Goal: Task Accomplishment & Management: Use online tool/utility

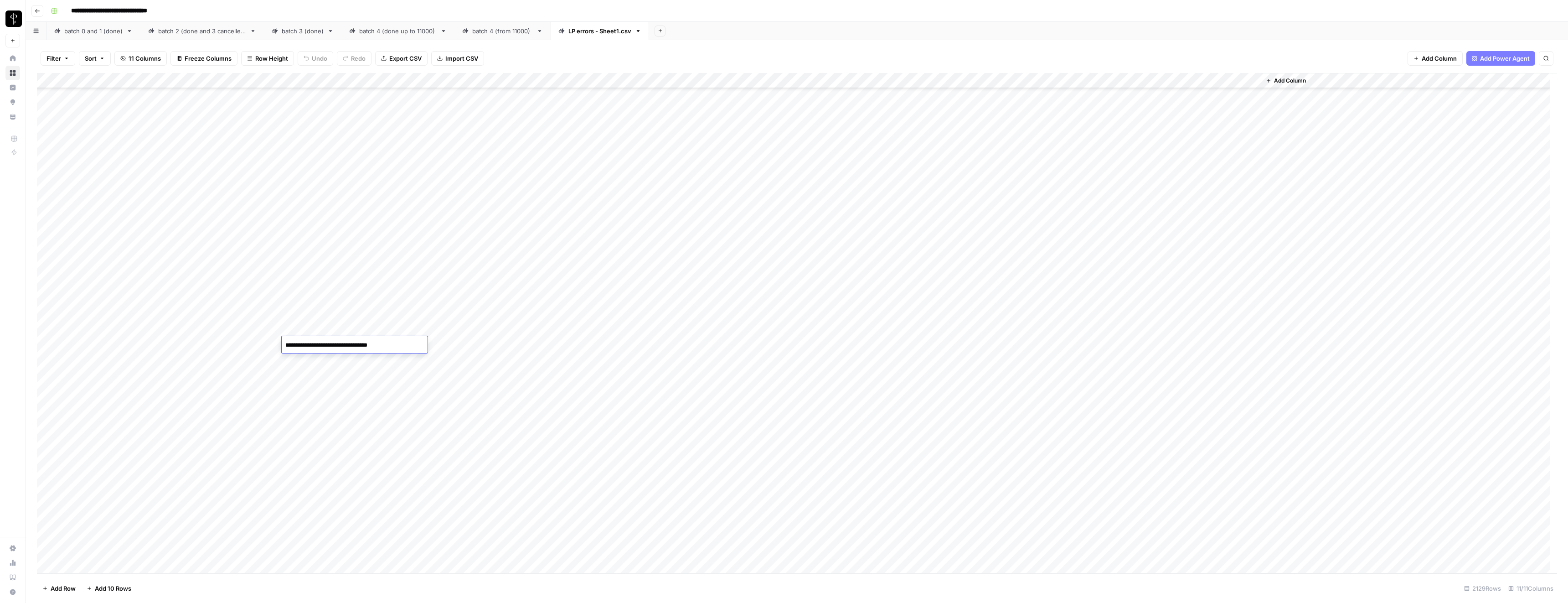
scroll to position [41, 0]
click at [843, 240] on div "Add Column" at bounding box center [797, 323] width 1520 height 500
click at [844, 256] on div "Add Column" at bounding box center [797, 323] width 1520 height 500
click at [844, 473] on div "Add Column" at bounding box center [797, 323] width 1520 height 500
click at [1056, 471] on div "Add Column" at bounding box center [797, 323] width 1520 height 500
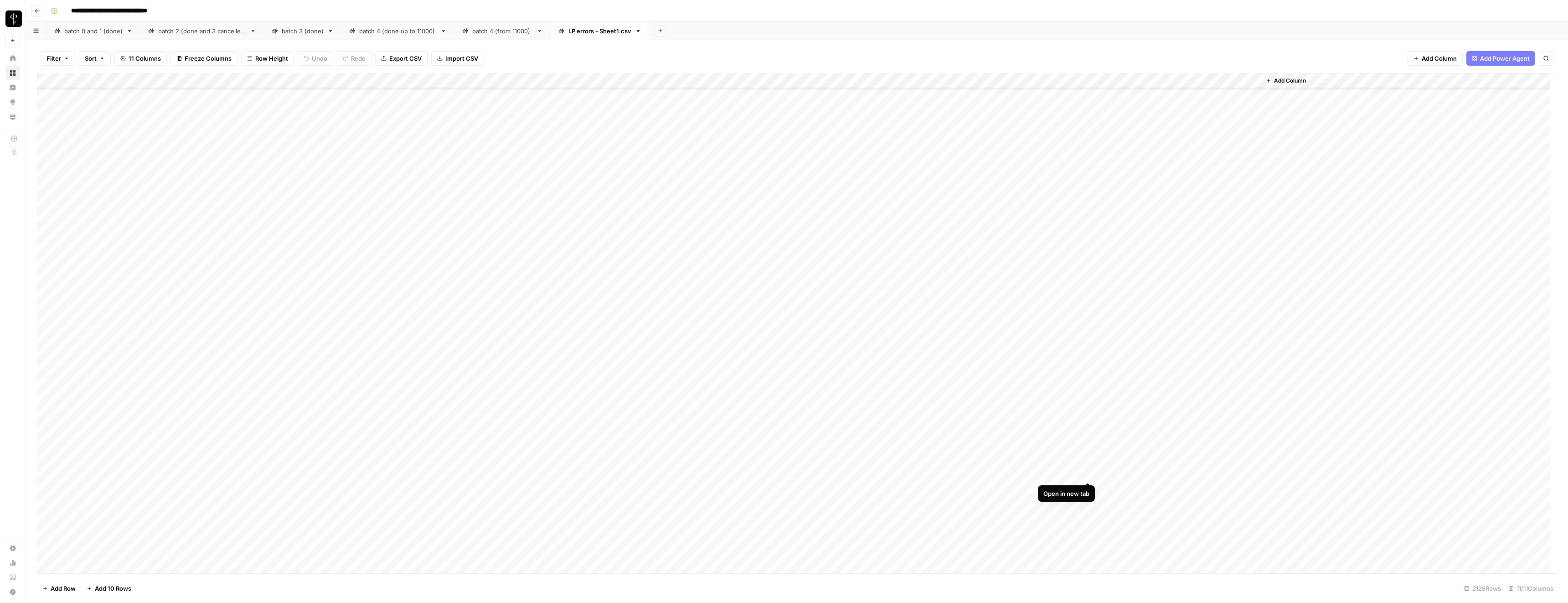
click at [1065, 472] on div "Add Column" at bounding box center [797, 323] width 1520 height 500
click at [1065, 472] on input "**********" at bounding box center [1090, 476] width 146 height 11
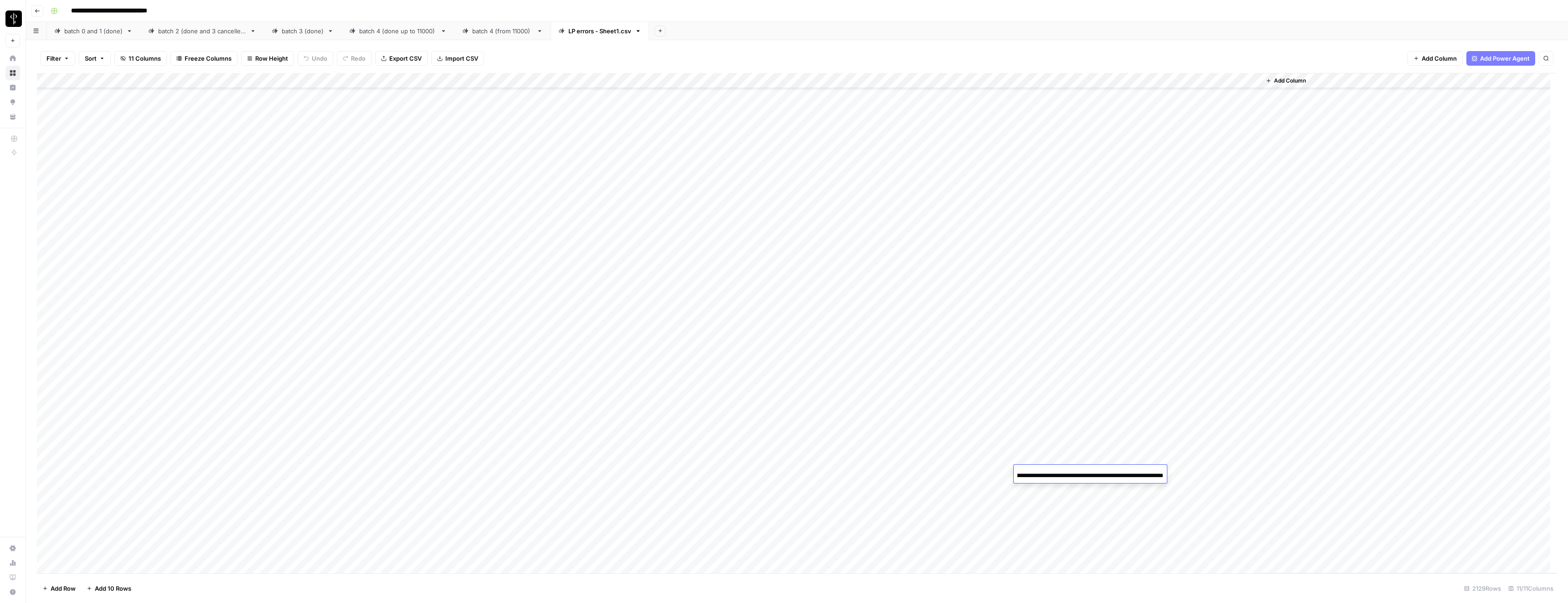
click at [1059, 439] on div "Add Column" at bounding box center [797, 323] width 1520 height 500
click at [1087, 471] on div "Add Column" at bounding box center [797, 323] width 1520 height 500
click at [912, 256] on div "Add Column" at bounding box center [797, 323] width 1520 height 500
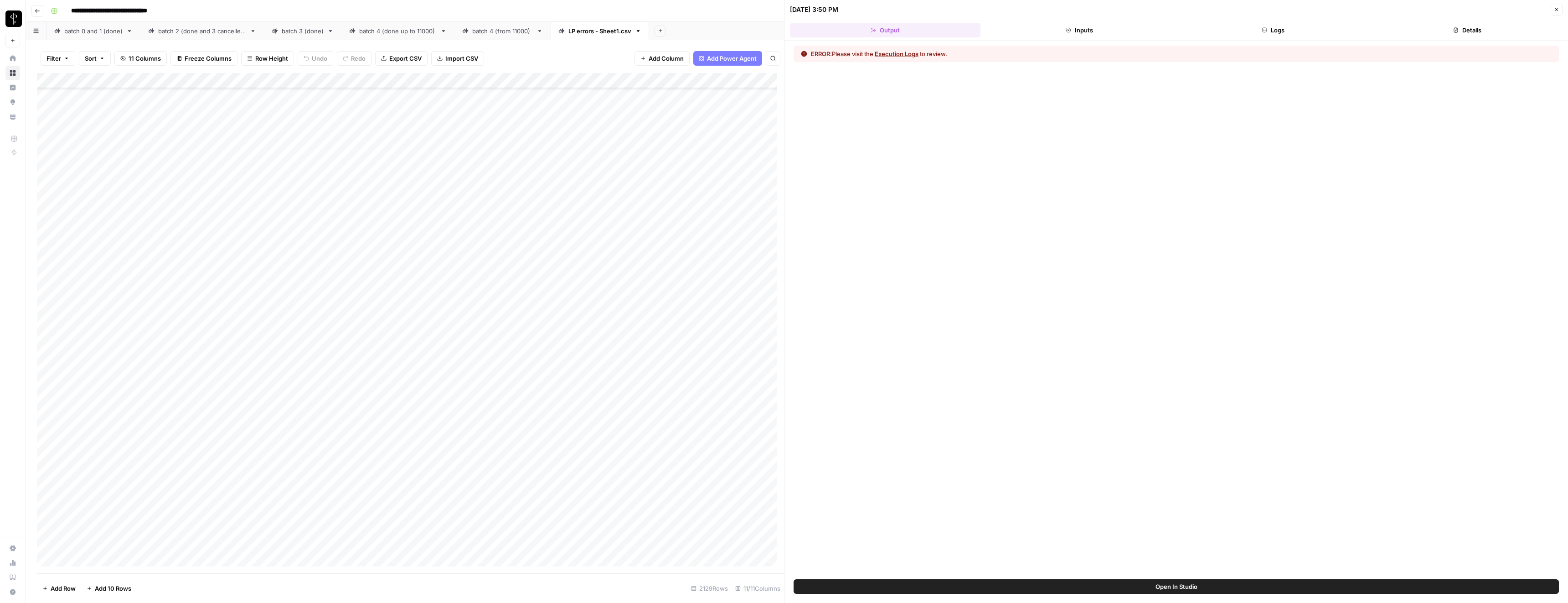
click at [905, 55] on button "Execution Logs" at bounding box center [897, 54] width 44 height 9
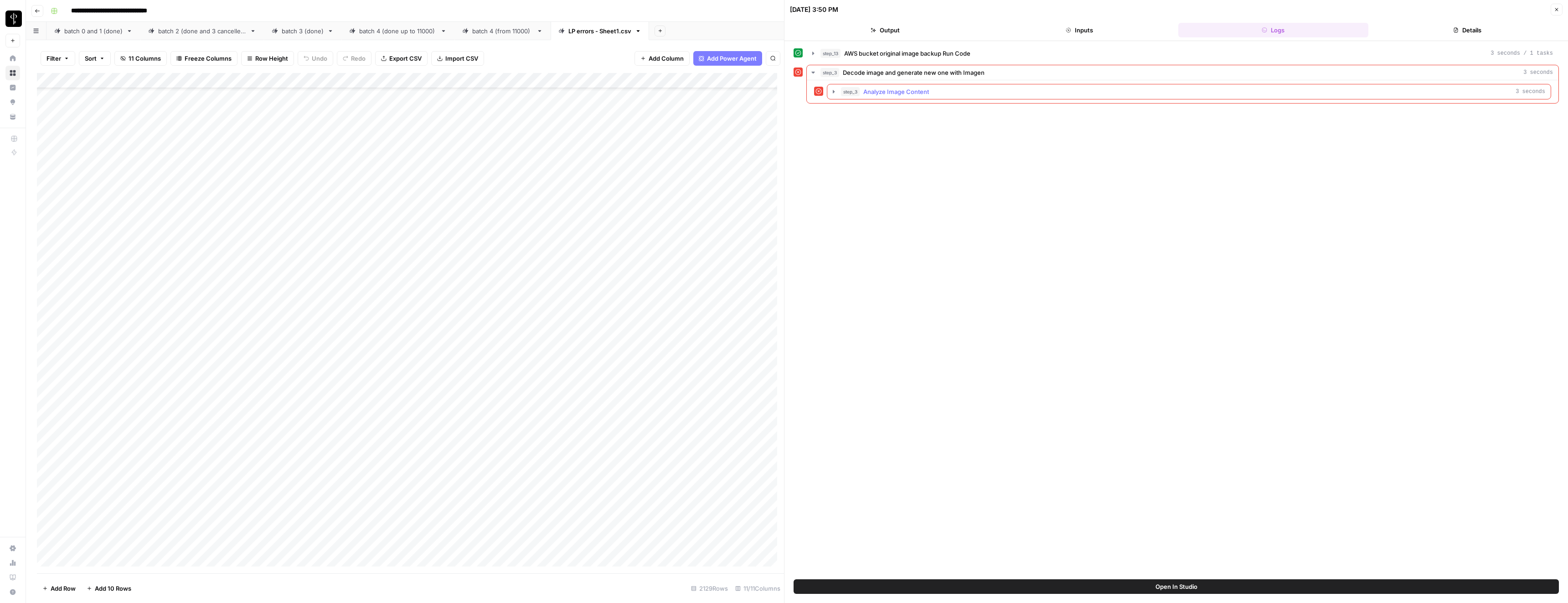
click at [881, 85] on button "step_3 Analyze Image Content 3 seconds" at bounding box center [1189, 92] width 723 height 15
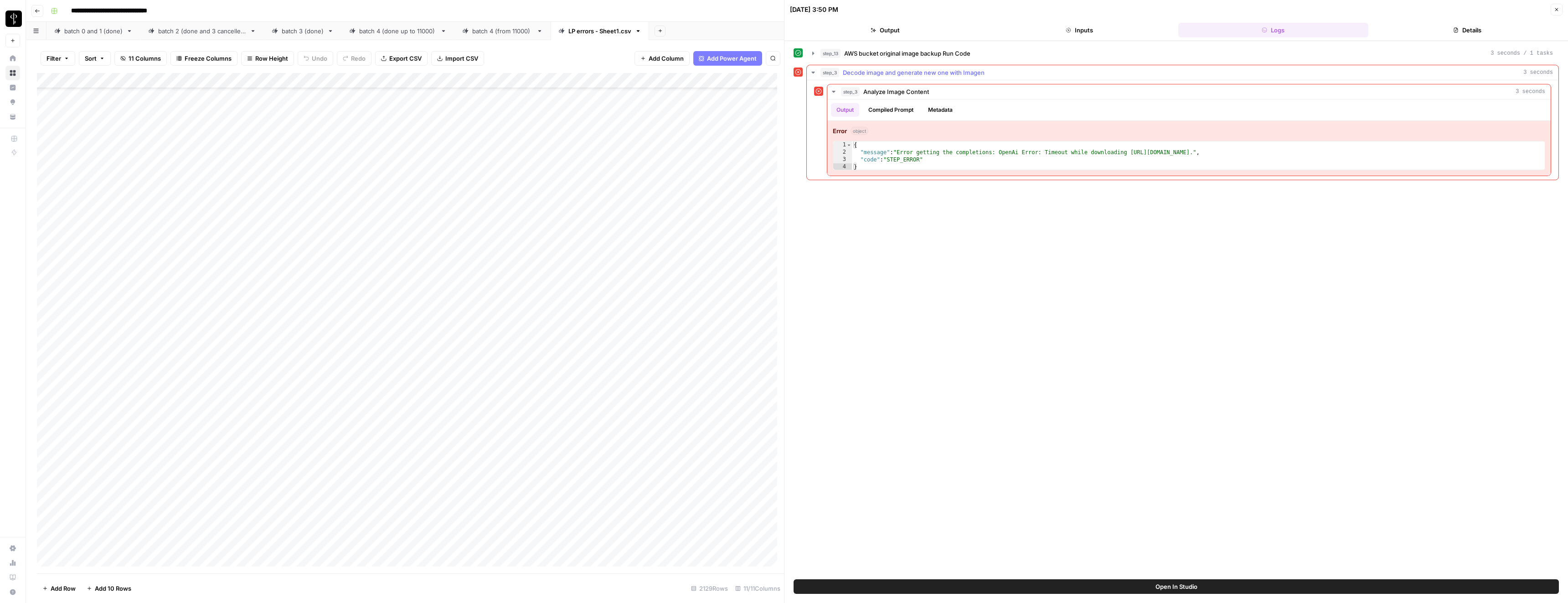
click at [810, 73] on icon "button" at bounding box center [813, 72] width 7 height 7
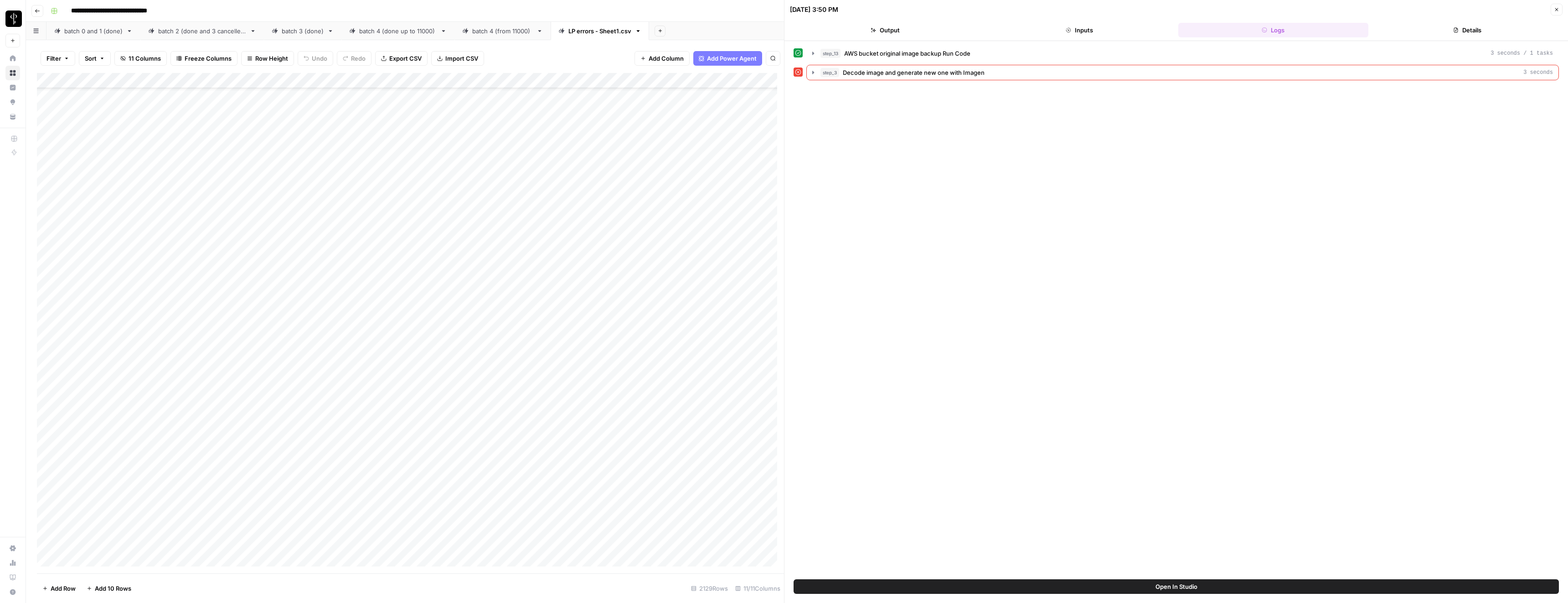
click at [1557, 12] on icon "button" at bounding box center [1556, 9] width 5 height 5
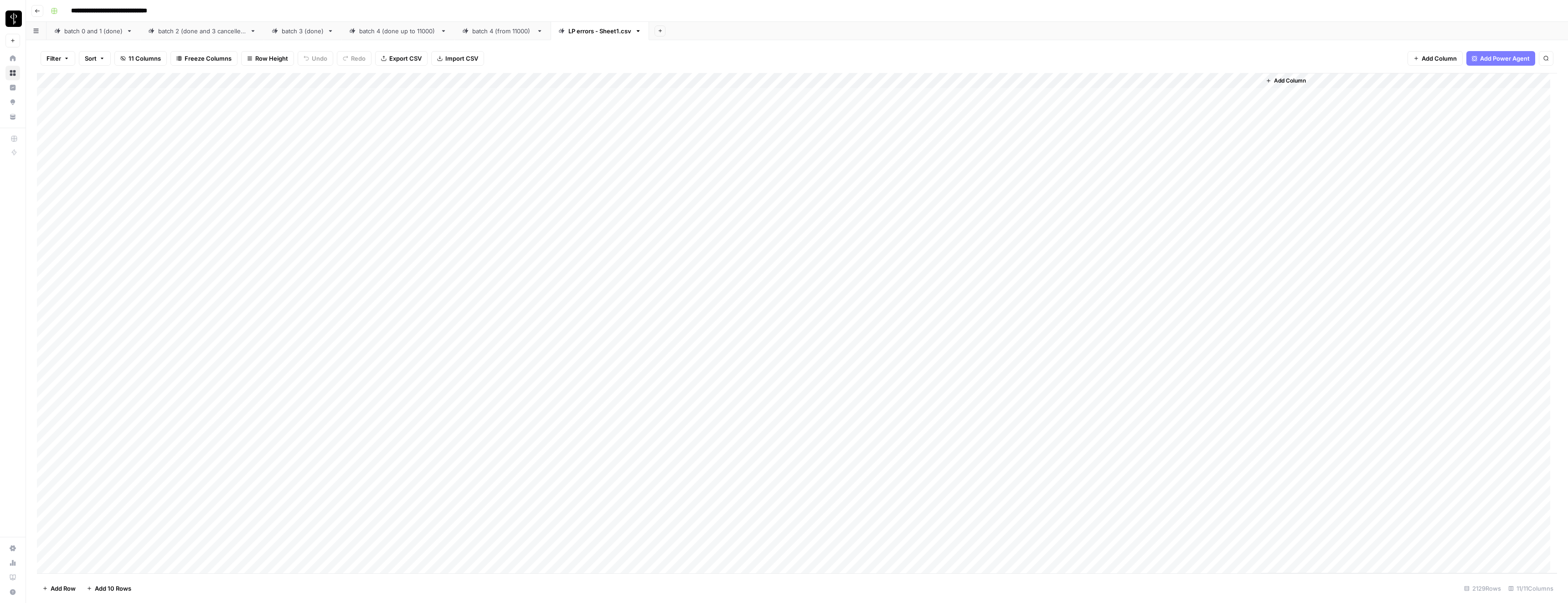
click at [910, 185] on div "Add Column" at bounding box center [797, 323] width 1520 height 500
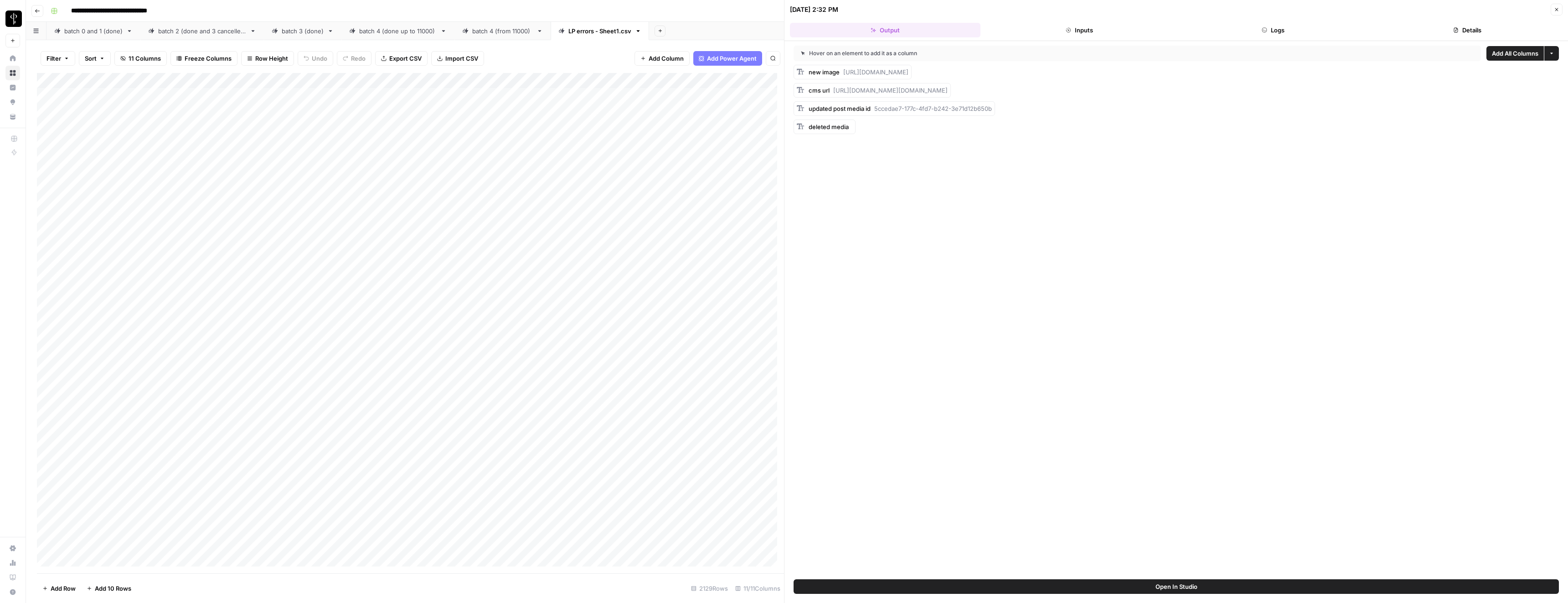
click at [1510, 19] on header "10/07/25 at 2:32 PM Close Output Inputs Logs Details" at bounding box center [1176, 20] width 783 height 41
click at [1480, 26] on button "Details" at bounding box center [1467, 30] width 191 height 15
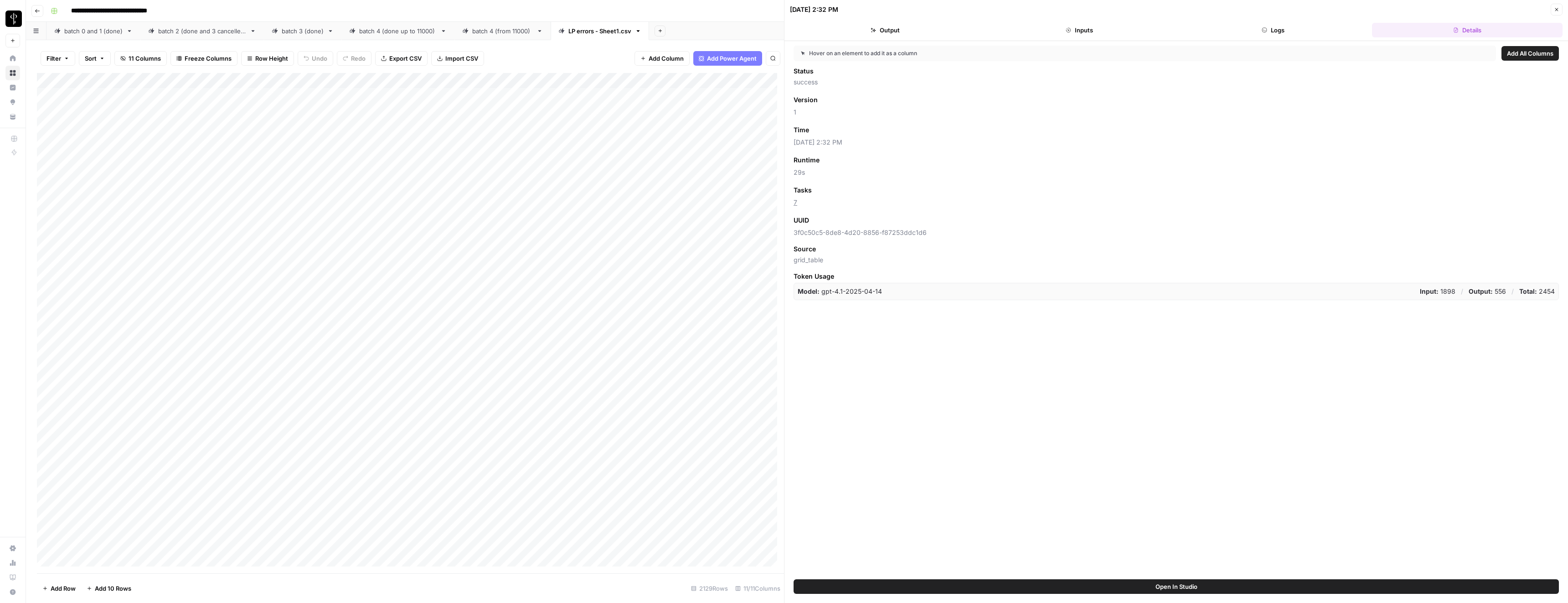
click at [1553, 13] on button "Close" at bounding box center [1556, 9] width 12 height 12
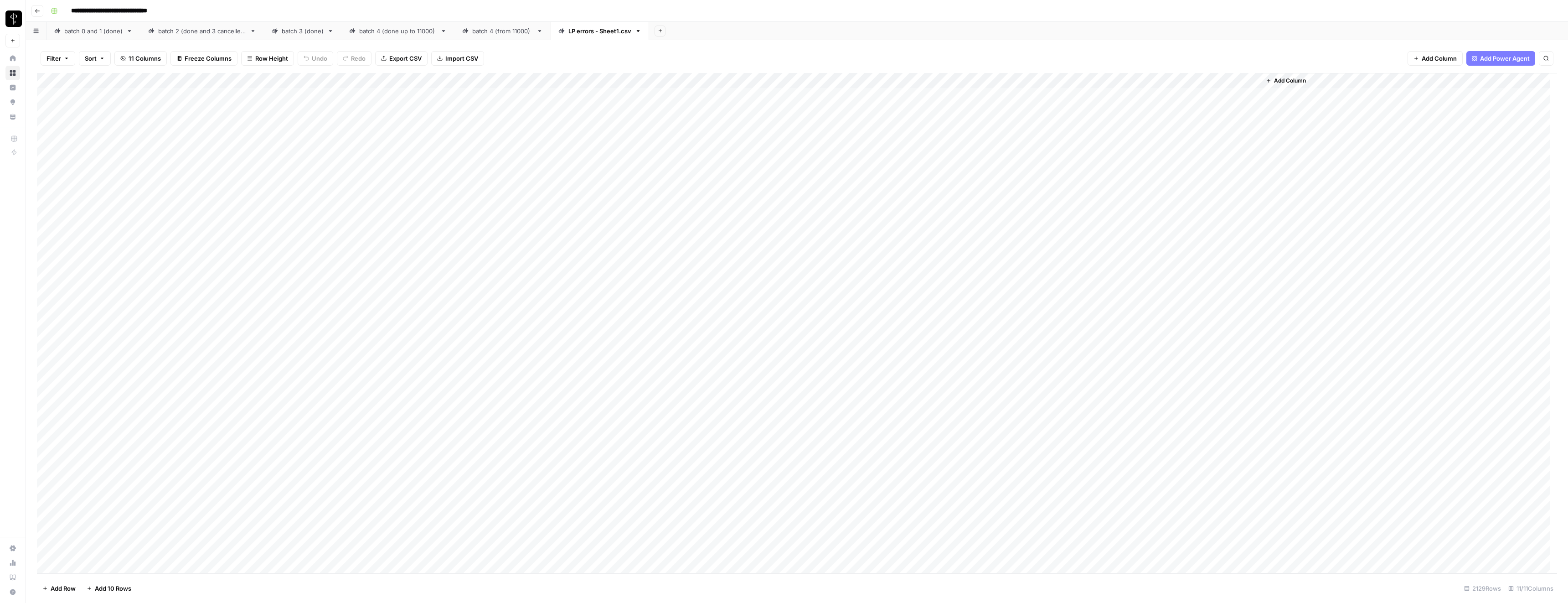
click at [595, 32] on div "LP errors - Sheet1.csv" at bounding box center [600, 30] width 63 height 9
click at [638, 33] on icon "button" at bounding box center [638, 31] width 6 height 6
click at [648, 49] on div "Rename Sheet" at bounding box center [669, 48] width 57 height 9
click at [607, 30] on input "**********" at bounding box center [601, 30] width 65 height 12
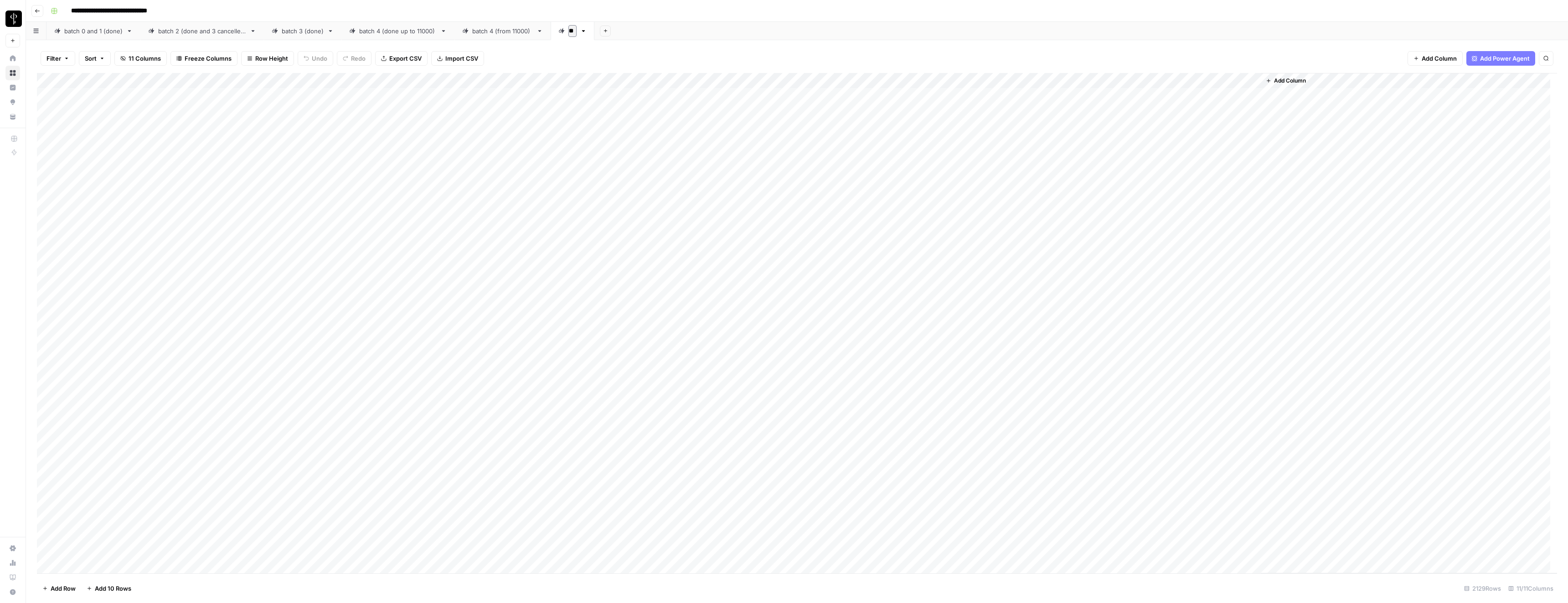
type input "*"
type input "**********"
click at [671, 54] on div "Filter Sort 11 Columns Freeze Columns Row Height Undo Redo Export CSV Import CS…" at bounding box center [797, 58] width 1520 height 29
click at [914, 80] on div "Add Column" at bounding box center [797, 323] width 1520 height 500
click at [791, 170] on span "Edit Workflow" at bounding box center [816, 170] width 80 height 9
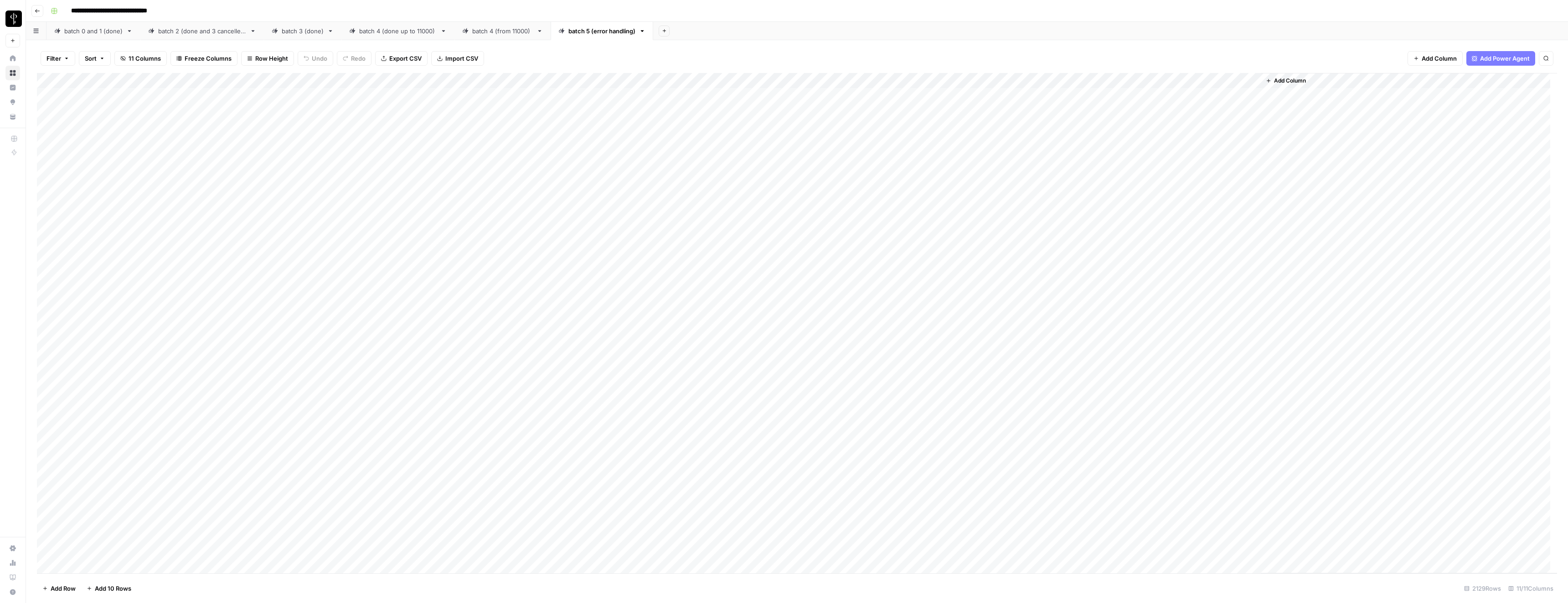
click at [1429, 60] on span "Add Column" at bounding box center [1440, 58] width 35 height 9
click at [1509, 22] on button "Workflow" at bounding box center [1496, 26] width 36 height 13
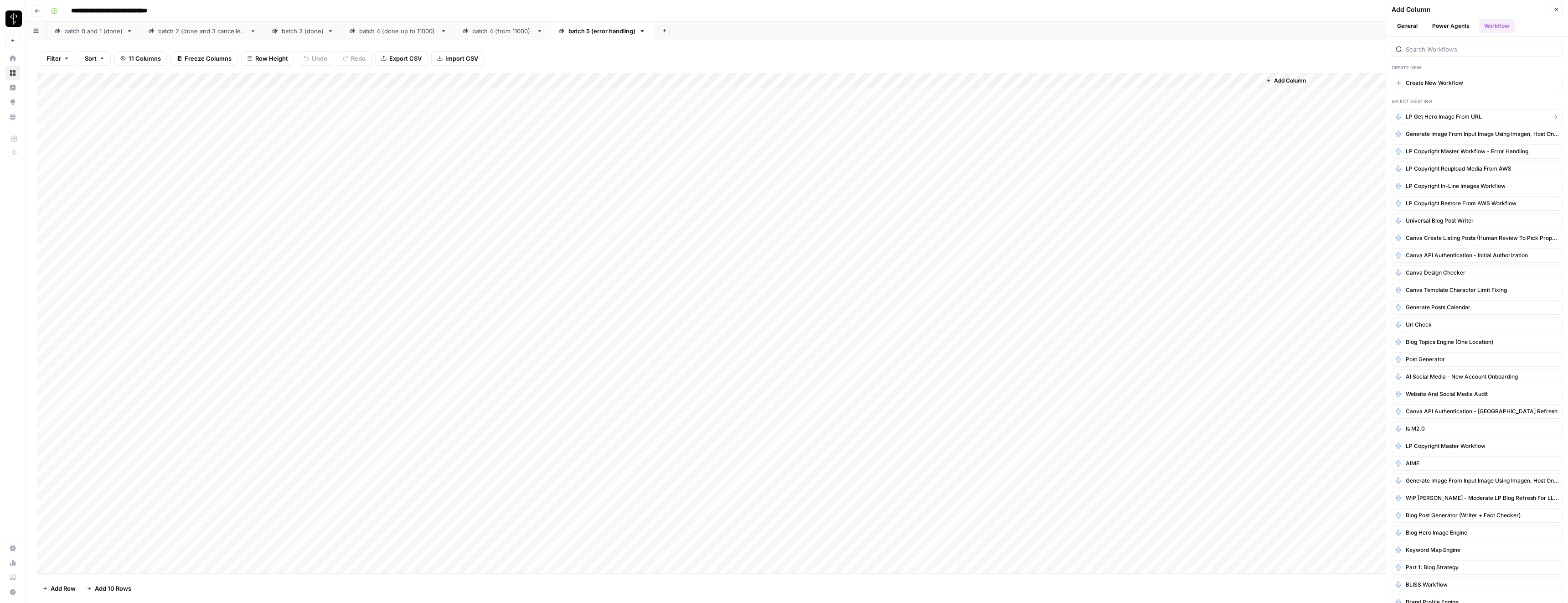
click at [1429, 119] on span "LP Get hero image from URL" at bounding box center [1443, 116] width 76 height 8
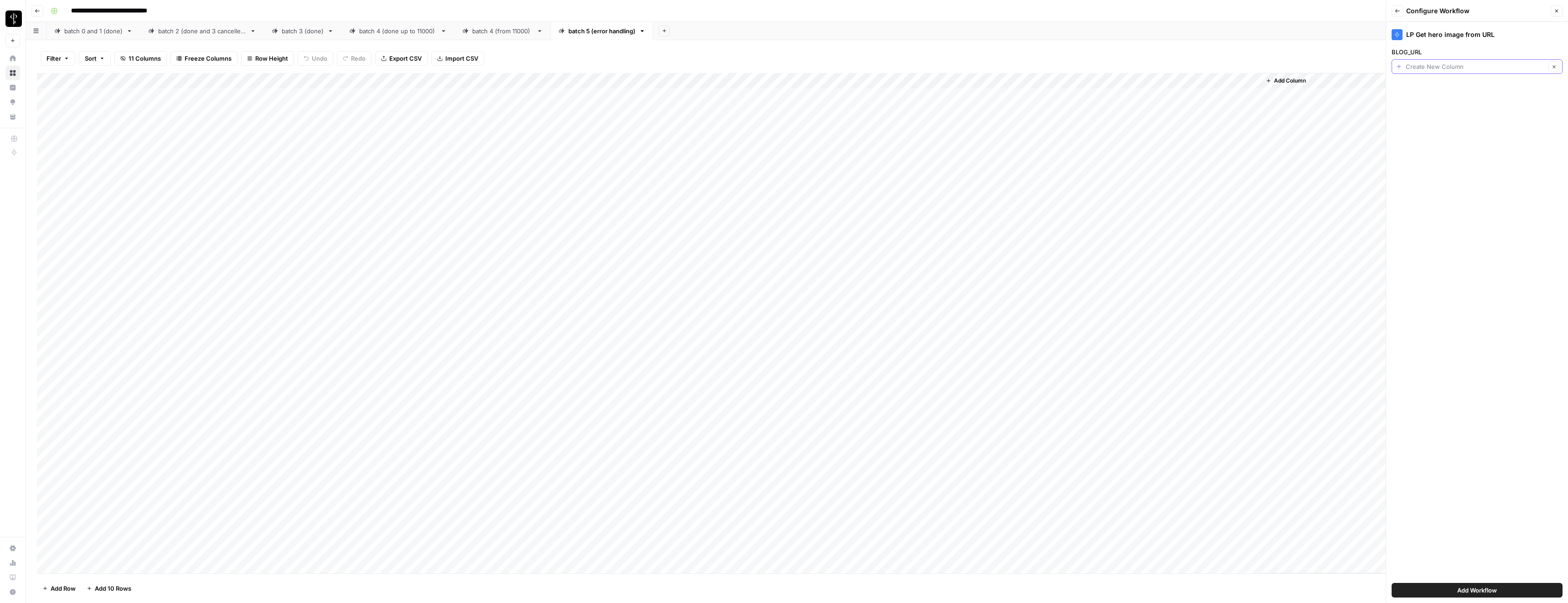
click at [1416, 67] on input "BLOG_URL" at bounding box center [1475, 66] width 140 height 9
type input "Create New Column"
click at [1299, 42] on div "Filter Sort 11 Columns Freeze Columns Row Height Undo Redo Export CSV Import CS…" at bounding box center [797, 322] width 1542 height 563
click at [1416, 63] on input "BLOG_URL" at bounding box center [1475, 66] width 140 height 9
type input "blog_url"
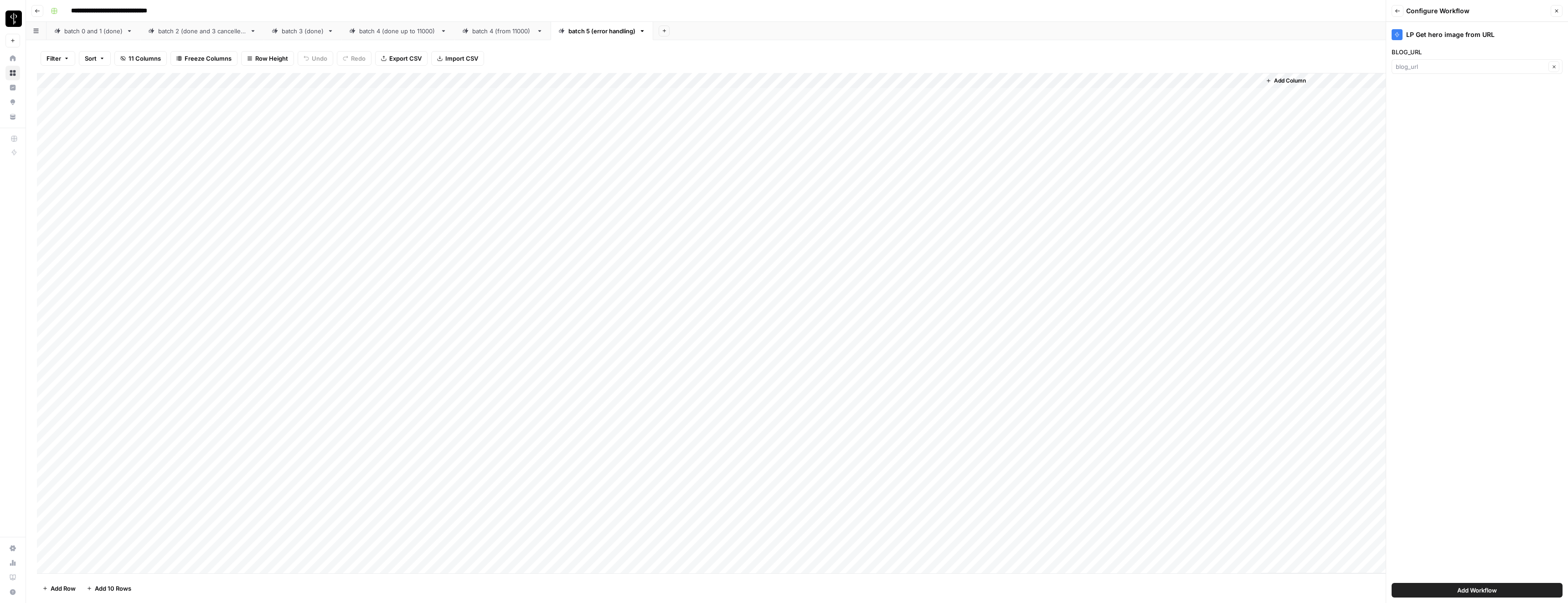
type input "blog_url"
click at [1451, 593] on button "Add Workflow" at bounding box center [1477, 590] width 171 height 15
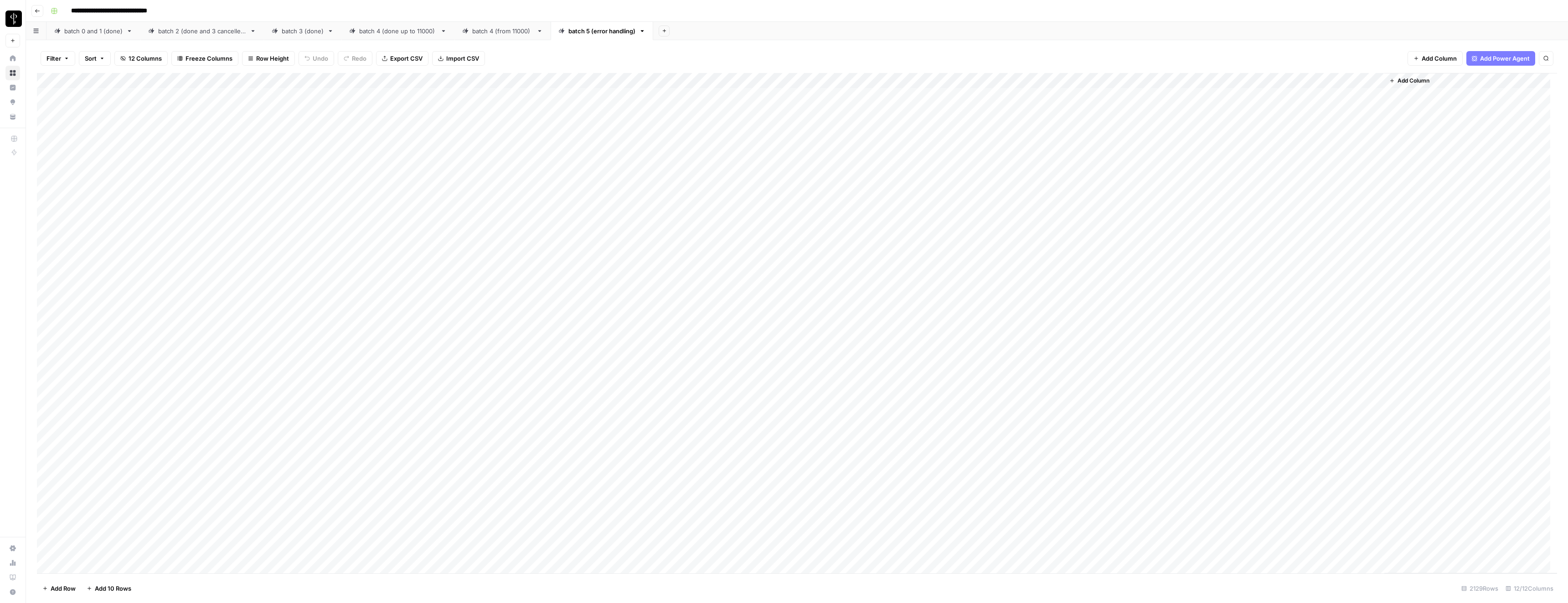
drag, startPoint x: 1291, startPoint y: 80, endPoint x: 878, endPoint y: 80, distance: 413.0
click at [878, 80] on div "Add Column" at bounding box center [797, 323] width 1520 height 500
click at [1402, 79] on span "Add Column" at bounding box center [1413, 80] width 32 height 8
click at [861, 80] on div "Add Column" at bounding box center [797, 323] width 1520 height 500
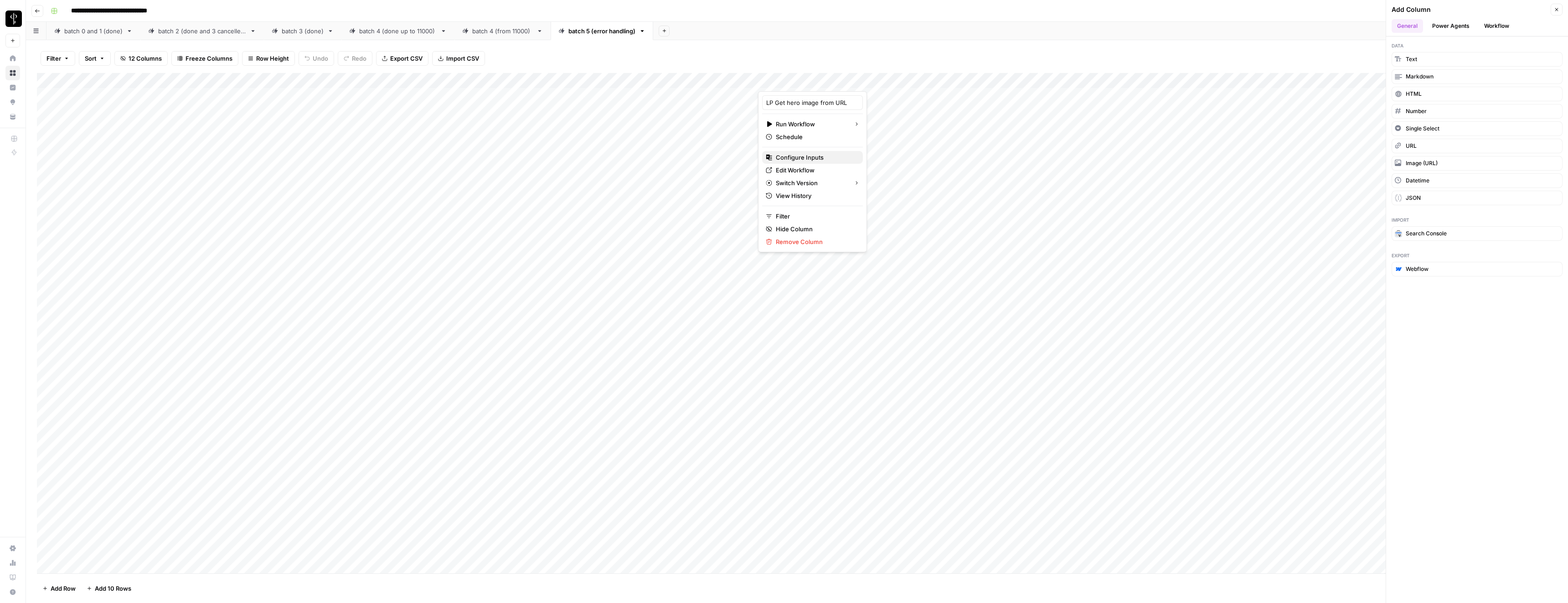
click at [794, 161] on span "Configure Inputs" at bounding box center [816, 157] width 80 height 9
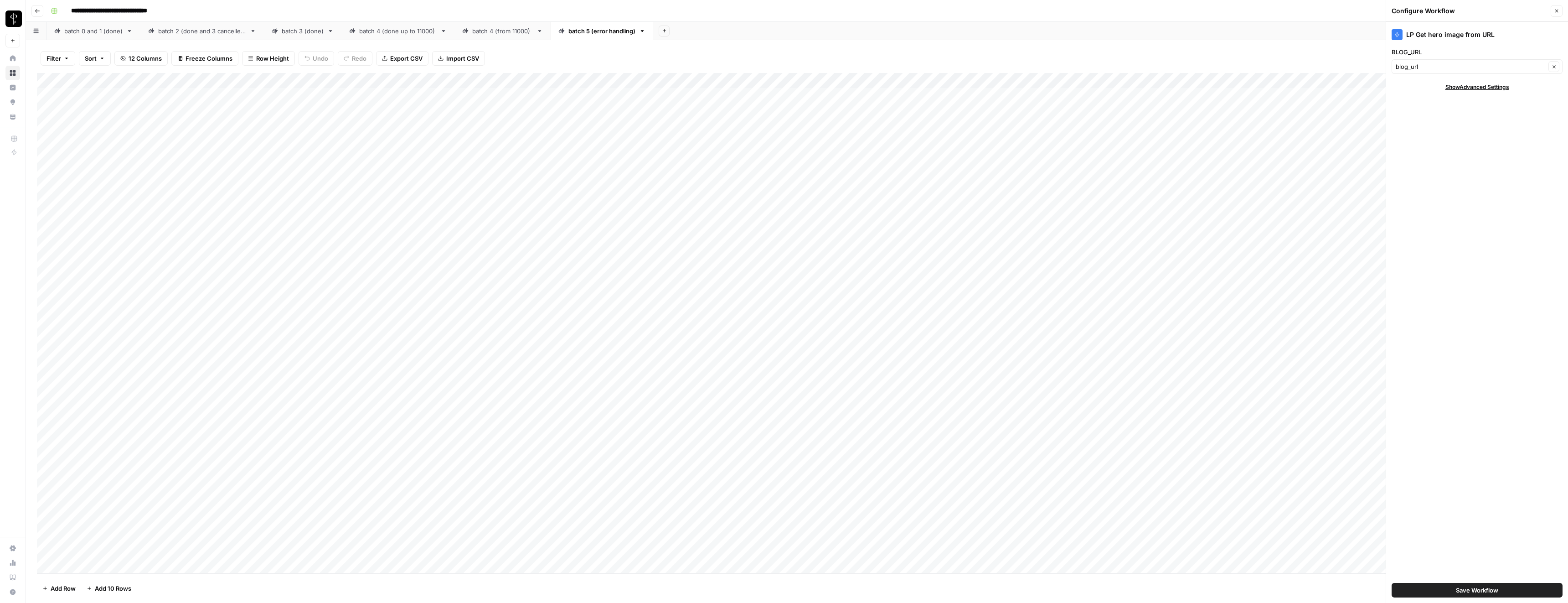
click at [159, 59] on span "12 Columns" at bounding box center [145, 58] width 33 height 9
click at [564, 60] on div "Filter Sort 12 Columns Freeze Columns Row Height Undo Redo Export CSV Import CS…" at bounding box center [797, 58] width 1520 height 29
click at [1411, 68] on input "BLOG_URL" at bounding box center [1471, 66] width 150 height 9
click at [1424, 87] on span "blog_url" at bounding box center [1471, 88] width 144 height 9
click at [1364, 54] on div "Filter Sort 12 Columns Freeze Columns Row Height Undo Redo Export CSV Import CS…" at bounding box center [797, 58] width 1520 height 29
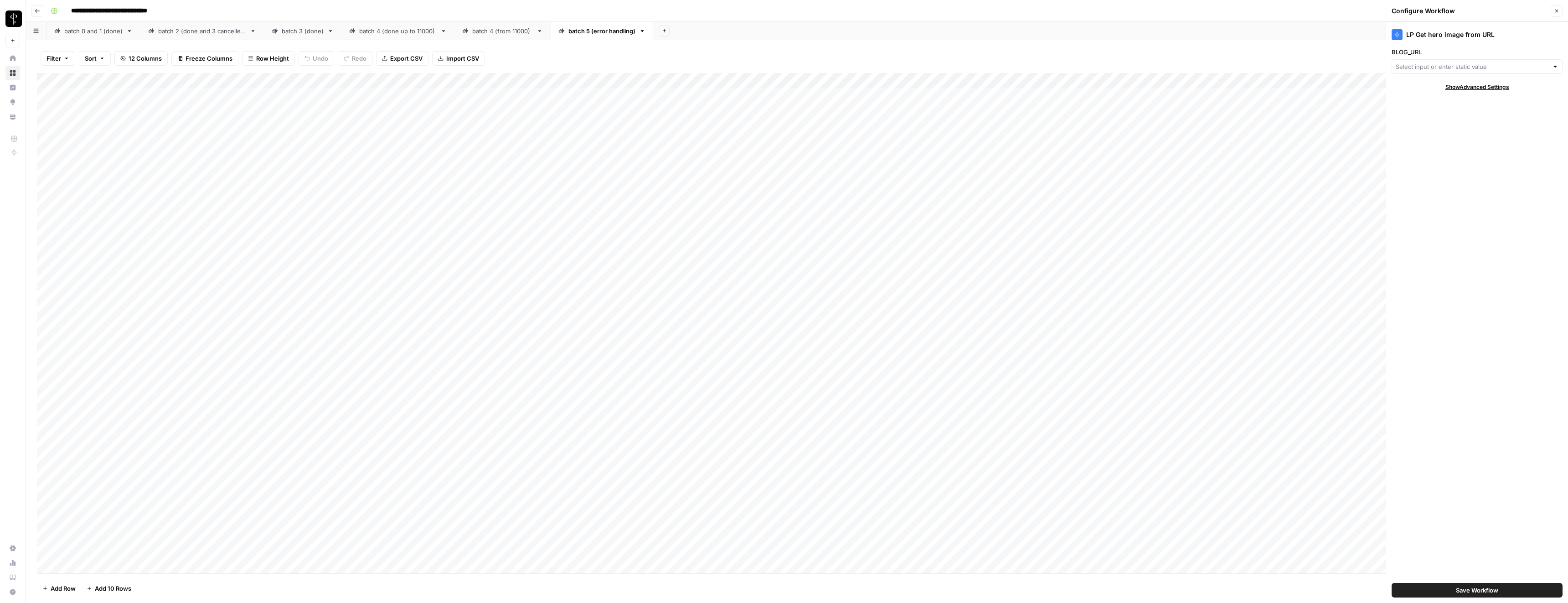
click at [1563, 12] on header "Configure Workflow Close" at bounding box center [1477, 11] width 182 height 22
click at [1558, 11] on icon "button" at bounding box center [1556, 10] width 5 height 5
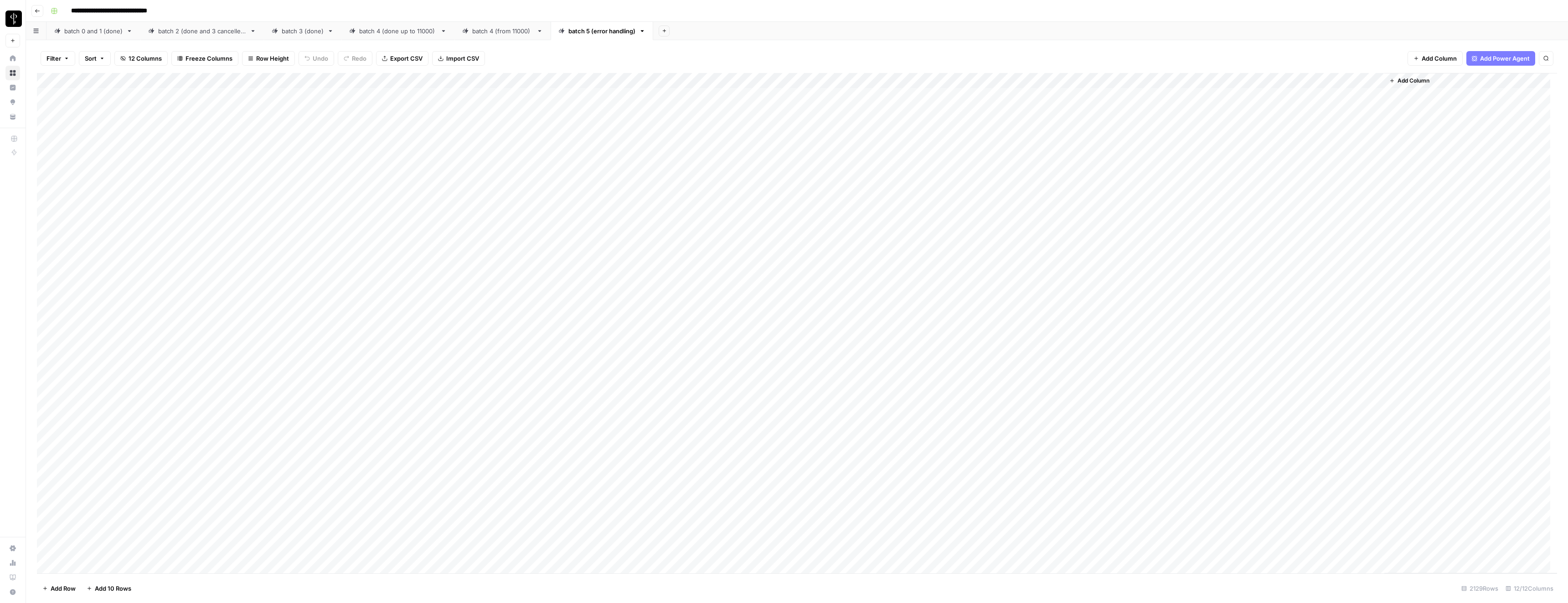
click at [1423, 74] on div "Add Column" at bounding box center [1471, 323] width 173 height 500
click at [1418, 80] on span "Add Column" at bounding box center [1413, 80] width 32 height 8
click at [1411, 58] on span "Text" at bounding box center [1411, 59] width 12 height 8
click at [1395, 84] on div "Add Column" at bounding box center [797, 323] width 1520 height 500
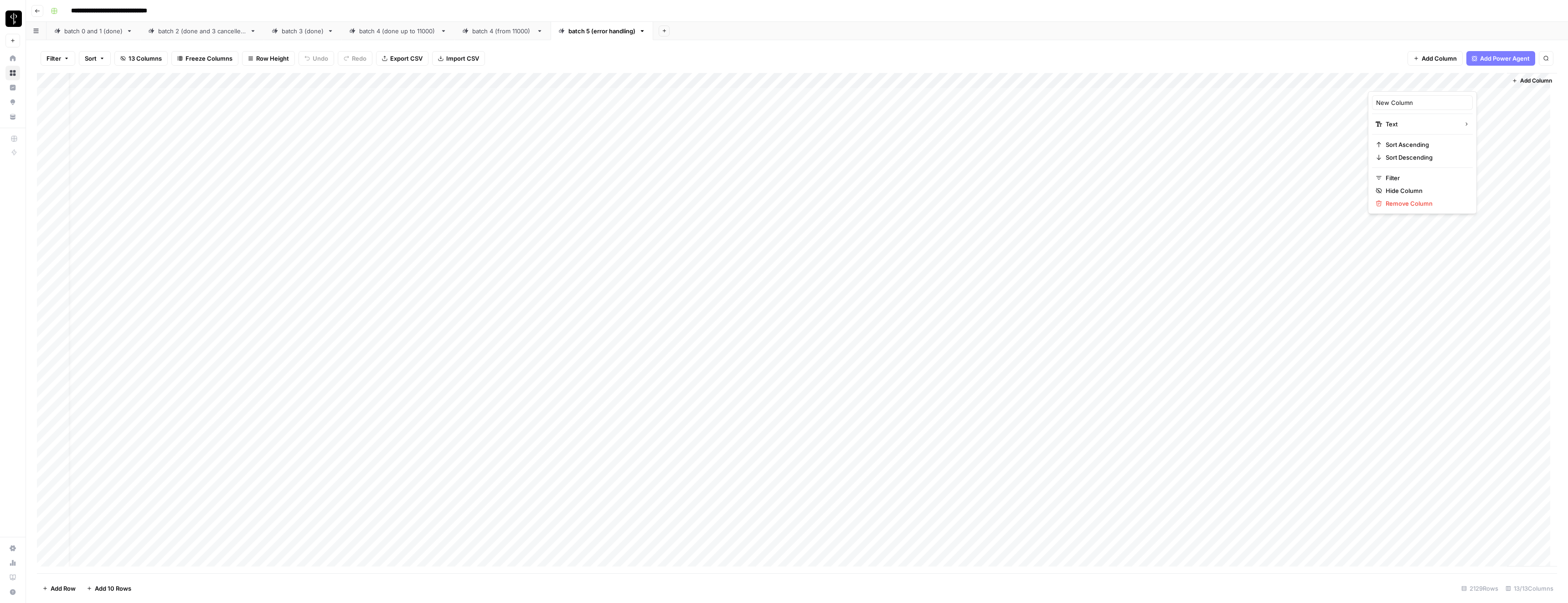
click at [1395, 84] on div at bounding box center [1433, 82] width 131 height 18
click at [1389, 100] on input "New Column" at bounding box center [1423, 102] width 93 height 9
type input "blog_url"
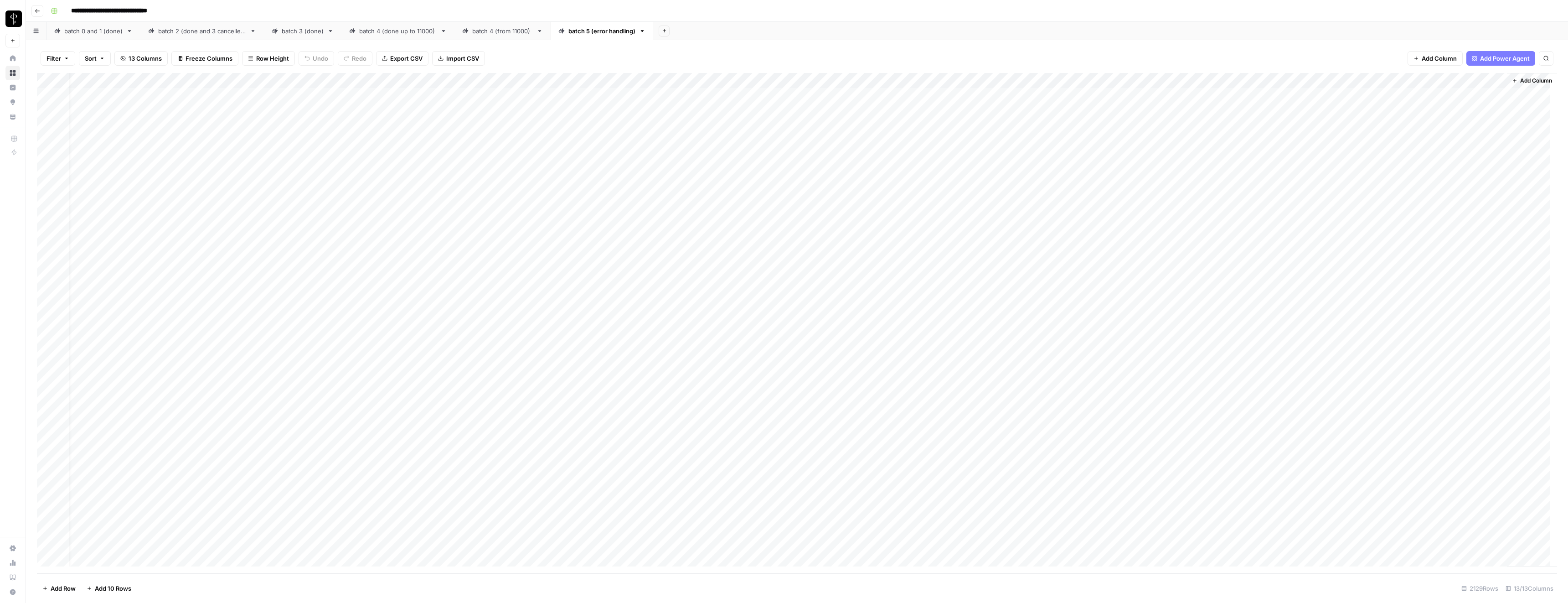
drag, startPoint x: 1398, startPoint y: 80, endPoint x: 799, endPoint y: 63, distance: 599.2
click at [799, 63] on div "Filter Sort 13 Columns Freeze Columns Row Height Undo Redo Export CSV Import CS…" at bounding box center [797, 322] width 1542 height 563
click at [785, 54] on div "Filter Sort 13 Columns Freeze Columns Row Height Undo Redo Export CSV Import CS…" at bounding box center [797, 58] width 1520 height 29
click at [745, 50] on div "Filter Sort 13 Columns Freeze Columns Row Height Undo Redo Export CSV Import CS…" at bounding box center [797, 58] width 1520 height 29
click at [735, 47] on div "Filter Sort 13 Columns Freeze Columns Row Height Undo Redo Export CSV Import CS…" at bounding box center [797, 58] width 1520 height 29
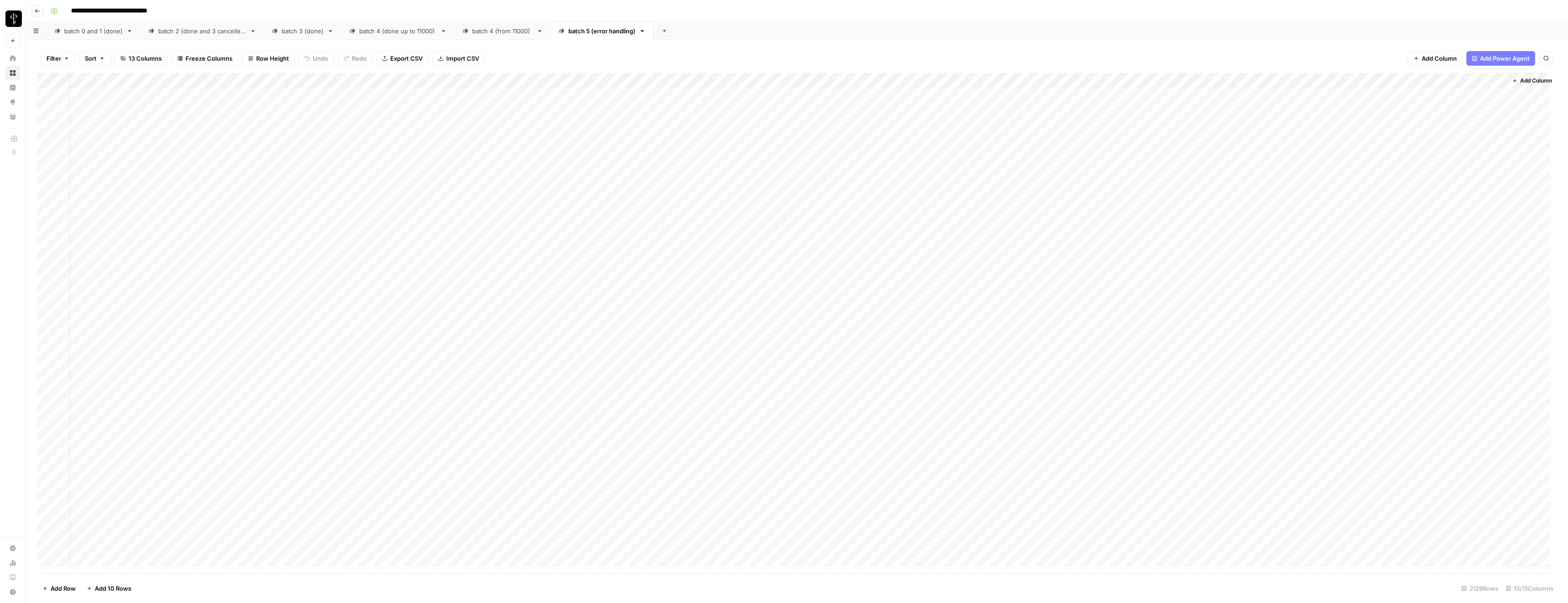
click at [622, 94] on div "Add Column" at bounding box center [797, 323] width 1520 height 500
click at [341, 98] on div "Add Column" at bounding box center [797, 323] width 1520 height 500
click at [377, 159] on div "Add Column" at bounding box center [797, 323] width 1520 height 500
click at [349, 158] on div "Add Column" at bounding box center [797, 323] width 1520 height 500
click at [349, 158] on textarea "**********" at bounding box center [339, 158] width 146 height 13
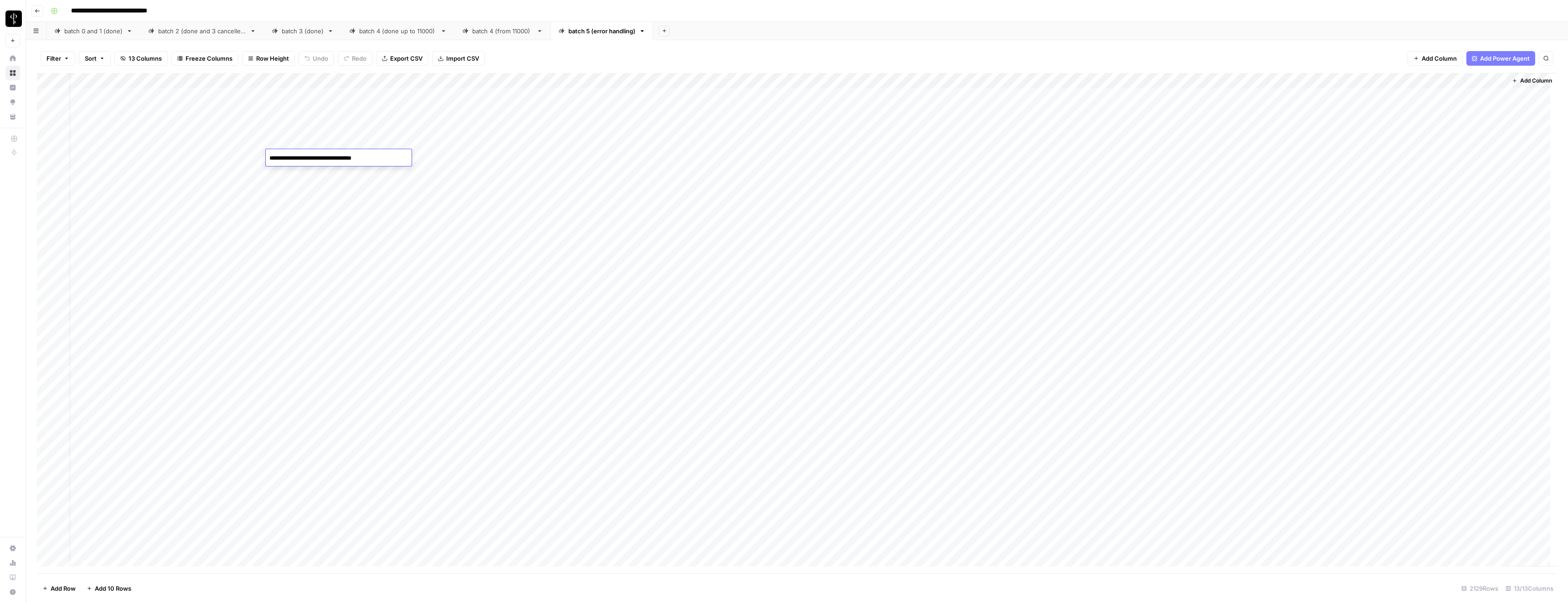
click at [349, 158] on textarea "**********" at bounding box center [339, 158] width 146 height 13
click at [333, 172] on div "Add Column" at bounding box center [797, 323] width 1520 height 500
click at [333, 172] on textarea "**********" at bounding box center [339, 174] width 146 height 13
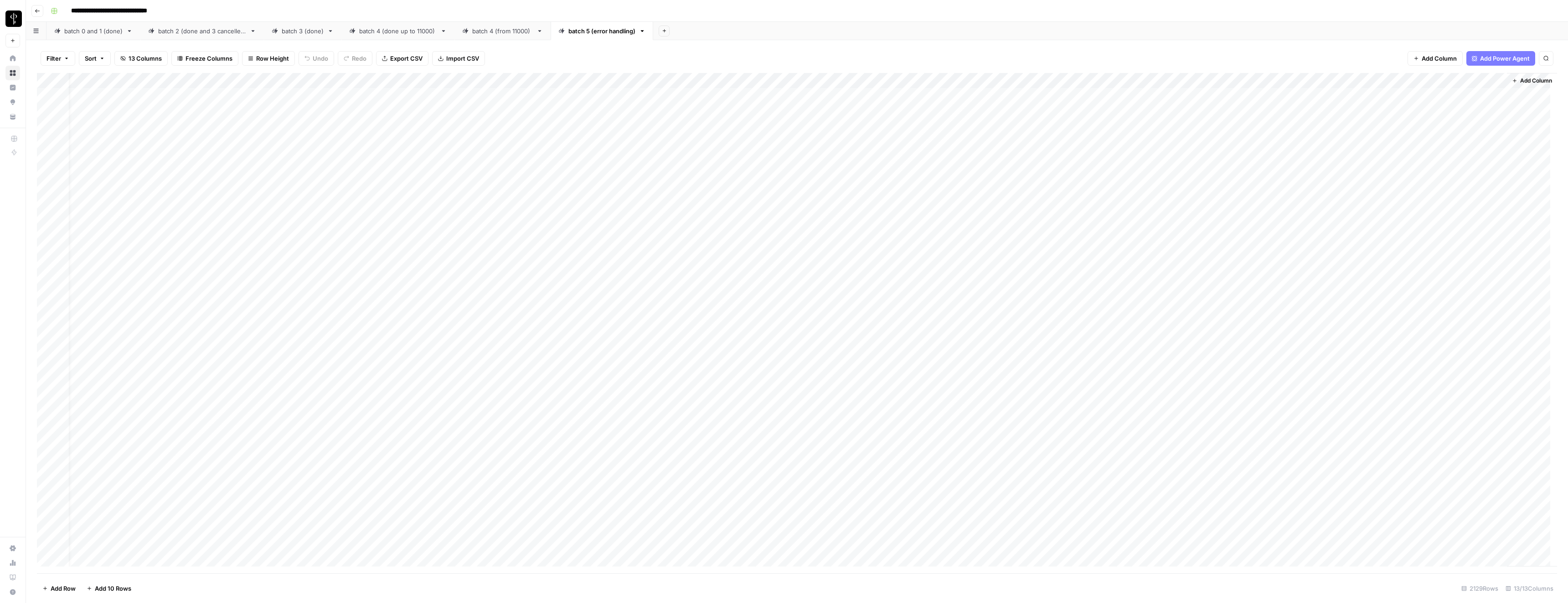
click at [320, 189] on div "Add Column" at bounding box center [797, 323] width 1520 height 500
click at [325, 207] on div "Add Column" at bounding box center [797, 323] width 1520 height 500
click at [325, 207] on textarea "**********" at bounding box center [339, 205] width 146 height 13
click at [315, 220] on div "Add Column" at bounding box center [797, 323] width 1520 height 500
click at [313, 219] on div "Add Column" at bounding box center [797, 323] width 1520 height 500
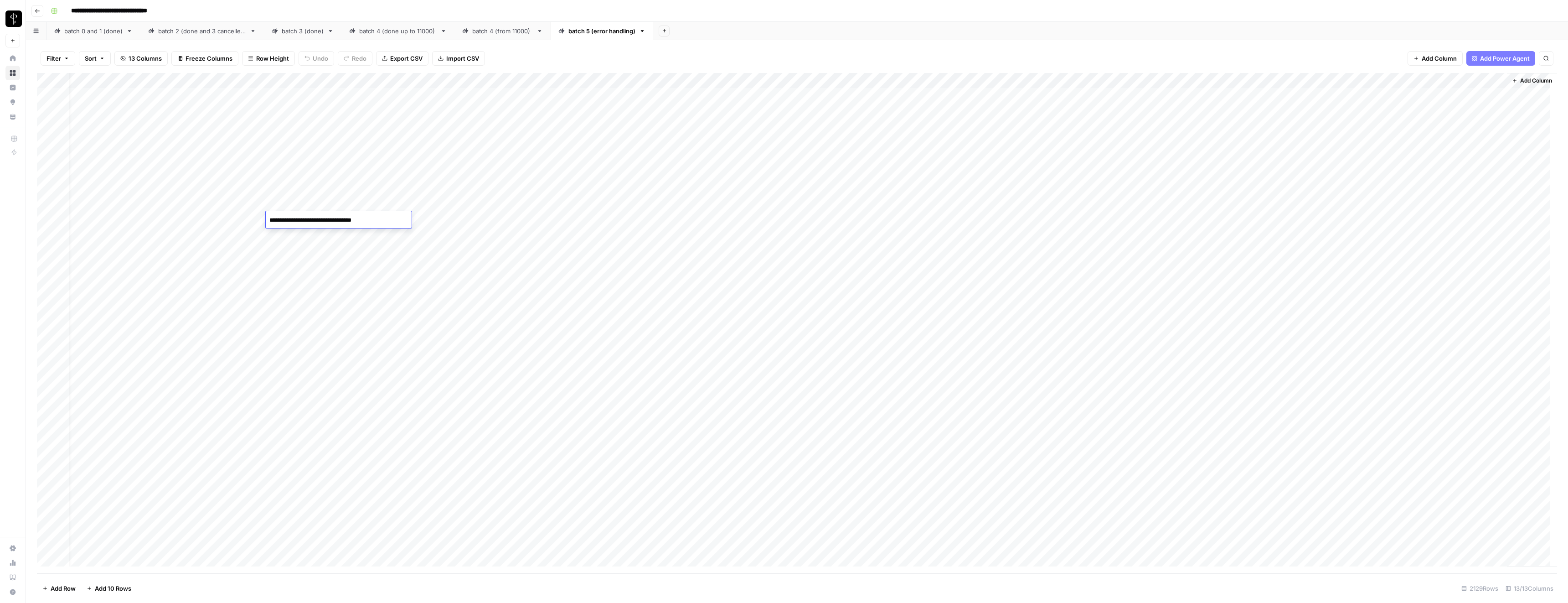
click at [313, 219] on textarea "**********" at bounding box center [339, 220] width 146 height 13
click at [439, 217] on div "Add Column" at bounding box center [797, 323] width 1520 height 500
click at [775, 219] on div "Add Column" at bounding box center [797, 323] width 1520 height 500
click at [775, 219] on textarea at bounding box center [814, 220] width 146 height 13
type textarea "**********"
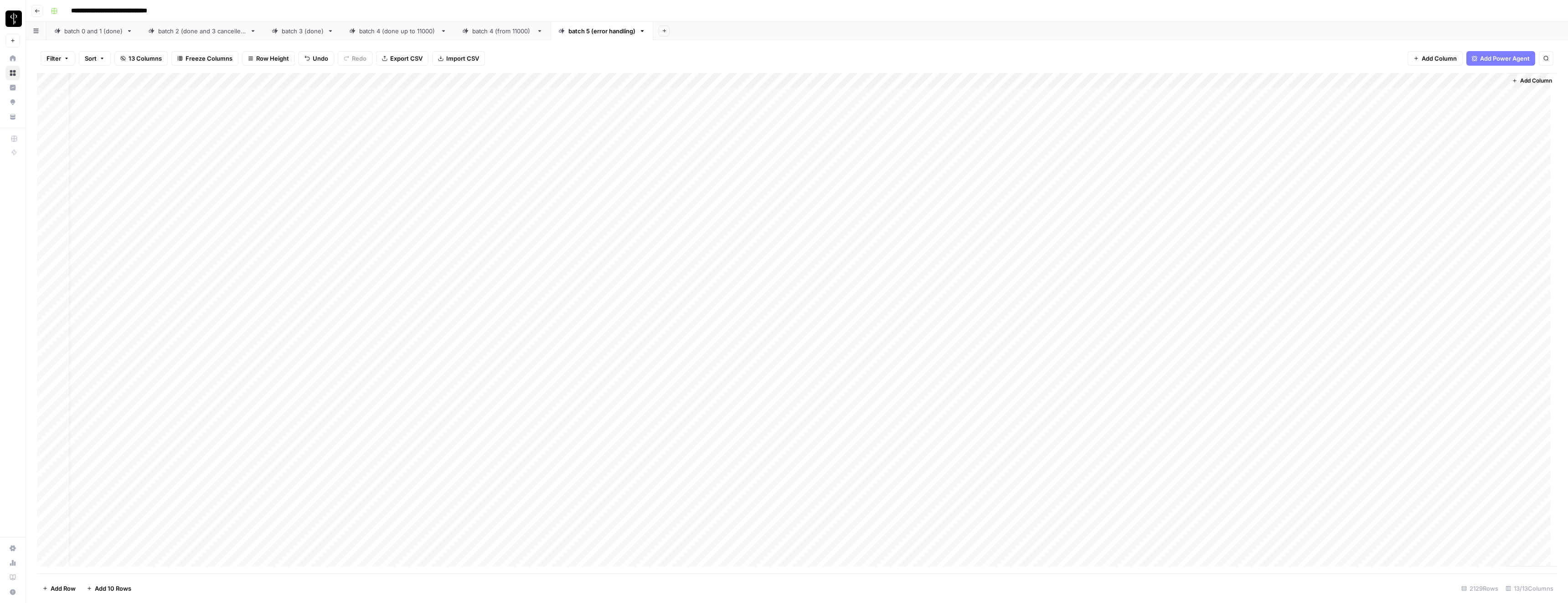
click at [936, 220] on div "Add Column" at bounding box center [797, 323] width 1520 height 500
click at [978, 220] on div "Add Column" at bounding box center [797, 323] width 1520 height 500
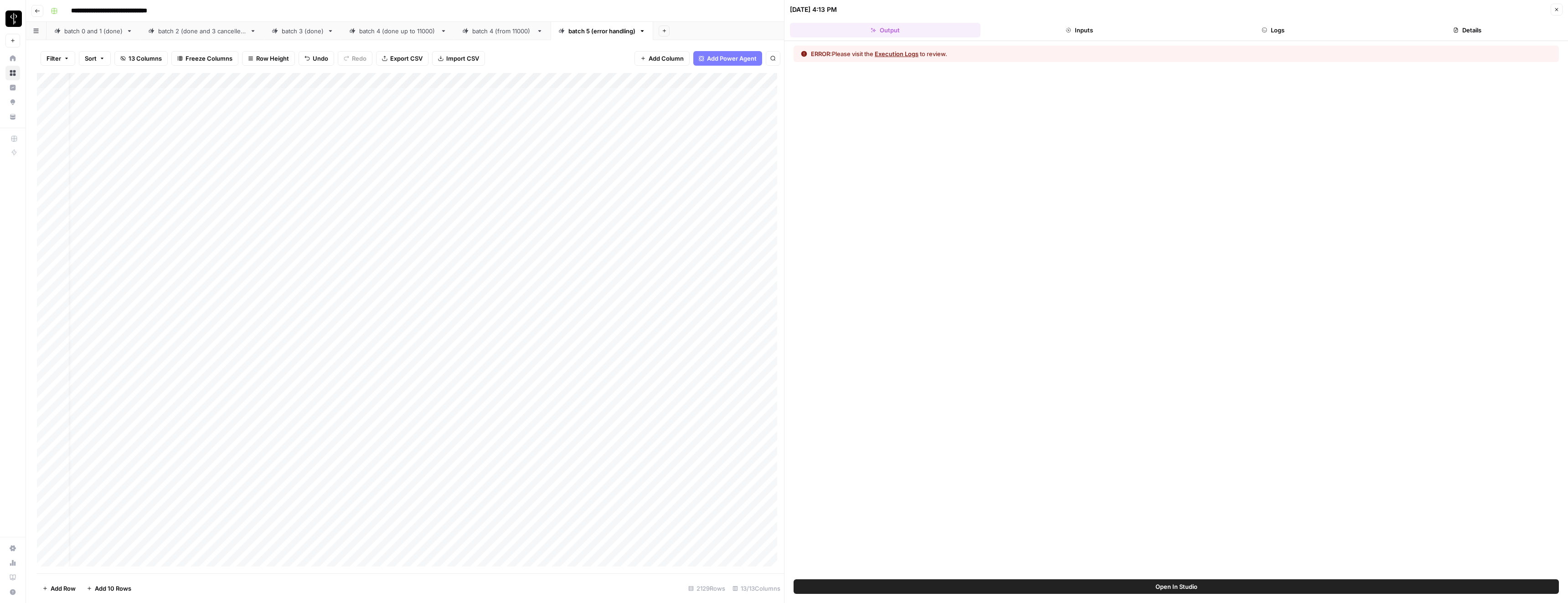
click at [891, 54] on button "Execution Logs" at bounding box center [897, 54] width 44 height 9
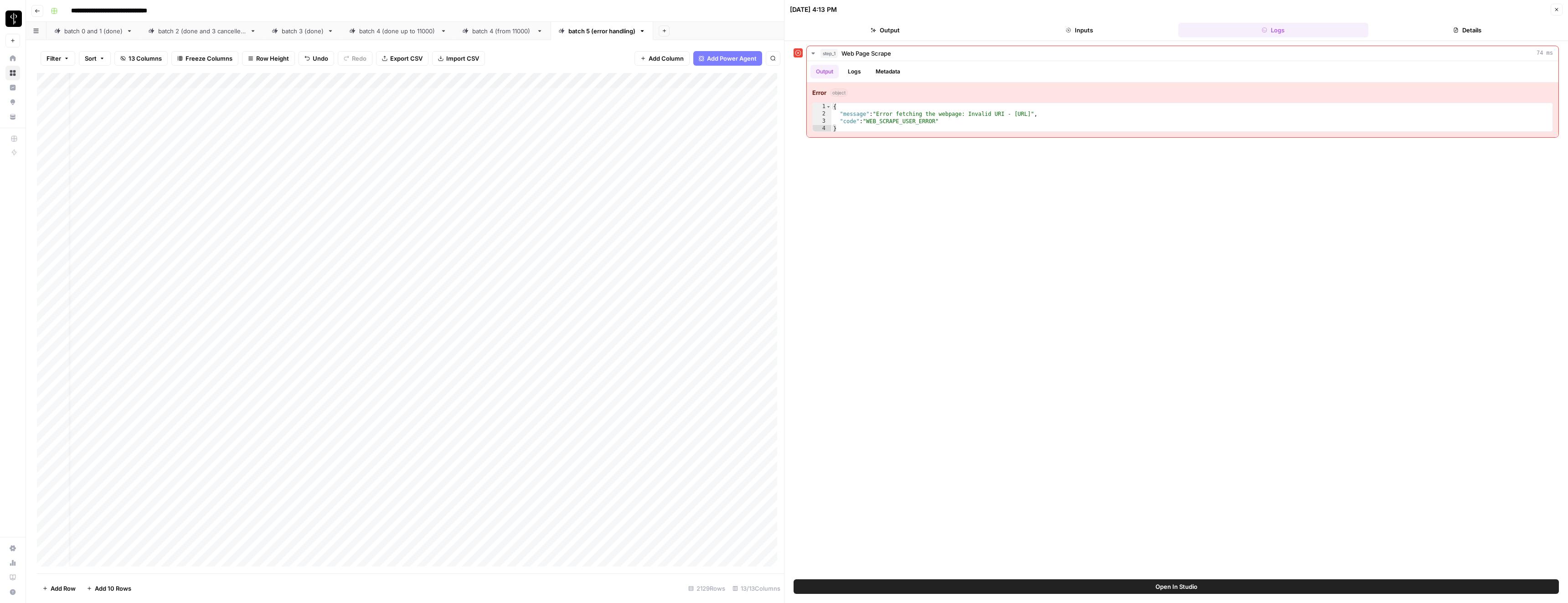
click at [1558, 10] on icon "button" at bounding box center [1556, 9] width 5 height 5
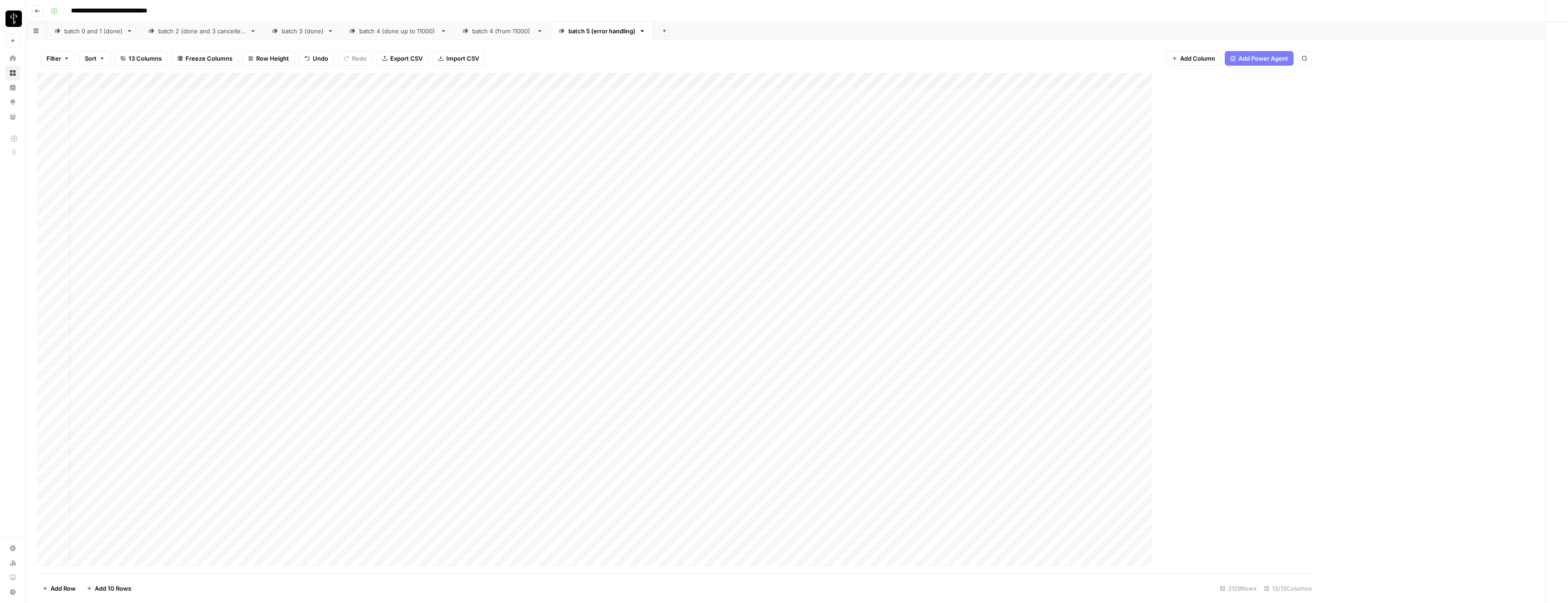
scroll to position [0, 5]
click at [808, 216] on div "Add Column" at bounding box center [797, 323] width 1520 height 500
click at [769, 220] on textarea "**********" at bounding box center [844, 225] width 183 height 22
click at [801, 232] on textarea "**********" at bounding box center [844, 225] width 183 height 22
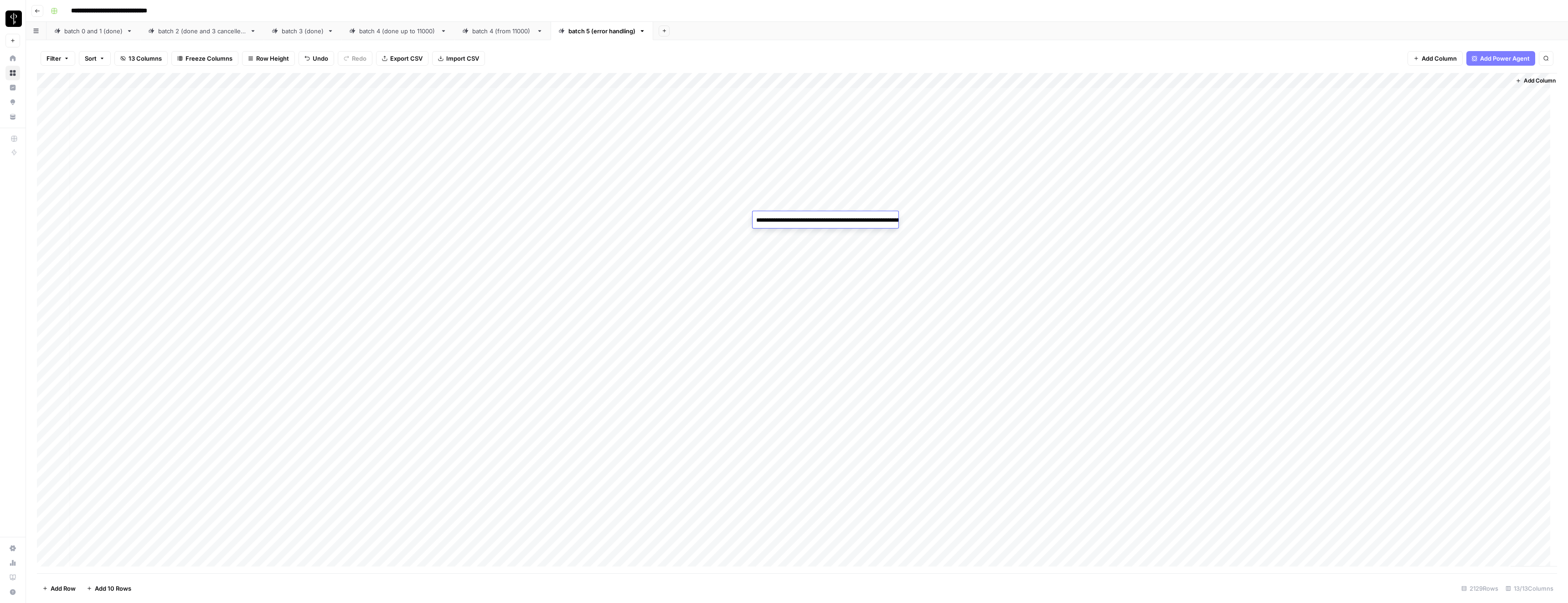
click at [801, 232] on textarea "**********" at bounding box center [844, 225] width 183 height 22
click at [790, 277] on div "Add Column" at bounding box center [797, 323] width 1520 height 500
click at [800, 217] on div "Add Column" at bounding box center [797, 323] width 1520 height 500
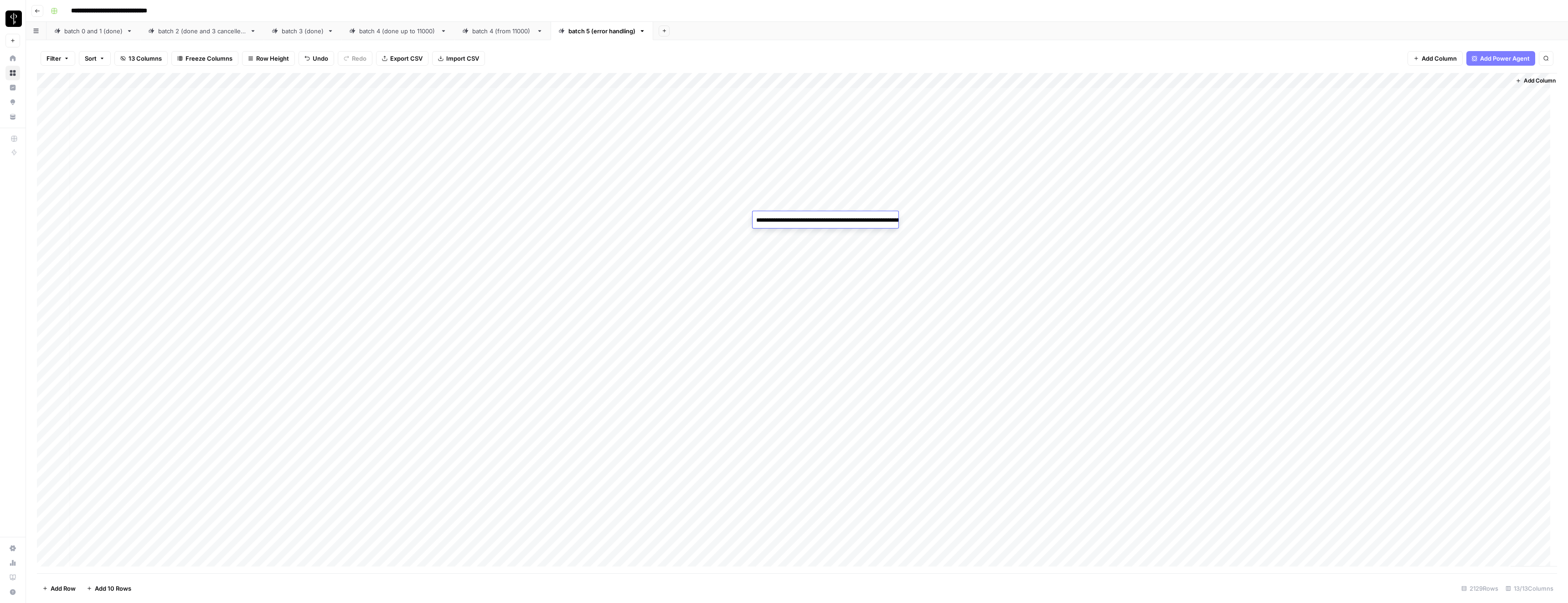
click at [800, 217] on textarea "**********" at bounding box center [844, 225] width 183 height 22
click at [801, 224] on textarea "**********" at bounding box center [844, 225] width 183 height 22
paste textarea "*"
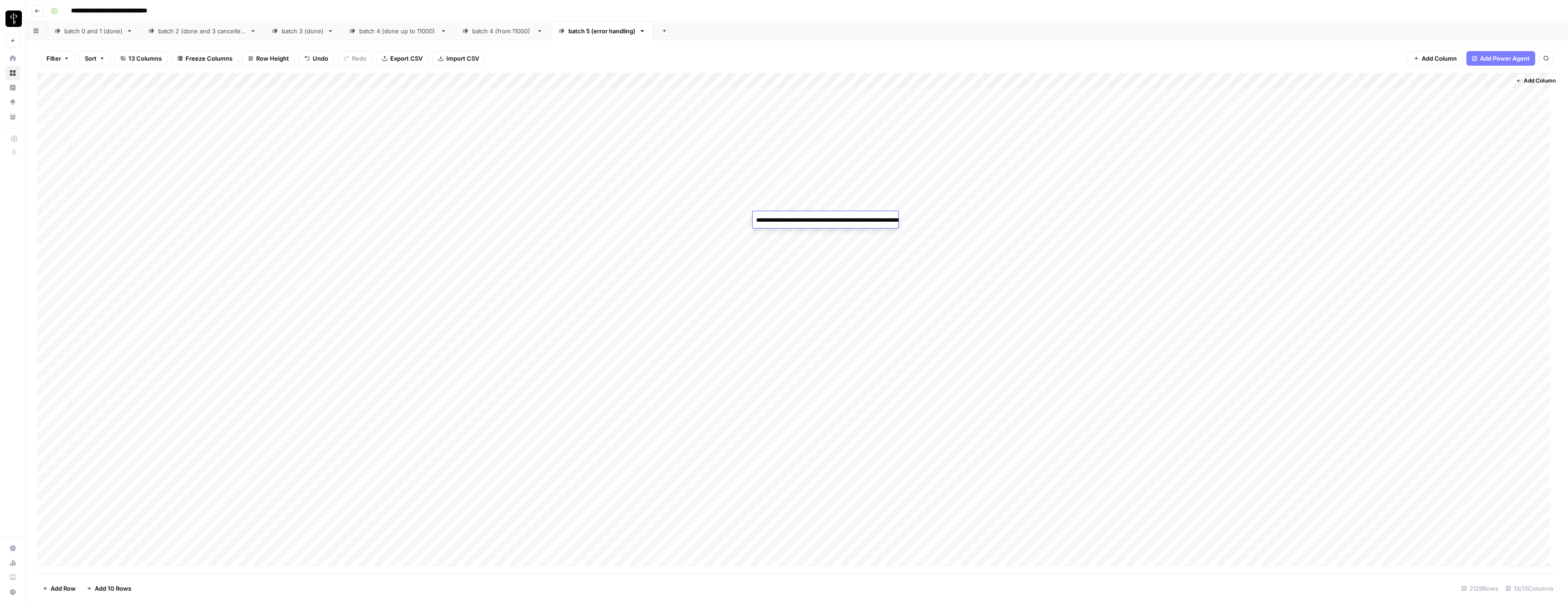
type textarea "**********"
click at [817, 259] on div "Add Column" at bounding box center [797, 323] width 1520 height 500
click at [999, 219] on div "Add Column" at bounding box center [797, 323] width 1520 height 500
click at [988, 218] on div "Add Column" at bounding box center [797, 323] width 1520 height 500
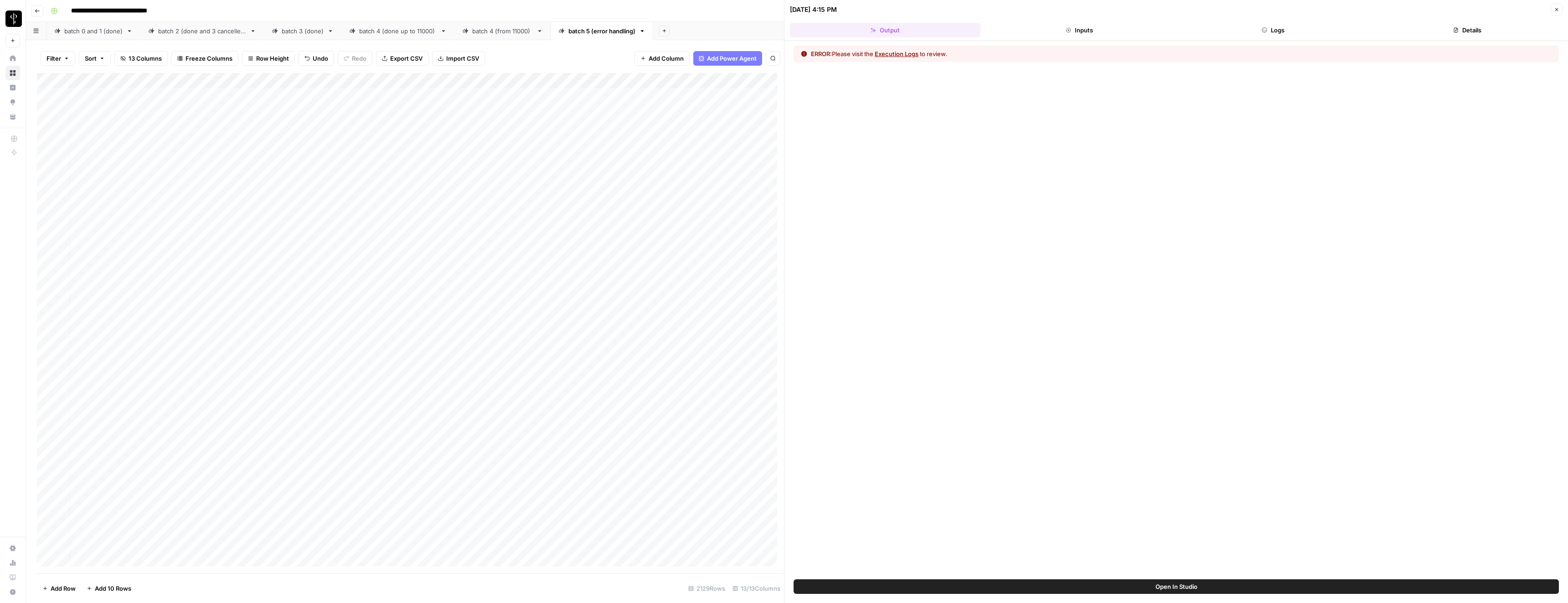
click at [1049, 29] on button "Inputs" at bounding box center [1079, 30] width 191 height 15
click at [1279, 29] on button "Logs" at bounding box center [1273, 30] width 191 height 15
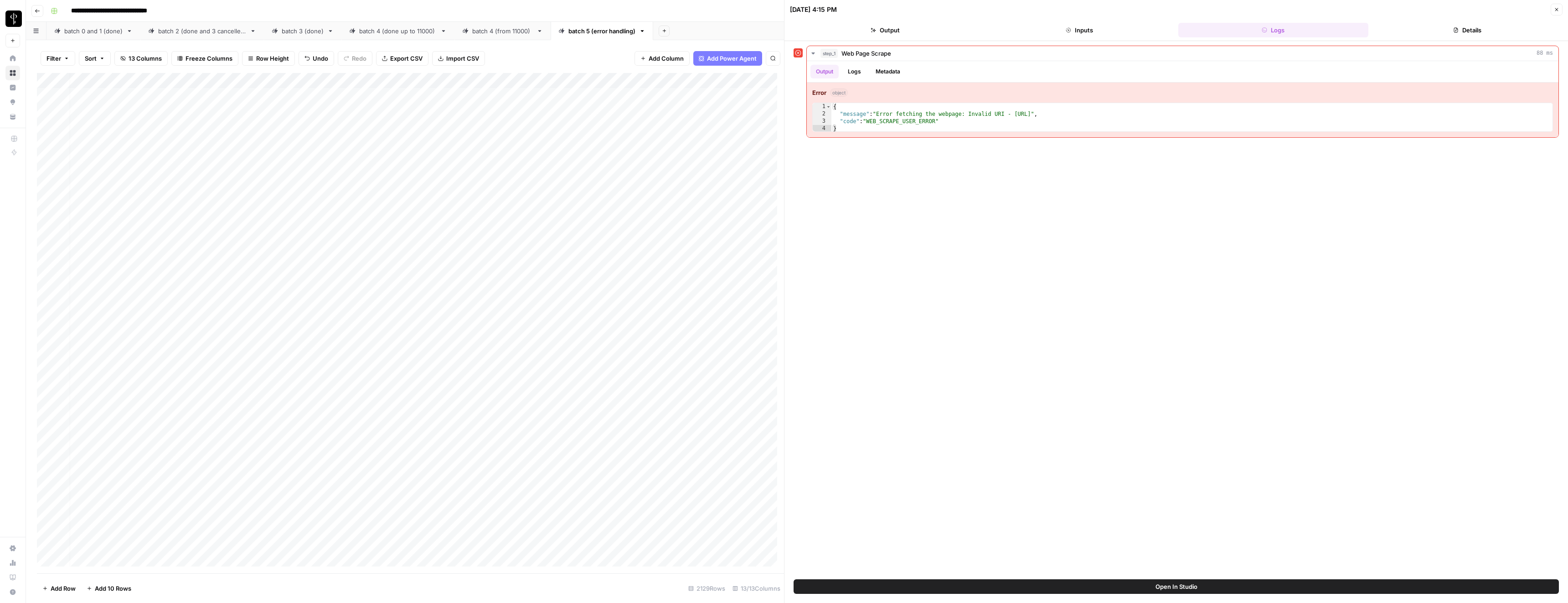
click at [1558, 12] on icon "button" at bounding box center [1556, 9] width 5 height 5
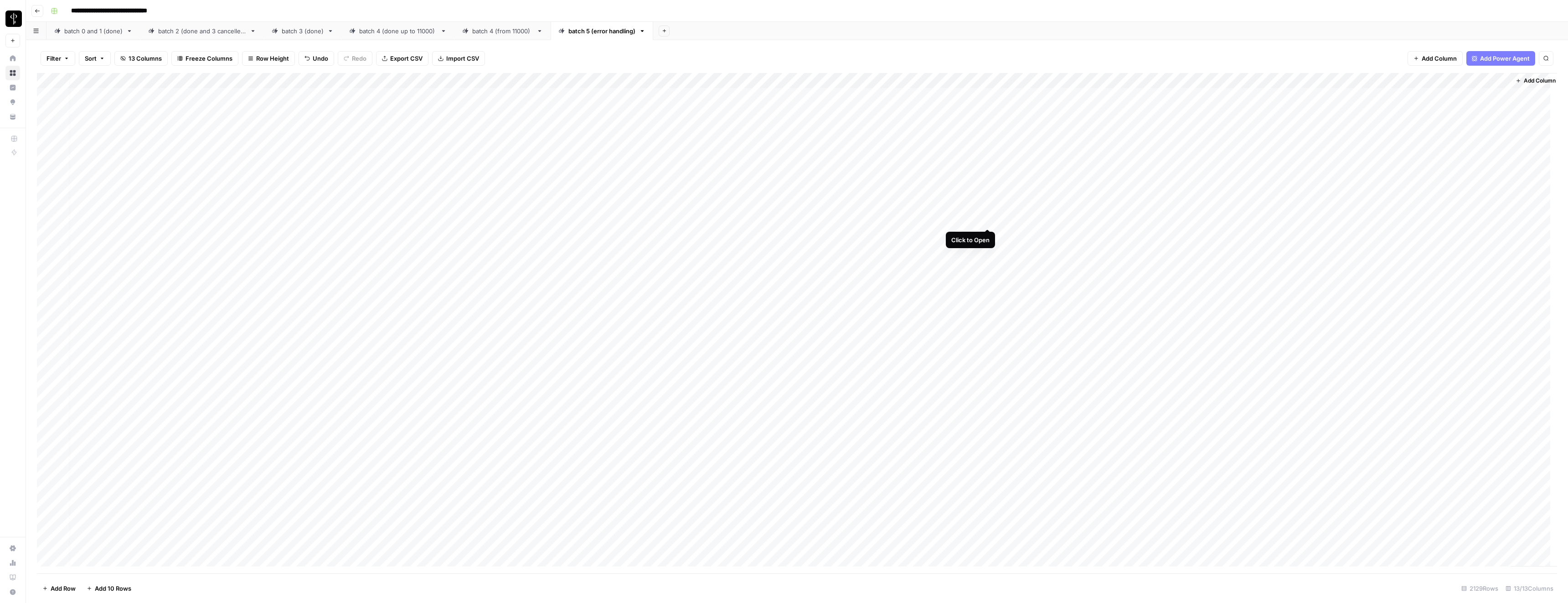
click at [987, 220] on div "Add Column" at bounding box center [797, 323] width 1520 height 500
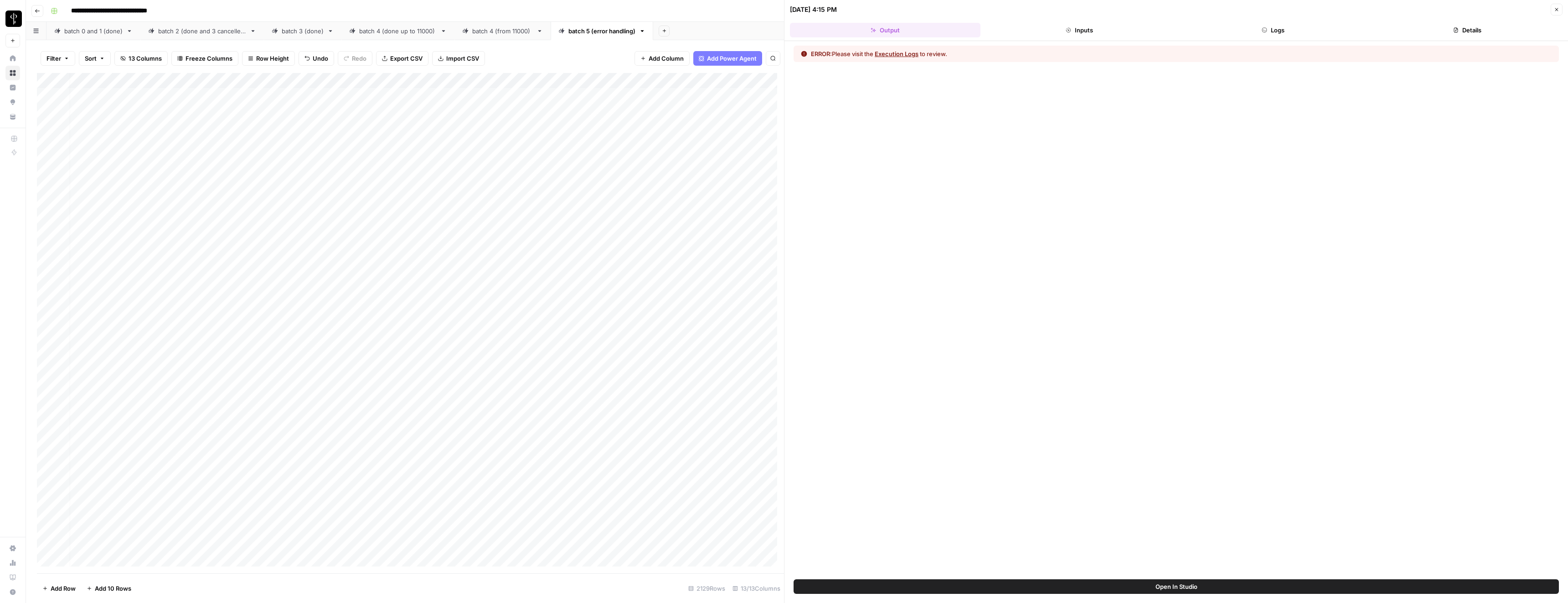
click at [1560, 7] on button "Close" at bounding box center [1556, 9] width 12 height 12
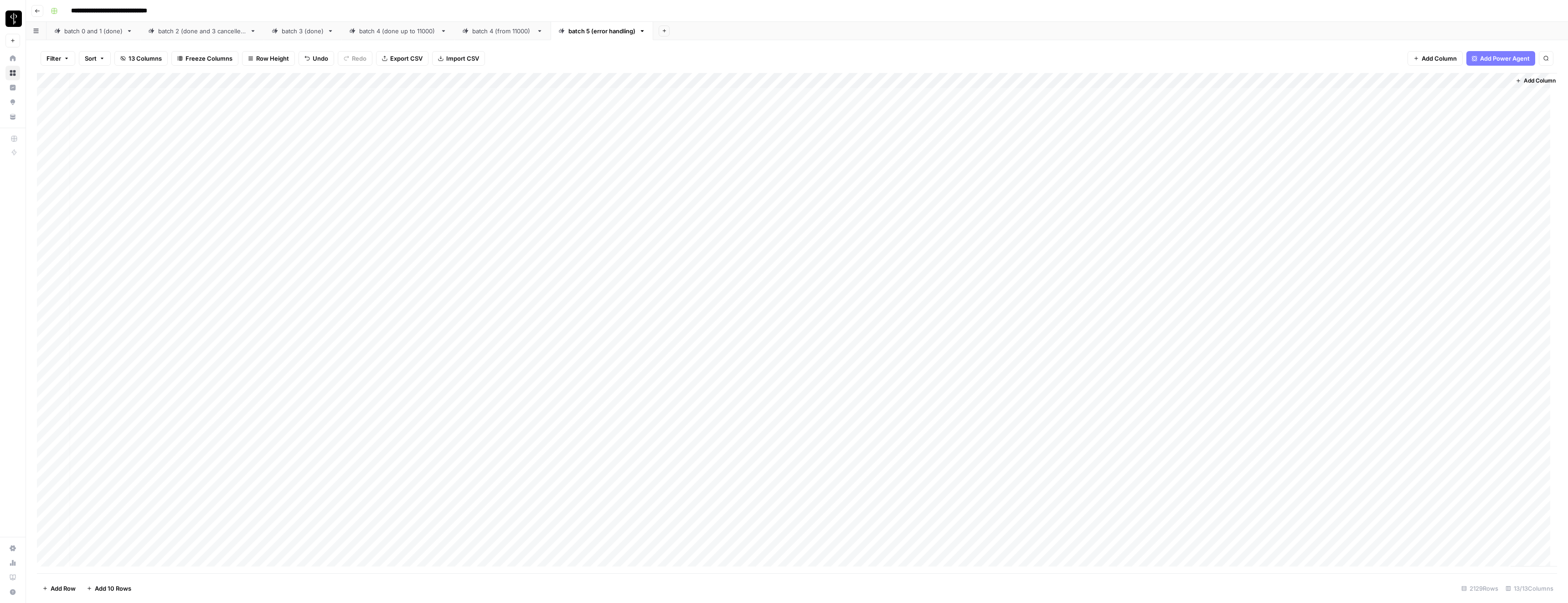
click at [990, 81] on div "Add Column" at bounding box center [797, 323] width 1520 height 500
click at [937, 161] on span "Configure Inputs" at bounding box center [942, 157] width 80 height 9
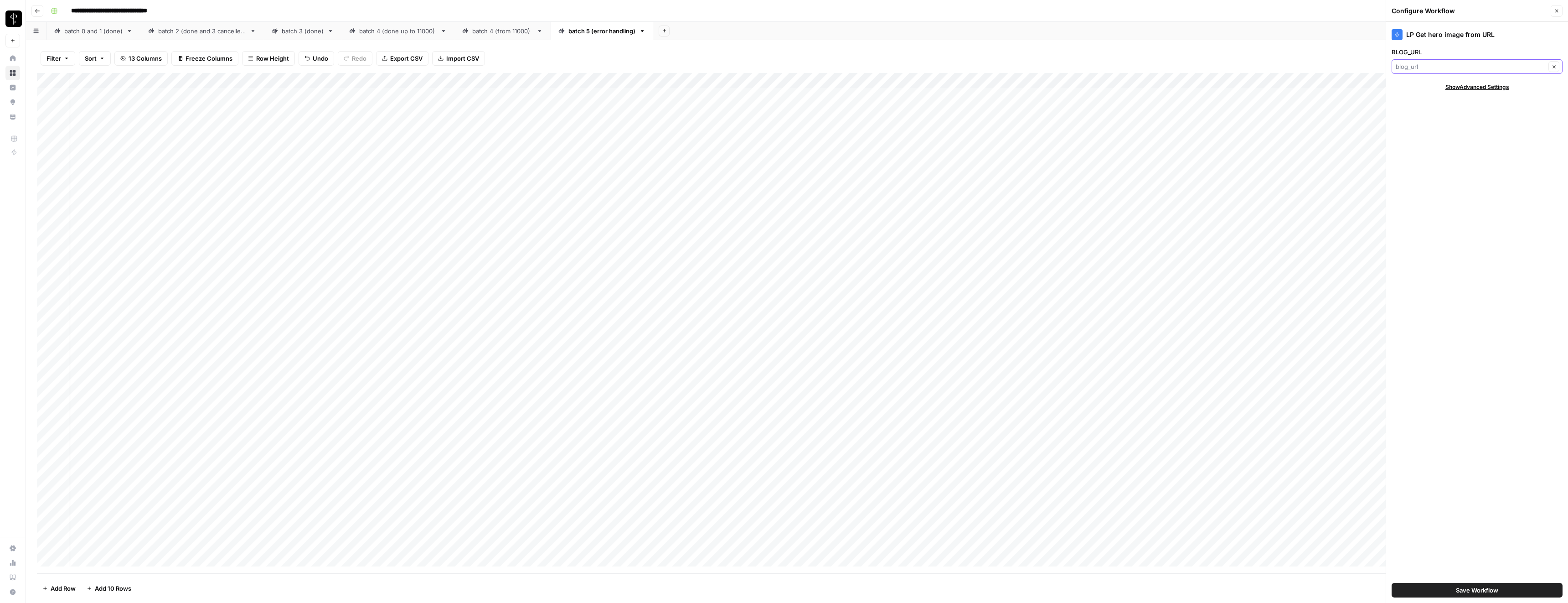
click at [1427, 68] on input "BLOG_URL" at bounding box center [1471, 66] width 150 height 9
click at [1427, 133] on span "blog_url" at bounding box center [1469, 132] width 141 height 9
type input "blog_url"
click at [1471, 593] on span "Save Workflow" at bounding box center [1477, 590] width 43 height 9
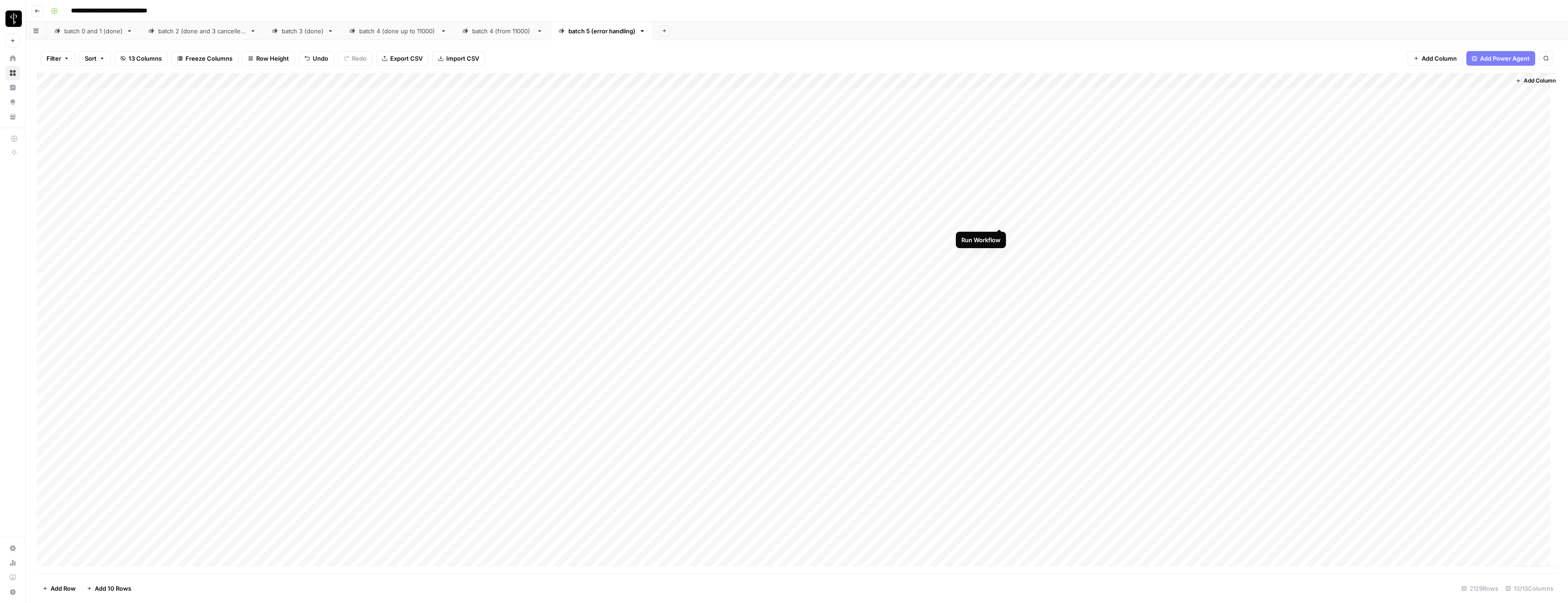
click at [998, 219] on div "Add Column" at bounding box center [797, 323] width 1520 height 500
click at [807, 218] on div "Add Column" at bounding box center [797, 323] width 1520 height 500
click at [807, 218] on textarea "**********" at bounding box center [844, 225] width 183 height 22
click at [805, 305] on div "Add Column" at bounding box center [797, 323] width 1520 height 500
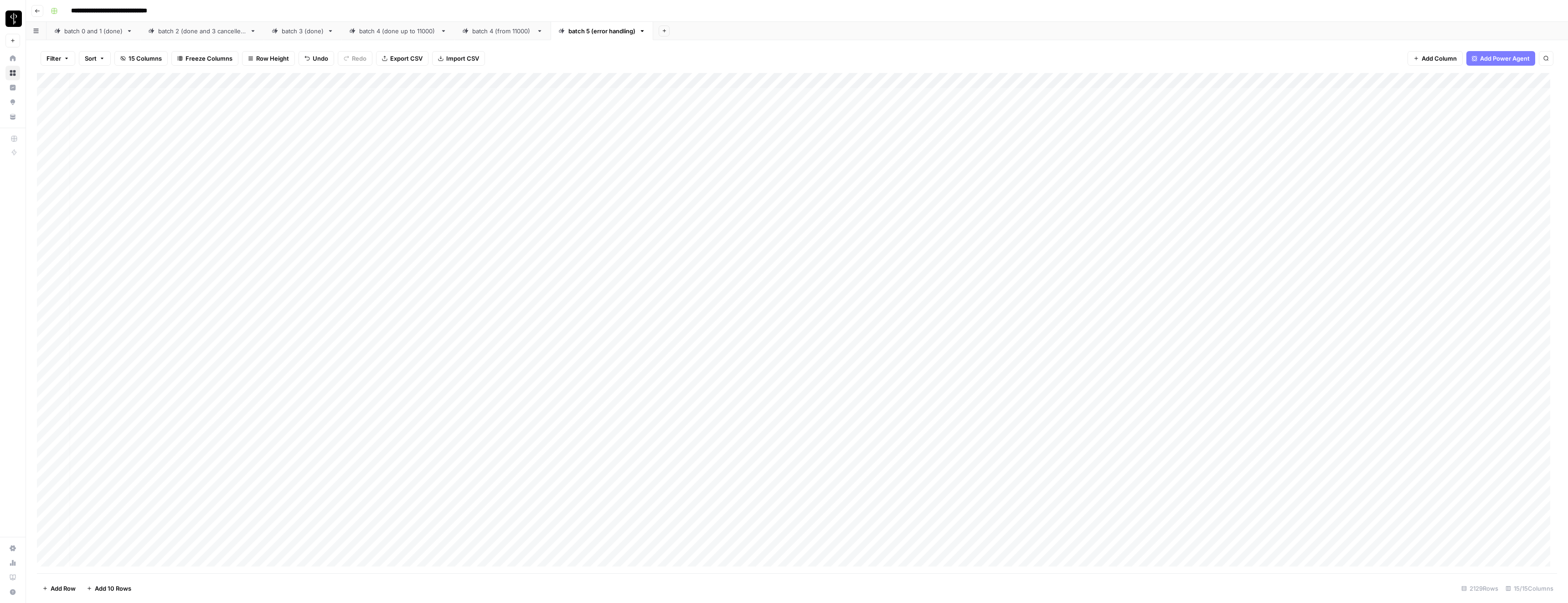
click at [838, 219] on div "Add Column" at bounding box center [797, 323] width 1520 height 500
click at [1105, 220] on div "Add Column" at bounding box center [797, 323] width 1520 height 500
click at [1329, 82] on div "Add Column" at bounding box center [797, 323] width 1520 height 500
click at [1211, 160] on span "Configure Inputs" at bounding box center [1229, 157] width 80 height 9
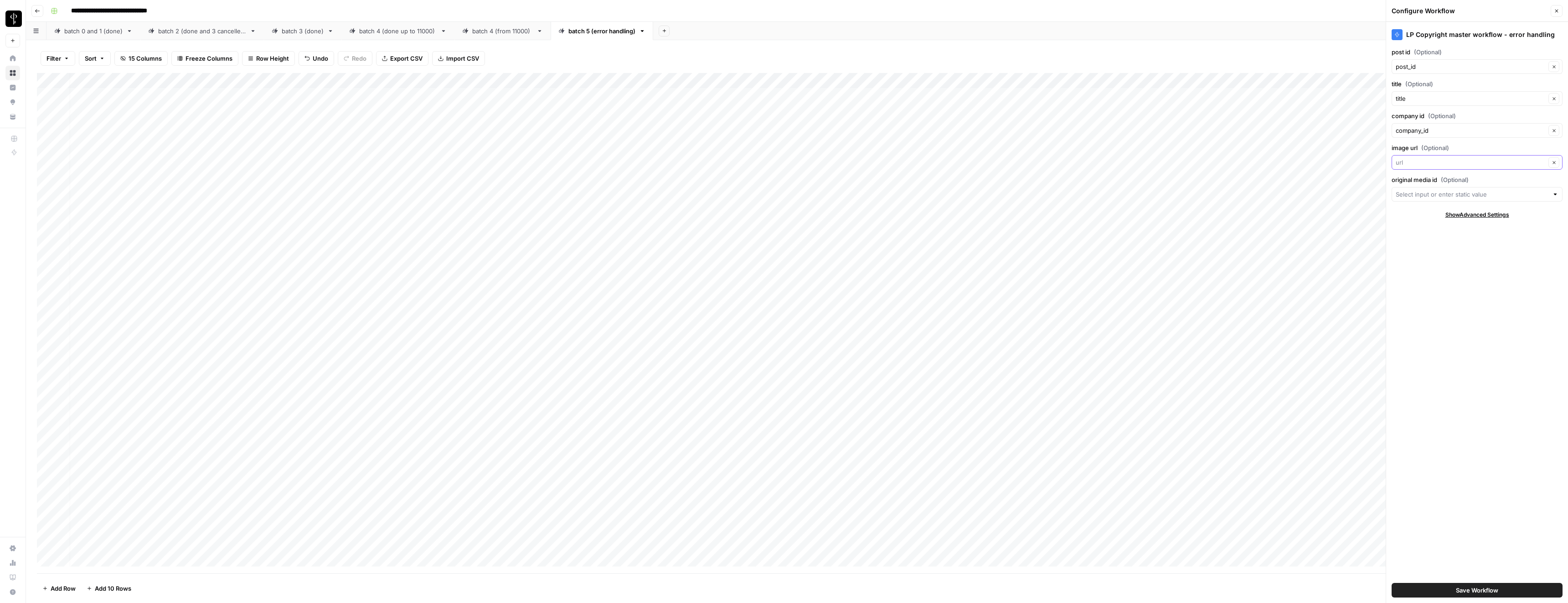
click at [1424, 160] on input "image url (Optional)" at bounding box center [1471, 162] width 150 height 9
click at [1427, 224] on span "Hero Image Url" at bounding box center [1469, 225] width 141 height 9
type input "Hero Image Url"
click at [1450, 593] on button "Save Workflow" at bounding box center [1477, 590] width 171 height 15
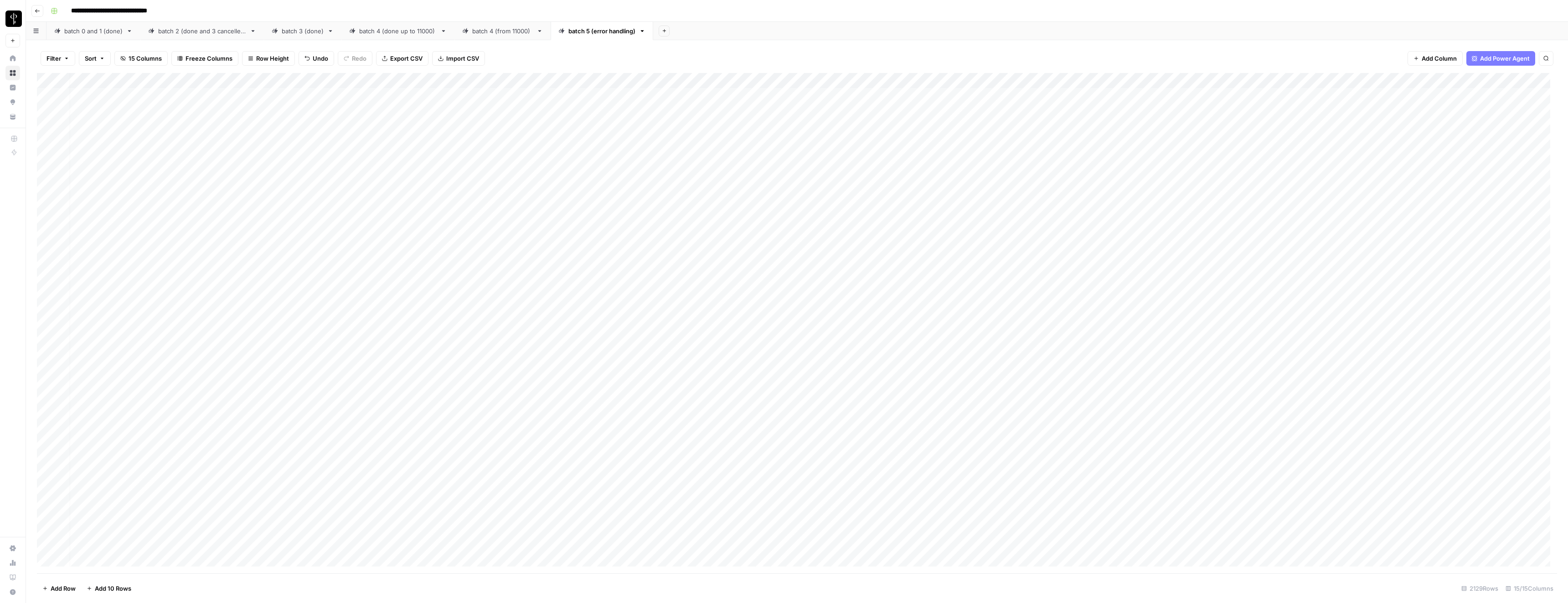
click at [1259, 220] on div "Add Column" at bounding box center [797, 323] width 1520 height 500
click at [1150, 219] on div "Add Column" at bounding box center [797, 323] width 1520 height 500
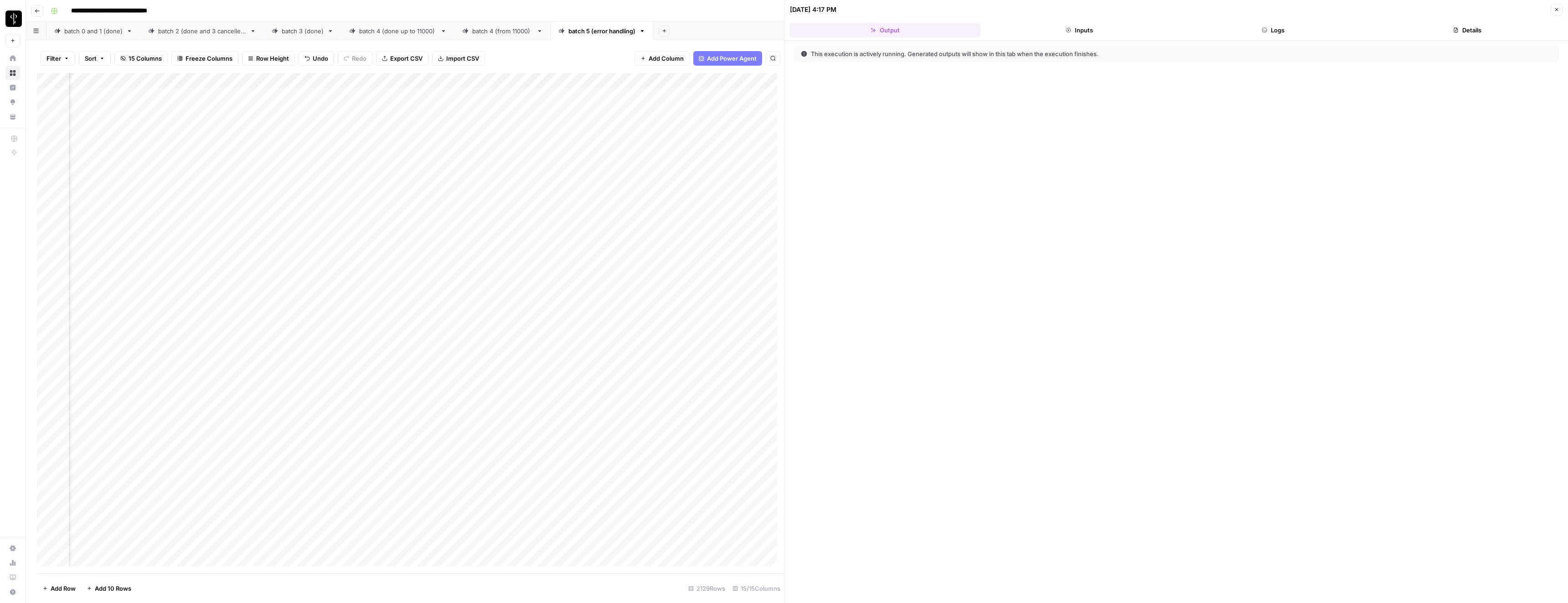
click at [1247, 23] on button "Logs" at bounding box center [1273, 30] width 191 height 15
click at [1253, 29] on button "Logs" at bounding box center [1273, 30] width 191 height 15
click at [836, 57] on span "step_13" at bounding box center [830, 53] width 20 height 9
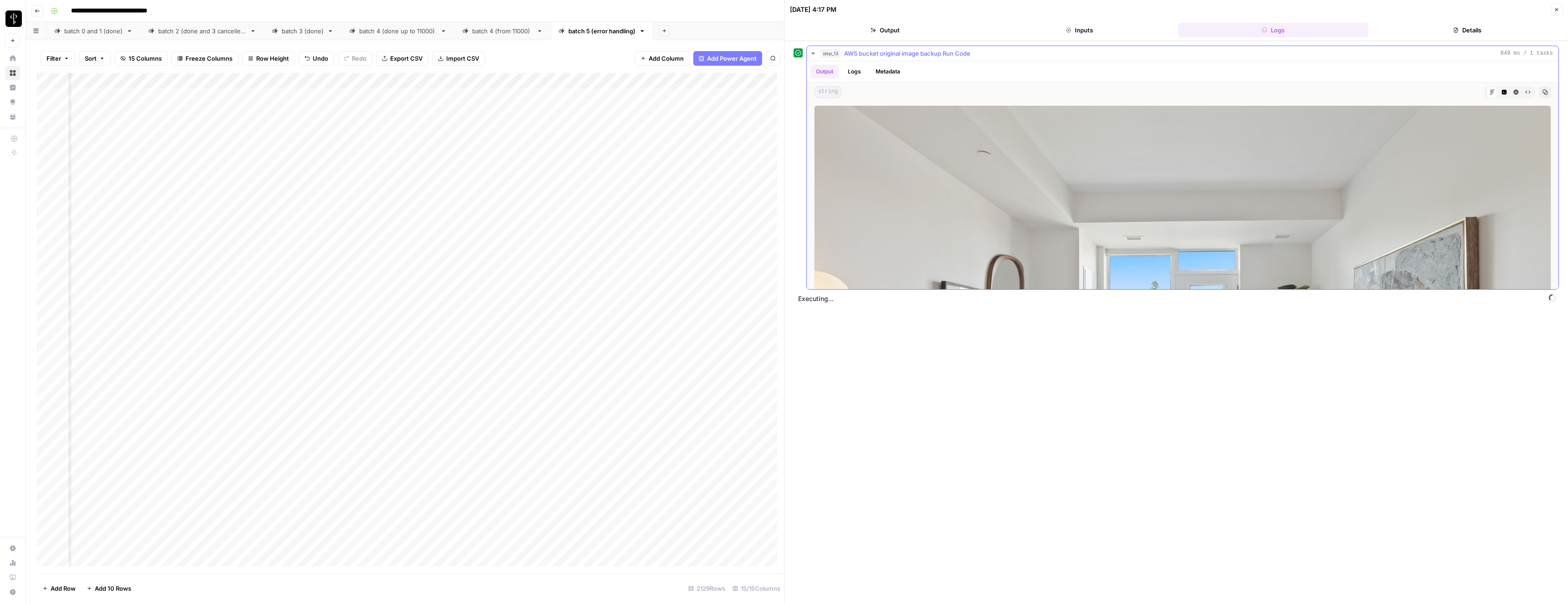
click at [816, 53] on icon "button" at bounding box center [813, 54] width 7 height 7
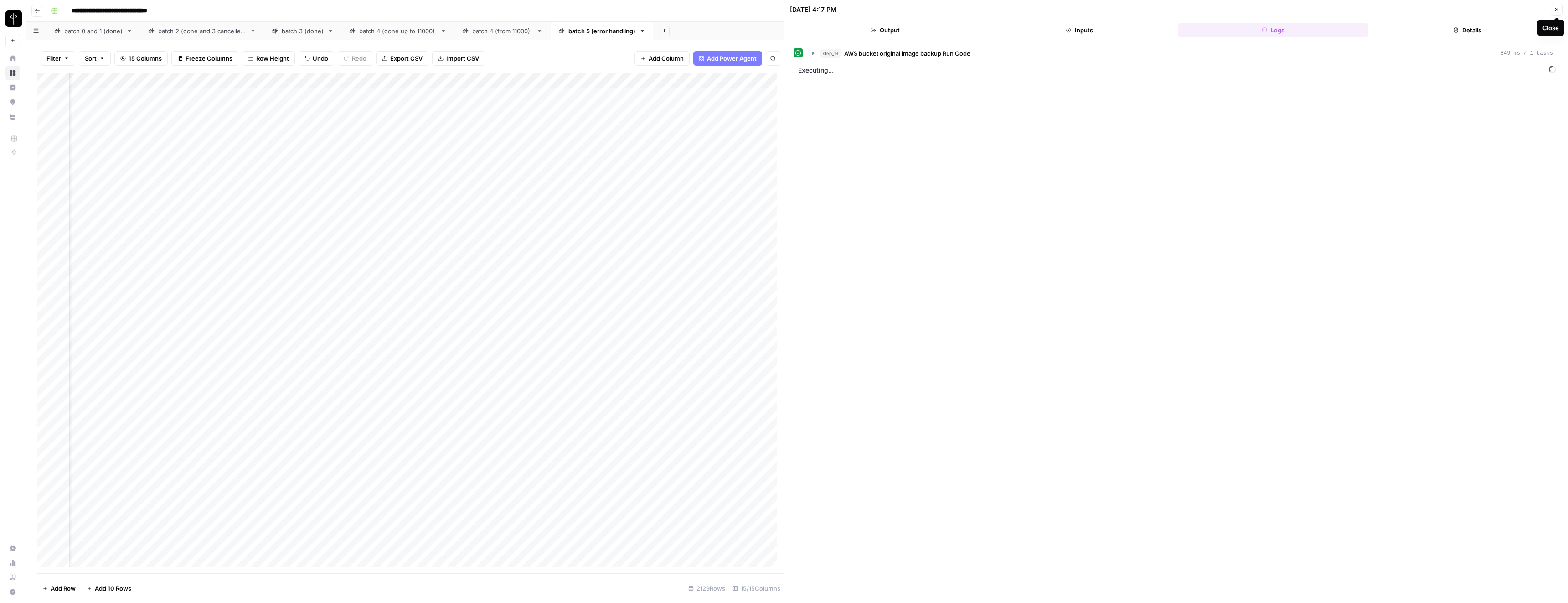
click at [1558, 12] on icon "button" at bounding box center [1556, 9] width 5 height 5
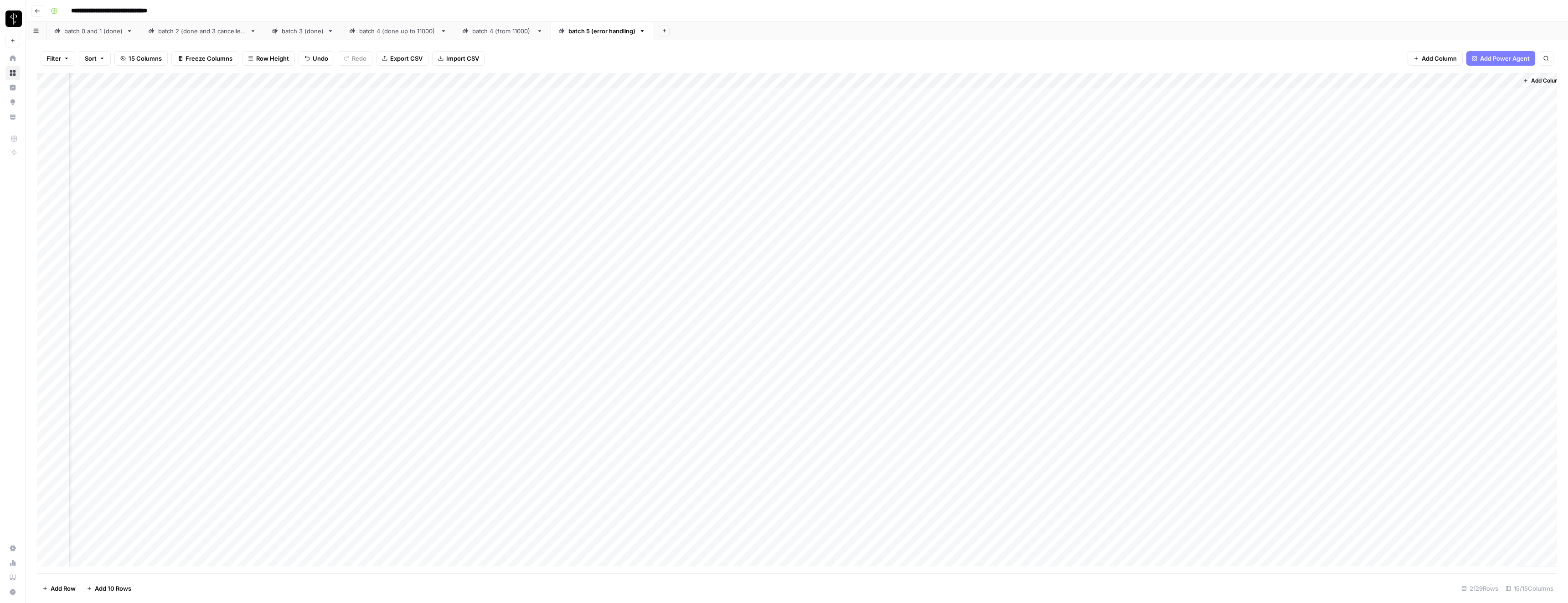
scroll to position [0, 169]
click at [1256, 220] on div "Add Column" at bounding box center [797, 323] width 1520 height 500
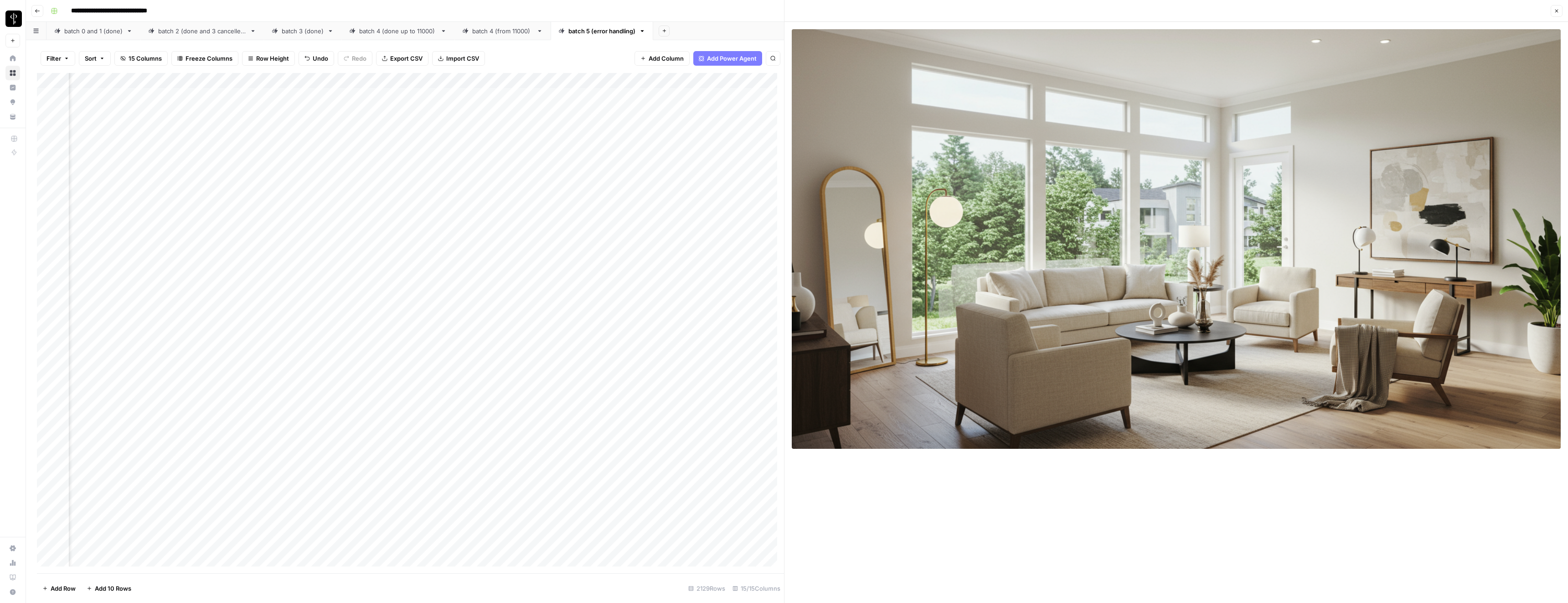
click at [1555, 10] on icon "button" at bounding box center [1556, 10] width 5 height 5
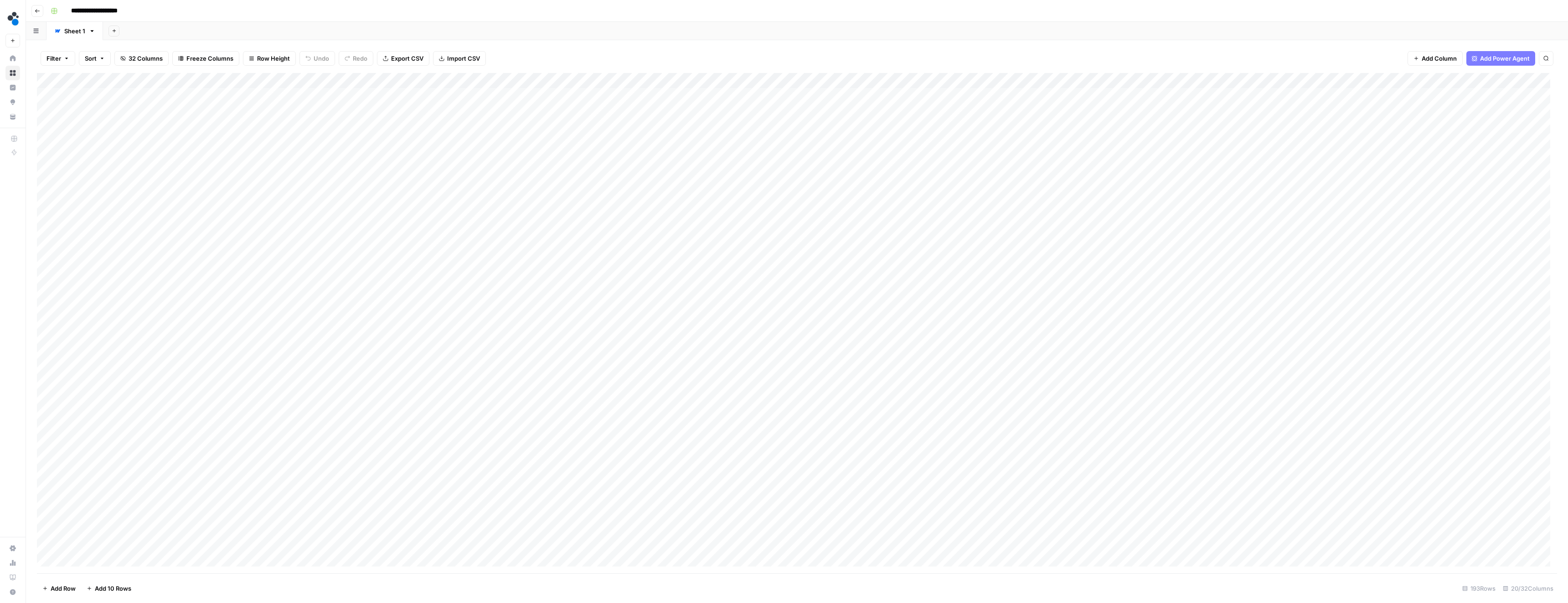
click at [779, 80] on div "Add Column" at bounding box center [797, 323] width 1520 height 500
click at [779, 172] on span "Edit Workflow" at bounding box center [897, 170] width 80 height 9
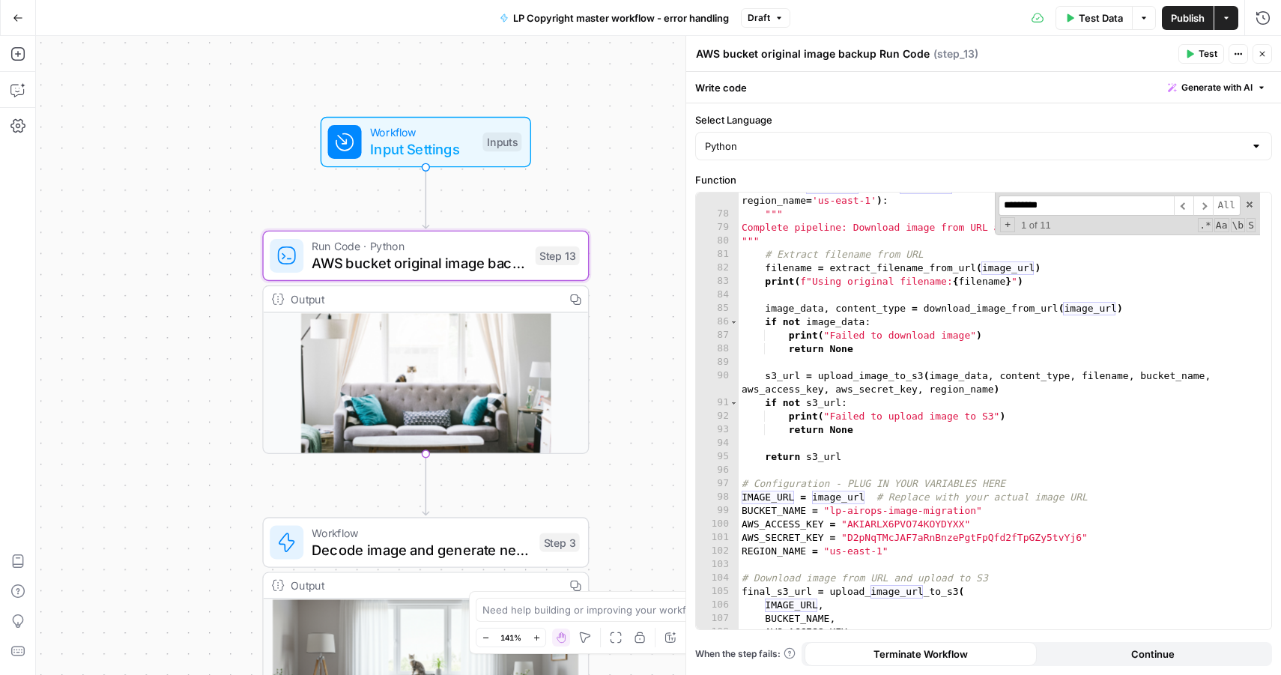
scroll to position [1050, 0]
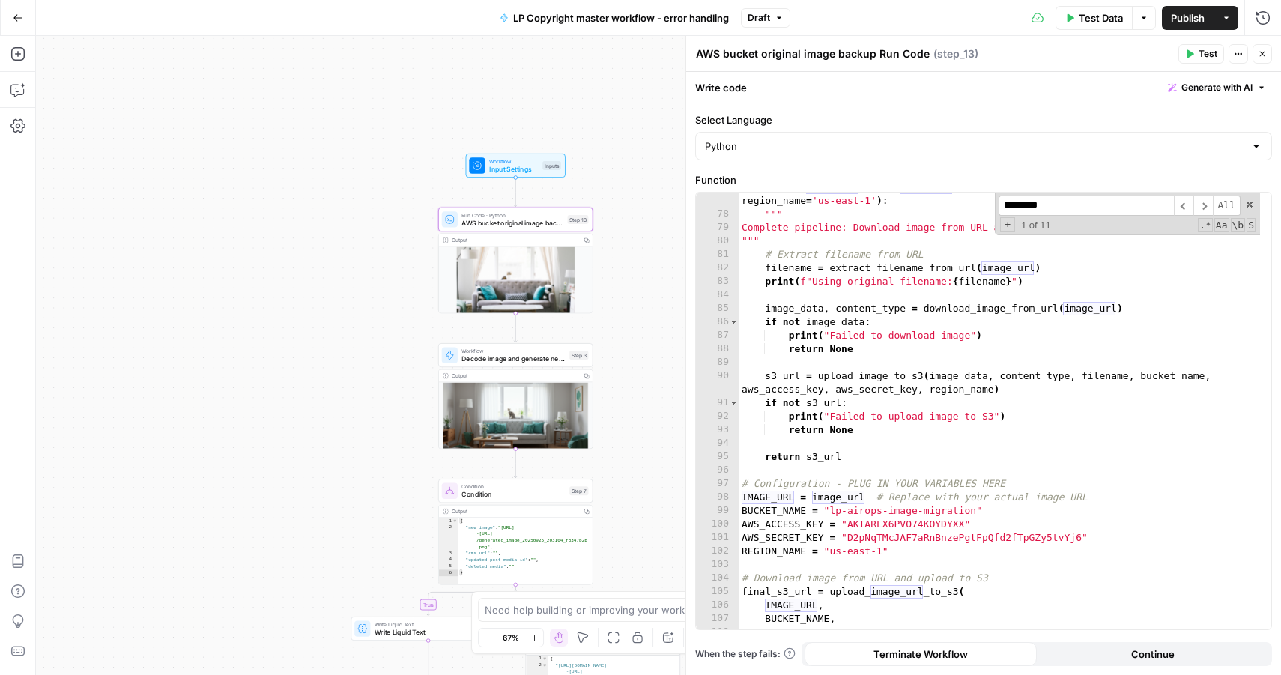
drag, startPoint x: 611, startPoint y: 171, endPoint x: 579, endPoint y: 186, distance: 35.2
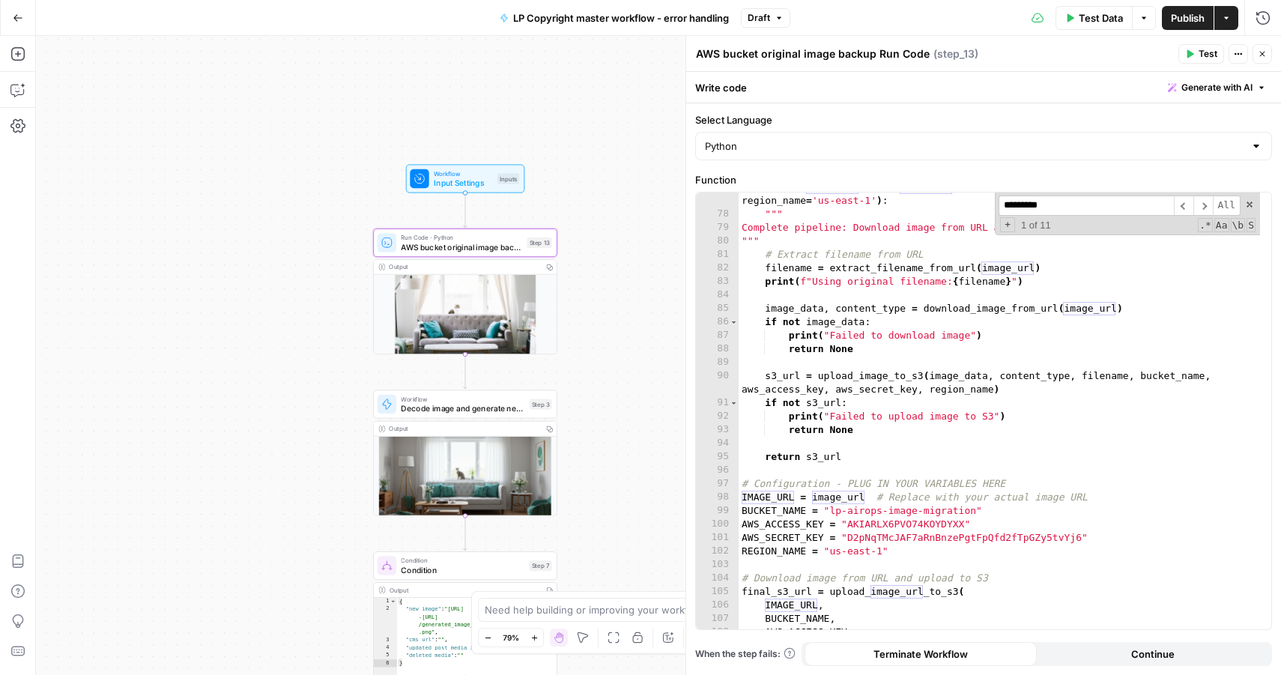
drag, startPoint x: 589, startPoint y: 285, endPoint x: 591, endPoint y: 225, distance: 59.9
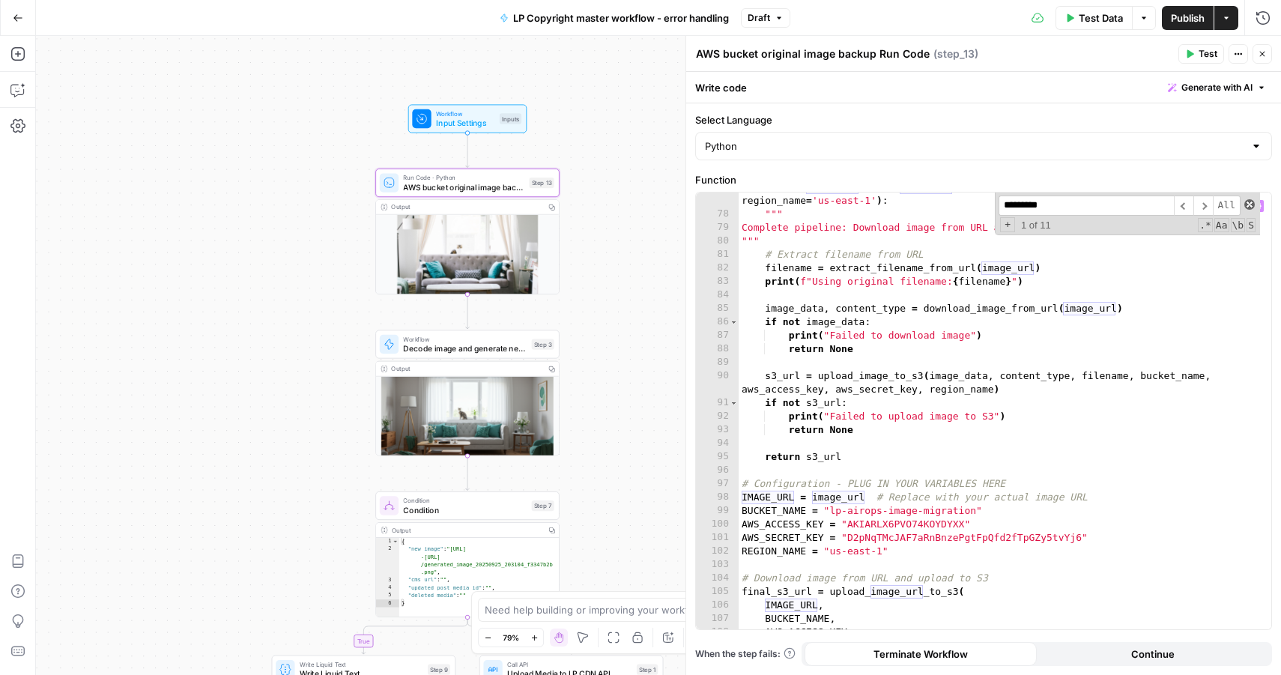
click at [1245, 203] on span at bounding box center [1249, 204] width 10 height 10
type textarea "**********"
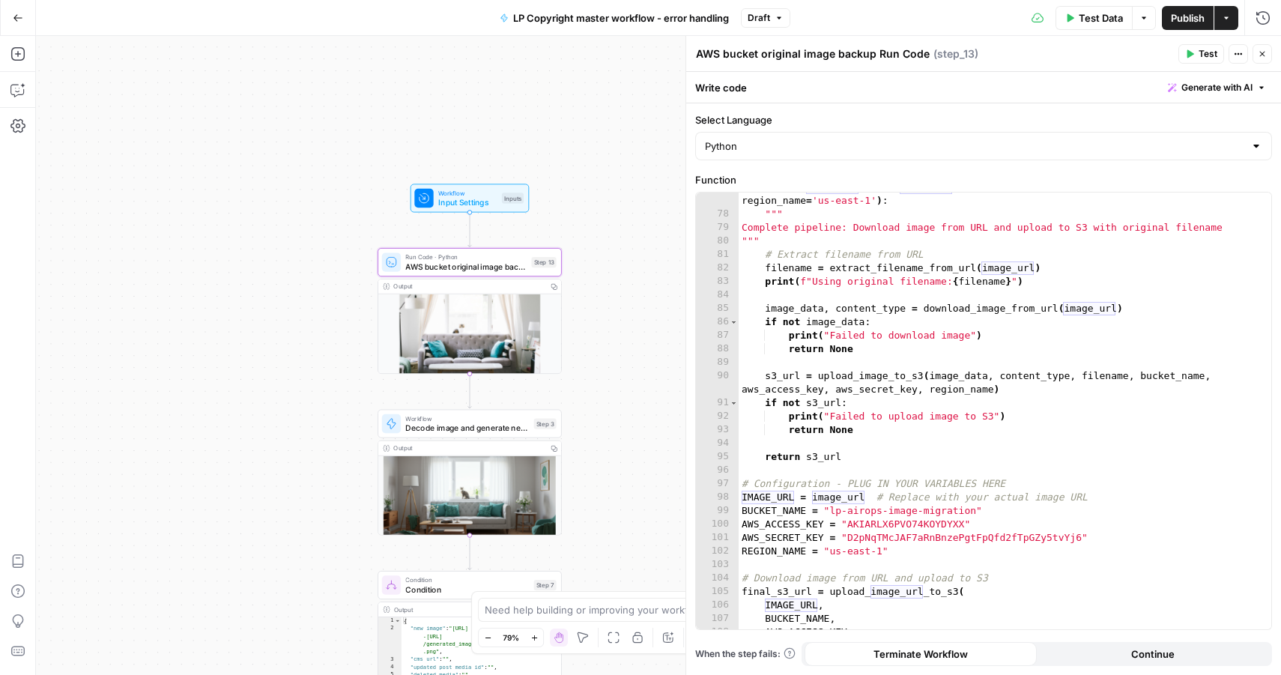
drag, startPoint x: 638, startPoint y: 252, endPoint x: 637, endPoint y: 332, distance: 79.4
click at [631, 300] on div "true false Workflow Input Settings Inputs Run Code · Python AWS bucket original…" at bounding box center [658, 355] width 1245 height 639
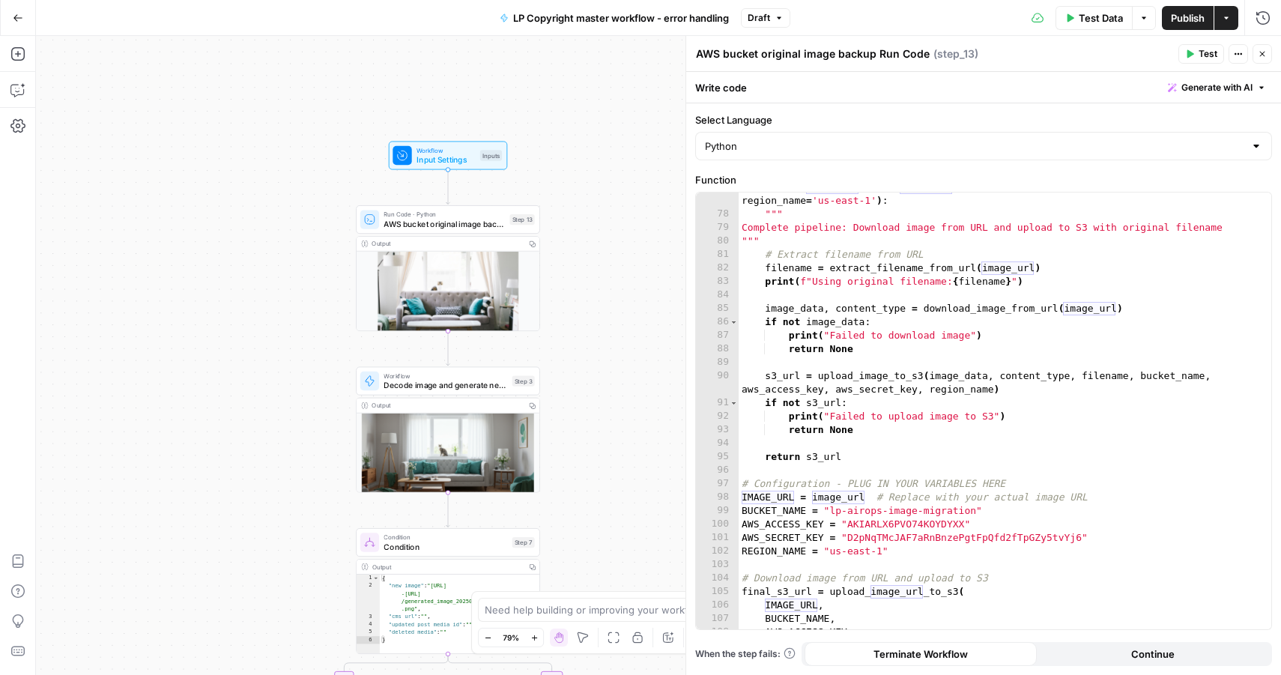
drag, startPoint x: 625, startPoint y: 326, endPoint x: 604, endPoint y: 283, distance: 47.6
click at [604, 283] on div "true false Workflow Input Settings Inputs Run Code · Python AWS bucket original…" at bounding box center [658, 355] width 1245 height 639
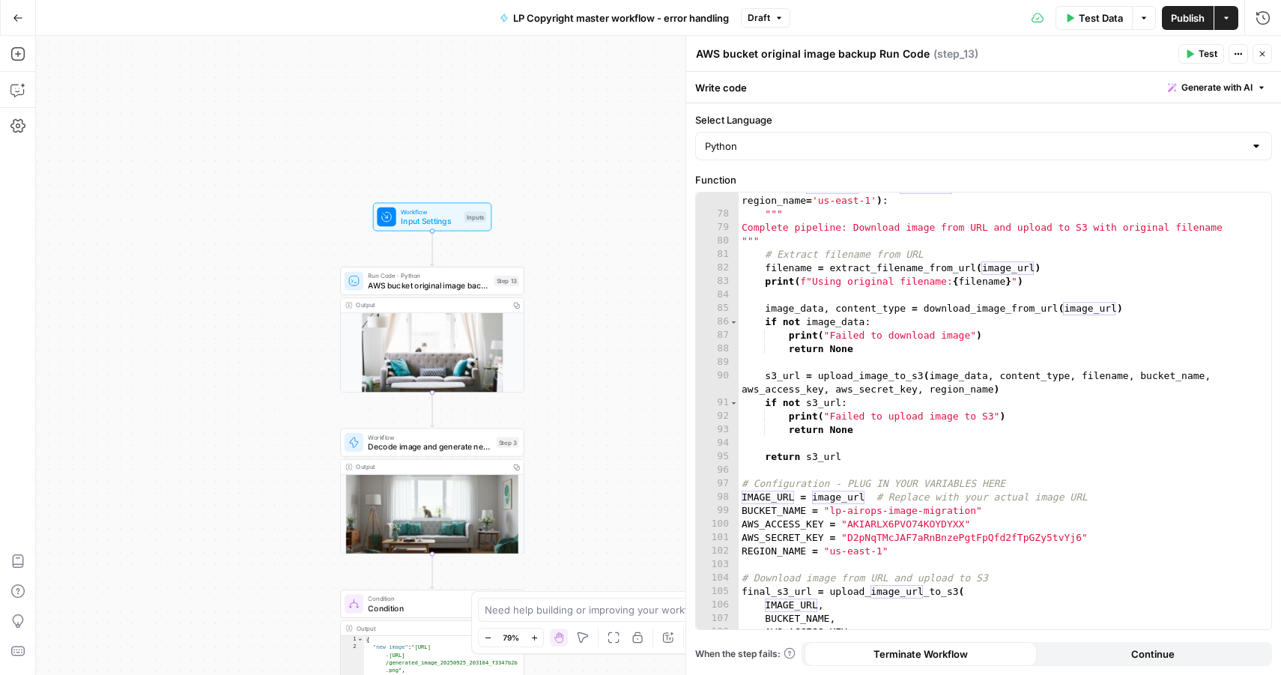
drag, startPoint x: 546, startPoint y: 149, endPoint x: 532, endPoint y: 210, distance: 62.9
click at [532, 210] on div "true false Workflow Input Settings Inputs Run Code · Python AWS bucket original…" at bounding box center [658, 355] width 1245 height 639
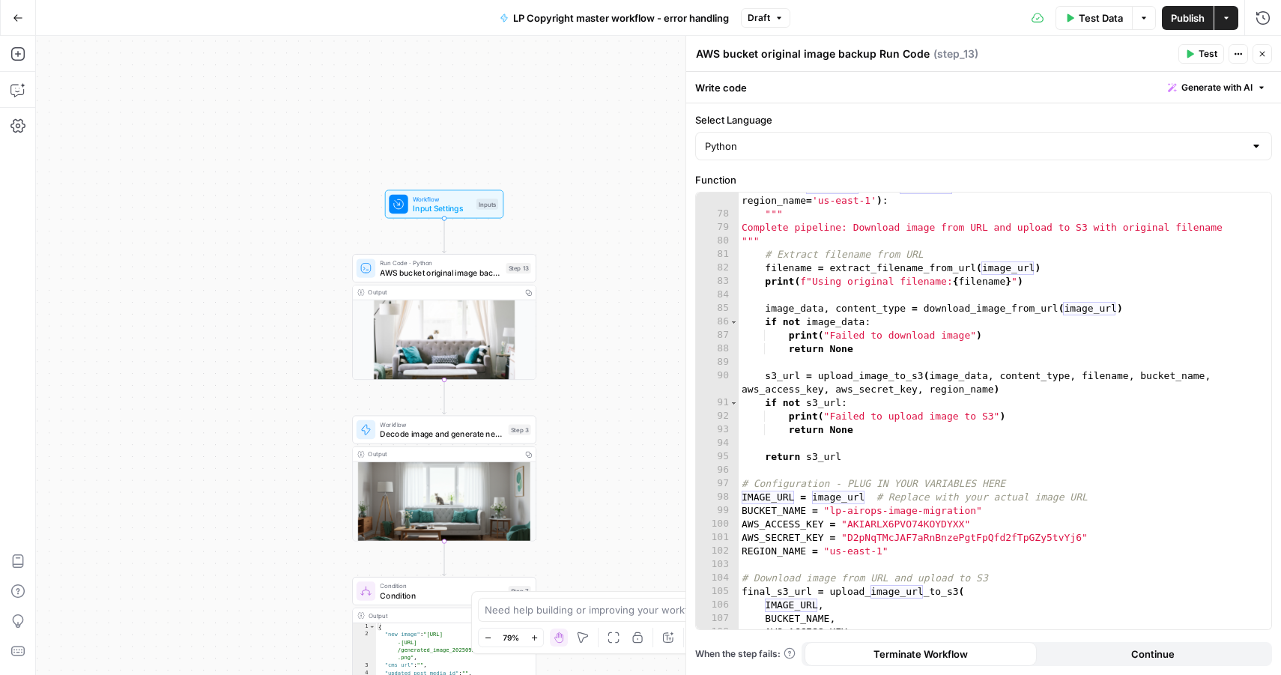
drag, startPoint x: 493, startPoint y: 173, endPoint x: 505, endPoint y: 160, distance: 17.0
click at [505, 160] on div "true false Workflow Input Settings Inputs Run Code · Python AWS bucket original…" at bounding box center [658, 355] width 1245 height 639
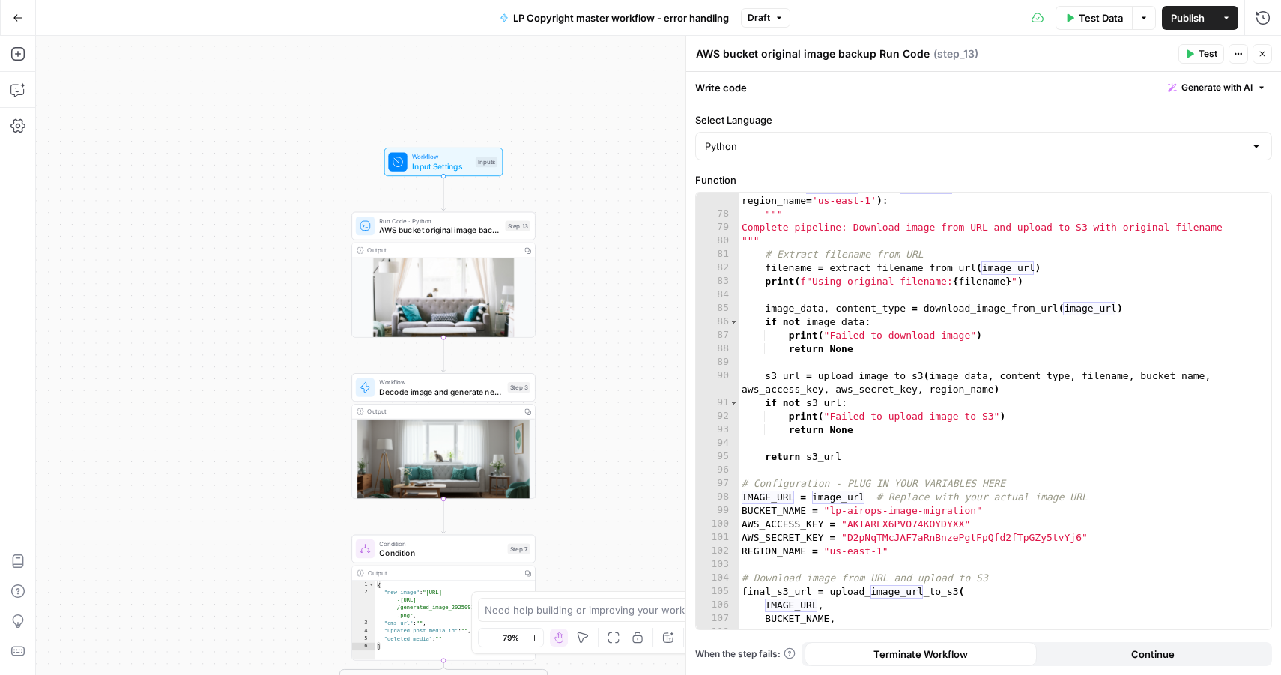
click at [13, 22] on icon "button" at bounding box center [18, 18] width 10 height 10
click at [10, 14] on button "Go Back" at bounding box center [17, 17] width 27 height 27
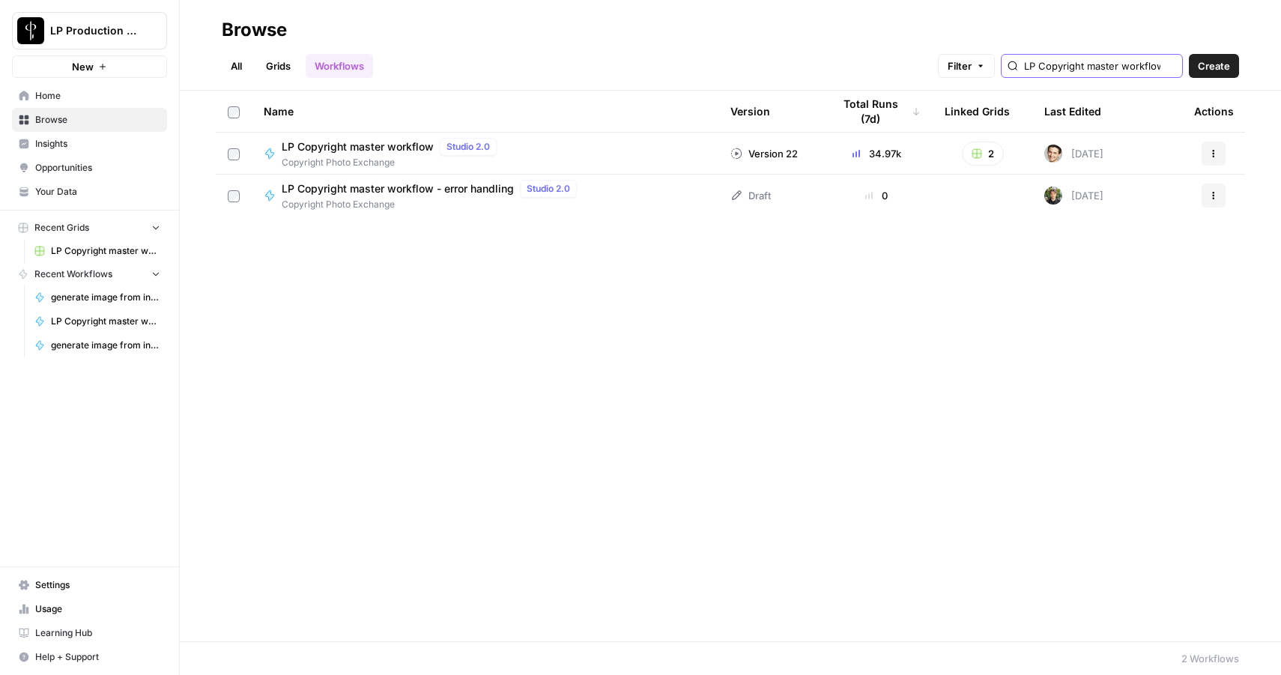
click at [1105, 72] on input "LP Copyright master workflow" at bounding box center [1100, 65] width 152 height 15
click at [68, 107] on link "Home" at bounding box center [89, 96] width 155 height 24
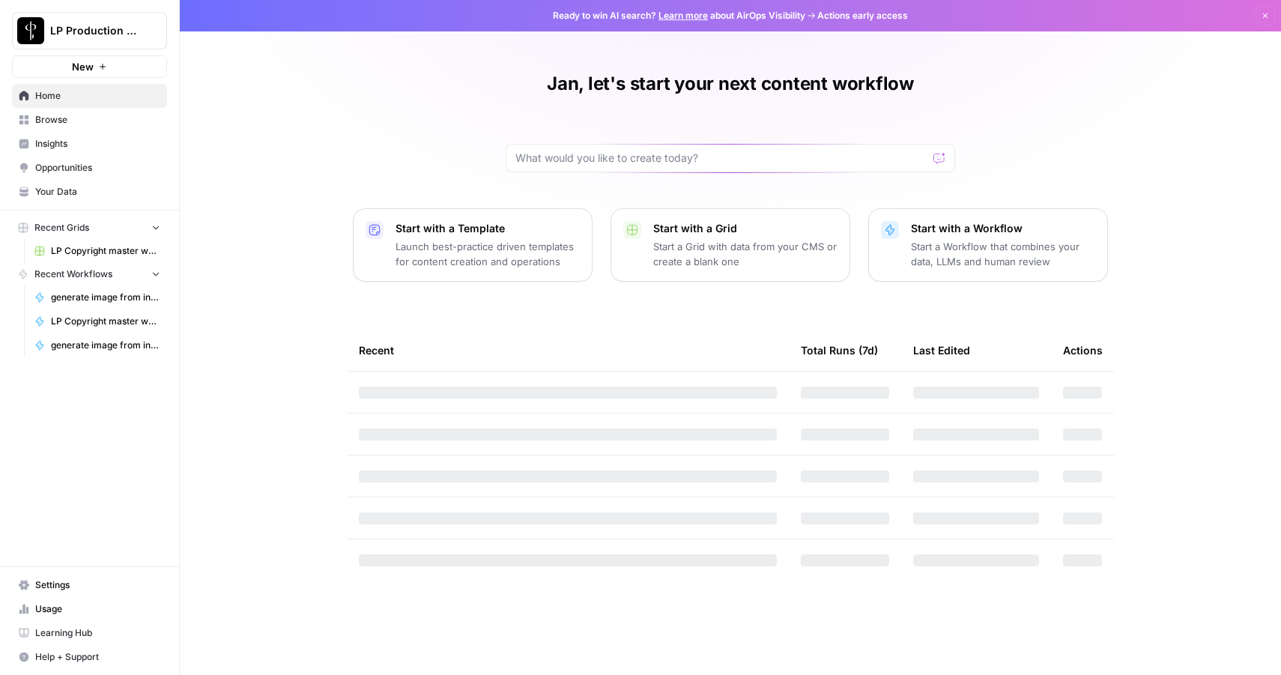
click at [66, 120] on span "Browse" at bounding box center [97, 119] width 125 height 13
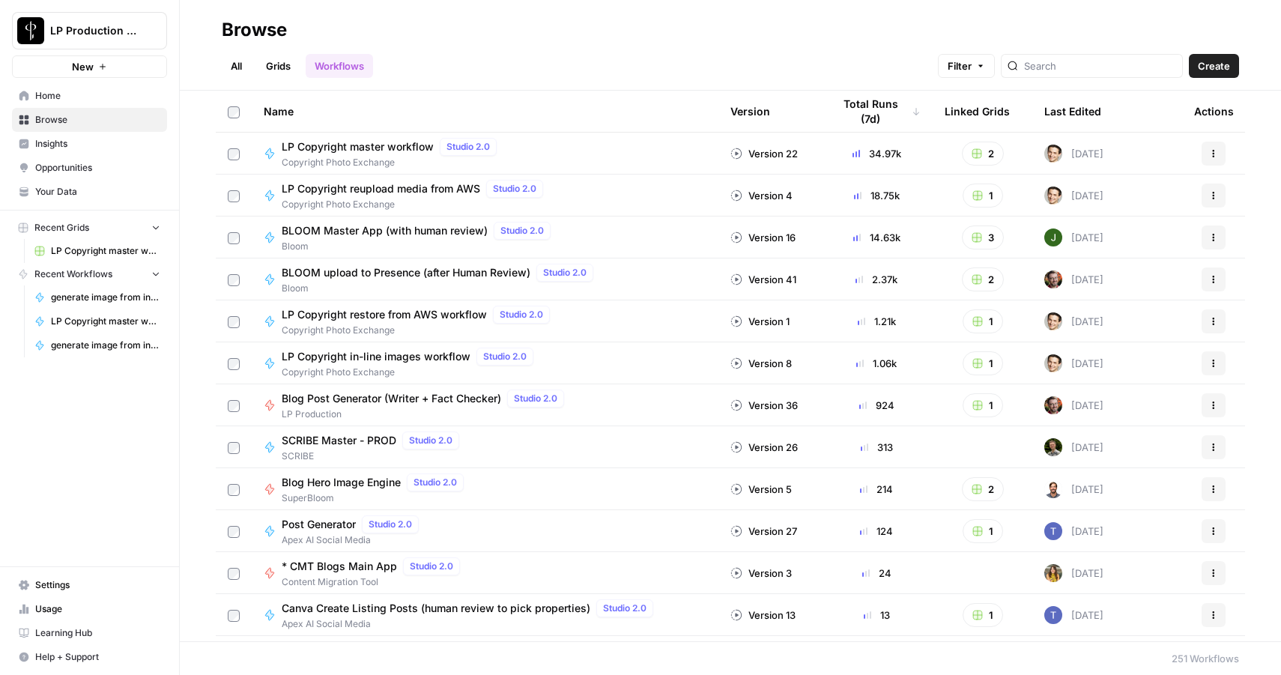
click at [65, 98] on span "Home" at bounding box center [97, 95] width 125 height 13
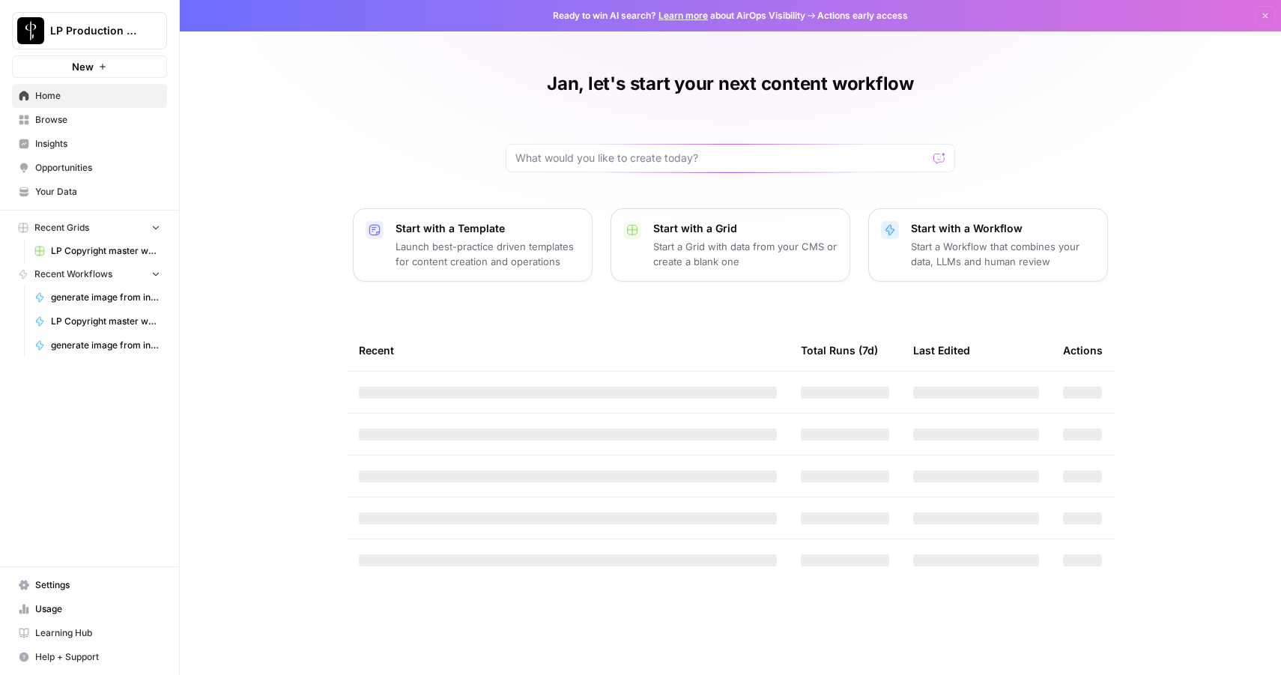
click at [72, 120] on span "Browse" at bounding box center [97, 119] width 125 height 13
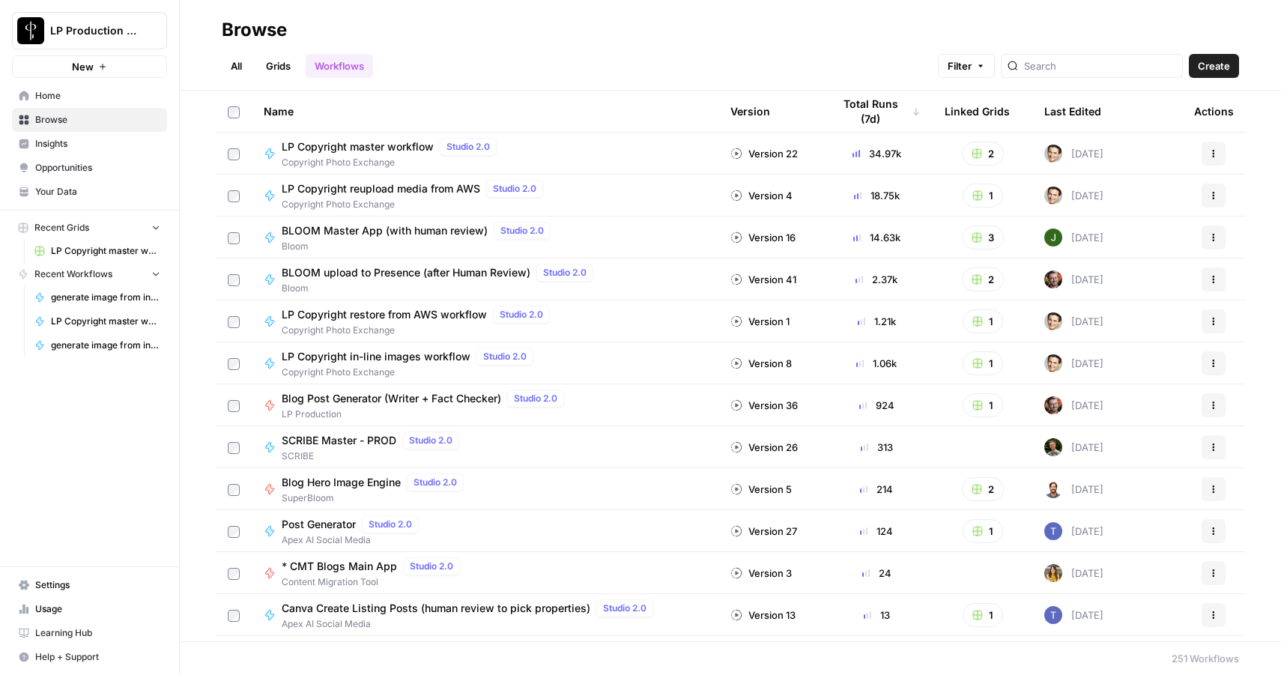
click at [356, 67] on link "Workflows" at bounding box center [339, 66] width 67 height 24
click at [1215, 67] on span "Create" at bounding box center [1213, 65] width 32 height 15
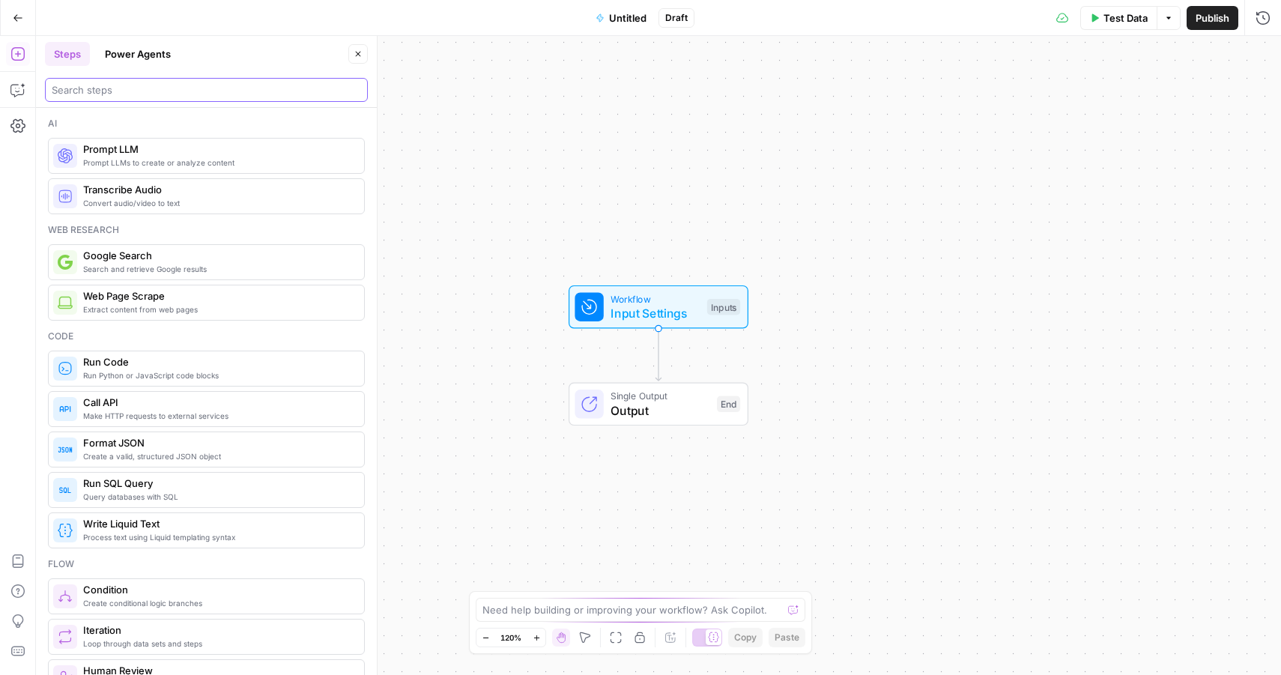
click at [124, 94] on input "search" at bounding box center [206, 89] width 309 height 15
click at [614, 15] on span "Untitled" at bounding box center [627, 17] width 37 height 15
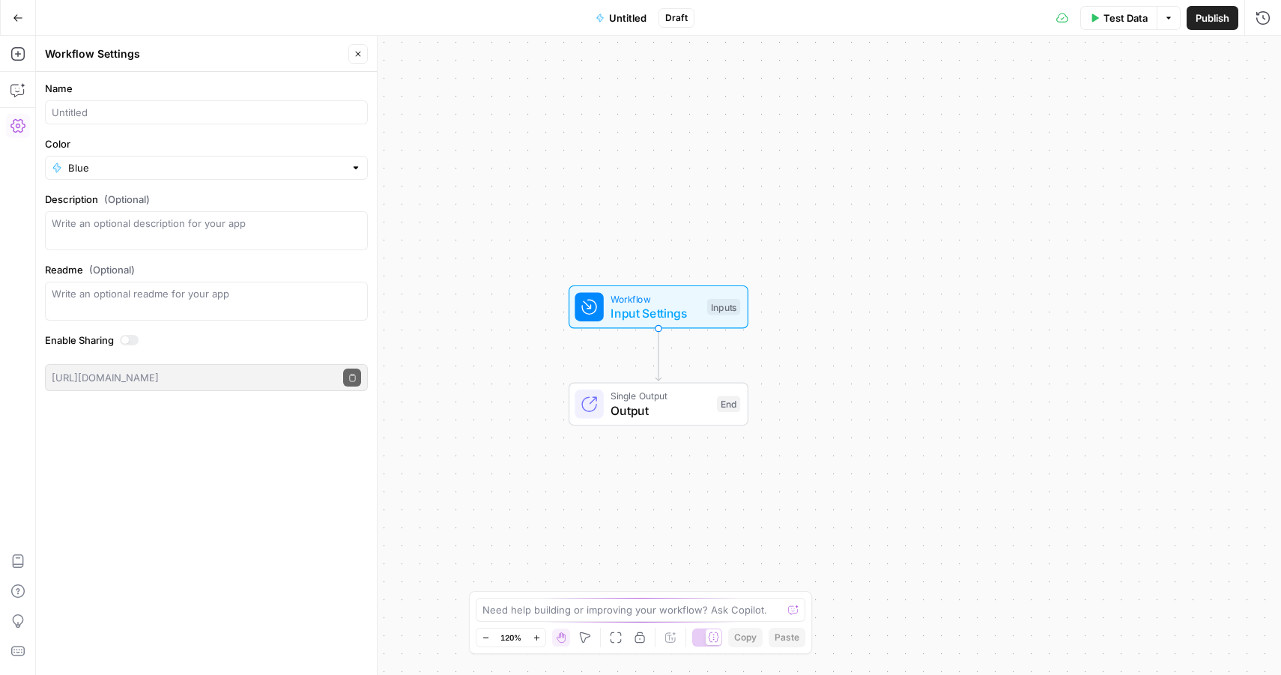
click at [100, 103] on div at bounding box center [206, 112] width 323 height 24
click at [92, 111] on input "Name" at bounding box center [206, 112] width 309 height 15
type input "G"
type input "LP Get hero image from URL"
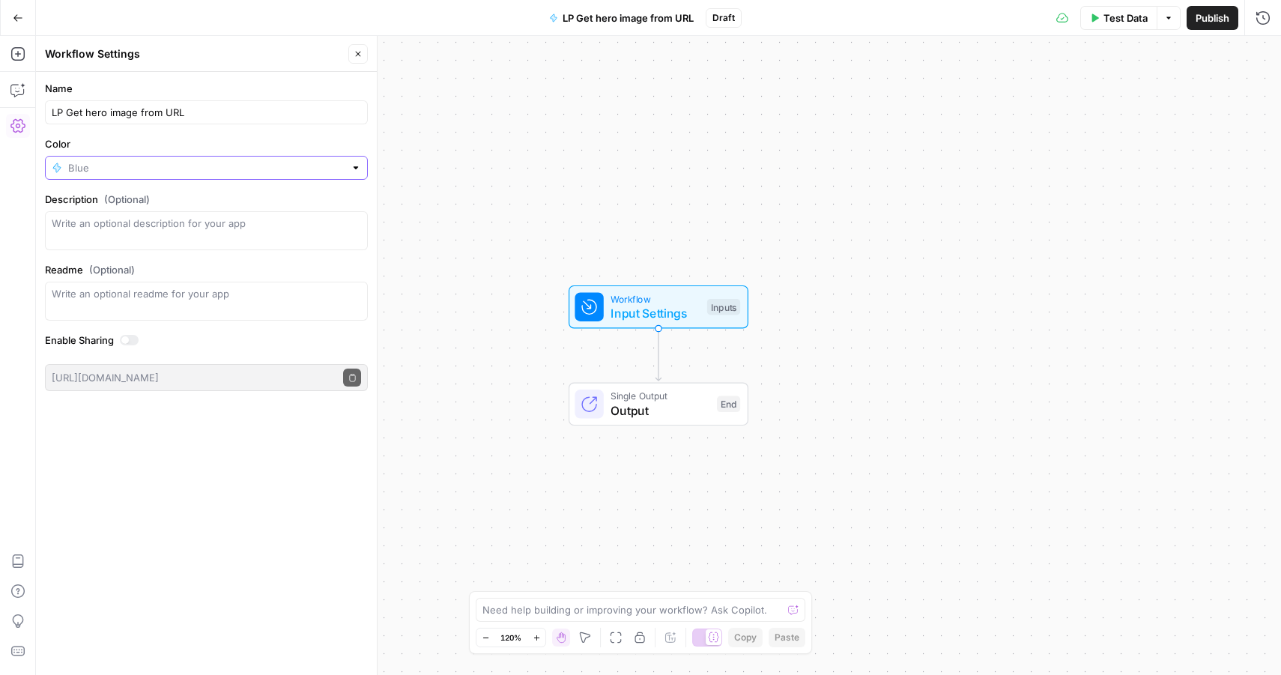
click at [115, 172] on input "Color" at bounding box center [206, 167] width 276 height 15
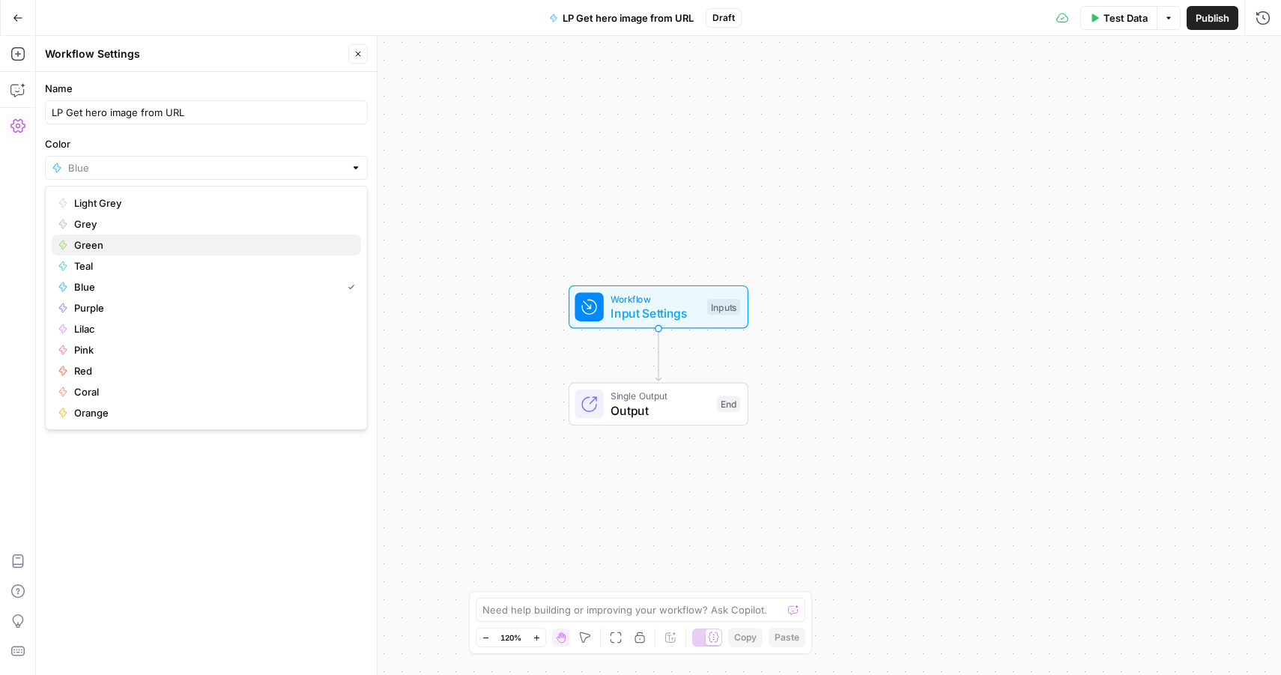
click at [87, 246] on span "Green" at bounding box center [211, 244] width 275 height 15
type input "Green"
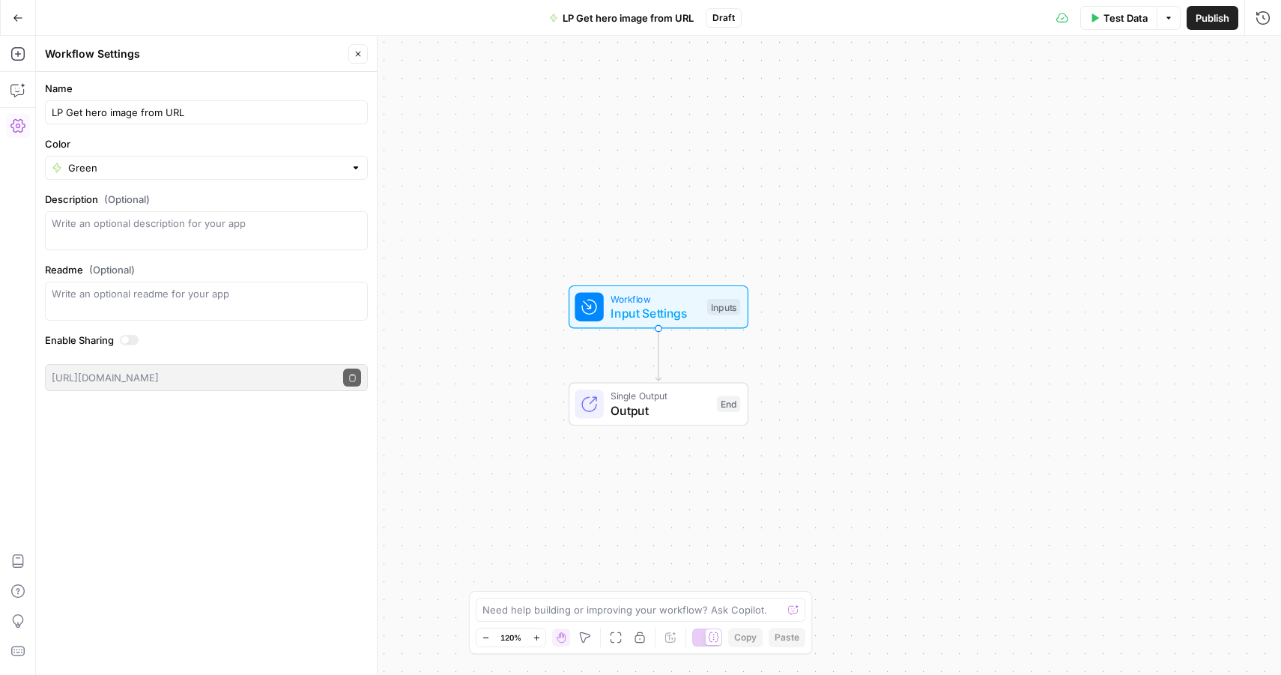
click at [352, 55] on button "Close" at bounding box center [357, 53] width 19 height 19
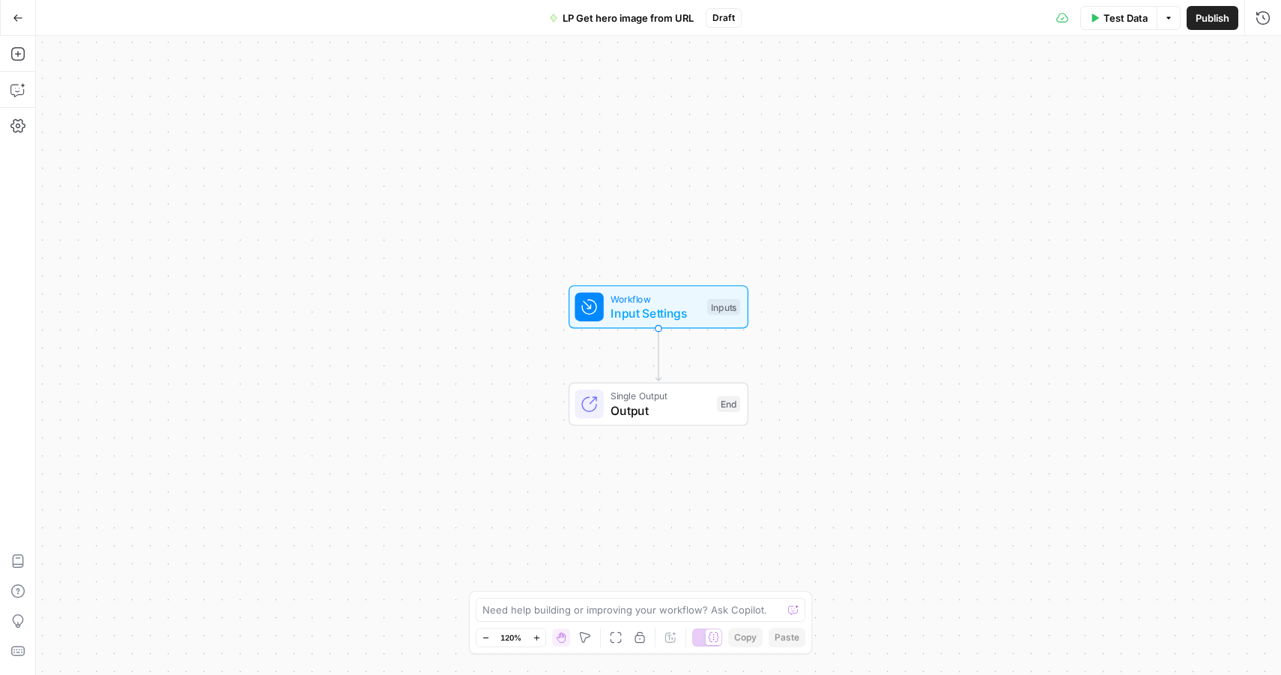
click at [638, 298] on span "Workflow" at bounding box center [654, 298] width 89 height 14
click at [790, 104] on button "Add Field" at bounding box center [970, 102] width 545 height 24
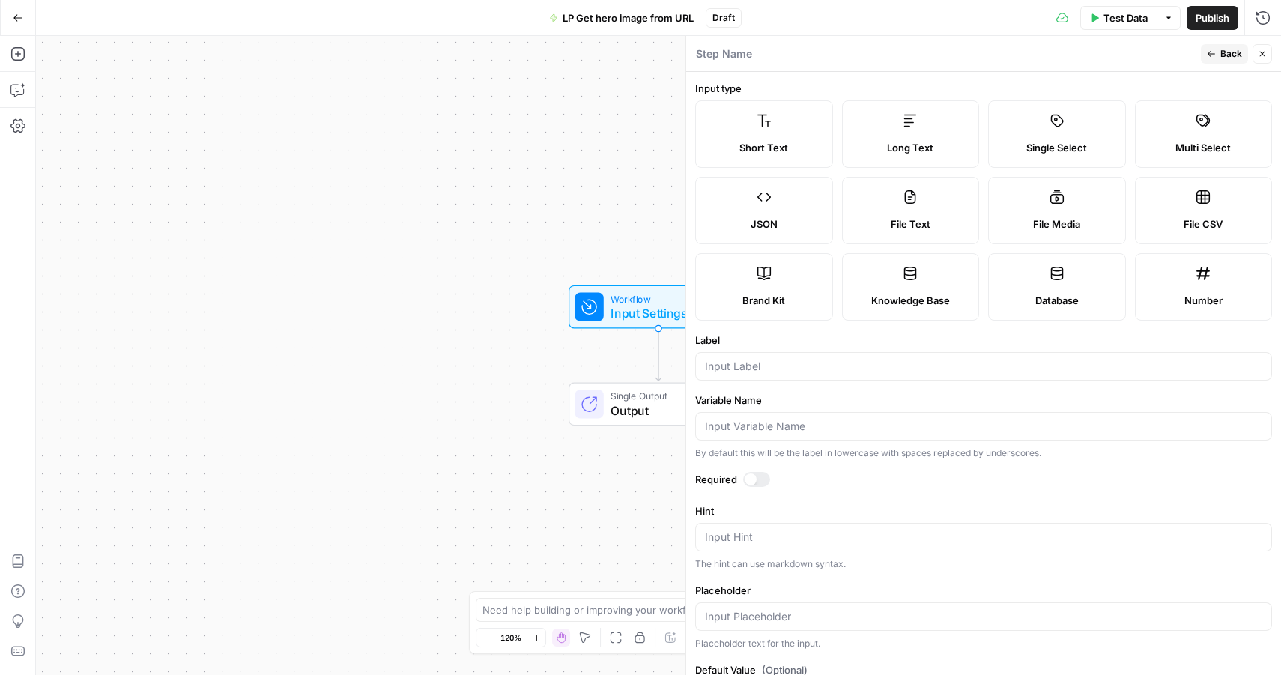
click at [722, 119] on label "Short Text" at bounding box center [764, 133] width 138 height 67
click at [745, 360] on input "Label" at bounding box center [983, 366] width 557 height 15
click at [708, 365] on input "URL" at bounding box center [983, 366] width 557 height 15
type input "BLOG_URL"
click at [1213, 57] on icon "button" at bounding box center [1210, 53] width 9 height 9
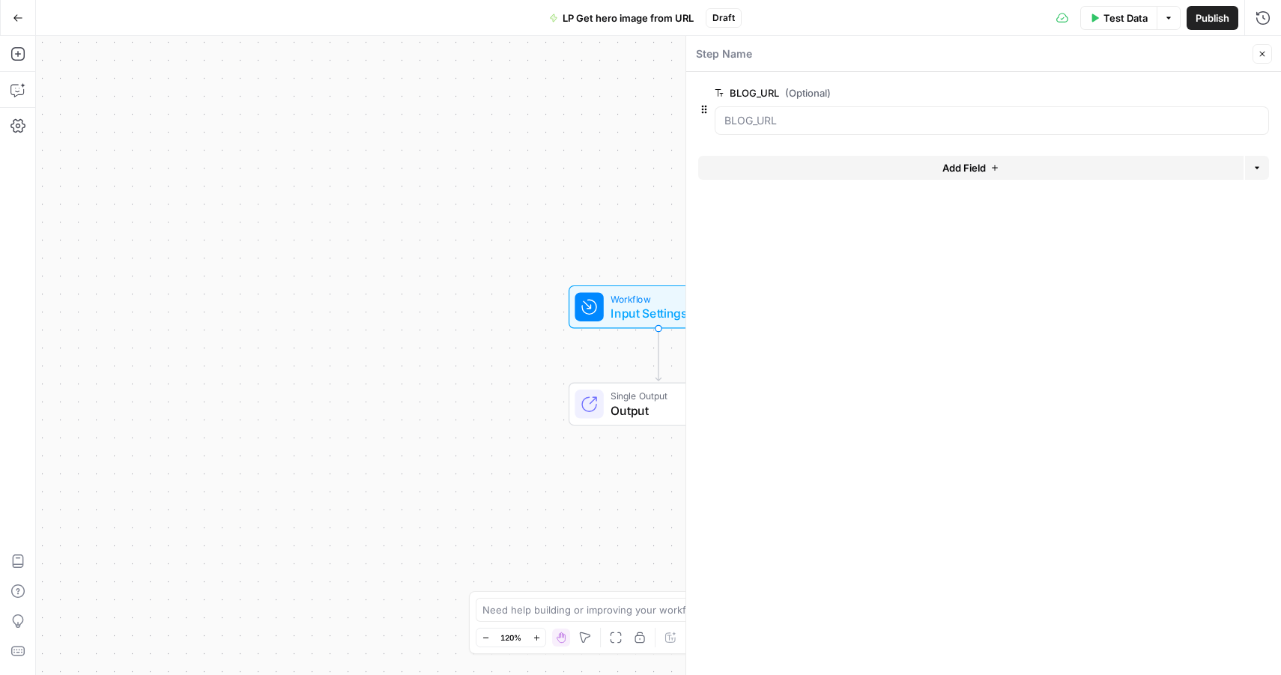
click at [1227, 91] on span "edit field" at bounding box center [1212, 93] width 33 height 12
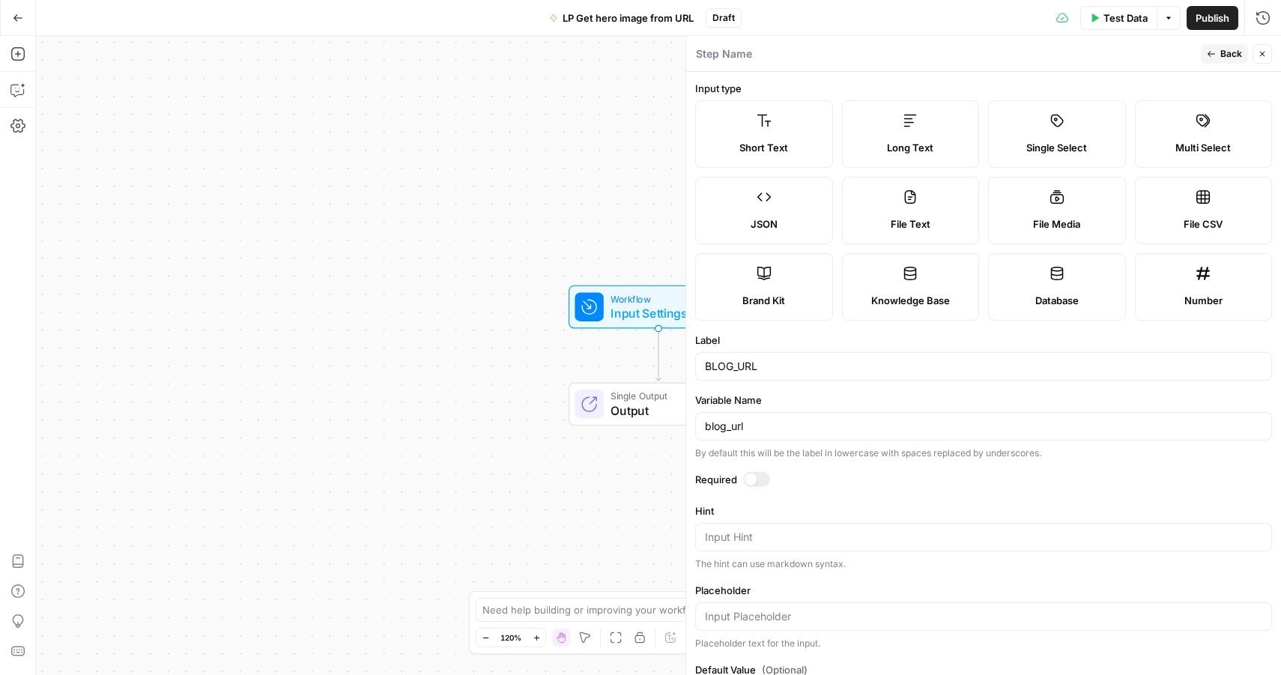
click at [751, 480] on div at bounding box center [750, 479] width 12 height 12
click at [1206, 48] on button "Back" at bounding box center [1223, 53] width 47 height 19
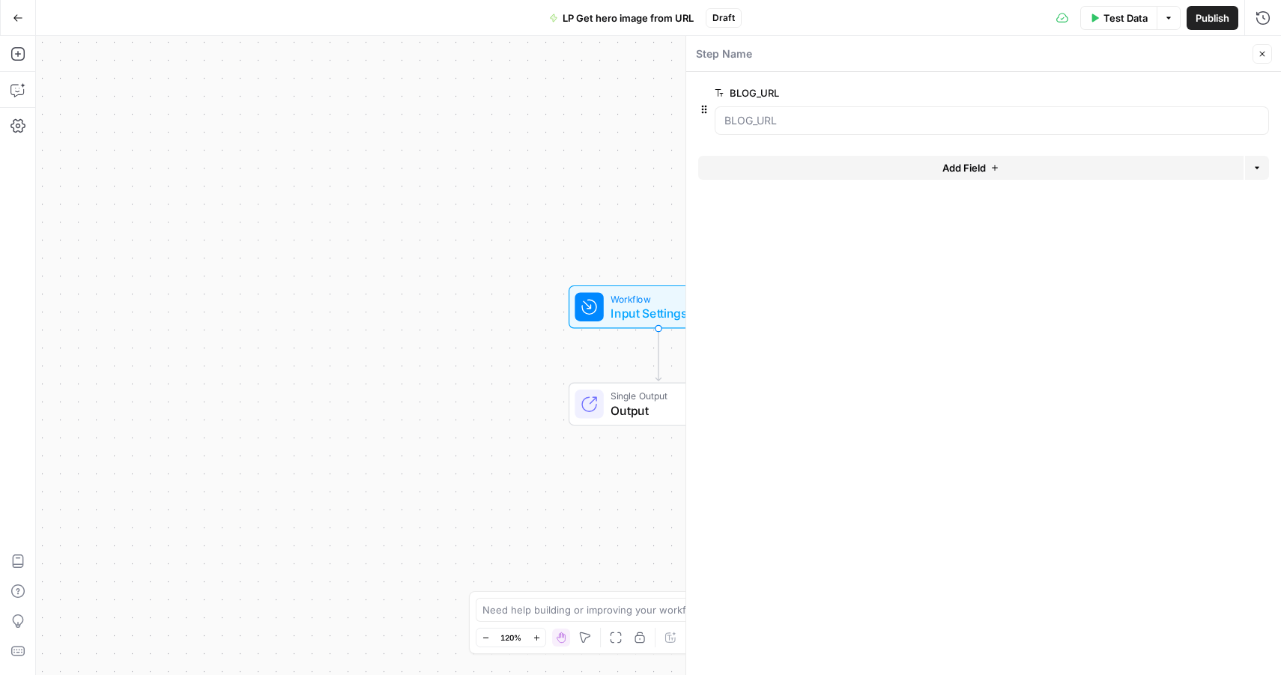
click at [1252, 49] on button "Close" at bounding box center [1261, 53] width 19 height 19
drag, startPoint x: 517, startPoint y: 315, endPoint x: 505, endPoint y: 272, distance: 44.5
click at [505, 272] on div "Workflow Input Settings Inputs Single Output Output End" at bounding box center [658, 355] width 1245 height 639
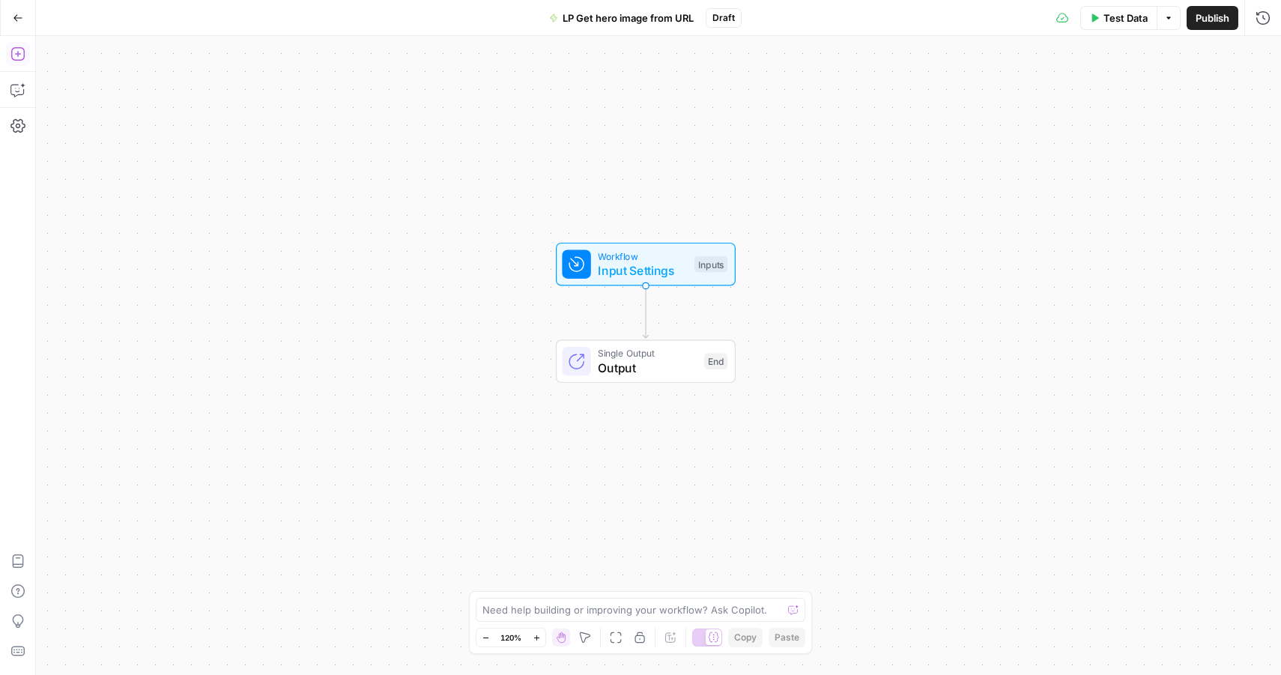
click at [13, 57] on icon "button" at bounding box center [17, 53] width 15 height 15
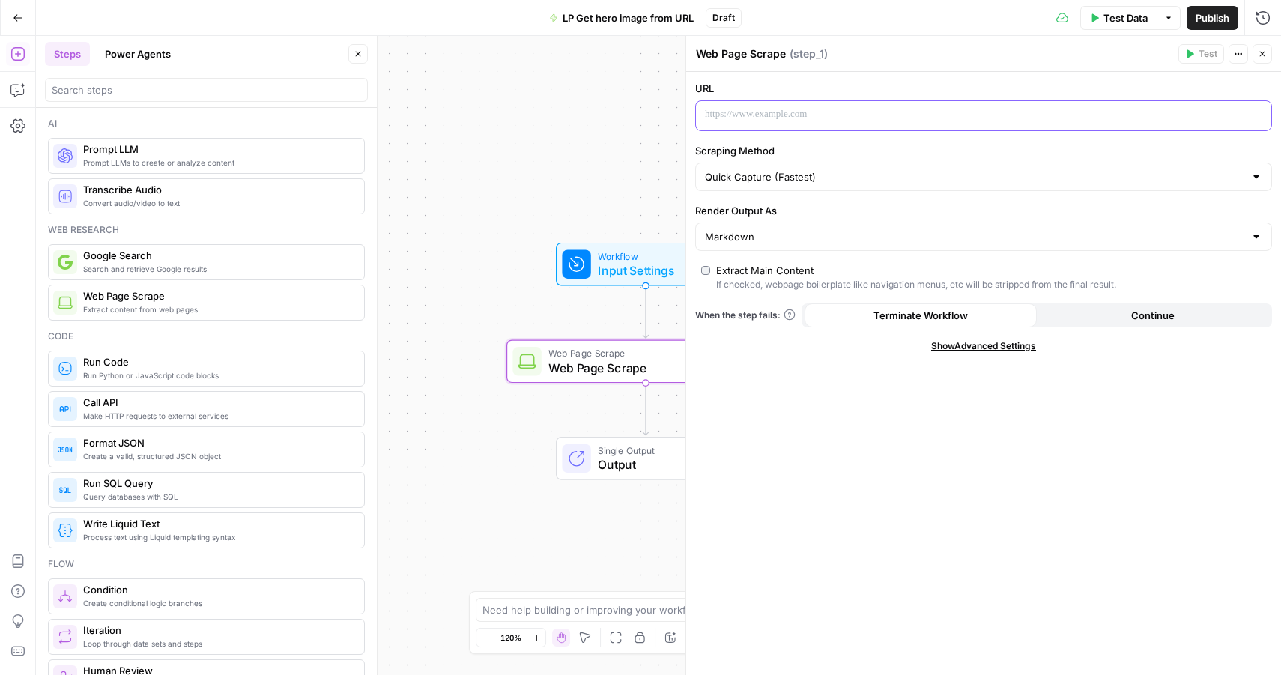
click at [744, 117] on p at bounding box center [971, 114] width 533 height 15
click at [1255, 114] on icon "button" at bounding box center [1257, 114] width 7 height 7
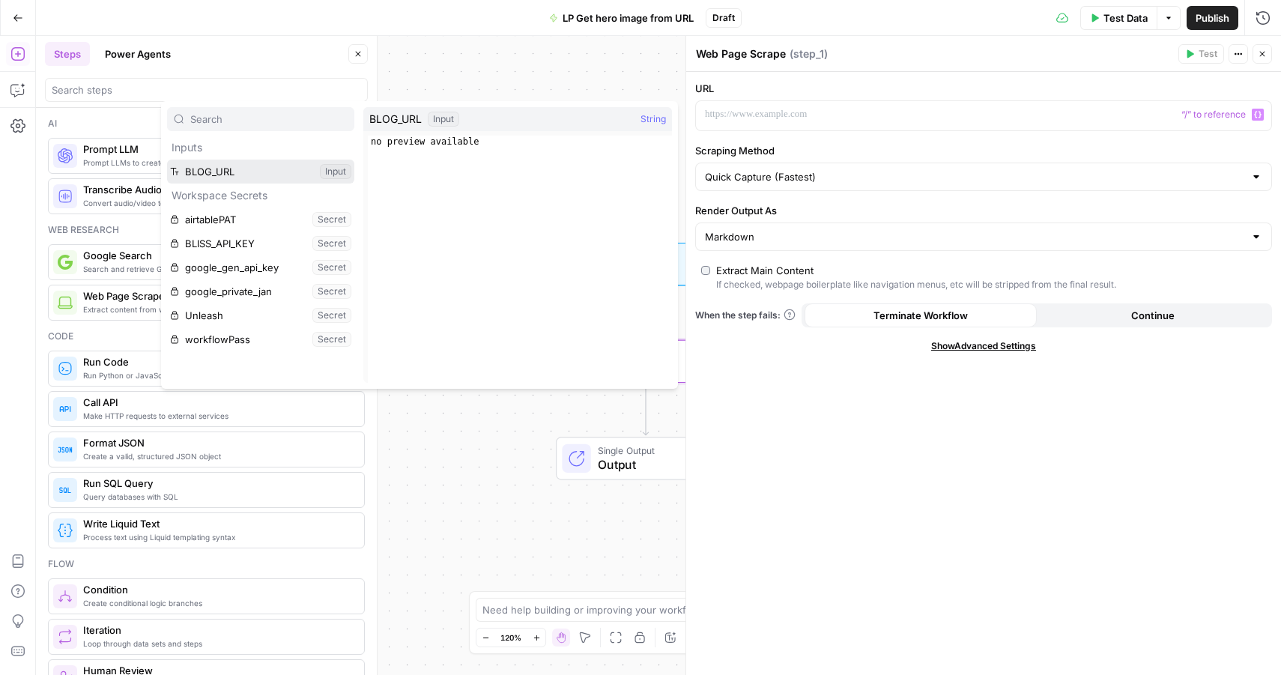
click at [256, 172] on button "Select variable BLOG_URL" at bounding box center [260, 172] width 187 height 24
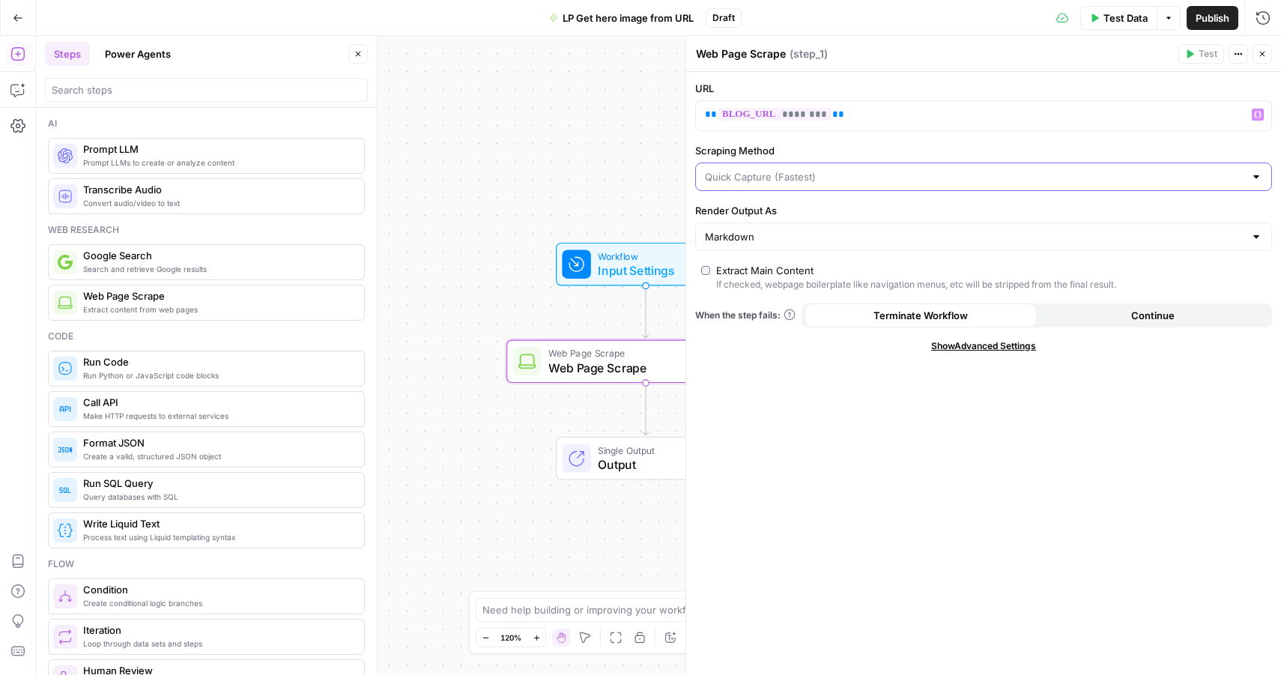
click at [793, 174] on input "Scraping Method" at bounding box center [974, 176] width 539 height 15
click at [776, 213] on span "Quick Capture (Fastest)" at bounding box center [974, 214] width 532 height 15
type input "Quick Capture (Fastest)"
click at [765, 234] on input "Render Output As" at bounding box center [974, 236] width 539 height 15
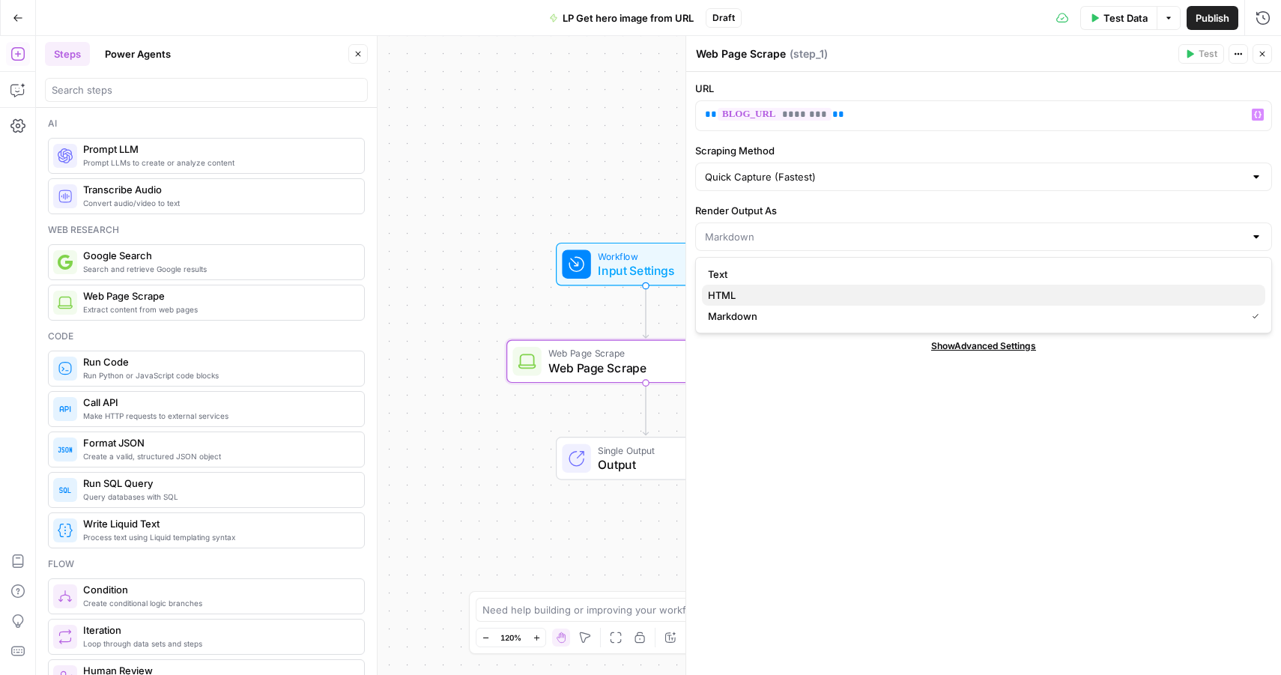
click at [756, 287] on button "HTML" at bounding box center [983, 295] width 563 height 21
type input "HTML"
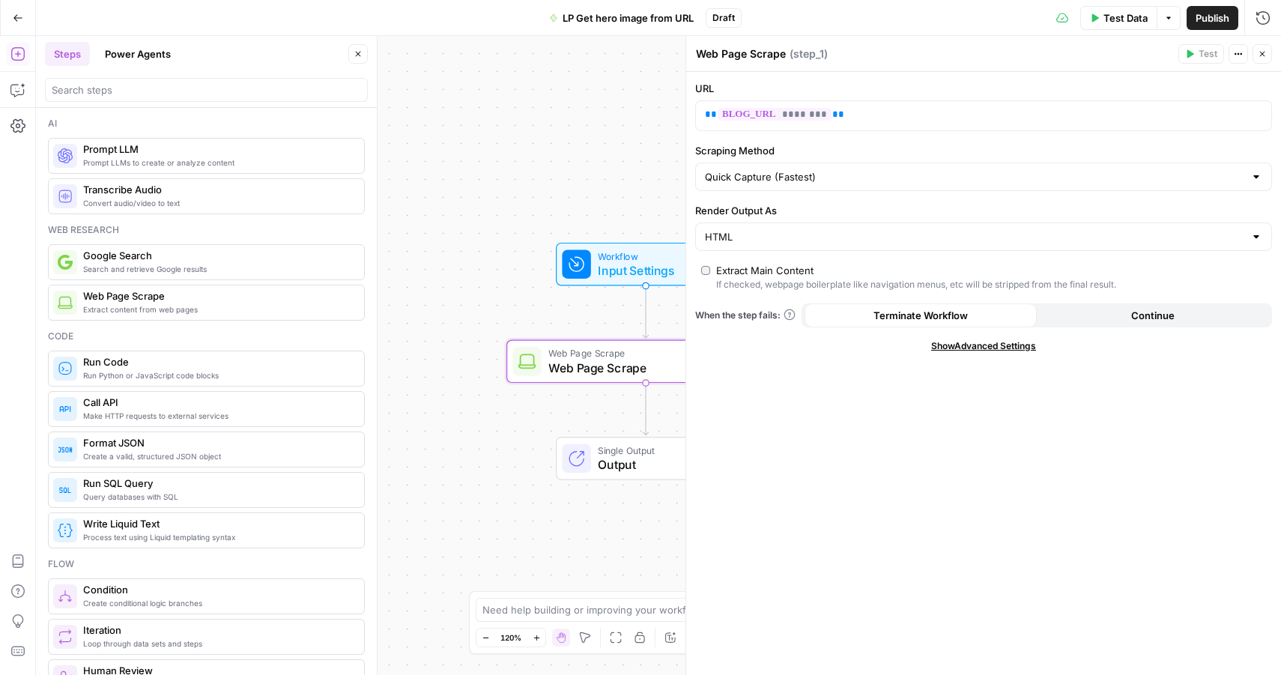
click at [744, 267] on div "Extract Main Content" at bounding box center [764, 270] width 97 height 15
click at [744, 268] on div "Extract Main Content" at bounding box center [764, 270] width 97 height 15
click at [1108, 21] on span "Test Data" at bounding box center [1125, 17] width 44 height 15
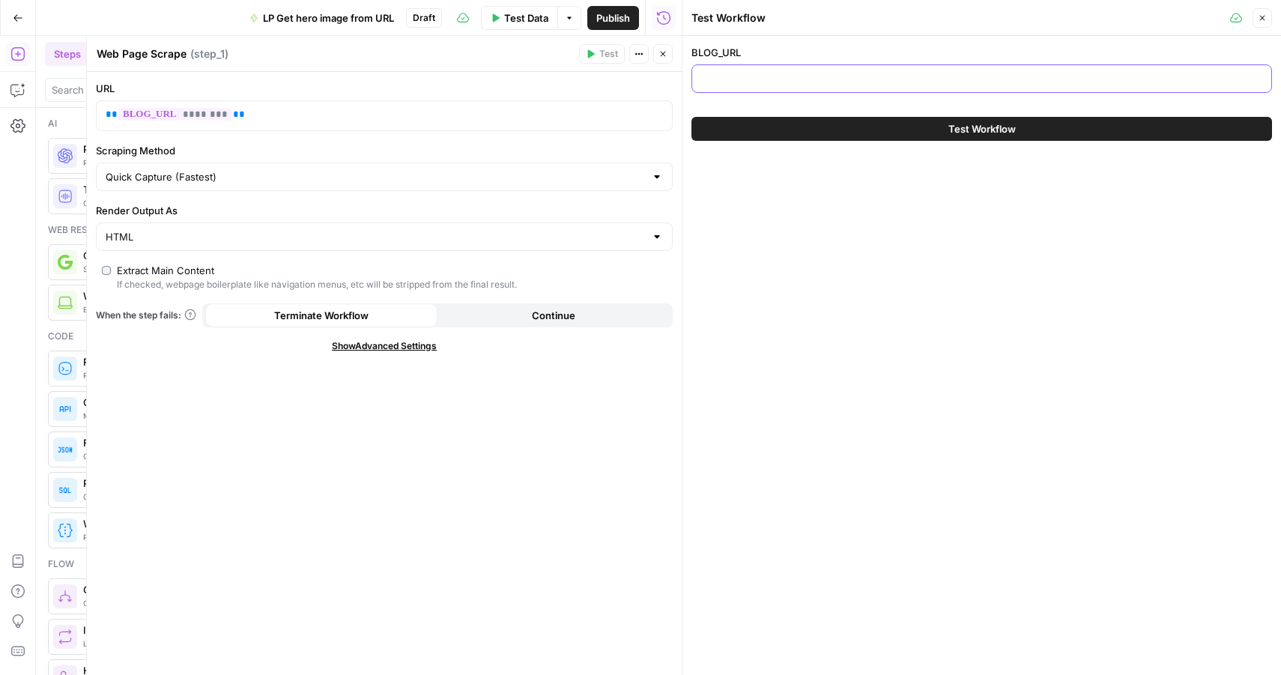
click at [785, 80] on input "BLOG_URL" at bounding box center [981, 78] width 561 height 15
paste input "https://peterhe.ca/blog/home-staging-an-integral-part-of-home-marketing"
type input "https://peterhe.ca/blog/home-staging-an-integral-part-of-home-marketing"
click at [796, 129] on button "Test Workflow" at bounding box center [981, 129] width 580 height 24
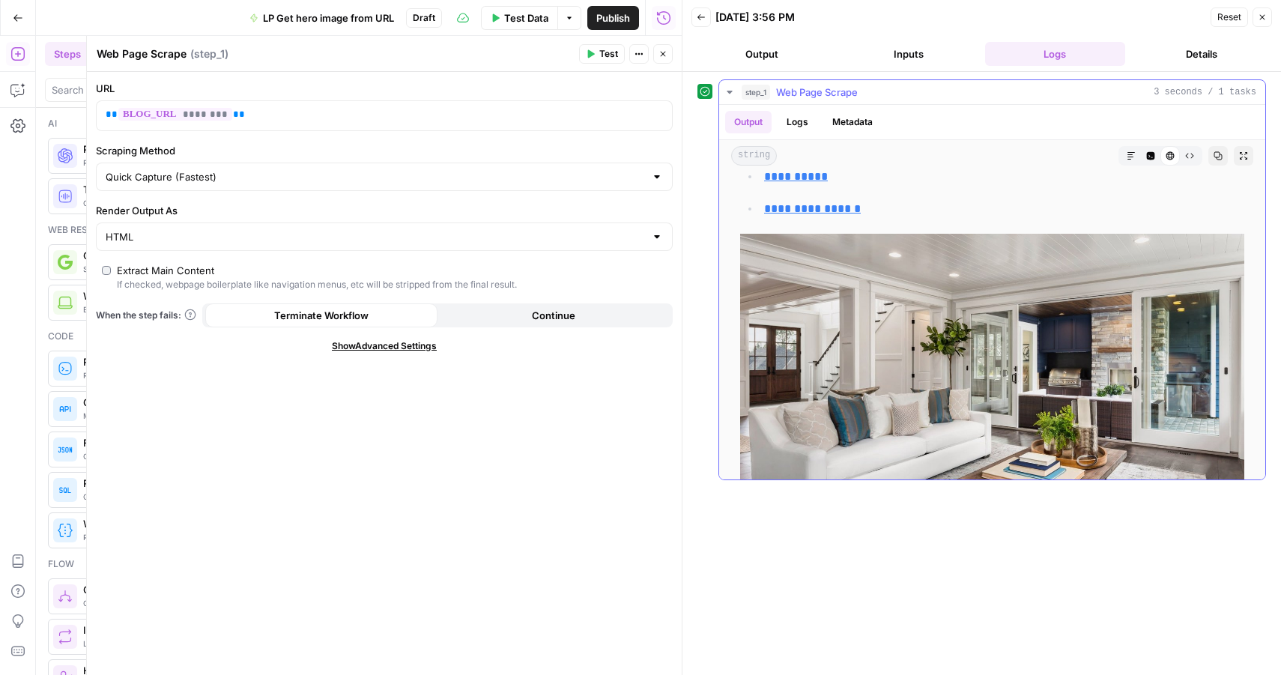
scroll to position [845, 0]
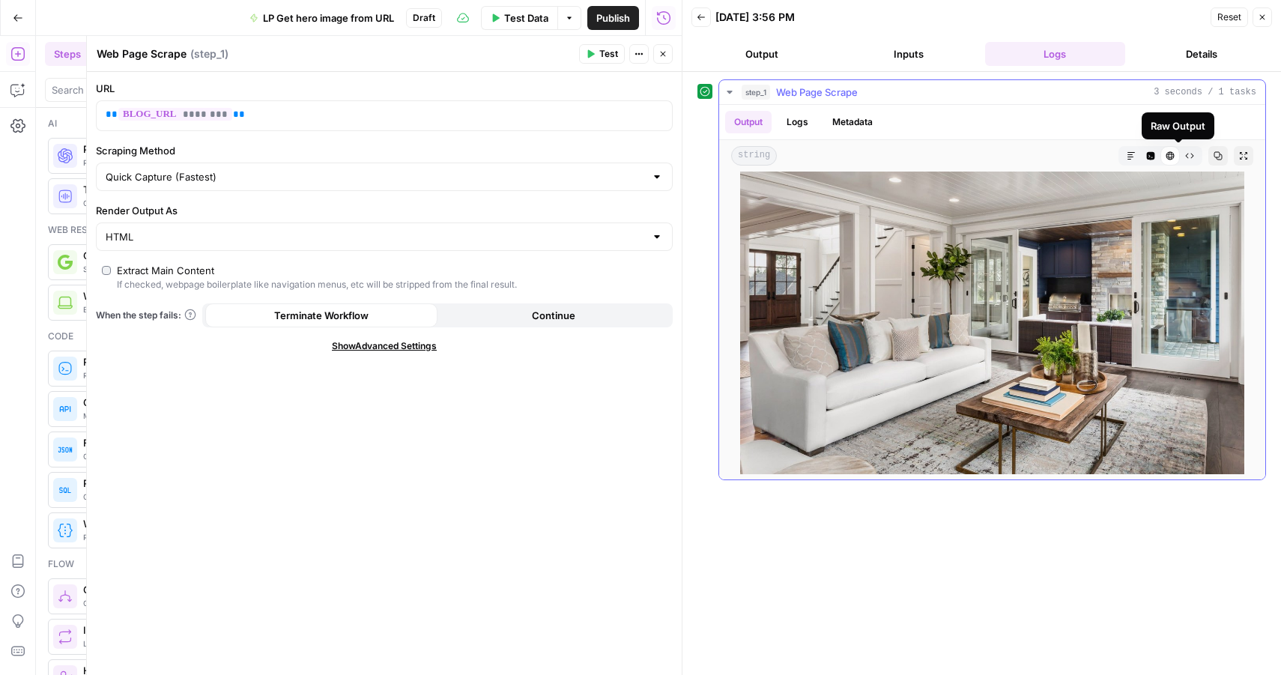
click at [1185, 152] on icon "button" at bounding box center [1189, 155] width 9 height 9
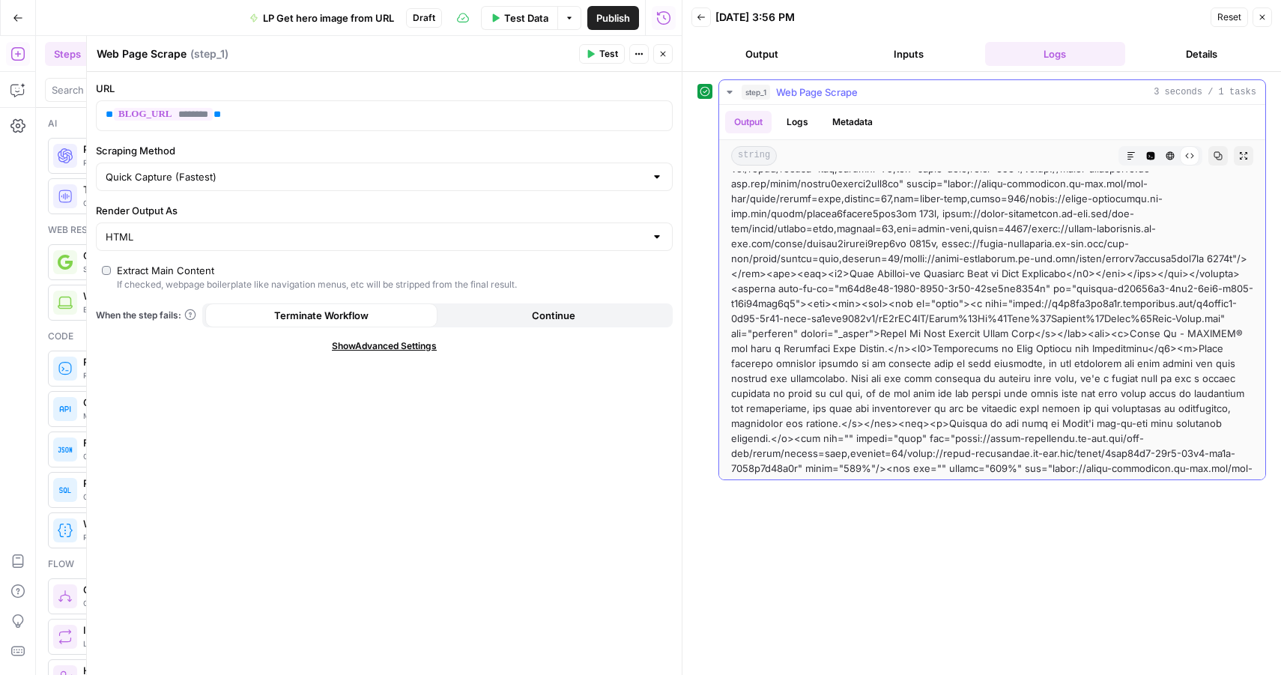
scroll to position [0, 0]
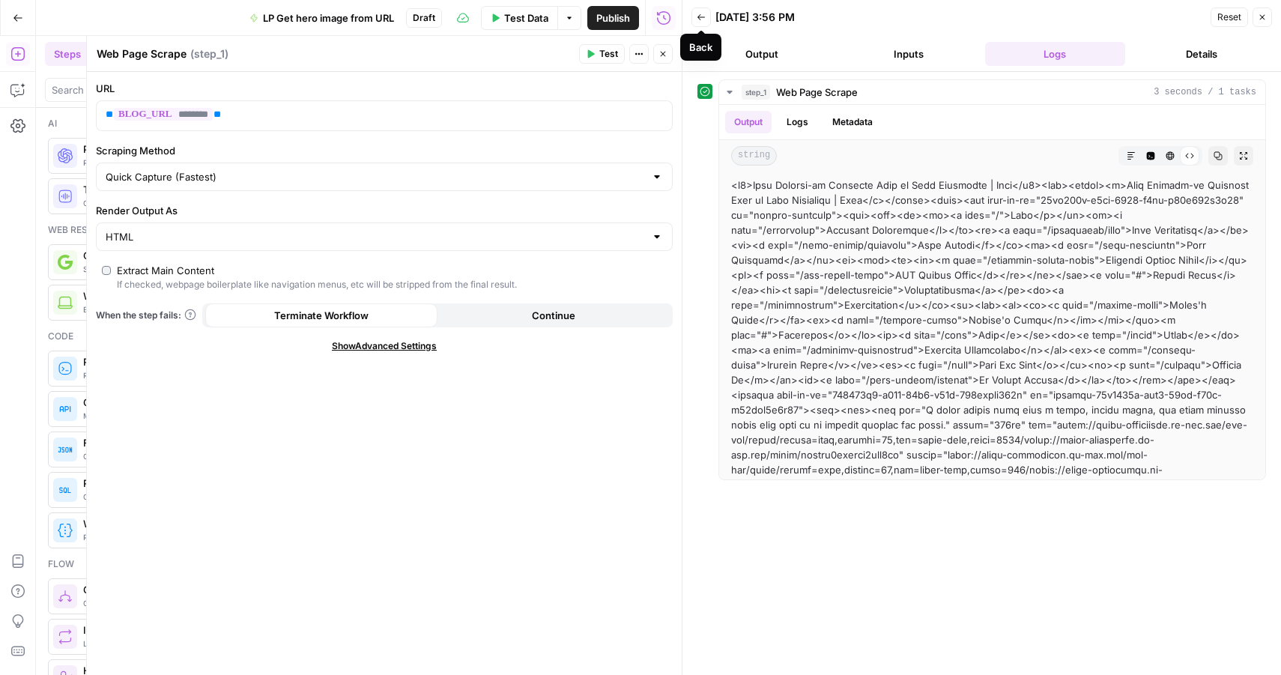
click at [661, 47] on button "Close" at bounding box center [662, 53] width 19 height 19
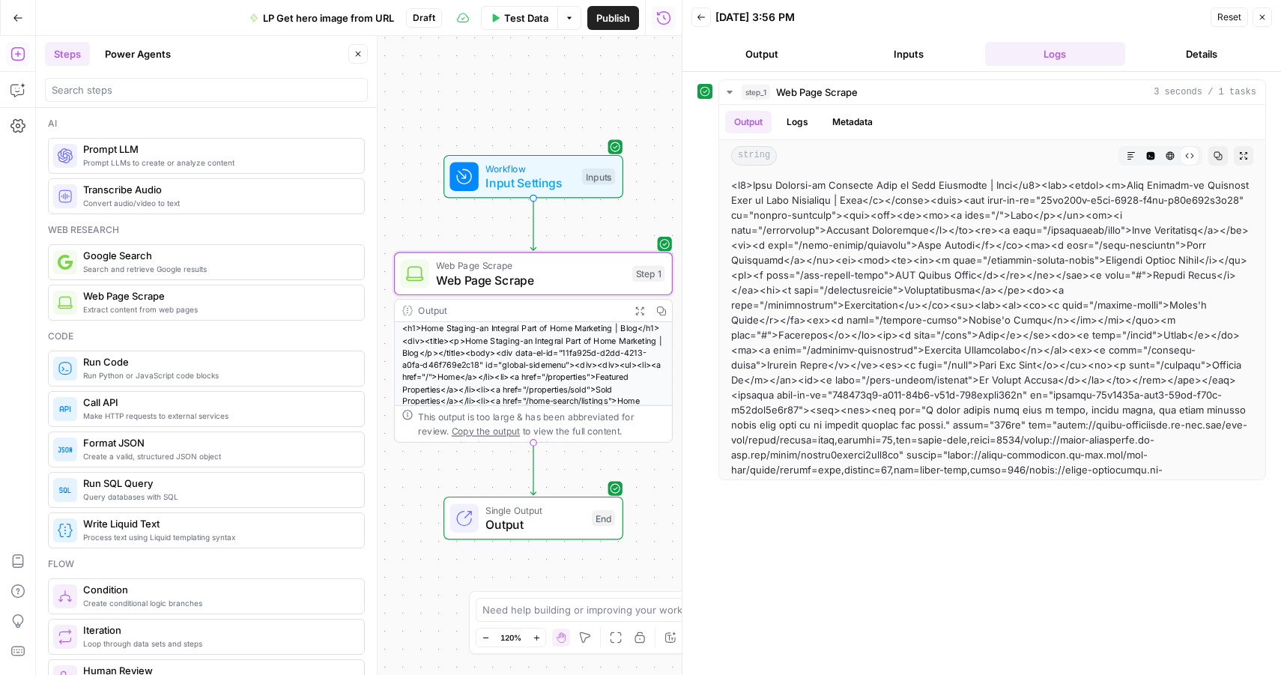
drag, startPoint x: 559, startPoint y: 177, endPoint x: 456, endPoint y: 94, distance: 132.6
click at [456, 94] on div "Workflow Input Settings Inputs Web Page Scrape Web Page Scrape Step 1 Output Ex…" at bounding box center [358, 355] width 645 height 639
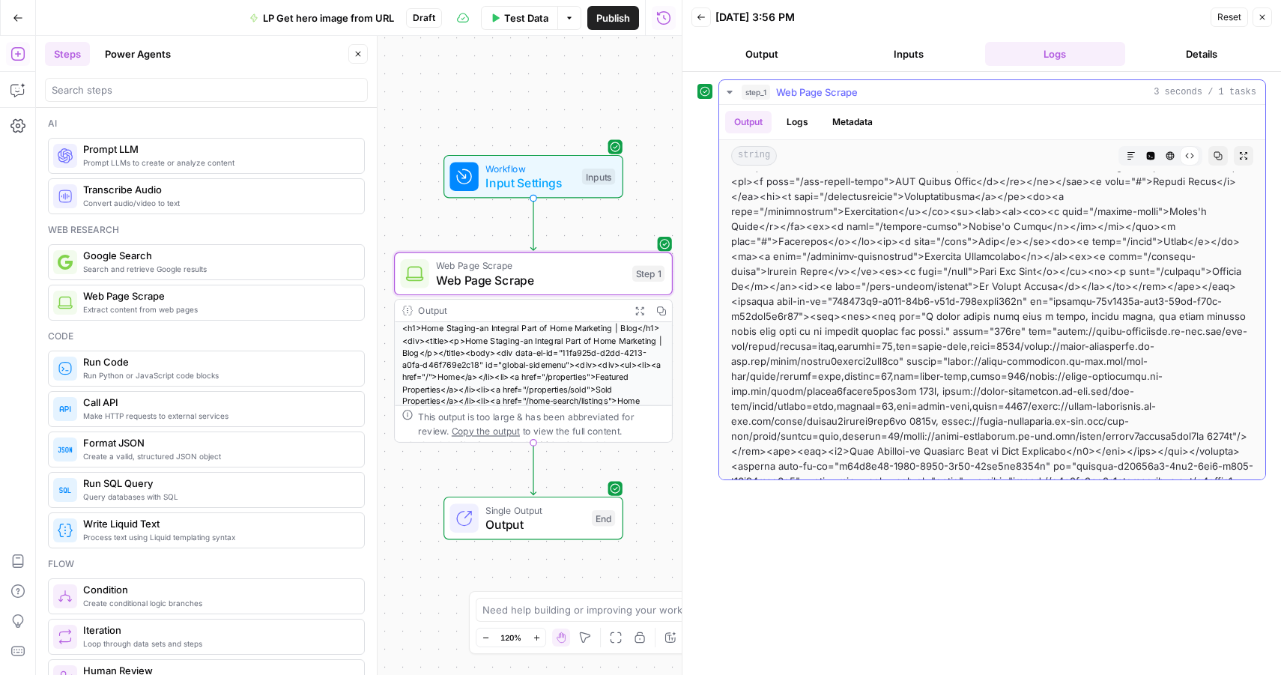
scroll to position [95, 0]
drag, startPoint x: 1027, startPoint y: 343, endPoint x: 1036, endPoint y: 344, distance: 9.0
drag, startPoint x: 1115, startPoint y: 314, endPoint x: 967, endPoint y: 327, distance: 148.1
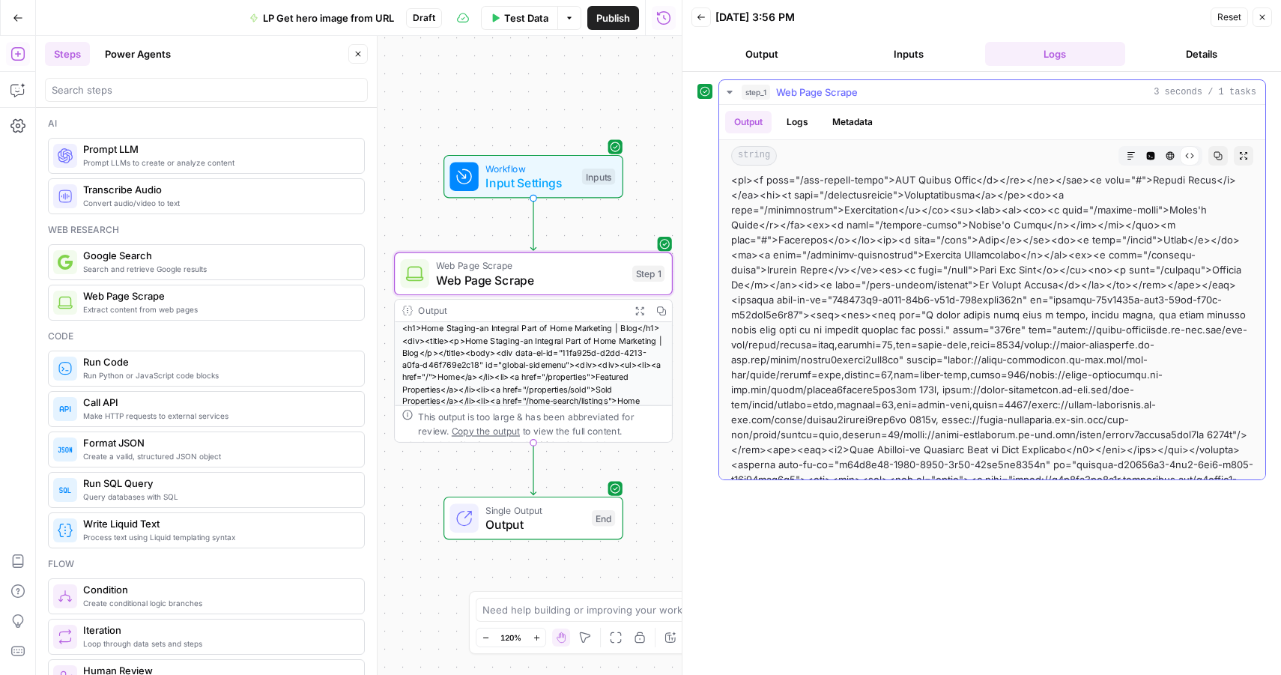
copy div "https://media-production.lp-cdn.com/cdn-cgi/image/format=auto"
click at [19, 90] on icon "button" at bounding box center [17, 89] width 15 height 15
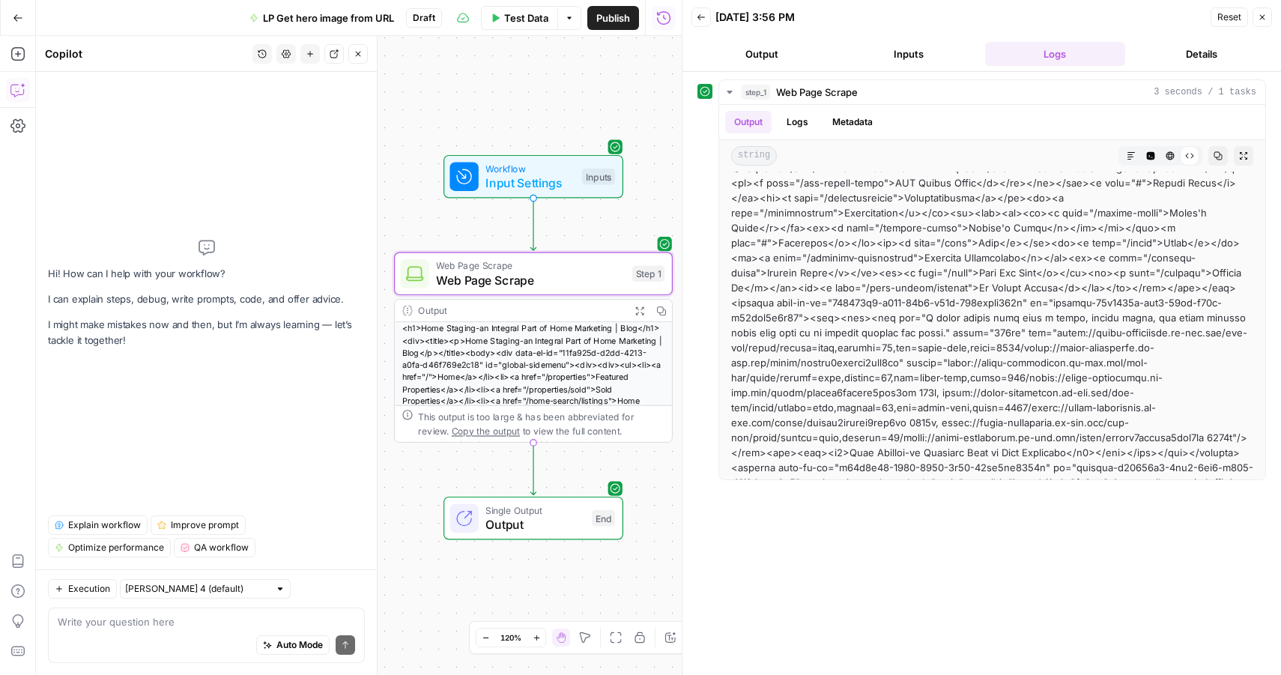
click at [127, 628] on textarea at bounding box center [206, 621] width 297 height 15
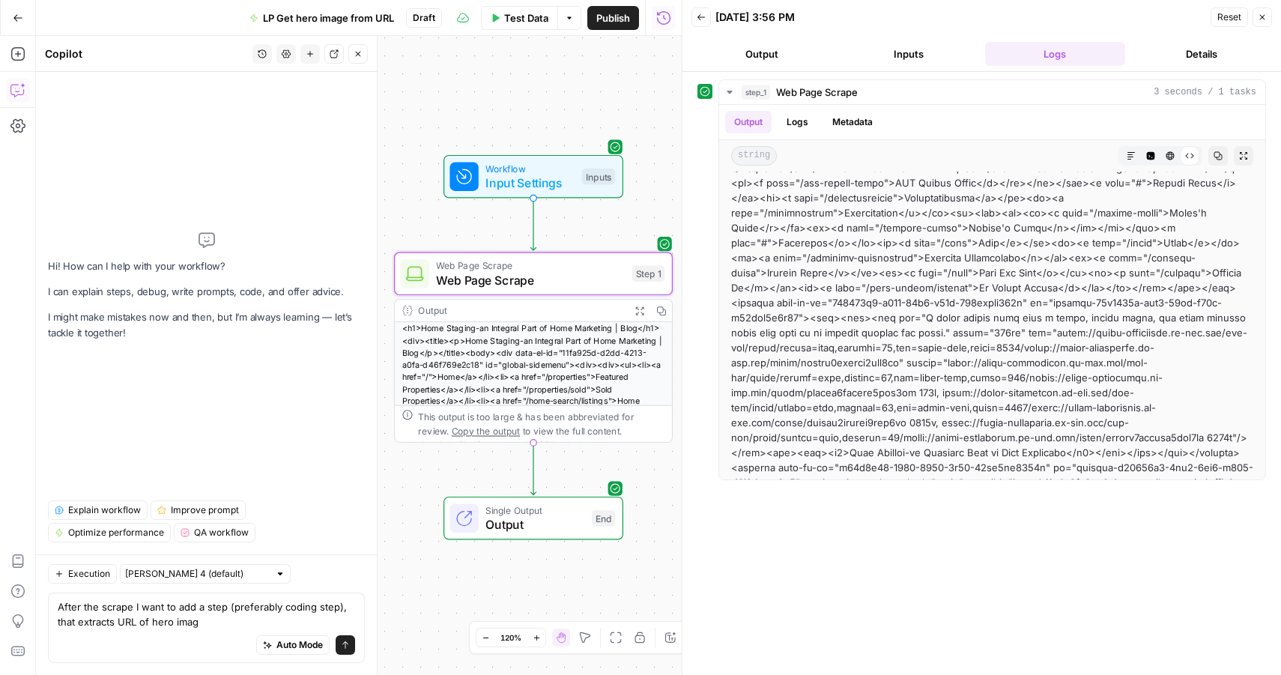
type textarea "After the scrape I want to add a step (preferably coding step), that extracts U…"
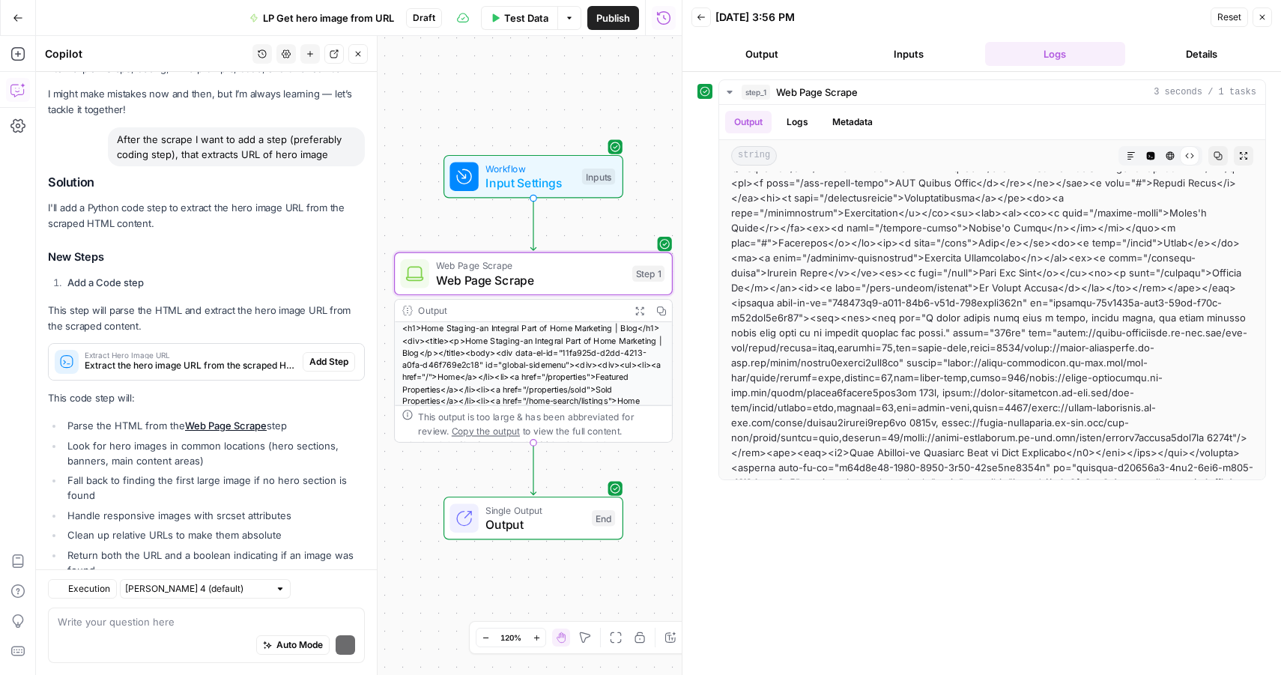
scroll to position [97, 0]
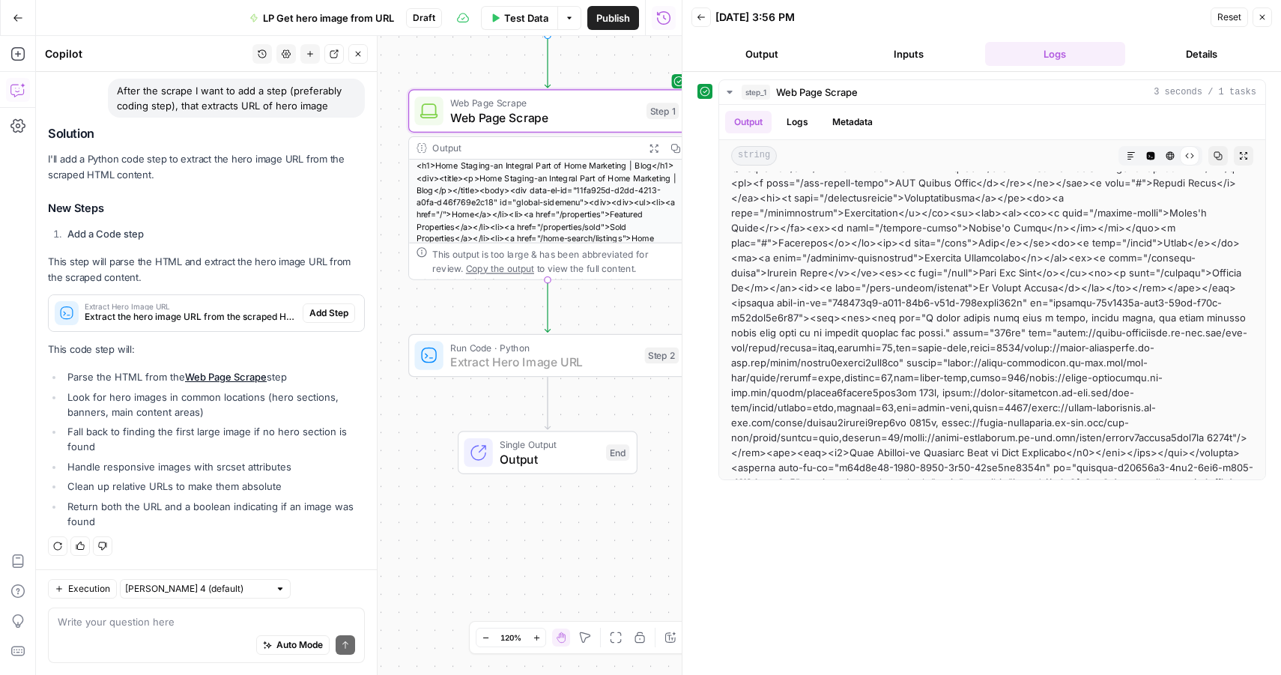
click at [309, 311] on span "Add Step" at bounding box center [328, 312] width 39 height 13
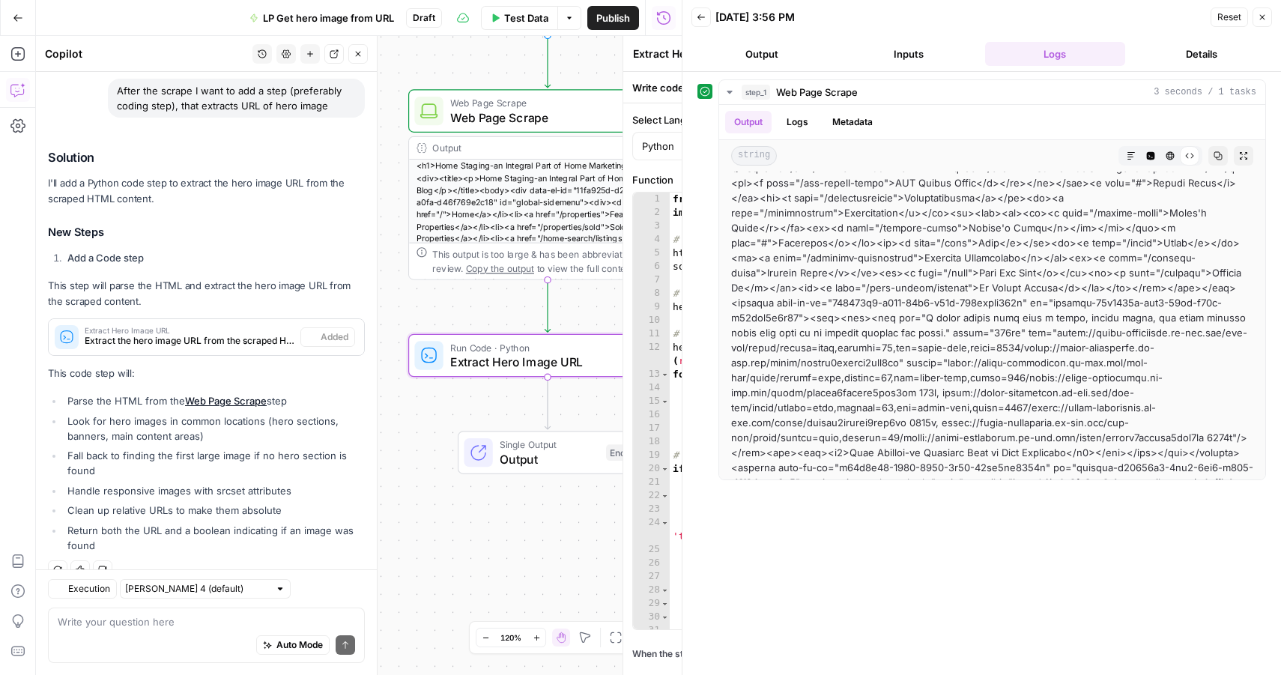
scroll to position [121, 0]
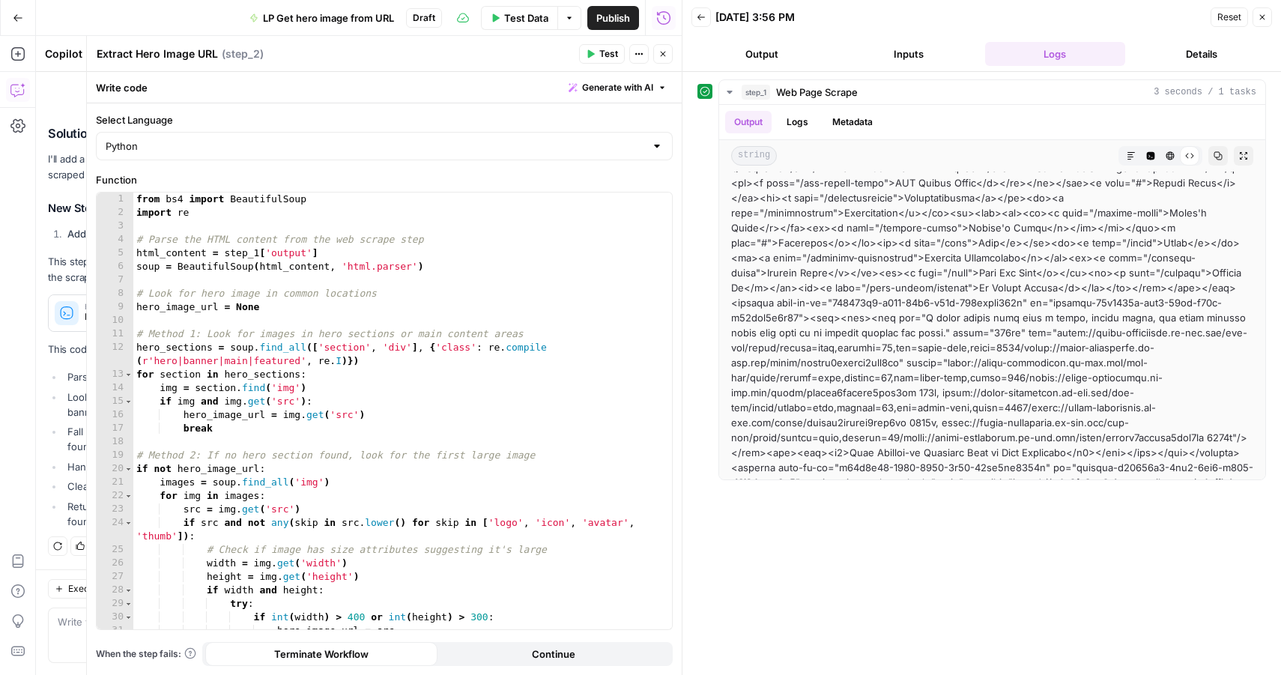
click at [664, 54] on icon "button" at bounding box center [662, 53] width 9 height 9
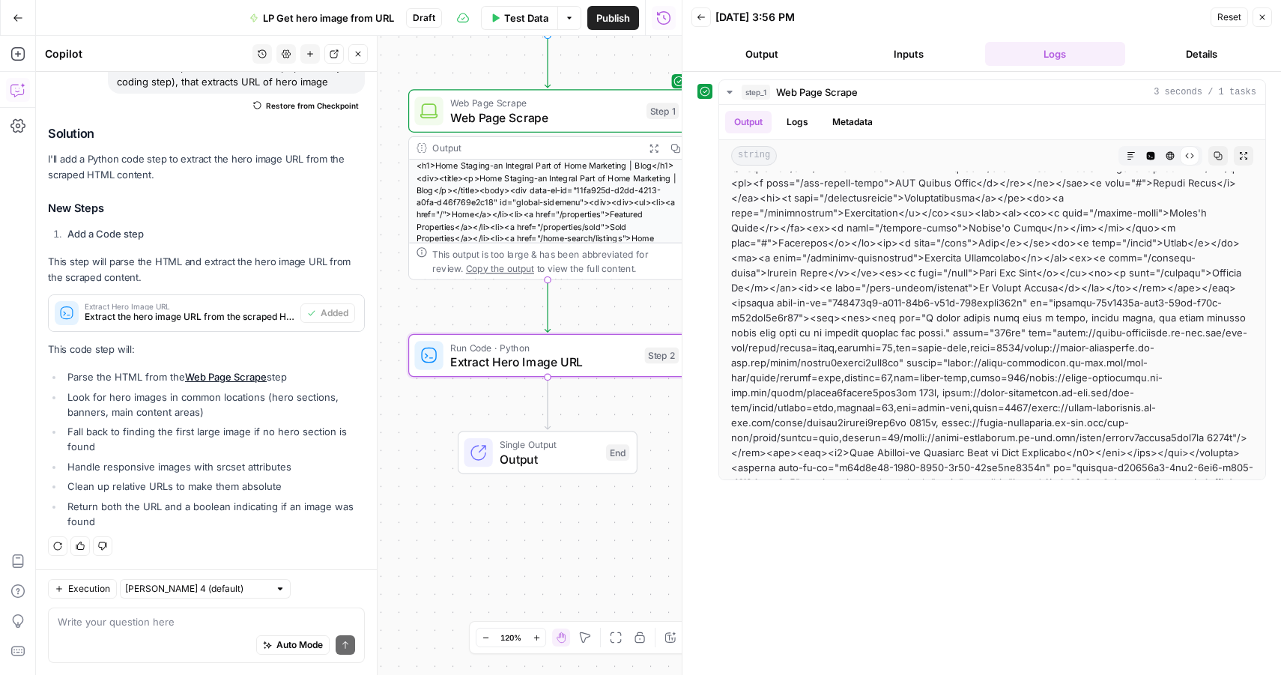
click at [511, 364] on span "Extract Hero Image URL" at bounding box center [543, 362] width 187 height 18
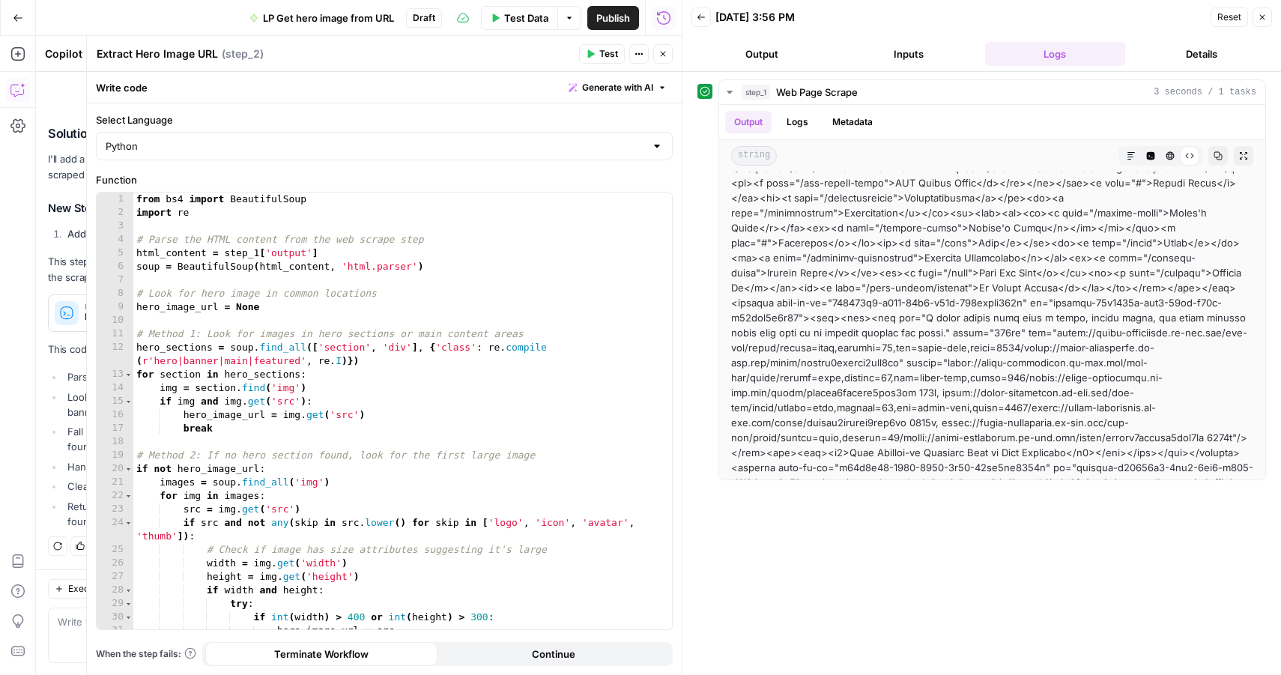
click at [664, 47] on button "Close" at bounding box center [662, 53] width 19 height 19
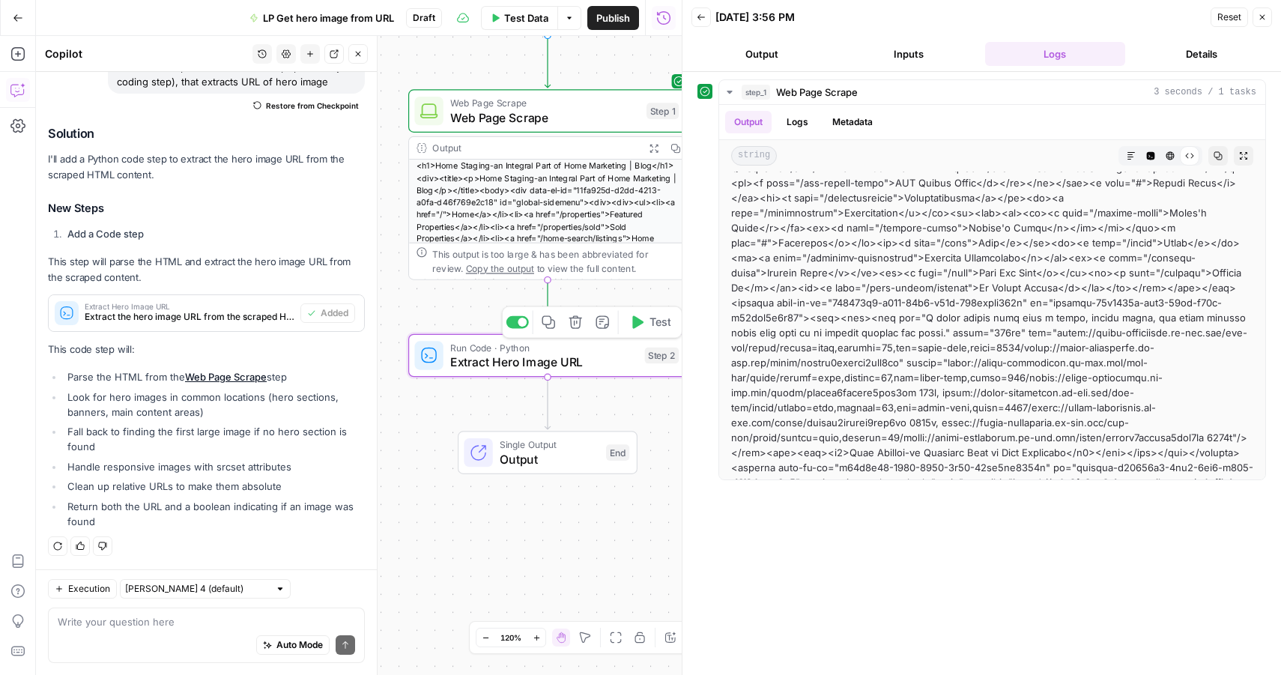
click at [653, 323] on span "Test" at bounding box center [660, 322] width 22 height 16
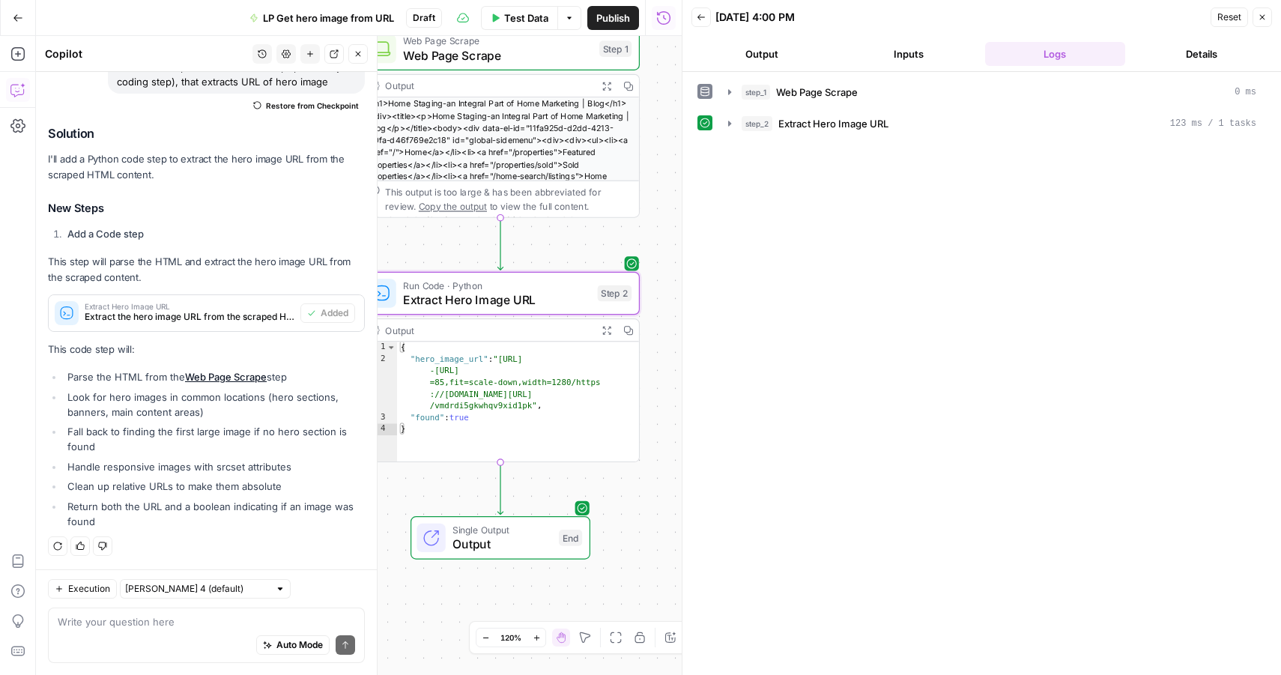
drag, startPoint x: 446, startPoint y: 315, endPoint x: 399, endPoint y: 252, distance: 78.0
type textarea "**********"
click at [509, 361] on div "{ "hero_image_url" : "https://media-production.lp -cdn.com/cdn-cgi/image/format…" at bounding box center [518, 413] width 243 height 145
click at [607, 331] on icon "button" at bounding box center [606, 330] width 10 height 10
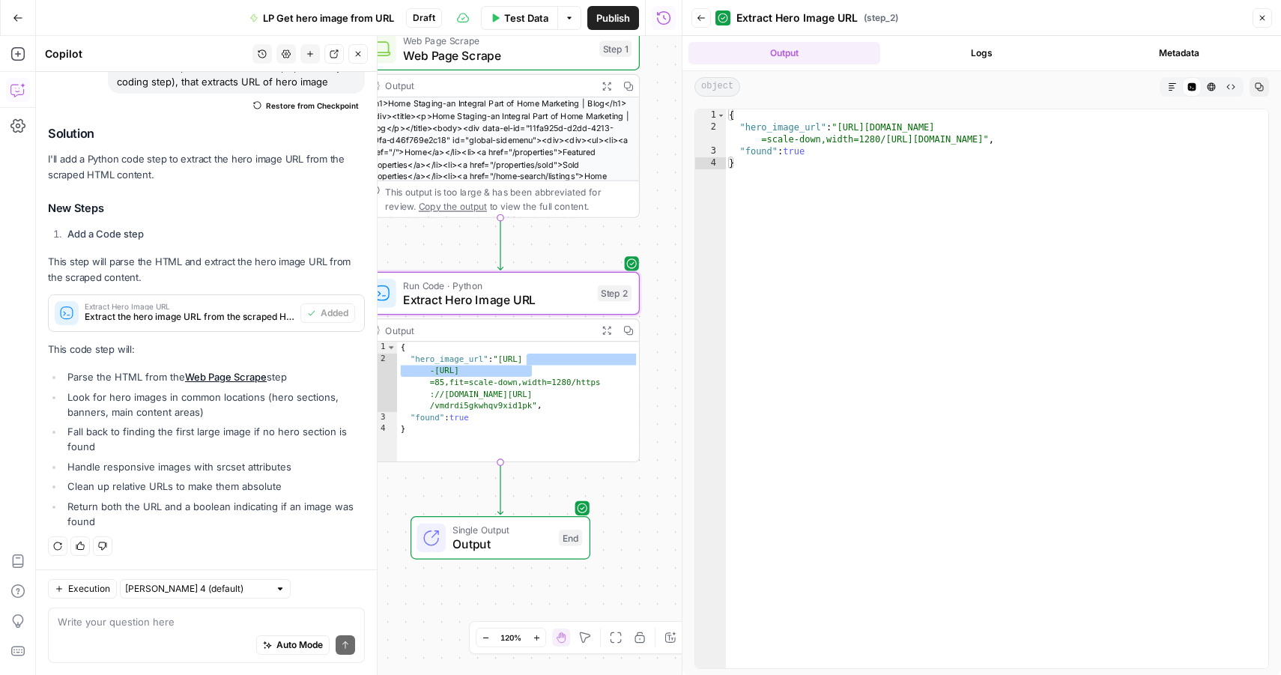
type textarea "**********"
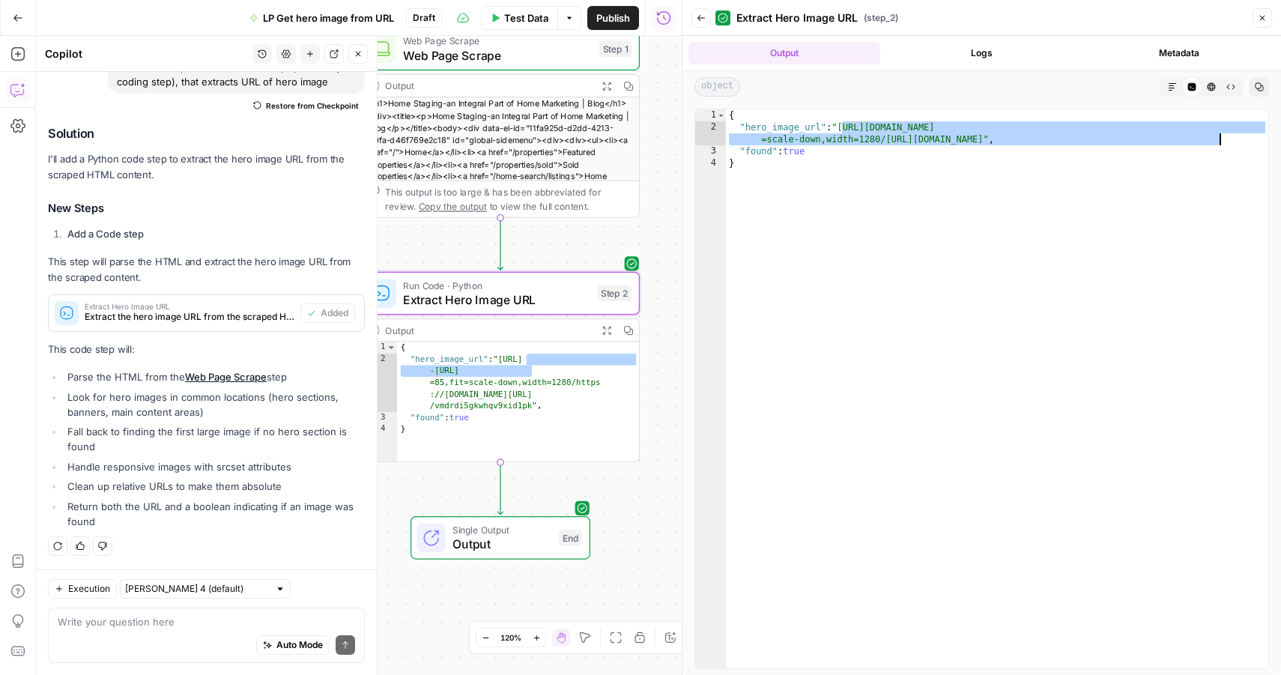
drag, startPoint x: 843, startPoint y: 127, endPoint x: 1220, endPoint y: 141, distance: 376.9
click at [1220, 141] on div "{ "hero_image_url" : "https://media-production.lp-cdn.com/cdn-cgi/image/format=…" at bounding box center [997, 400] width 542 height 583
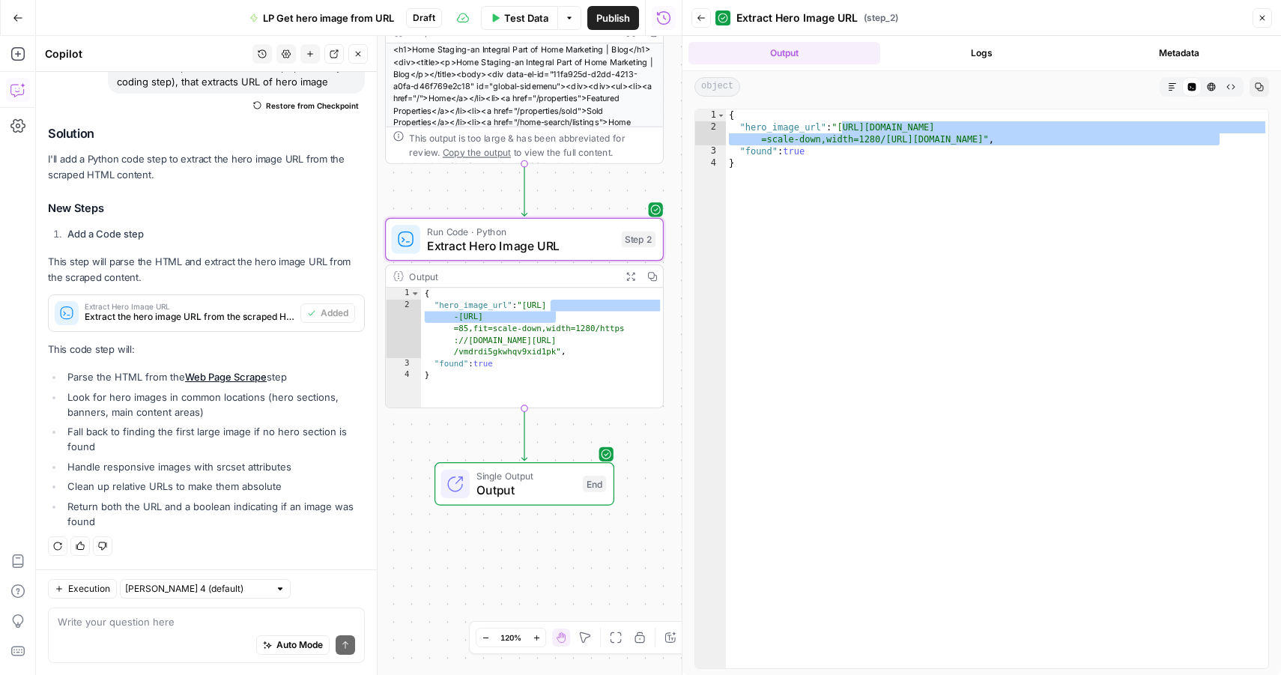
drag, startPoint x: 650, startPoint y: 238, endPoint x: 672, endPoint y: 194, distance: 49.2
click at [672, 194] on div "**********" at bounding box center [358, 355] width 645 height 639
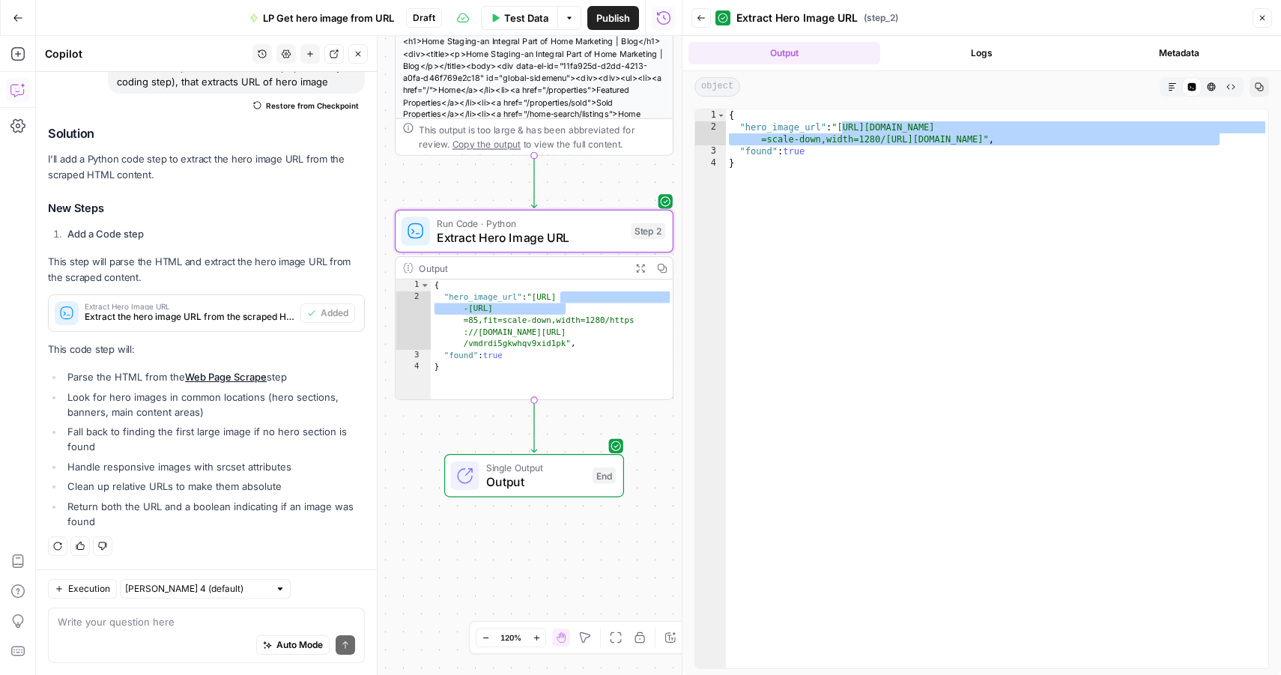
drag, startPoint x: 659, startPoint y: 186, endPoint x: 669, endPoint y: 178, distance: 12.8
click at [669, 178] on div "**********" at bounding box center [358, 355] width 645 height 639
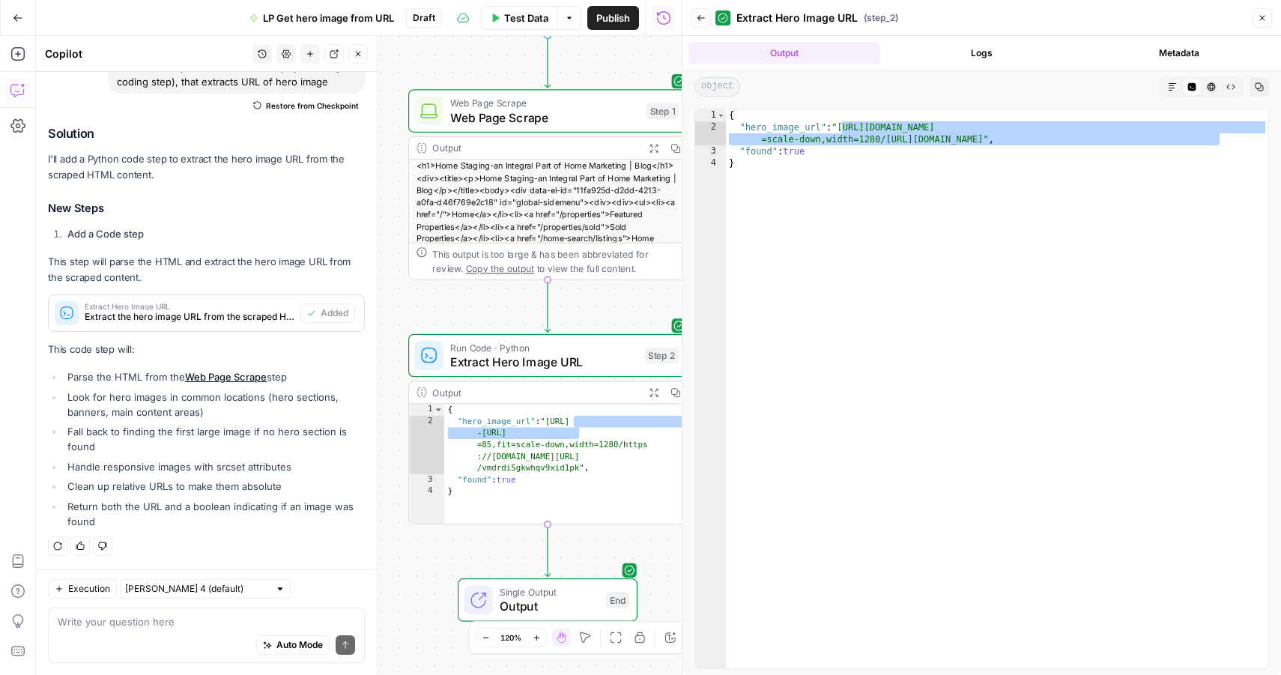
click at [113, 631] on div "Auto Mode Send" at bounding box center [206, 645] width 297 height 33
type textarea "and in next step get this image"
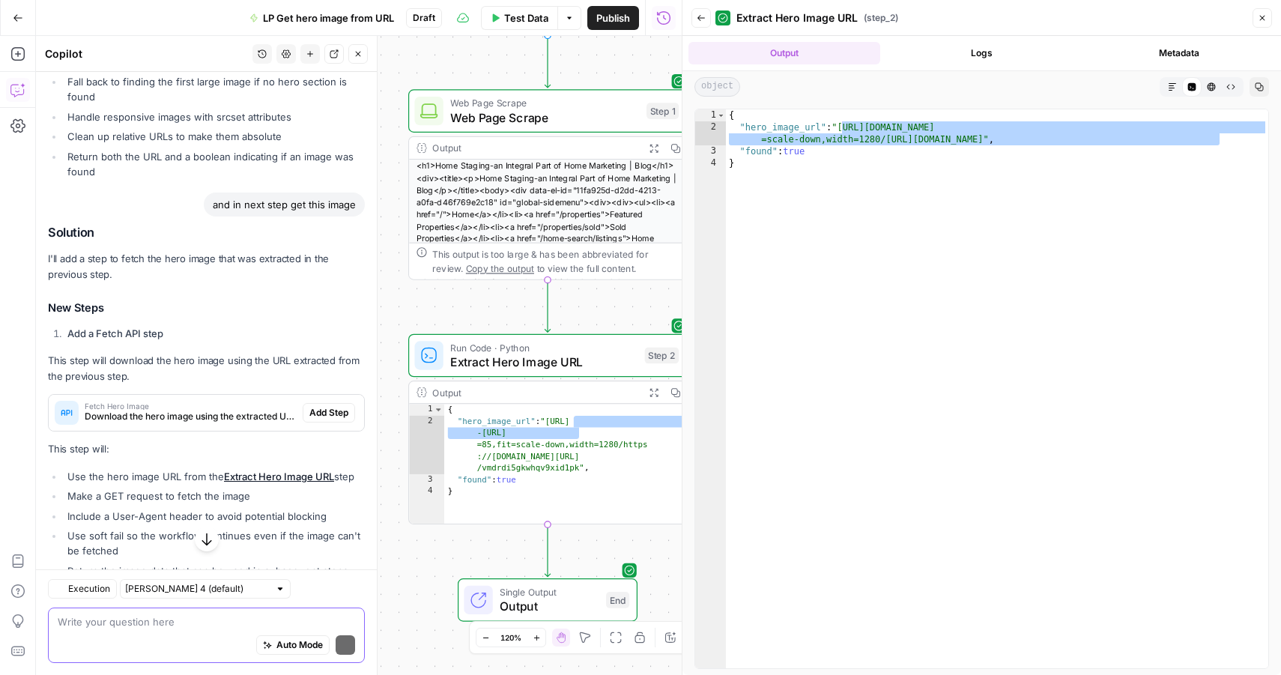
scroll to position [500, 0]
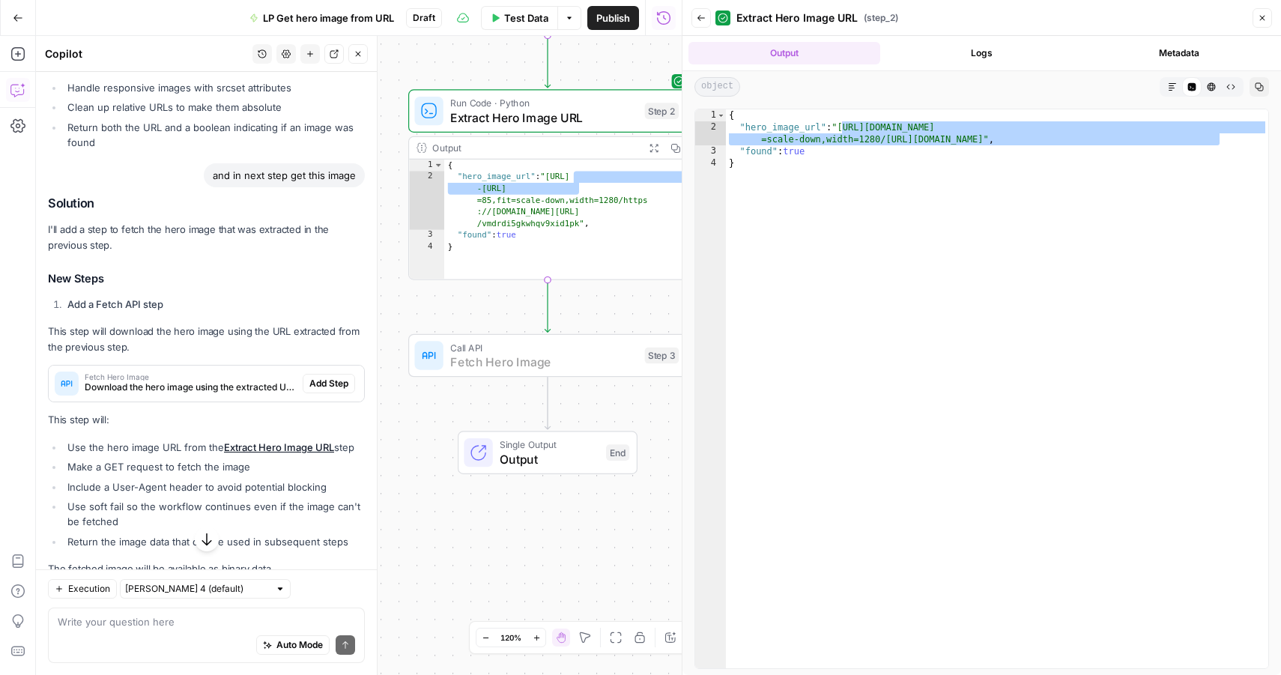
click at [312, 381] on span "Add Step" at bounding box center [328, 383] width 39 height 13
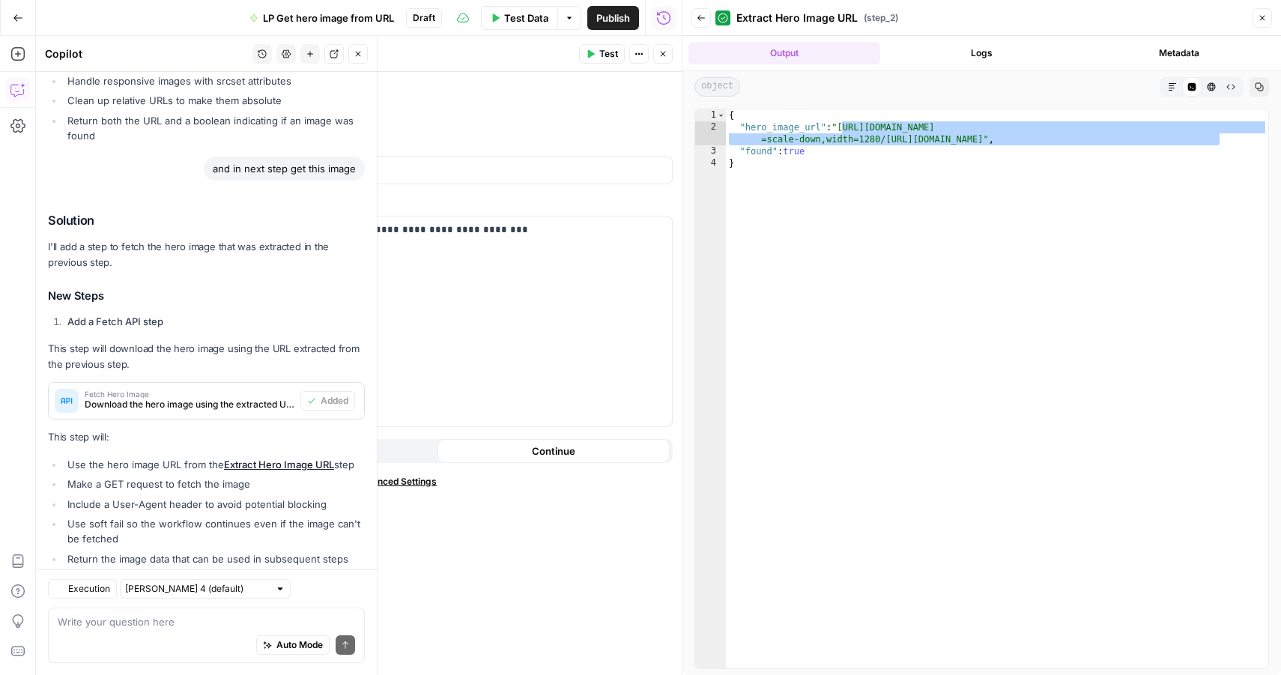
scroll to position [598, 0]
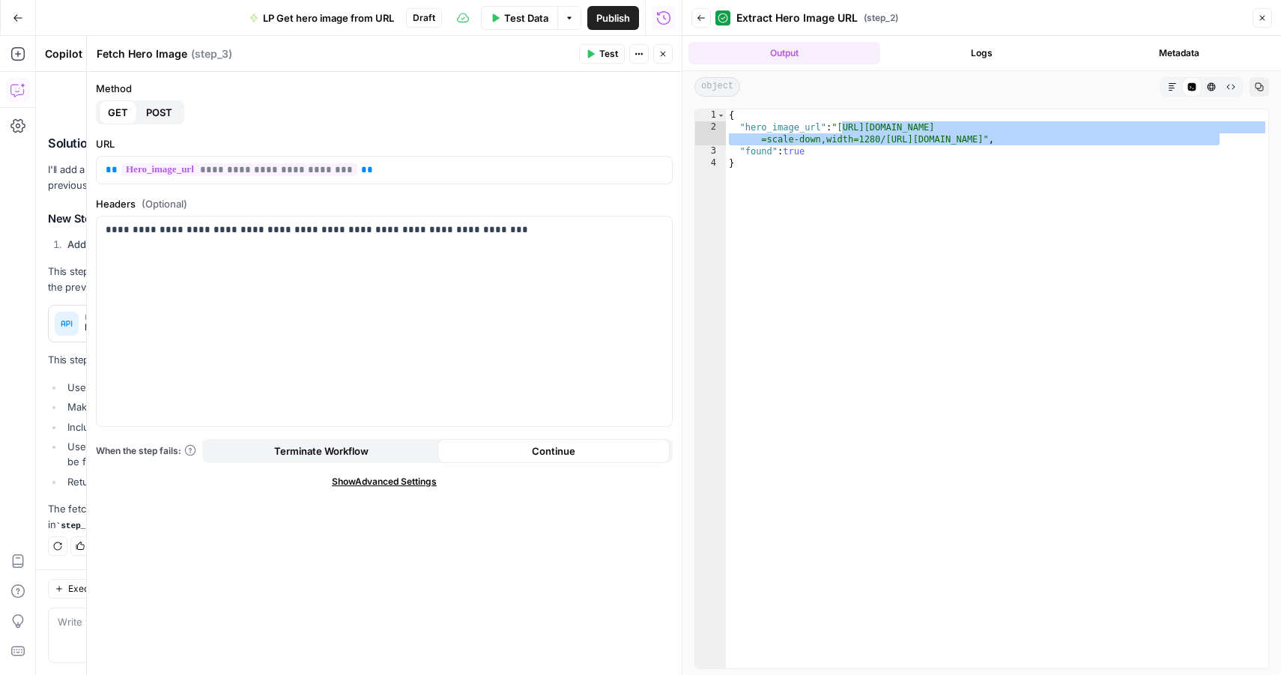
click at [593, 52] on icon "button" at bounding box center [591, 54] width 7 height 8
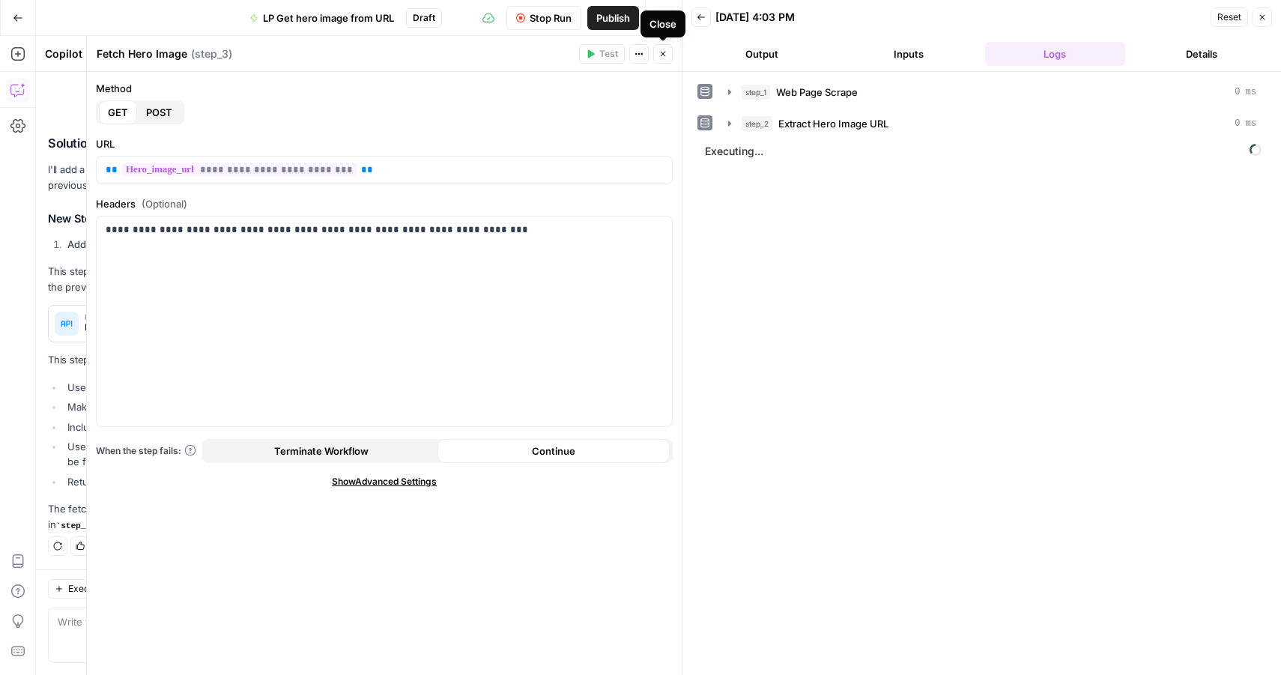
click at [665, 54] on icon "button" at bounding box center [662, 53] width 9 height 9
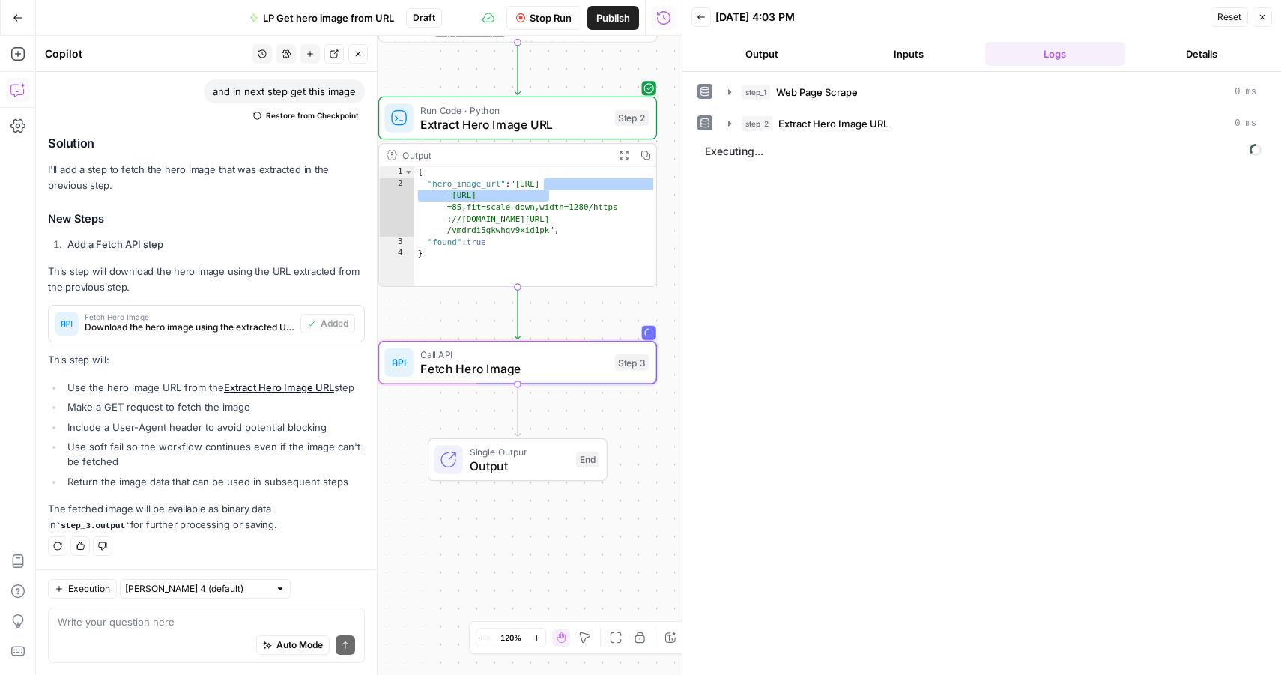
drag, startPoint x: 471, startPoint y: 316, endPoint x: 442, endPoint y: 119, distance: 199.1
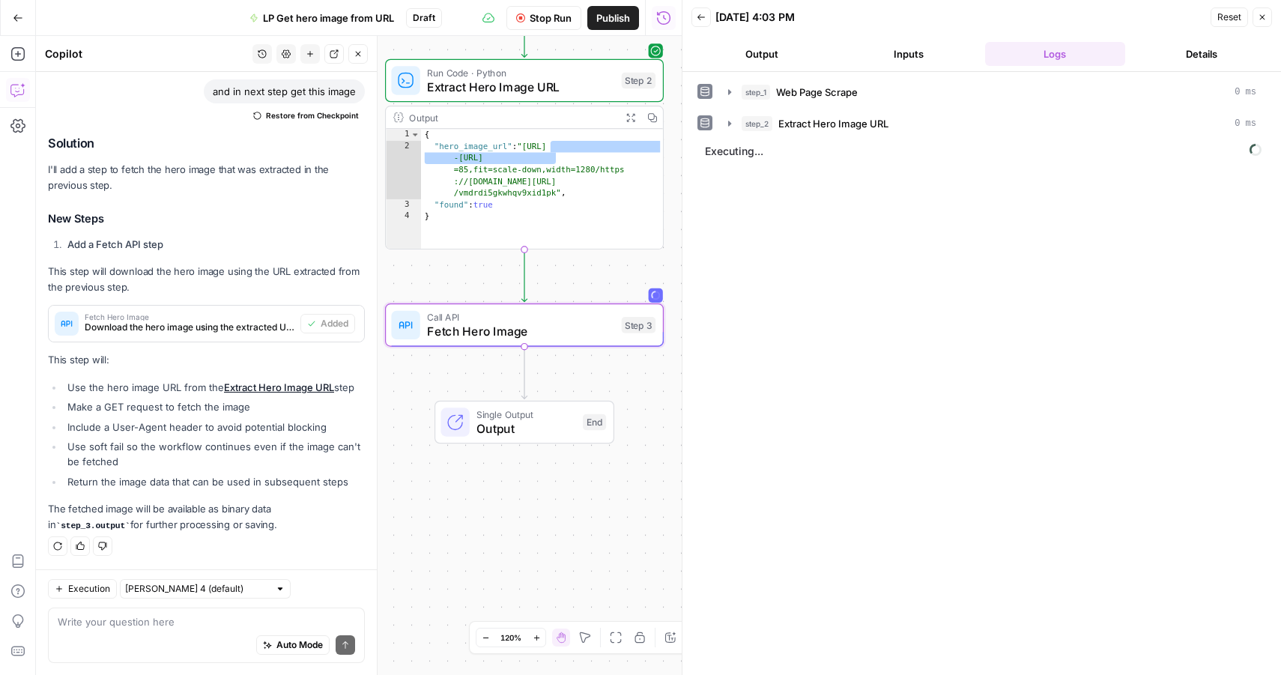
drag, startPoint x: 421, startPoint y: 324, endPoint x: 428, endPoint y: 292, distance: 32.9
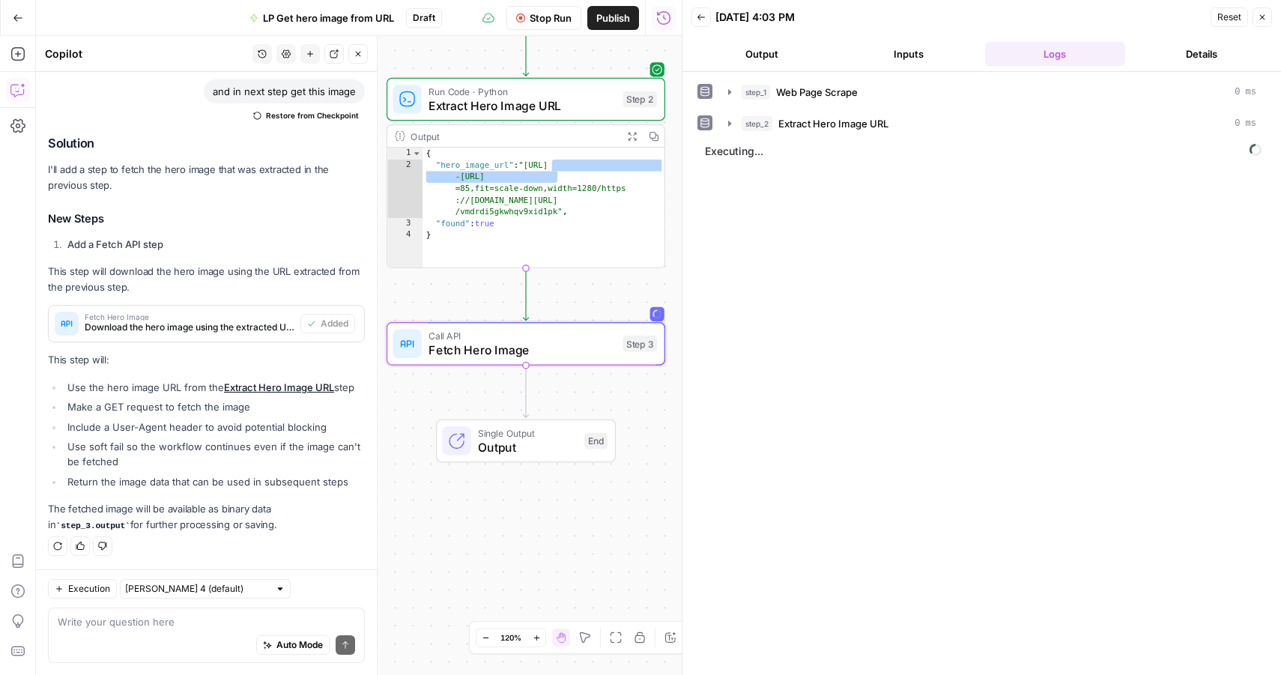
drag, startPoint x: 576, startPoint y: 285, endPoint x: 578, endPoint y: 296, distance: 10.7
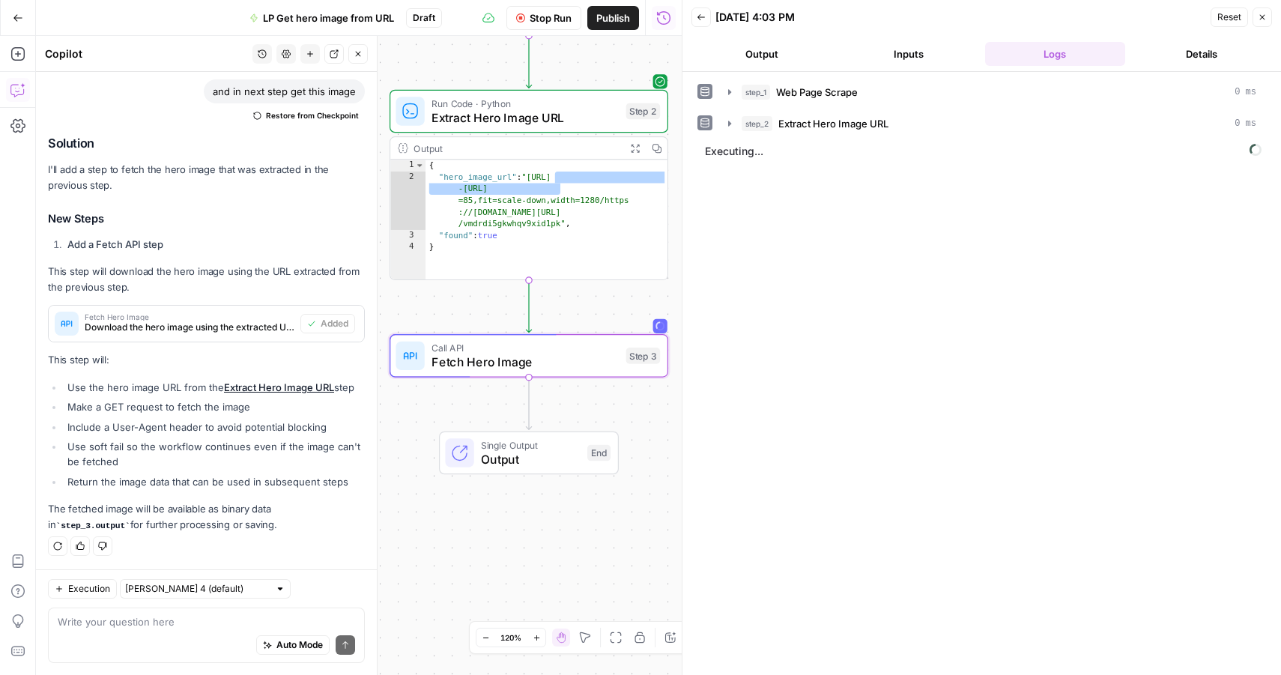
drag, startPoint x: 552, startPoint y: 288, endPoint x: 558, endPoint y: 300, distance: 12.7
click at [547, 22] on span "Stop Run" at bounding box center [550, 17] width 42 height 15
click at [208, 627] on textarea at bounding box center [206, 621] width 297 height 15
type textarea "this step doesnt work"
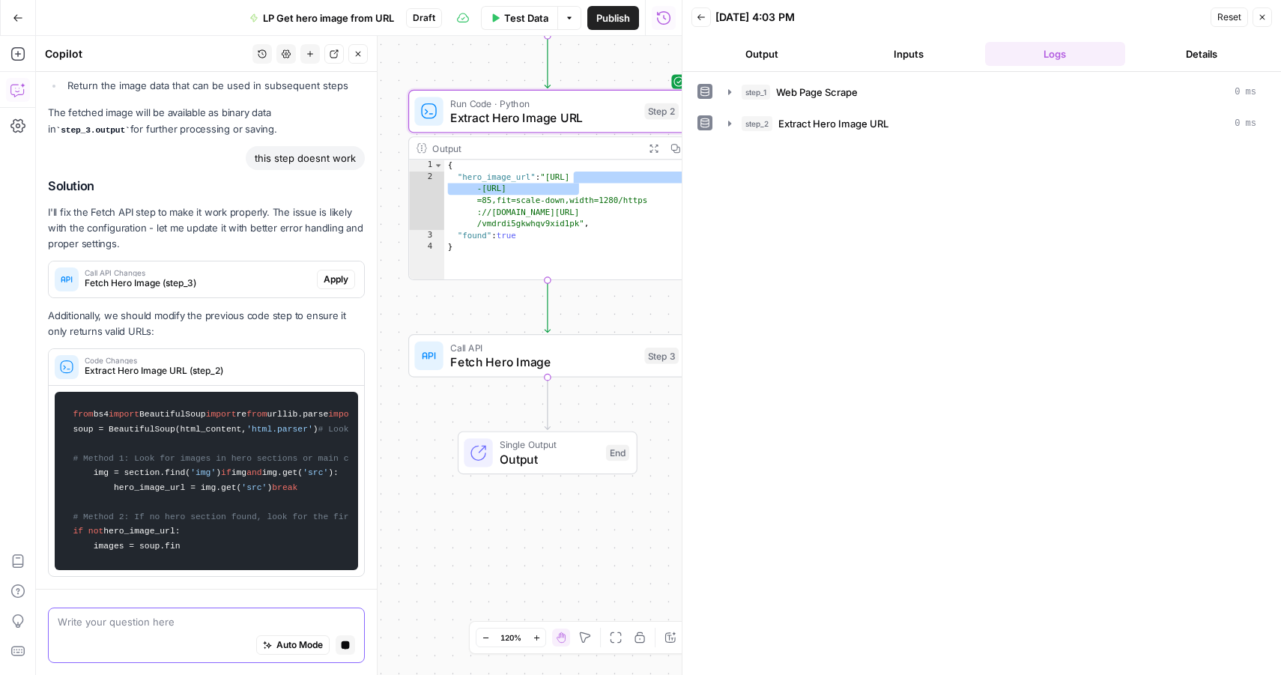
scroll to position [1040, 0]
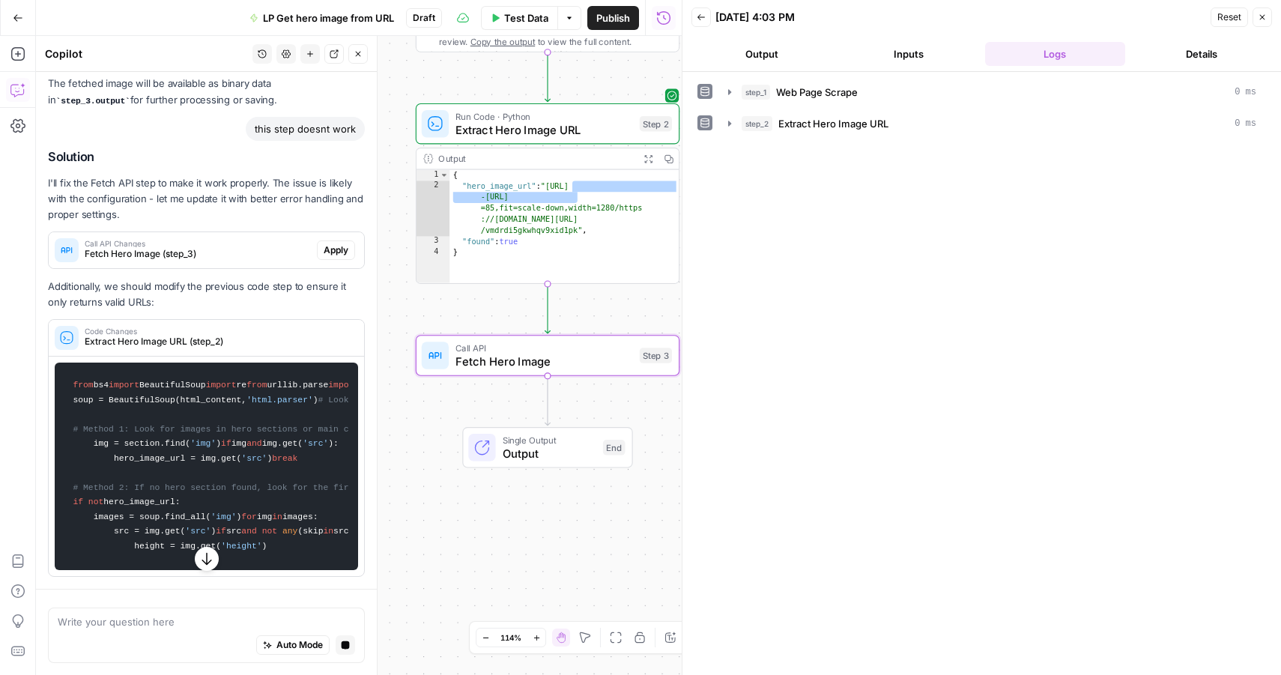
click at [323, 243] on span "Apply" at bounding box center [335, 249] width 25 height 13
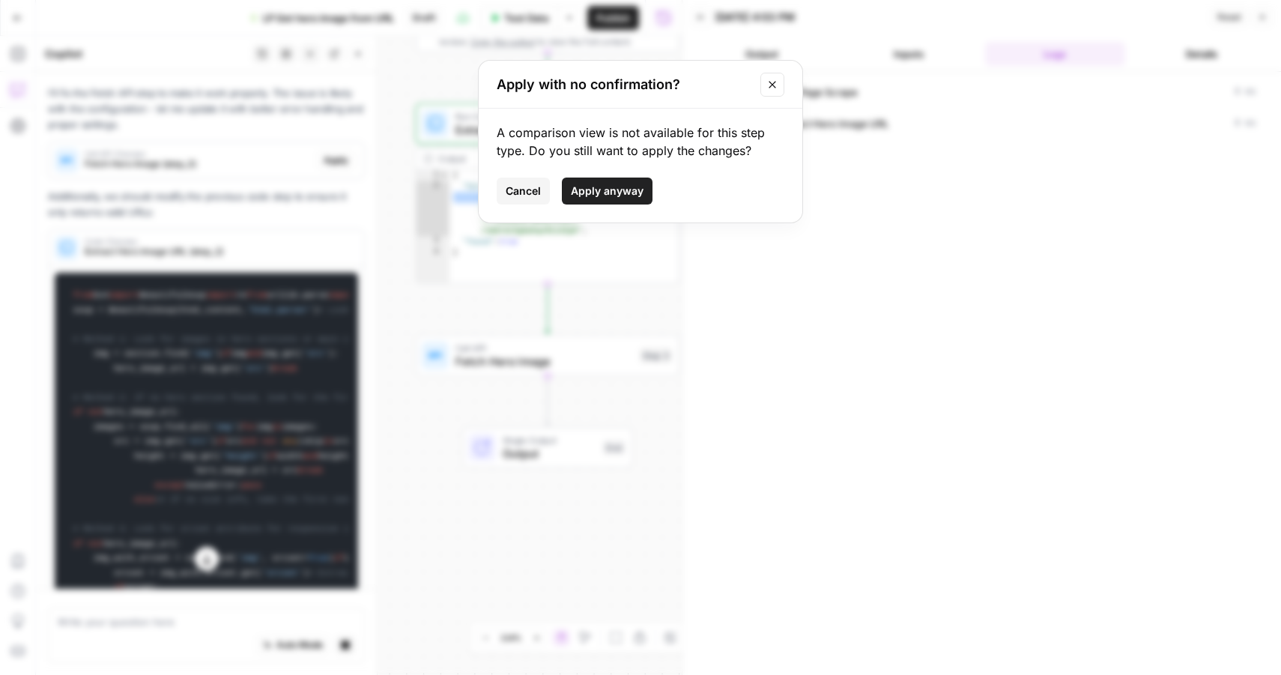
click at [777, 85] on button "Close modal" at bounding box center [772, 85] width 24 height 24
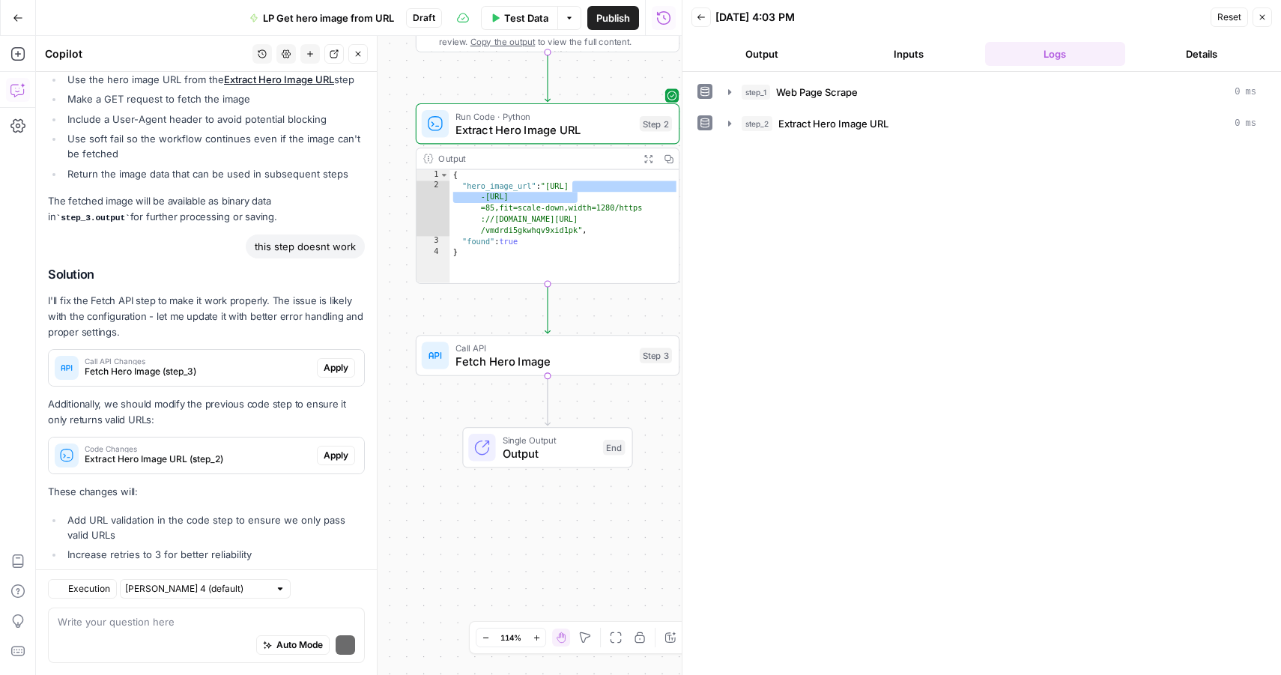
scroll to position [994, 0]
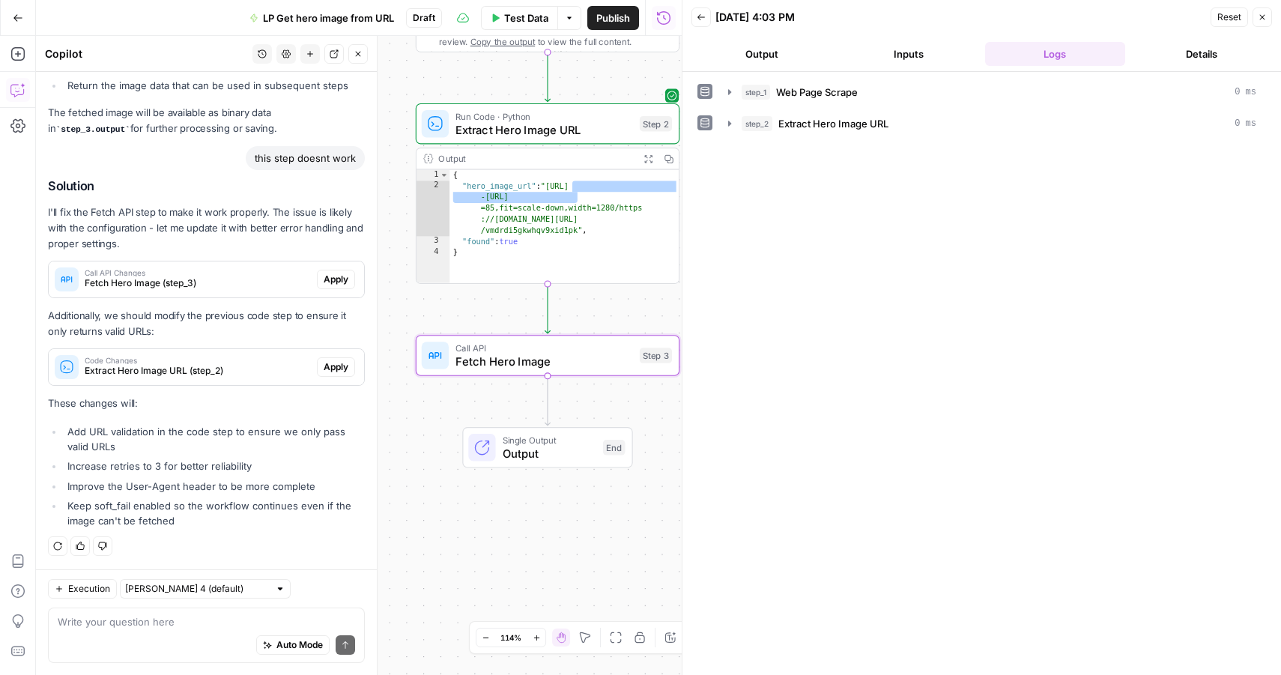
click at [328, 281] on span "Apply" at bounding box center [335, 279] width 25 height 13
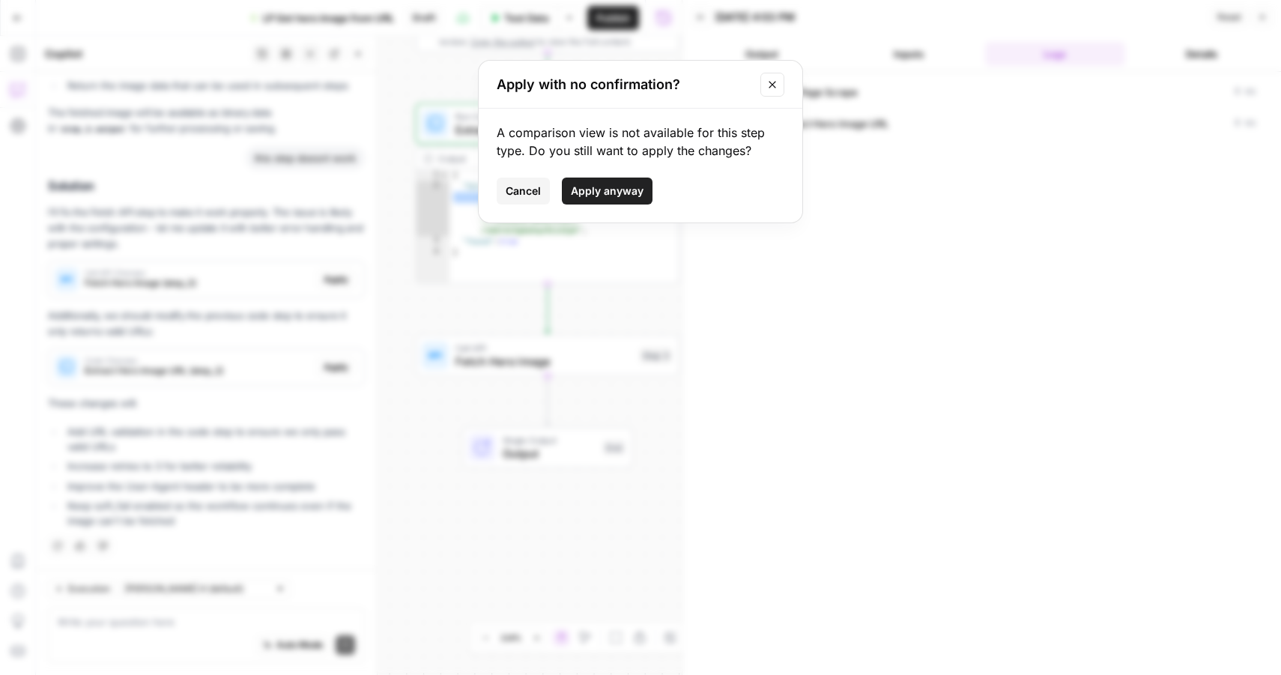
click at [603, 195] on span "Apply anyway" at bounding box center [607, 190] width 73 height 15
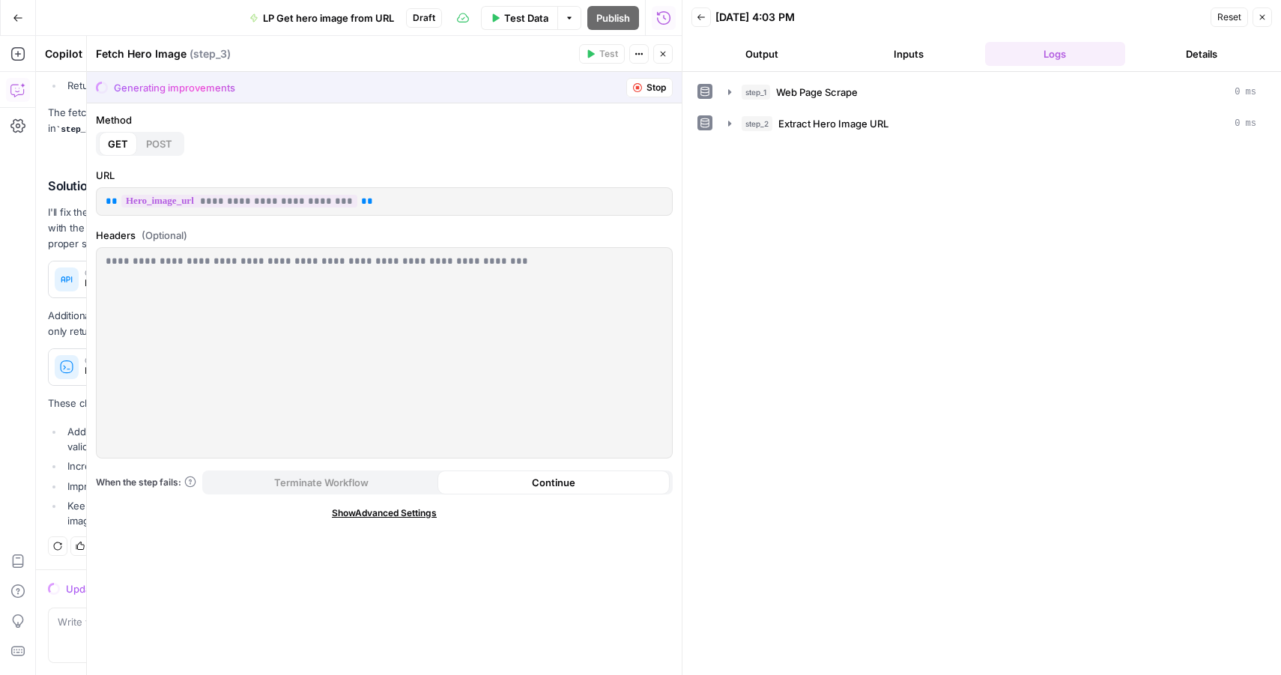
scroll to position [1018, 0]
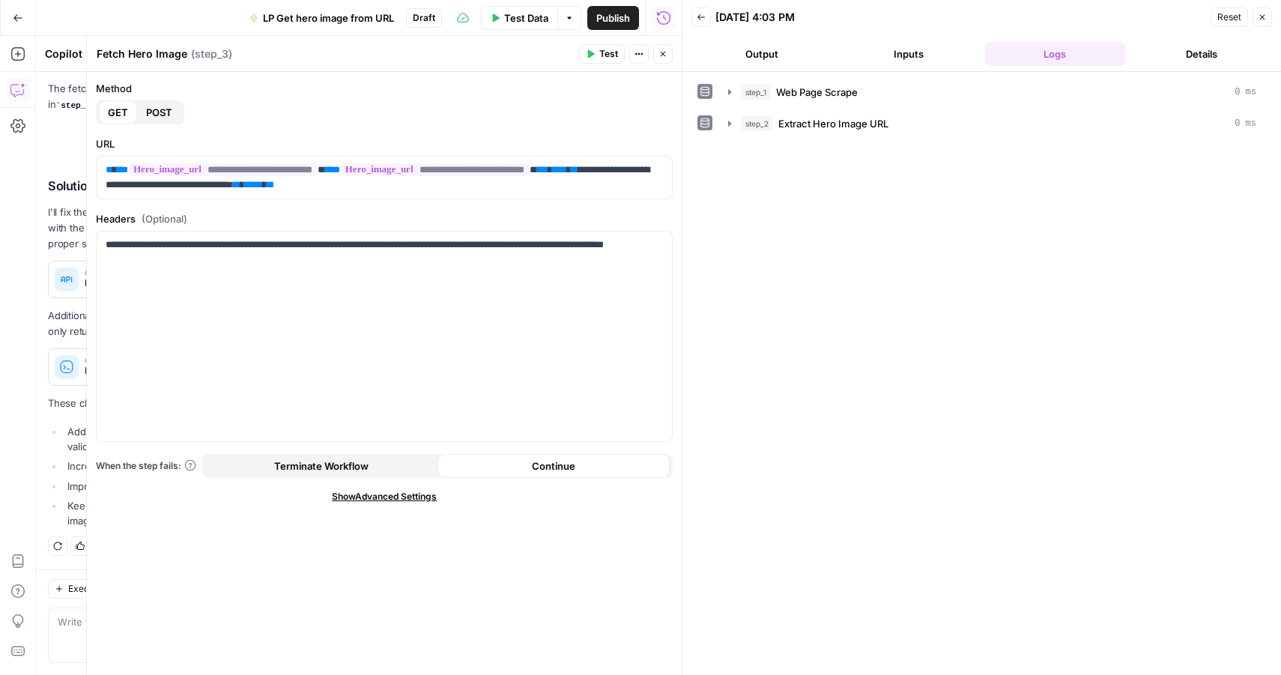
click at [614, 55] on span "Test" at bounding box center [608, 53] width 19 height 13
click at [519, 15] on icon "button" at bounding box center [520, 17] width 9 height 9
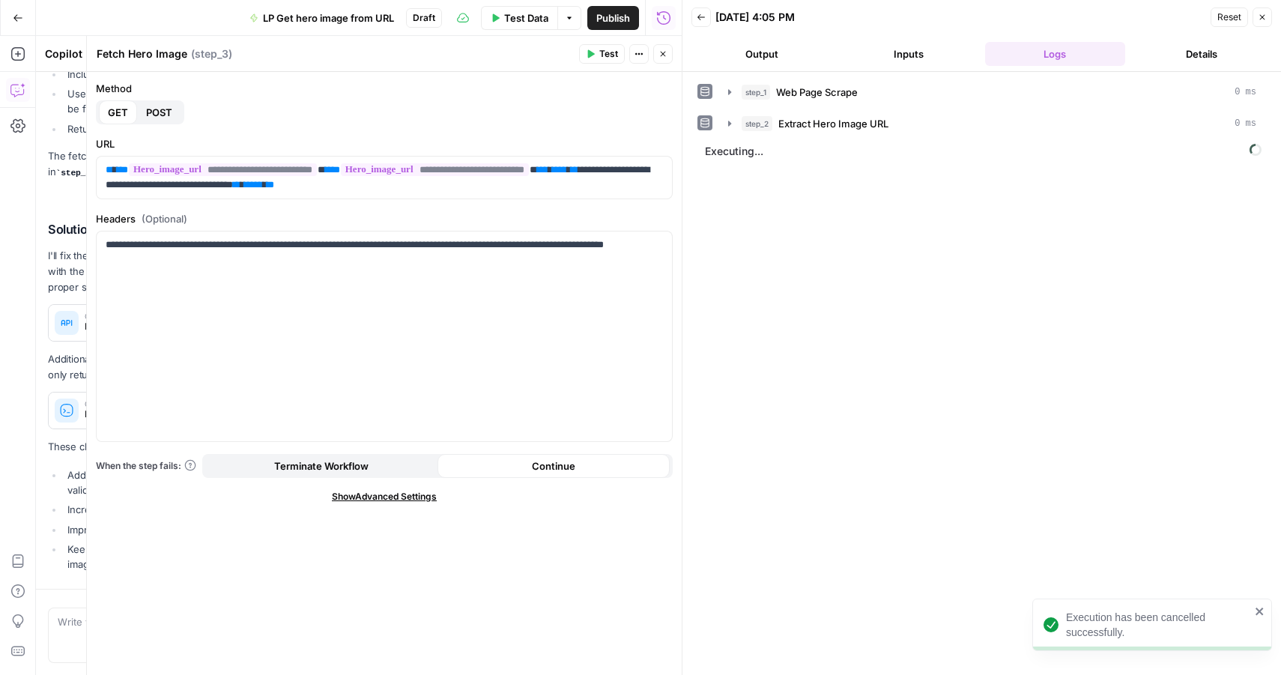
scroll to position [903, 0]
click at [661, 49] on icon "button" at bounding box center [662, 53] width 9 height 9
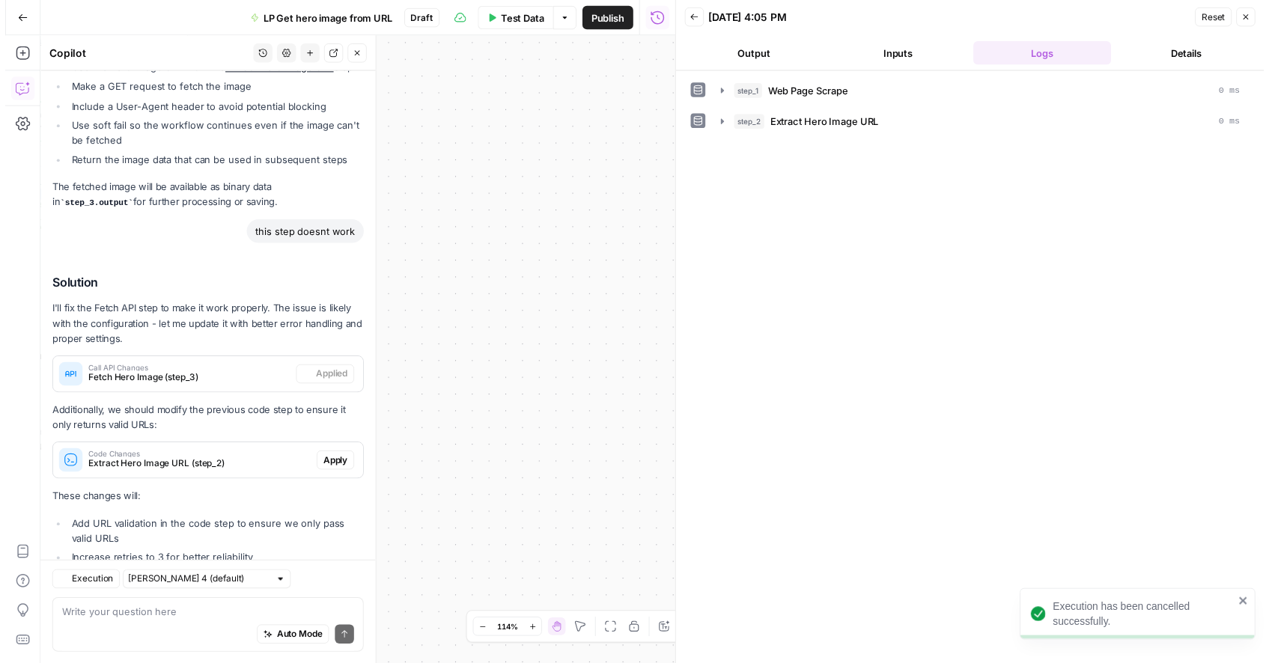
scroll to position [1018, 0]
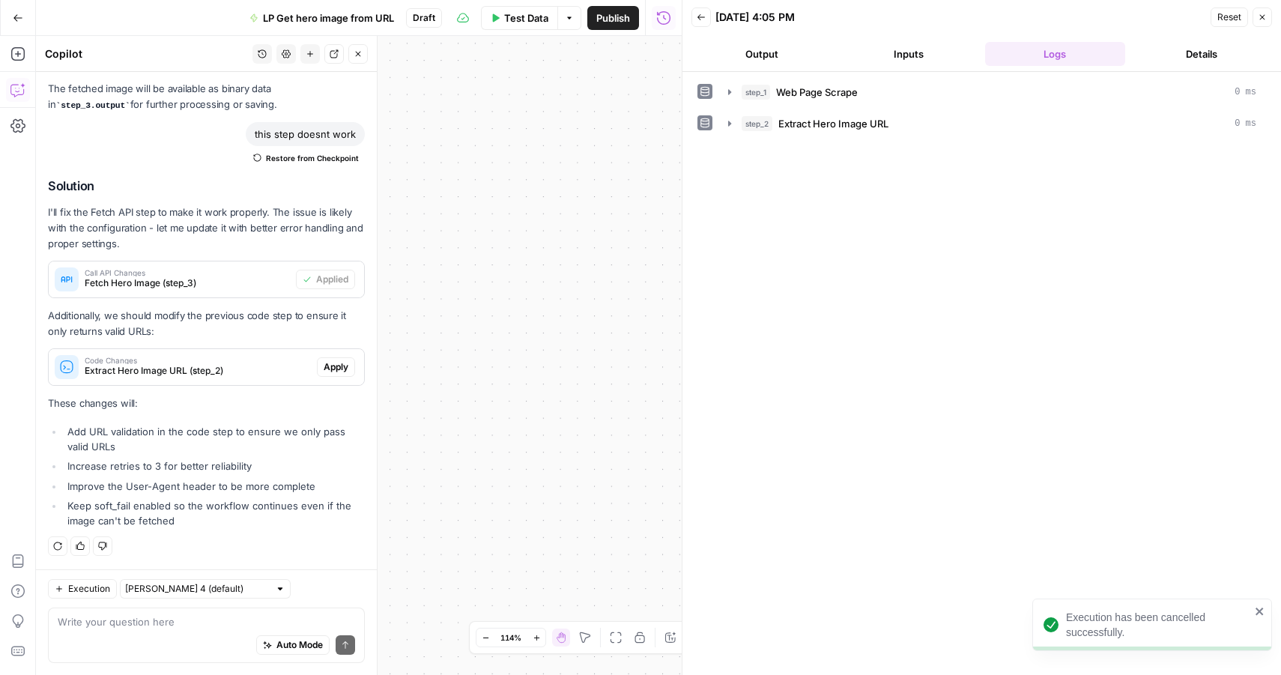
click at [1259, 18] on icon "button" at bounding box center [1261, 17] width 9 height 9
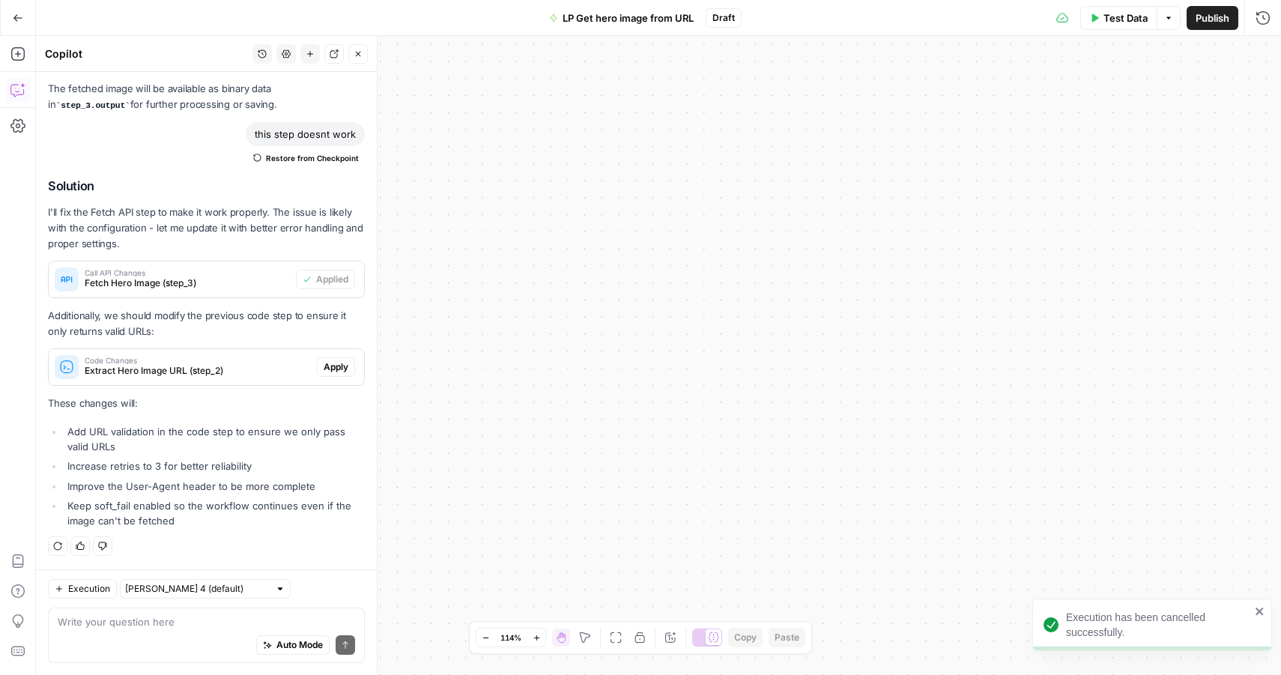
drag, startPoint x: 625, startPoint y: 207, endPoint x: 619, endPoint y: 512, distance: 304.8
drag, startPoint x: 631, startPoint y: 129, endPoint x: 613, endPoint y: 339, distance: 211.3
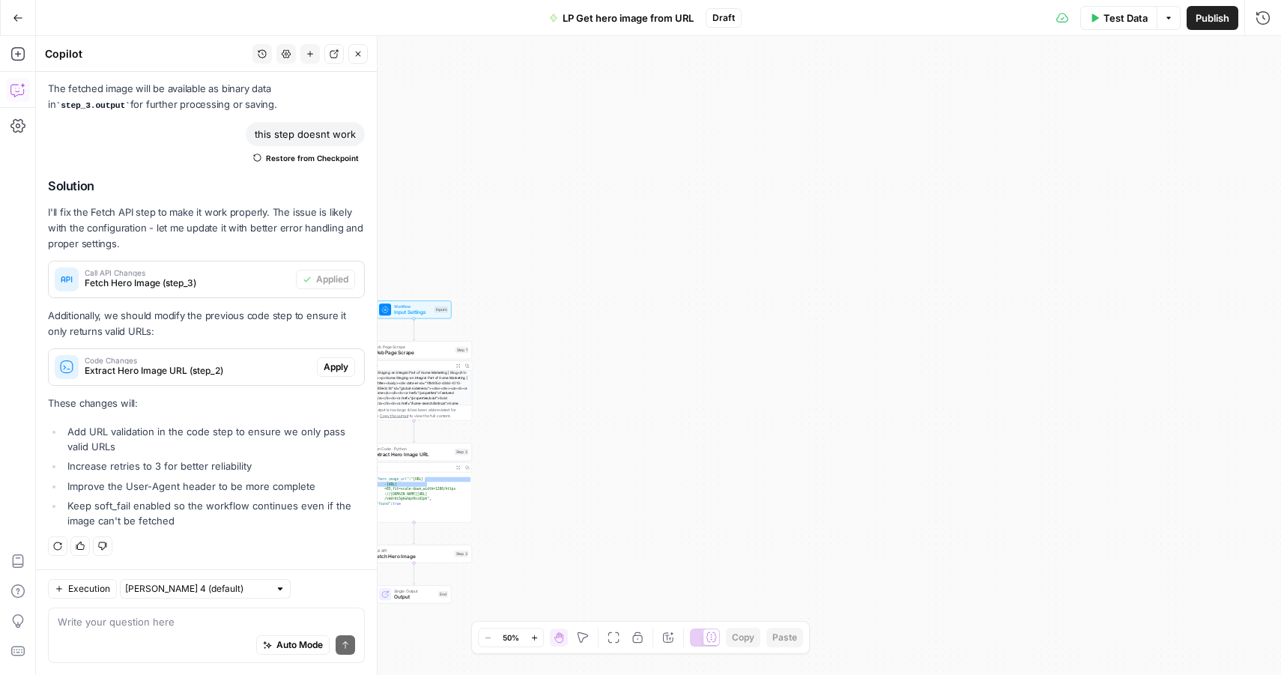
drag, startPoint x: 812, startPoint y: 170, endPoint x: 839, endPoint y: 161, distance: 28.4
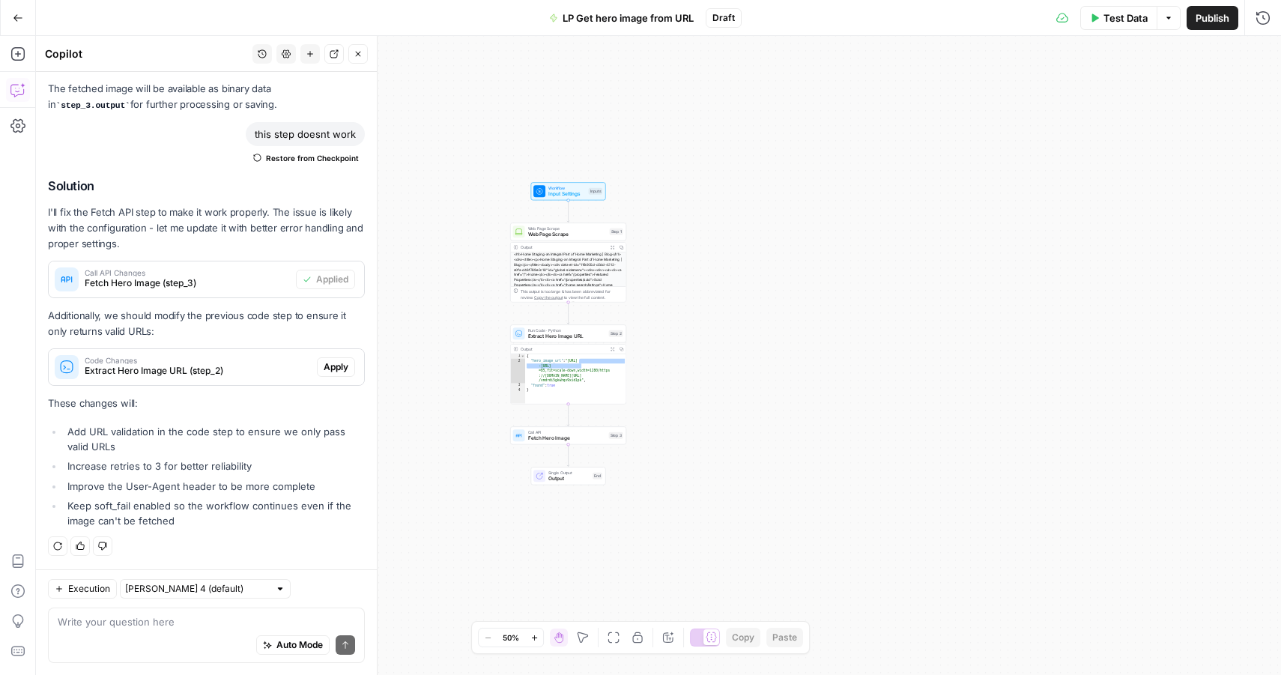
drag, startPoint x: 761, startPoint y: 212, endPoint x: 823, endPoint y: 152, distance: 86.3
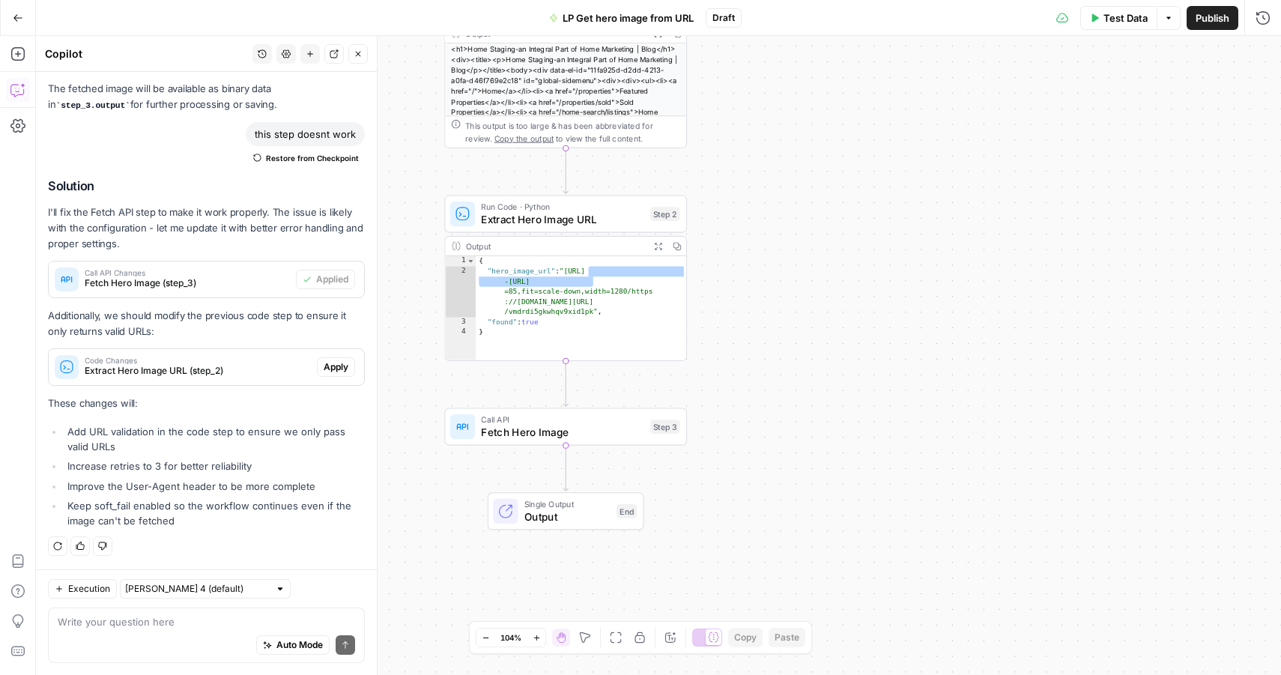
drag, startPoint x: 735, startPoint y: 222, endPoint x: 790, endPoint y: 213, distance: 55.3
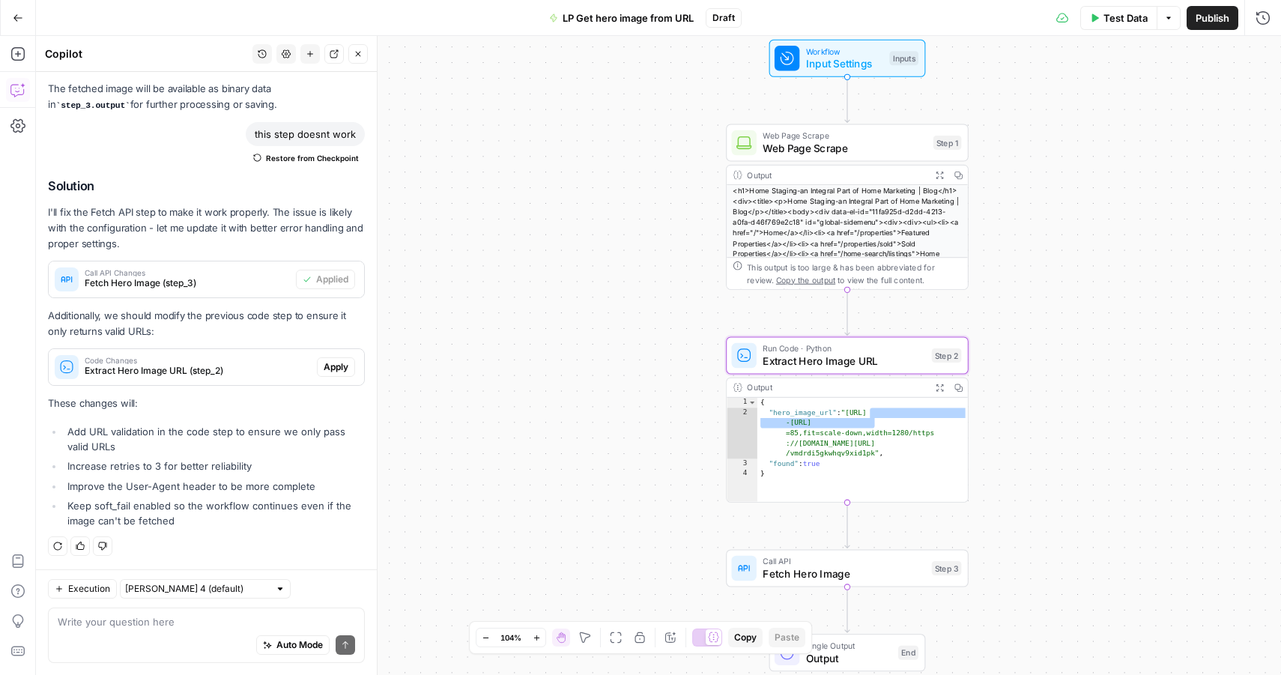
click at [529, 422] on div "**********" at bounding box center [658, 355] width 1245 height 639
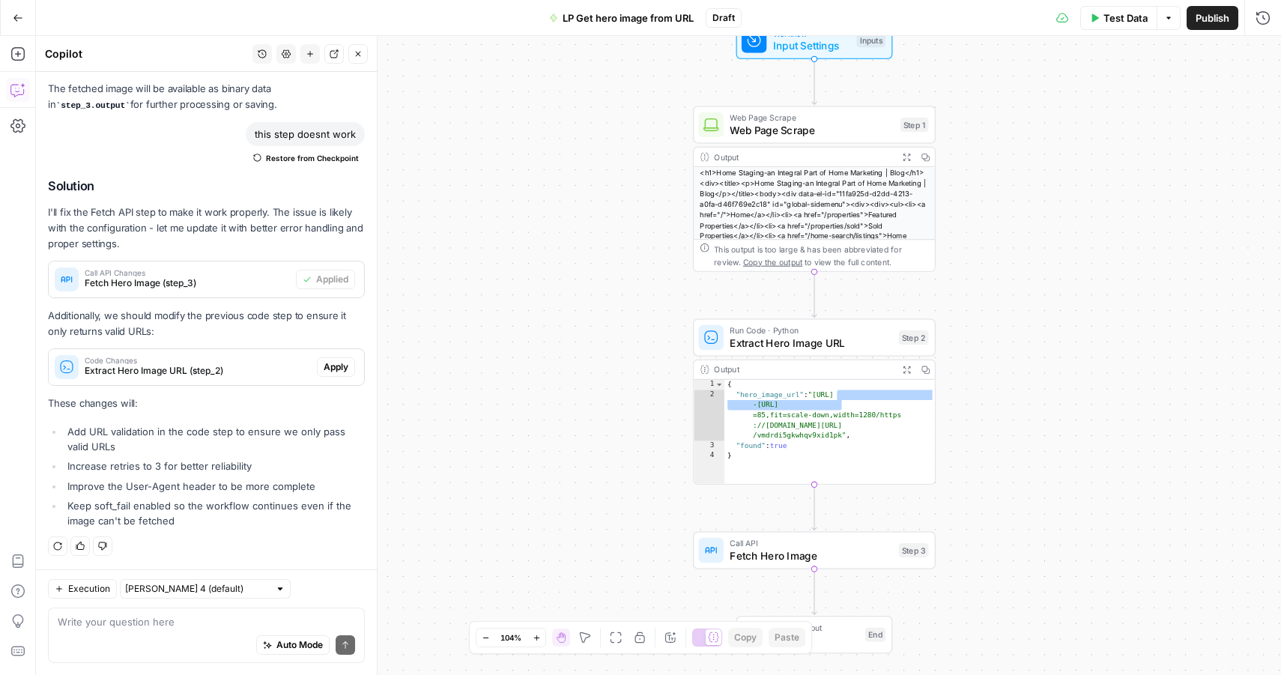
drag, startPoint x: 529, startPoint y: 422, endPoint x: 496, endPoint y: 404, distance: 37.5
click at [496, 404] on div "**********" at bounding box center [658, 355] width 1245 height 639
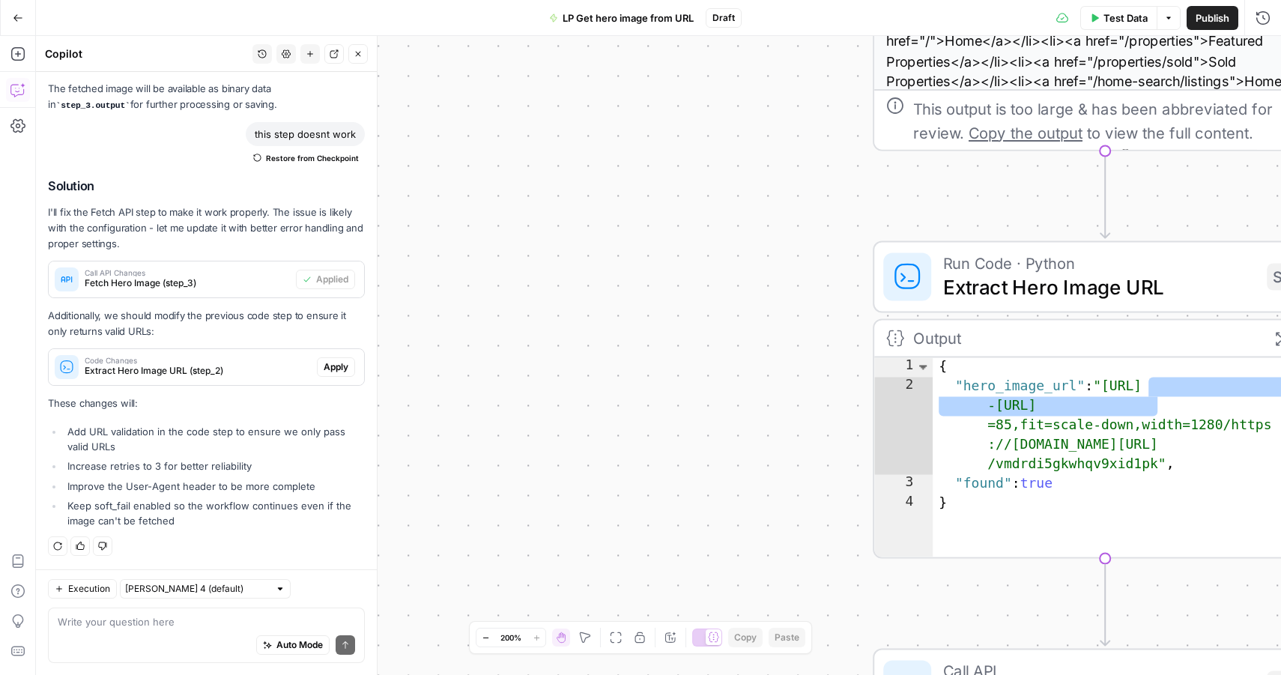
click at [165, 648] on div "Auto Mode Send" at bounding box center [206, 645] width 297 height 33
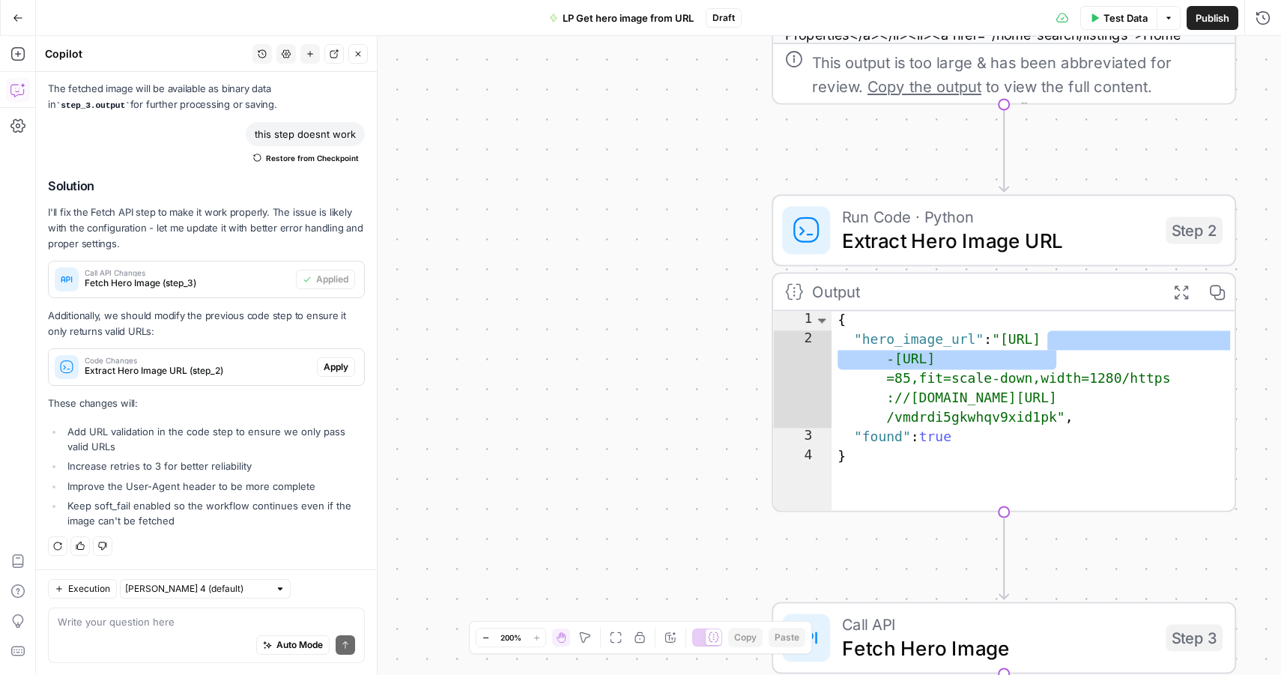
drag, startPoint x: 576, startPoint y: 425, endPoint x: 465, endPoint y: 374, distance: 121.7
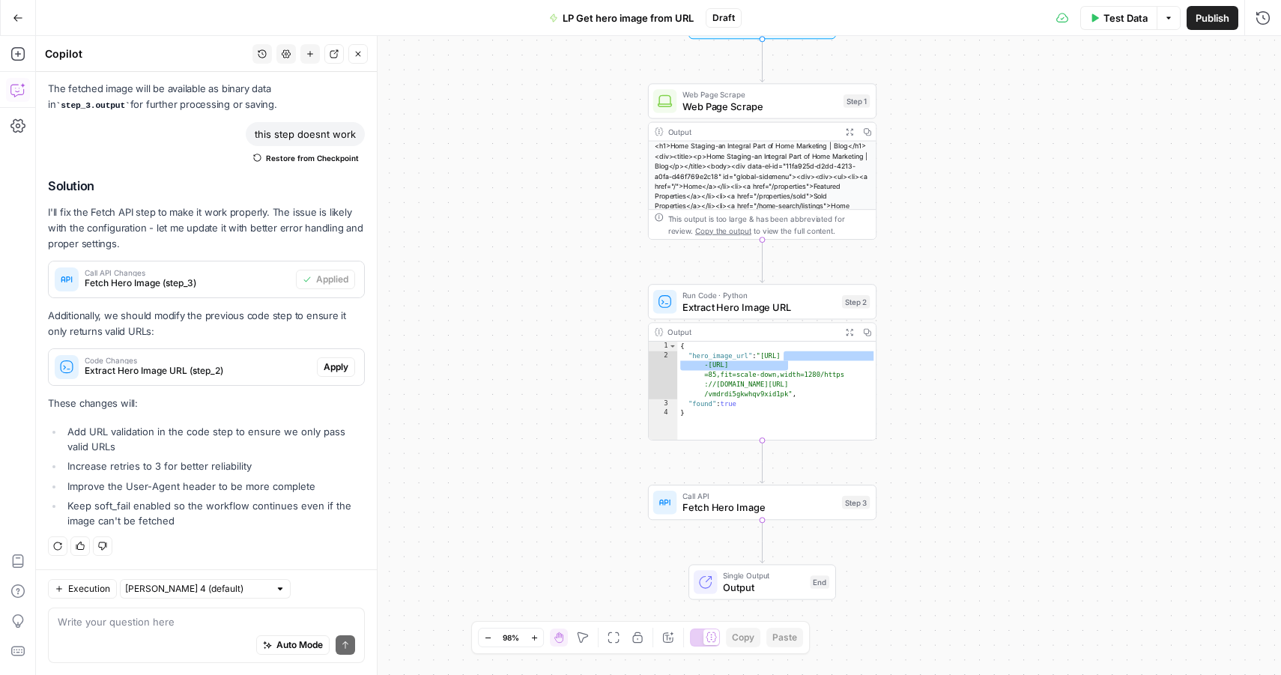
drag, startPoint x: 538, startPoint y: 531, endPoint x: 516, endPoint y: 444, distance: 89.5
click at [201, 634] on div "Auto Mode Send" at bounding box center [206, 645] width 297 height 33
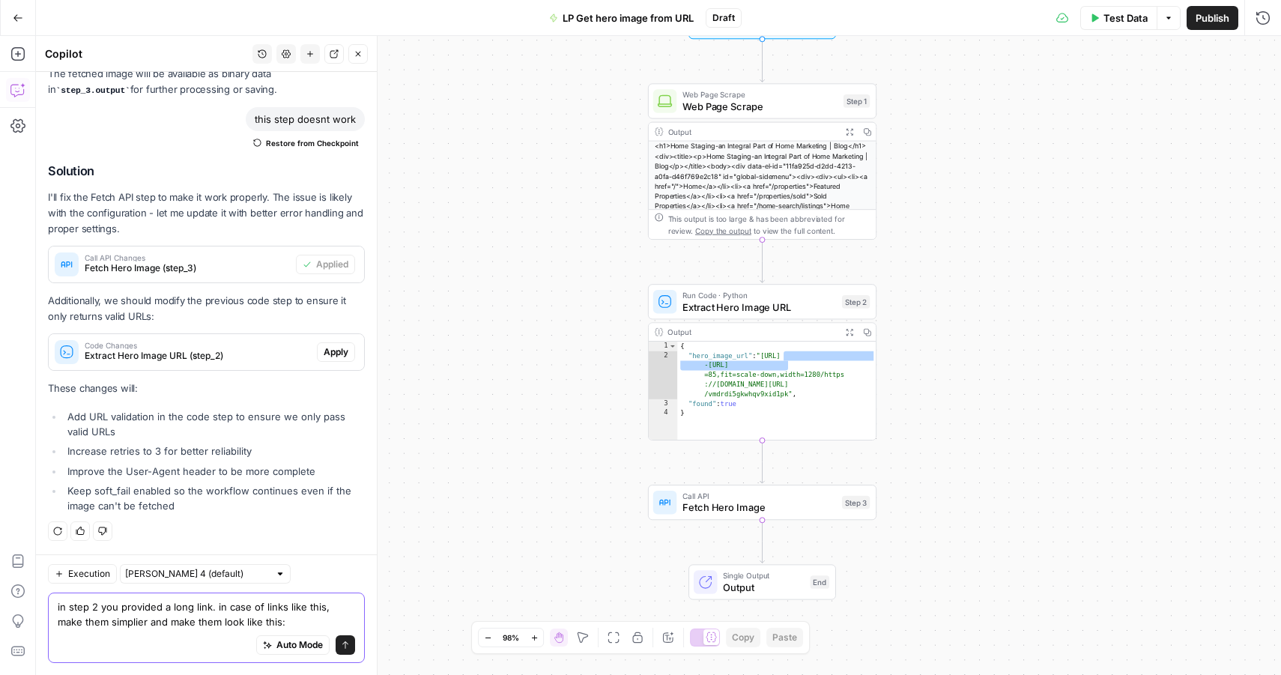
paste textarea "https://media-production.lp-cdn.com/media/vmdrdi5gkwhqv9xid1pk"
type textarea "in step 2 you provided a long link. in case of links like this, make them simpl…"
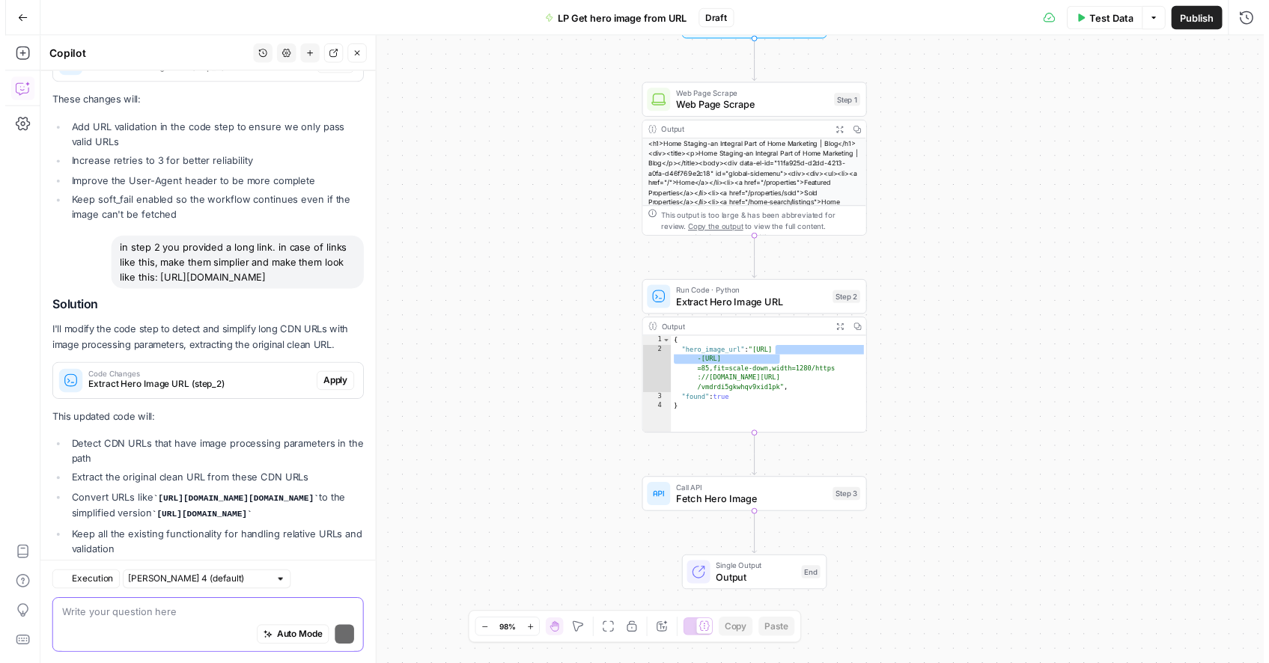
scroll to position [1433, 0]
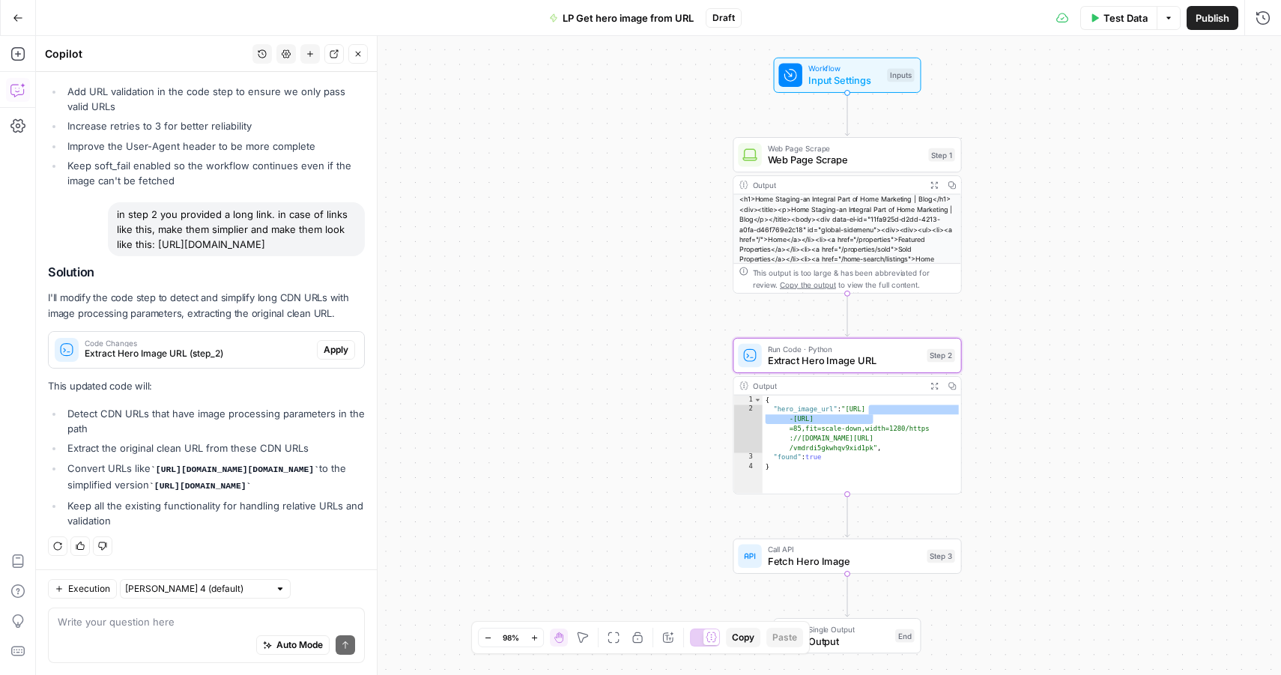
click at [323, 340] on button "Apply" at bounding box center [336, 349] width 38 height 19
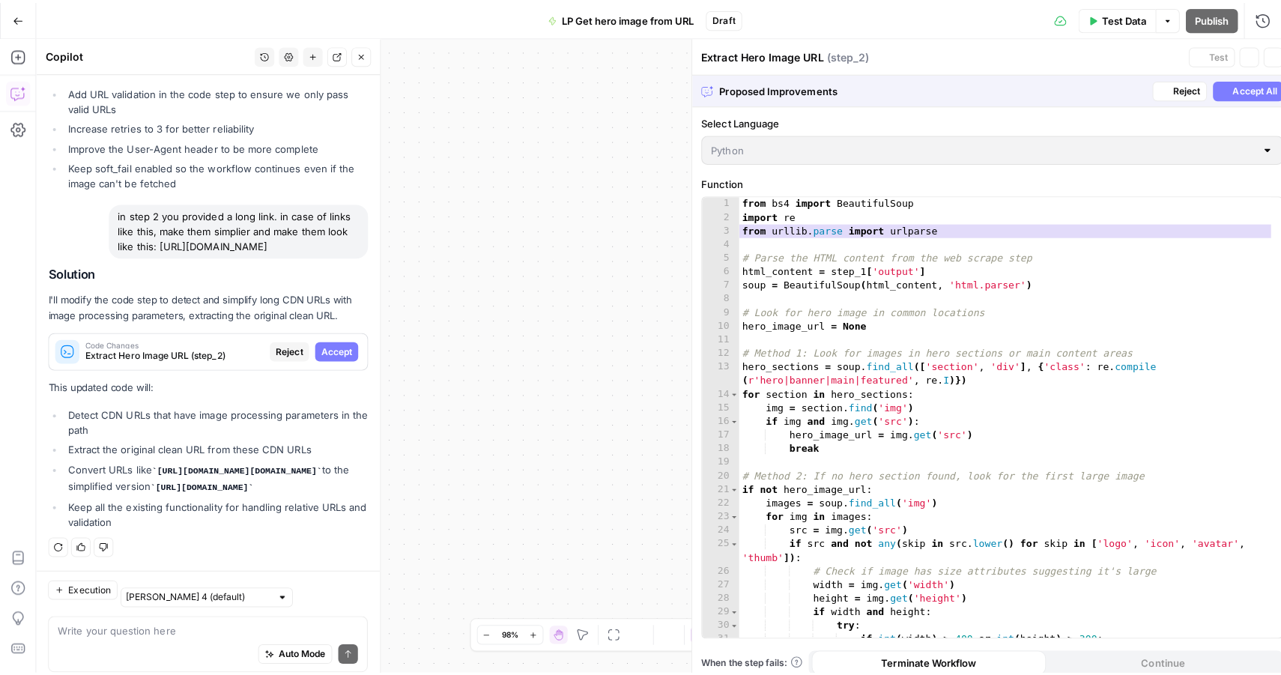
scroll to position [1361, 0]
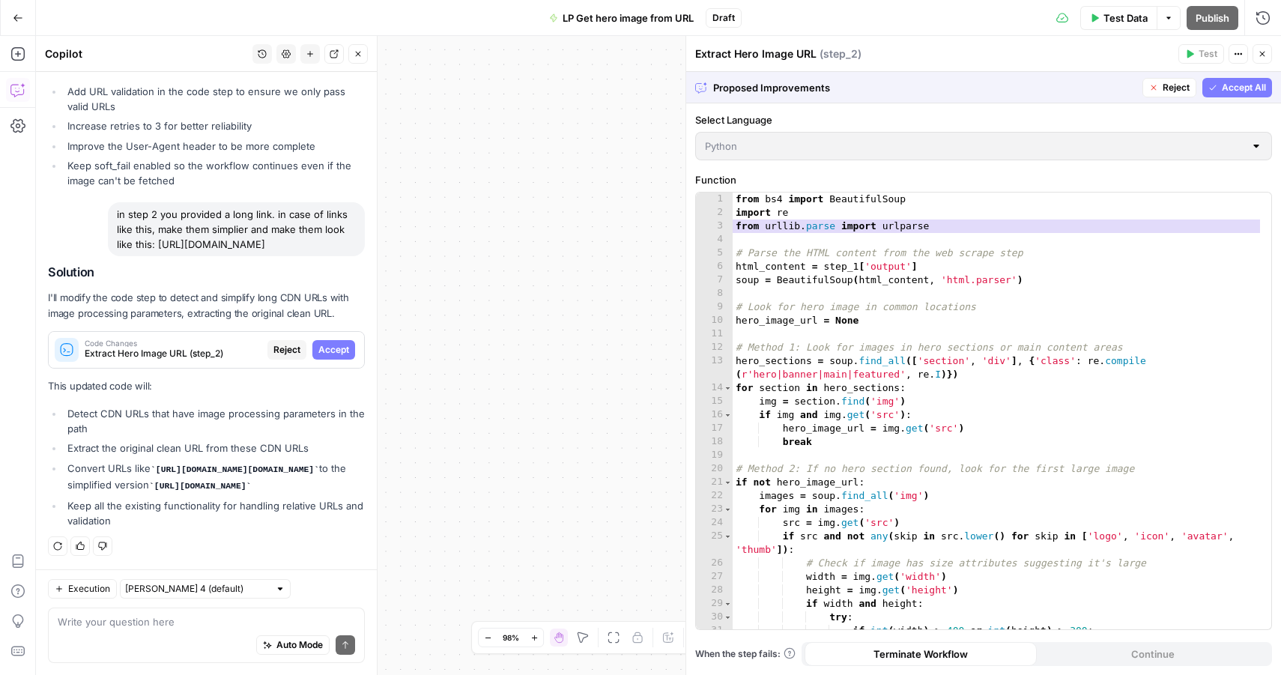
click at [323, 343] on span "Accept" at bounding box center [333, 349] width 31 height 13
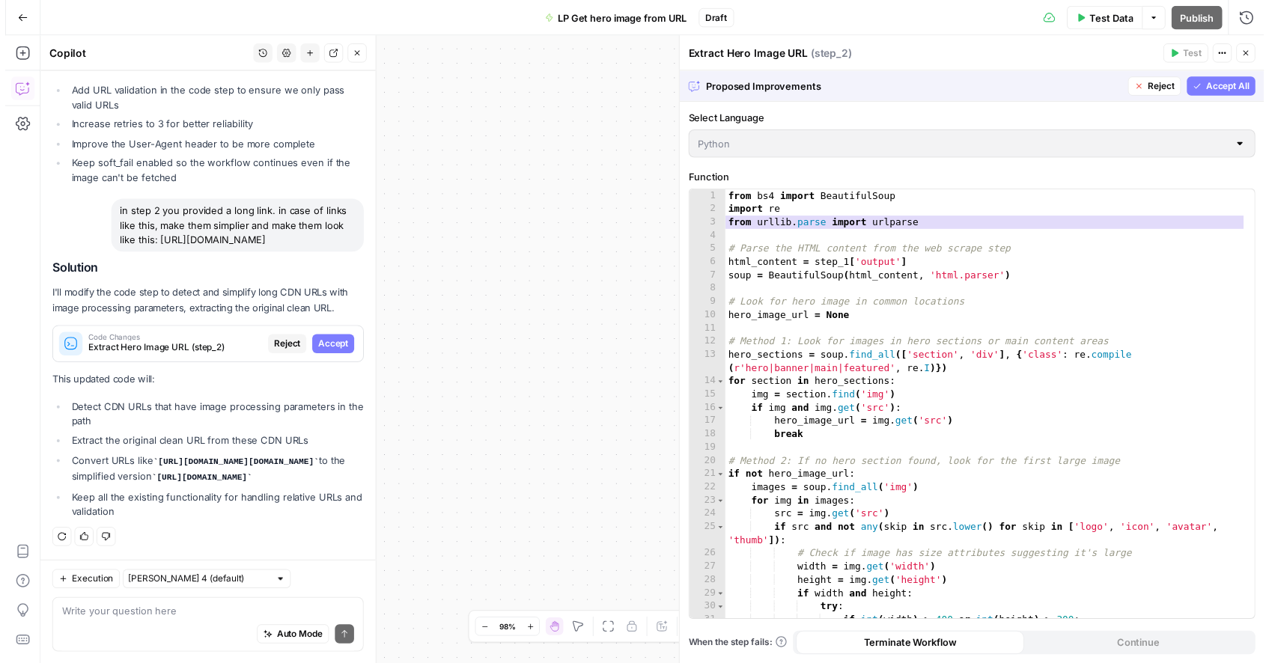
scroll to position [1456, 0]
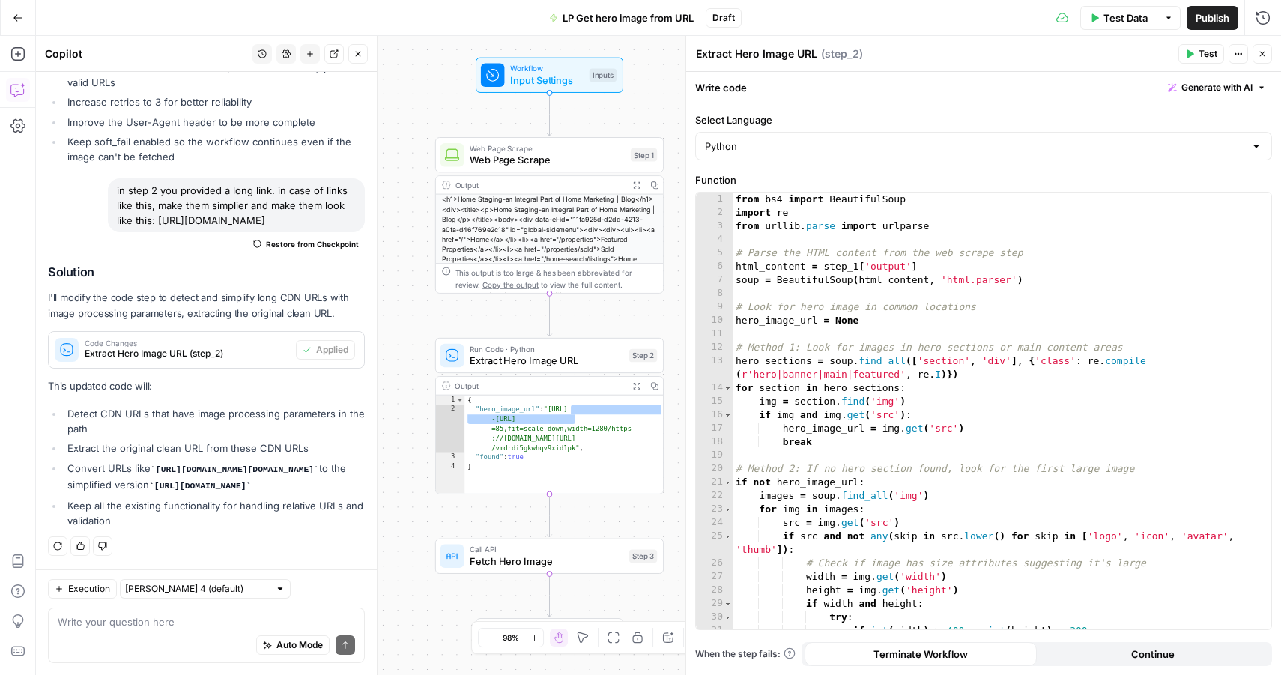
click at [553, 356] on span "Extract Hero Image URL" at bounding box center [547, 360] width 154 height 15
click at [629, 326] on button "Test" at bounding box center [633, 327] width 46 height 19
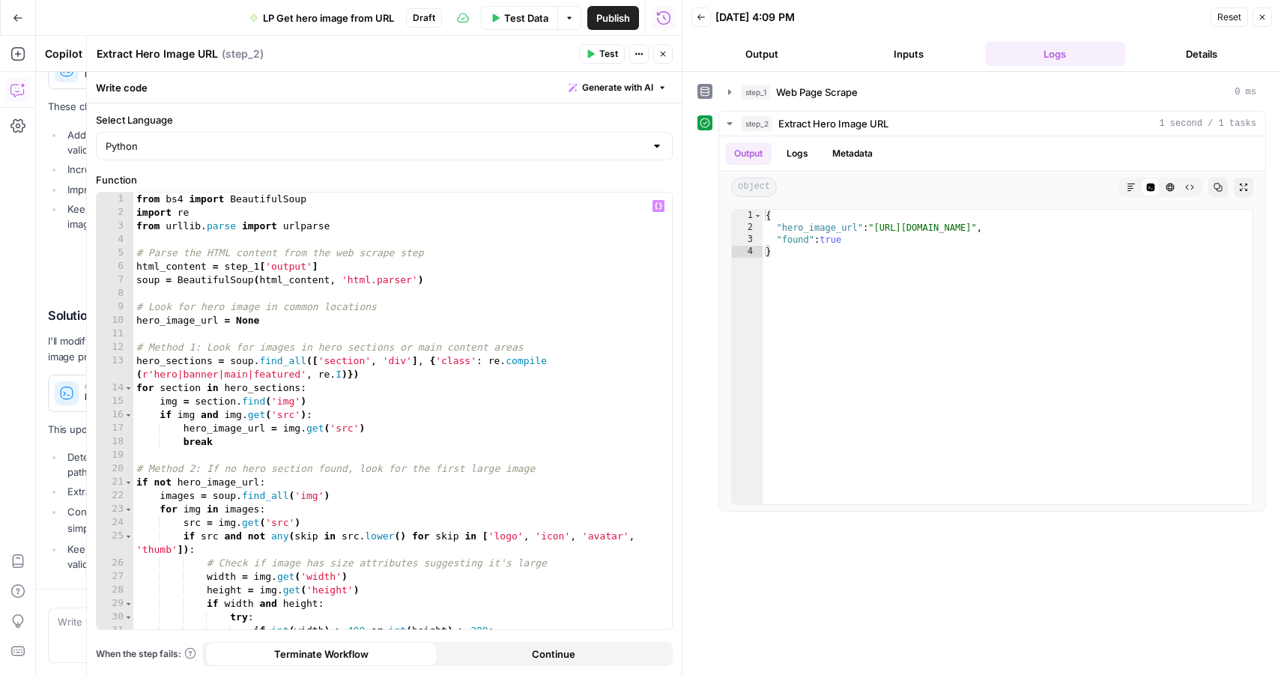
scroll to position [1456, 0]
click at [658, 52] on icon "button" at bounding box center [662, 53] width 9 height 9
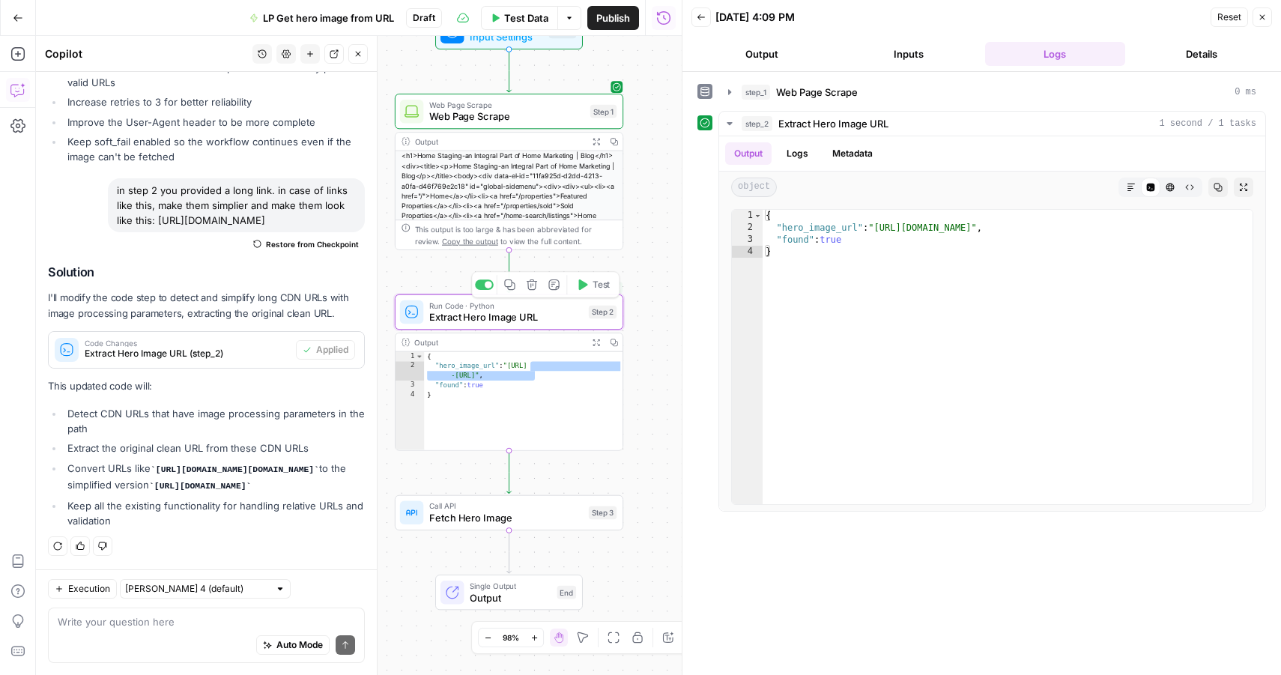
drag, startPoint x: 553, startPoint y: 309, endPoint x: 508, endPoint y: 252, distance: 72.5
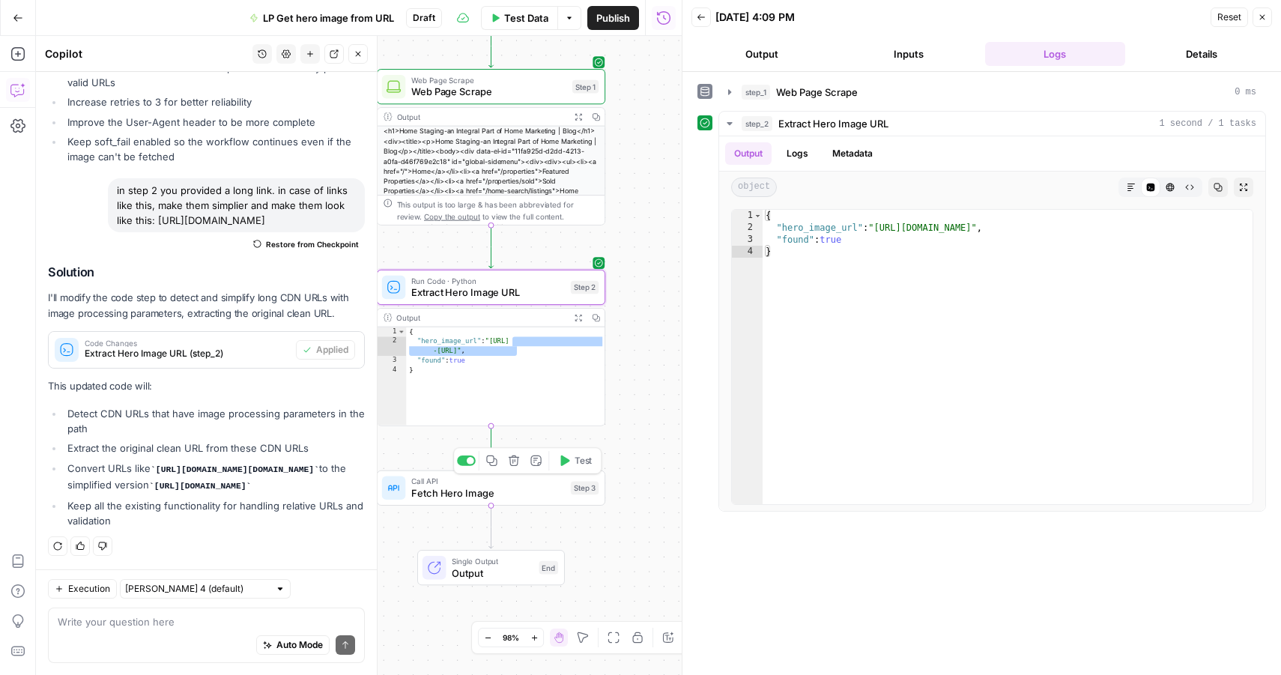
click at [580, 465] on span "Test" at bounding box center [583, 460] width 18 height 13
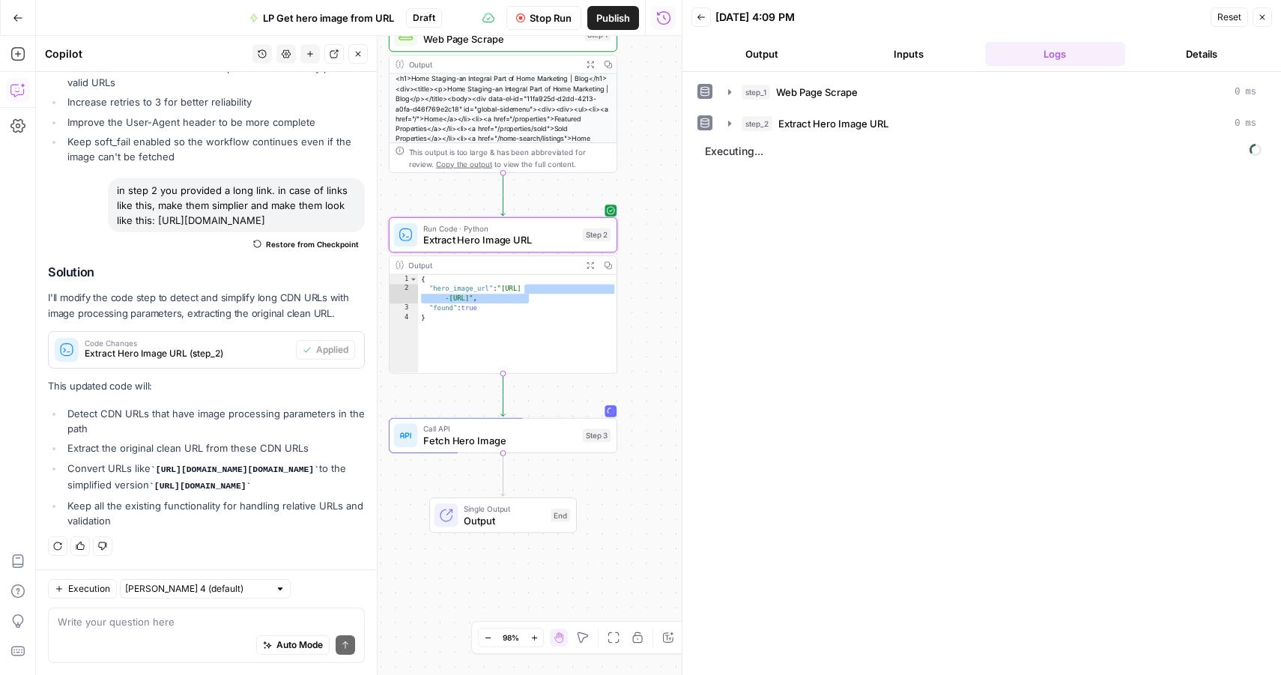
drag, startPoint x: 610, startPoint y: 517, endPoint x: 622, endPoint y: 464, distance: 53.8
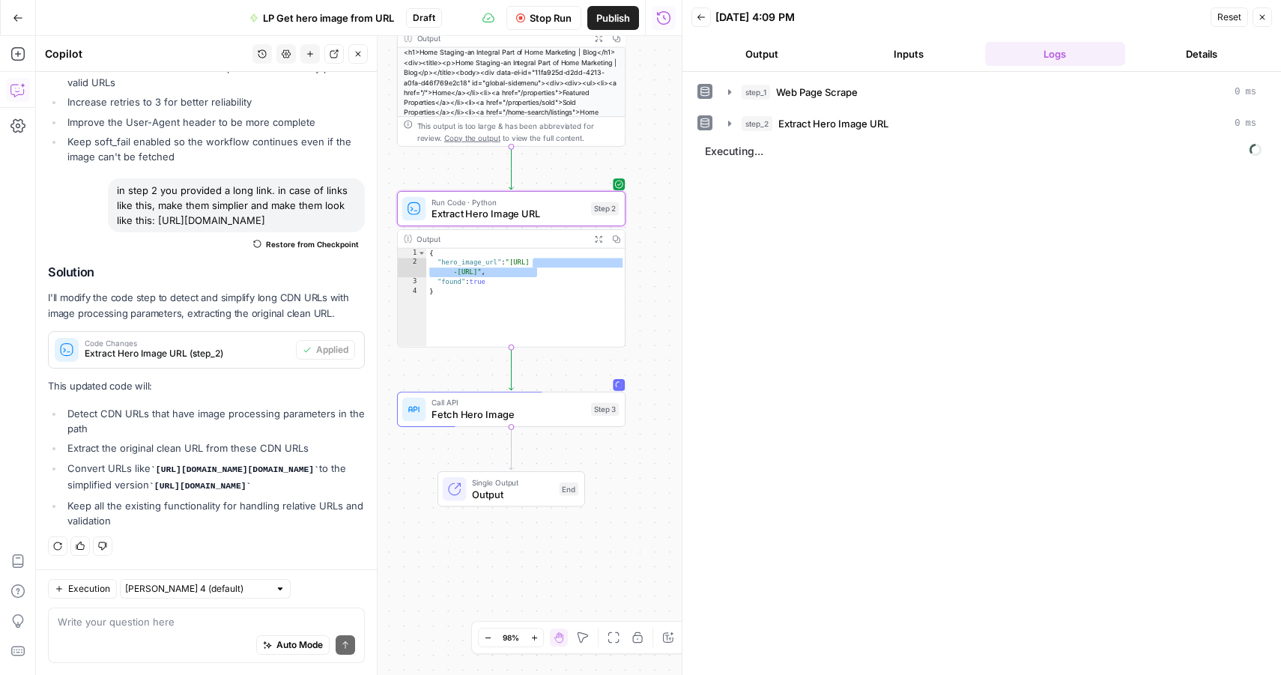
drag, startPoint x: 601, startPoint y: 477, endPoint x: 606, endPoint y: 469, distance: 9.8
click at [561, 13] on span "Stop Run" at bounding box center [550, 17] width 42 height 15
click at [569, 418] on span "Fetch Hero Image" at bounding box center [508, 414] width 154 height 15
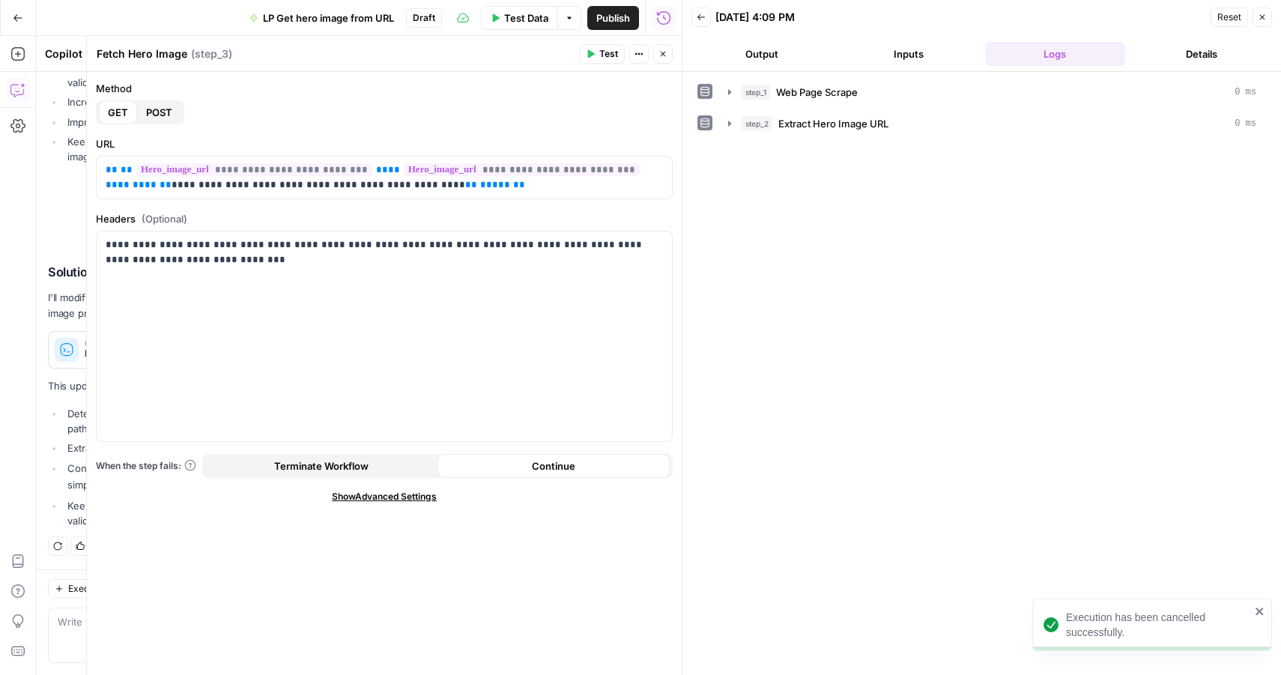
click at [667, 54] on button "Close" at bounding box center [662, 53] width 19 height 19
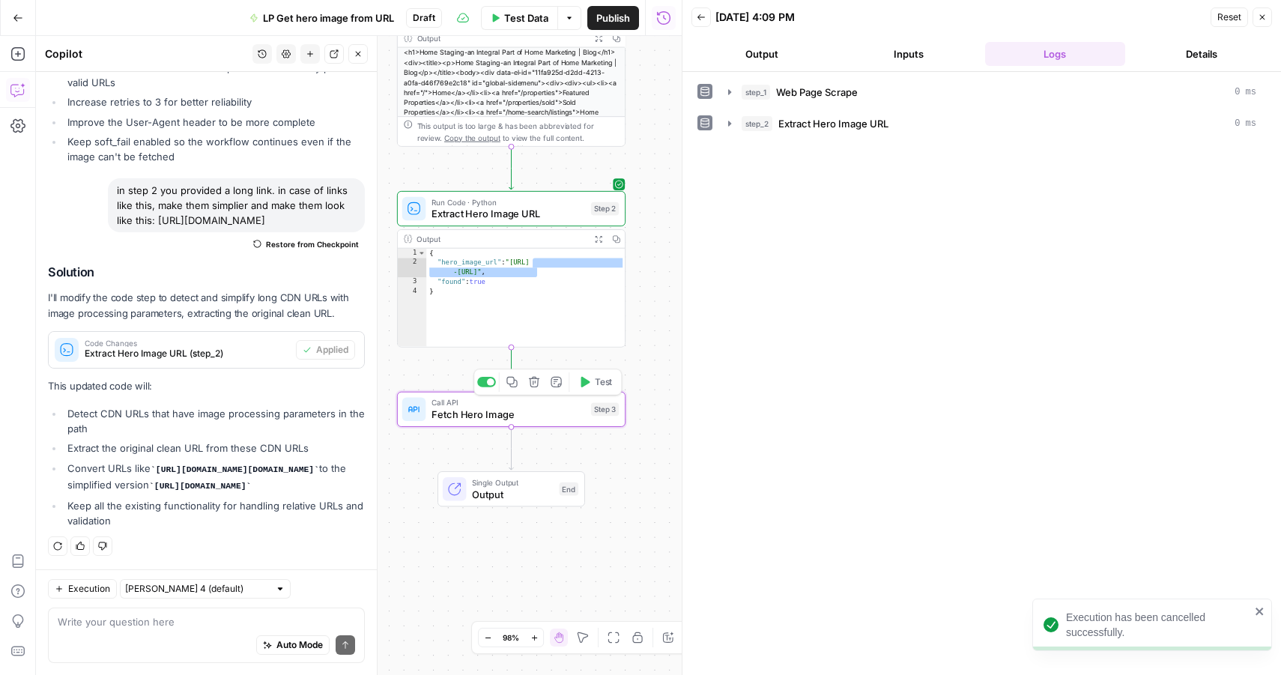
click at [534, 385] on icon "button" at bounding box center [534, 382] width 12 height 12
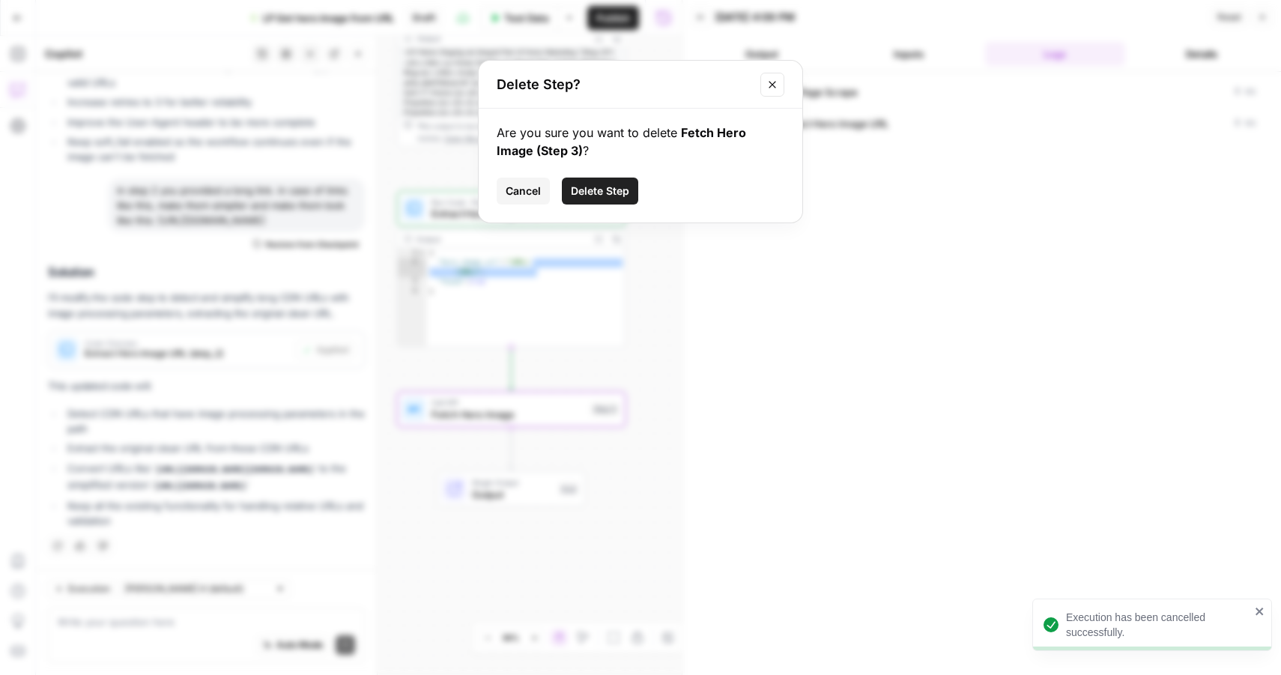
click at [591, 192] on span "Delete Step" at bounding box center [600, 190] width 58 height 15
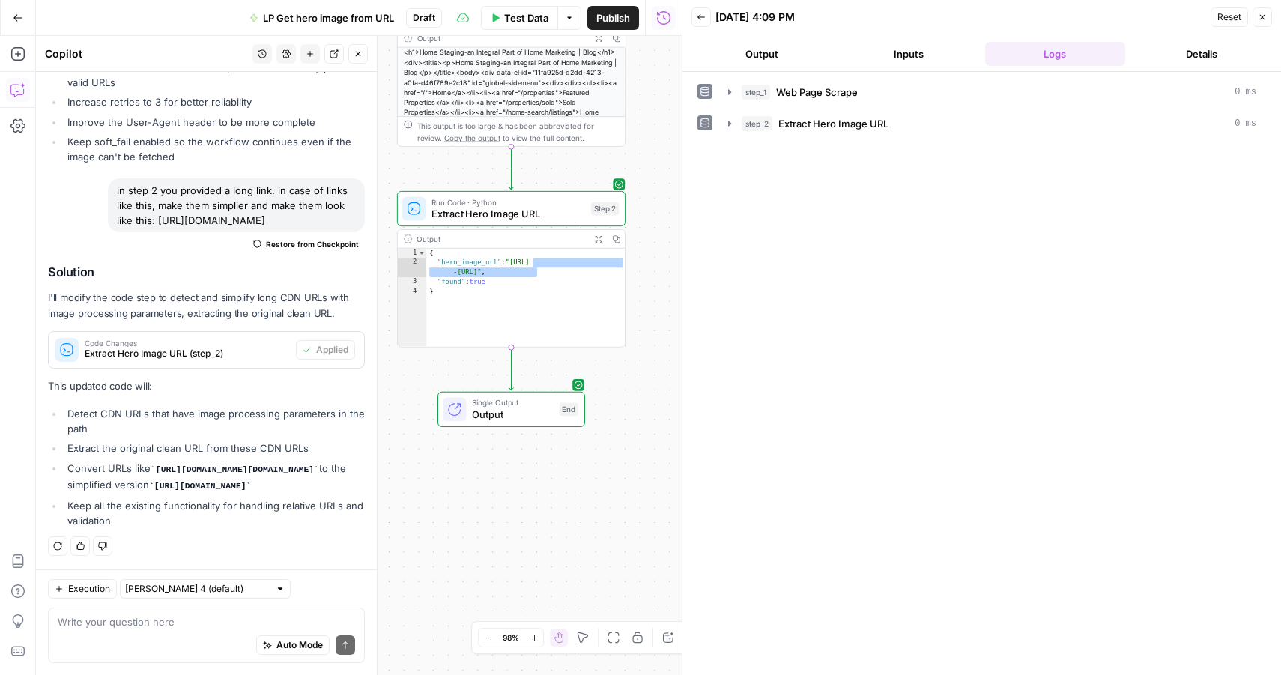
click at [625, 19] on span "Publish" at bounding box center [613, 17] width 34 height 15
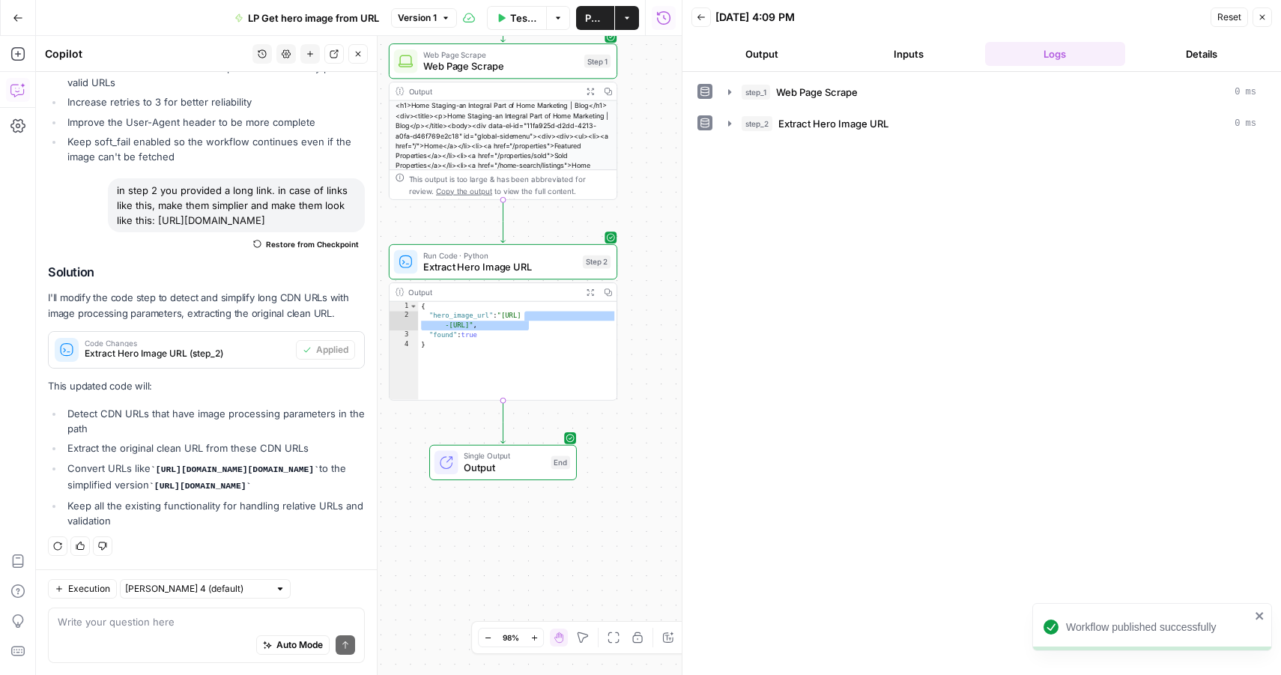
drag, startPoint x: 661, startPoint y: 267, endPoint x: 657, endPoint y: 288, distance: 20.7
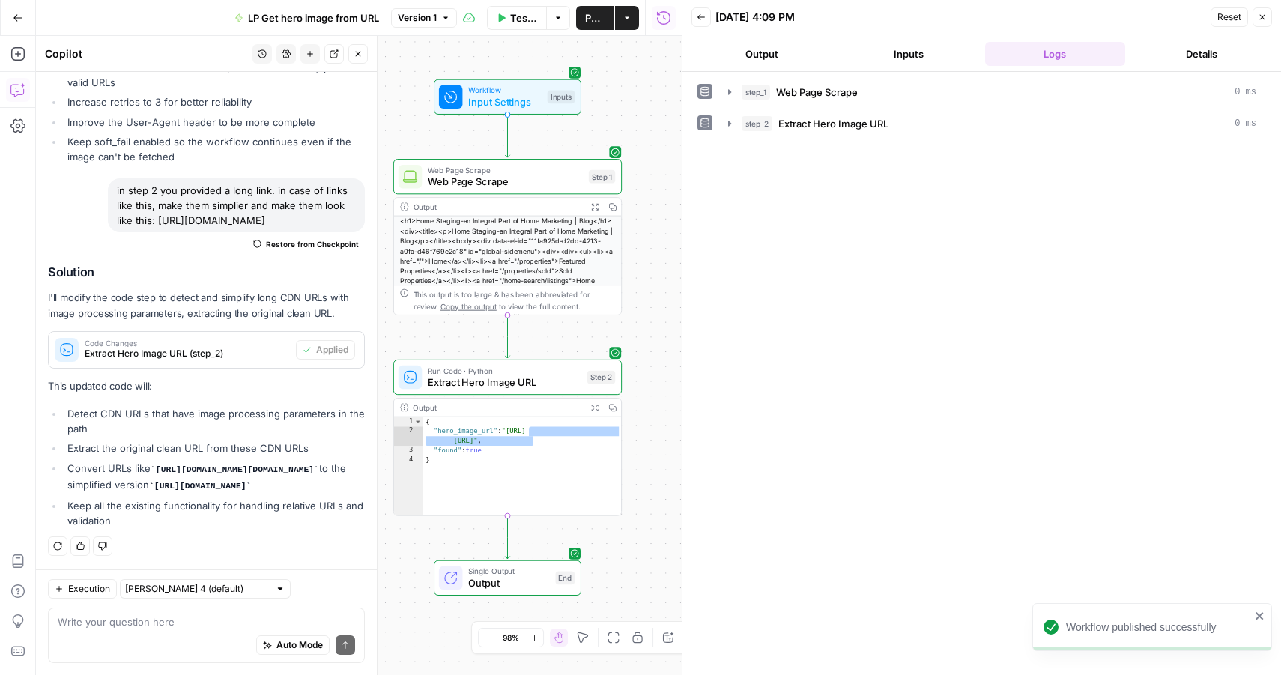
drag, startPoint x: 643, startPoint y: 266, endPoint x: 640, endPoint y: 362, distance: 96.6
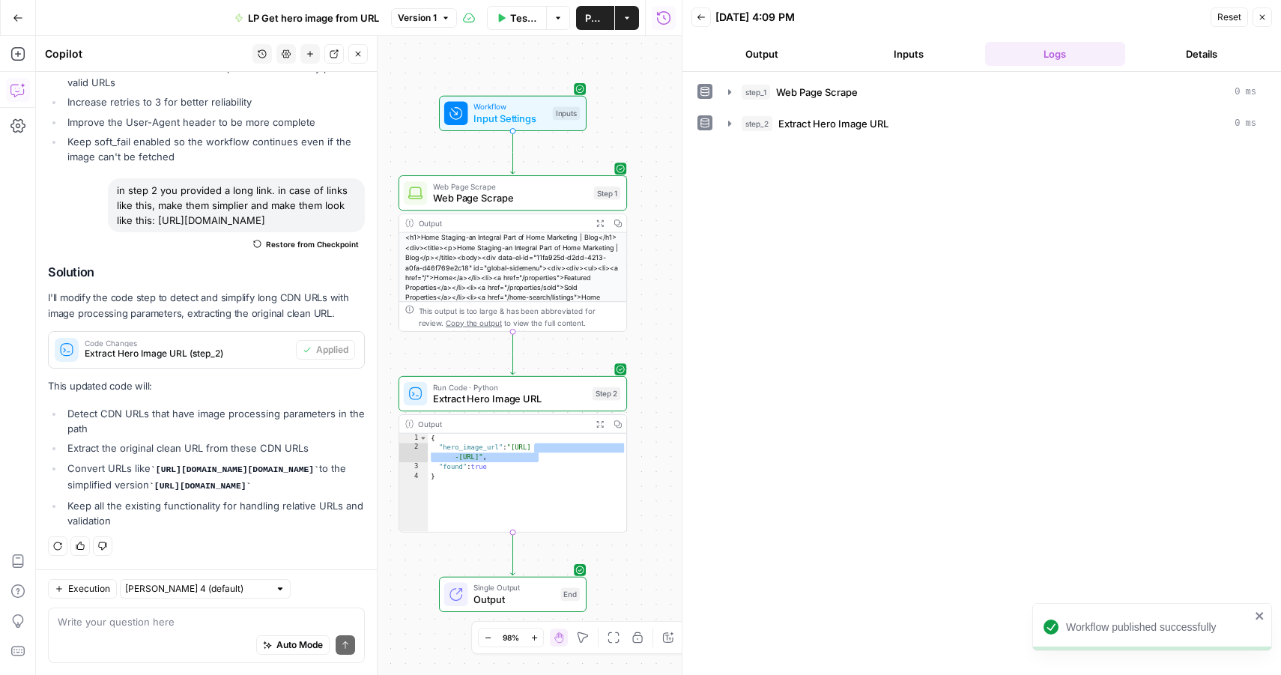
drag, startPoint x: 640, startPoint y: 362, endPoint x: 651, endPoint y: 364, distance: 10.6
click at [516, 22] on span "Test Data" at bounding box center [523, 17] width 27 height 15
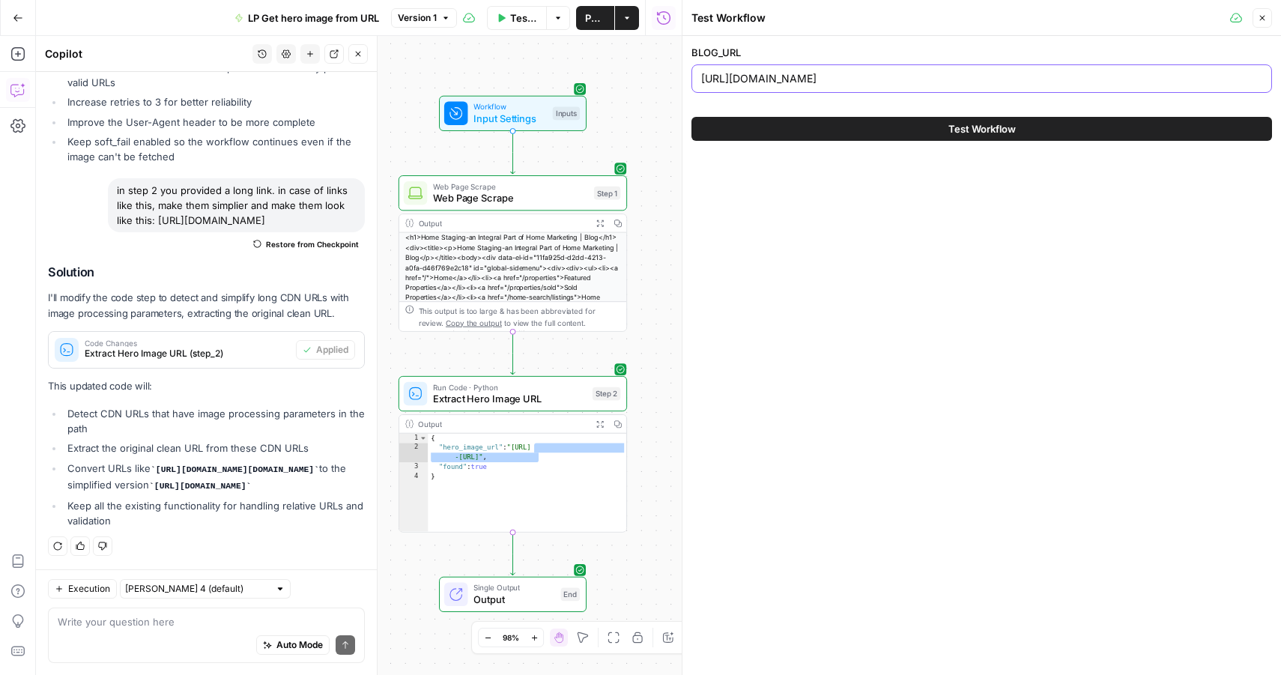
click at [818, 78] on input "https://peterhe.ca/blog/home-staging-an-integral-part-of-home-marketing" at bounding box center [981, 78] width 561 height 15
paste input "://trevinoproperties.com/blog/4-reasons-to-buy-a-home-this-summer"
type input "http://trevinoproperties.com/blog/4-reasons-to-buy-a-home-this-summer"
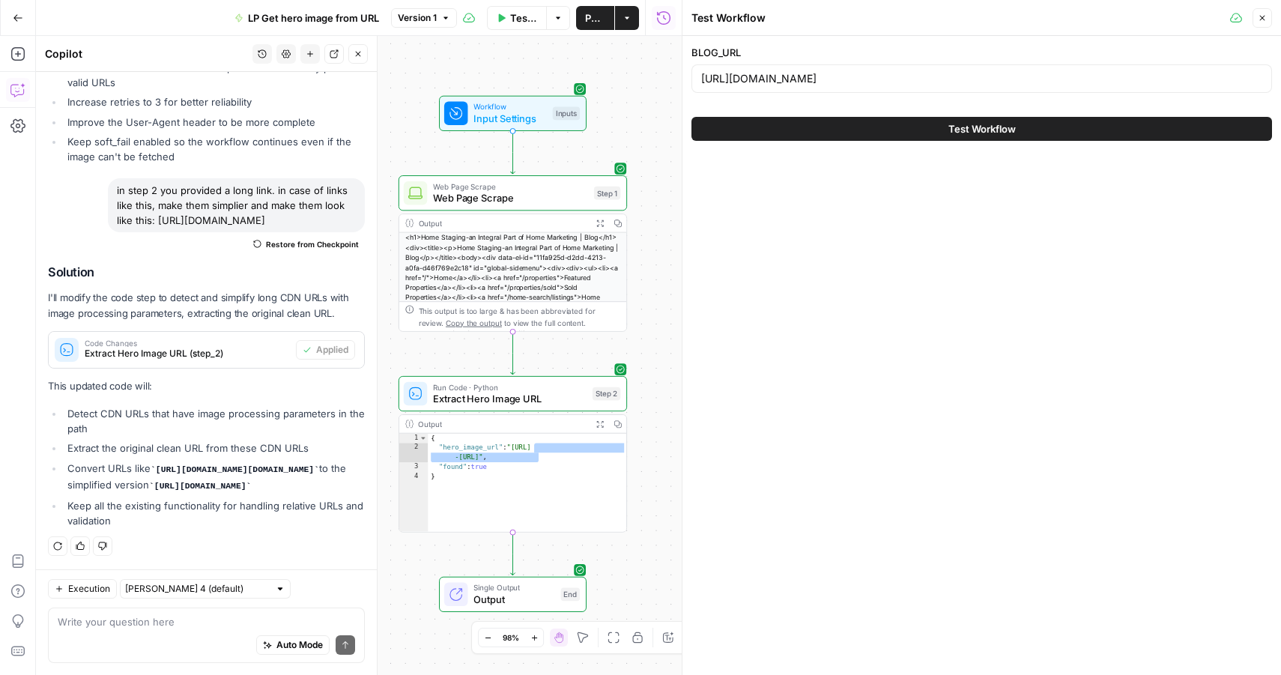
click at [833, 135] on button "Test Workflow" at bounding box center [981, 129] width 580 height 24
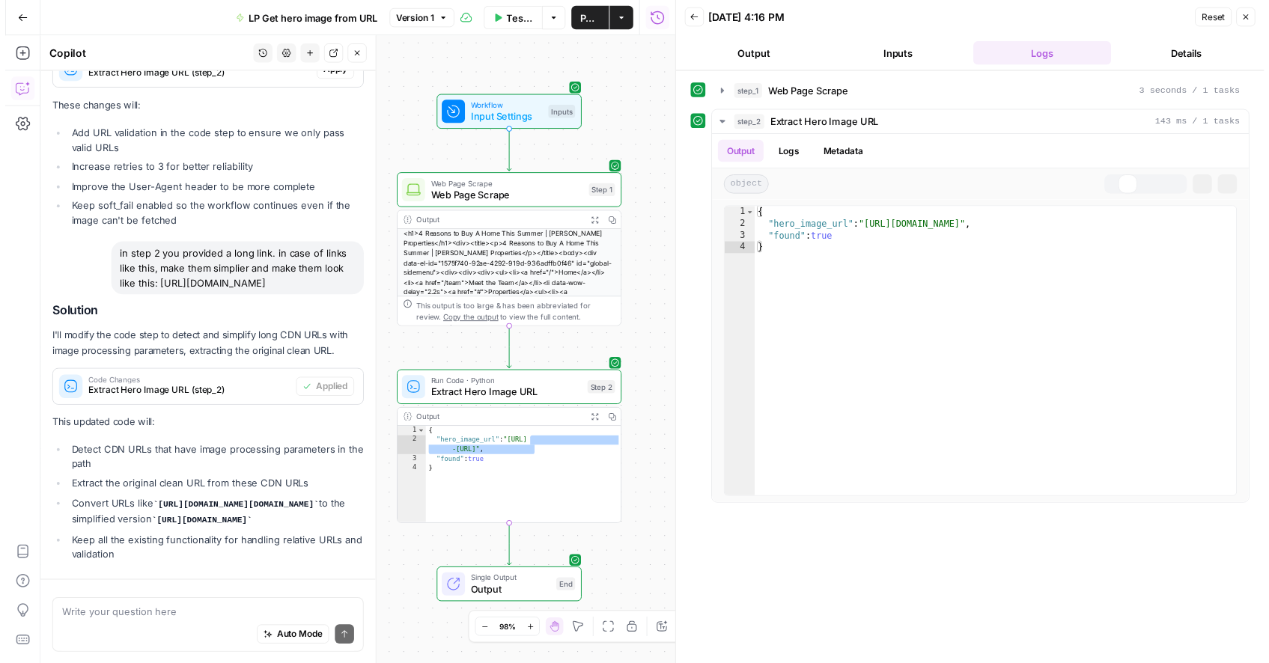
scroll to position [1448, 0]
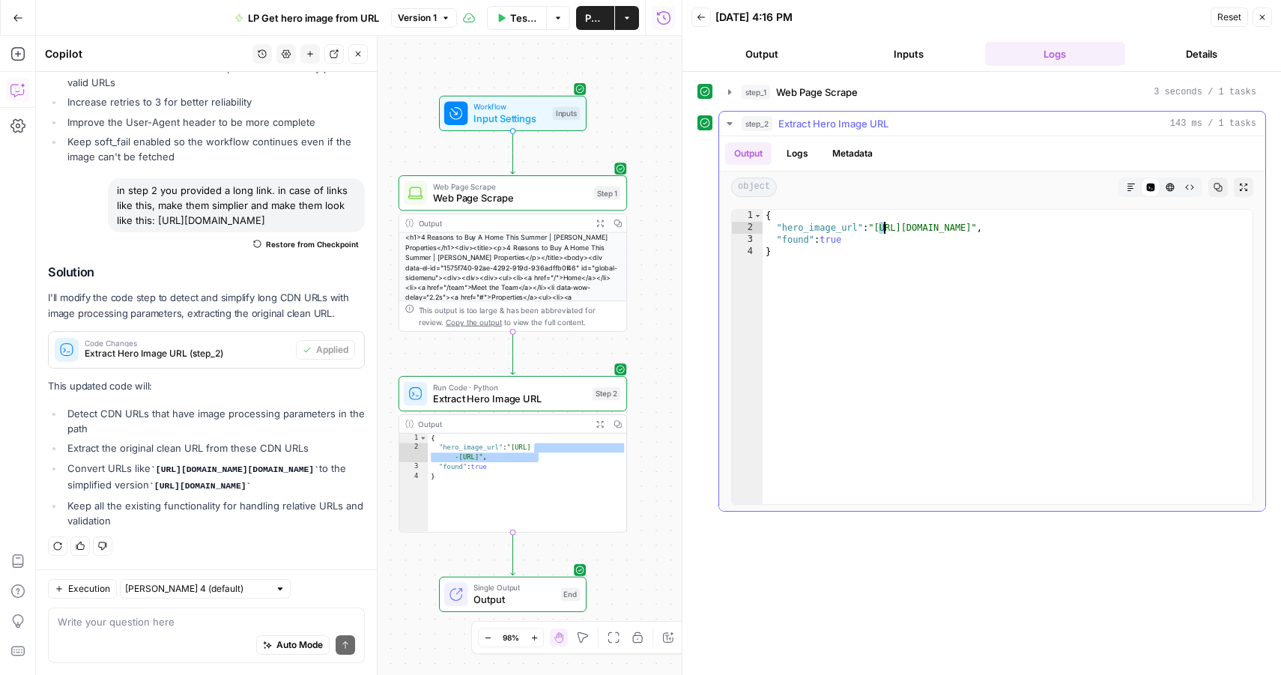
click at [882, 231] on div "{ "hero_image_url" : "https://media-production.lp-cdn.com/media/hrnhzsv6ceis6vg…" at bounding box center [1007, 369] width 490 height 318
click at [969, 319] on div "{ "hero_image_url" : "https://media-production.lp-cdn.com/media/hrnhzsv6ceis6vg…" at bounding box center [1007, 369] width 490 height 318
drag, startPoint x: 880, startPoint y: 228, endPoint x: 1213, endPoint y: 228, distance: 333.2
click at [1213, 228] on div "{ "hero_image_url" : "https://media-production.lp-cdn.com/media/hrnhzsv6ceis6vg…" at bounding box center [1007, 369] width 490 height 318
type textarea "**********"
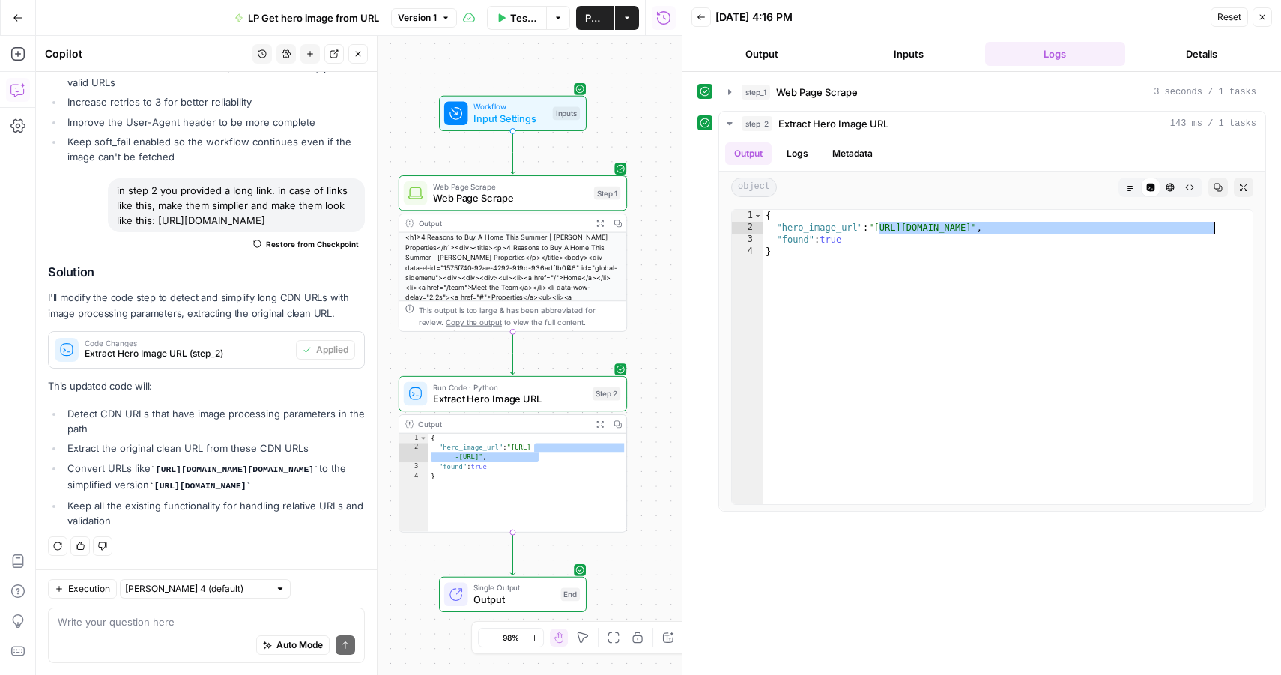
click at [707, 19] on button "Back" at bounding box center [700, 16] width 19 height 19
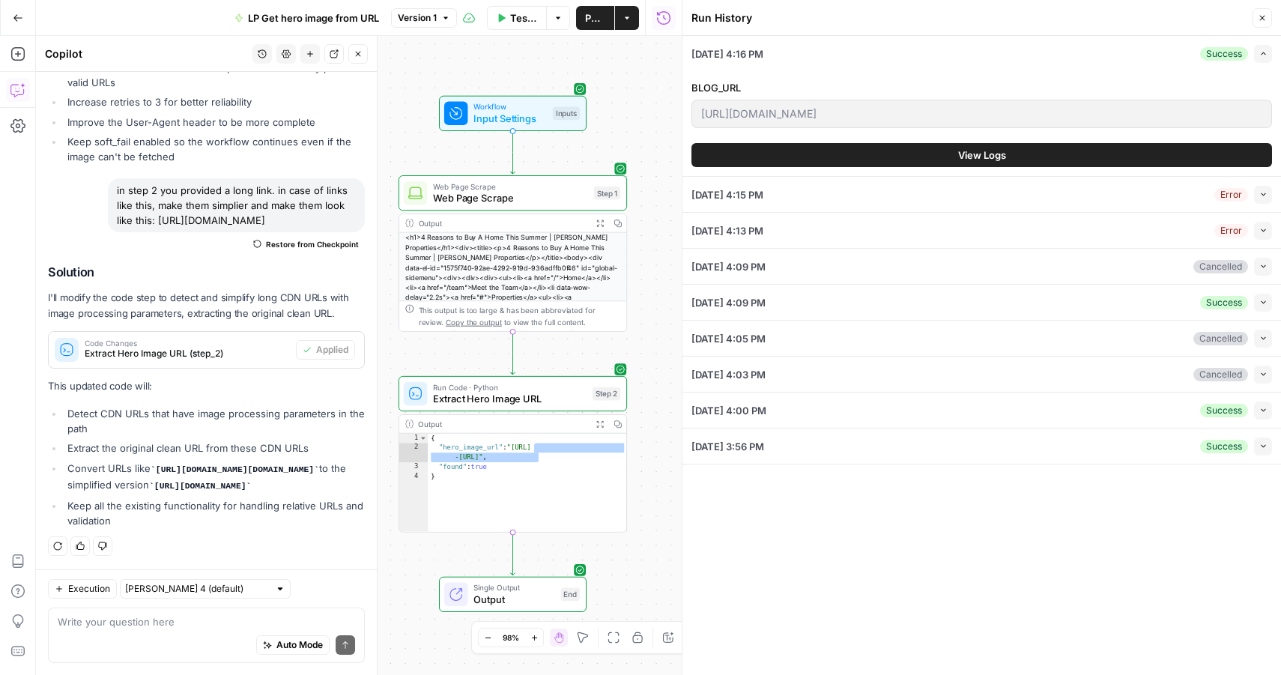
click at [821, 104] on div "http://trevinoproperties.com/blog/4-reasons-to-buy-a-home-this-summer" at bounding box center [981, 114] width 580 height 28
click at [821, 105] on div "http://trevinoproperties.com/blog/4-reasons-to-buy-a-home-this-summer" at bounding box center [981, 114] width 580 height 28
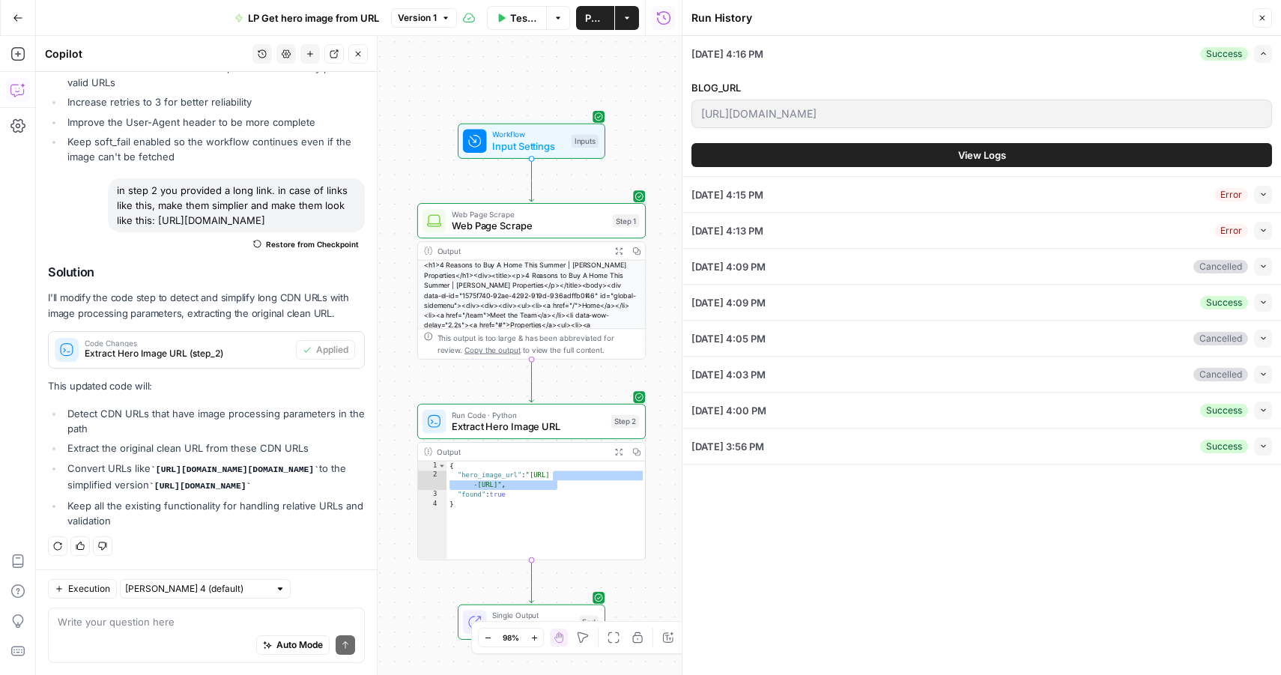
drag, startPoint x: 644, startPoint y: 158, endPoint x: 666, endPoint y: 172, distance: 26.0
click at [666, 173] on div "**********" at bounding box center [358, 355] width 645 height 639
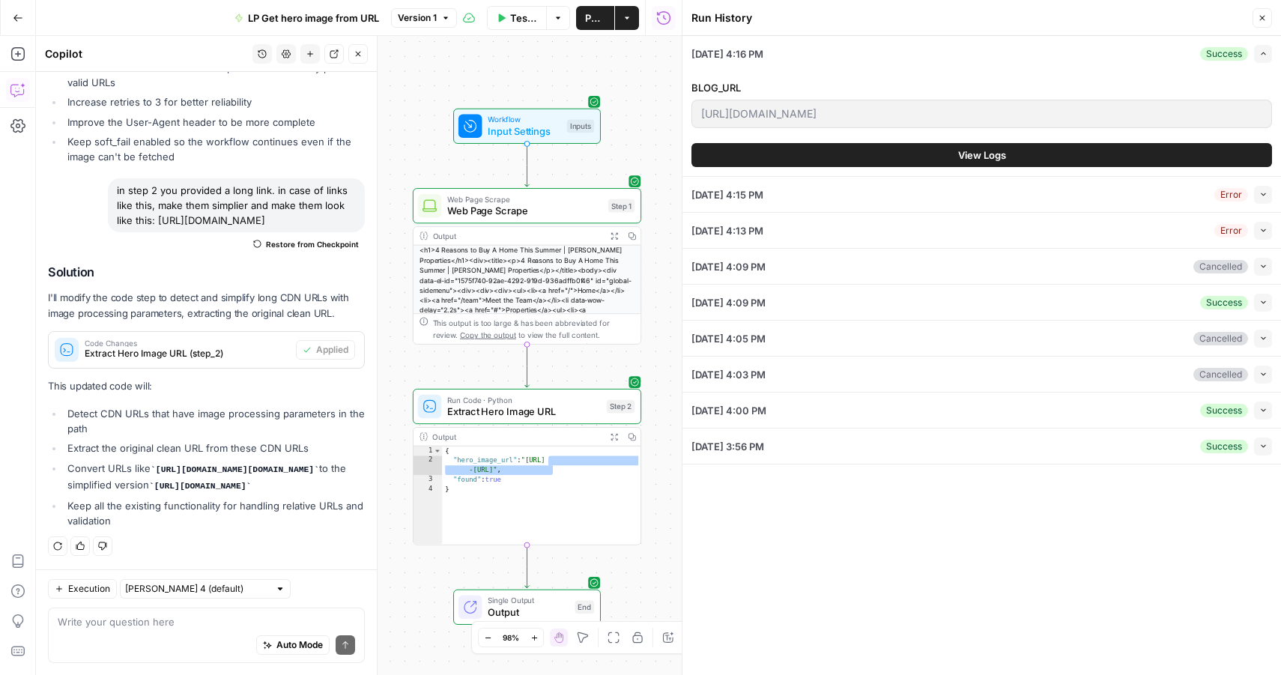
drag, startPoint x: 401, startPoint y: 212, endPoint x: 392, endPoint y: 213, distance: 8.3
click at [392, 213] on div "**********" at bounding box center [358, 355] width 645 height 639
click at [1256, 12] on button "Close" at bounding box center [1261, 17] width 19 height 19
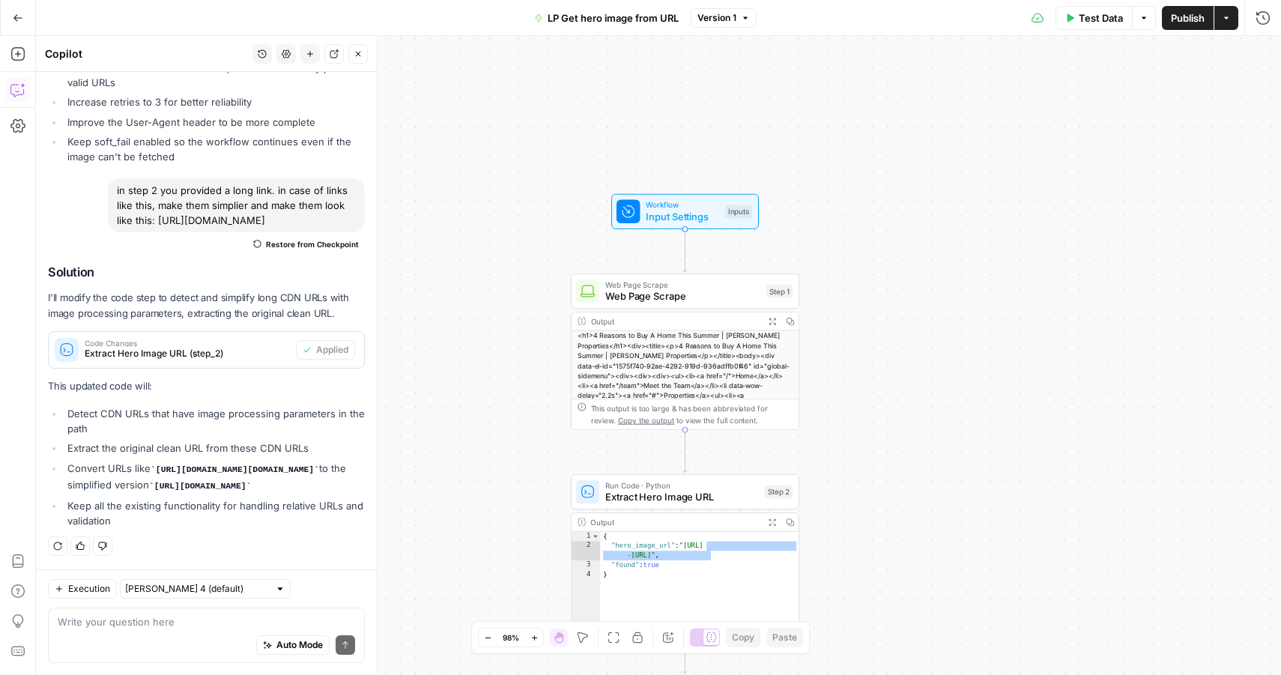
drag, startPoint x: 836, startPoint y: 198, endPoint x: 968, endPoint y: 283, distance: 157.3
click at [968, 283] on div "**********" at bounding box center [658, 355] width 1245 height 639
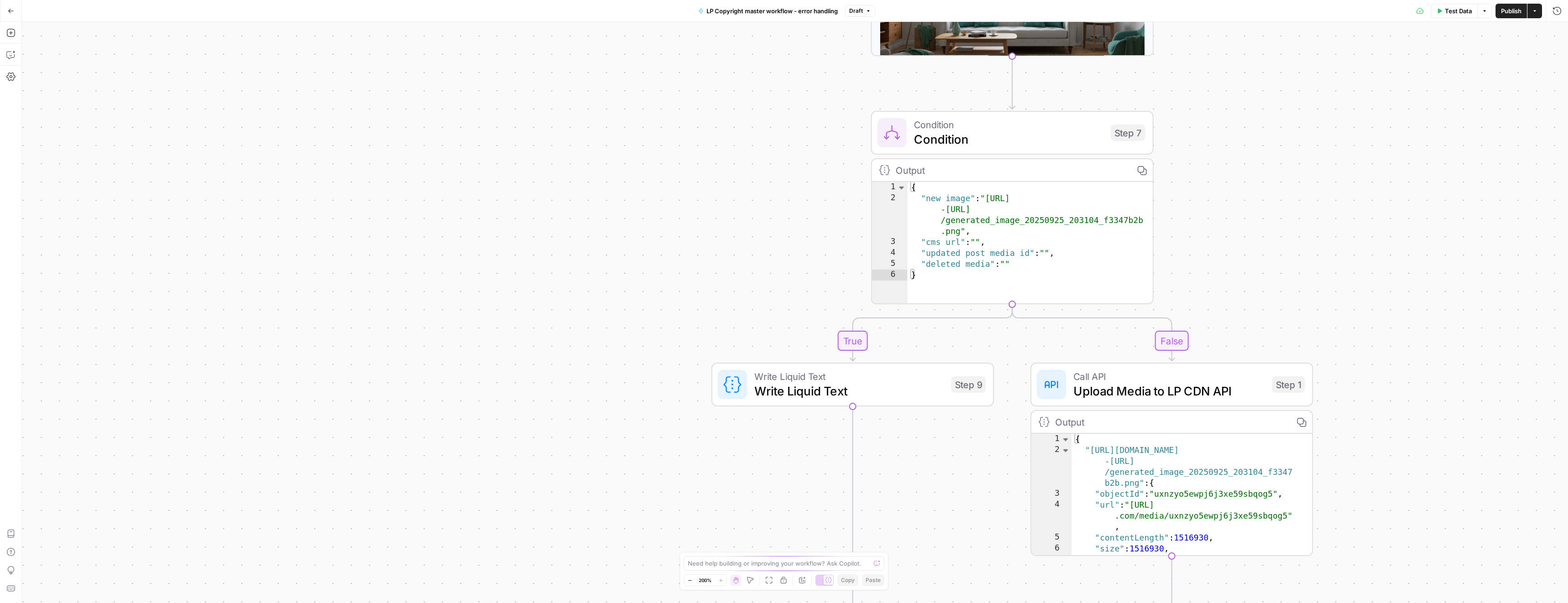
drag, startPoint x: 686, startPoint y: 311, endPoint x: 636, endPoint y: 426, distance: 125.4
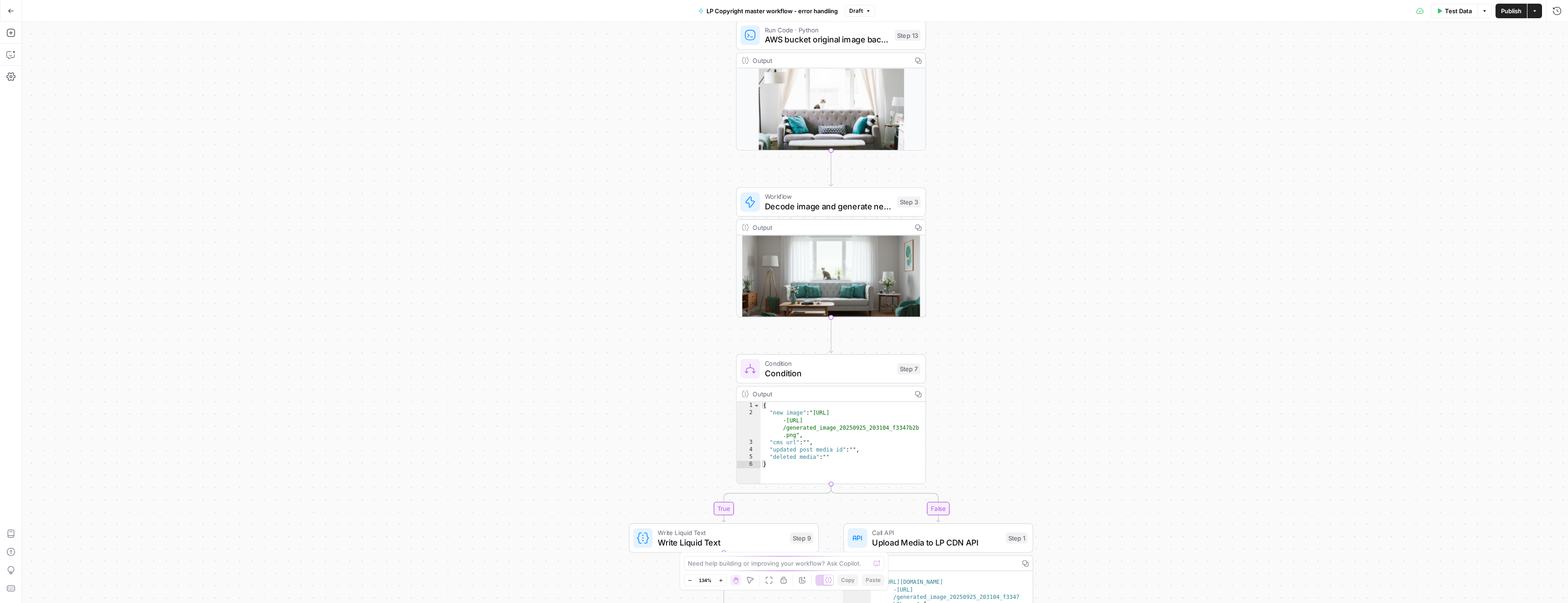
drag, startPoint x: 727, startPoint y: 302, endPoint x: 681, endPoint y: 433, distance: 138.8
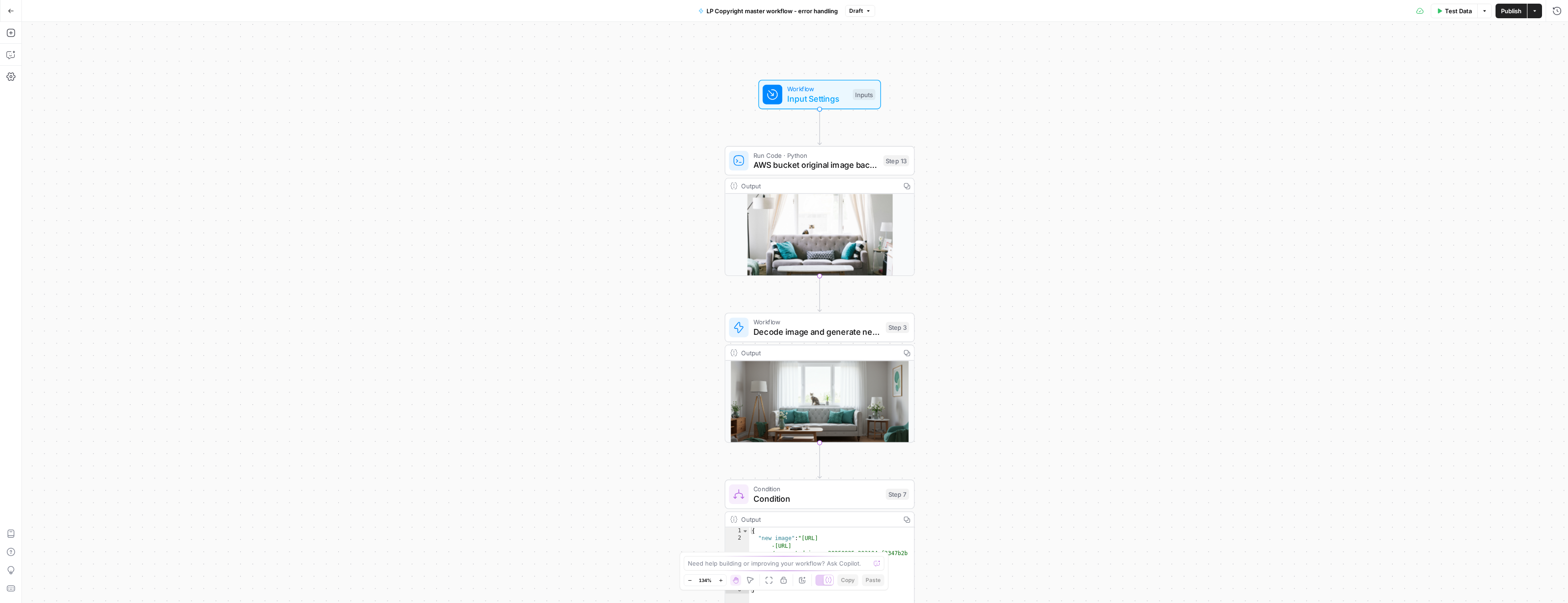
drag, startPoint x: 687, startPoint y: 278, endPoint x: 674, endPoint y: 348, distance: 71.2
drag, startPoint x: 671, startPoint y: 312, endPoint x: 709, endPoint y: 279, distance: 50.3
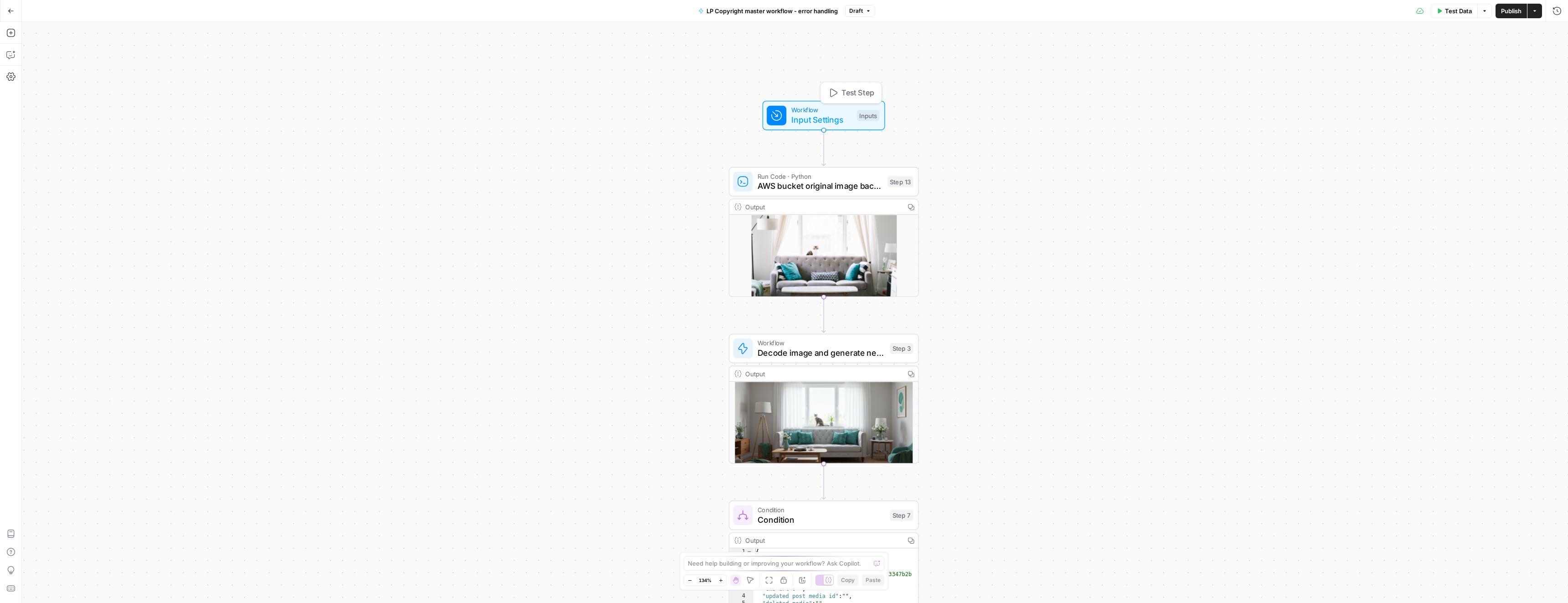
click at [805, 111] on span "Workflow" at bounding box center [822, 110] width 61 height 10
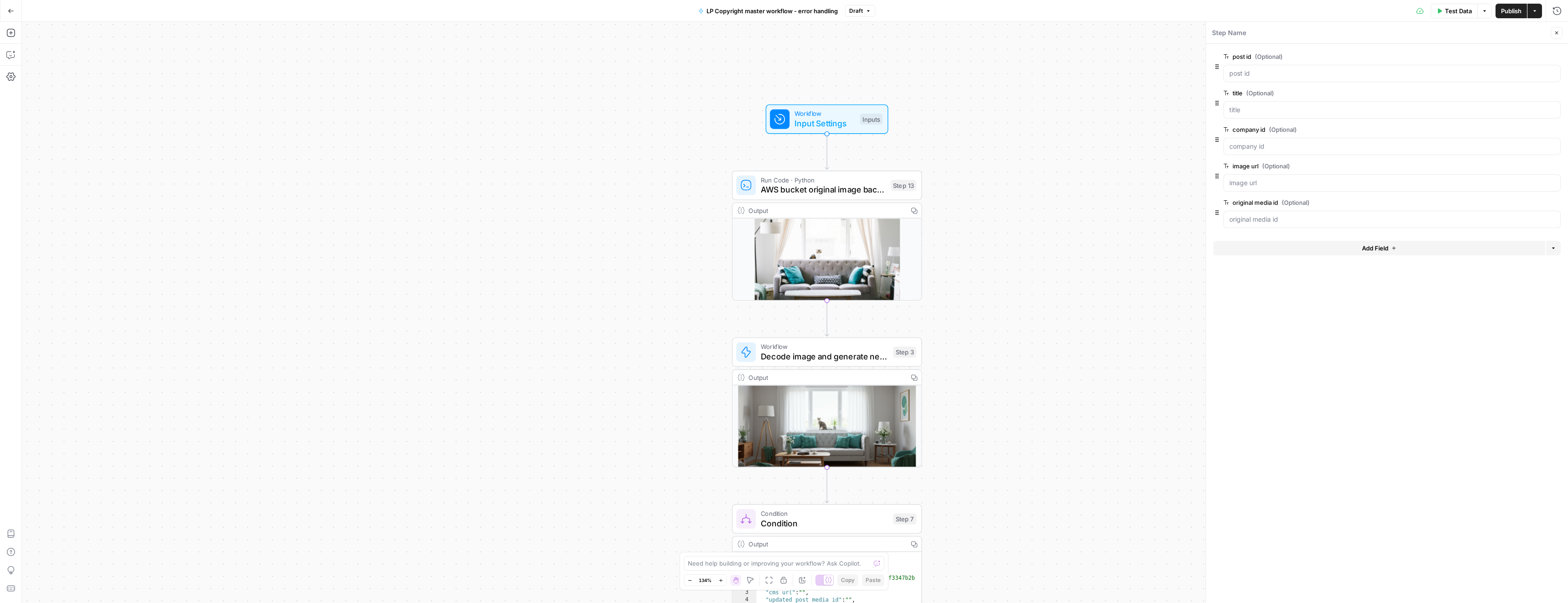
drag, startPoint x: 961, startPoint y: 236, endPoint x: 964, endPoint y: 240, distance: 5.0
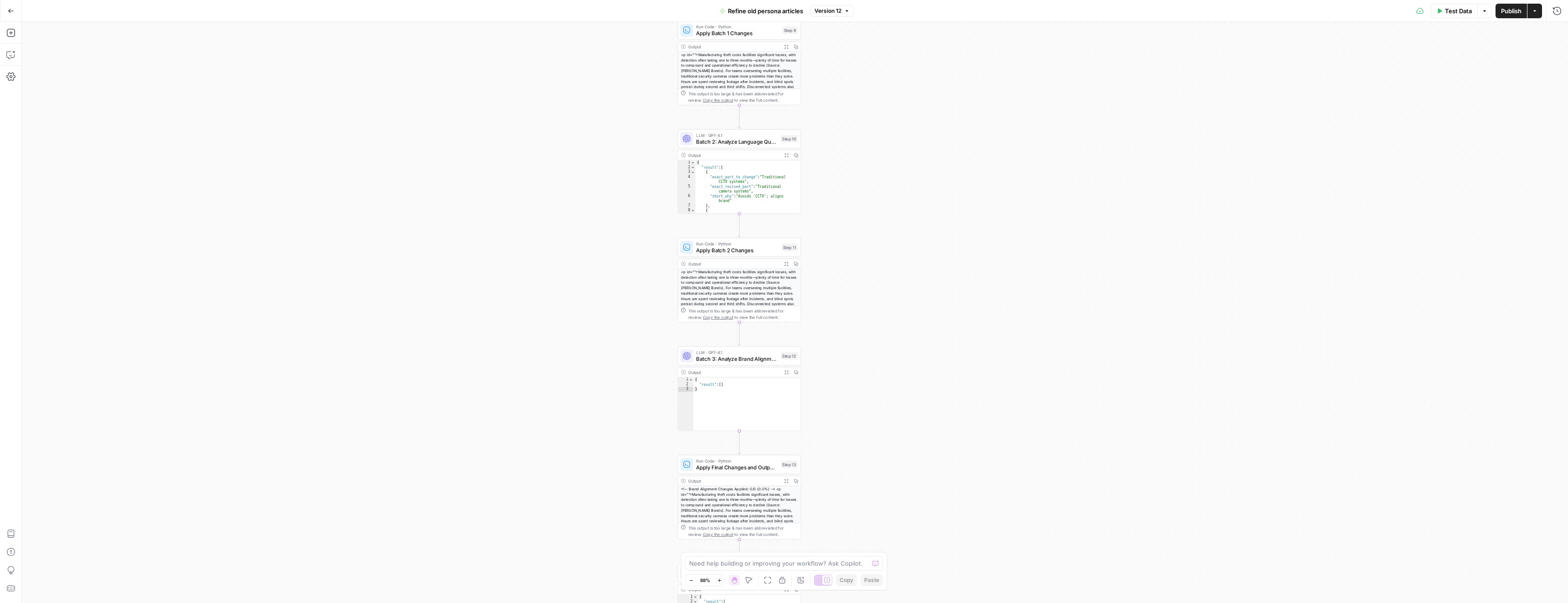
drag, startPoint x: 876, startPoint y: 259, endPoint x: 916, endPoint y: 441, distance: 186.3
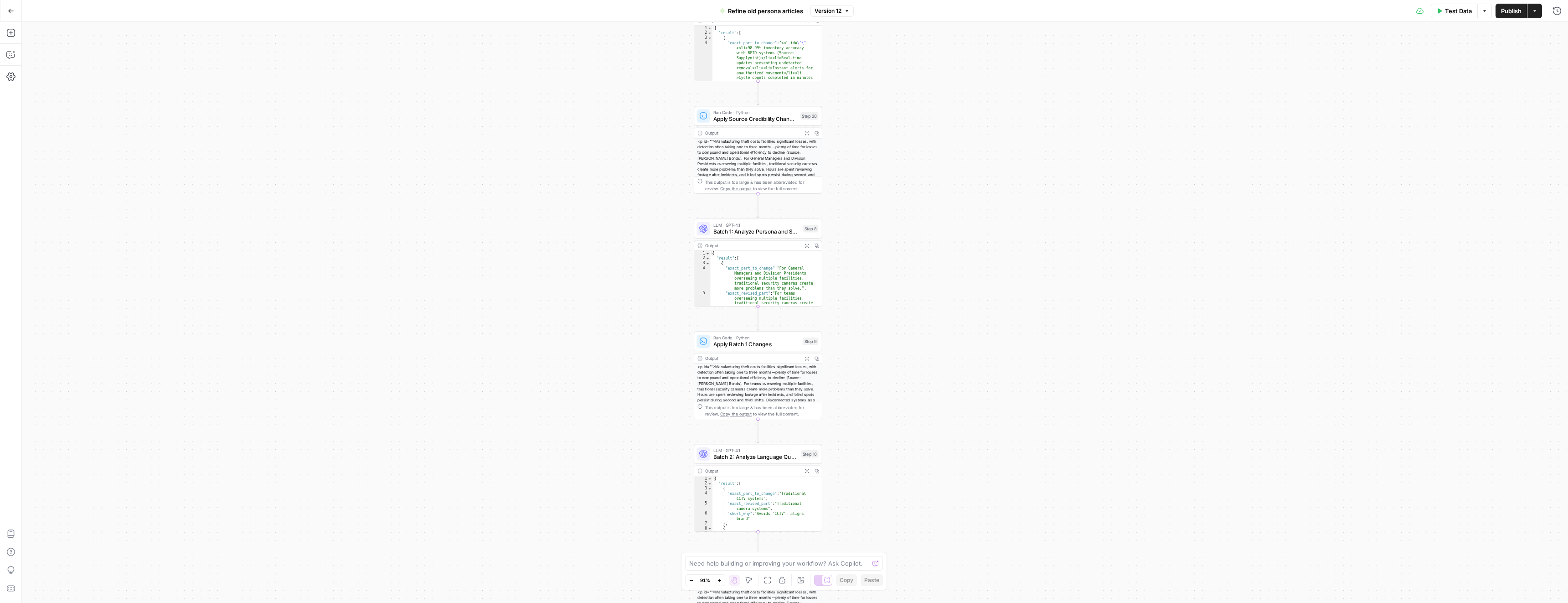
drag, startPoint x: 853, startPoint y: 316, endPoint x: 865, endPoint y: 590, distance: 274.3
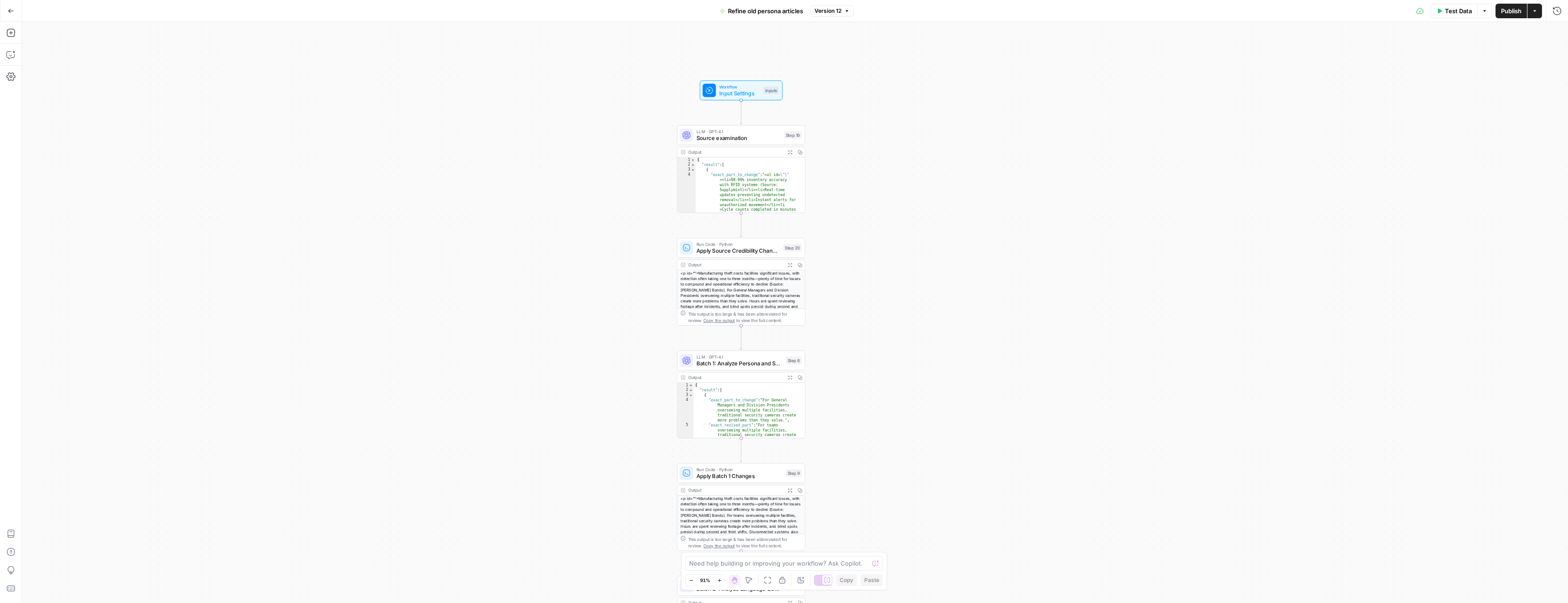
drag, startPoint x: 864, startPoint y: 292, endPoint x: 838, endPoint y: 531, distance: 240.4
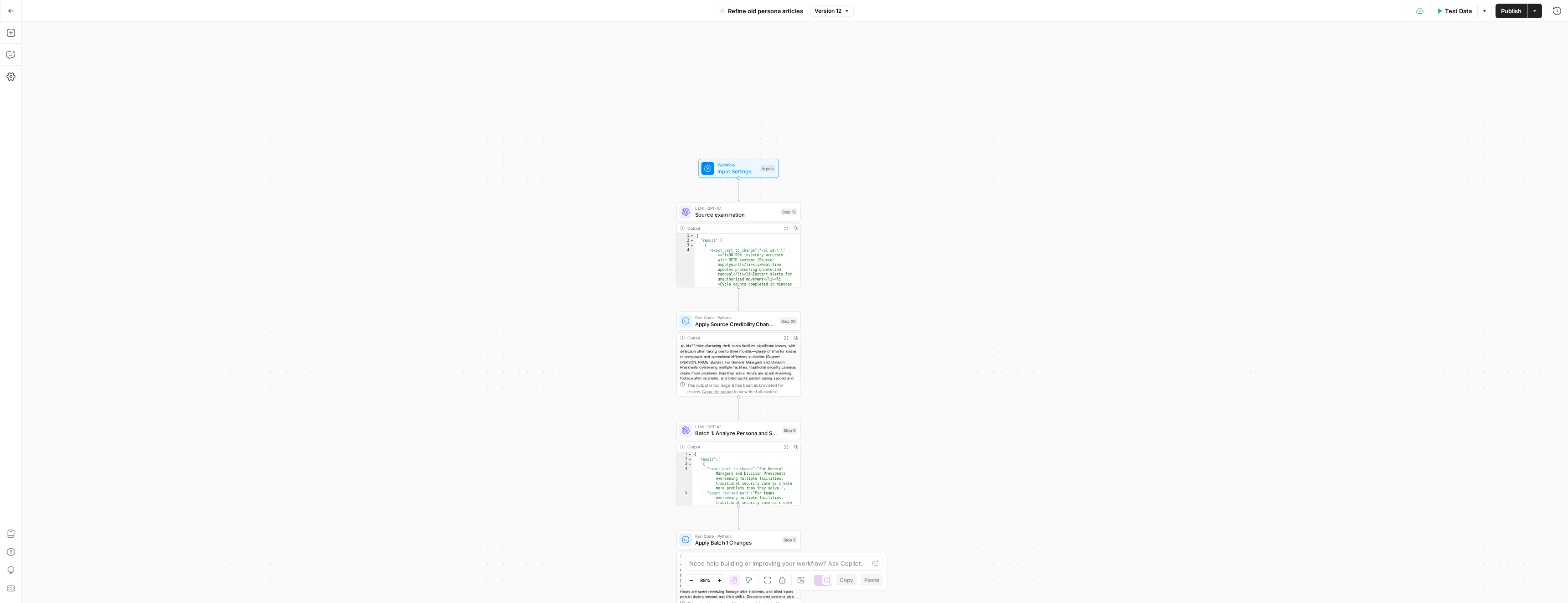
drag, startPoint x: 863, startPoint y: 464, endPoint x: 869, endPoint y: 422, distance: 42.4
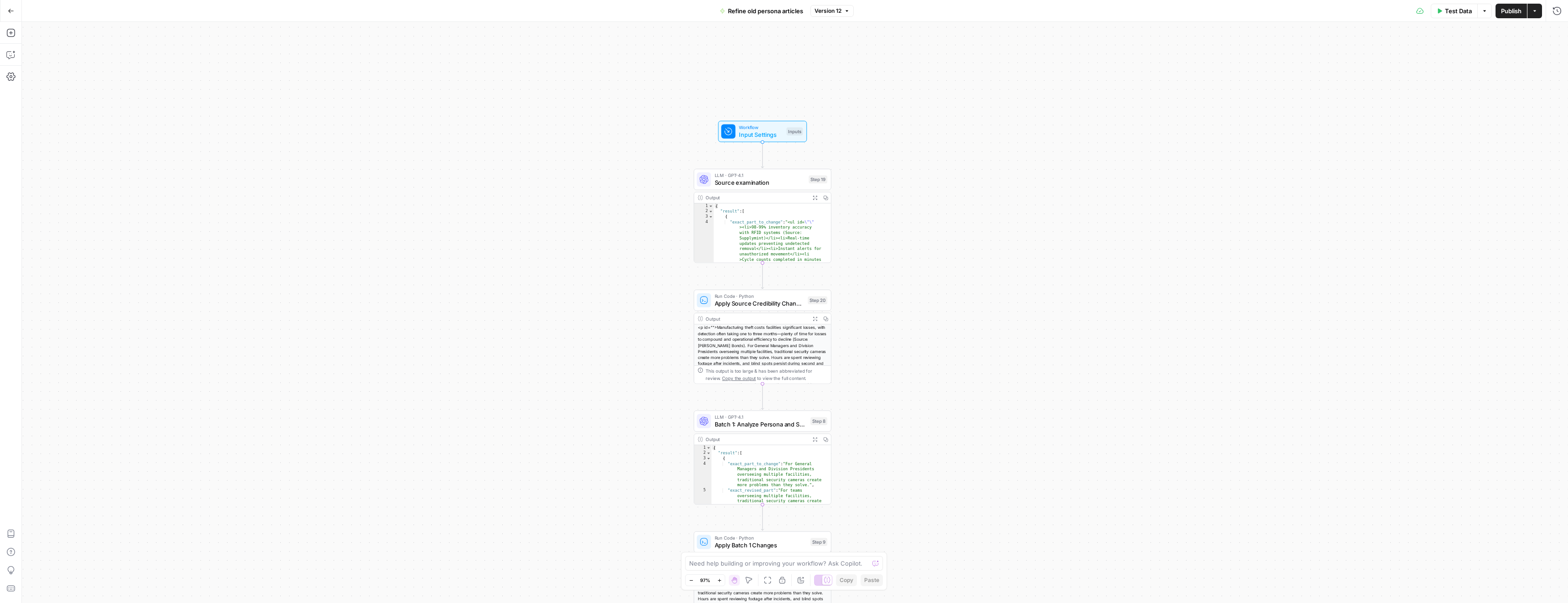
drag, startPoint x: 864, startPoint y: 424, endPoint x: 909, endPoint y: 421, distance: 45.1
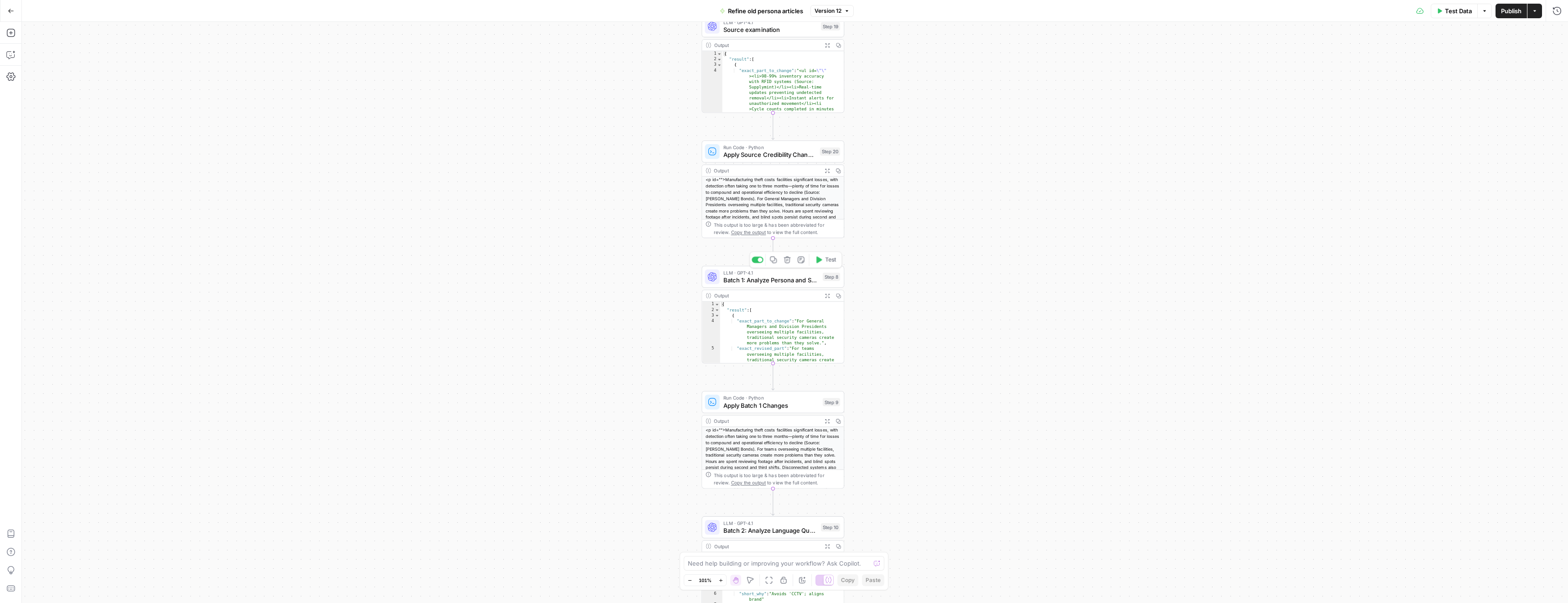
click at [782, 281] on span "Batch 1: Analyze Persona and Solution References" at bounding box center [771, 280] width 96 height 9
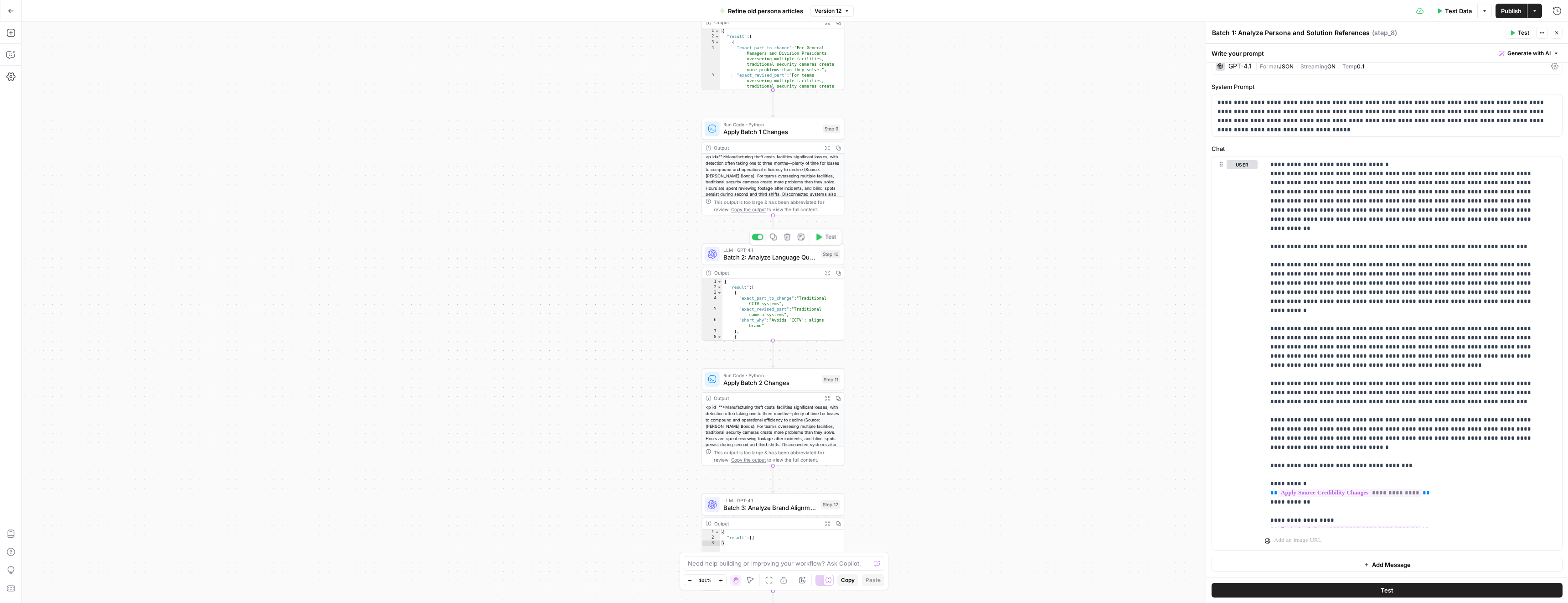
click at [790, 261] on span "Batch 2: Analyze Language Quality Issues" at bounding box center [770, 257] width 94 height 9
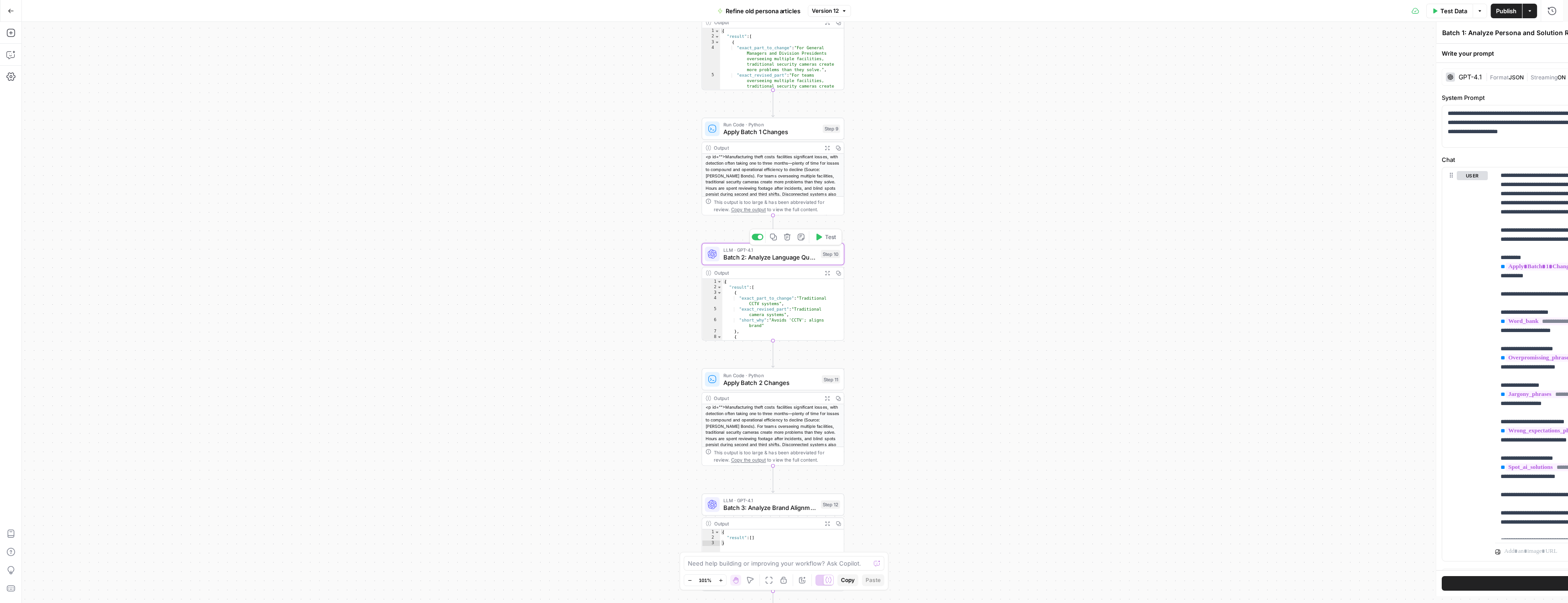
type textarea "Batch 2: Analyze Language Quality Issues"
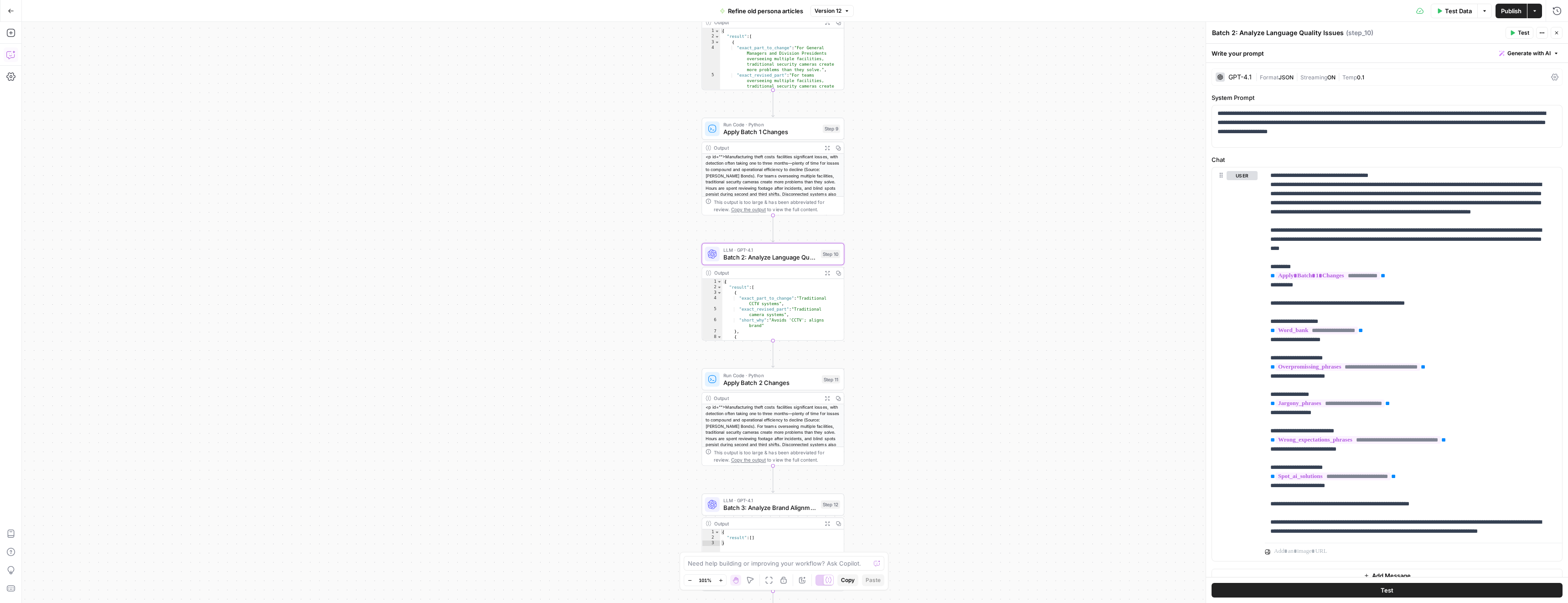
click at [10, 55] on icon "button" at bounding box center [10, 54] width 9 height 9
click at [120, 574] on textarea at bounding box center [125, 570] width 181 height 9
type textarea "in all LLM steps add, that they need to be strict in terms of rules violation i…"
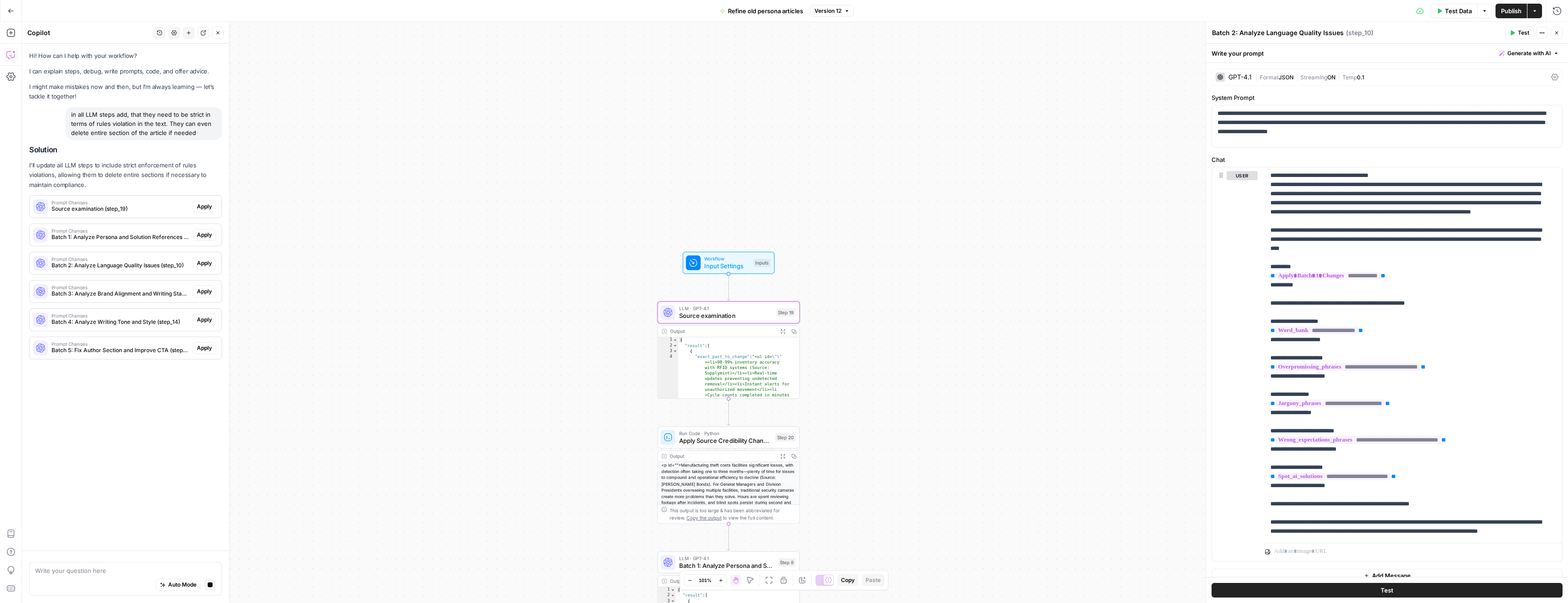
click at [200, 206] on span "Apply" at bounding box center [204, 206] width 15 height 8
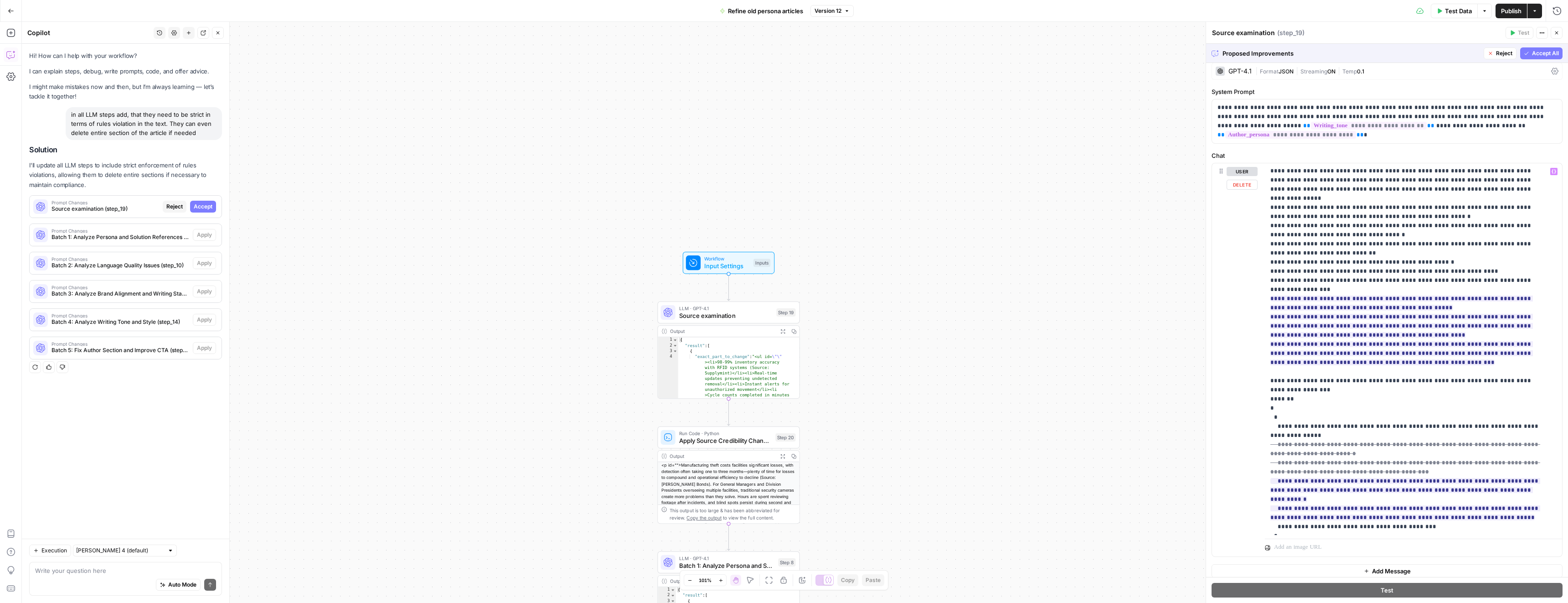
scroll to position [12, 0]
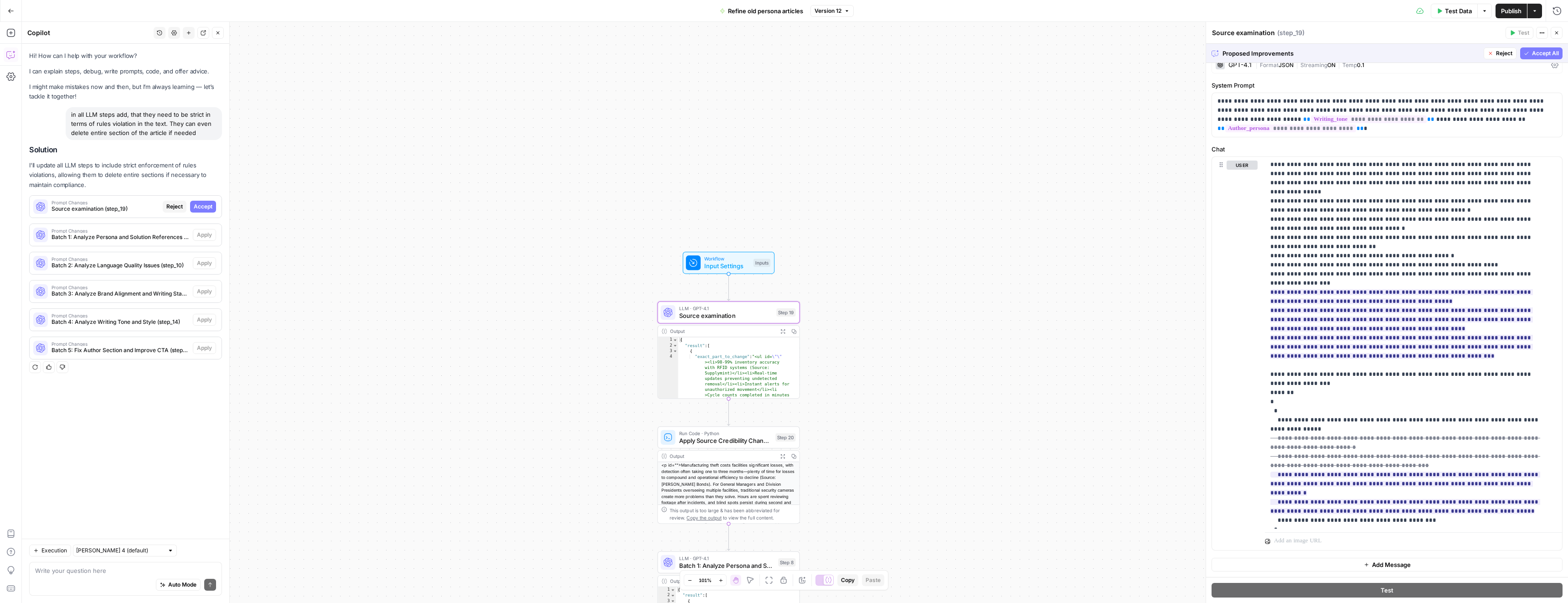
click at [209, 207] on span "Accept" at bounding box center [203, 206] width 19 height 8
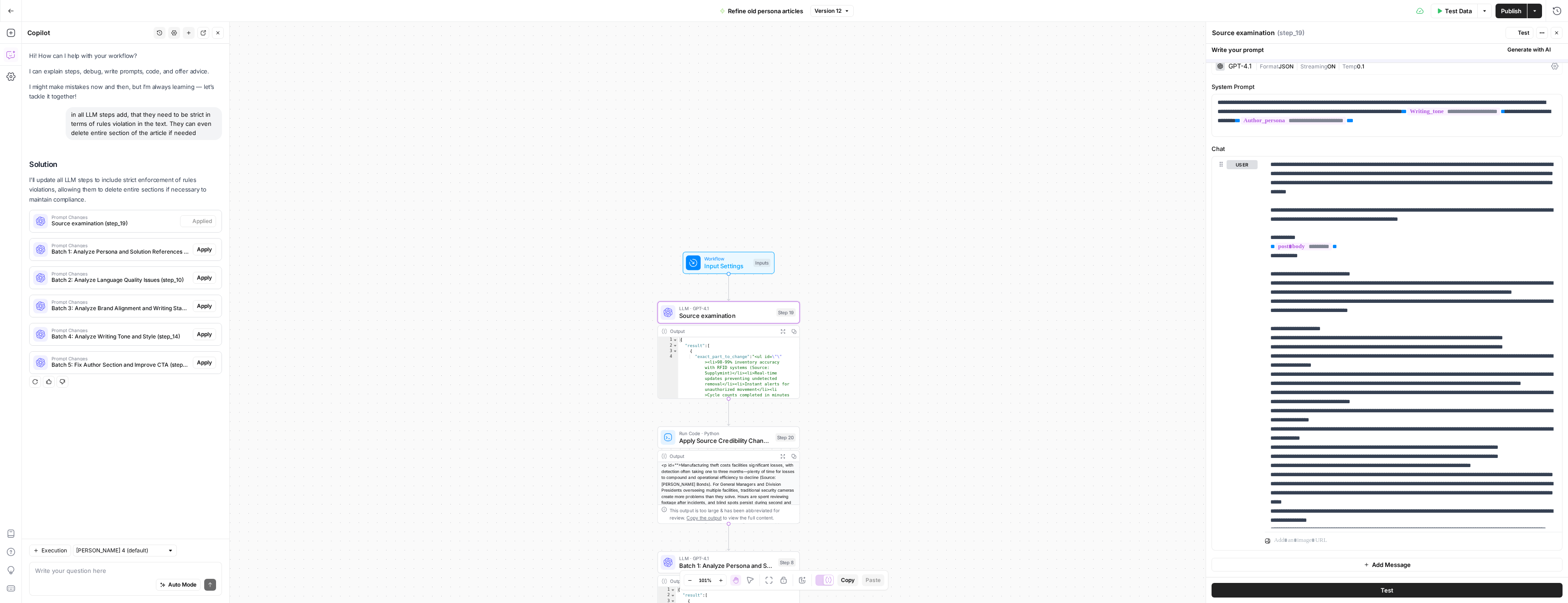
scroll to position [0, 0]
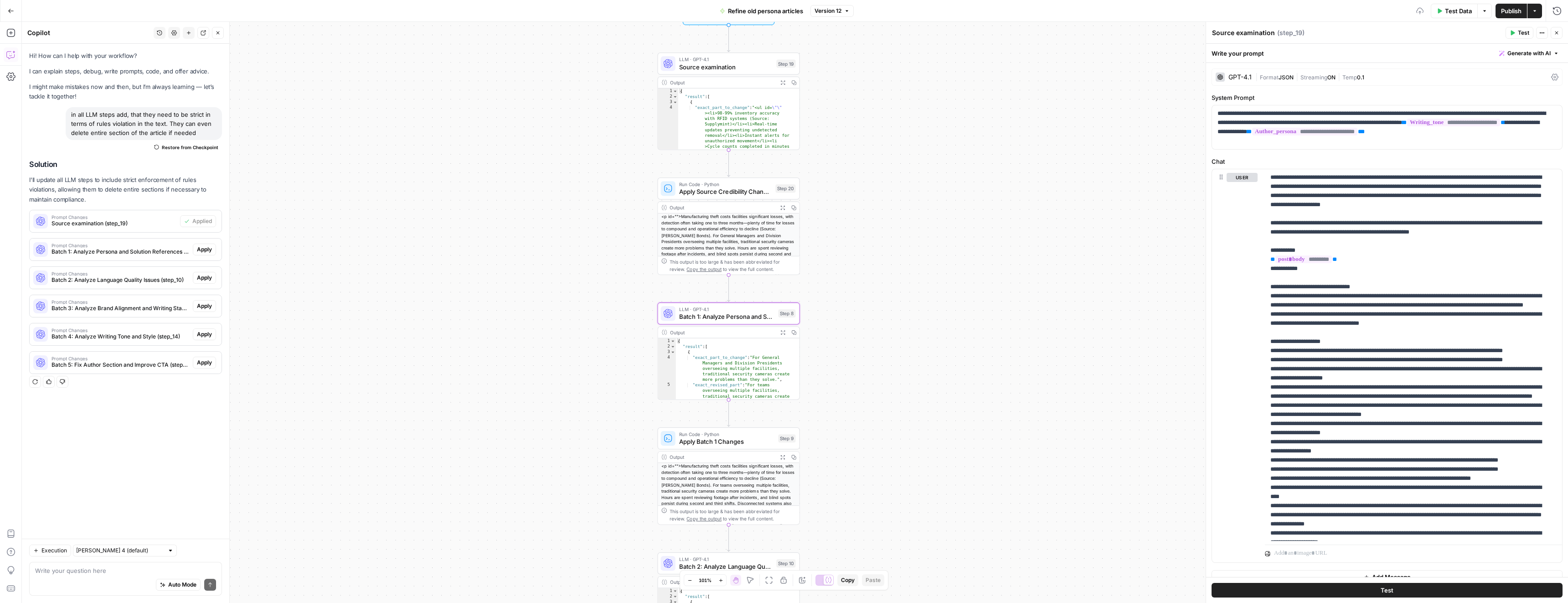
click at [205, 245] on span "Apply" at bounding box center [204, 249] width 15 height 8
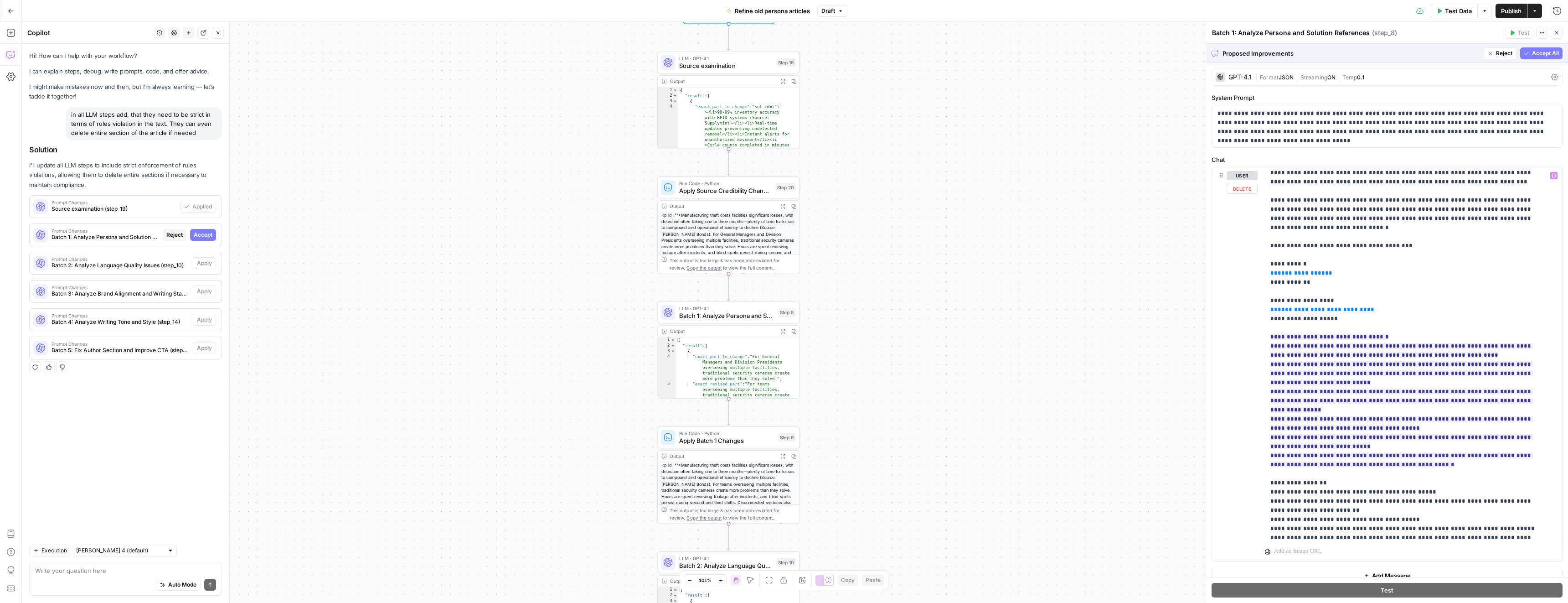
scroll to position [233, 0]
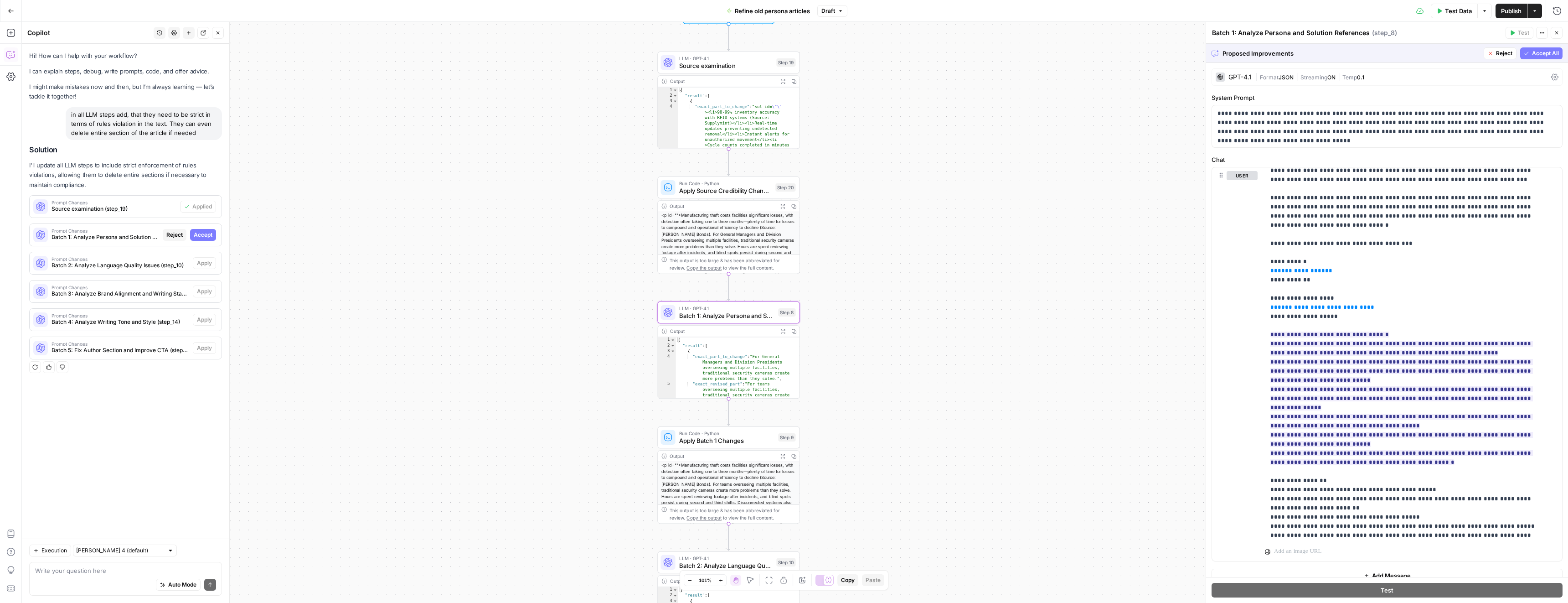
click at [209, 236] on span "Accept" at bounding box center [203, 234] width 19 height 8
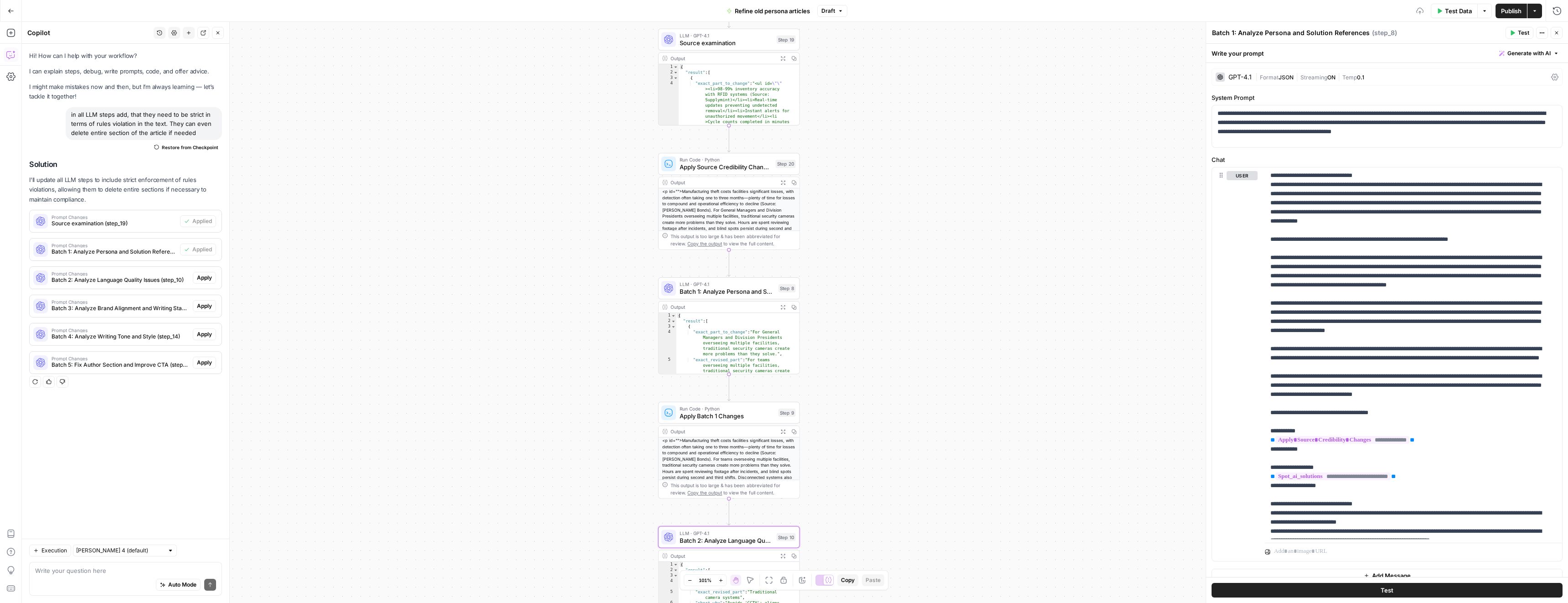
click at [203, 277] on span "Apply" at bounding box center [204, 277] width 15 height 8
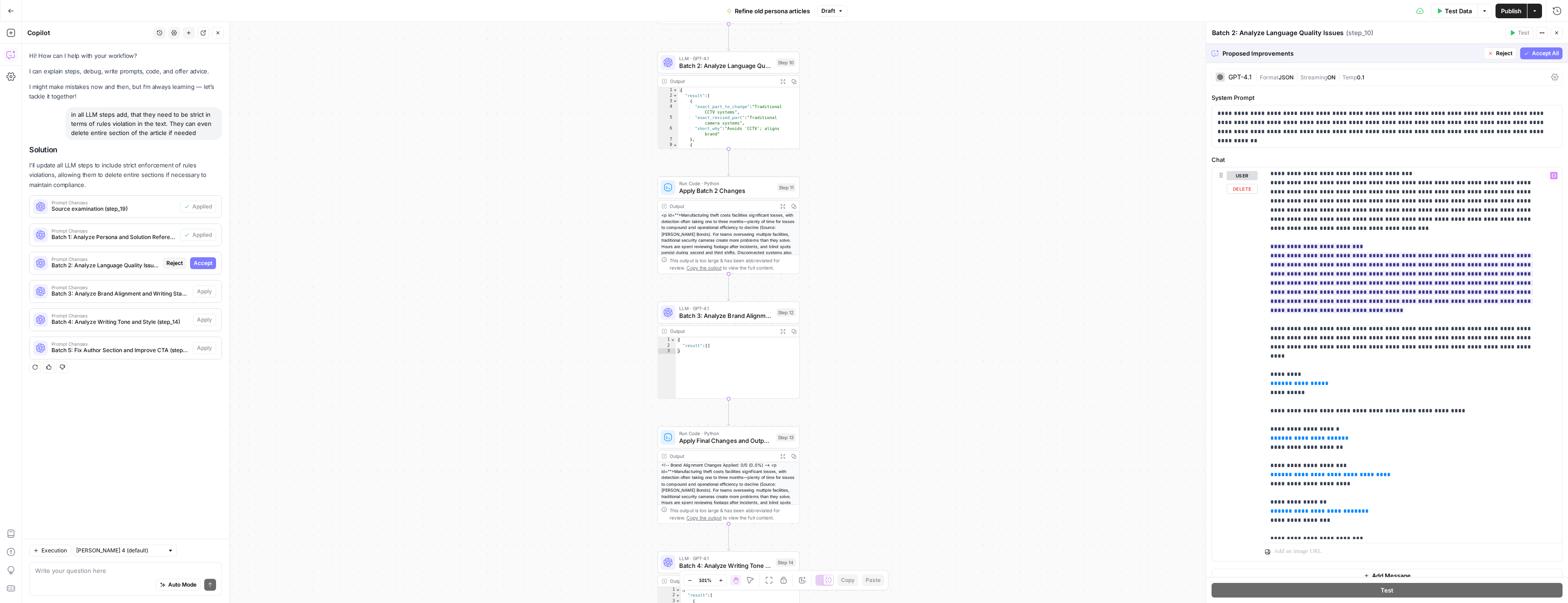
scroll to position [0, 0]
click at [198, 262] on span "Accept" at bounding box center [203, 263] width 19 height 8
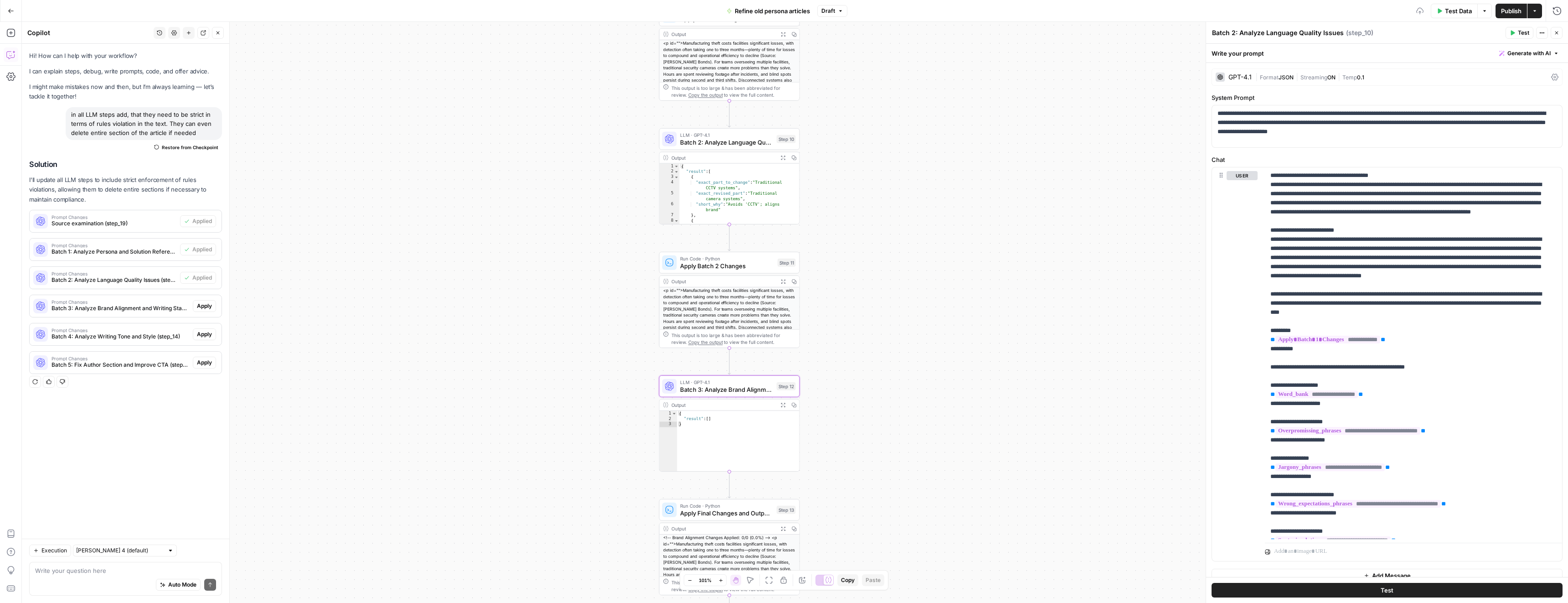
click at [202, 304] on span "Apply" at bounding box center [204, 306] width 15 height 8
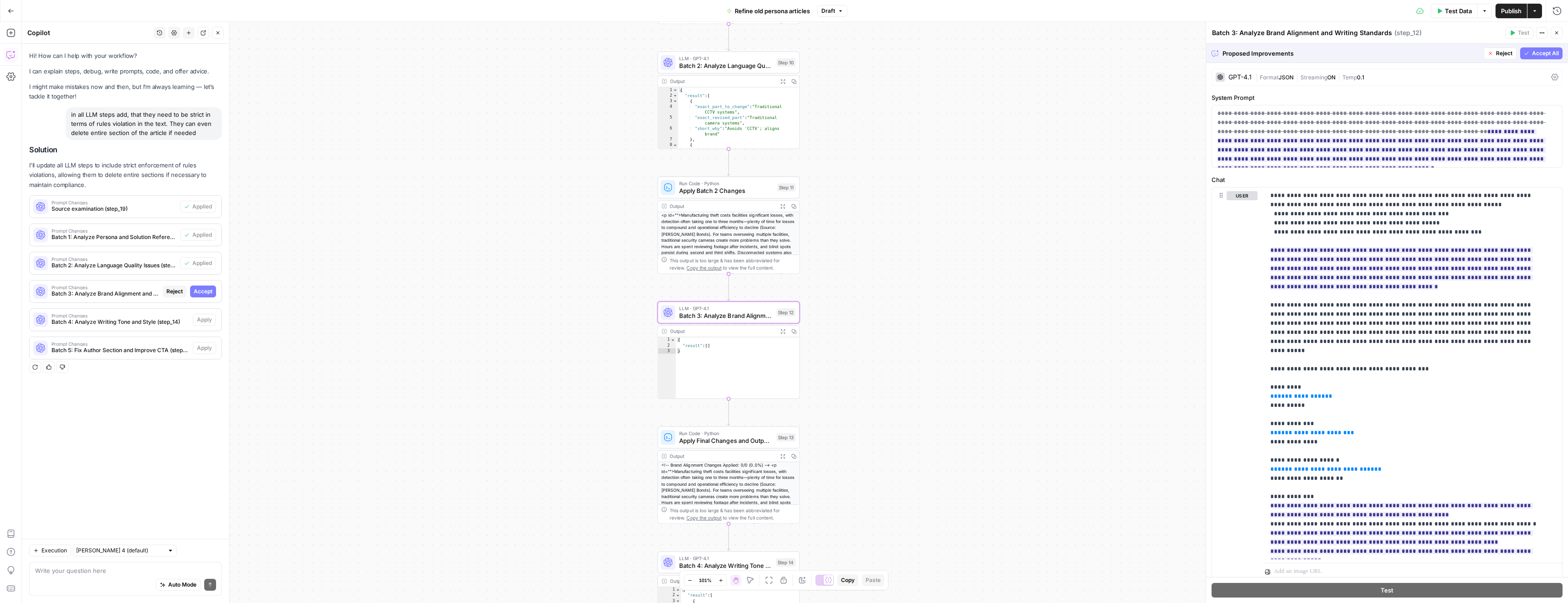
click at [198, 290] on span "Accept" at bounding box center [203, 291] width 19 height 8
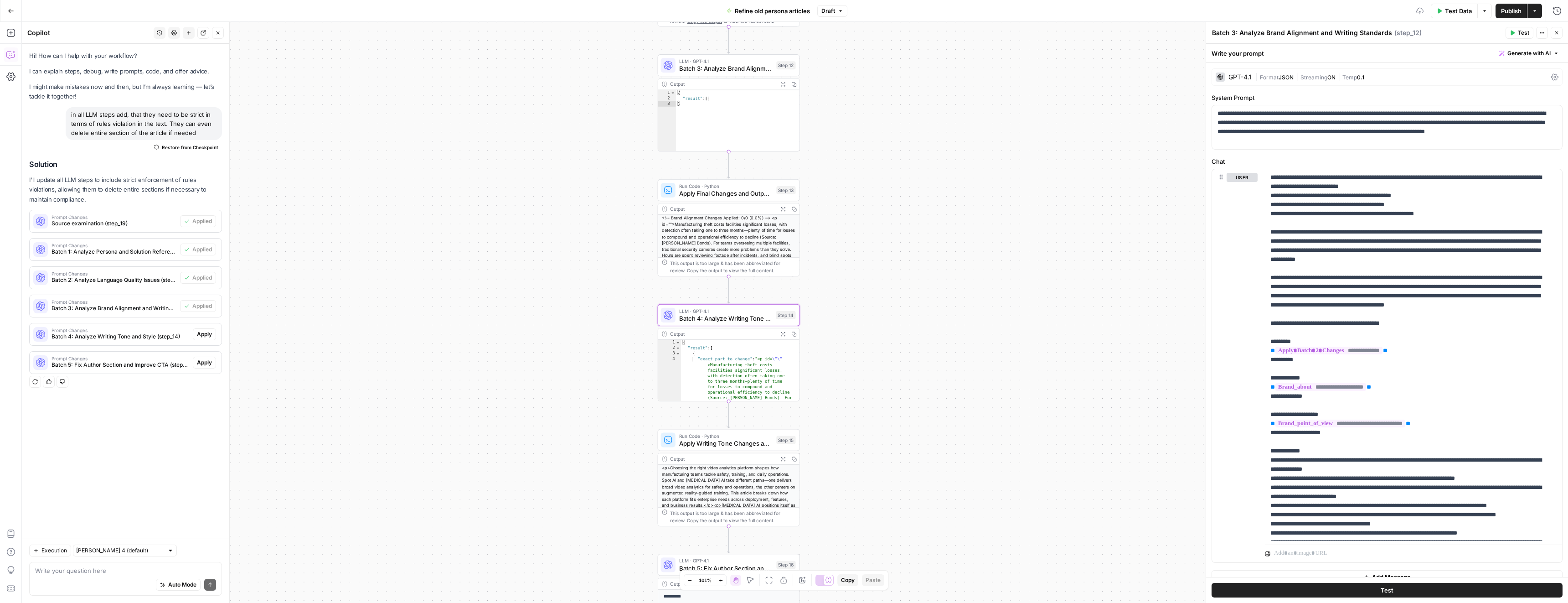
click at [202, 330] on span "Apply" at bounding box center [204, 334] width 15 height 8
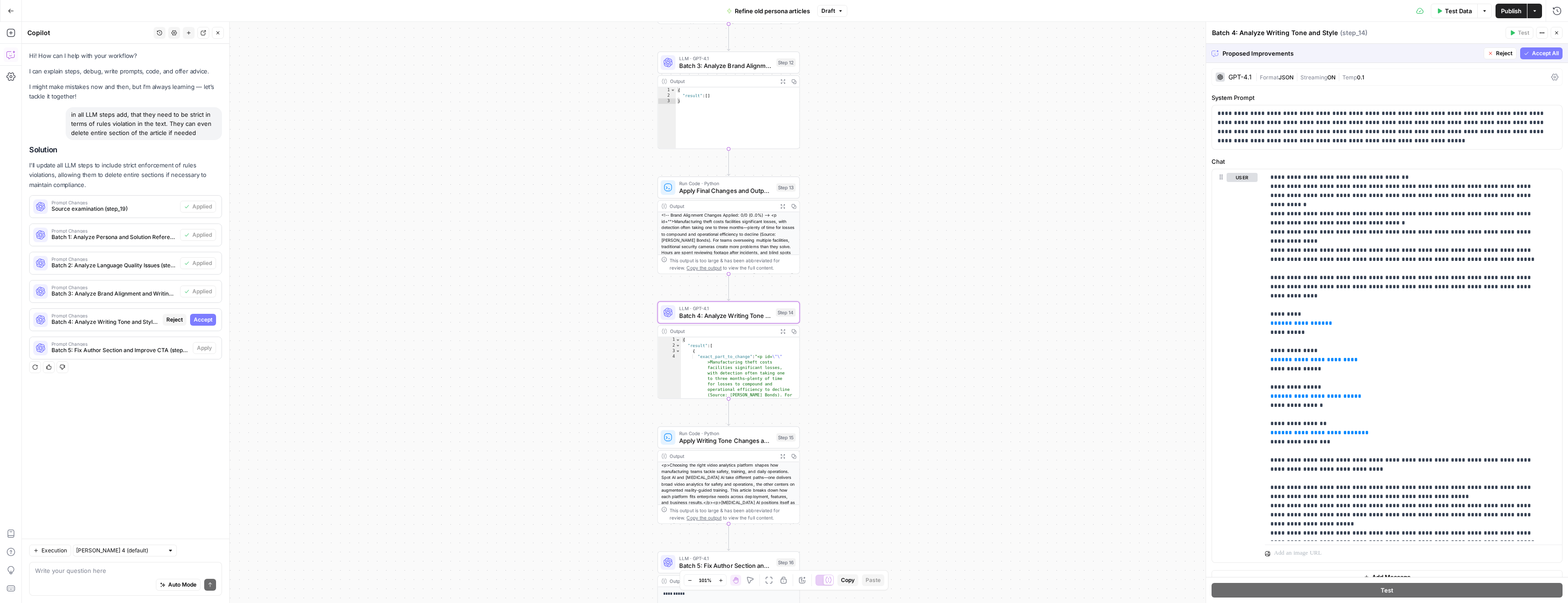
click at [201, 319] on span "Accept" at bounding box center [203, 319] width 19 height 8
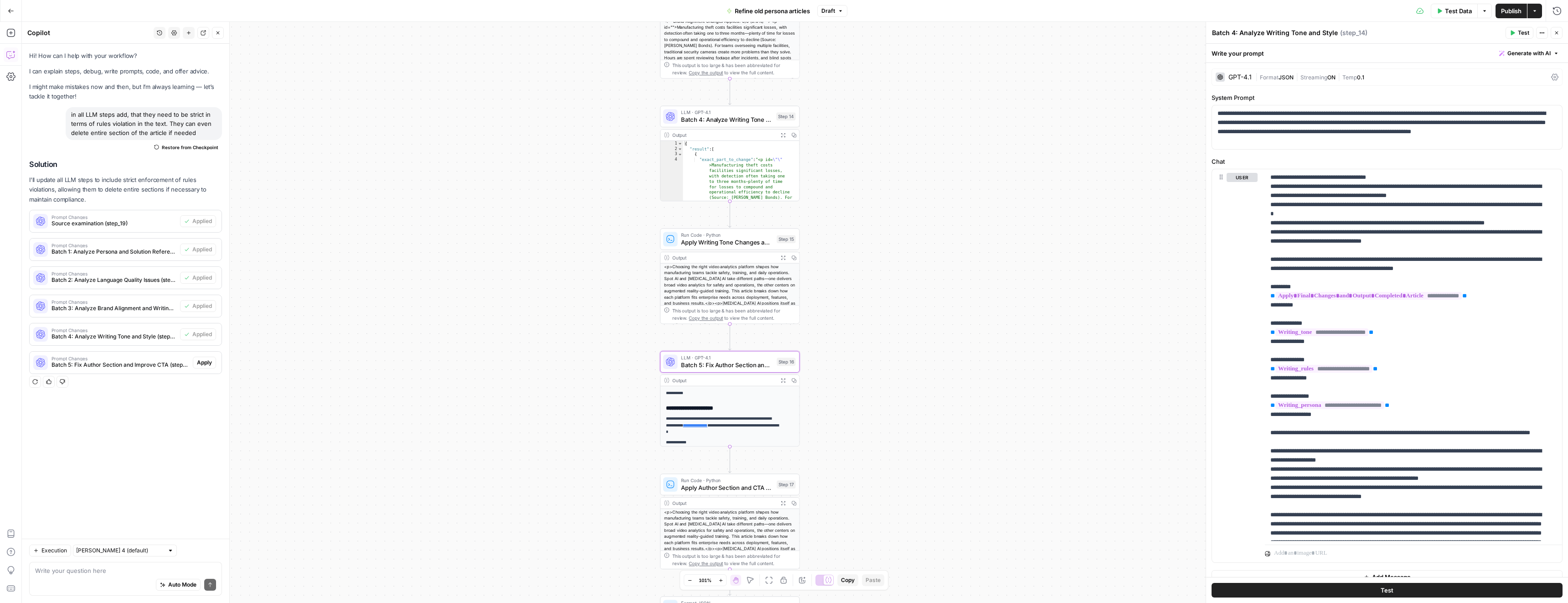
click at [206, 361] on span "Apply" at bounding box center [204, 362] width 15 height 8
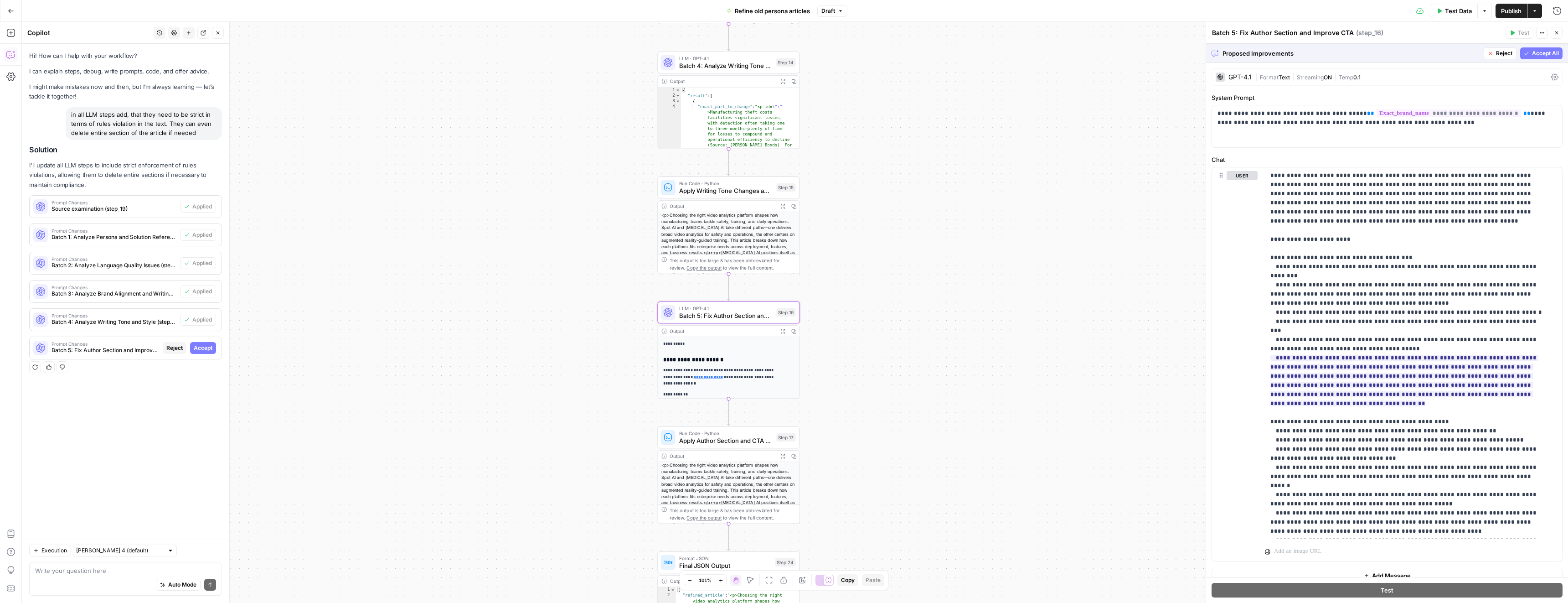
click at [204, 348] on span "Accept" at bounding box center [203, 348] width 19 height 8
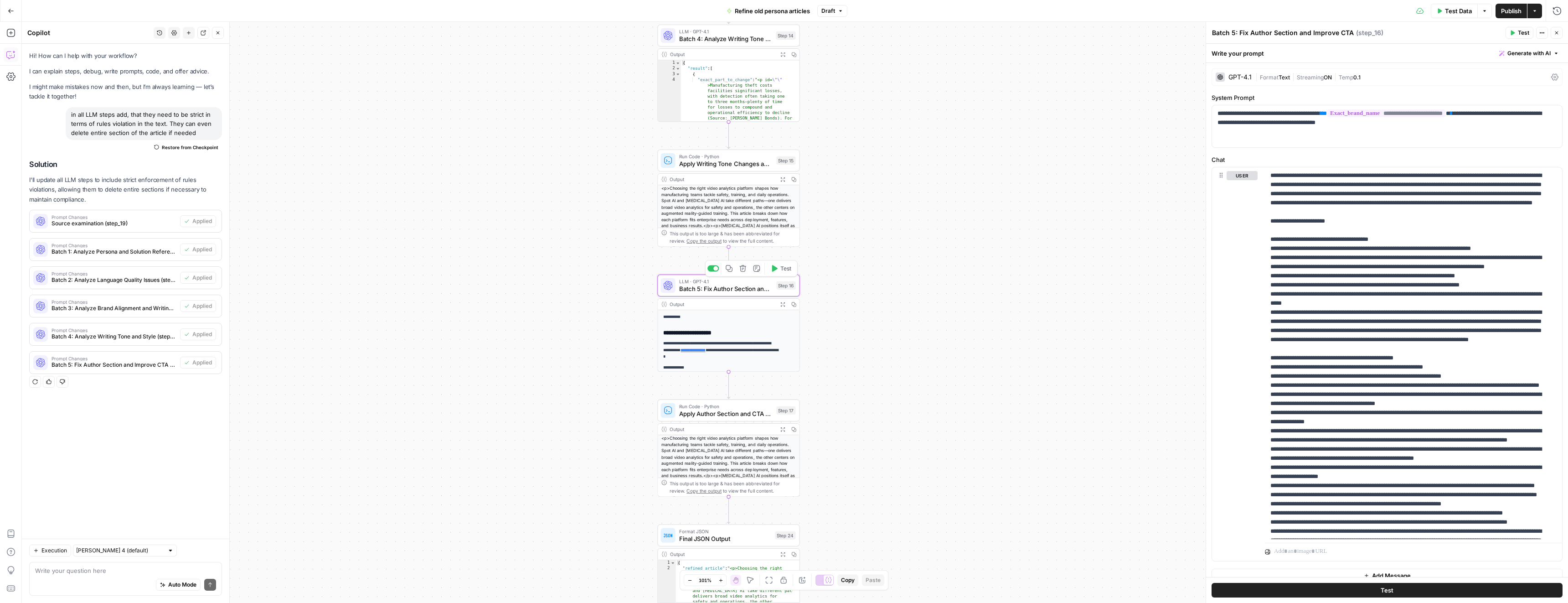
click at [741, 286] on span "Batch 5: Fix Author Section and Improve CTA" at bounding box center [726, 289] width 94 height 9
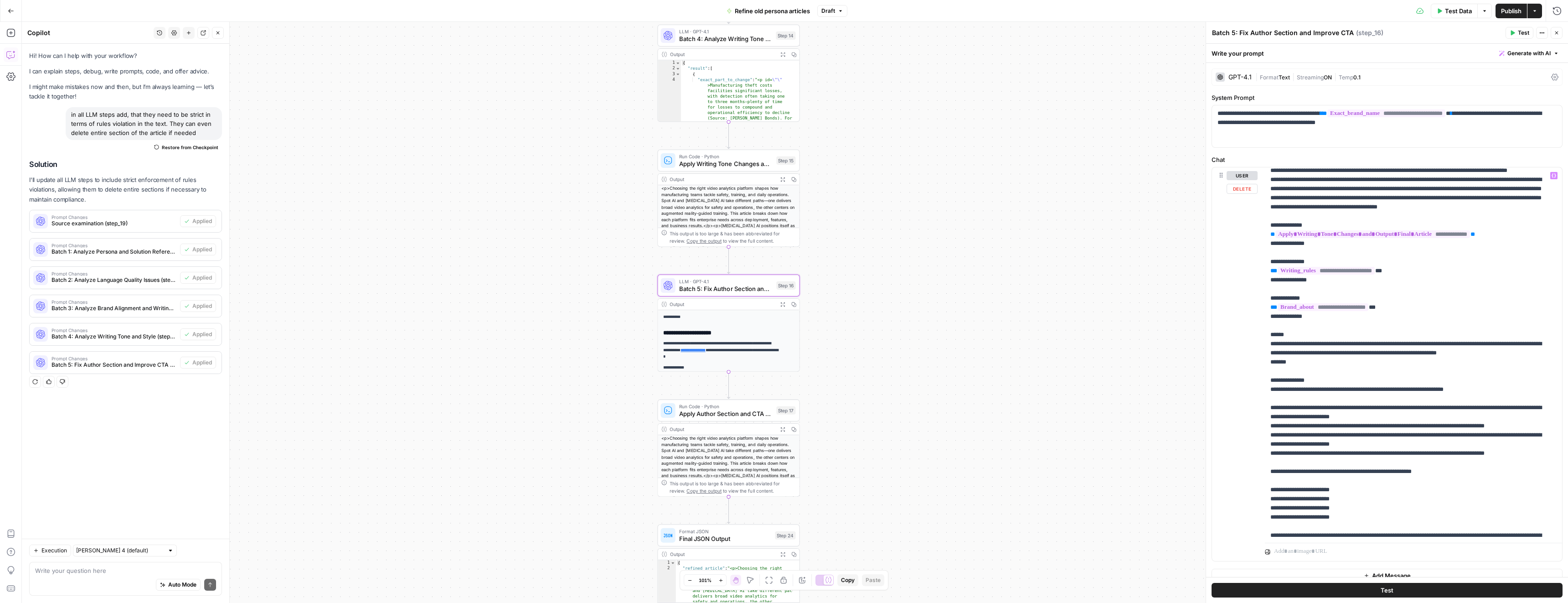
scroll to position [489, 0]
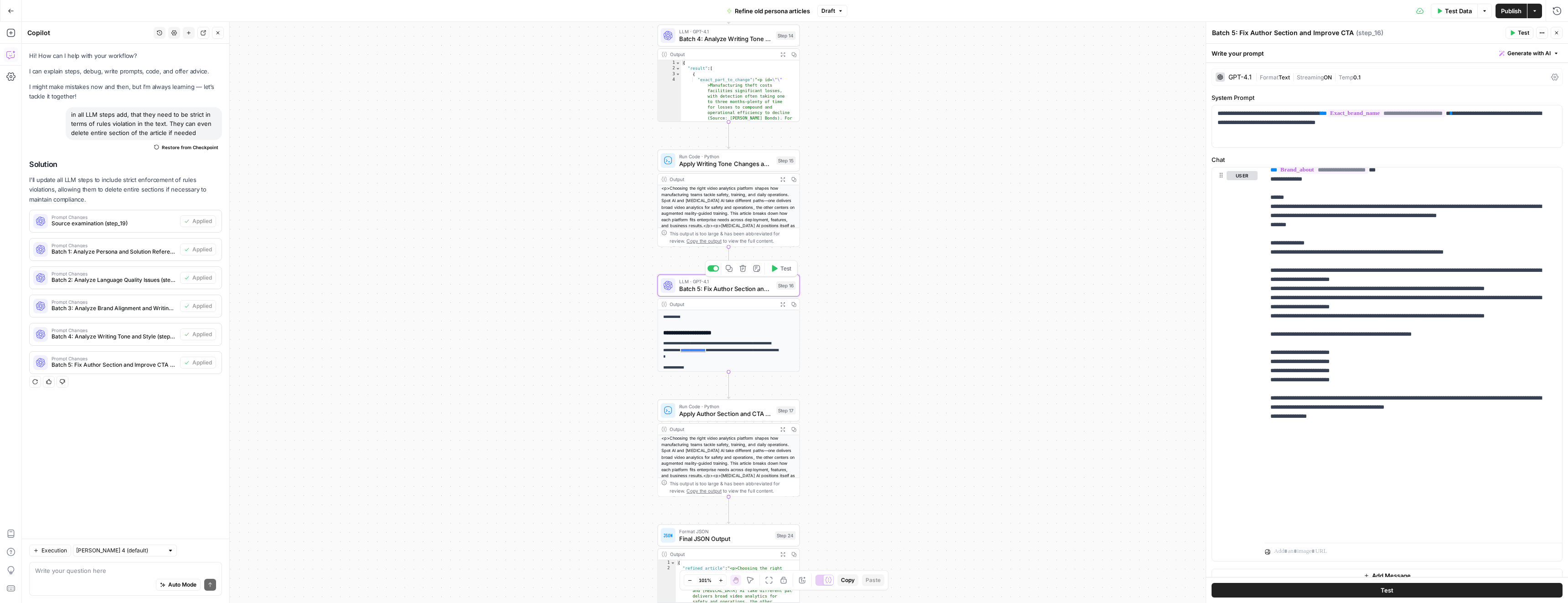
click at [730, 290] on span "Batch 5: Fix Author Section and Improve CTA" at bounding box center [726, 289] width 94 height 9
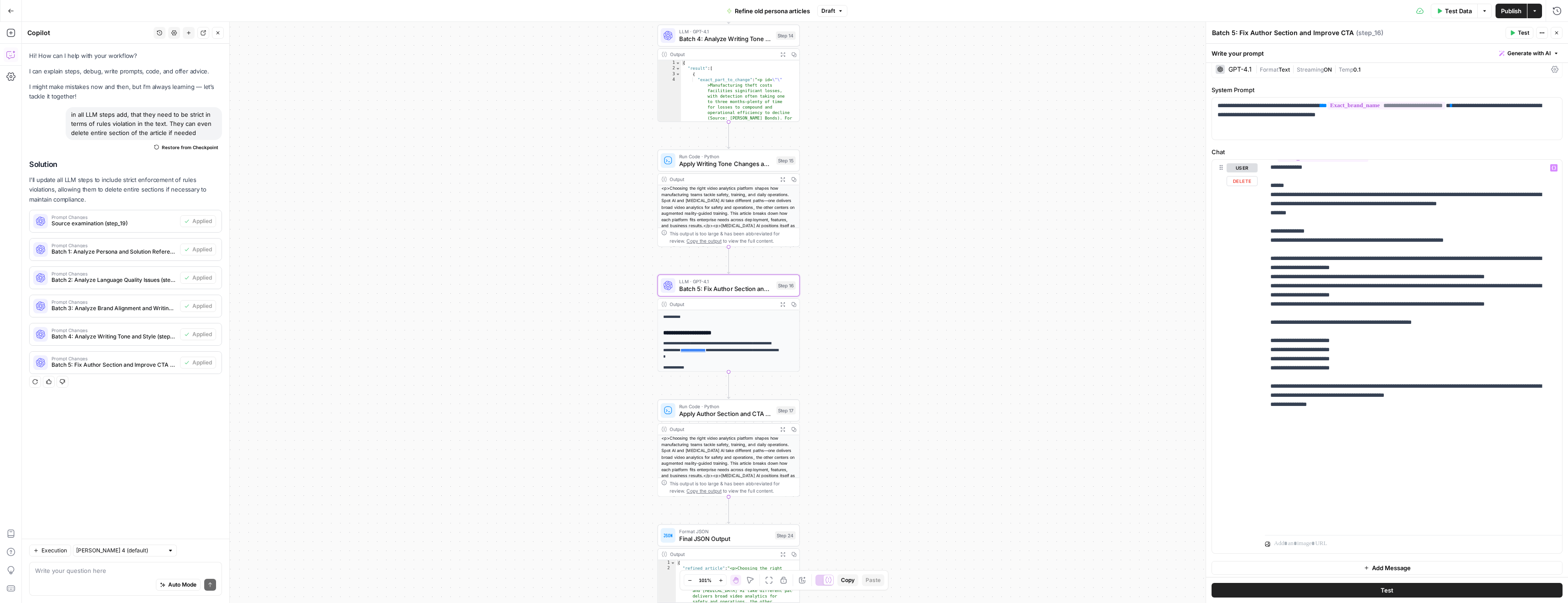
scroll to position [11, 0]
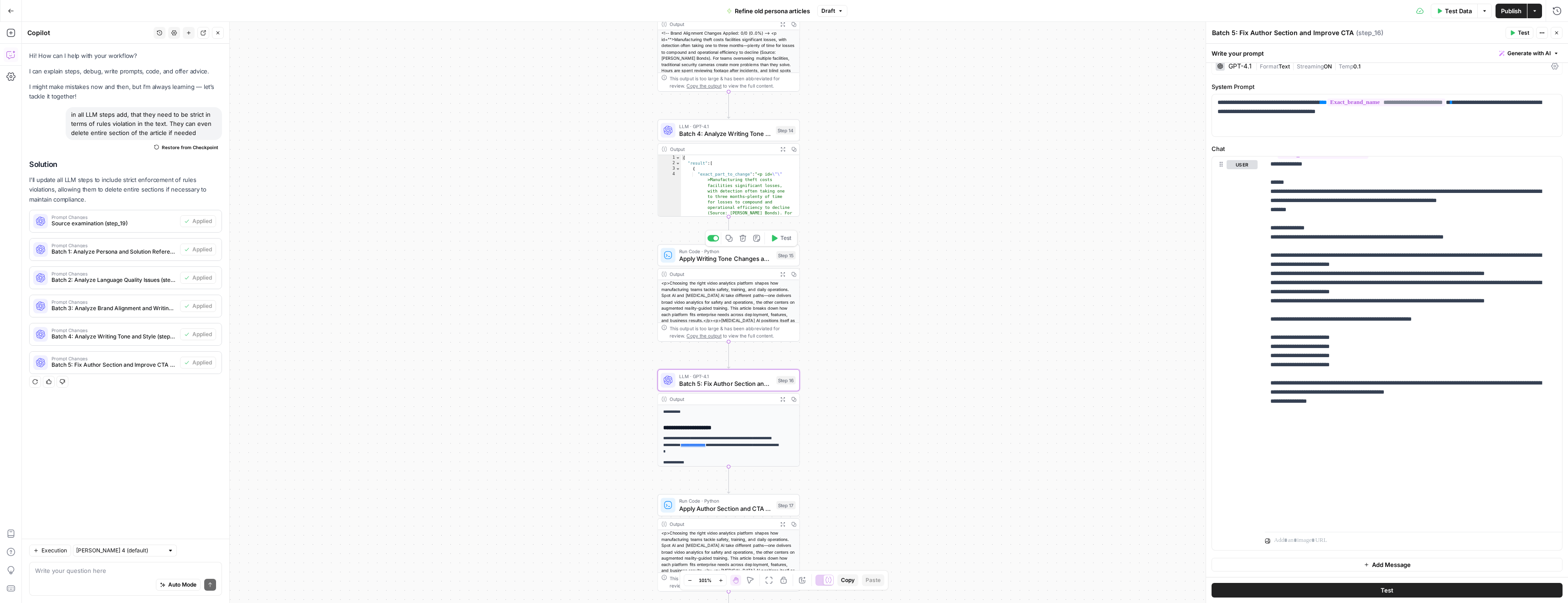
click at [721, 261] on span "Apply Writing Tone Changes and Output Final Article" at bounding box center [726, 258] width 94 height 9
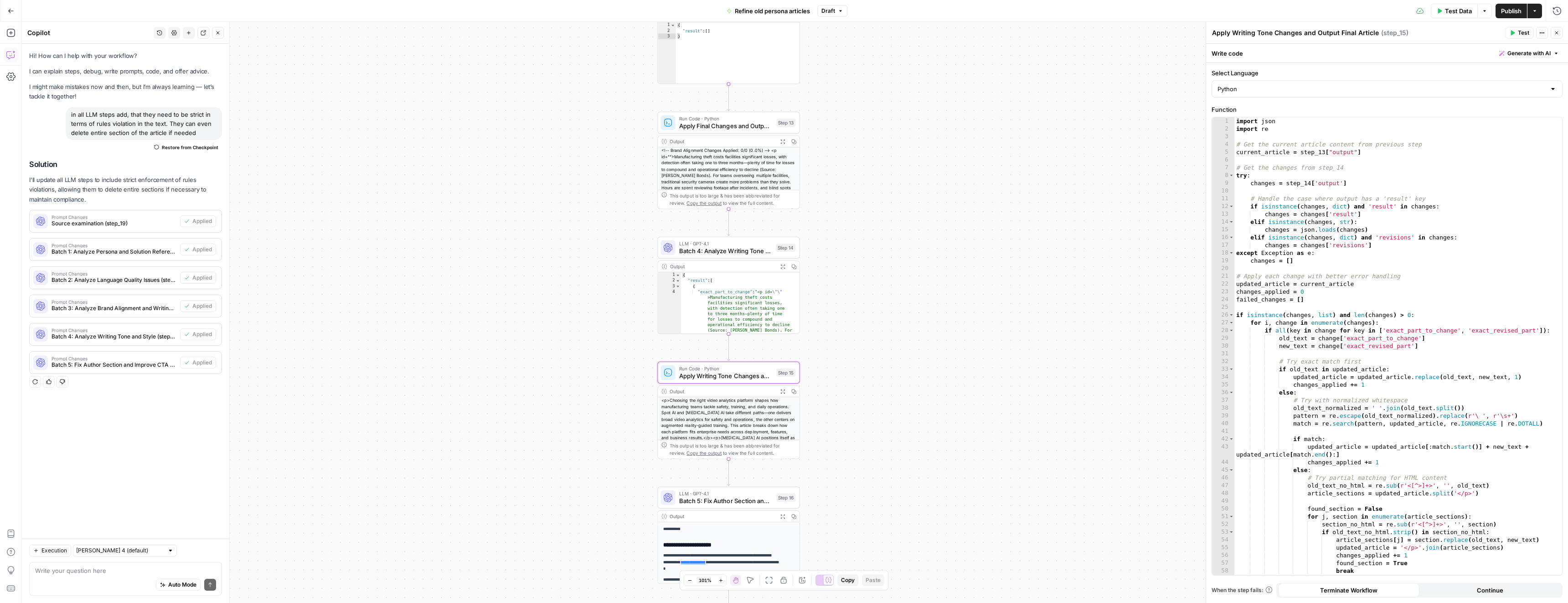
click at [724, 249] on span "Batch 4: Analyze Writing Tone and Style" at bounding box center [726, 250] width 93 height 9
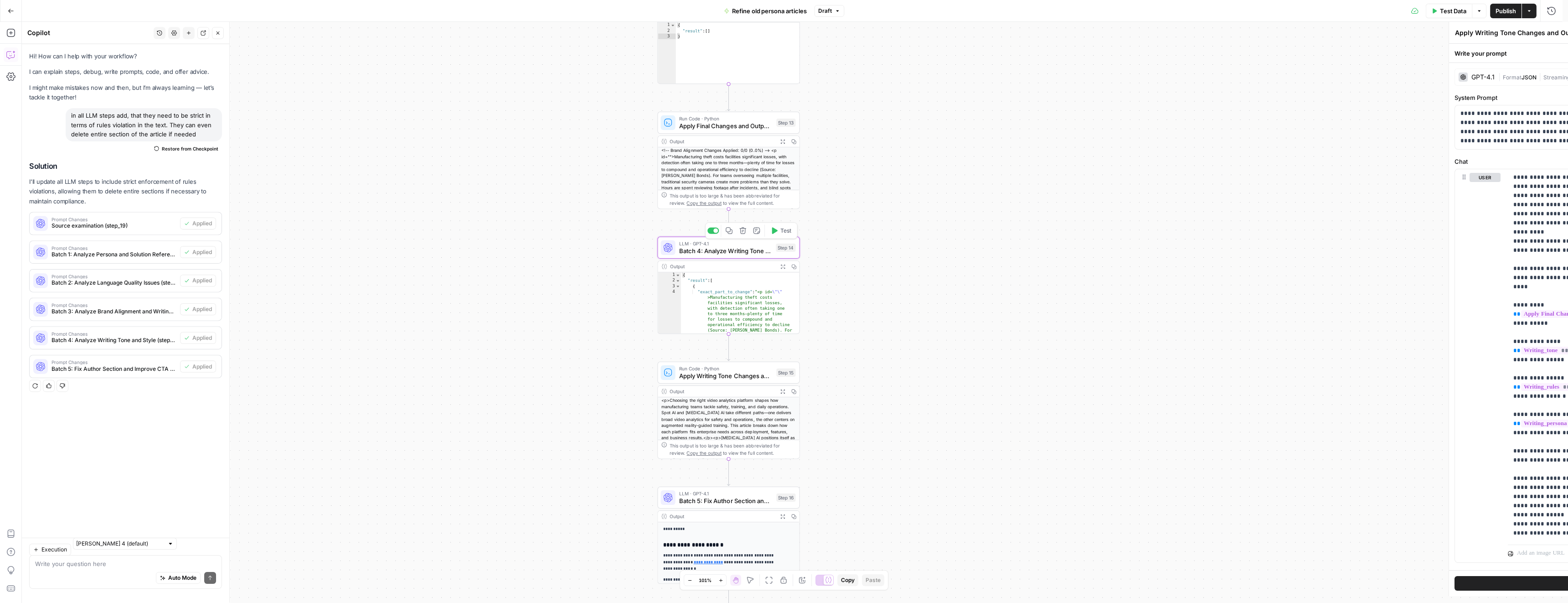
type textarea "Batch 4: Analyze Writing Tone and Style"
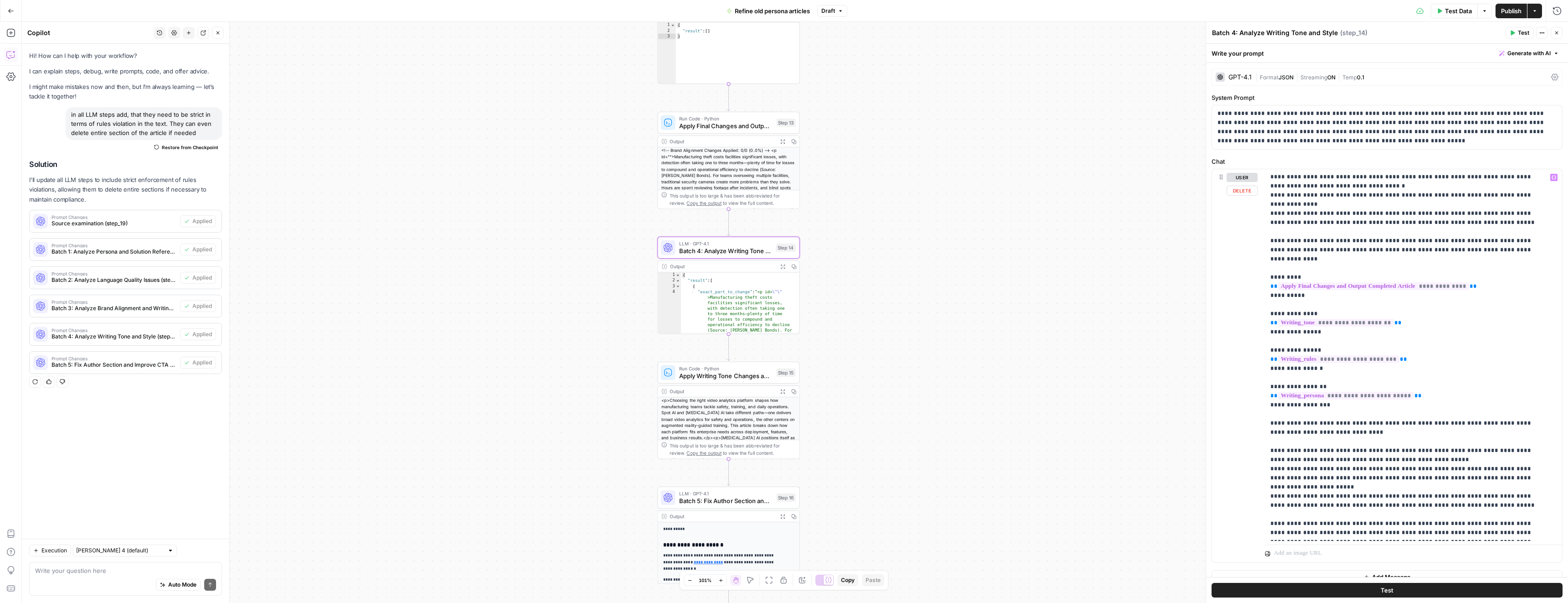
scroll to position [0, 0]
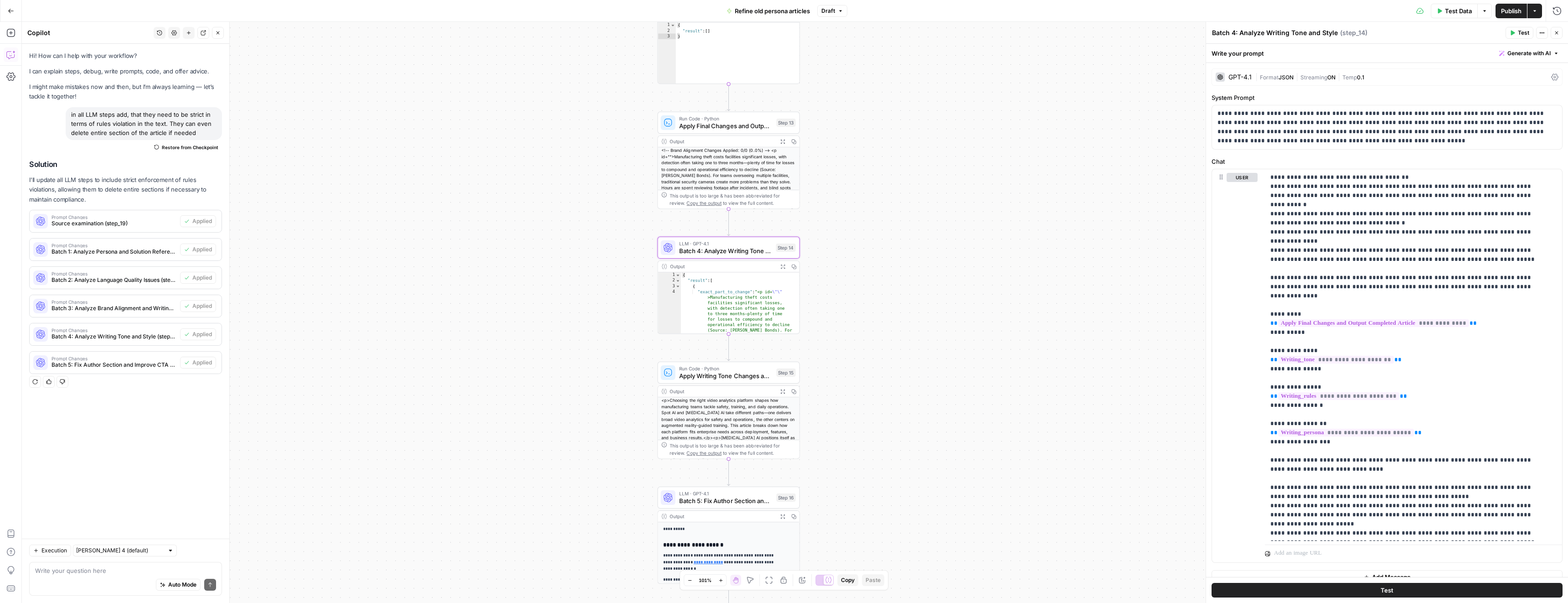
click at [82, 579] on div "Auto Mode Send" at bounding box center [125, 585] width 181 height 20
click at [112, 571] on textarea "in step 14 add to focus on not being overdramat" at bounding box center [125, 570] width 181 height 9
click at [195, 571] on textarea "in step 14 add to focus on improving being overdramat" at bounding box center [125, 570] width 181 height 9
type textarea "in step 14 add to focus on improving being overdramatic in text eg. "Nearly imp…"
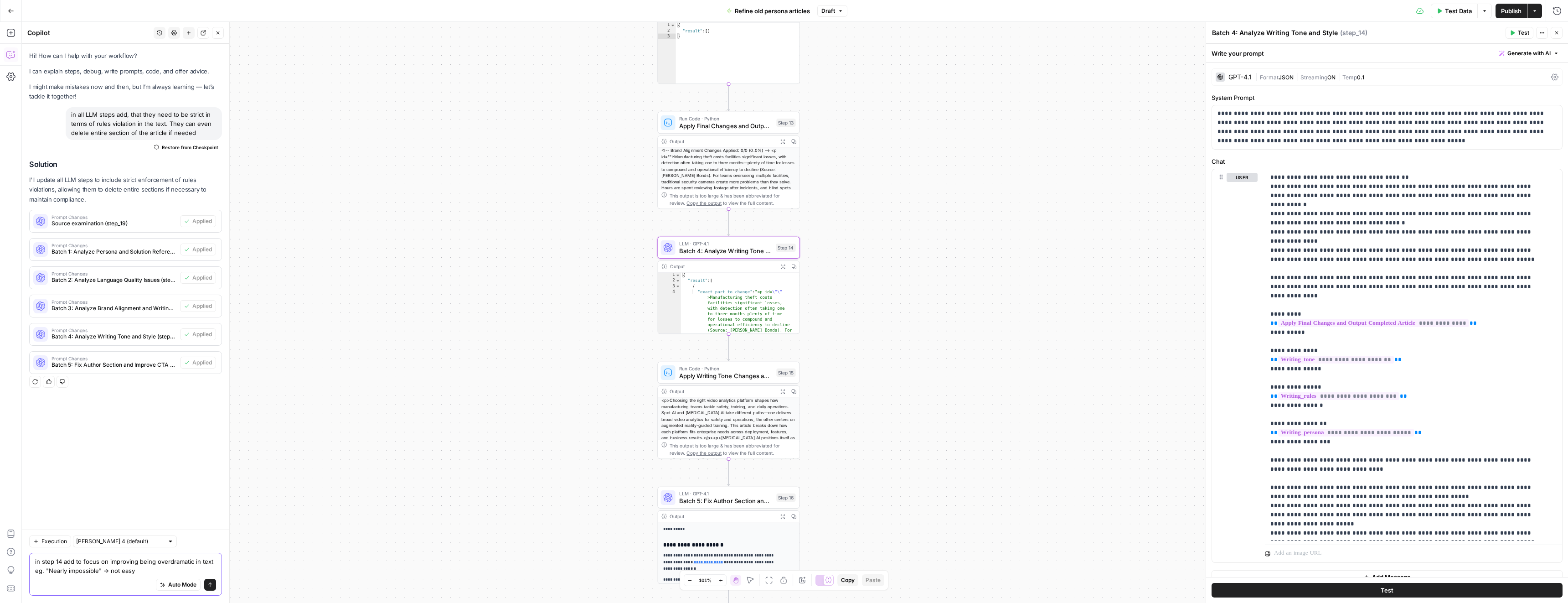
click at [209, 583] on icon "submit" at bounding box center [210, 584] width 4 height 4
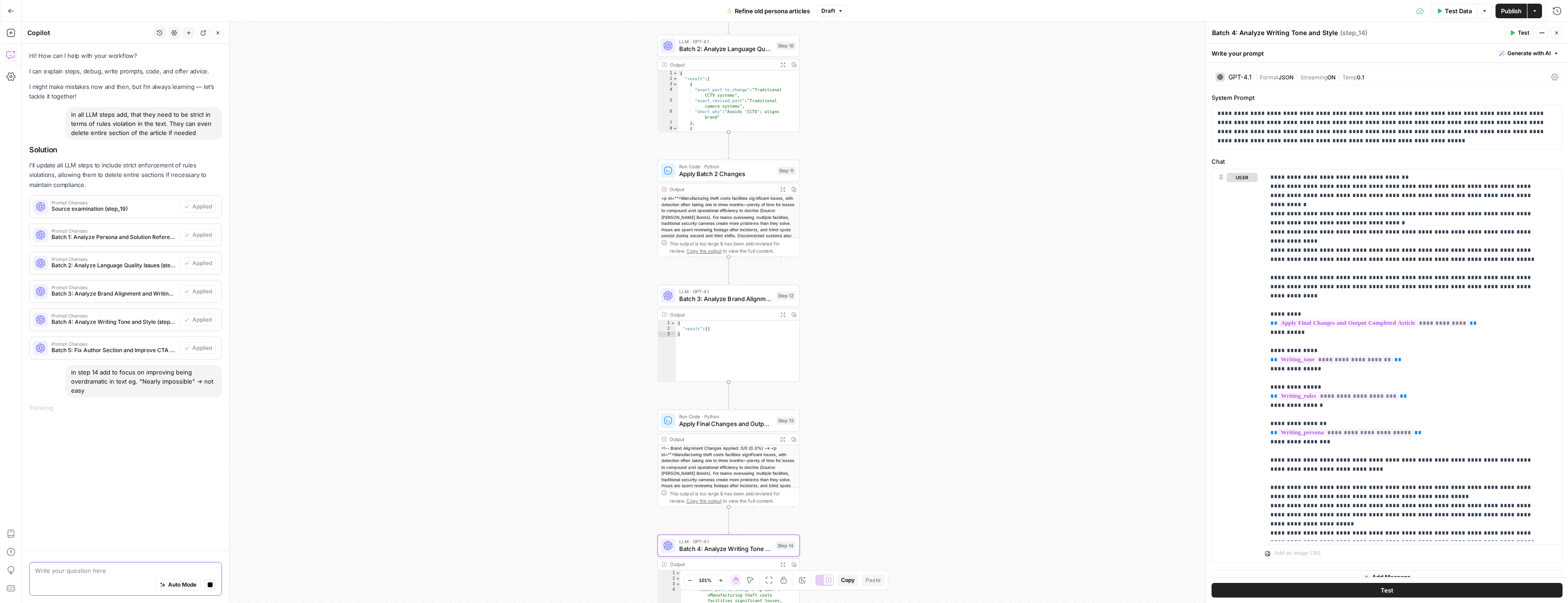
click at [704, 297] on span "Batch 3: Analyze Brand Alignment and Writing Standards" at bounding box center [726, 298] width 94 height 9
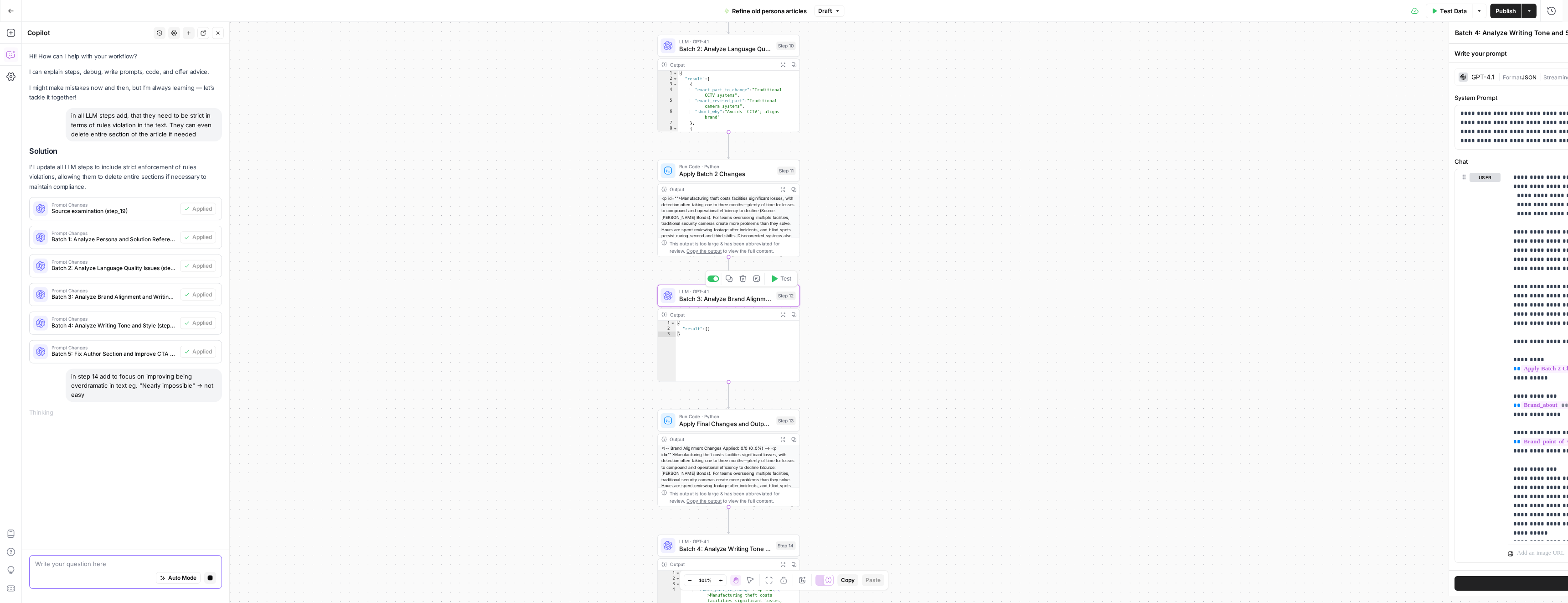
type textarea "Batch 3: Analyze Brand Alignment and Writing Standards"
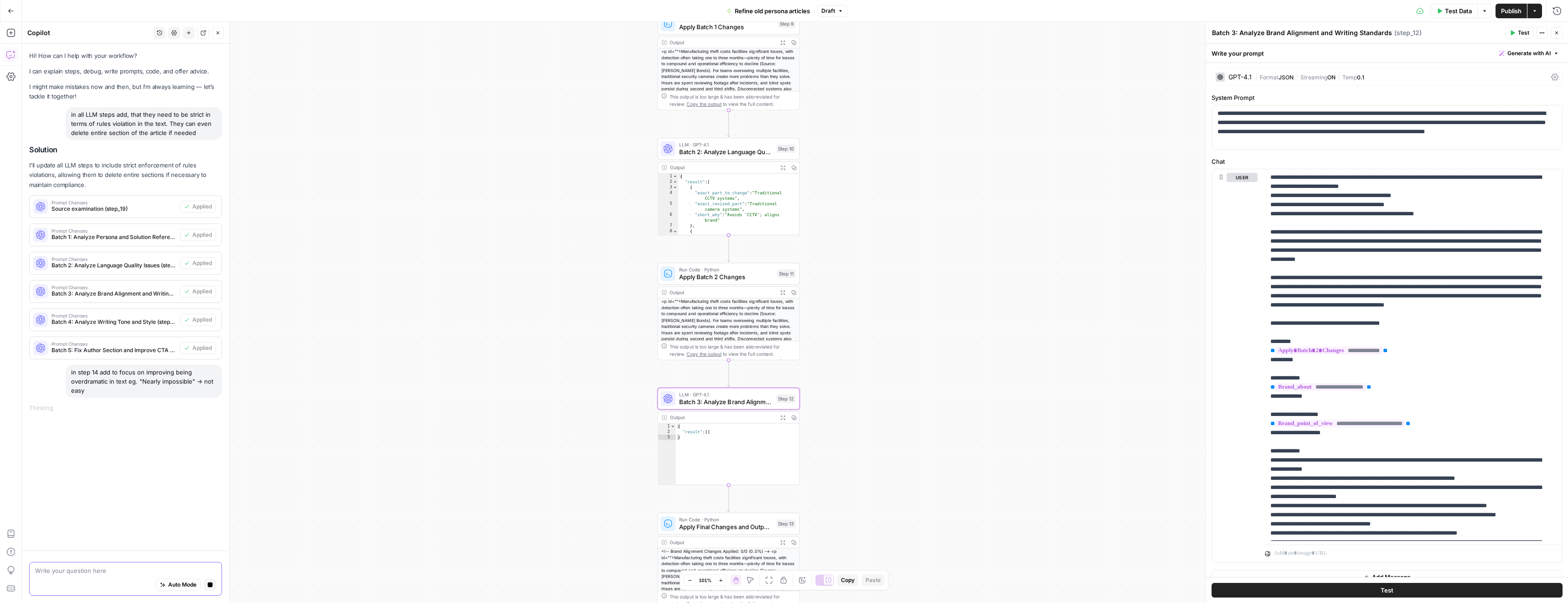
click at [694, 148] on span "Batch 2: Analyze Language Quality Issues" at bounding box center [726, 152] width 94 height 9
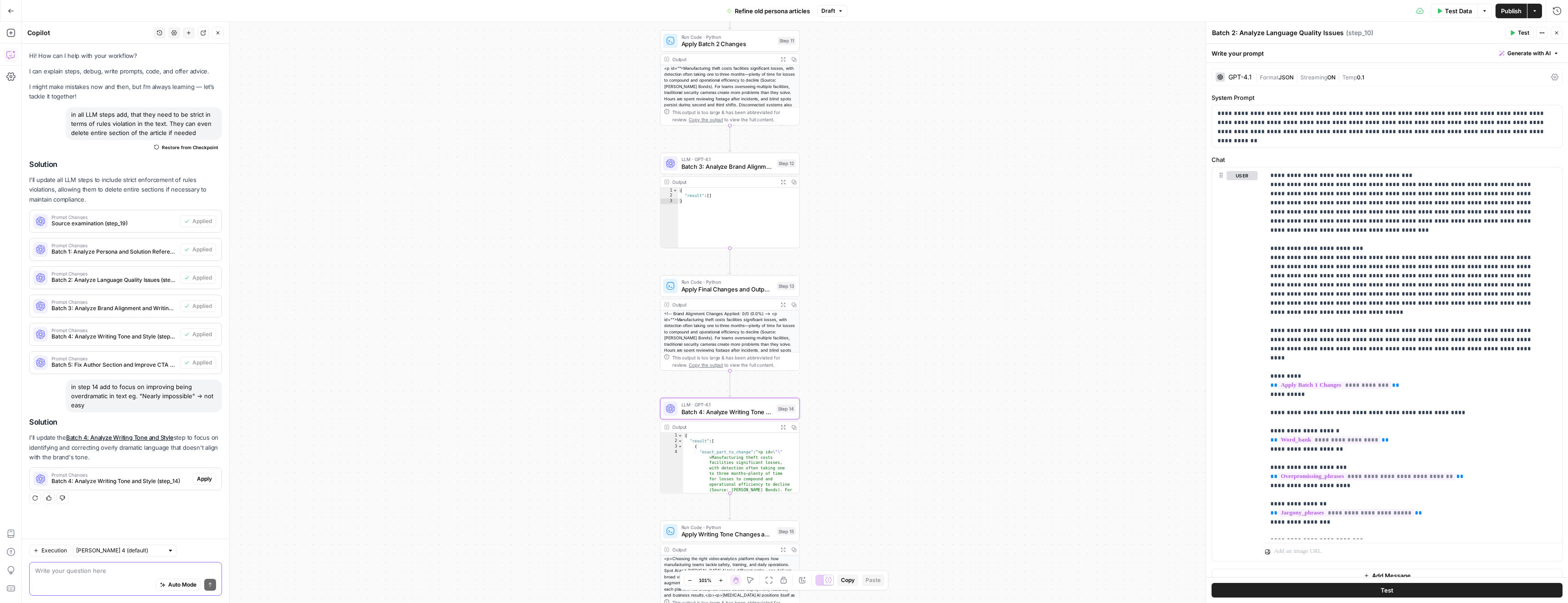
click at [209, 483] on span "Apply" at bounding box center [204, 479] width 15 height 8
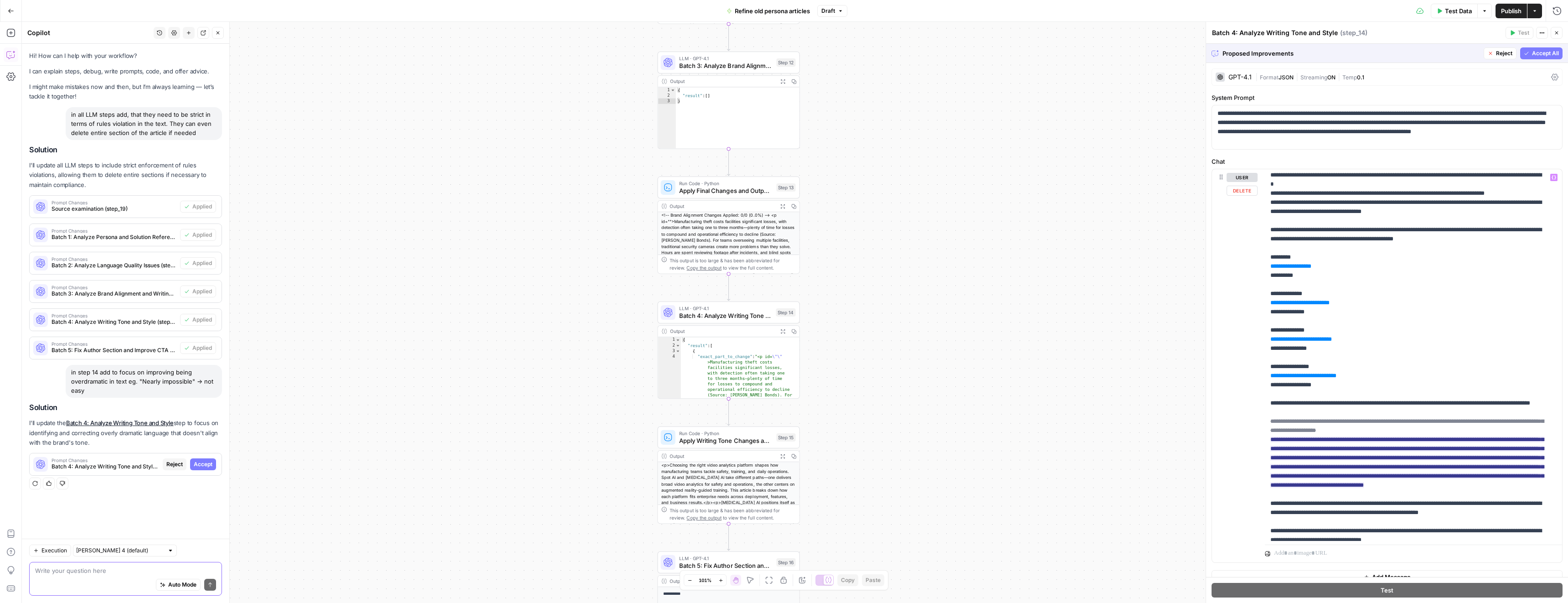
scroll to position [73, 0]
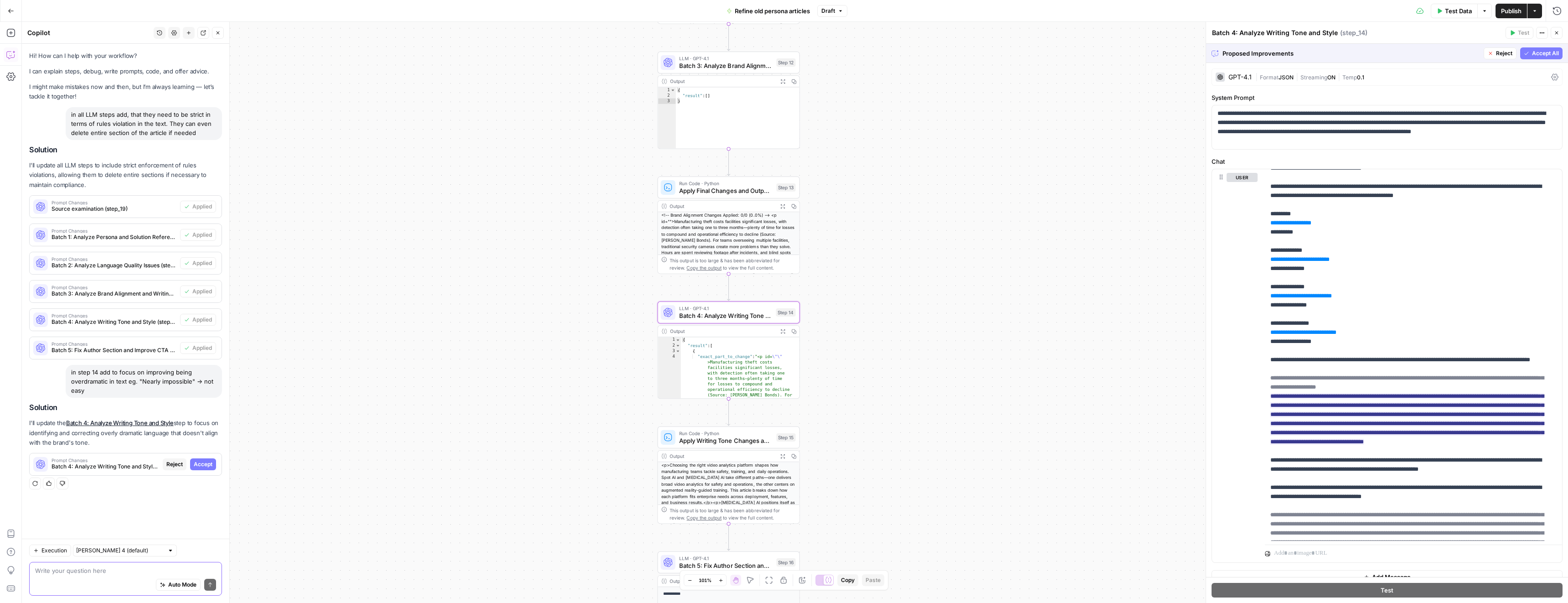
click at [205, 468] on span "Accept" at bounding box center [203, 464] width 19 height 8
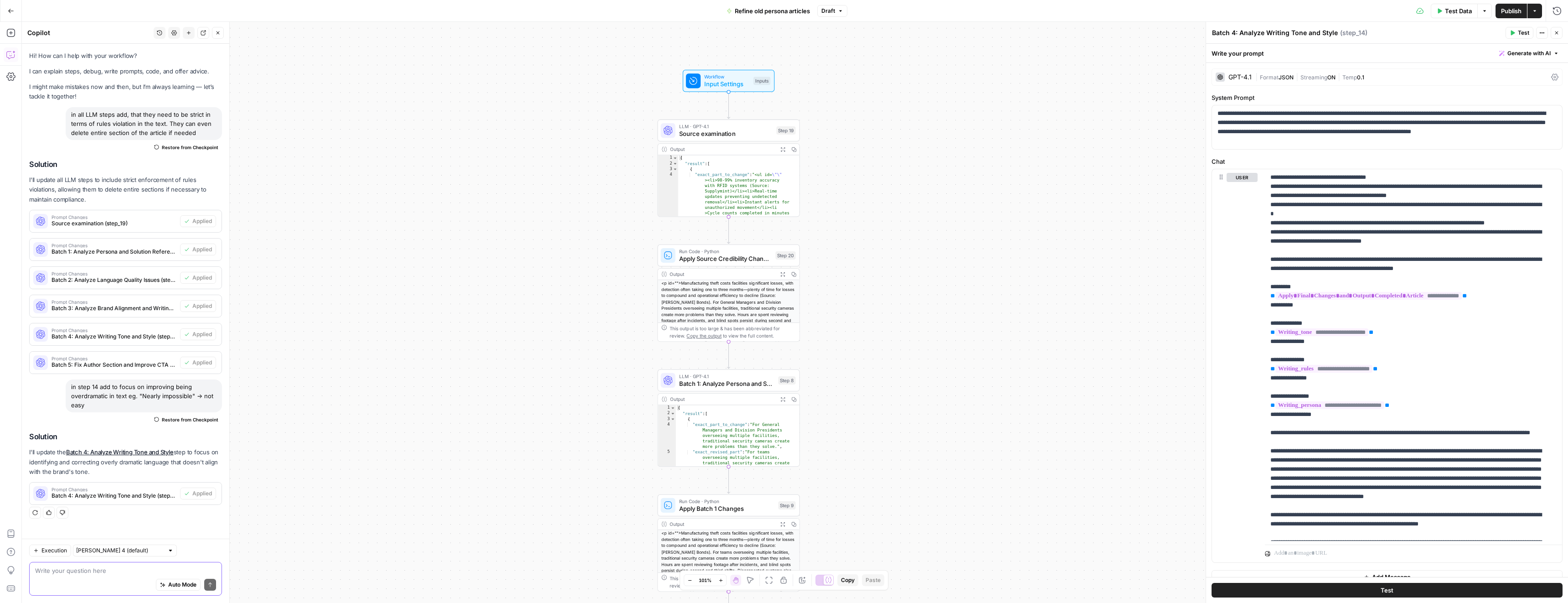
click at [104, 570] on textarea at bounding box center [125, 570] width 181 height 9
type textarea "what are the best models that should take care of these kind of rule validation…"
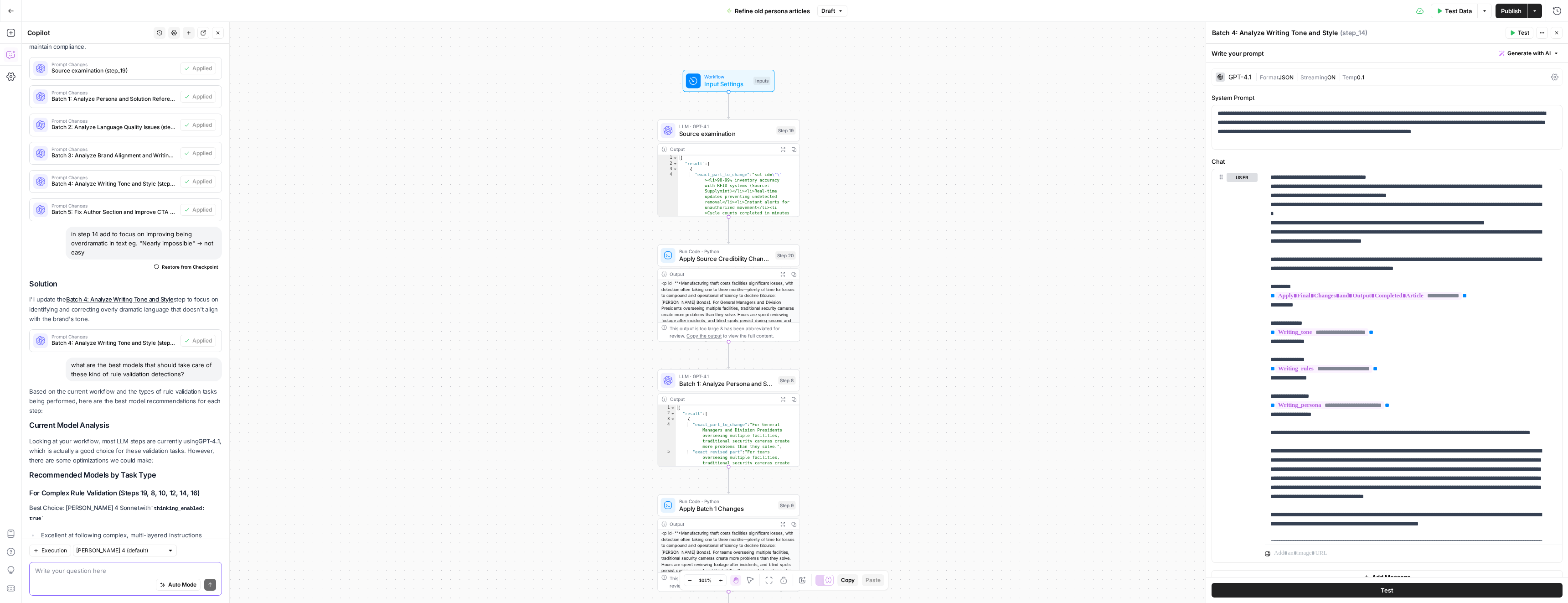
scroll to position [147, 0]
click at [697, 130] on span "Source examination" at bounding box center [726, 133] width 94 height 9
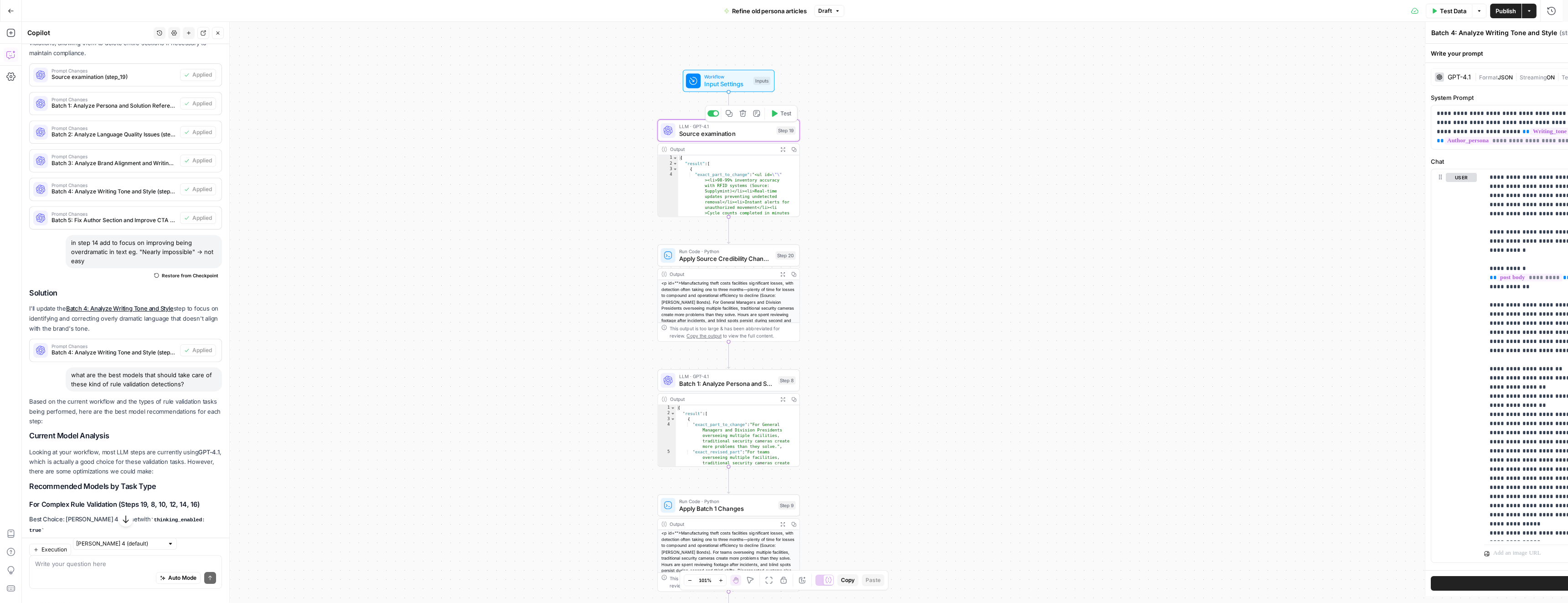
type textarea "Source examination"
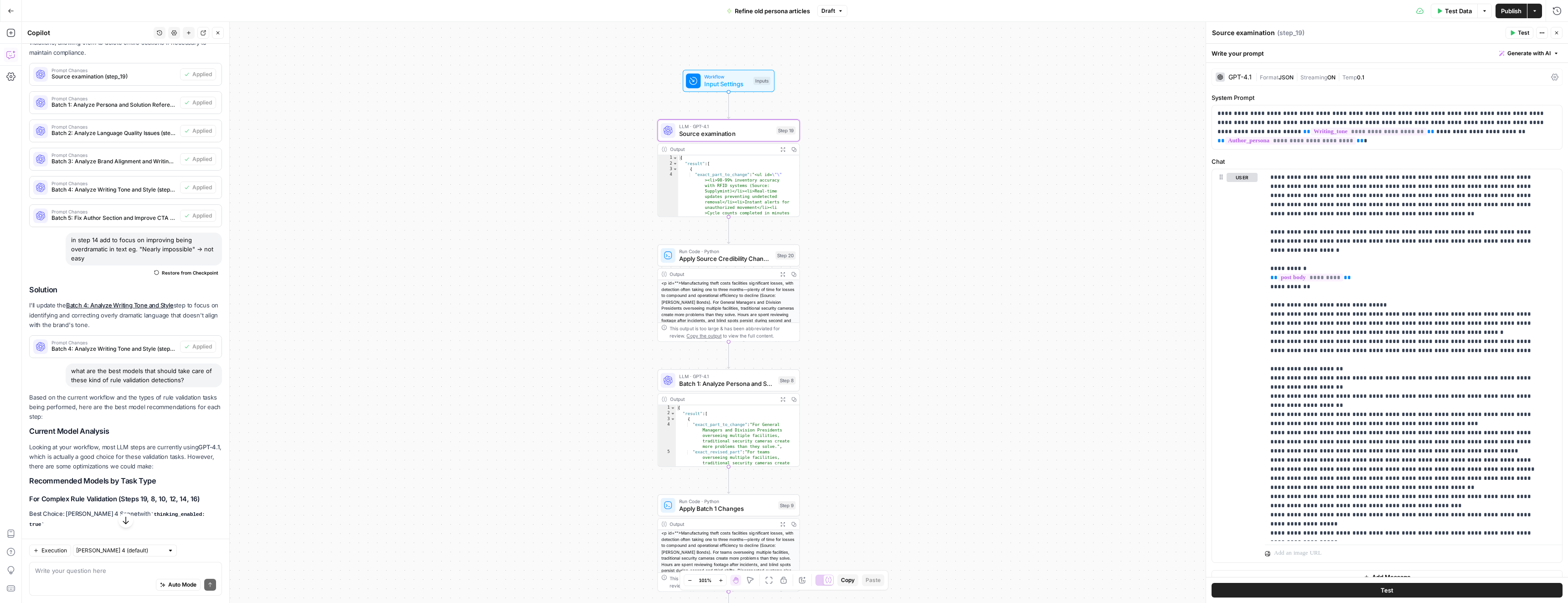
click at [1237, 78] on div "GPT-4.1" at bounding box center [1240, 77] width 23 height 6
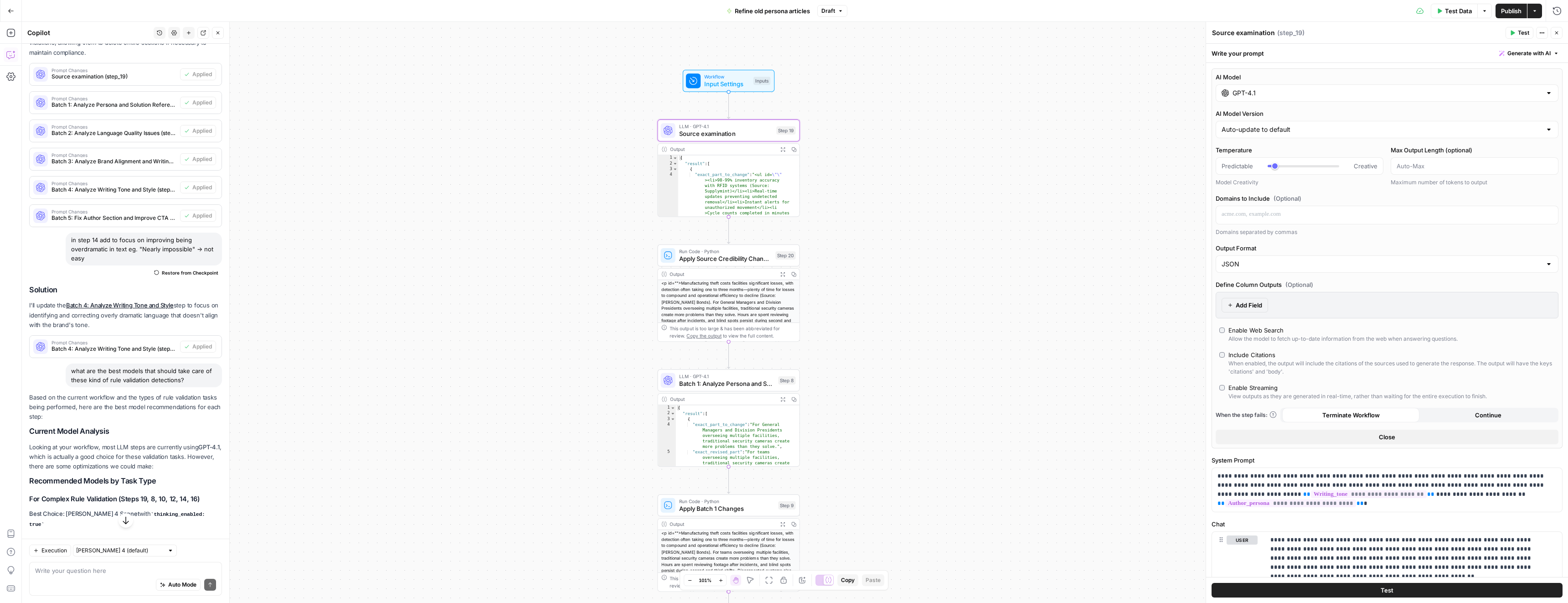
click at [1280, 92] on input "GPT-4.1" at bounding box center [1387, 93] width 309 height 9
click at [1304, 115] on button "Anthropic" at bounding box center [1311, 117] width 39 height 15
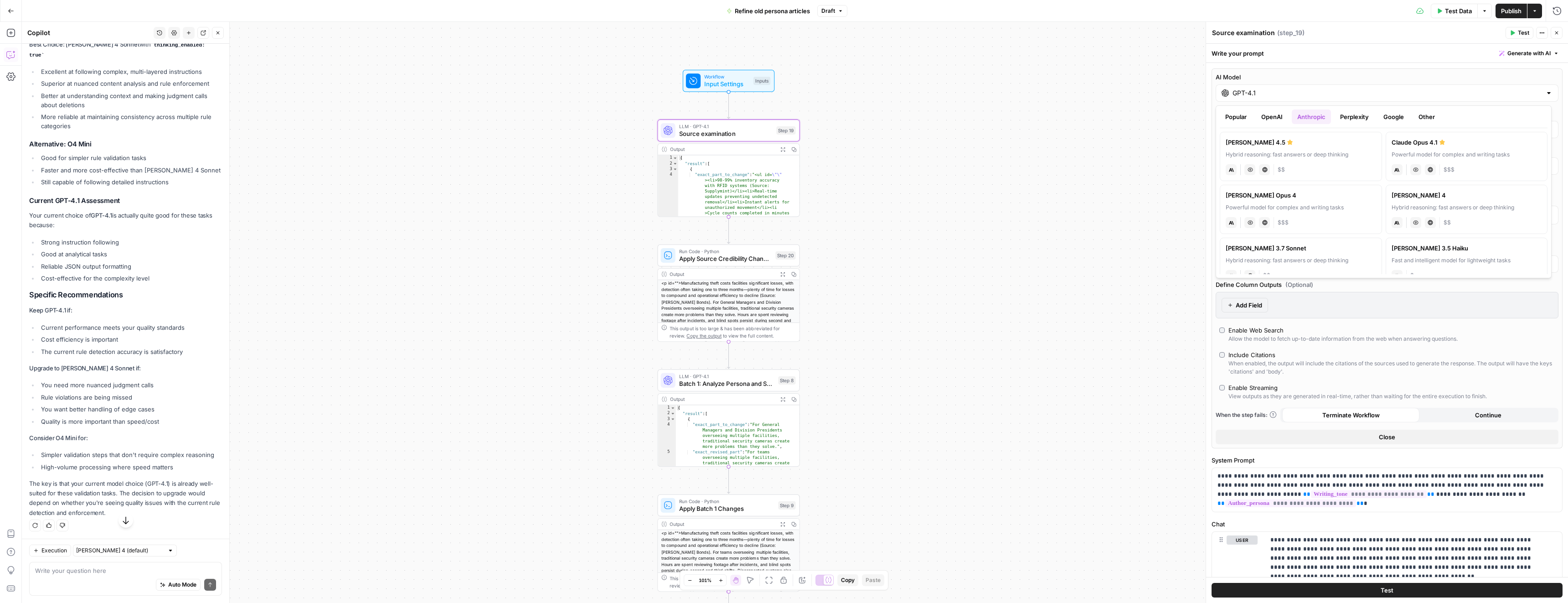
scroll to position [616, 0]
click at [79, 575] on div "Auto Mode Send" at bounding box center [125, 585] width 181 height 20
drag, startPoint x: 62, startPoint y: 368, endPoint x: 108, endPoint y: 368, distance: 46.0
click at [108, 368] on strong "Upgrade to Claude 4 Sonnet if:" at bounding box center [85, 368] width 111 height 7
copy strong "Claude 4 Sonnet"
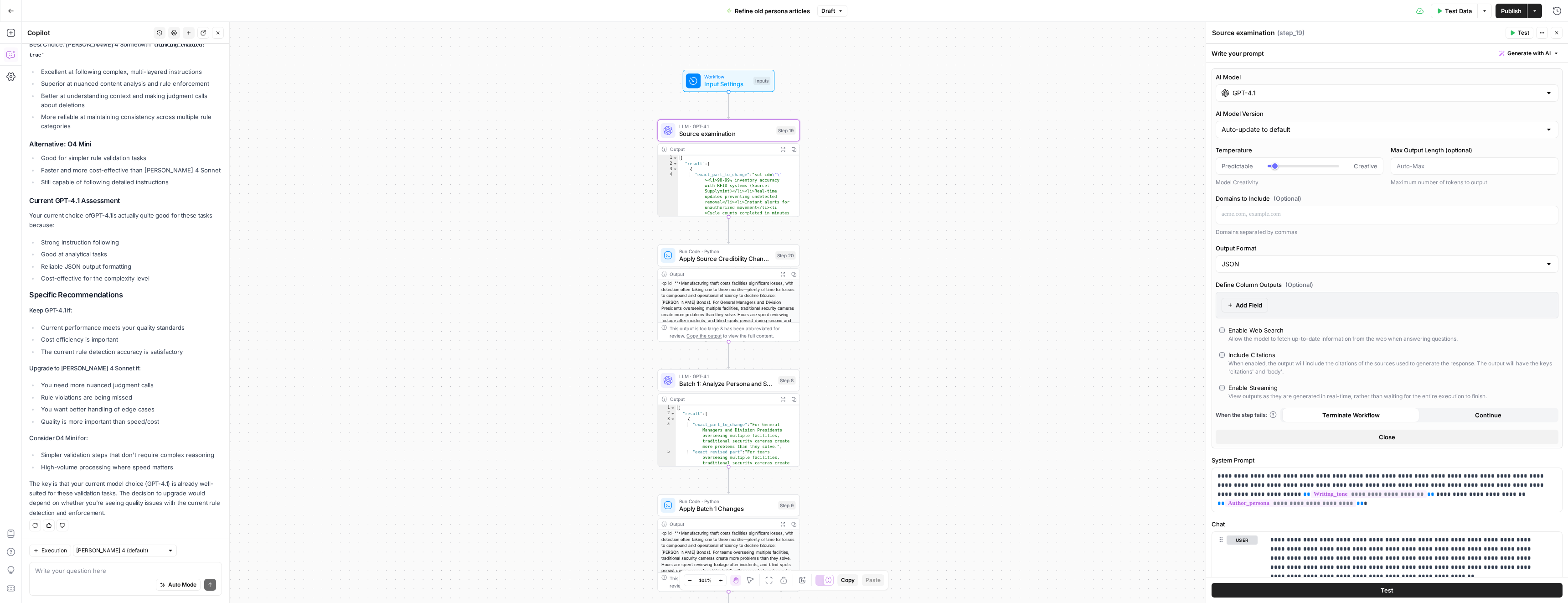
click at [64, 579] on div "Auto Mode Send" at bounding box center [125, 585] width 181 height 20
paste textarea "Claude 4 Sonnet"
click at [96, 570] on textarea "what about Claude 4 Sonnet" at bounding box center [125, 570] width 181 height 9
type textarea "what about Claude 4.5 Sonnet?"
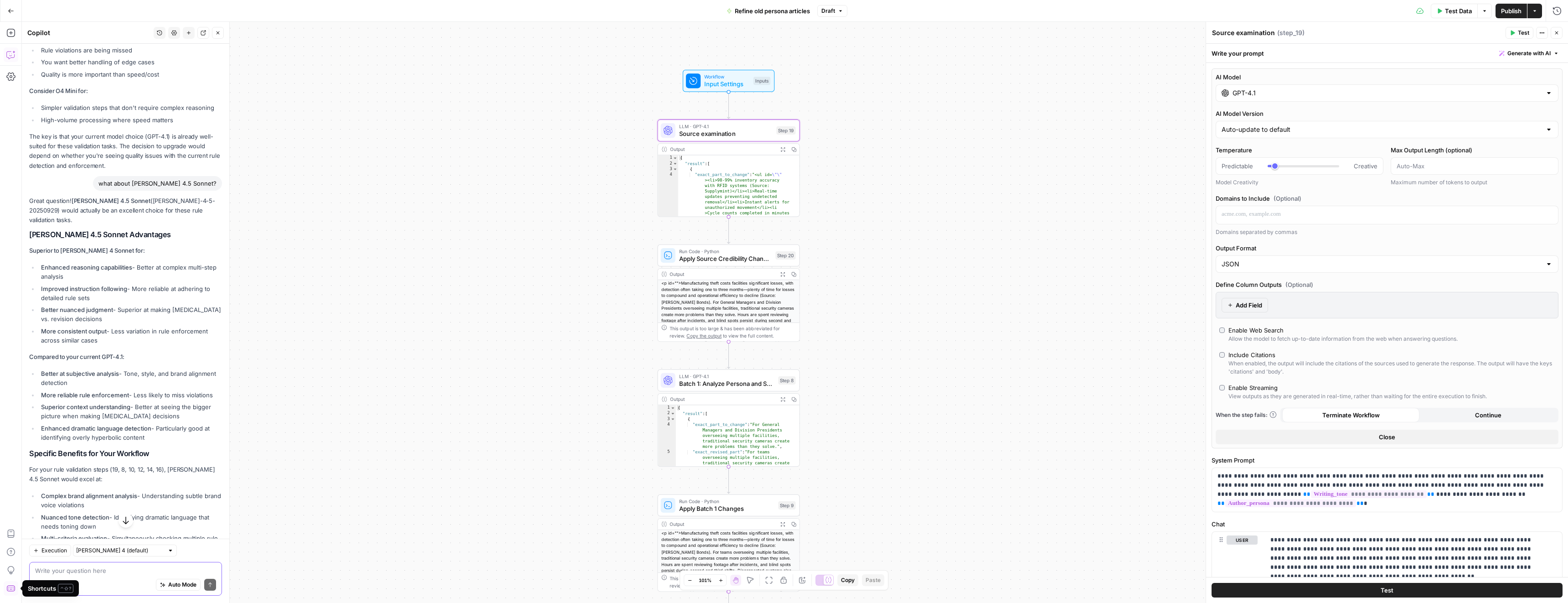
scroll to position [914, 0]
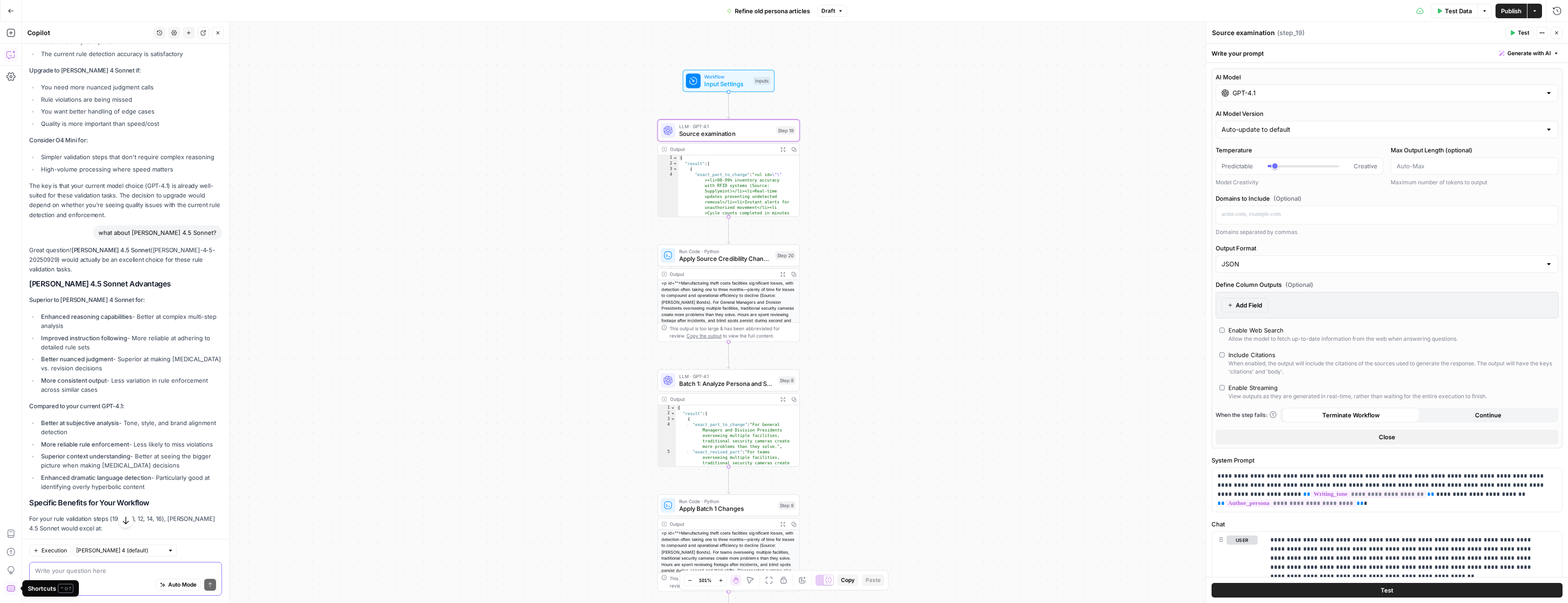
click at [1239, 92] on input "GPT-4.1" at bounding box center [1387, 93] width 309 height 9
click at [1292, 146] on div "Claude Sonnet 4.5" at bounding box center [1301, 142] width 150 height 9
type input "Claude Sonnet 4.5"
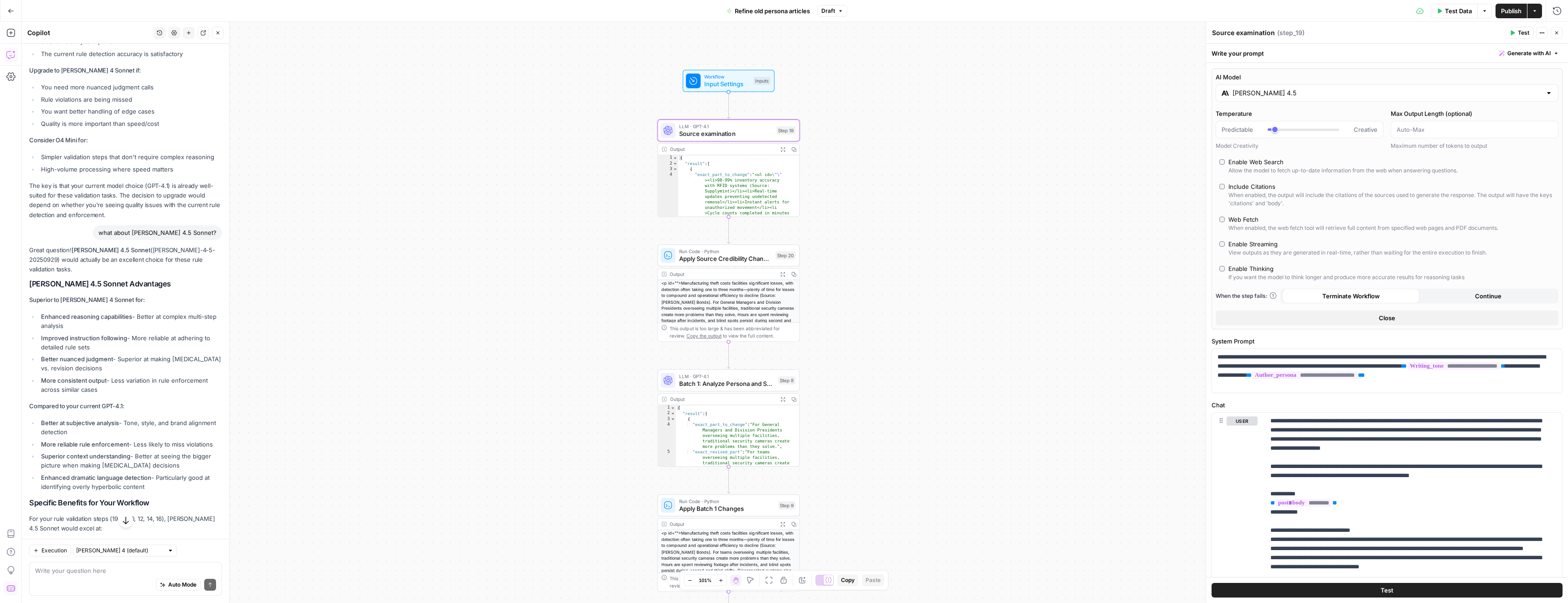
scroll to position [929, 0]
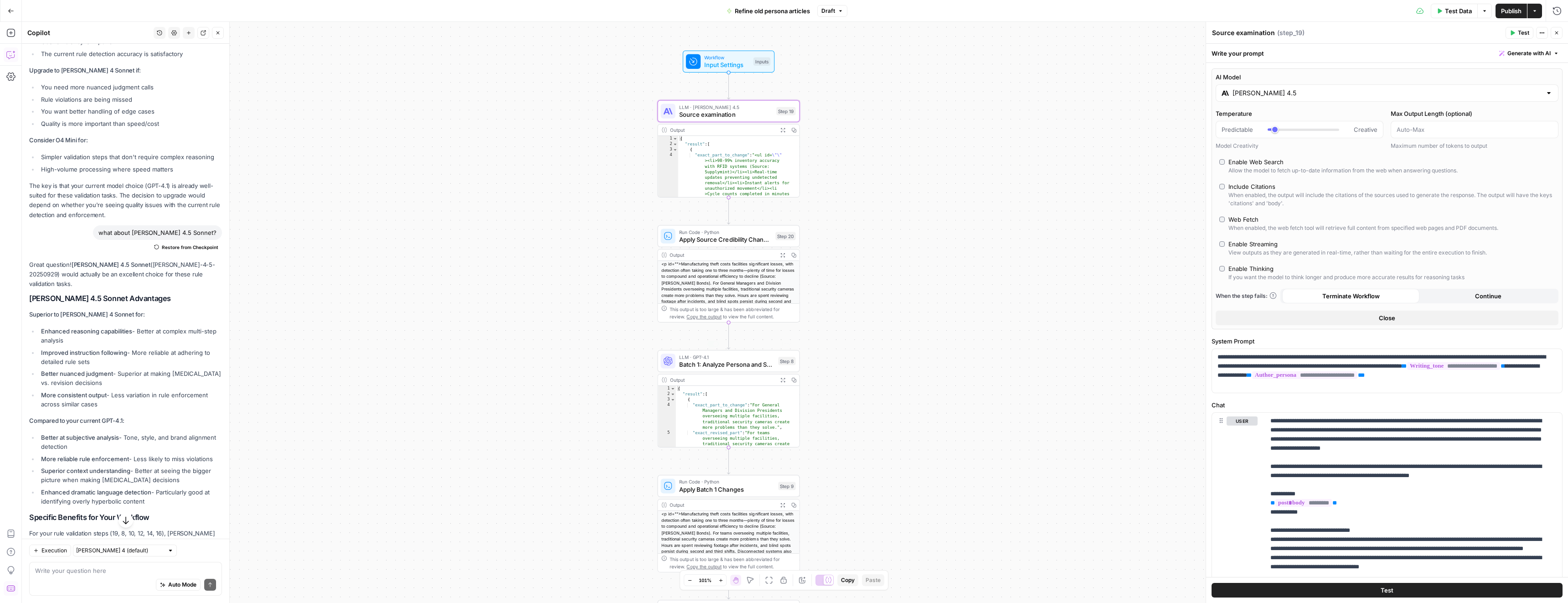
click at [724, 364] on span "Batch 1: Analyze Persona and Solution References" at bounding box center [727, 364] width 96 height 9
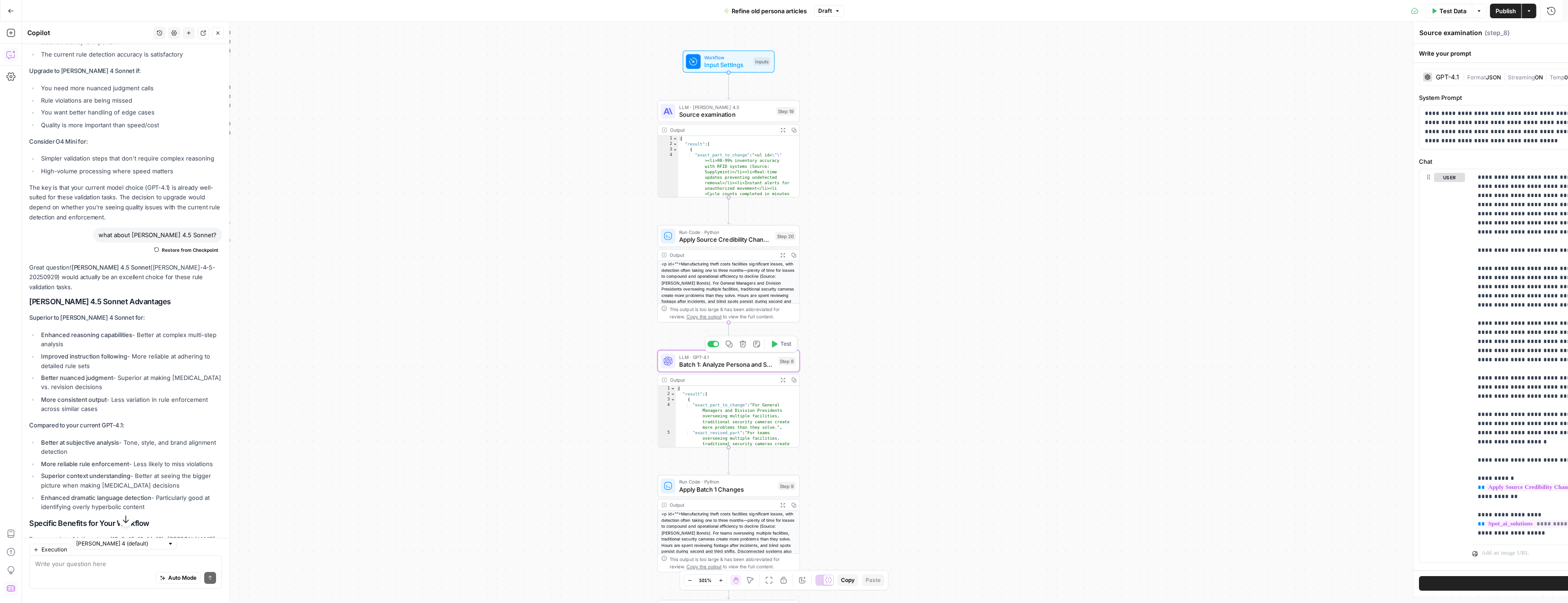
type textarea "Batch 1: Analyze Persona and Solution References"
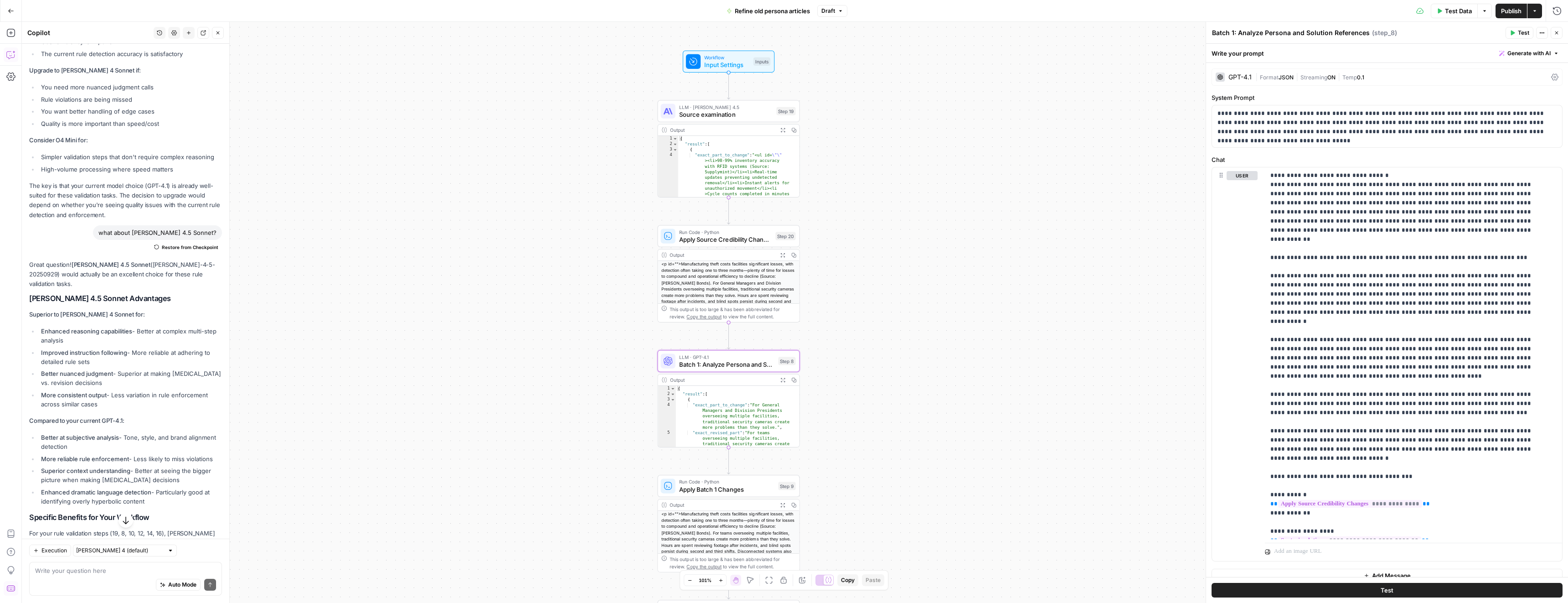
click at [1227, 78] on div "GPT-4.1" at bounding box center [1233, 77] width 36 height 9
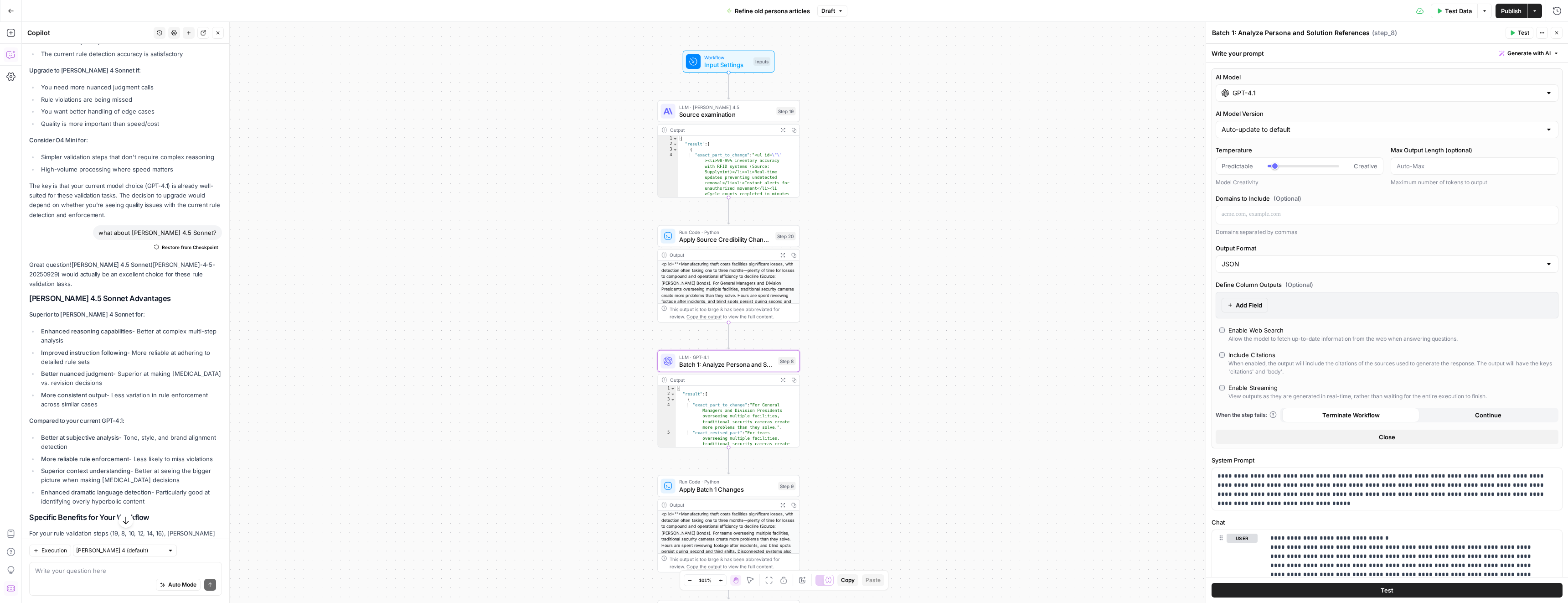
click at [1248, 94] on input "GPT-4.1" at bounding box center [1387, 93] width 309 height 9
click at [1306, 115] on button "Anthropic" at bounding box center [1311, 117] width 39 height 15
click at [1292, 141] on div "Claude Sonnet 4.5" at bounding box center [1301, 142] width 150 height 9
type input "Claude Sonnet 4.5"
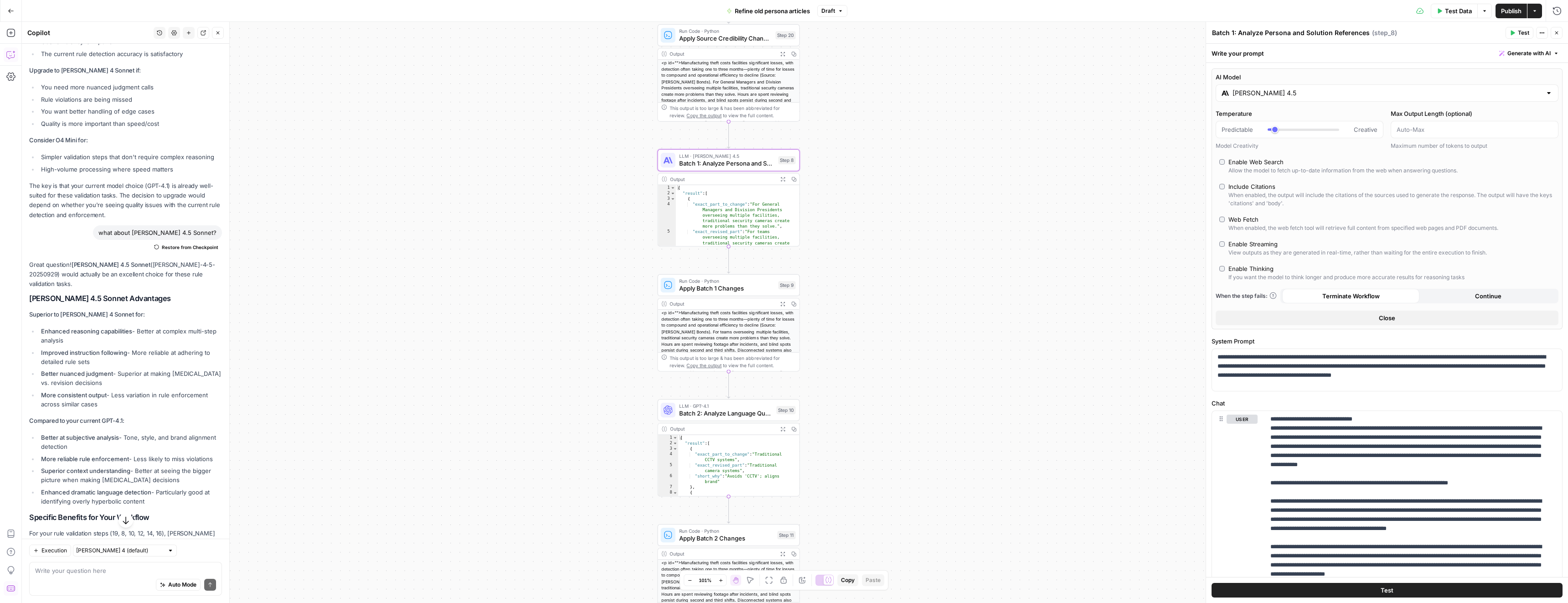
click at [721, 411] on span "Batch 2: Analyze Language Quality Issues" at bounding box center [726, 413] width 94 height 9
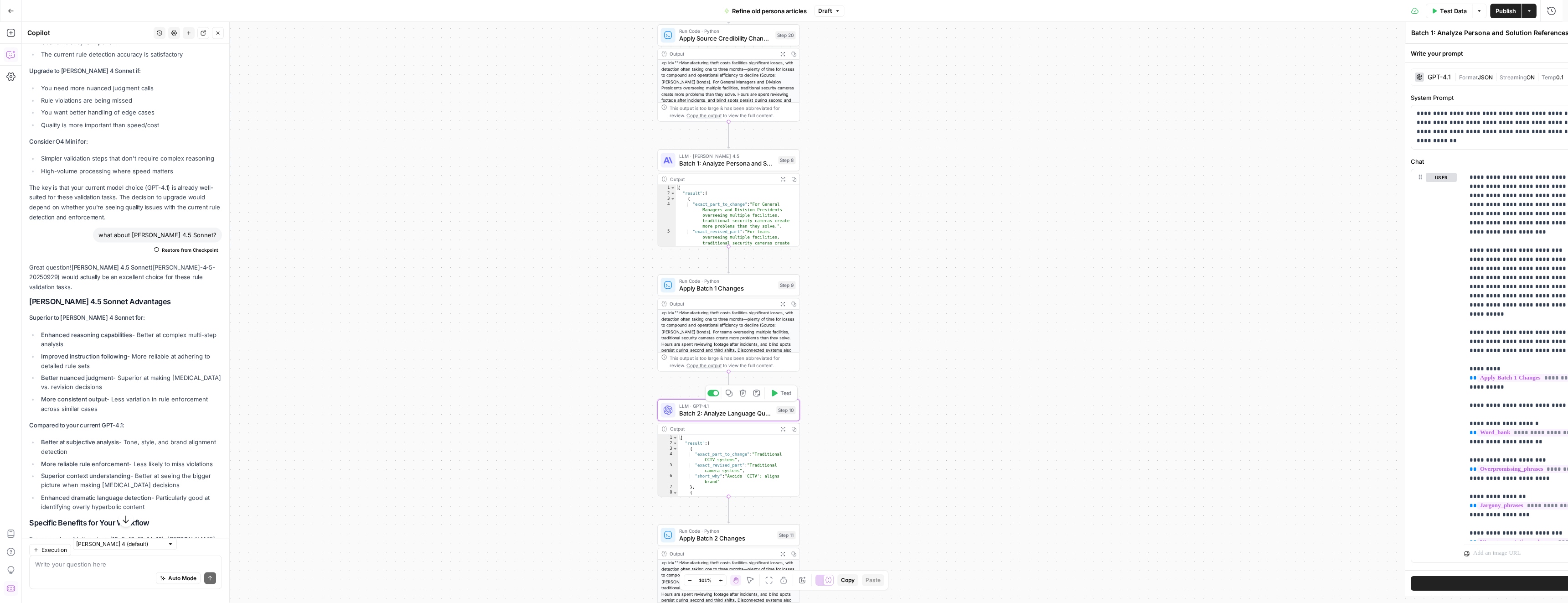
type textarea "Batch 2: Analyze Language Quality Issues"
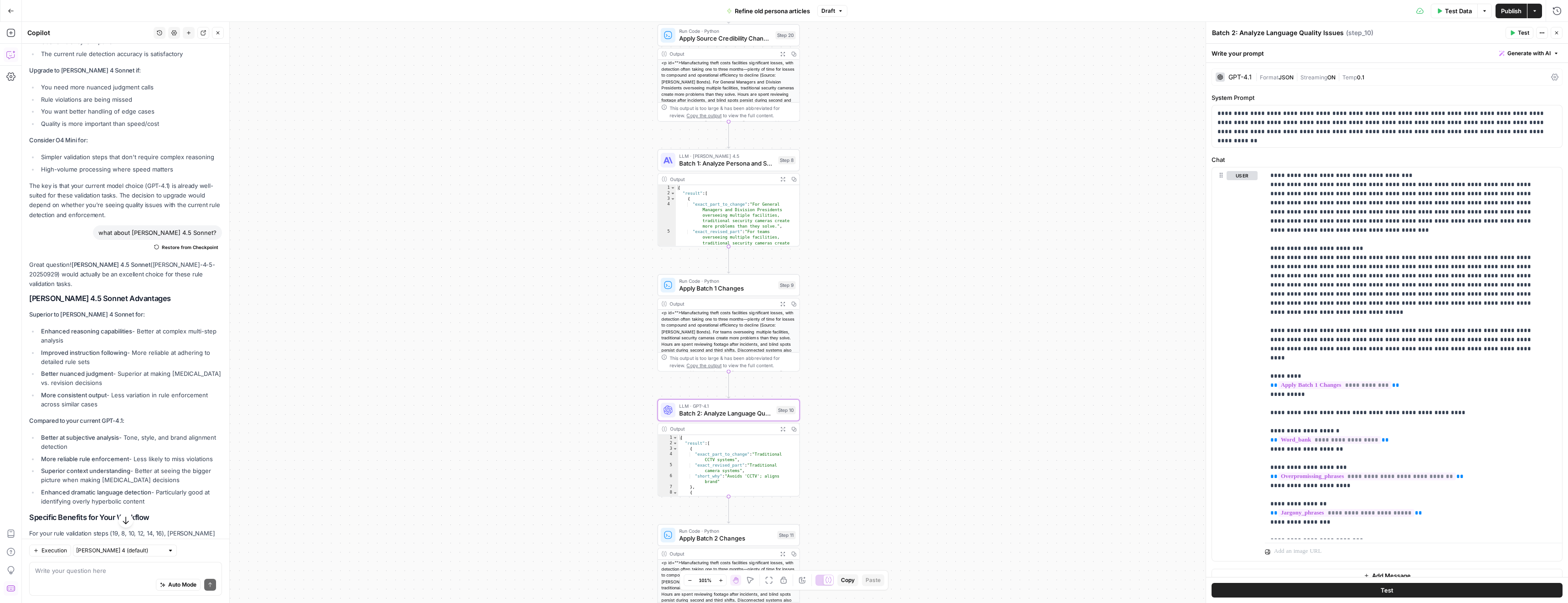
click at [1244, 78] on div "GPT-4.1" at bounding box center [1240, 77] width 23 height 6
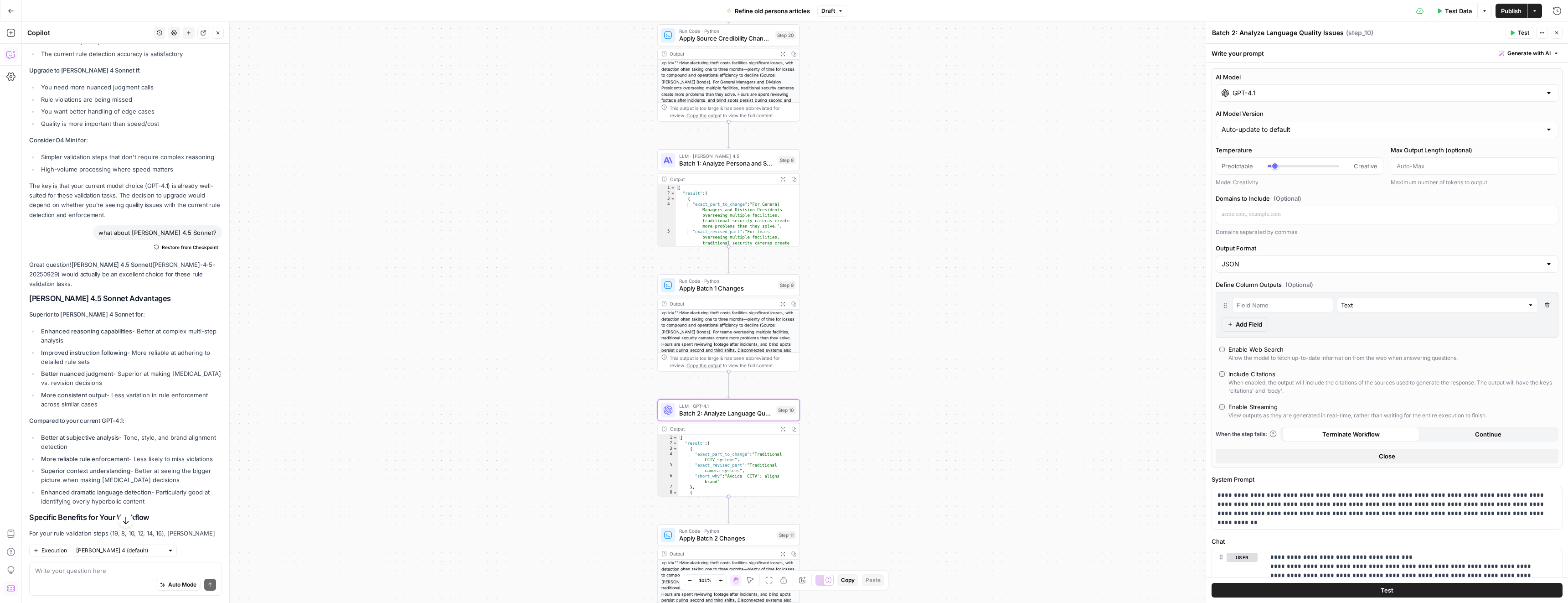
click at [1258, 88] on input "GPT-4.1" at bounding box center [1387, 93] width 309 height 9
click at [1311, 115] on button "Anthropic" at bounding box center [1311, 117] width 39 height 15
click at [1285, 148] on label "Claude Sonnet 4.5 Hybrid reasoning: fast answers or deep thinking anthropic Vis…" at bounding box center [1301, 156] width 163 height 49
type input "Claude Sonnet 4.5"
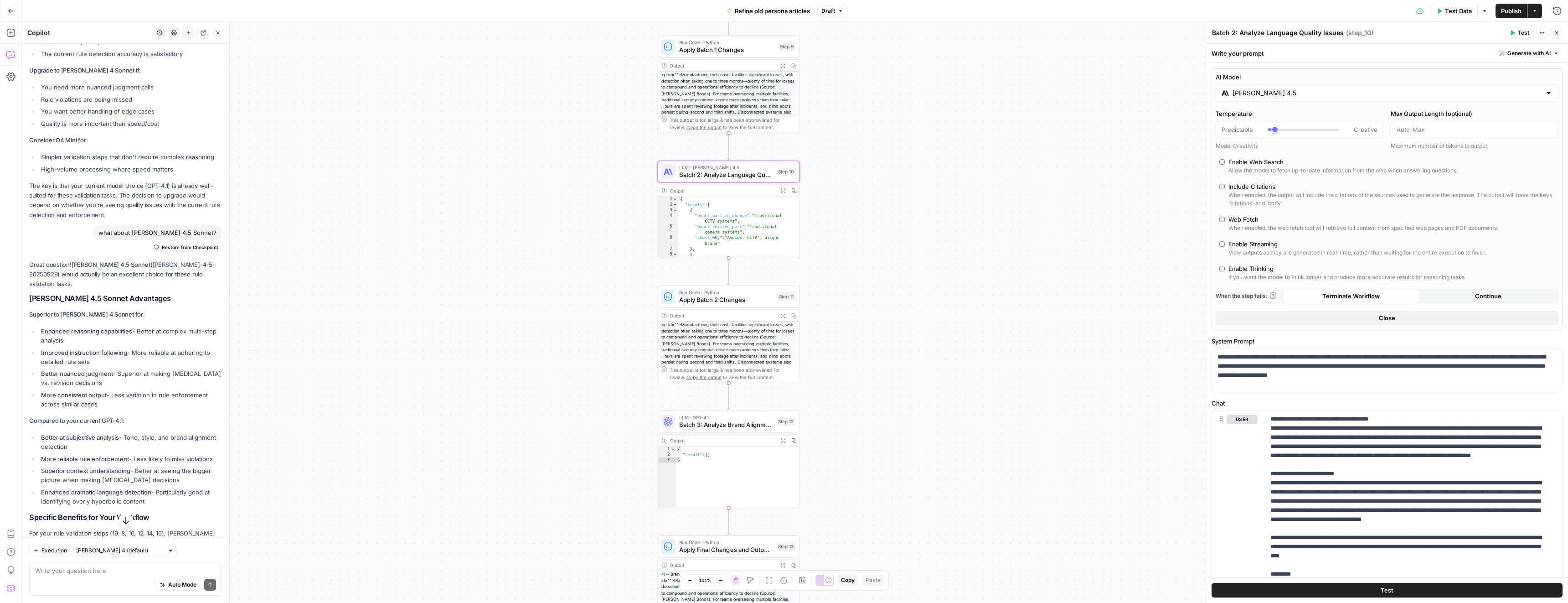
click at [751, 423] on span "Batch 3: Analyze Brand Alignment and Writing Standards" at bounding box center [726, 425] width 94 height 9
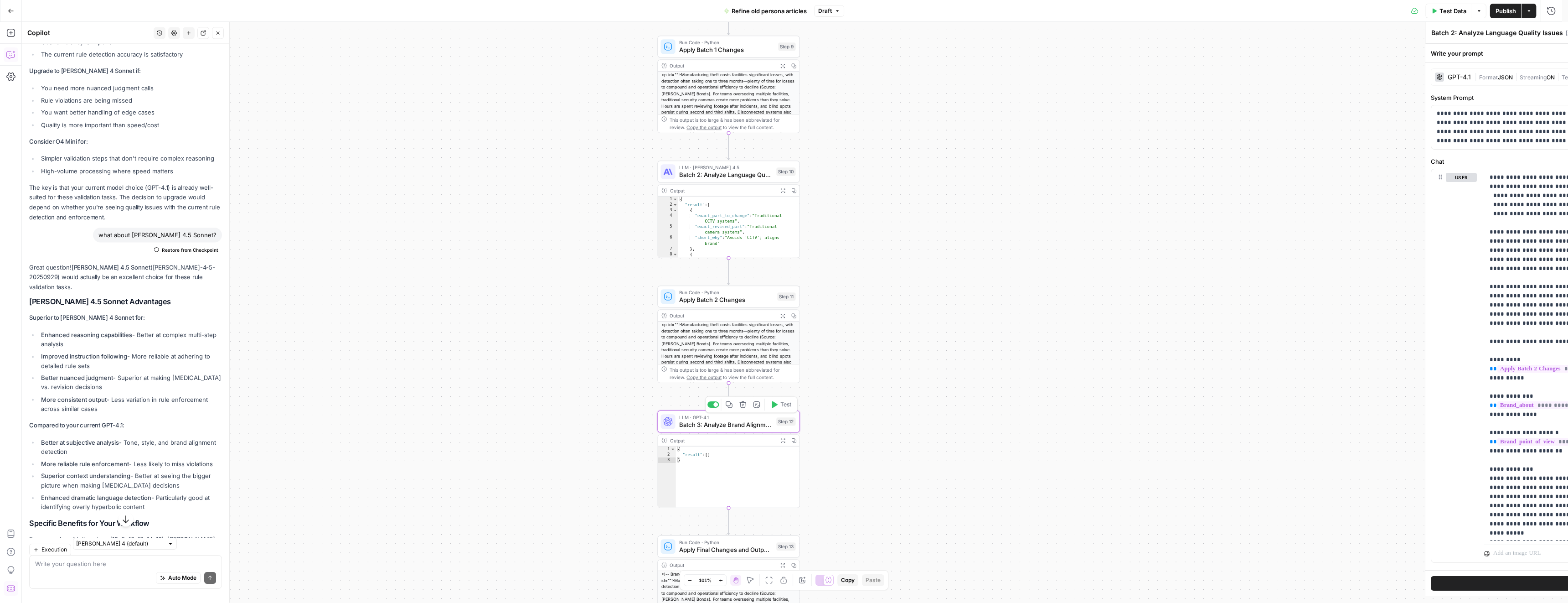
type textarea "Batch 3: Analyze Brand Alignment and Writing Standards"
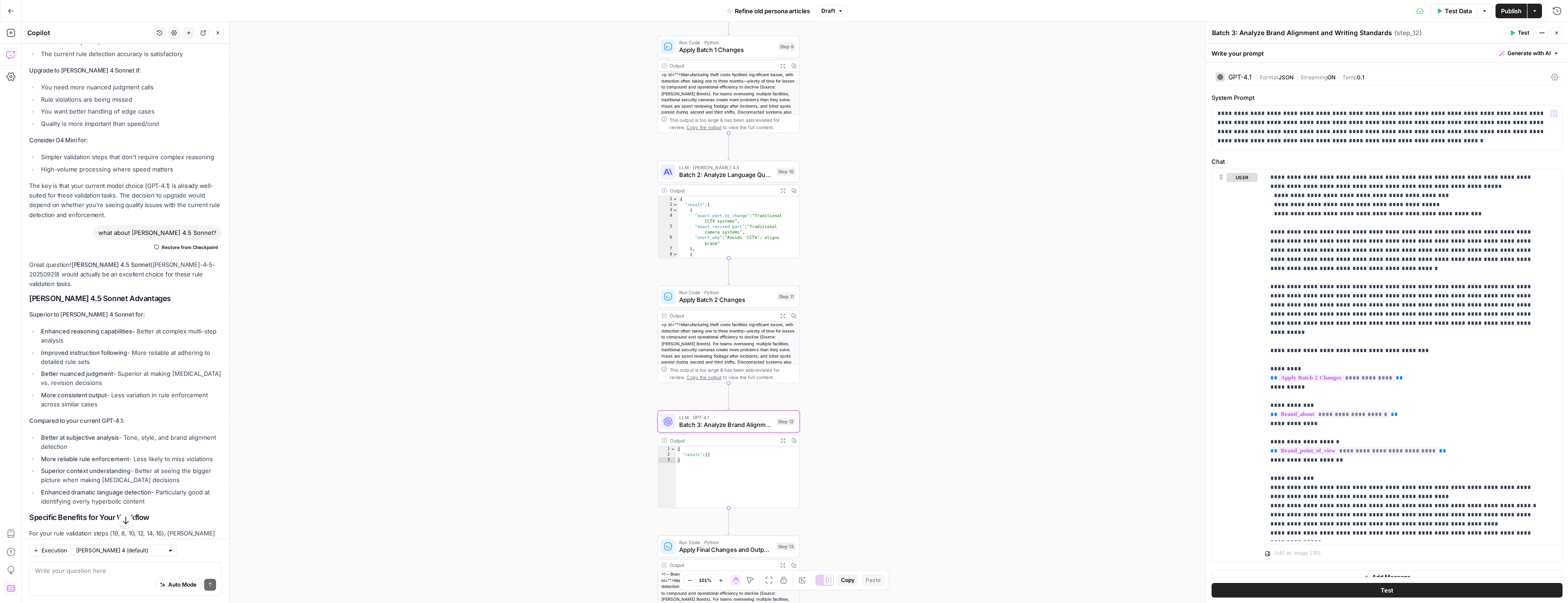
click at [1235, 76] on div "GPT-4.1" at bounding box center [1240, 77] width 23 height 6
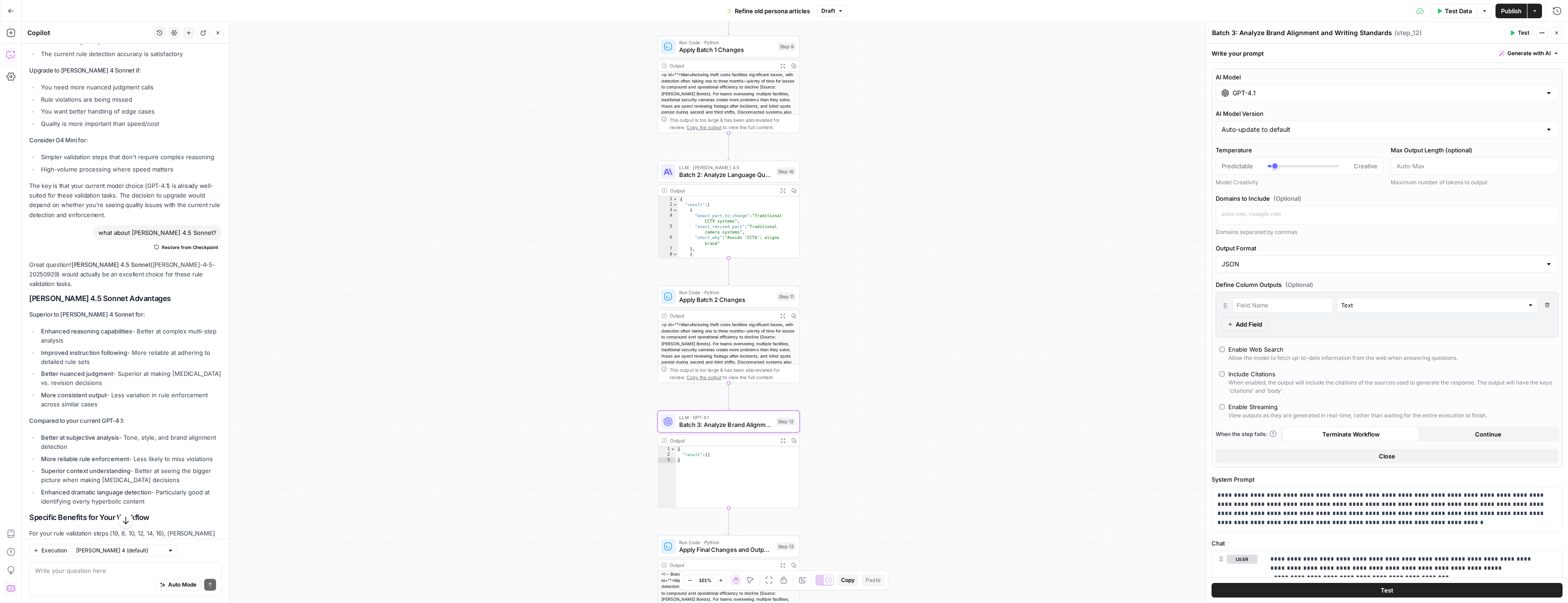
click at [1251, 92] on input "GPT-4.1" at bounding box center [1387, 93] width 309 height 9
click at [1318, 117] on button "Anthropic" at bounding box center [1311, 117] width 39 height 15
click at [1286, 144] on div "Claude Sonnet 4.5" at bounding box center [1301, 142] width 150 height 9
type input "Claude Sonnet 4.5"
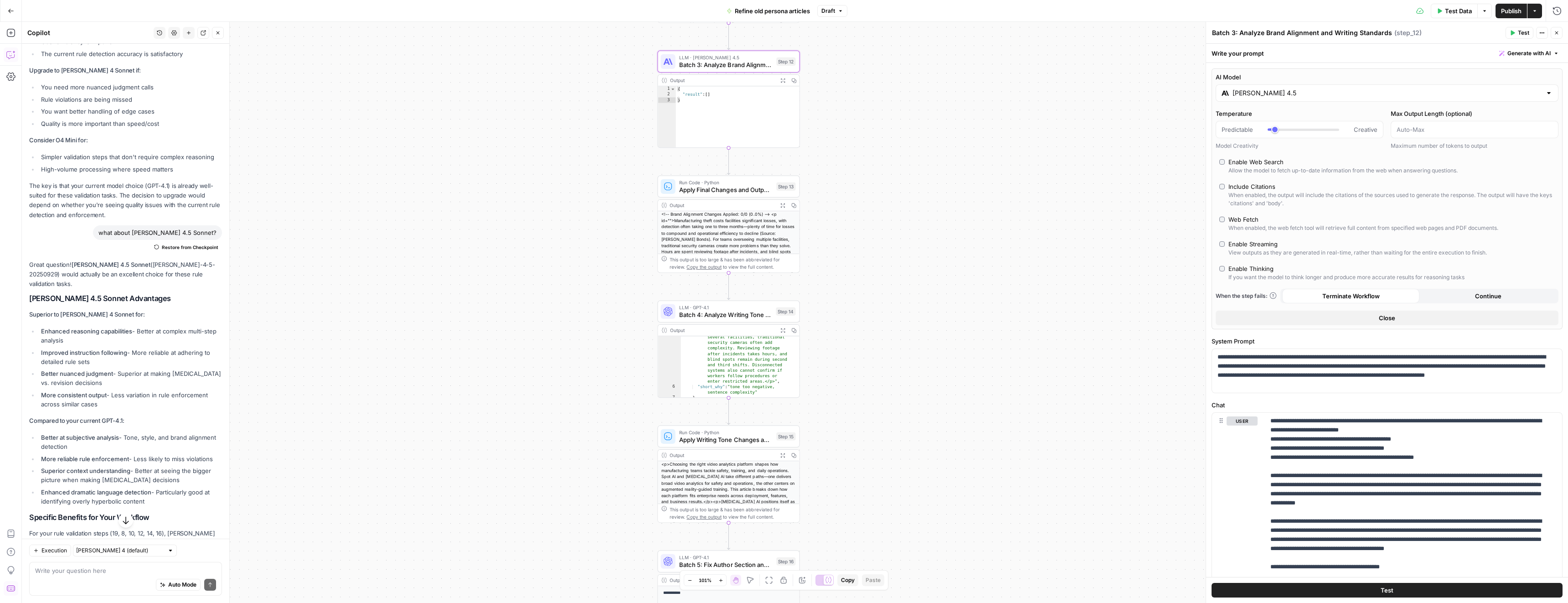
scroll to position [153, 0]
click at [749, 316] on span "Batch 4: Analyze Writing Tone and Style" at bounding box center [726, 314] width 93 height 9
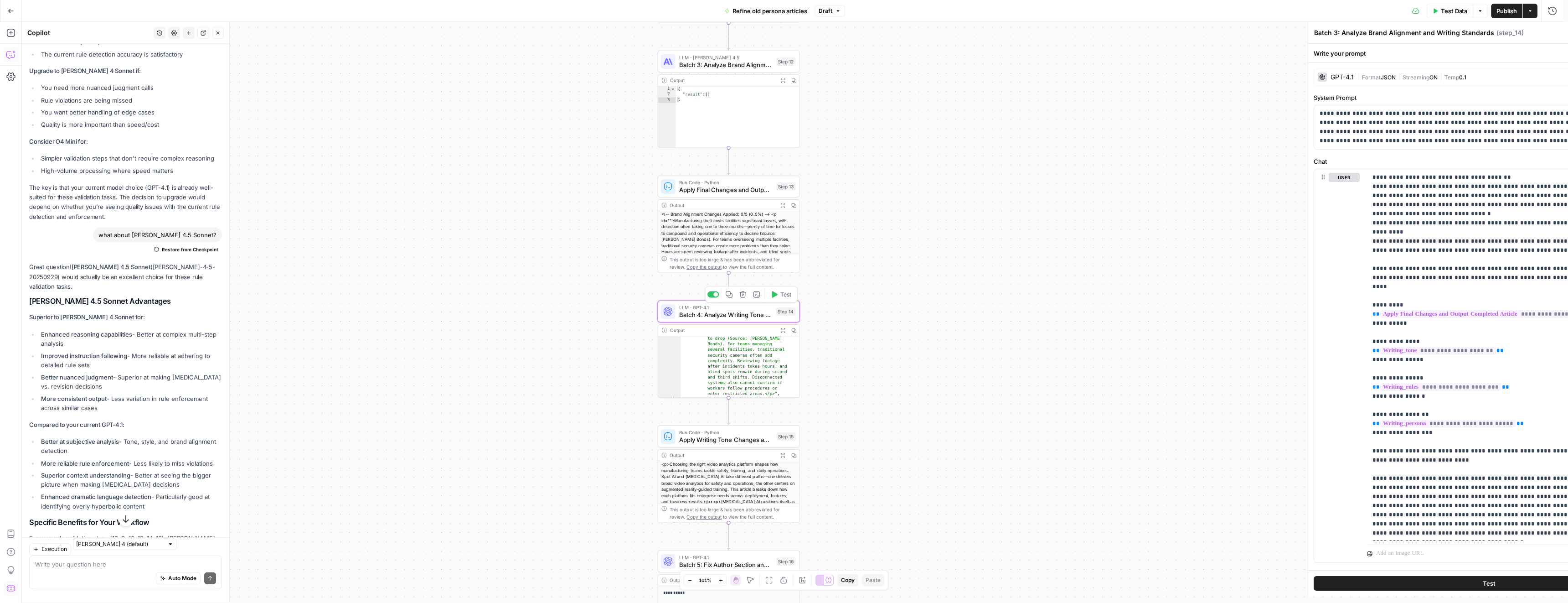
type textarea "Batch 4: Analyze Writing Tone and Style"
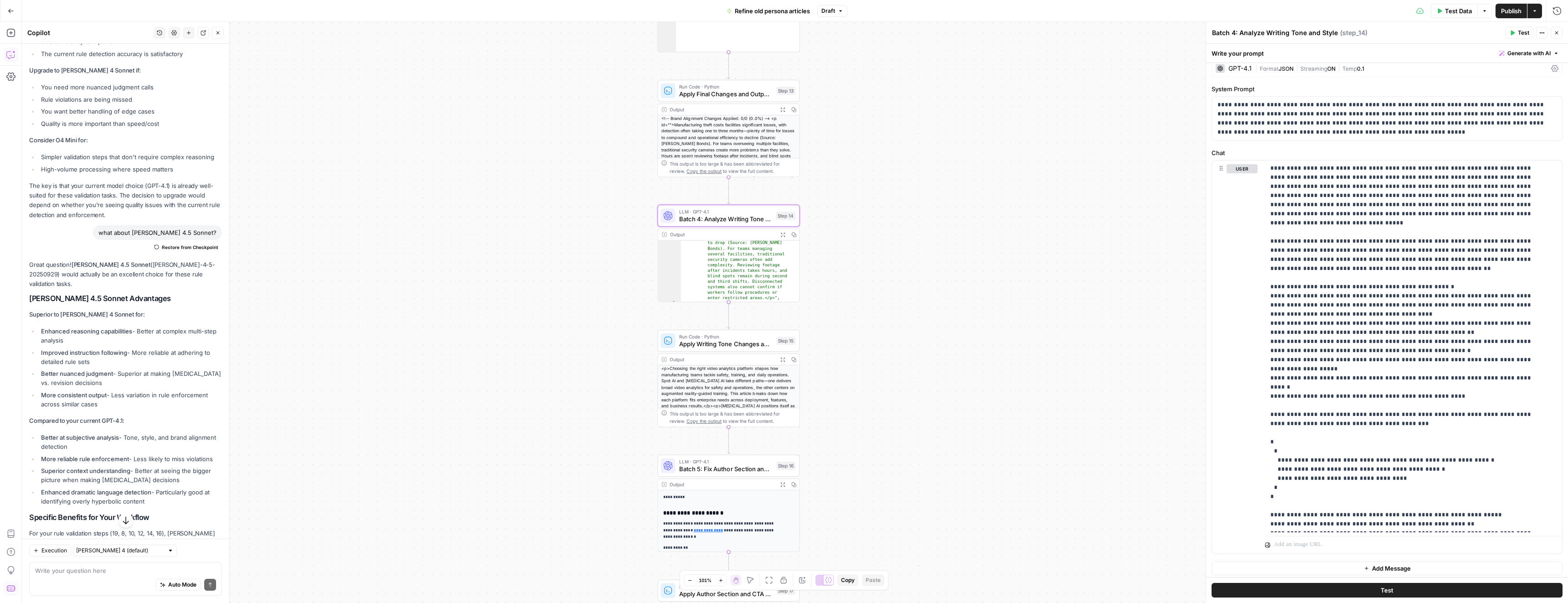
scroll to position [12, 0]
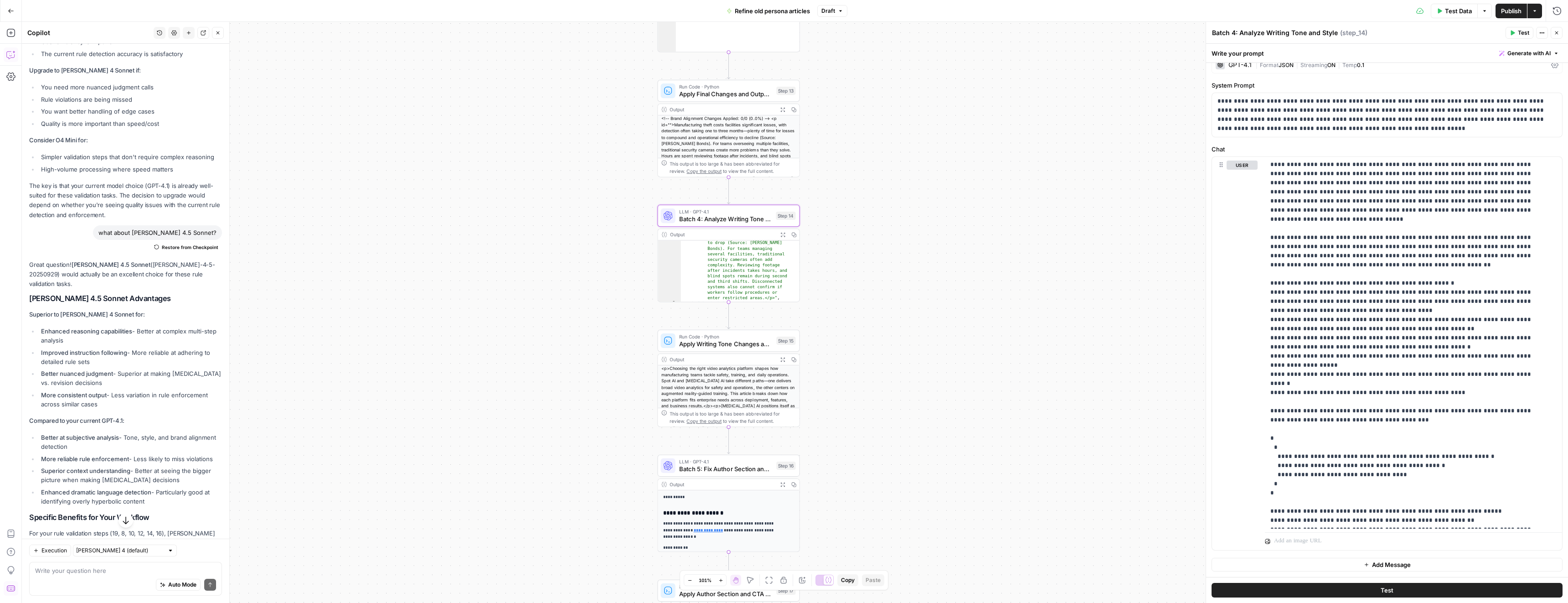
click at [1242, 66] on div "GPT-4.1" at bounding box center [1240, 65] width 23 height 6
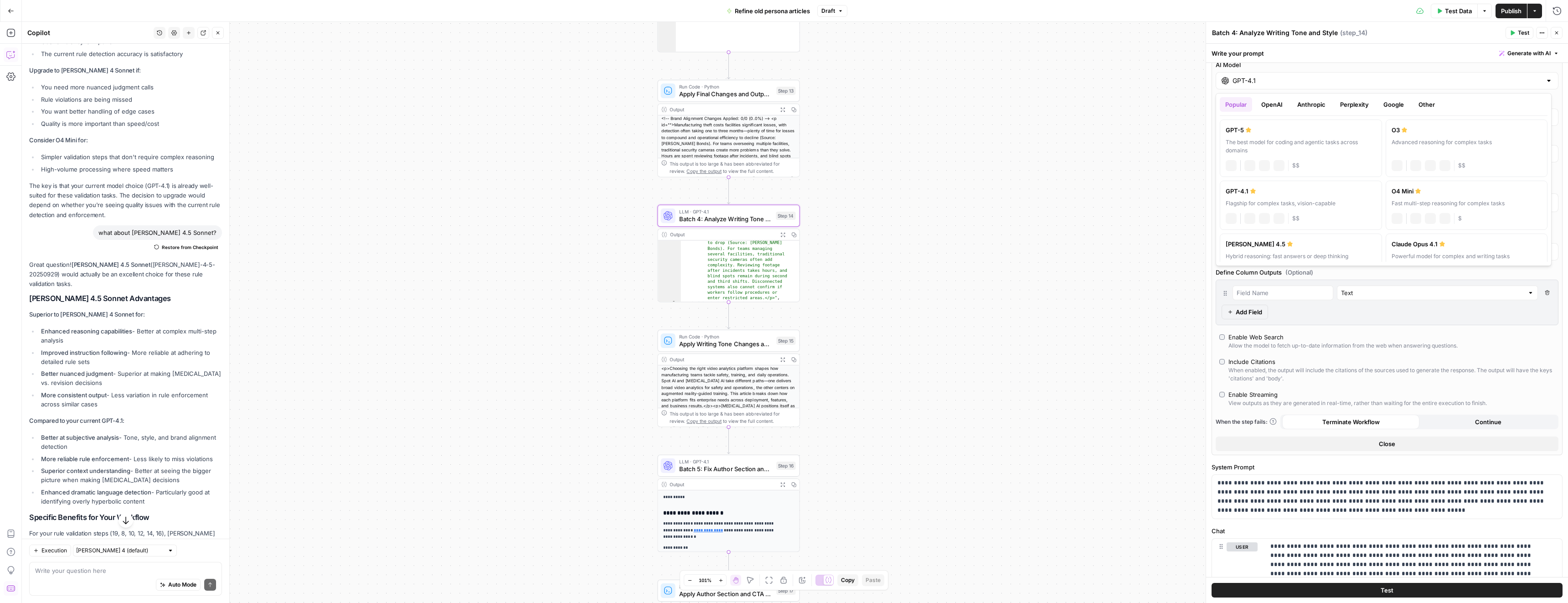
click at [1250, 79] on input "GPT-4.1" at bounding box center [1387, 80] width 309 height 9
click at [1317, 100] on button "Anthropic" at bounding box center [1311, 105] width 39 height 15
click at [1291, 127] on div "Claude Sonnet 4.5" at bounding box center [1301, 130] width 150 height 9
type input "Claude Sonnet 4.5"
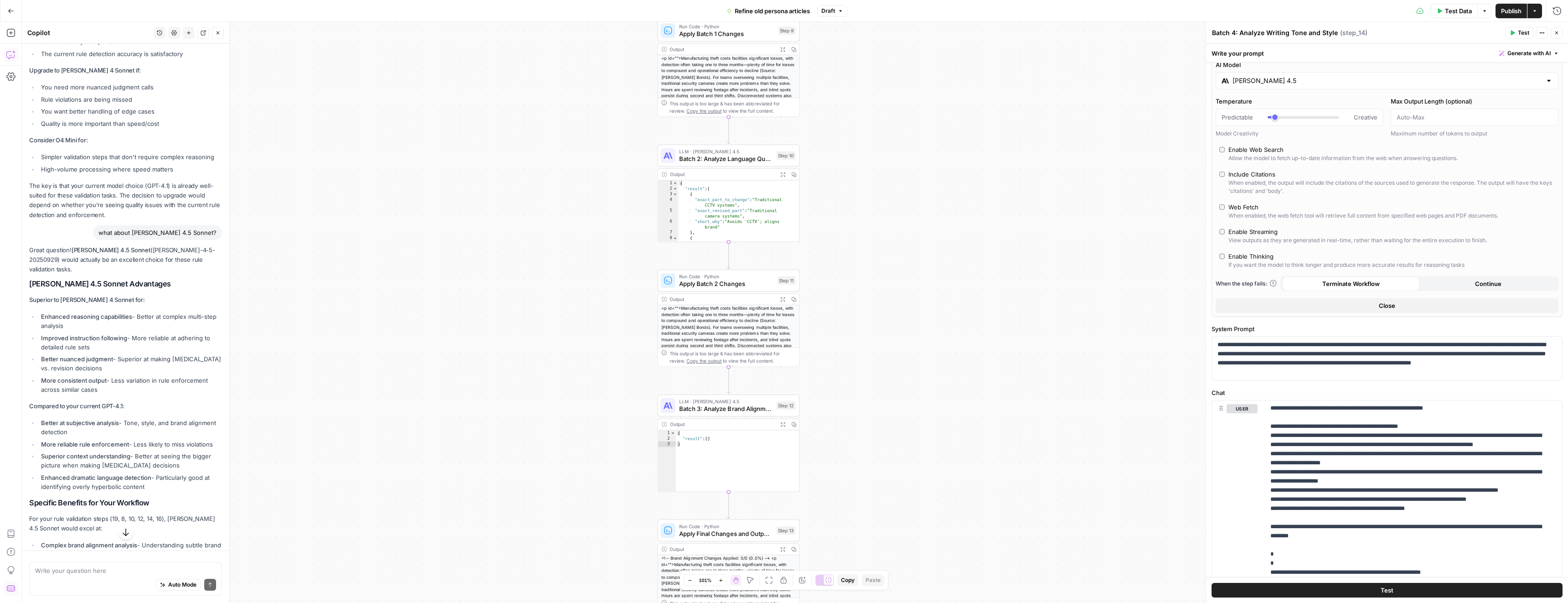
scroll to position [929, 0]
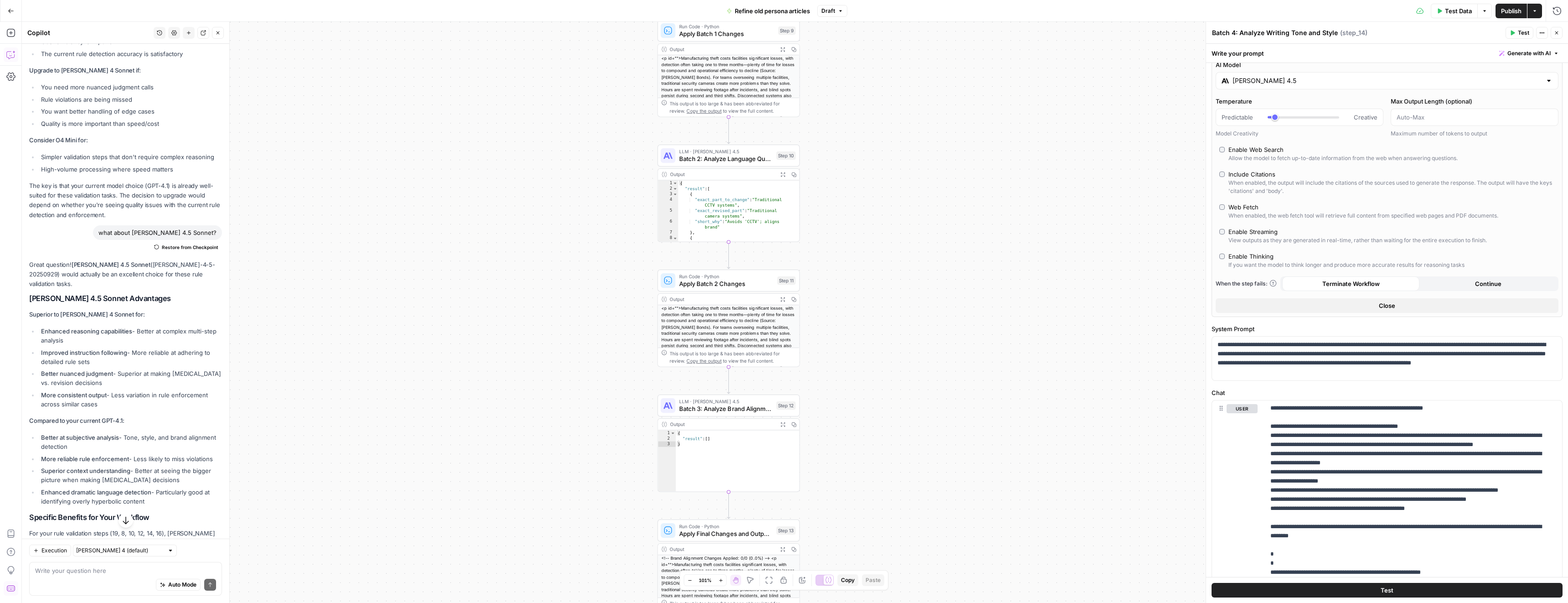
click at [1122, 113] on div "Workflow Input Settings Inputs LLM · Claude Sonnet 4.5 Source examination Step …" at bounding box center [795, 312] width 1546 height 581
click at [1507, 10] on span "Publish" at bounding box center [1511, 10] width 21 height 9
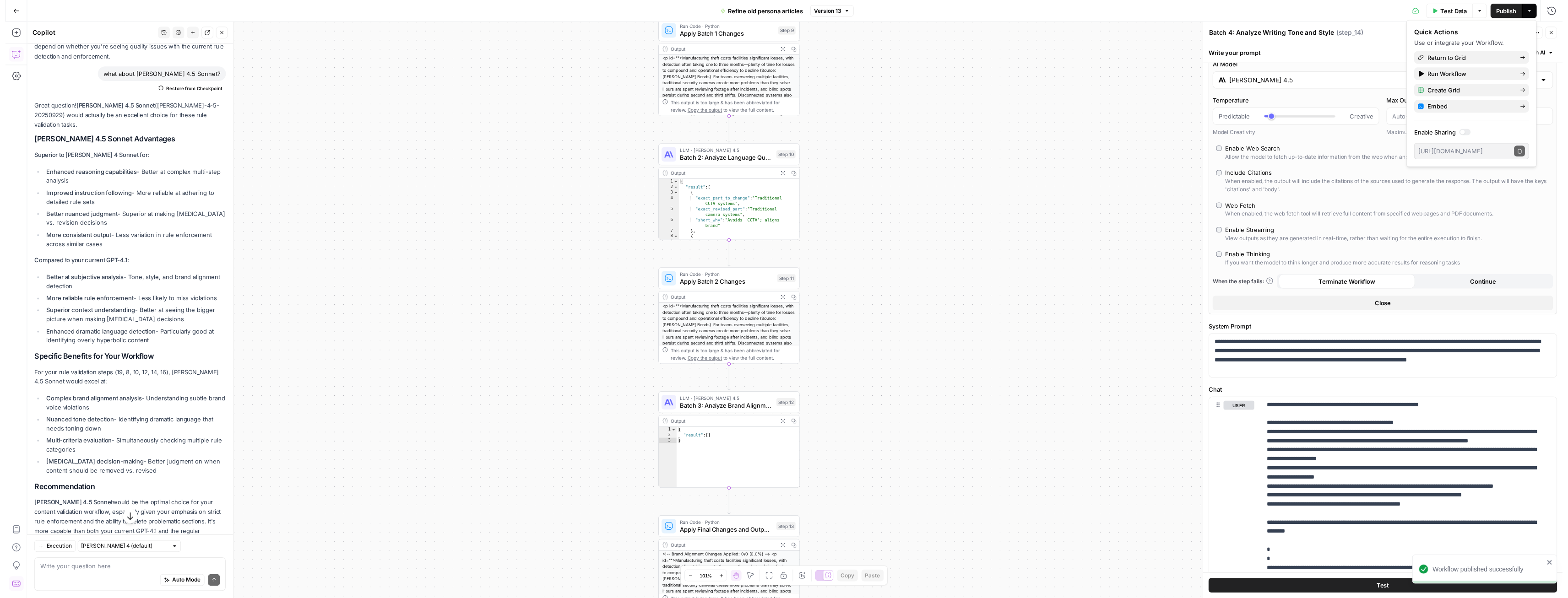
scroll to position [1148, 0]
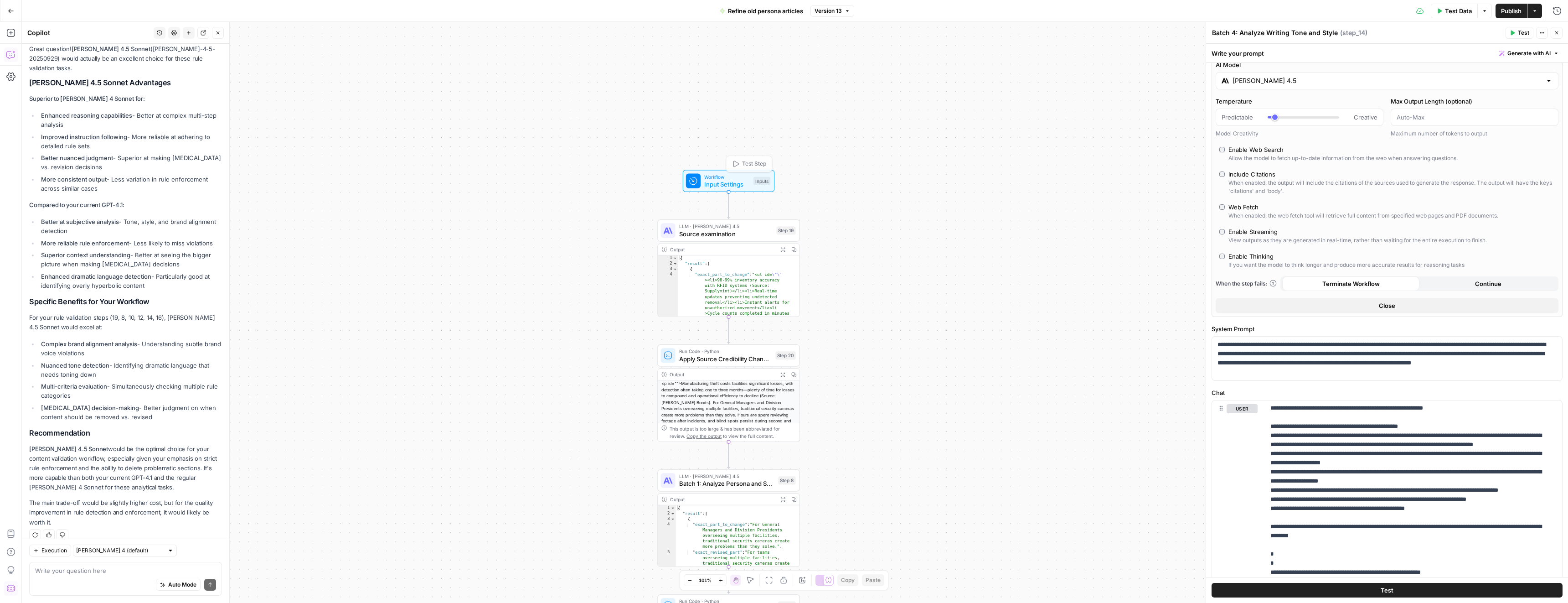
click at [743, 230] on span "Source examination" at bounding box center [726, 233] width 94 height 9
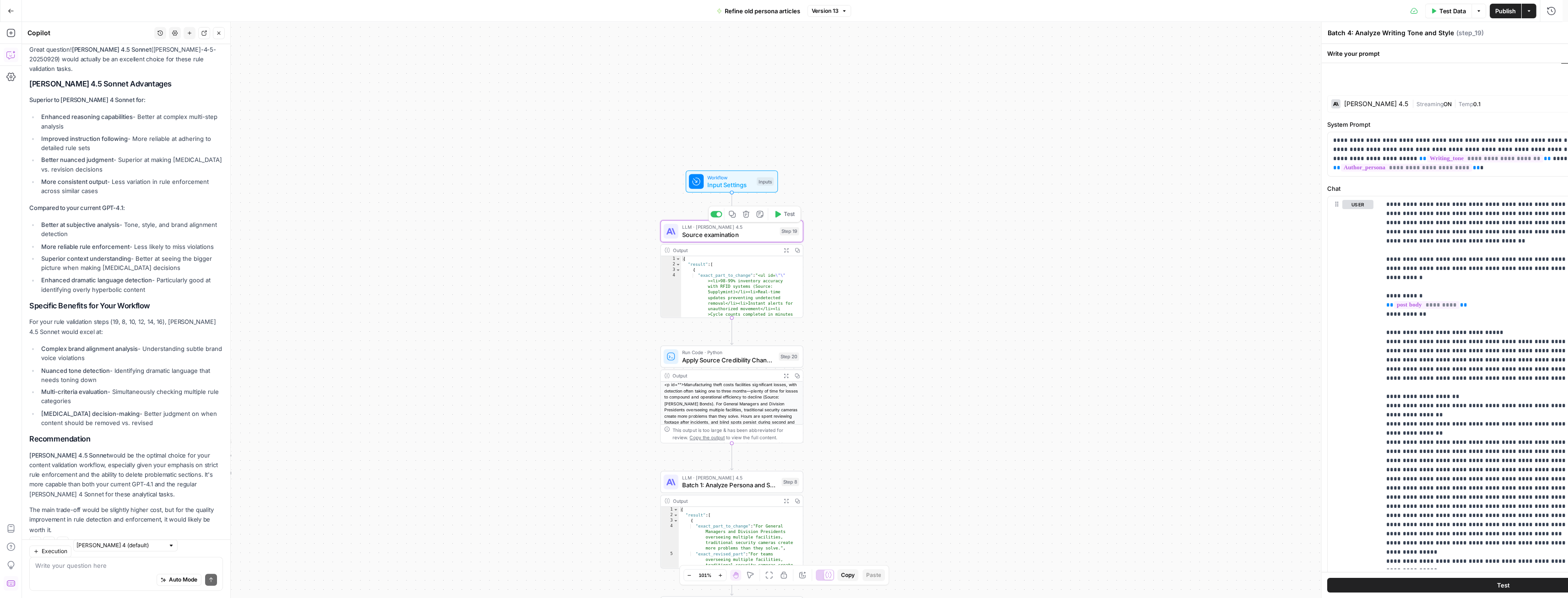
type textarea "Source examination"
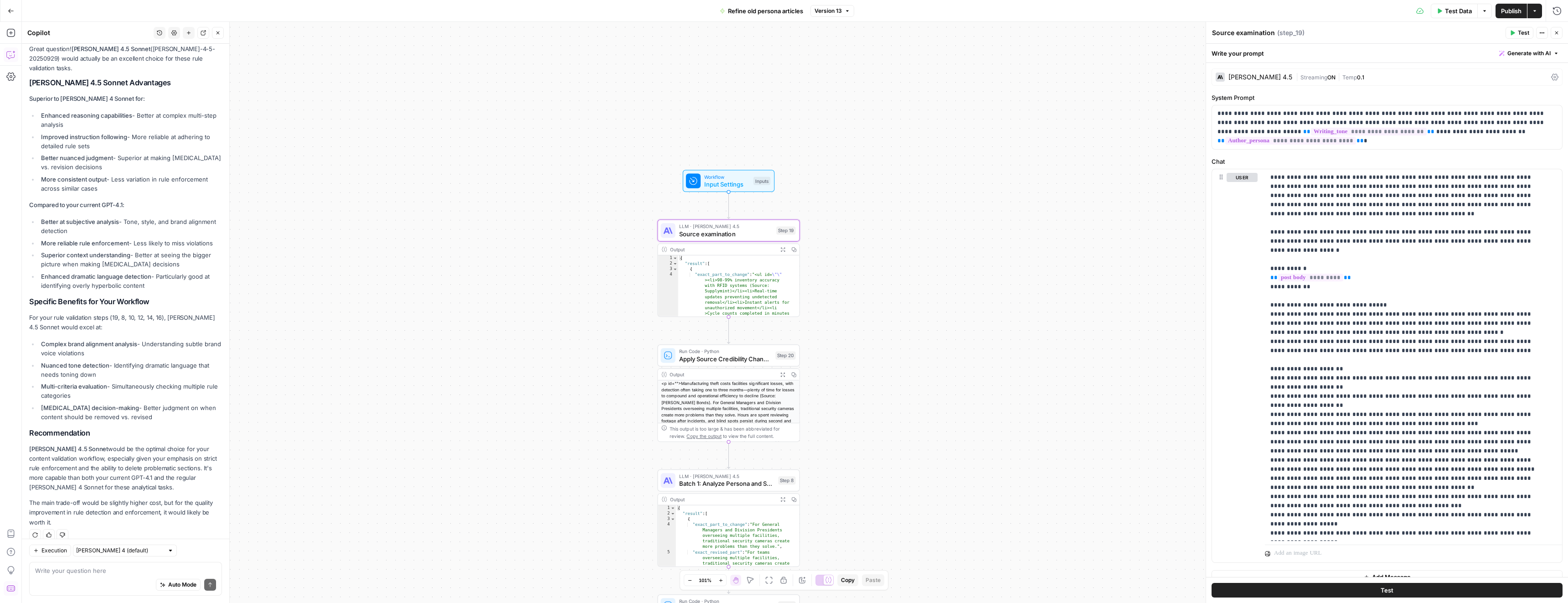
click at [1267, 73] on div "Claude Sonnet 4.5" at bounding box center [1254, 77] width 77 height 9
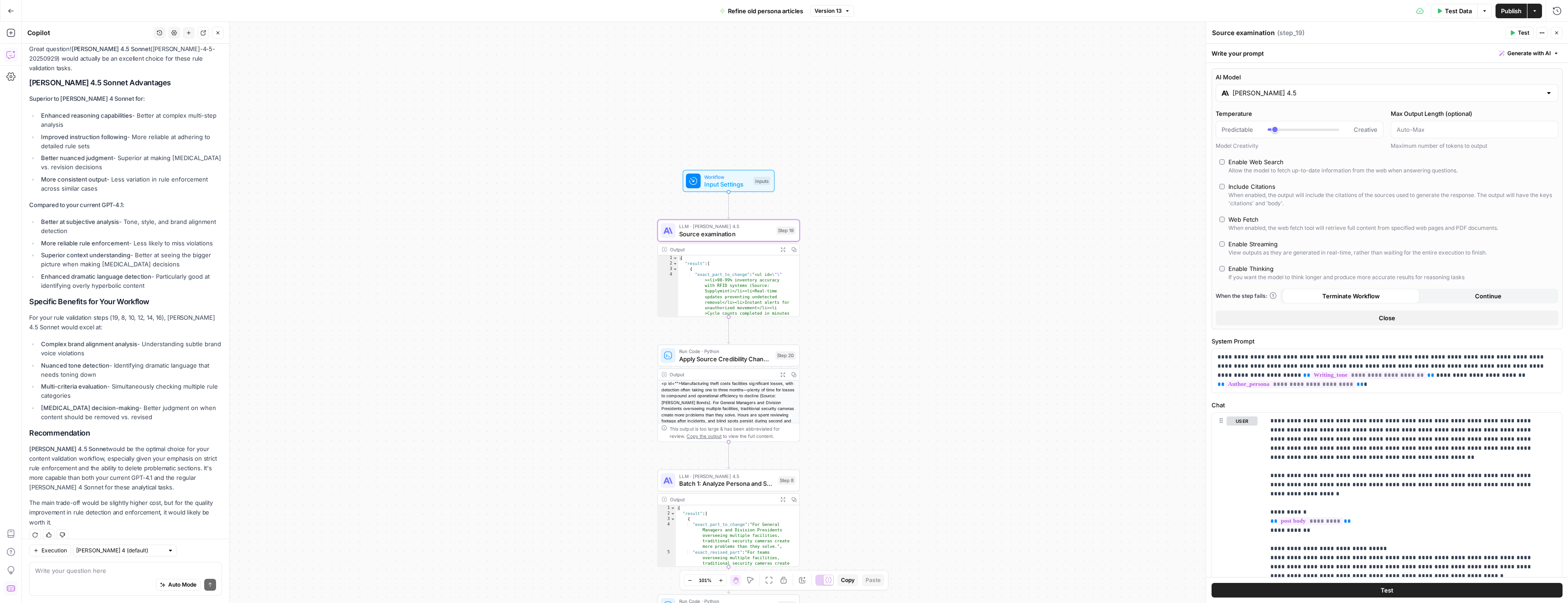
click at [1283, 91] on input "Claude Sonnet 4.5" at bounding box center [1387, 93] width 309 height 9
click at [1337, 116] on button "Perplexity" at bounding box center [1354, 117] width 40 height 15
click at [1318, 117] on button "Anthropic" at bounding box center [1311, 117] width 39 height 15
click at [879, 191] on div "Workflow Input Settings Inputs LLM · Claude Sonnet 4.5 Source examination Step …" at bounding box center [795, 312] width 1546 height 581
click at [705, 234] on span "Source examination" at bounding box center [726, 233] width 94 height 9
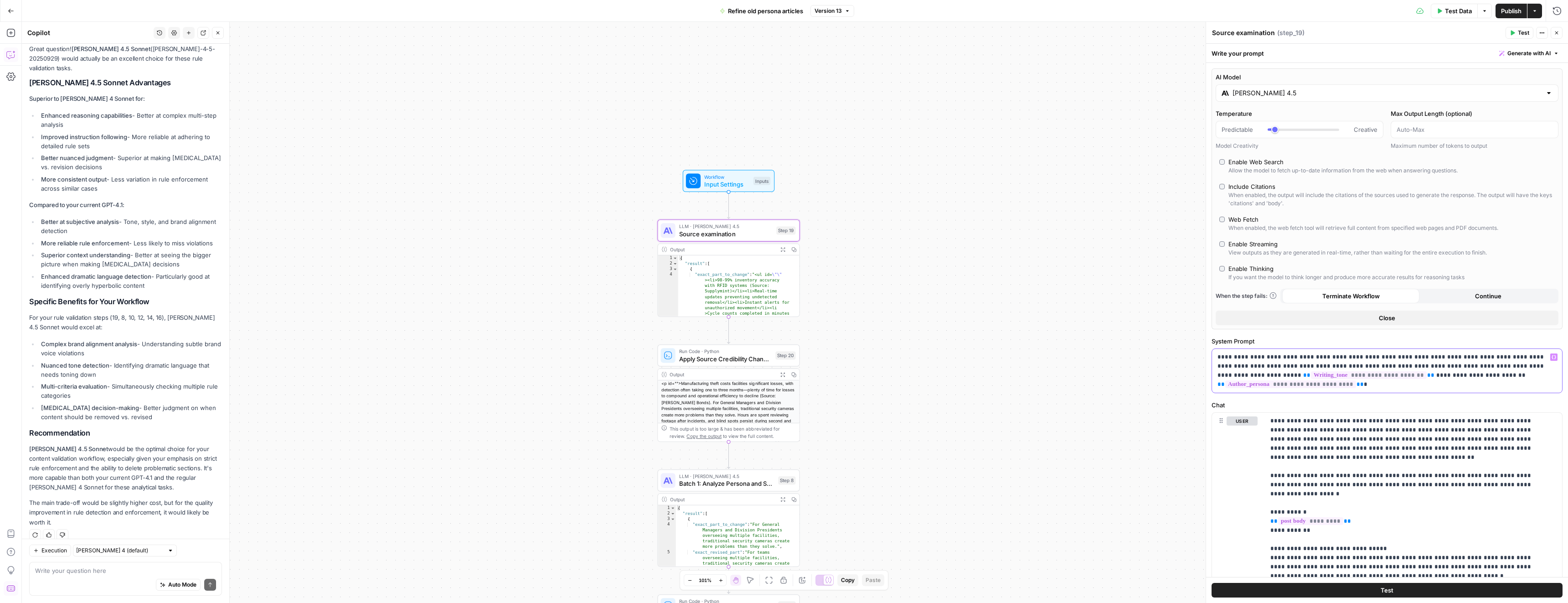
click at [1366, 386] on p "**********" at bounding box center [1384, 371] width 332 height 37
click at [1328, 384] on span "**********" at bounding box center [1290, 384] width 131 height 8
click at [1247, 96] on input "Claude Sonnet 4.5" at bounding box center [1387, 93] width 309 height 9
click at [1480, 202] on label "Claude Sonnet 4 Hybrid reasoning: fast answers or deep thinking anthropic Visio…" at bounding box center [1466, 209] width 163 height 49
type input "Claude Sonnet 4"
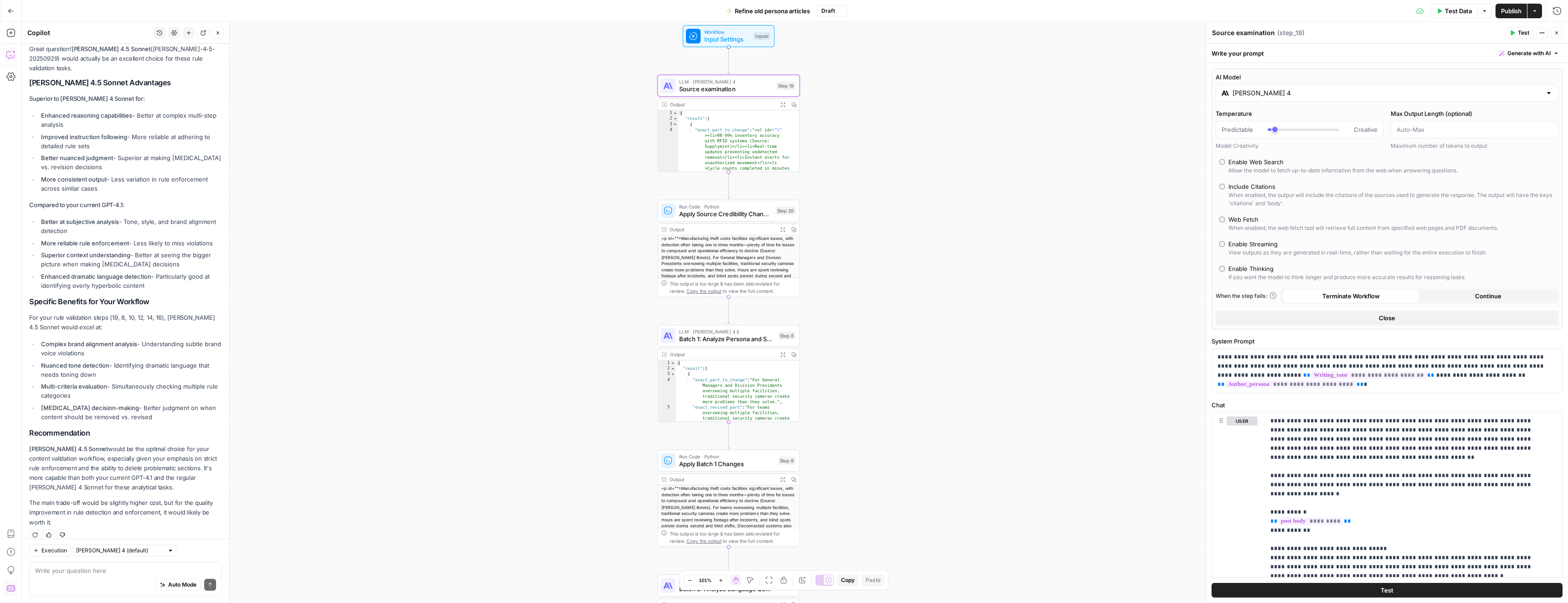
click at [763, 337] on span "Batch 1: Analyze Persona and Solution References" at bounding box center [727, 339] width 96 height 9
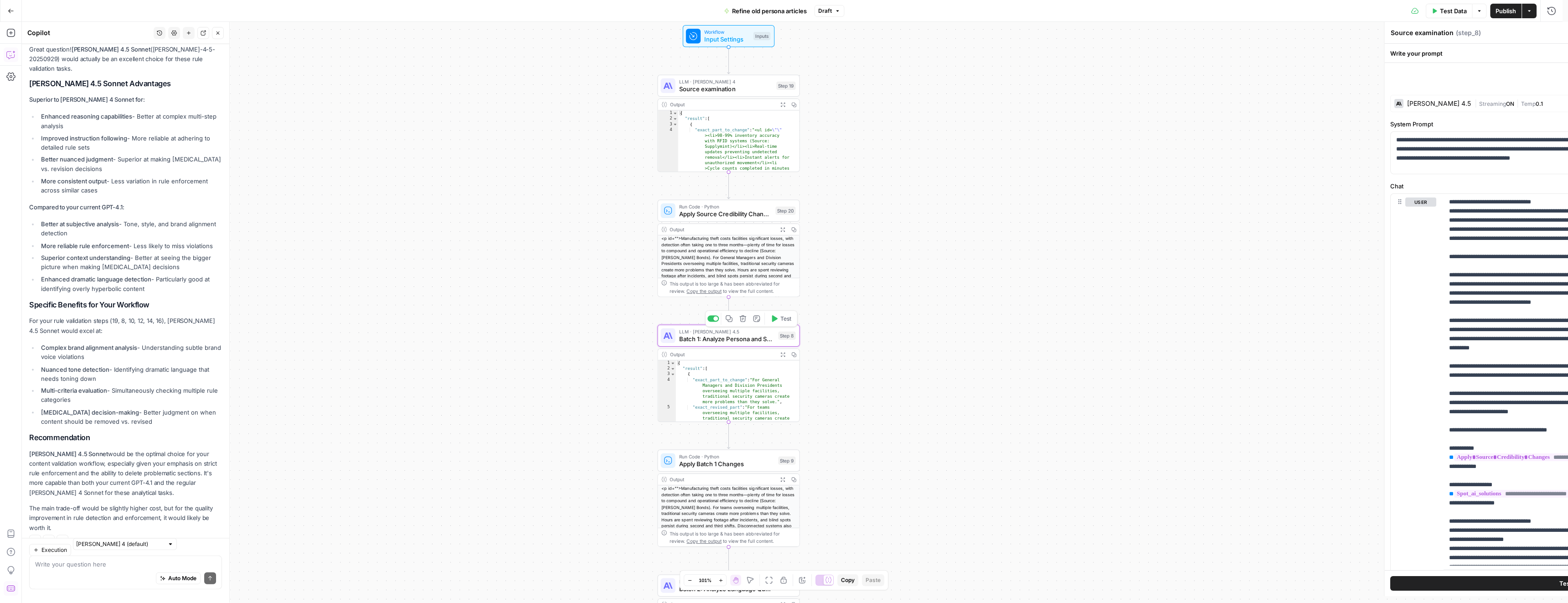
type textarea "Batch 1: Analyze Persona and Solution References"
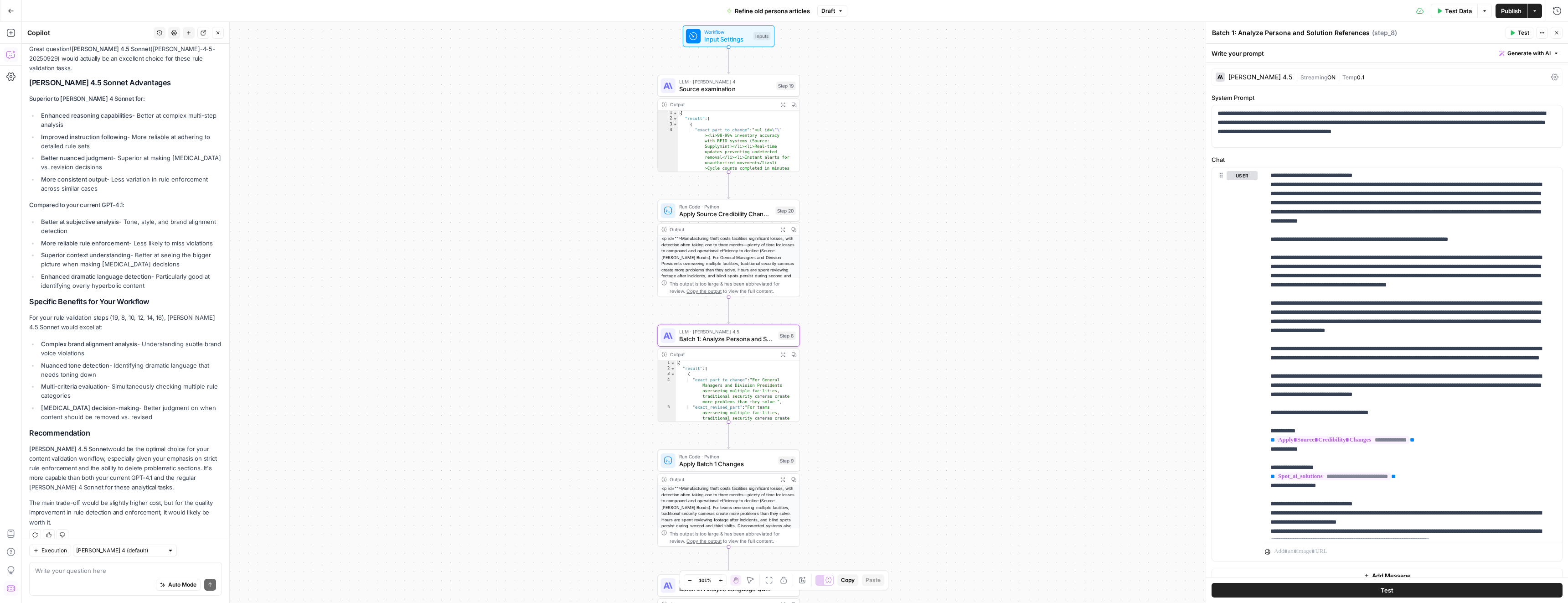
click at [1233, 79] on div "Claude Sonnet 4.5" at bounding box center [1260, 77] width 64 height 6
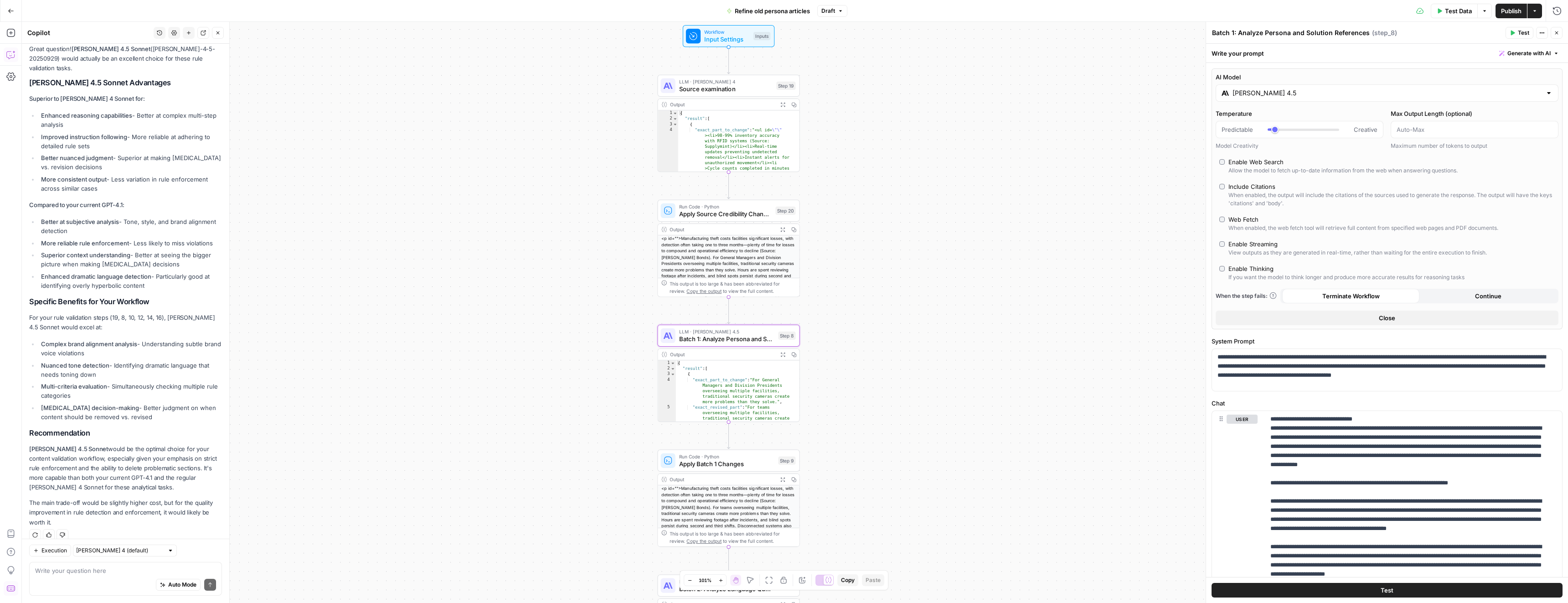
click at [1265, 93] on input "Claude Sonnet 4.5" at bounding box center [1387, 93] width 309 height 9
click at [1319, 116] on button "Anthropic" at bounding box center [1311, 117] width 39 height 15
click at [1429, 205] on div "Hybrid reasoning: fast answers or deep thinking" at bounding box center [1466, 207] width 150 height 8
type input "Claude Sonnet 4"
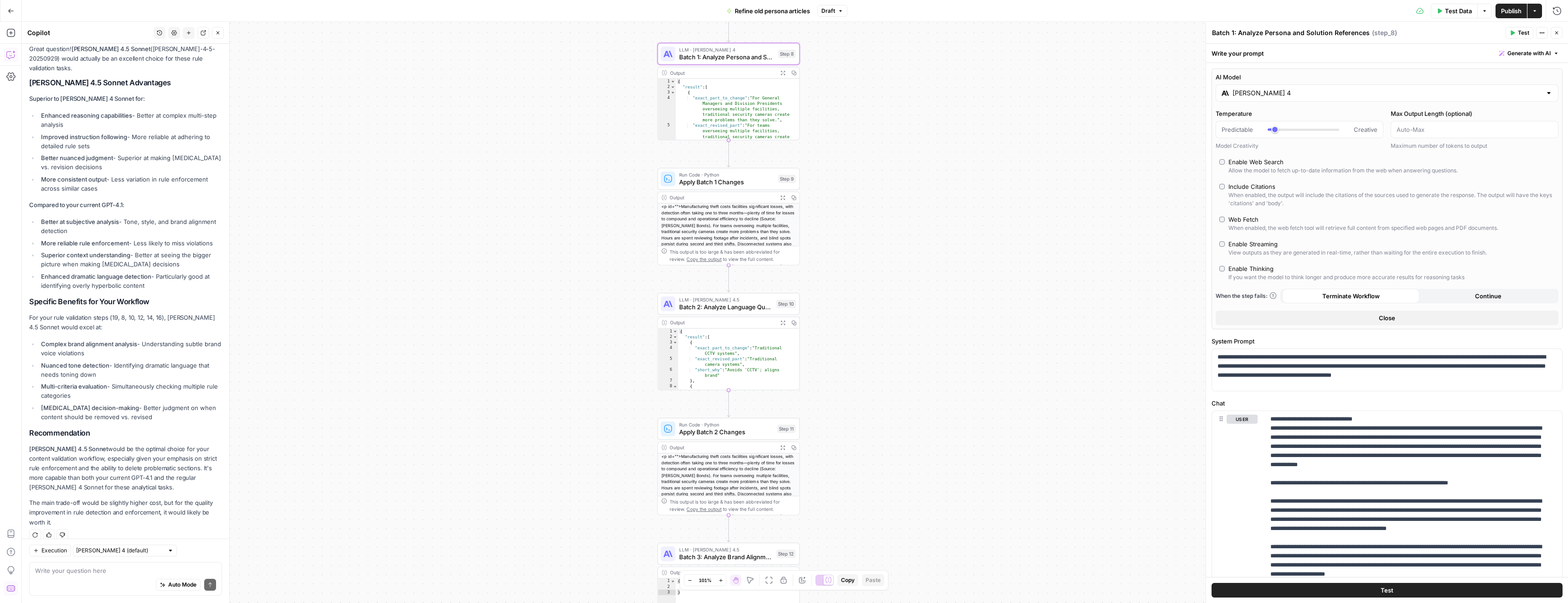
click at [728, 304] on span "Batch 2: Analyze Language Quality Issues" at bounding box center [726, 306] width 94 height 9
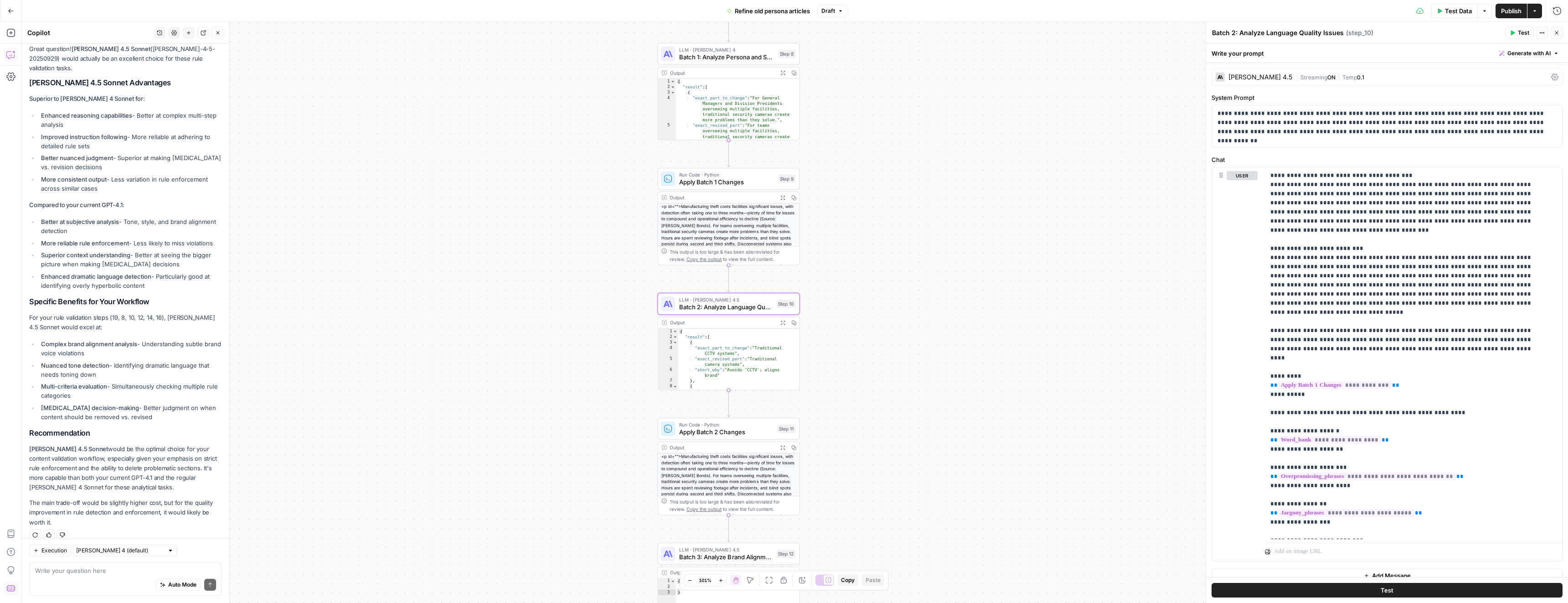
click at [1244, 77] on div "Claude Sonnet 4.5" at bounding box center [1260, 77] width 64 height 6
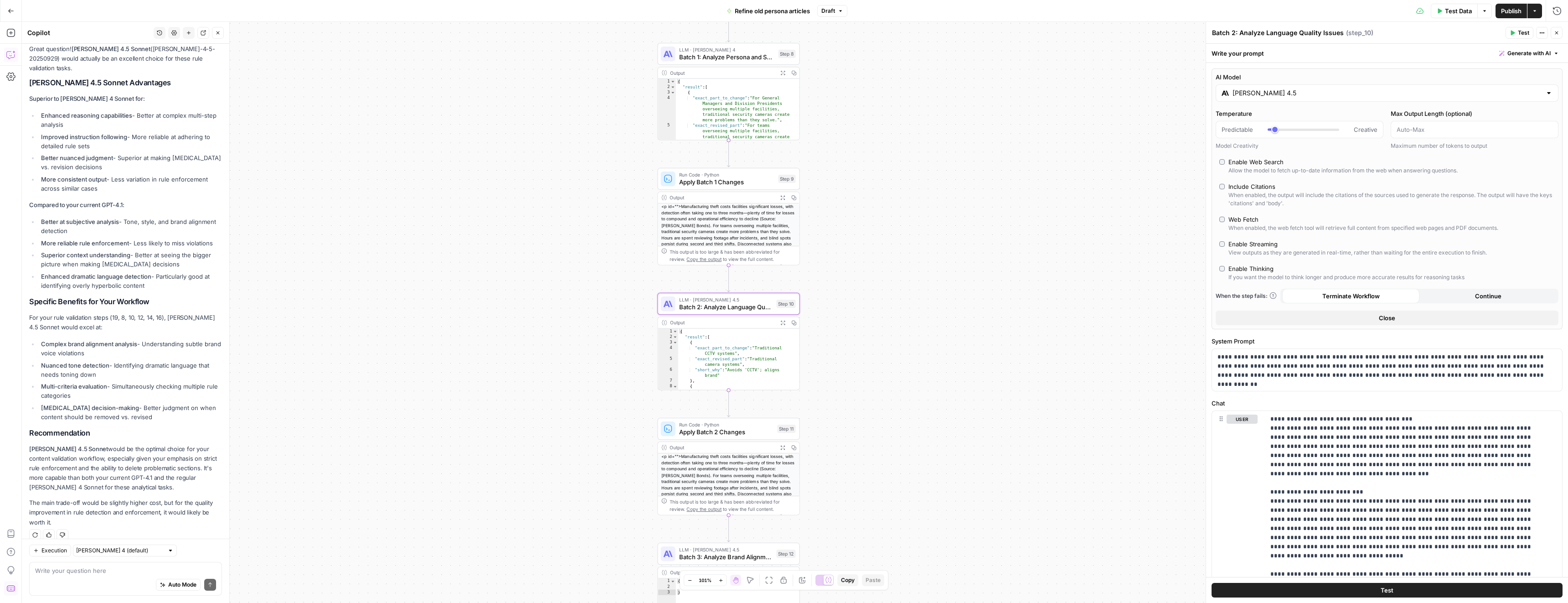
click at [1311, 94] on input "Claude Sonnet 4.5" at bounding box center [1387, 93] width 309 height 9
click at [1311, 117] on button "Anthropic" at bounding box center [1311, 117] width 39 height 15
click at [1429, 197] on div "Claude Sonnet 4" at bounding box center [1466, 195] width 150 height 9
type input "Claude Sonnet 4"
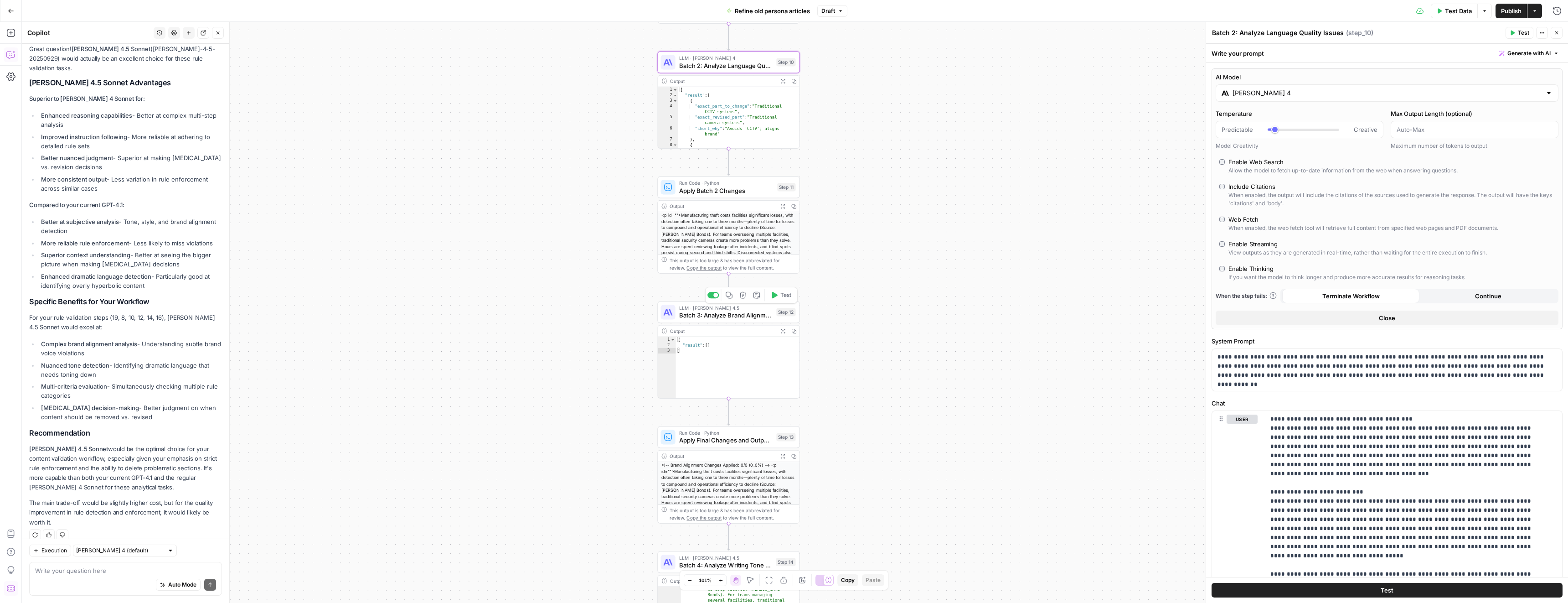
click at [722, 314] on span "Batch 3: Analyze Brand Alignment and Writing Standards" at bounding box center [726, 315] width 94 height 9
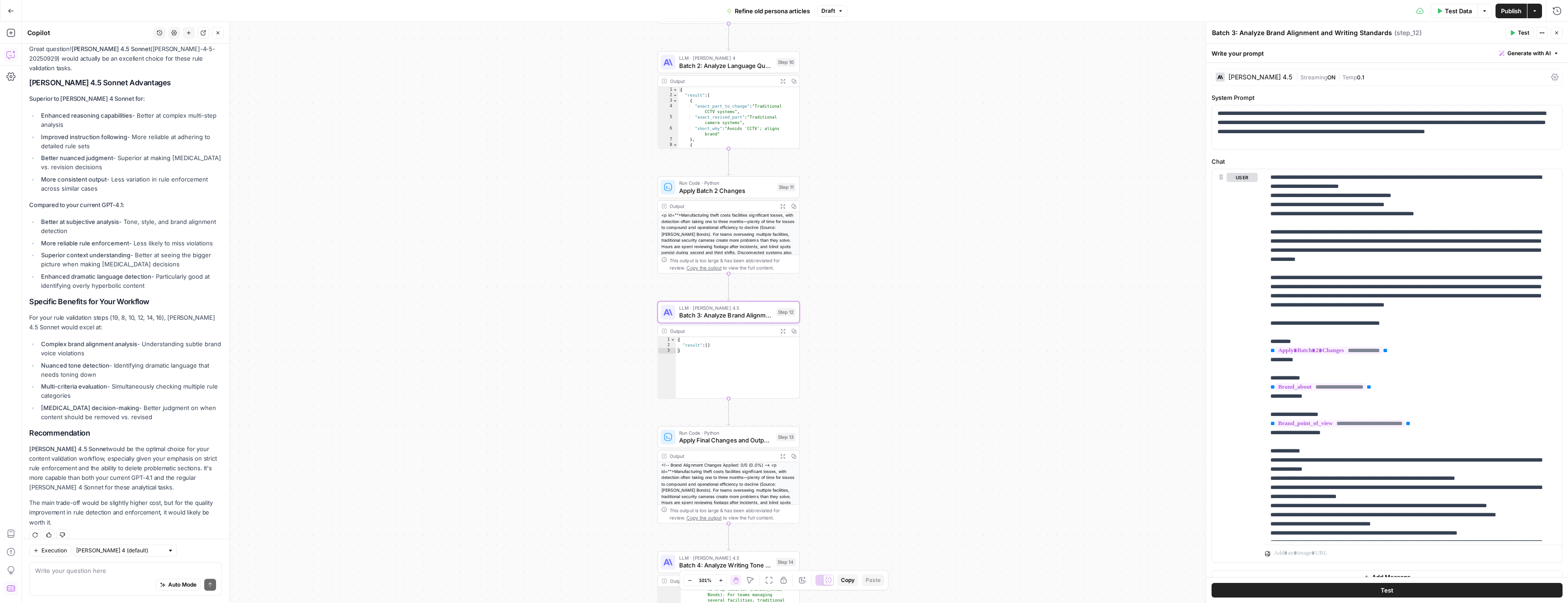
click at [1262, 74] on div "Claude Sonnet 4.5" at bounding box center [1260, 77] width 64 height 6
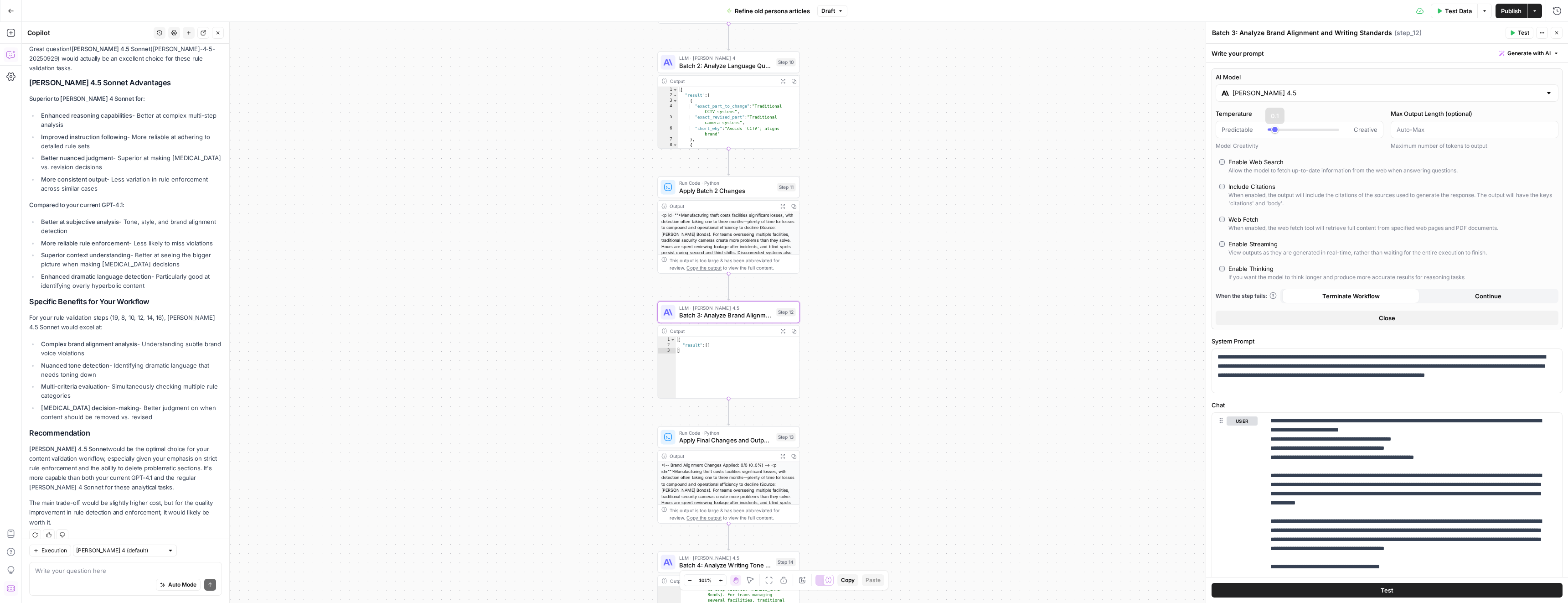
click at [1306, 96] on input "Claude Sonnet 4.5" at bounding box center [1387, 93] width 309 height 9
click at [1309, 115] on button "Anthropic" at bounding box center [1311, 117] width 39 height 15
click at [1422, 198] on div "Claude Sonnet 4" at bounding box center [1466, 195] width 150 height 9
type input "Claude Sonnet 4"
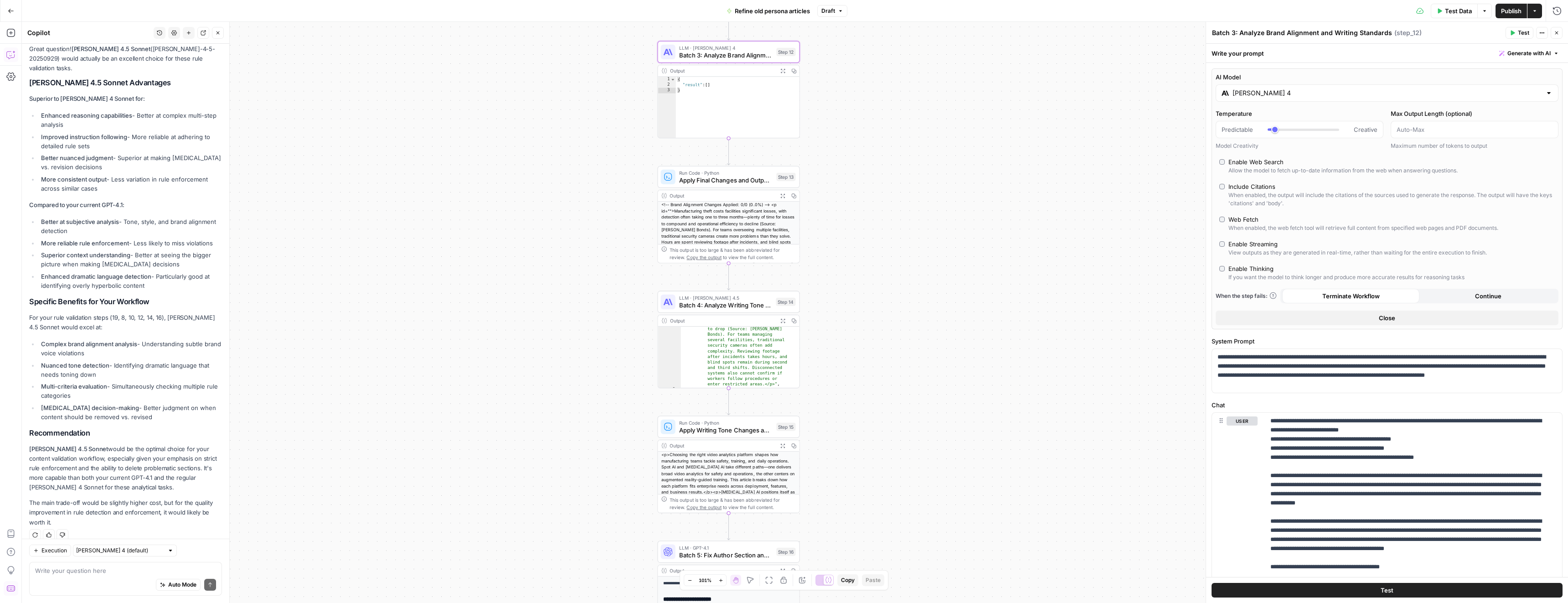
click at [734, 305] on span "Batch 4: Analyze Writing Tone and Style" at bounding box center [726, 305] width 93 height 9
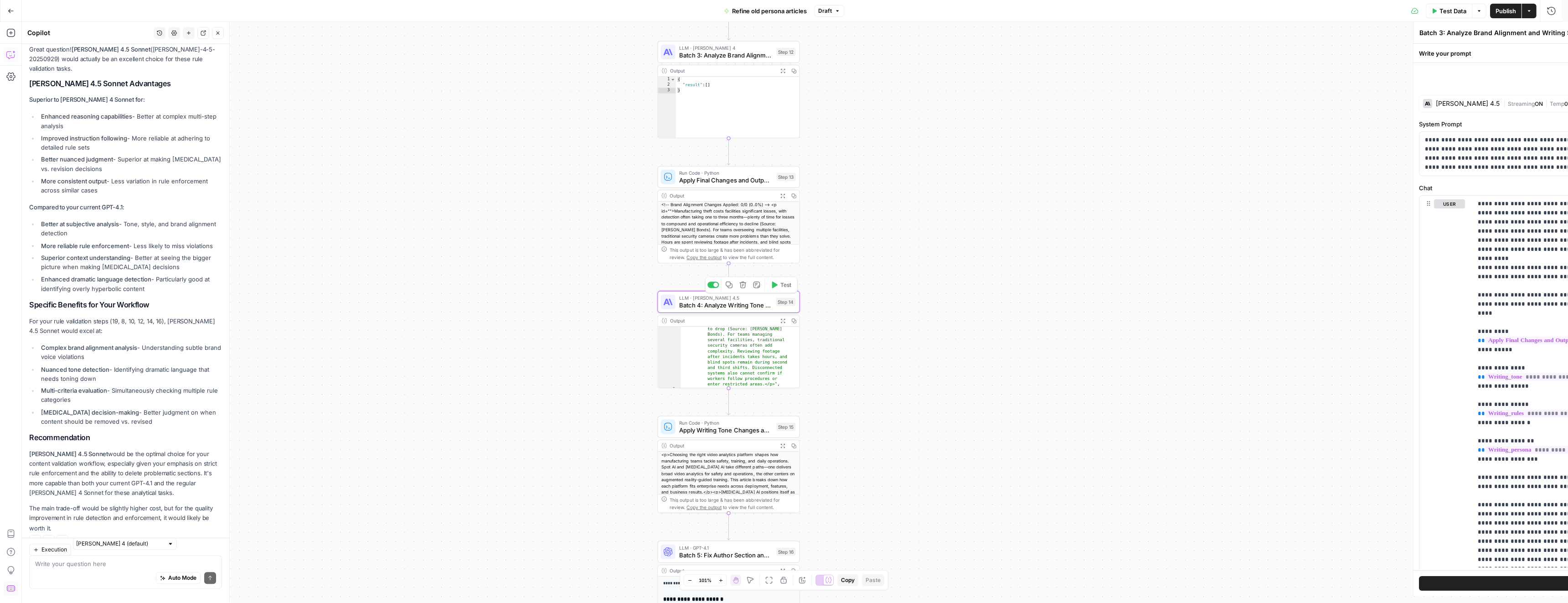
type textarea "Batch 4: Analyze Writing Tone and Style"
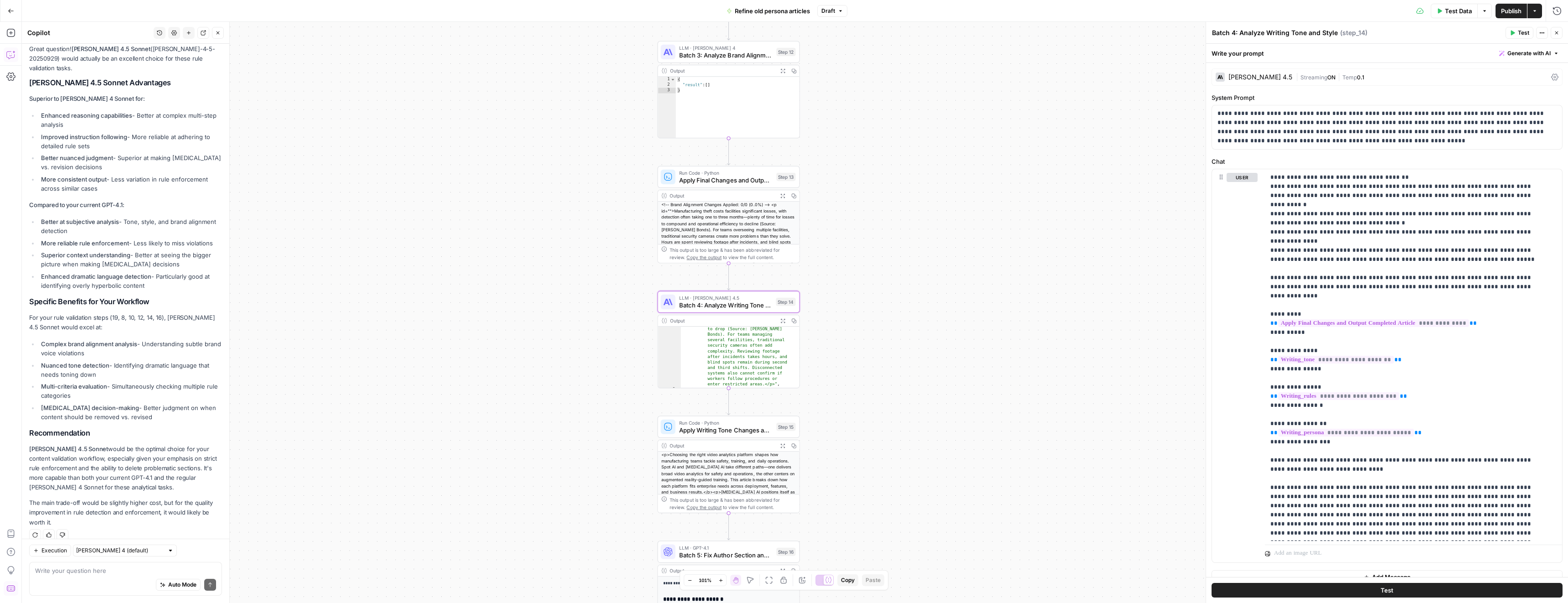
click at [1250, 80] on div "Claude Sonnet 4.5" at bounding box center [1260, 77] width 64 height 6
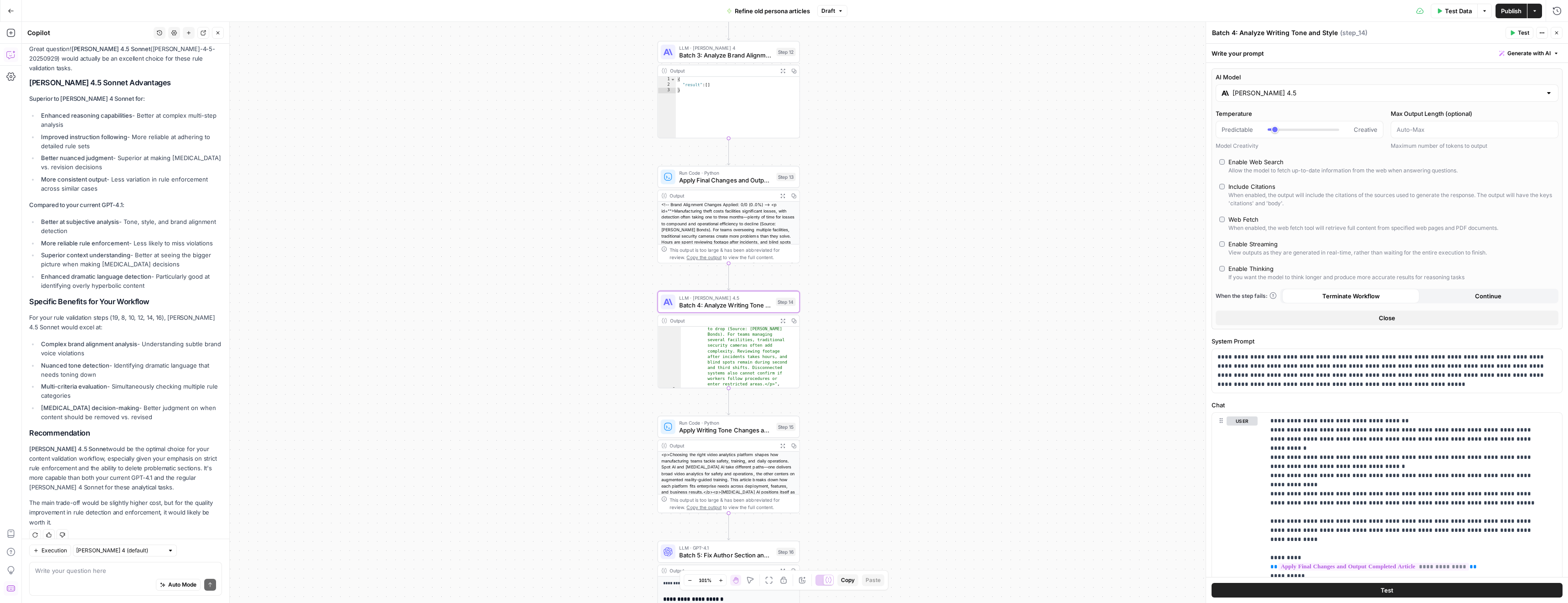
click at [1289, 94] on input "Claude Sonnet 4.5" at bounding box center [1387, 93] width 309 height 9
click at [1295, 118] on button "Anthropic" at bounding box center [1311, 117] width 39 height 15
click at [1429, 197] on div "Claude Sonnet 4" at bounding box center [1466, 195] width 150 height 9
type input "Claude Sonnet 4"
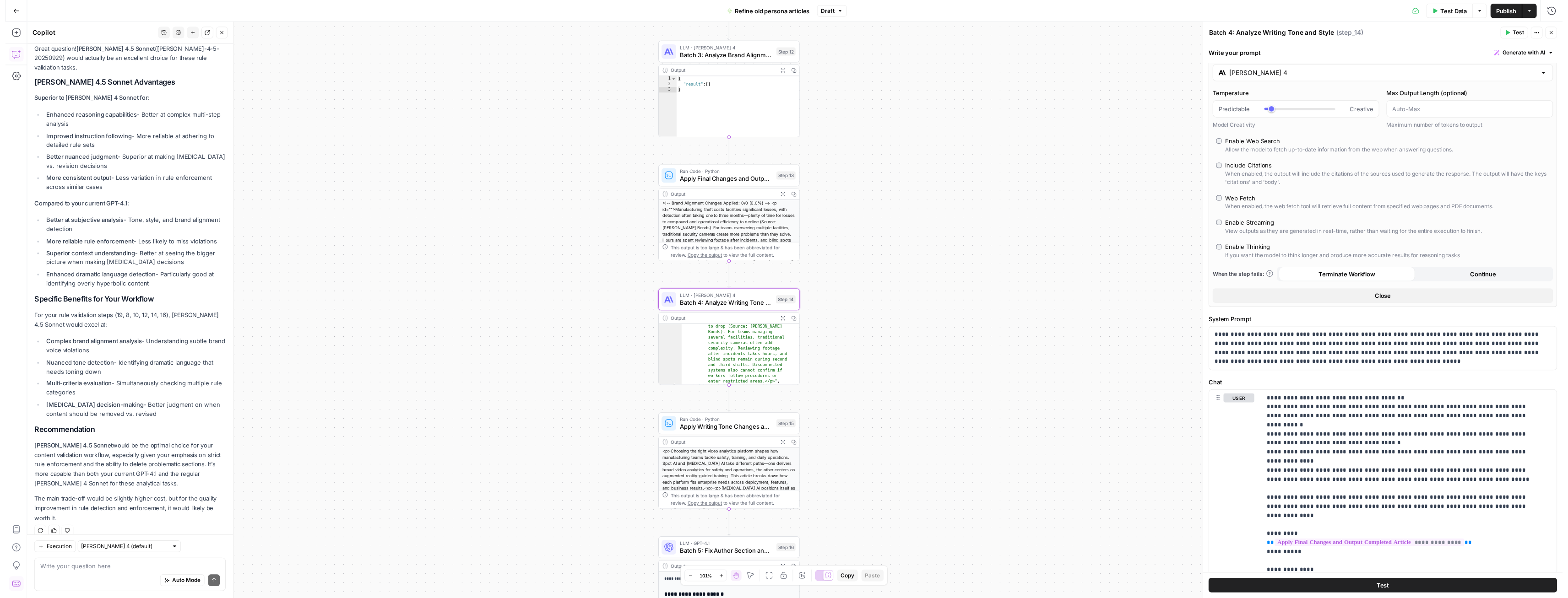
scroll to position [26, 0]
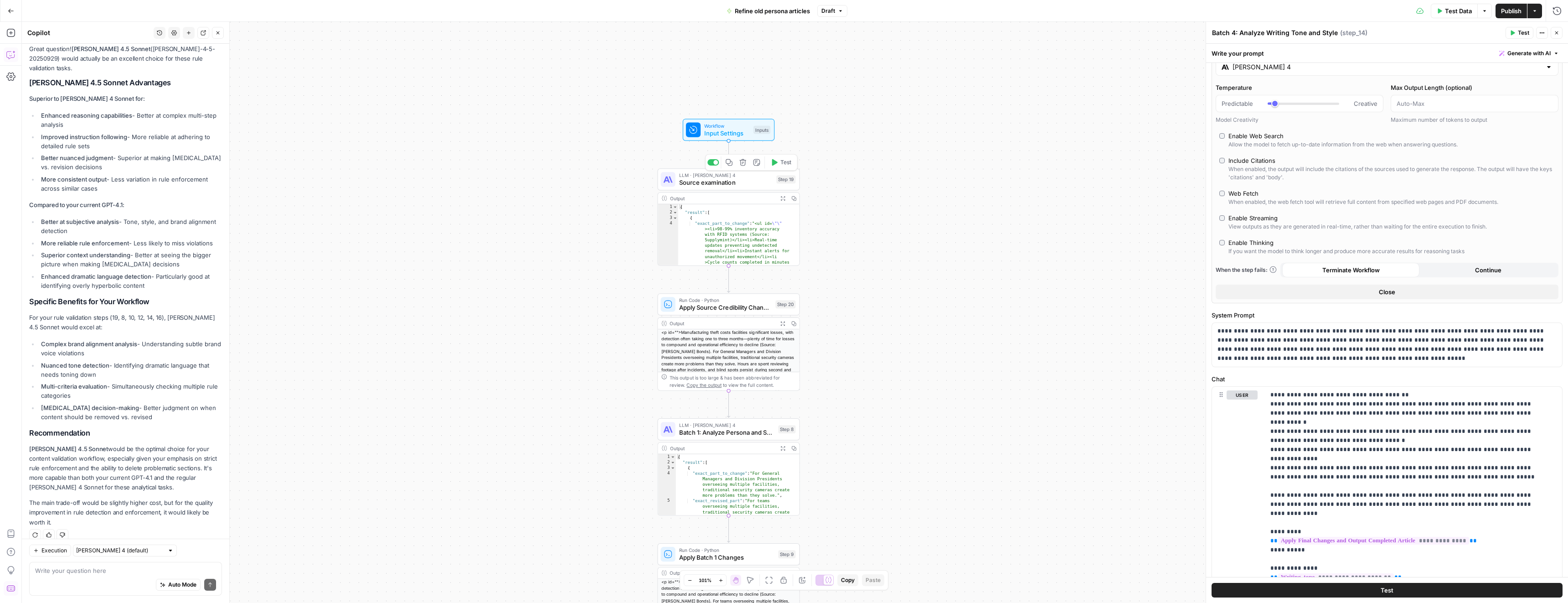
click at [713, 185] on span "Source examination" at bounding box center [726, 182] width 94 height 9
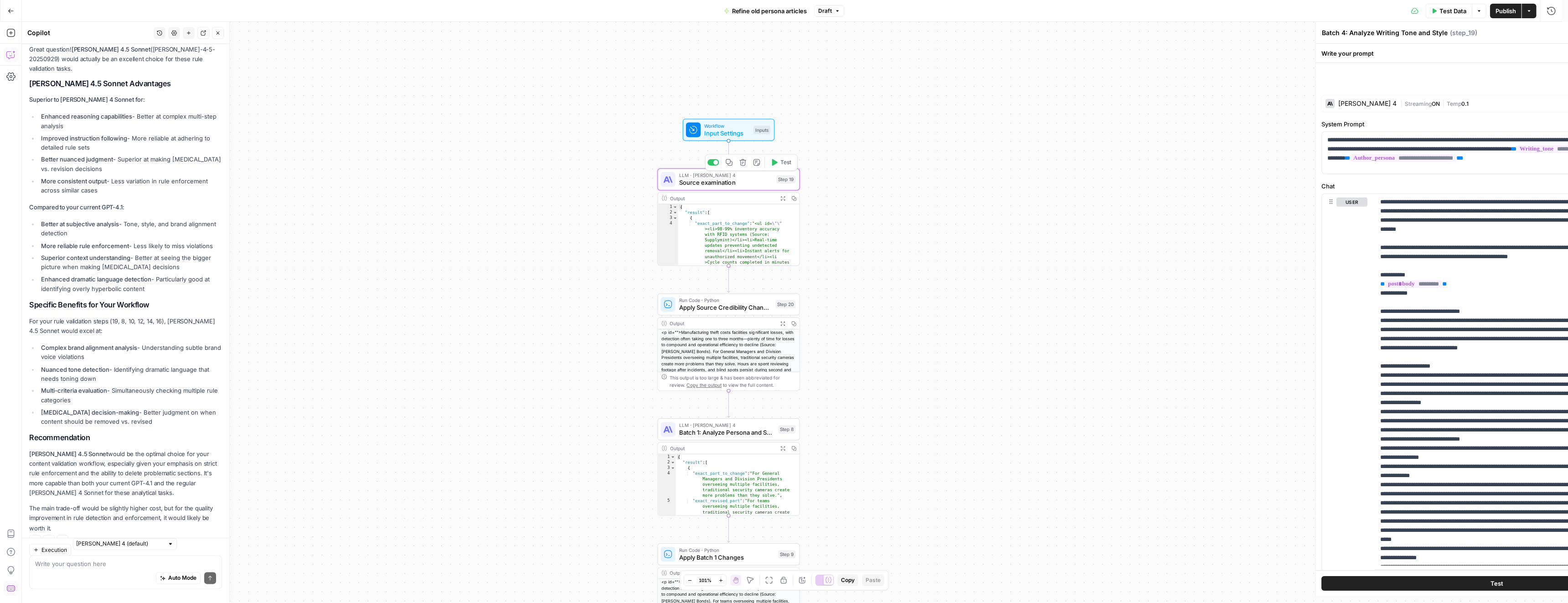
type textarea "Source examination"
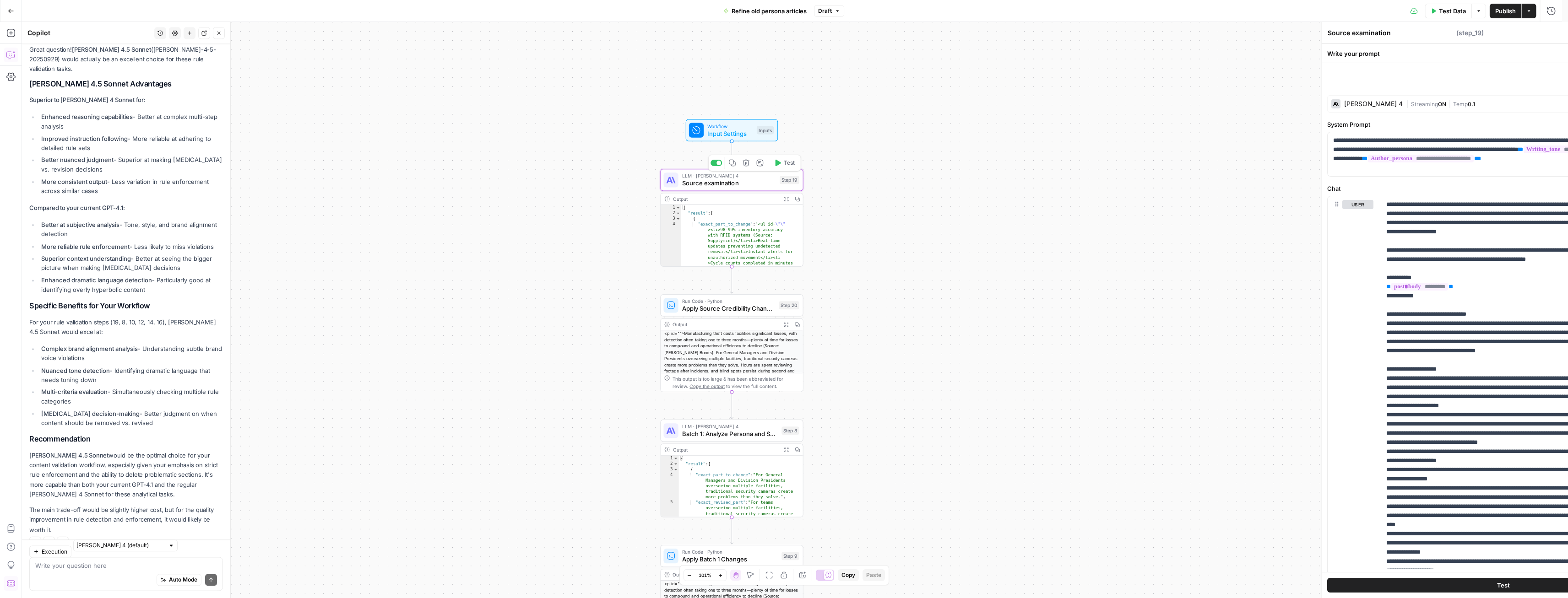
scroll to position [1148, 0]
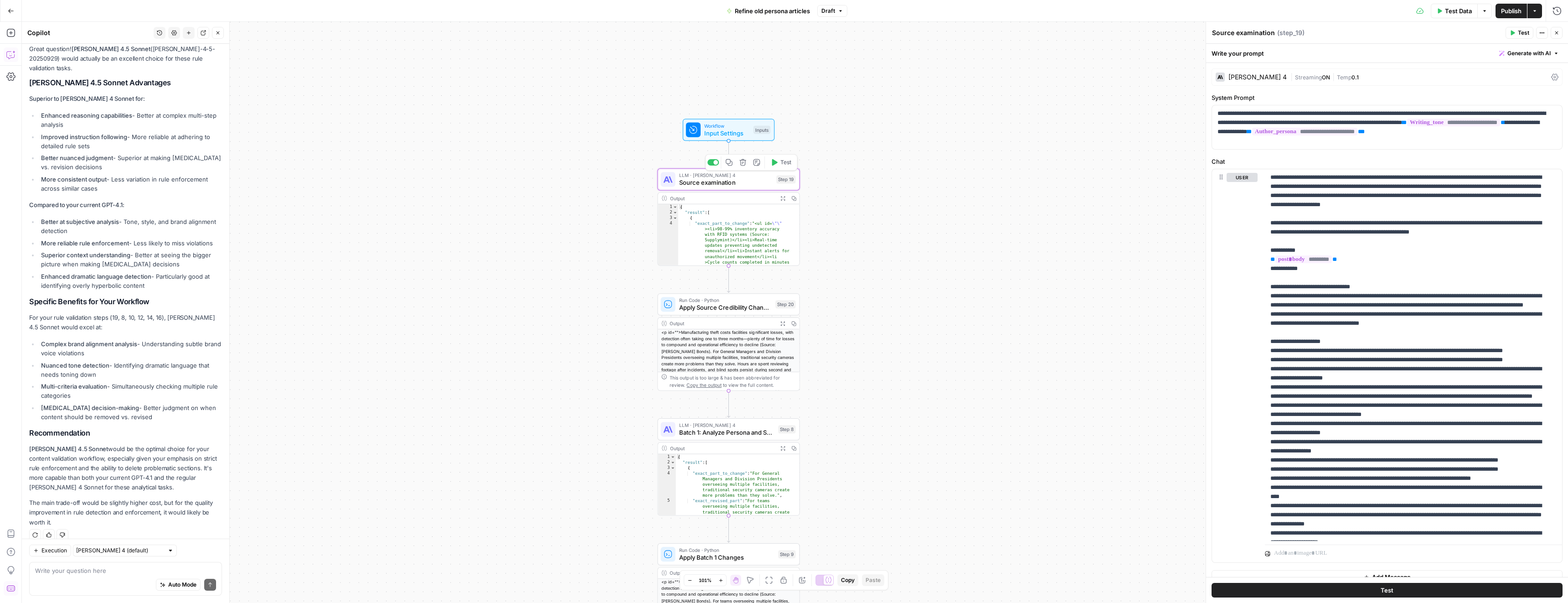
click at [787, 160] on span "Test" at bounding box center [786, 162] width 11 height 8
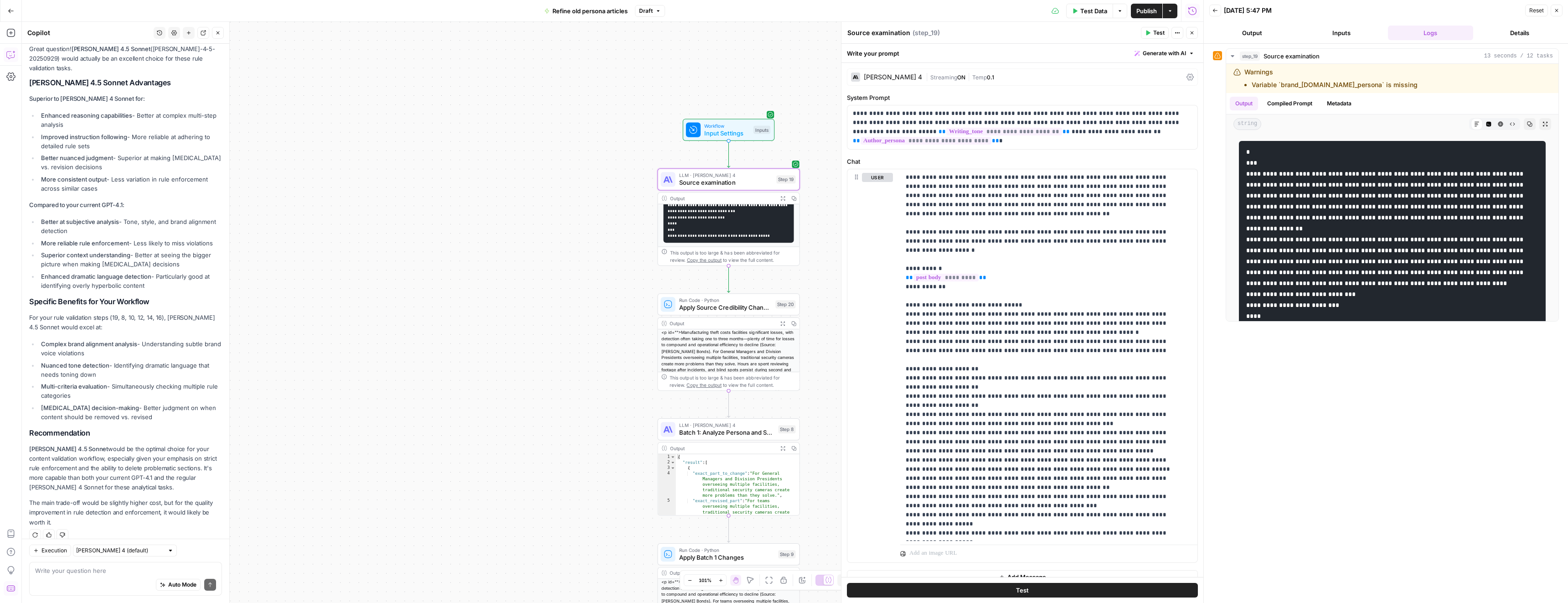
scroll to position [138, 0]
click at [1486, 122] on icon "button" at bounding box center [1489, 124] width 5 height 5
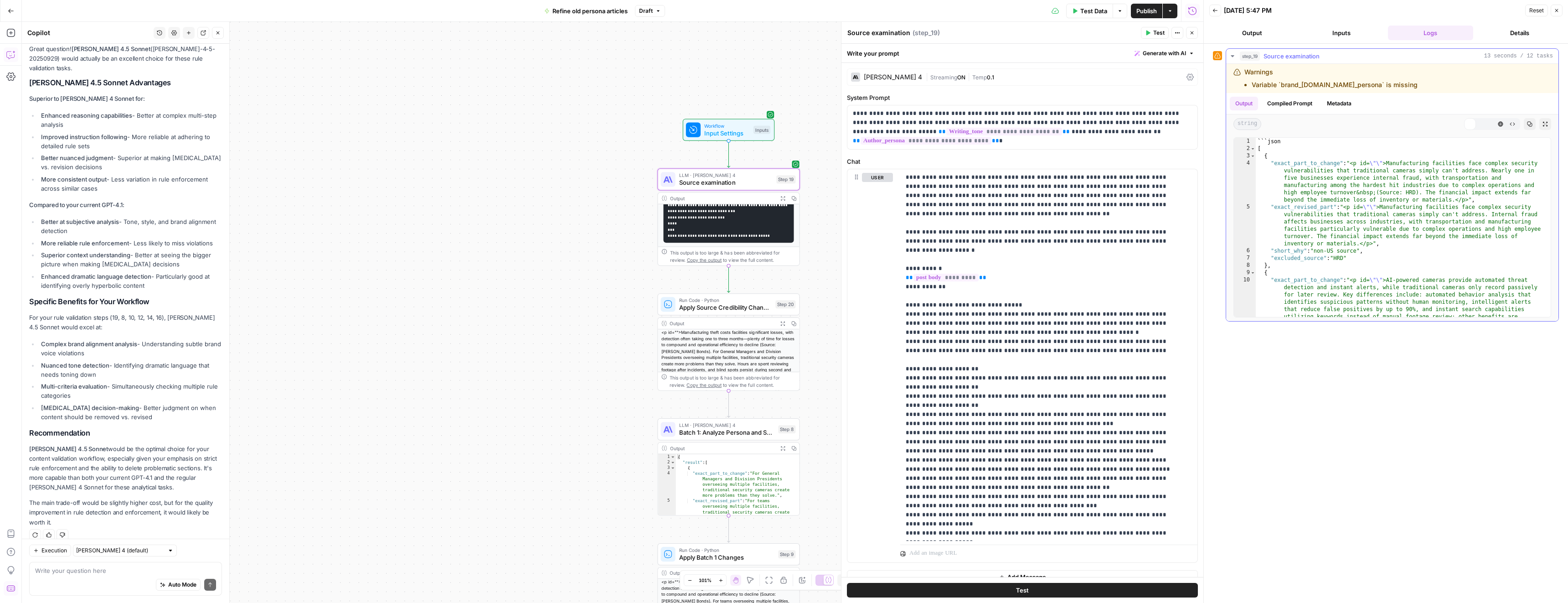
scroll to position [40, 0]
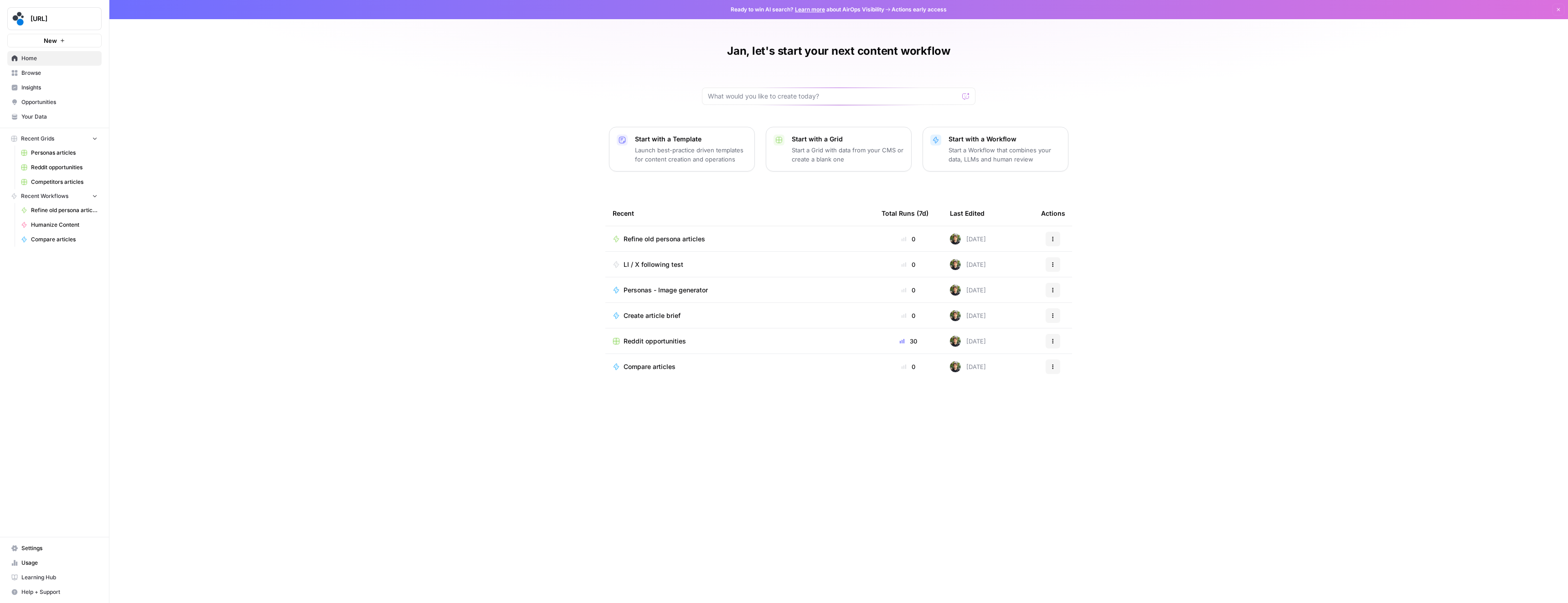
click at [46, 116] on span "Your Data" at bounding box center [59, 116] width 76 height 8
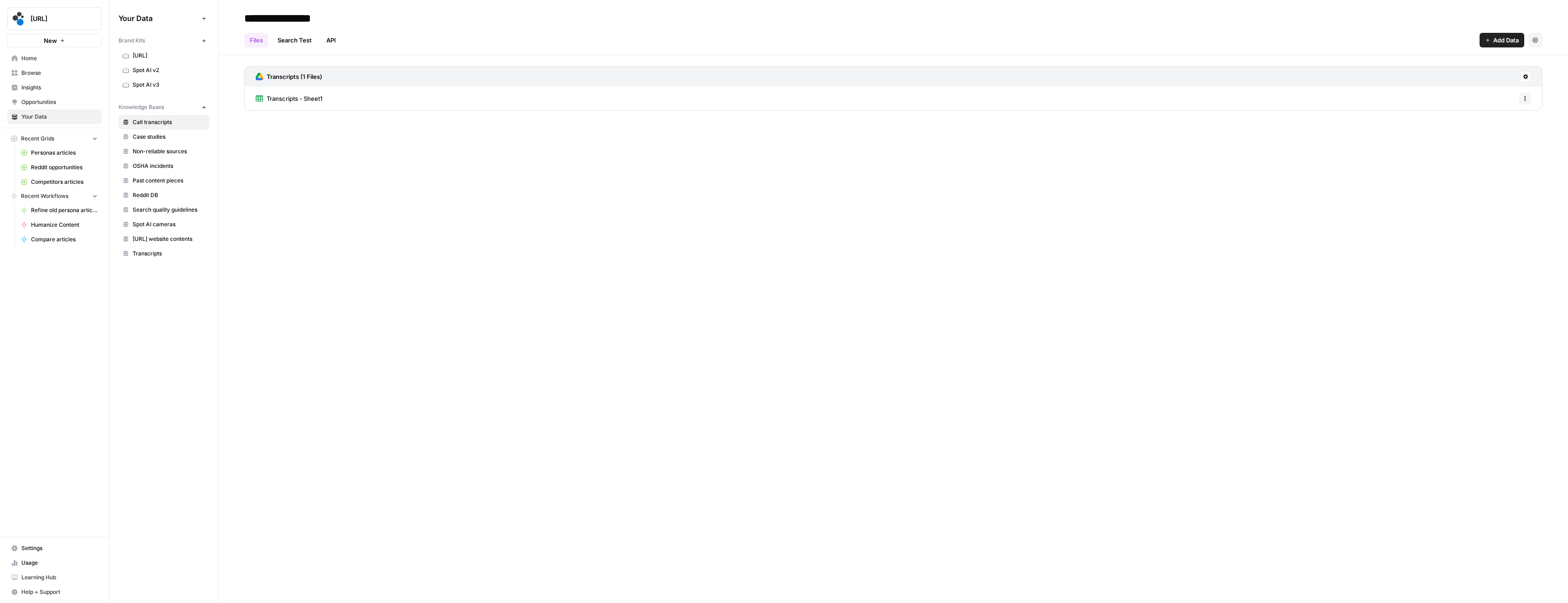
click at [160, 83] on span "Spot AI v3" at bounding box center [169, 85] width 72 height 8
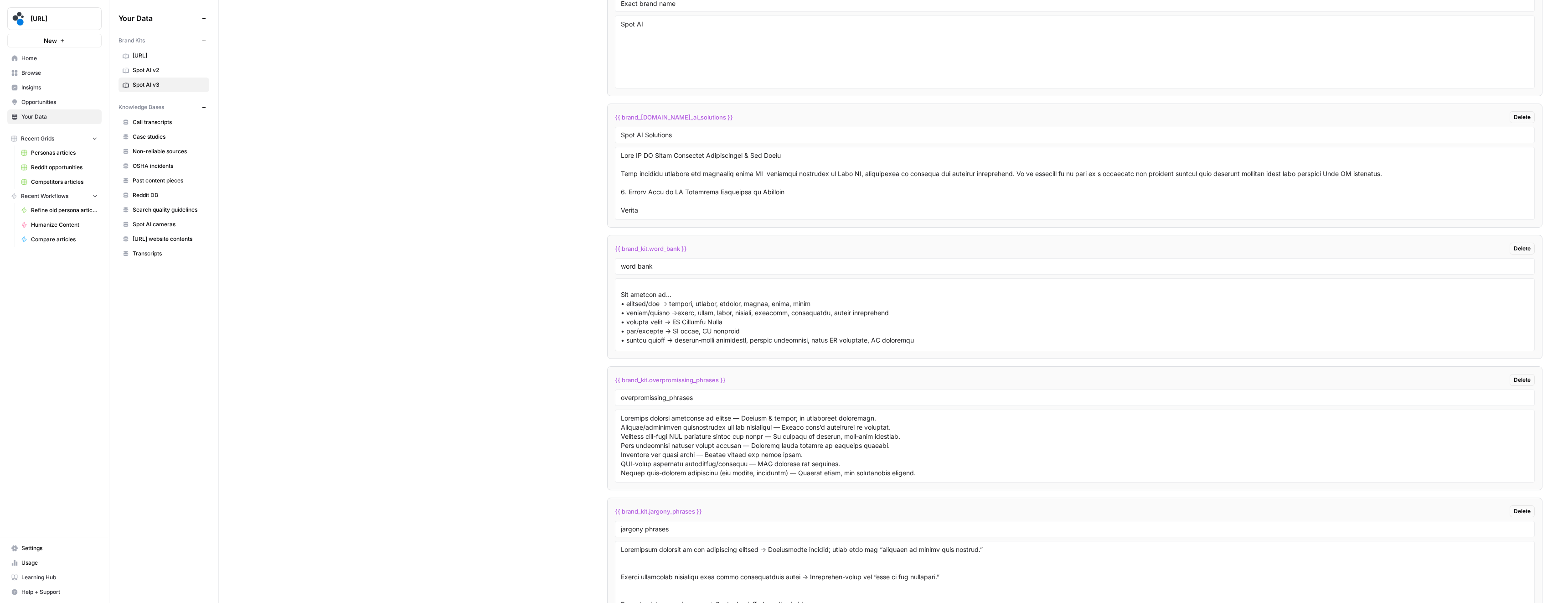
scroll to position [417, 0]
click at [665, 326] on textarea at bounding box center [1075, 315] width 908 height 65
type textarea "Lore ipsu: D. Sitame — Cons Adipisc & Elitsedd Eiusm TE Incidi utl etd Magnaali…"
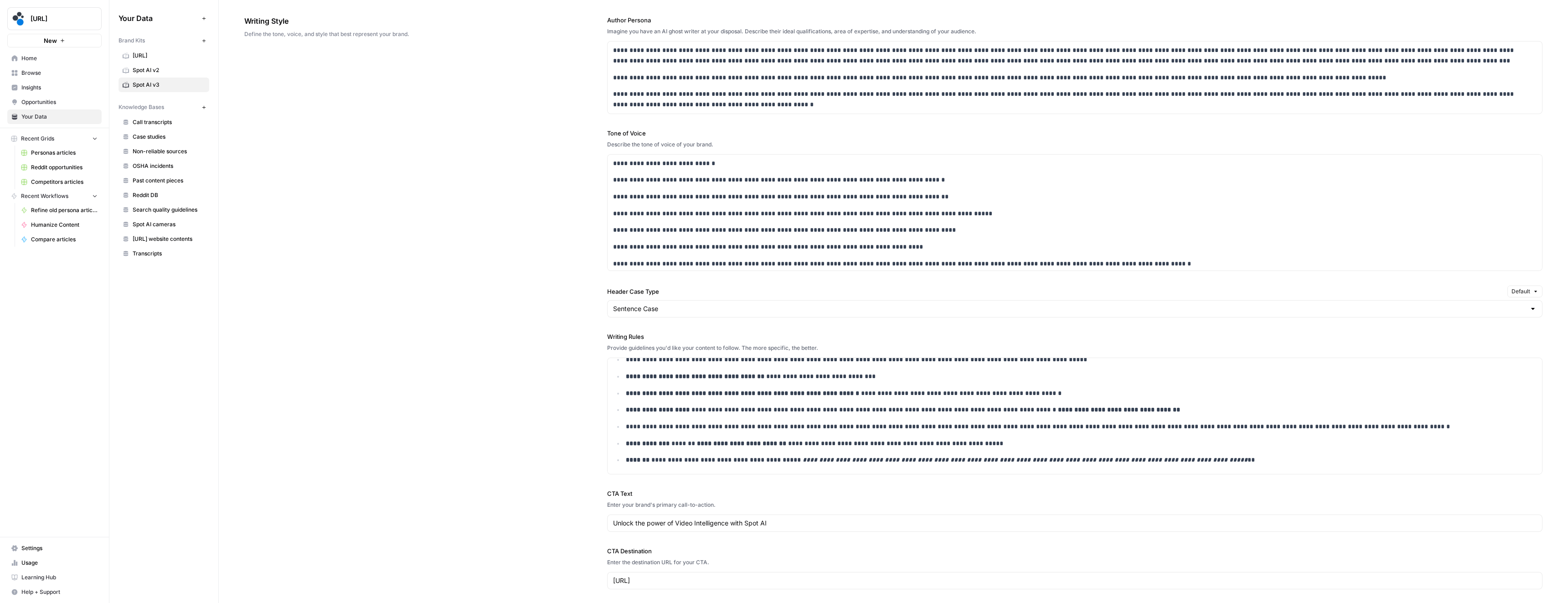
scroll to position [2084, 0]
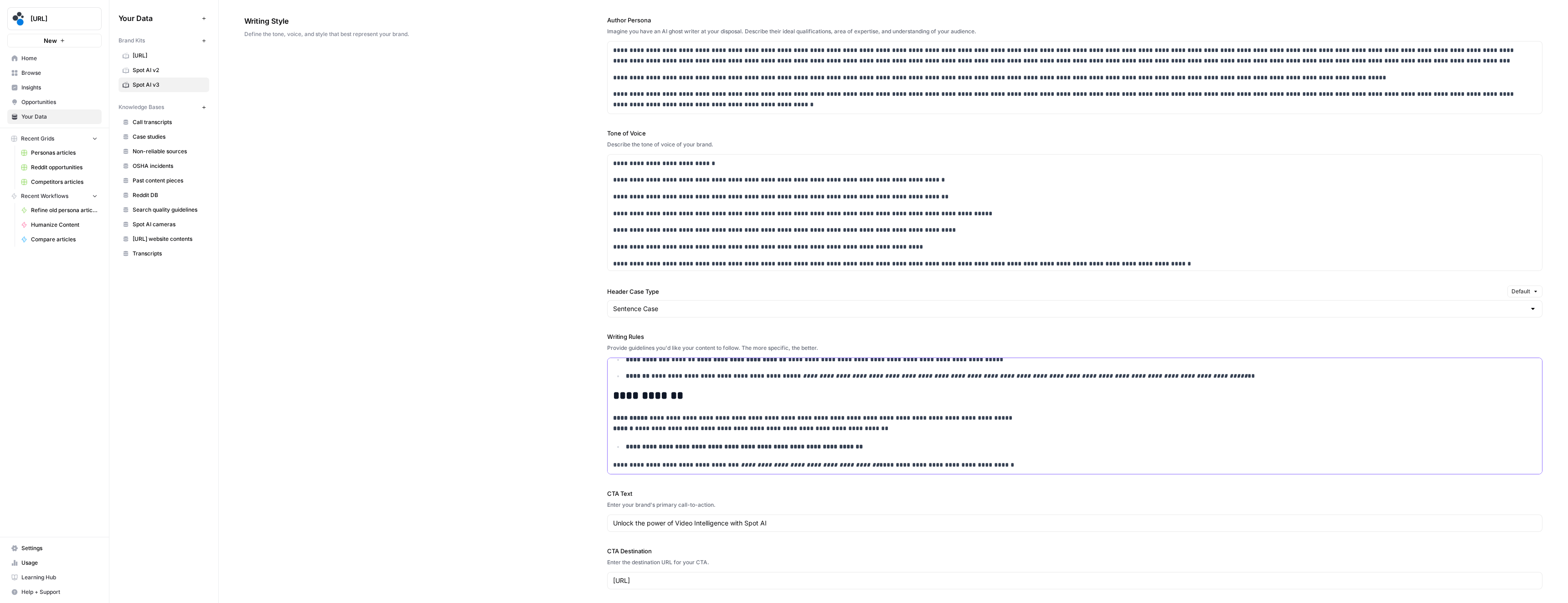
click at [872, 429] on p "**********" at bounding box center [1069, 423] width 912 height 21
click at [859, 428] on p "**********" at bounding box center [1069, 423] width 912 height 21
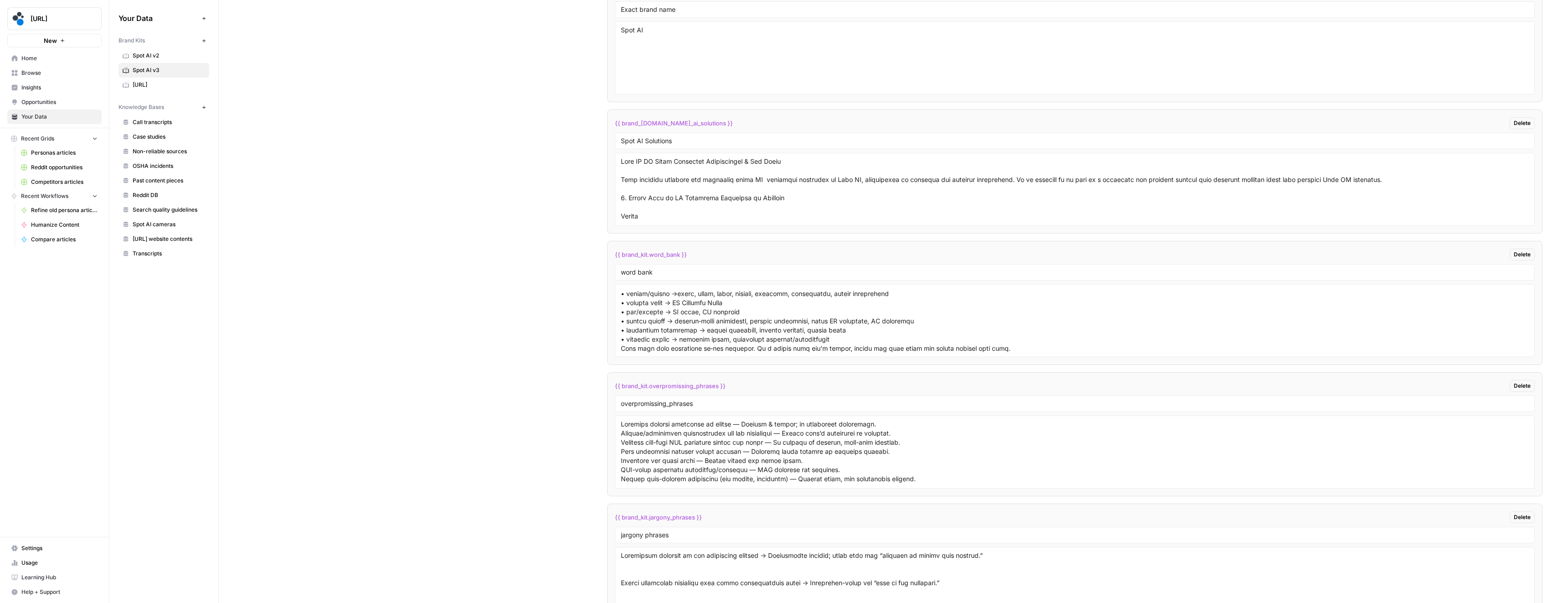
scroll to position [507, 0]
click at [855, 334] on textarea at bounding box center [1075, 320] width 908 height 65
click at [727, 335] on textarea at bounding box center [1075, 320] width 908 height 65
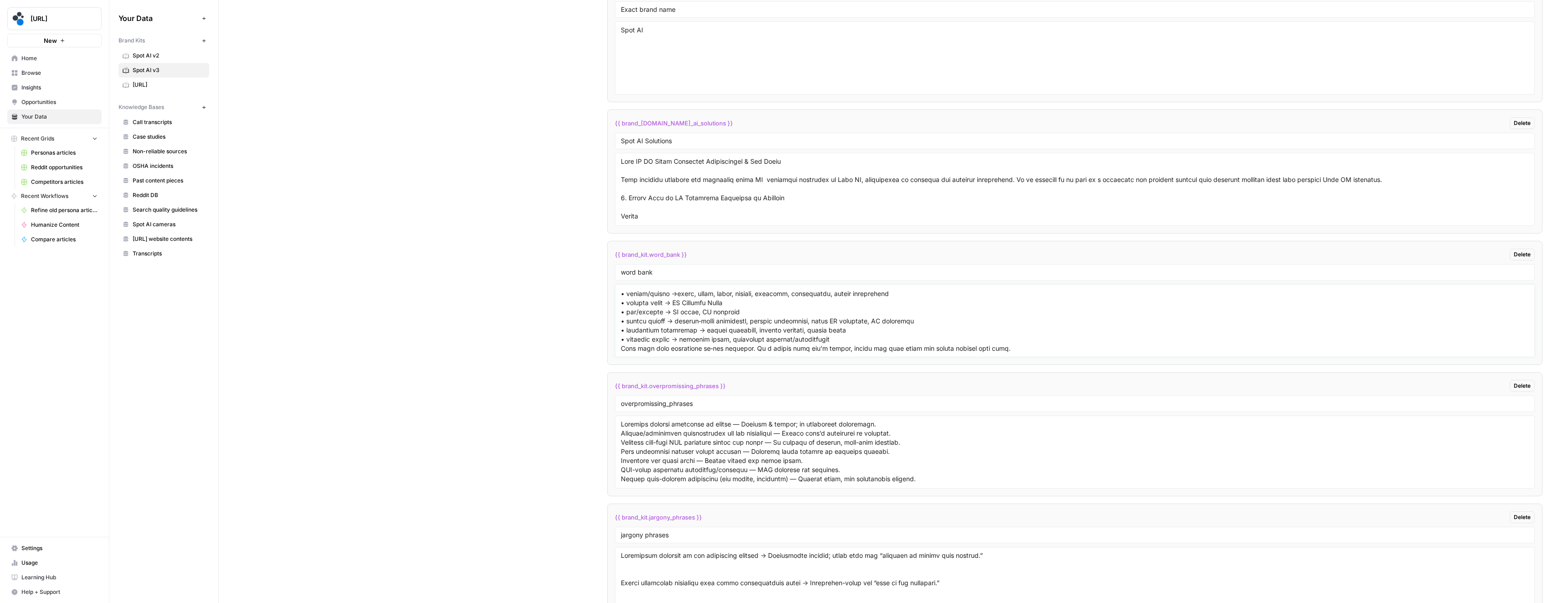
click at [880, 339] on textarea at bounding box center [1075, 320] width 908 height 65
click at [872, 331] on textarea at bounding box center [1075, 320] width 908 height 65
paste textarea "• replaces humans → augments teams, multiplies coverage/productivity"
click at [858, 337] on textarea at bounding box center [1075, 320] width 908 height 65
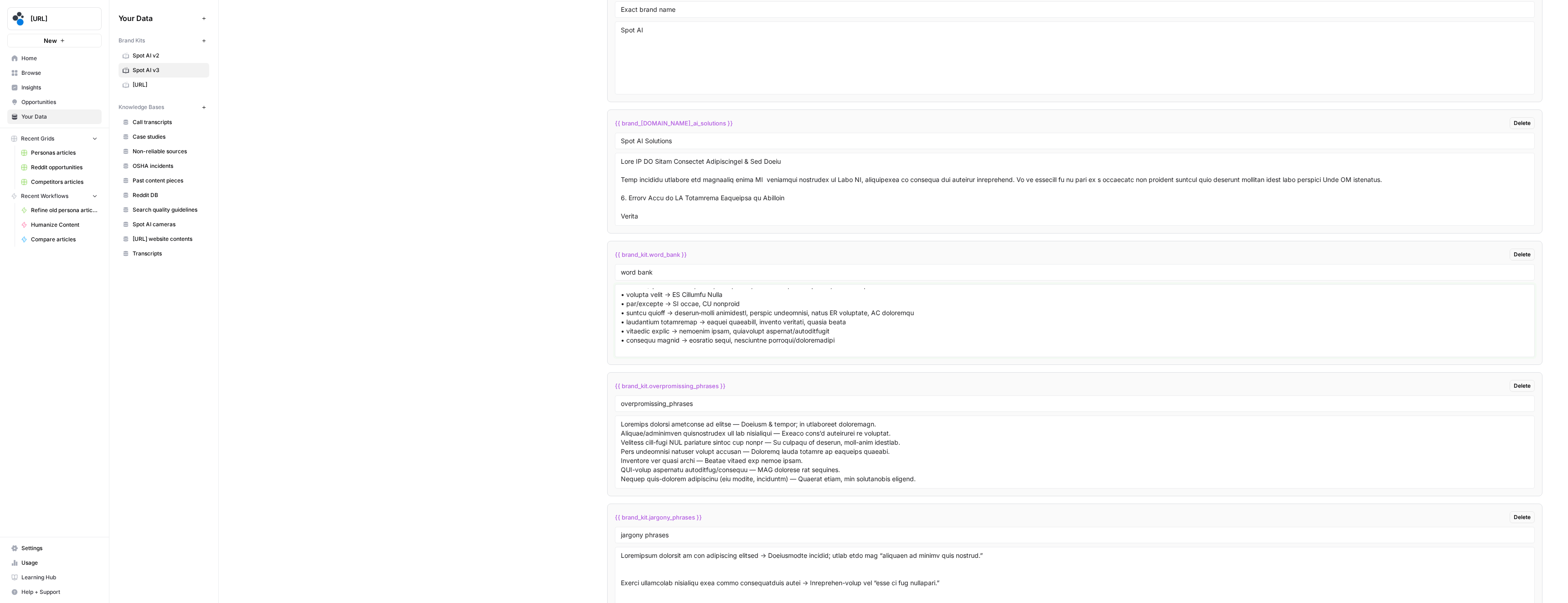
drag, startPoint x: 626, startPoint y: 339, endPoint x: 675, endPoint y: 339, distance: 49.0
click at [675, 339] on textarea at bounding box center [1075, 320] width 908 height 65
drag, startPoint x: 658, startPoint y: 340, endPoint x: 813, endPoint y: 344, distance: 155.1
click at [813, 344] on textarea at bounding box center [1075, 320] width 908 height 65
click at [769, 340] on textarea at bounding box center [1075, 320] width 908 height 65
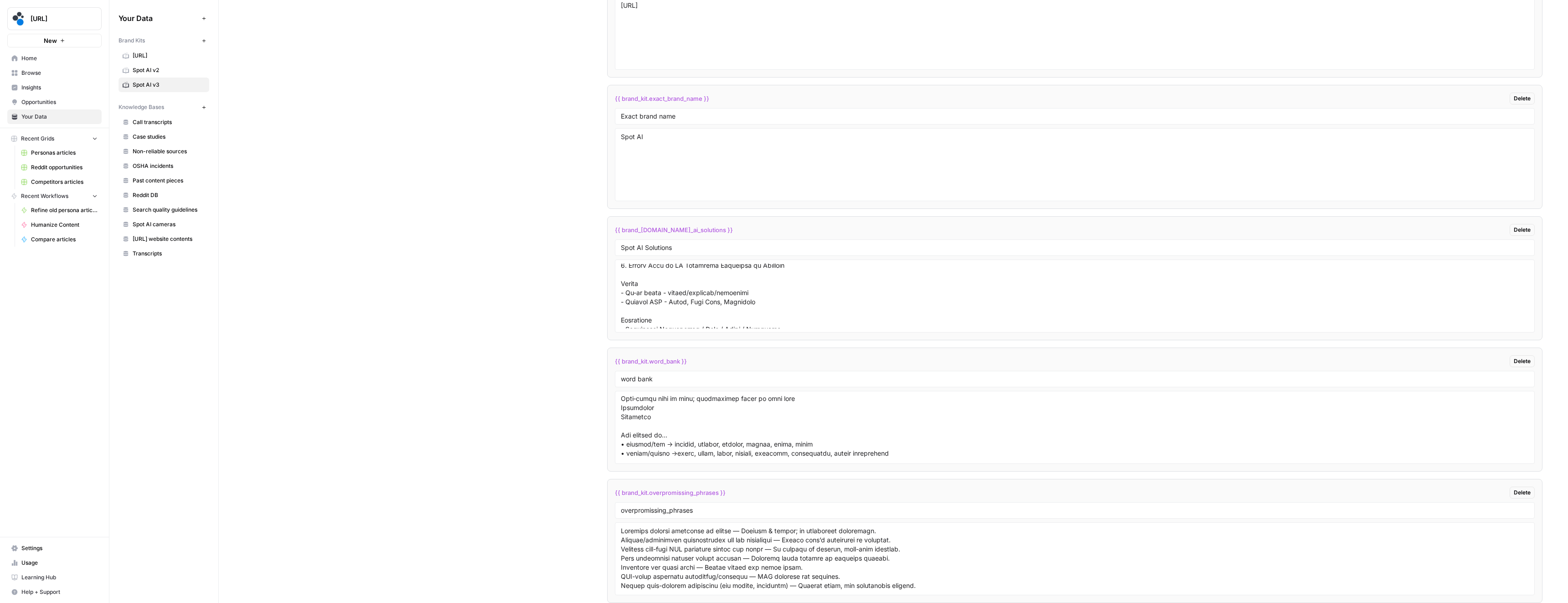
scroll to position [447, 0]
click at [658, 417] on textarea at bounding box center [1075, 427] width 908 height 65
click at [646, 424] on textarea at bounding box center [1075, 427] width 908 height 65
paste textarea "Immediate"
type textarea "Lore ipsu: D. Sitame — Cons Adipisc & Elitsedd Eiusm TE Incidi utl etd Magnaali…"
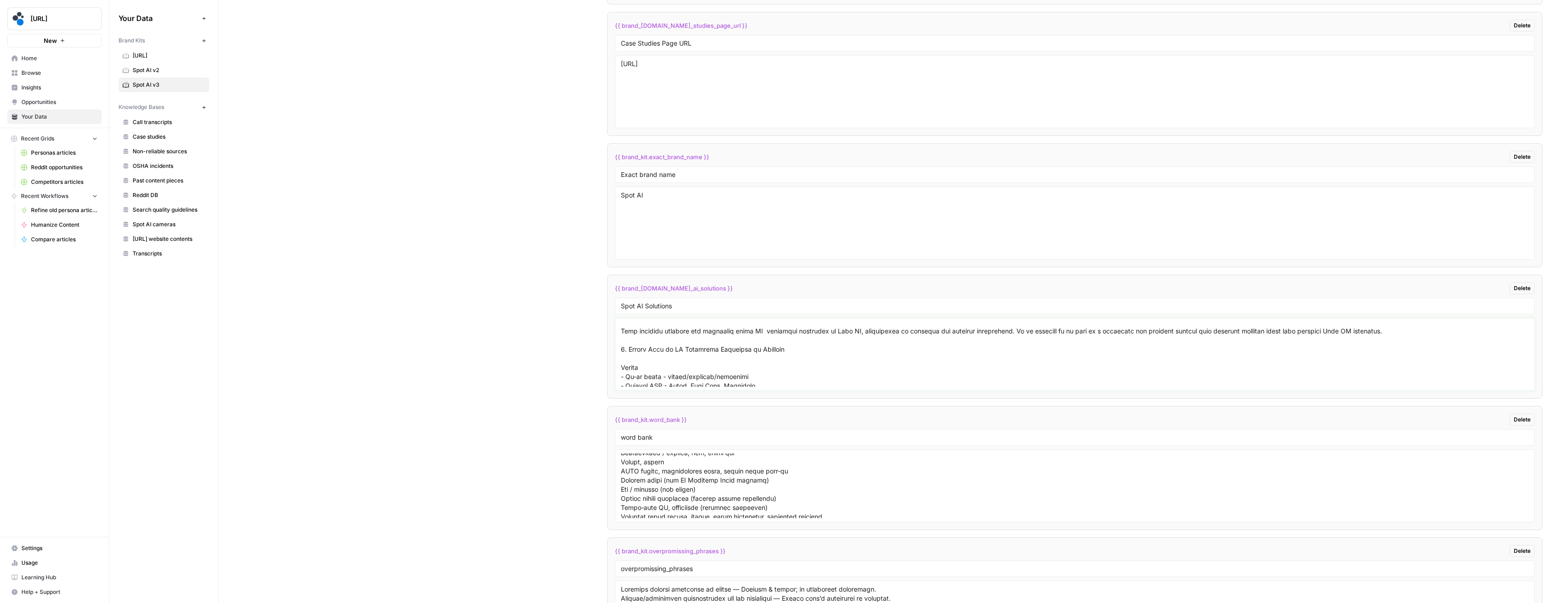
scroll to position [13, 0]
drag, startPoint x: 717, startPoint y: 343, endPoint x: 620, endPoint y: 372, distance: 101.2
click at [621, 372] on textarea at bounding box center [1075, 354] width 908 height 65
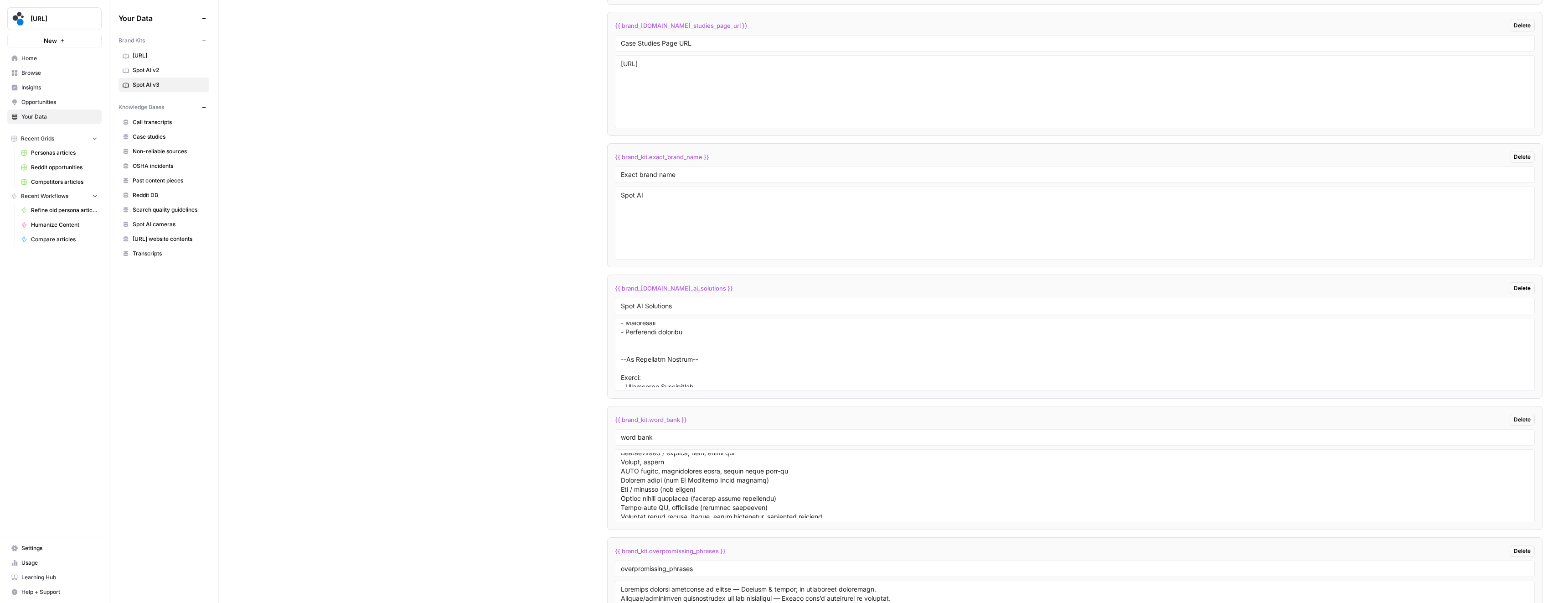
scroll to position [244, 0]
click at [710, 362] on textarea at bounding box center [1075, 354] width 908 height 65
click at [709, 362] on textarea at bounding box center [1075, 354] width 908 height 65
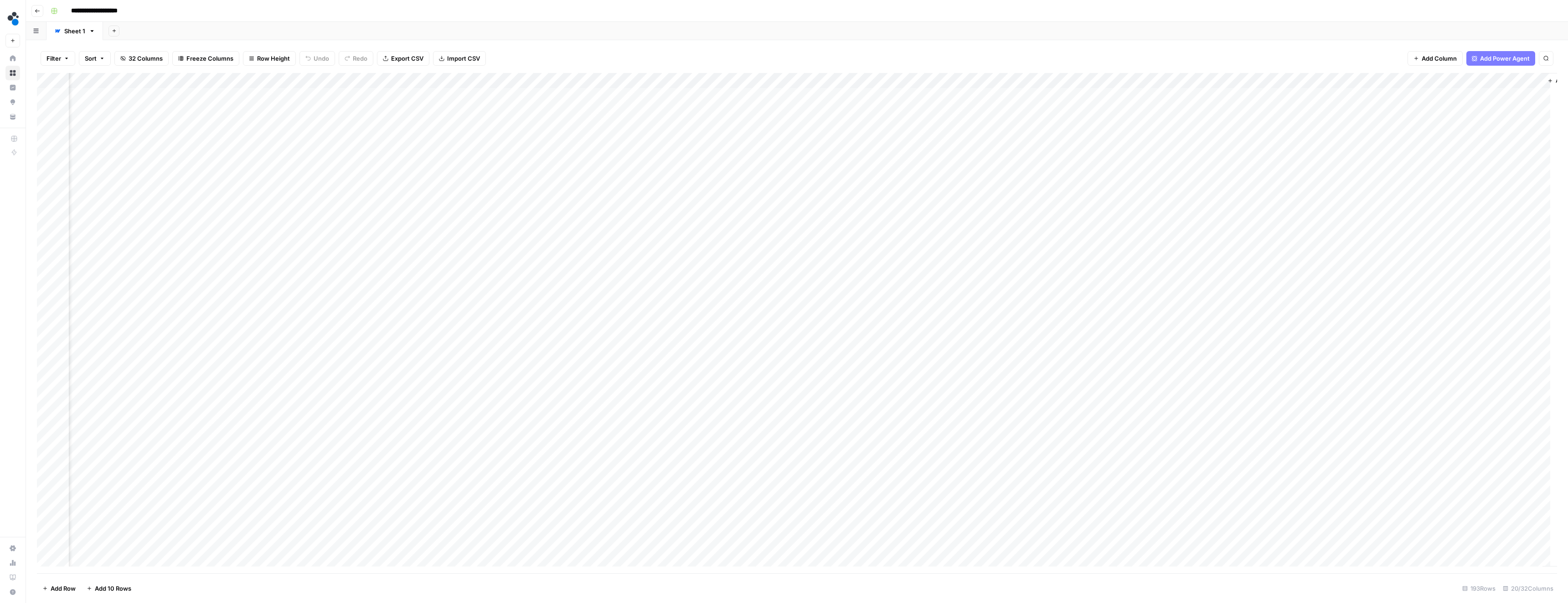
scroll to position [0, 533]
click at [1477, 88] on div "Add Column" at bounding box center [797, 323] width 1520 height 500
click at [1491, 79] on div "Add Column" at bounding box center [797, 323] width 1520 height 500
click at [1456, 210] on span "Sort Ascending" at bounding box center [1489, 211] width 110 height 9
click at [783, 97] on div "Add Column" at bounding box center [797, 323] width 1520 height 499
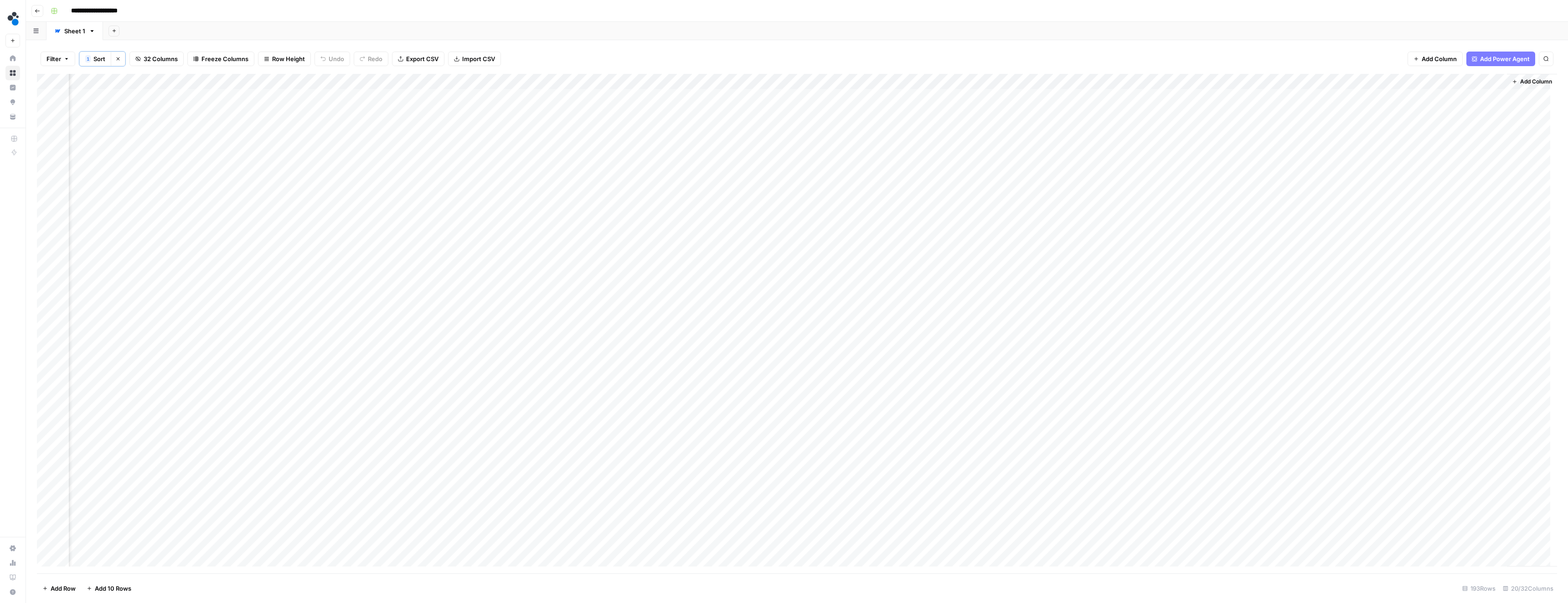
click at [391, 97] on div "Add Column" at bounding box center [797, 323] width 1520 height 499
click at [394, 111] on div "Add Column" at bounding box center [797, 323] width 1520 height 499
click at [393, 128] on div "Add Column" at bounding box center [797, 323] width 1520 height 499
click at [556, 97] on div "Add Column" at bounding box center [797, 323] width 1520 height 499
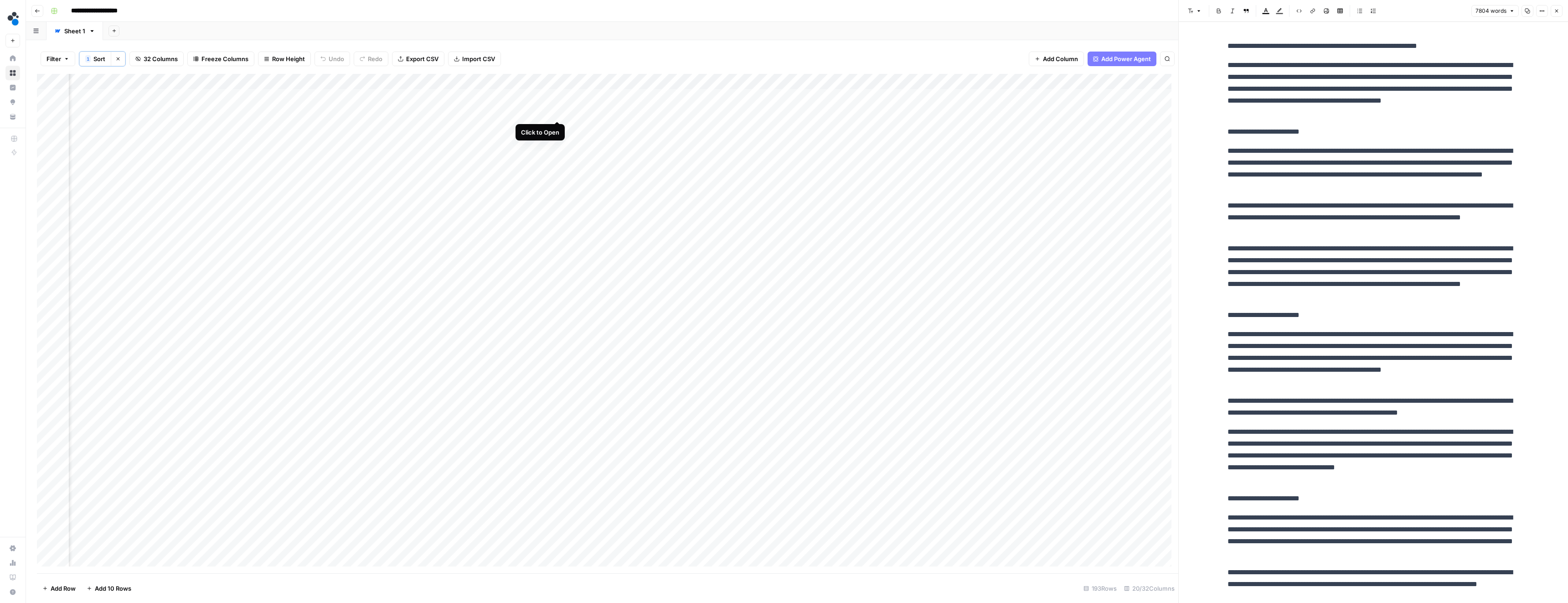
click at [556, 113] on div "Add Column" at bounding box center [607, 323] width 1141 height 499
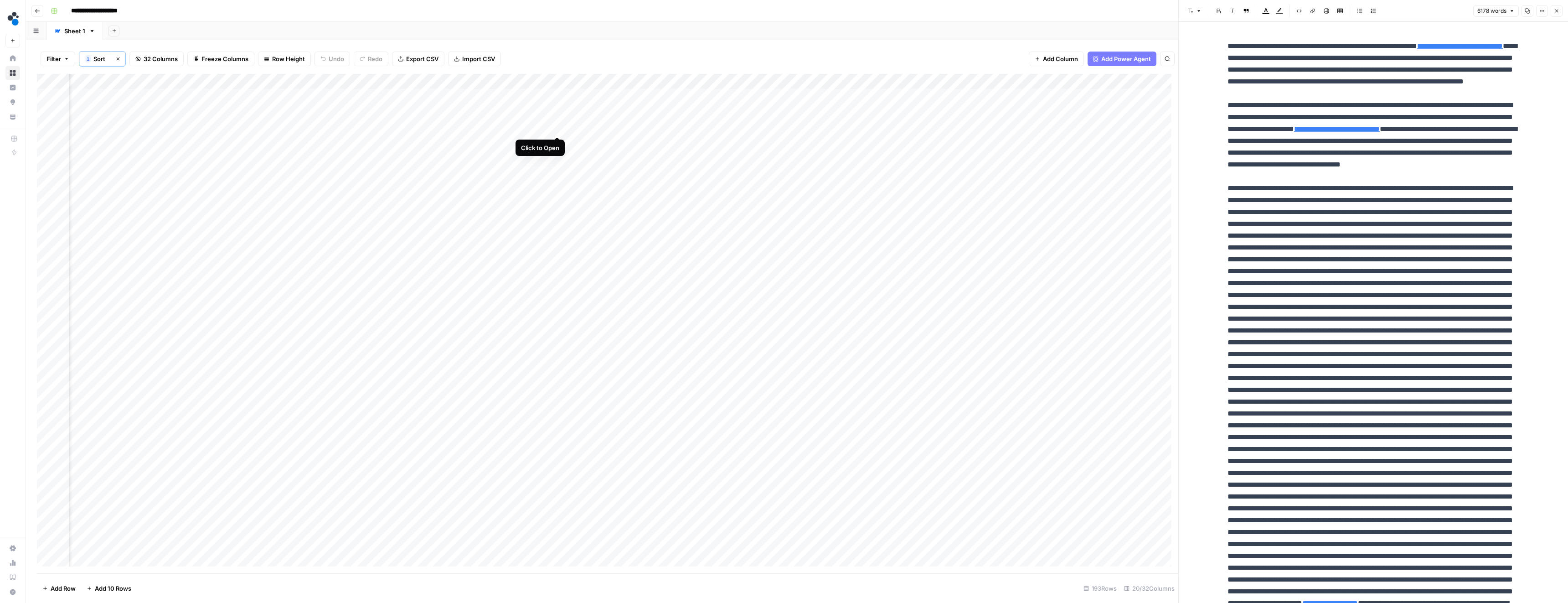
click at [556, 127] on div "Add Column" at bounding box center [607, 323] width 1141 height 499
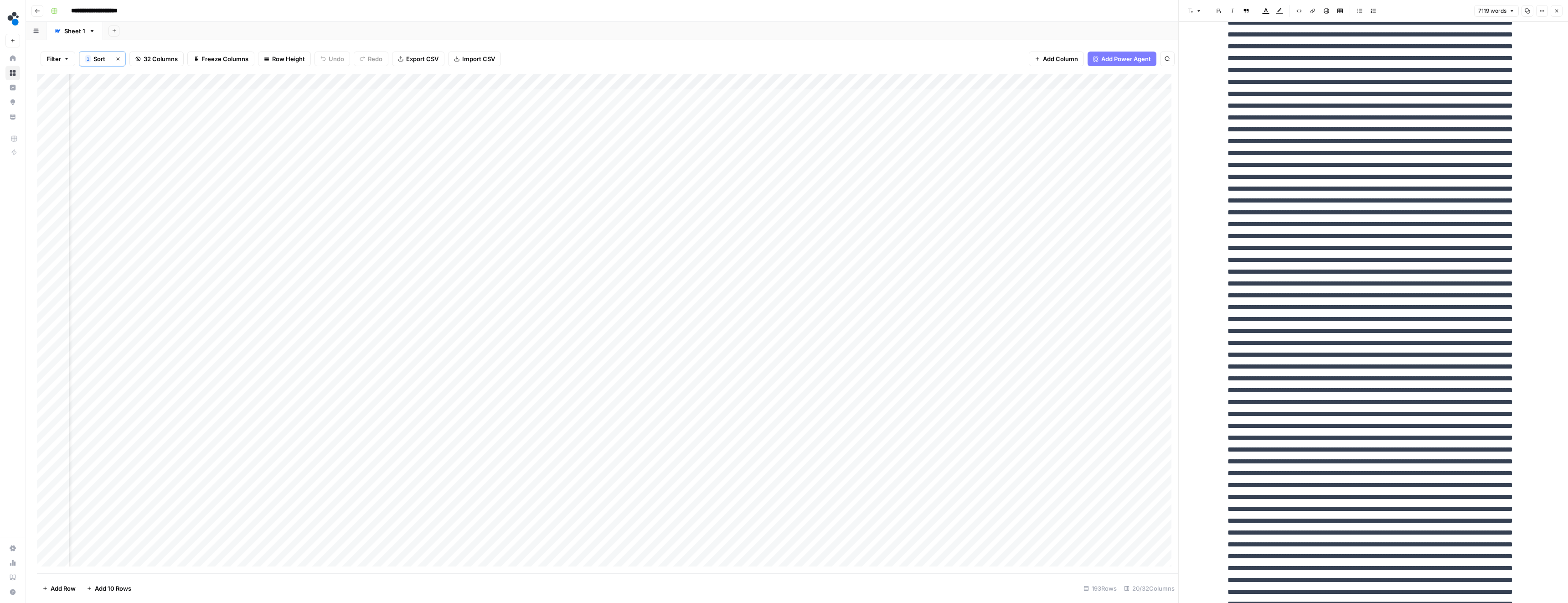
scroll to position [445, 0]
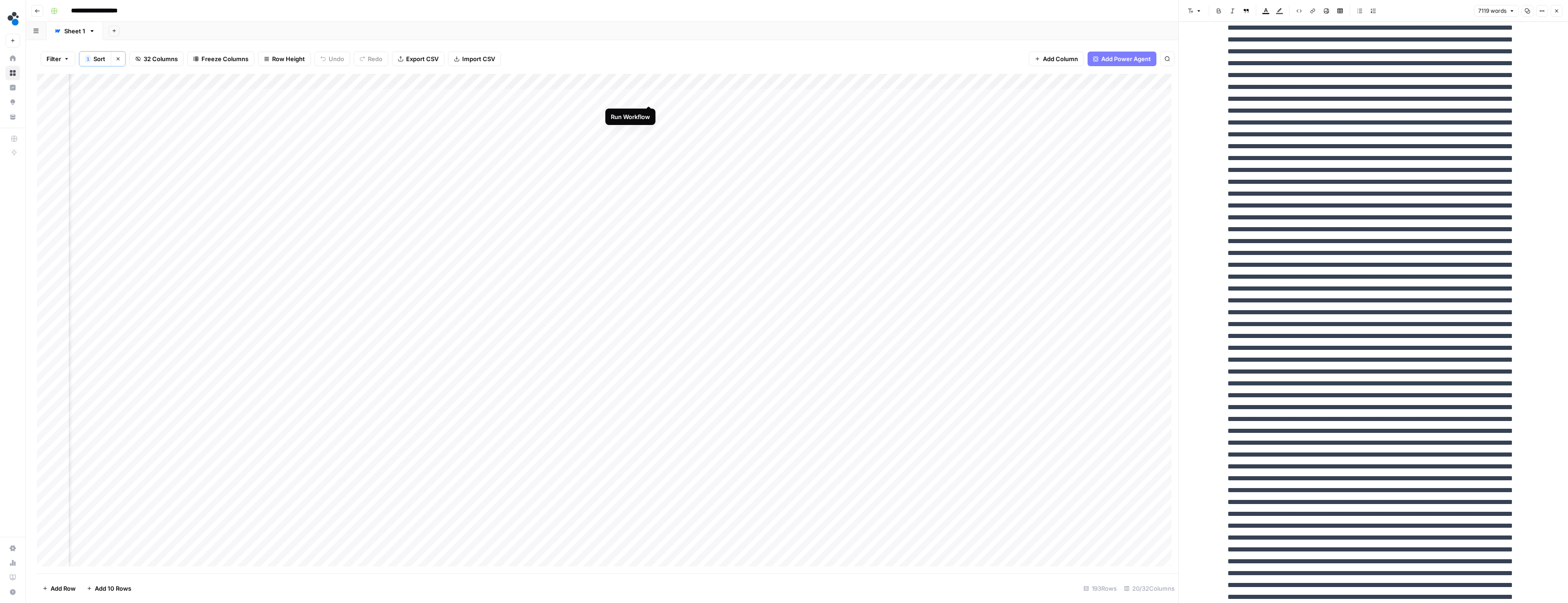
click at [649, 96] on div "Add Column" at bounding box center [607, 323] width 1141 height 499
click at [649, 115] on div "Add Column" at bounding box center [607, 323] width 1141 height 499
click at [650, 129] on div "Add Column" at bounding box center [607, 323] width 1141 height 499
click at [383, 97] on div "Add Column" at bounding box center [607, 323] width 1141 height 499
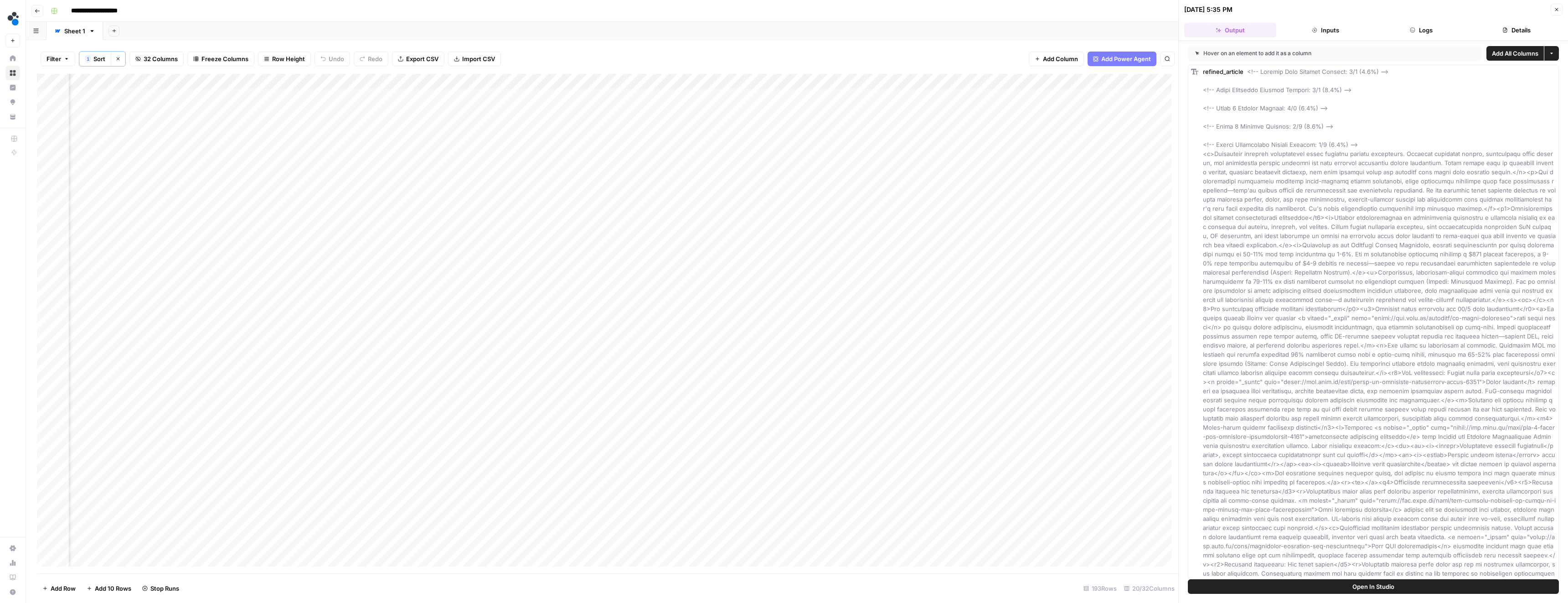
click at [1498, 29] on button "Details" at bounding box center [1516, 30] width 92 height 15
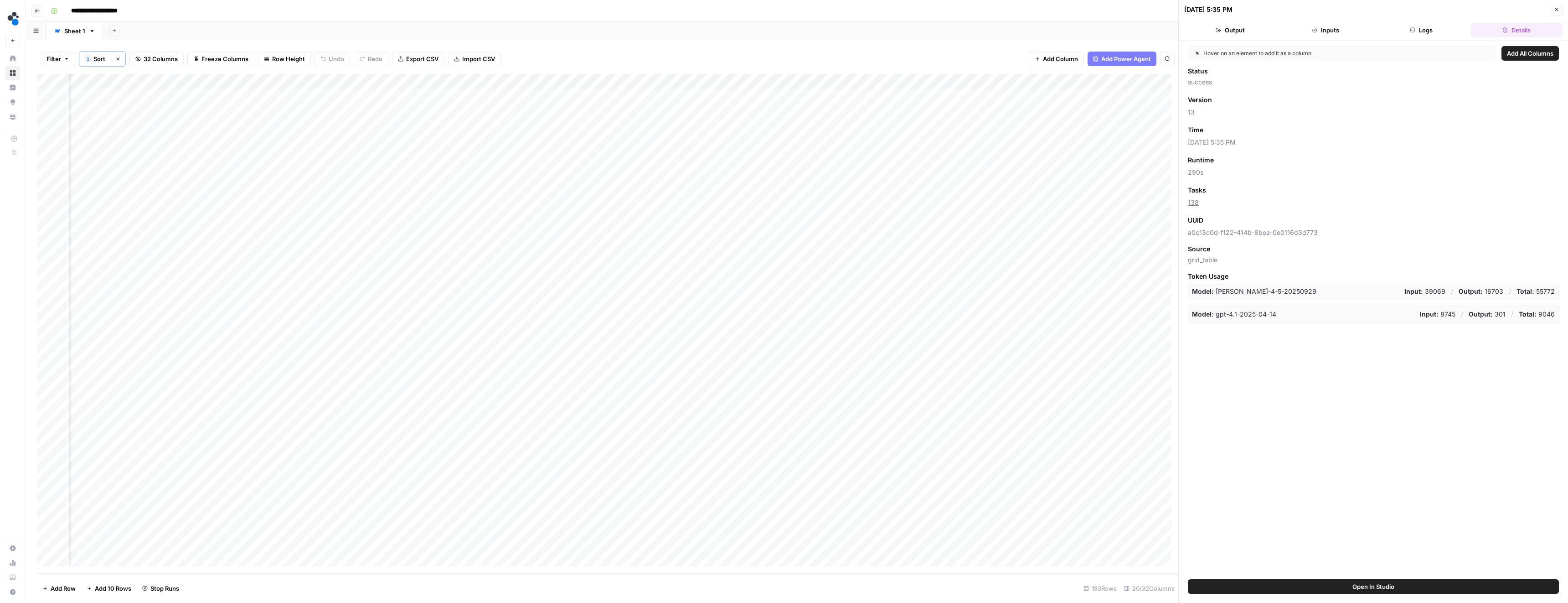
click at [1558, 11] on icon "button" at bounding box center [1556, 9] width 5 height 5
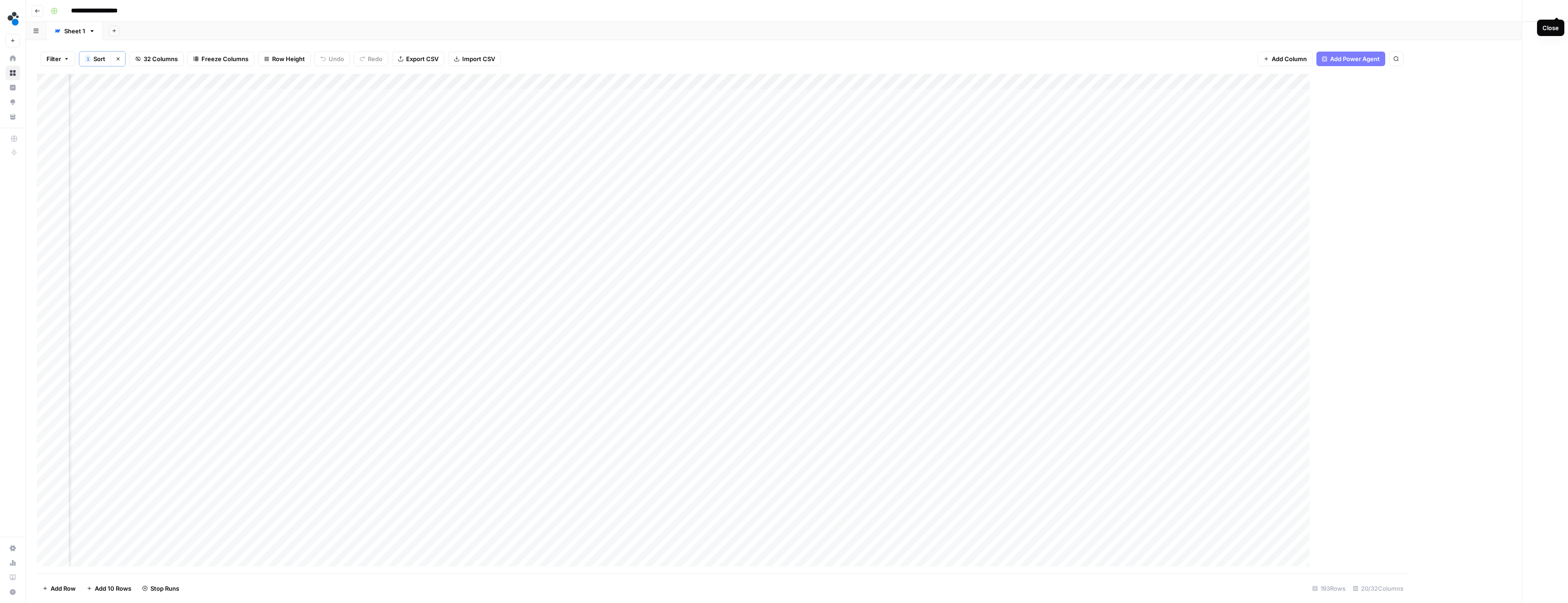
scroll to position [0, 522]
click at [740, 97] on div "Add Column" at bounding box center [797, 323] width 1520 height 499
click at [741, 97] on div "Add Column" at bounding box center [797, 323] width 1520 height 499
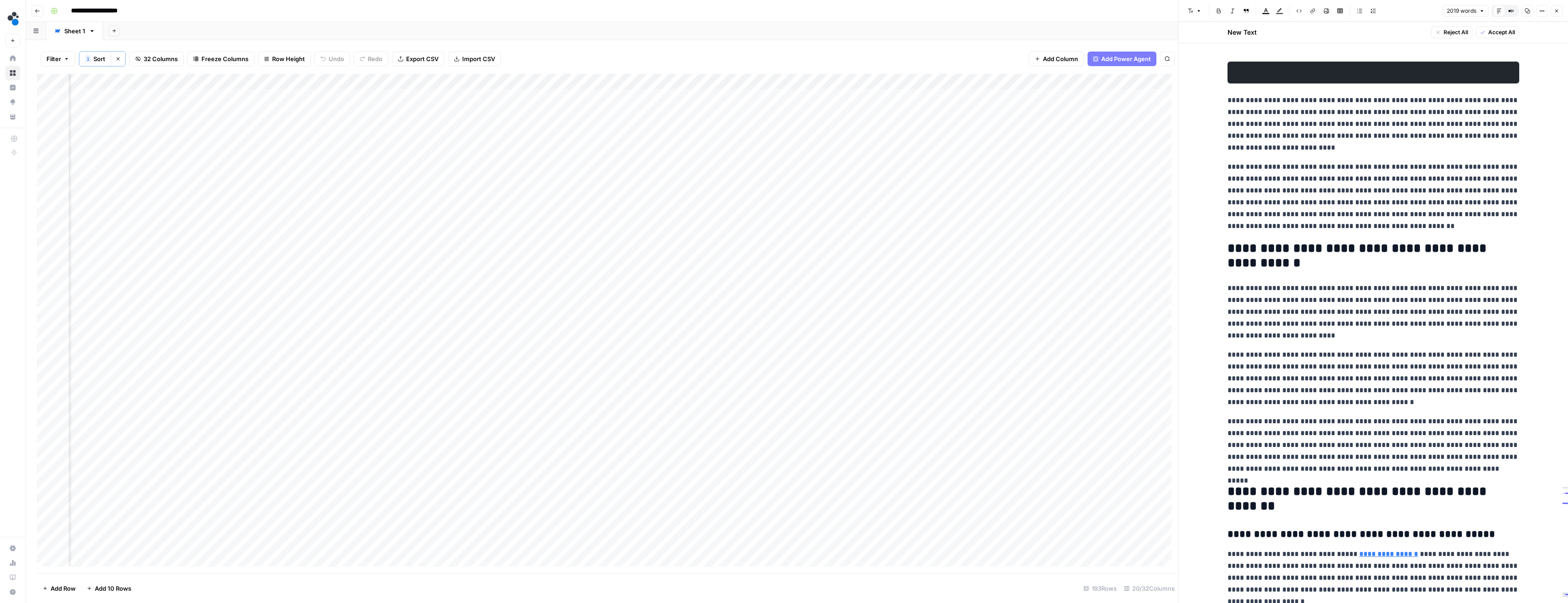
click at [1312, 73] on pre at bounding box center [1373, 72] width 292 height 22
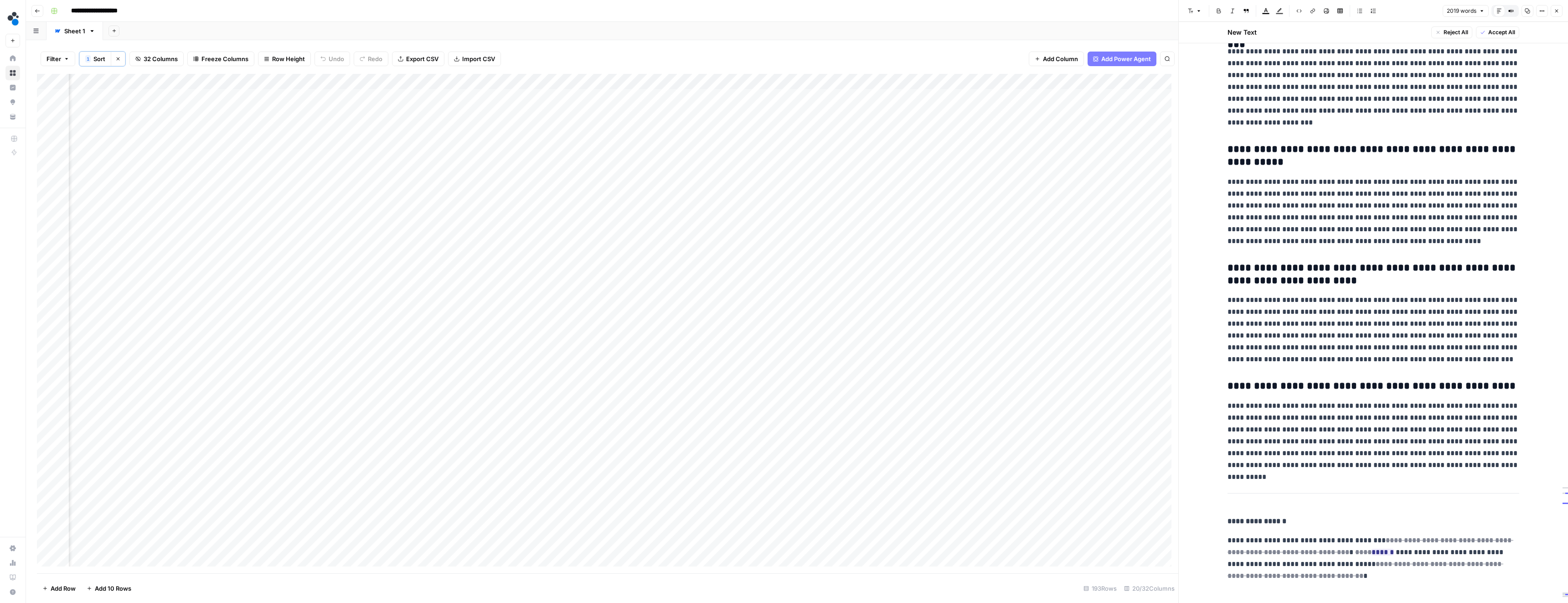
scroll to position [3954, 0]
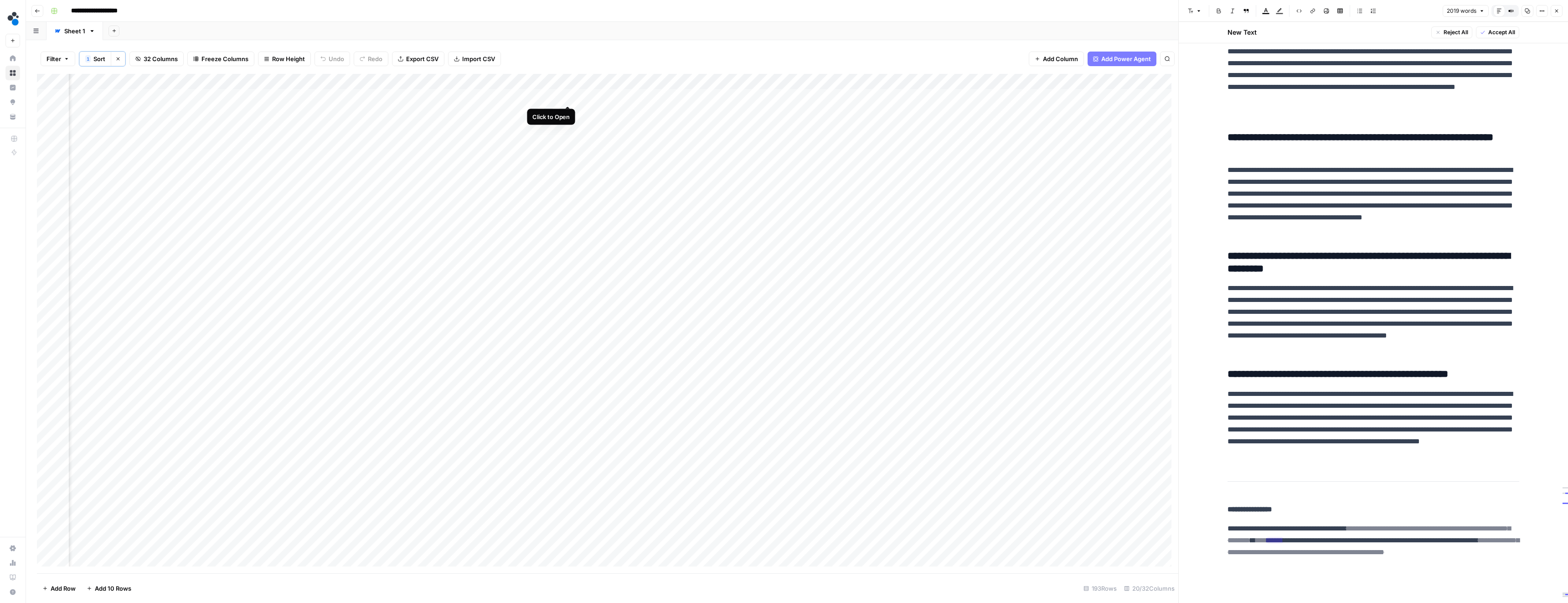
click at [564, 97] on div "Add Column" at bounding box center [607, 323] width 1141 height 499
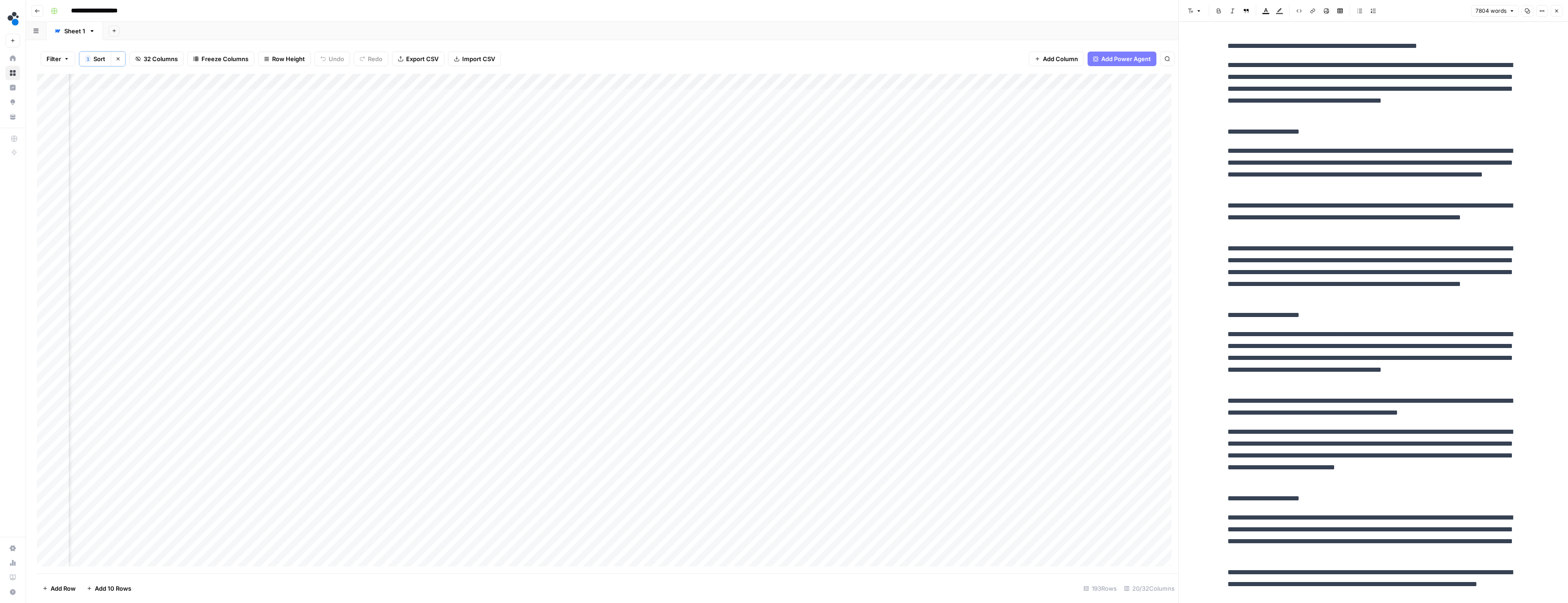
click at [1514, 12] on icon "button" at bounding box center [1511, 10] width 5 height 5
click at [1539, 11] on button "Options" at bounding box center [1542, 10] width 12 height 12
click at [1511, 99] on span "Code" at bounding box center [1514, 96] width 44 height 9
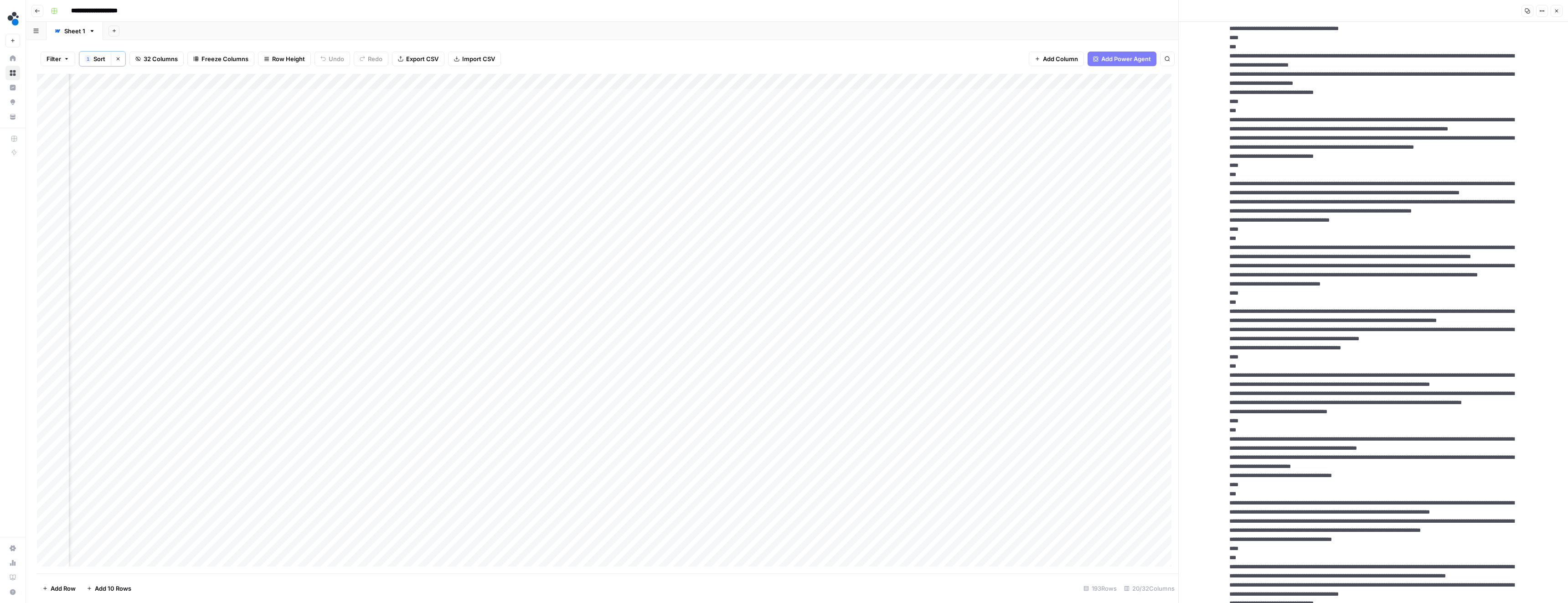
scroll to position [2237, 0]
click at [390, 98] on div "Add Column" at bounding box center [607, 323] width 1141 height 499
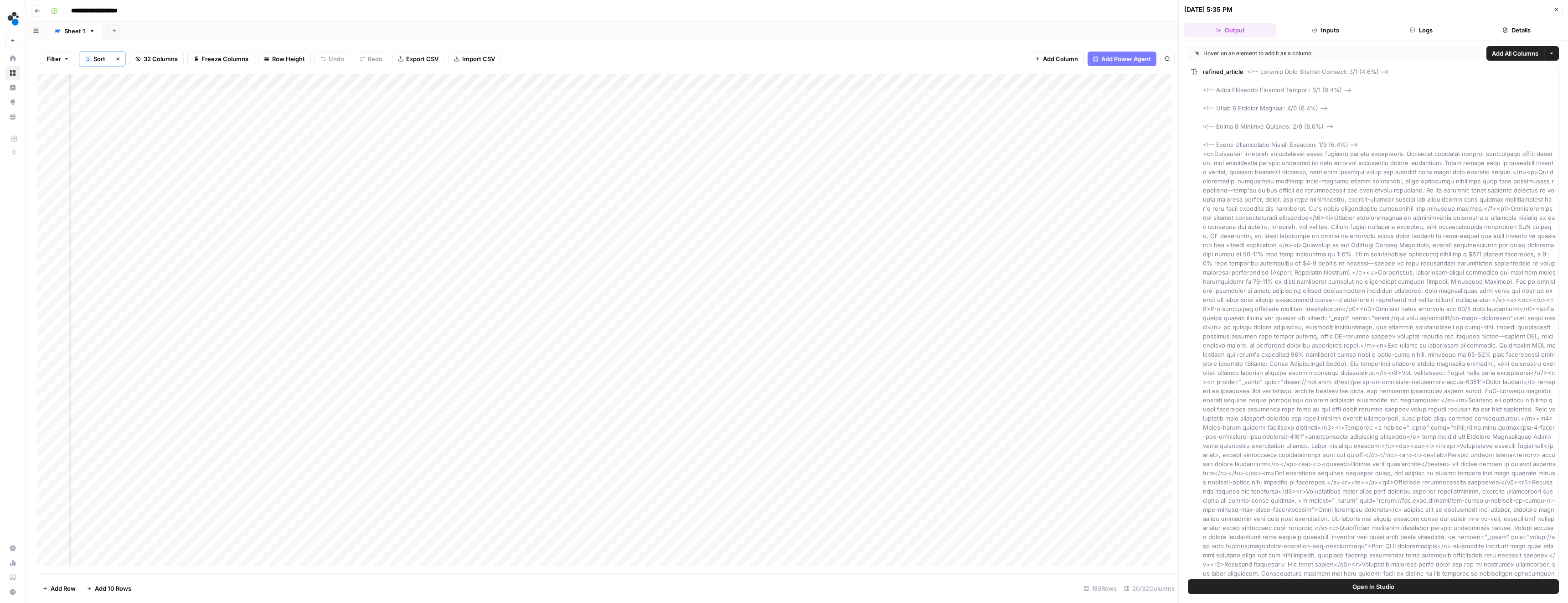
click at [1433, 30] on button "Logs" at bounding box center [1421, 30] width 92 height 15
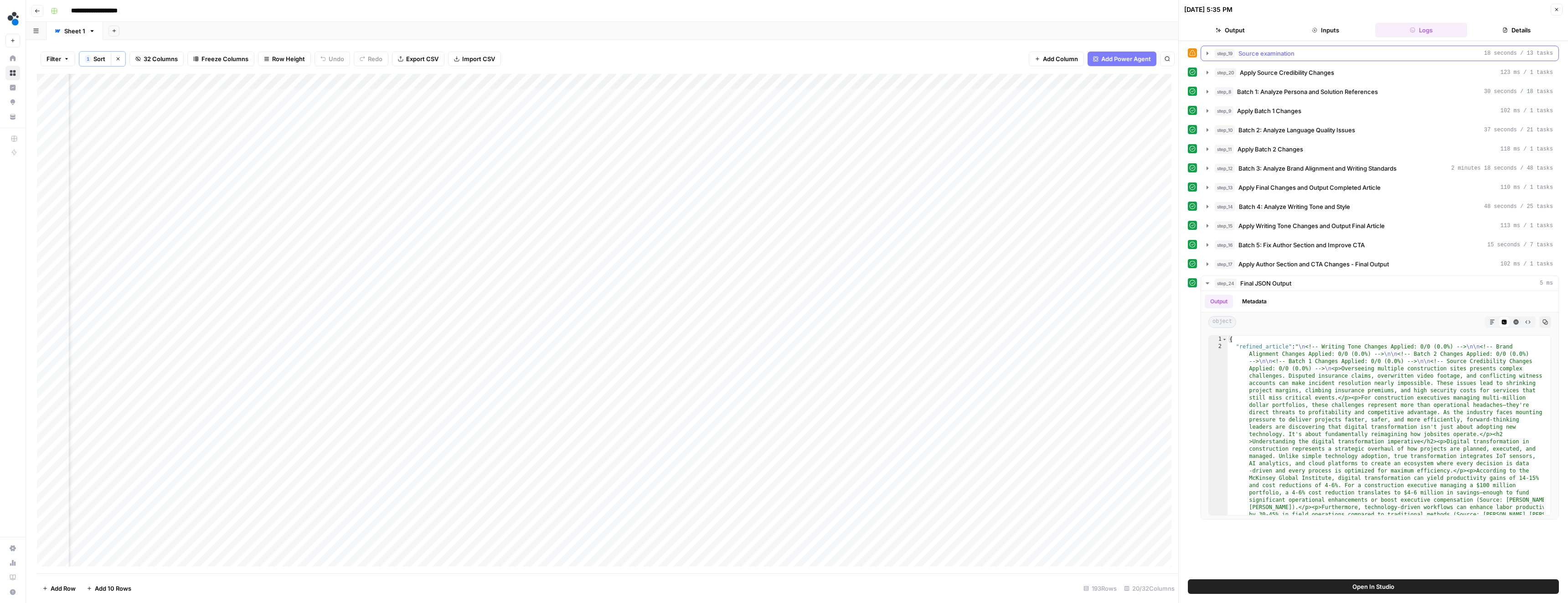
click at [1270, 54] on span "Source examination" at bounding box center [1267, 53] width 56 height 9
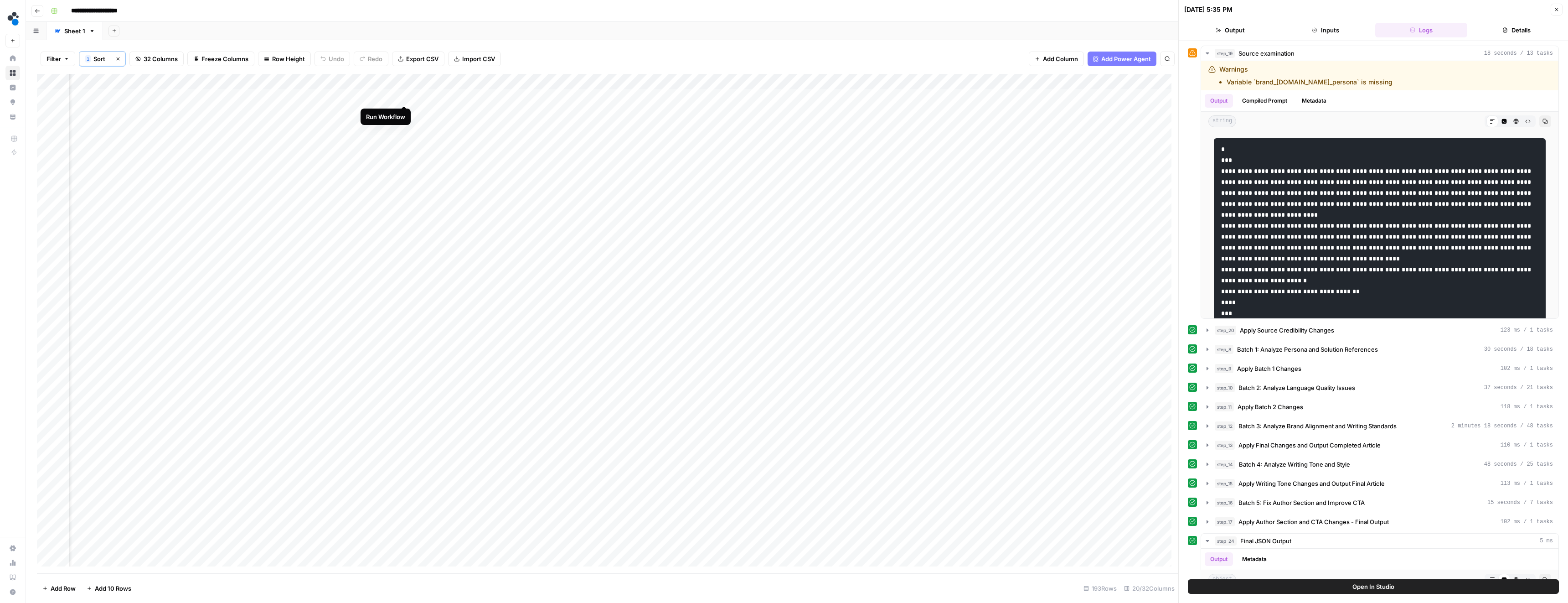
click at [403, 96] on div "Add Column" at bounding box center [607, 323] width 1141 height 499
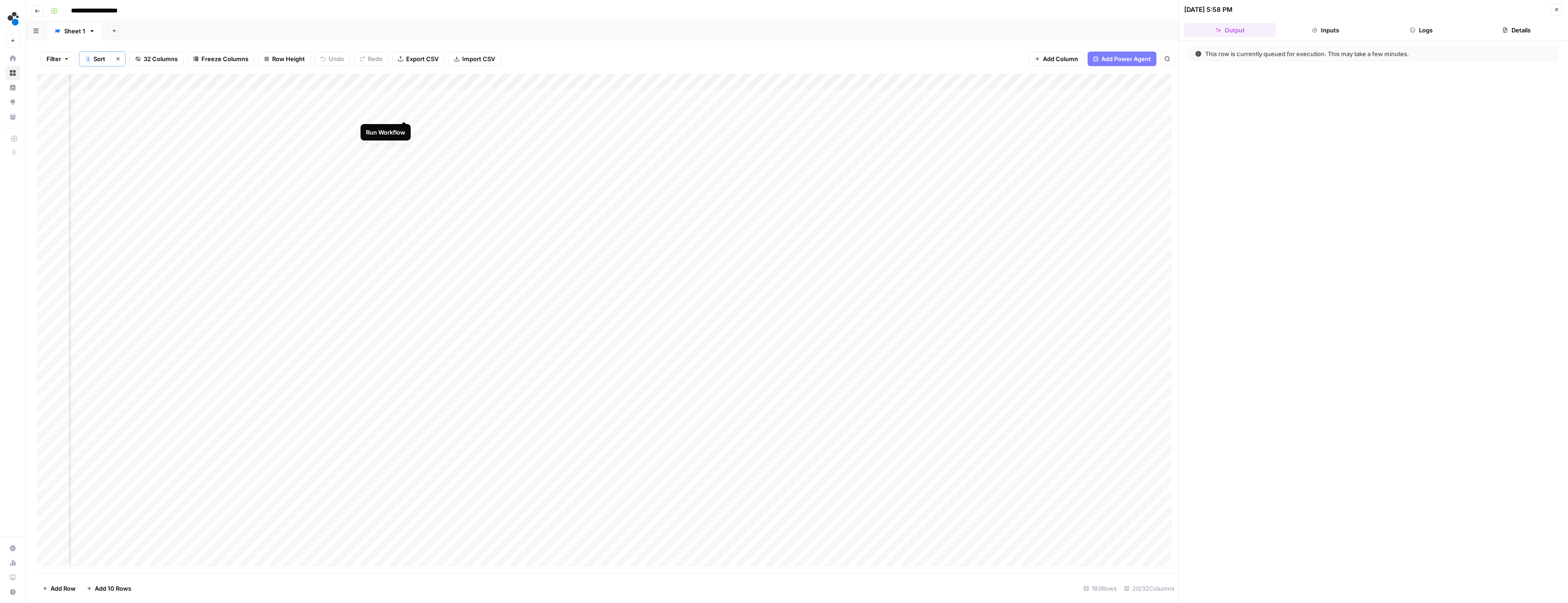
click at [405, 113] on div "Add Column" at bounding box center [607, 323] width 1141 height 499
click at [404, 127] on div "Add Column" at bounding box center [607, 323] width 1141 height 499
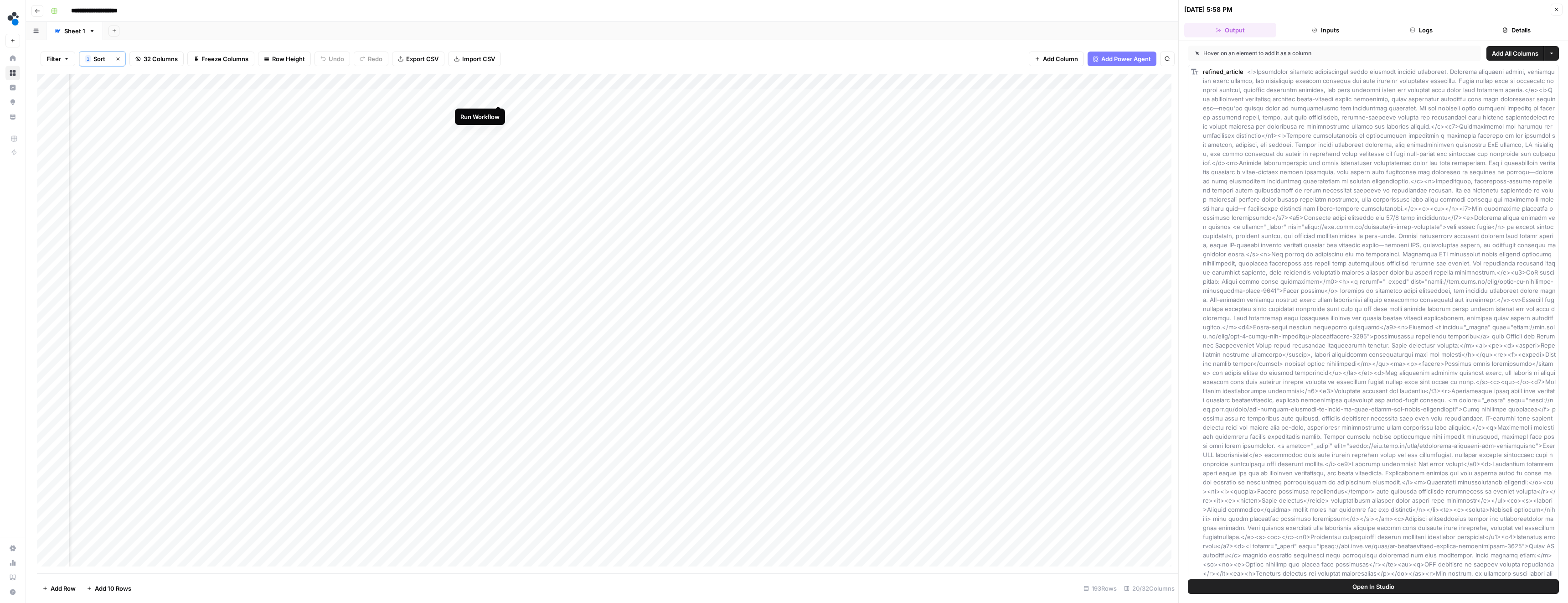
click at [498, 96] on div "Add Column" at bounding box center [607, 323] width 1141 height 499
click at [498, 111] on div "Add Column" at bounding box center [607, 323] width 1141 height 499
click at [500, 127] on div "Add Column" at bounding box center [607, 323] width 1141 height 499
click at [580, 96] on div "Add Column" at bounding box center [607, 323] width 1141 height 499
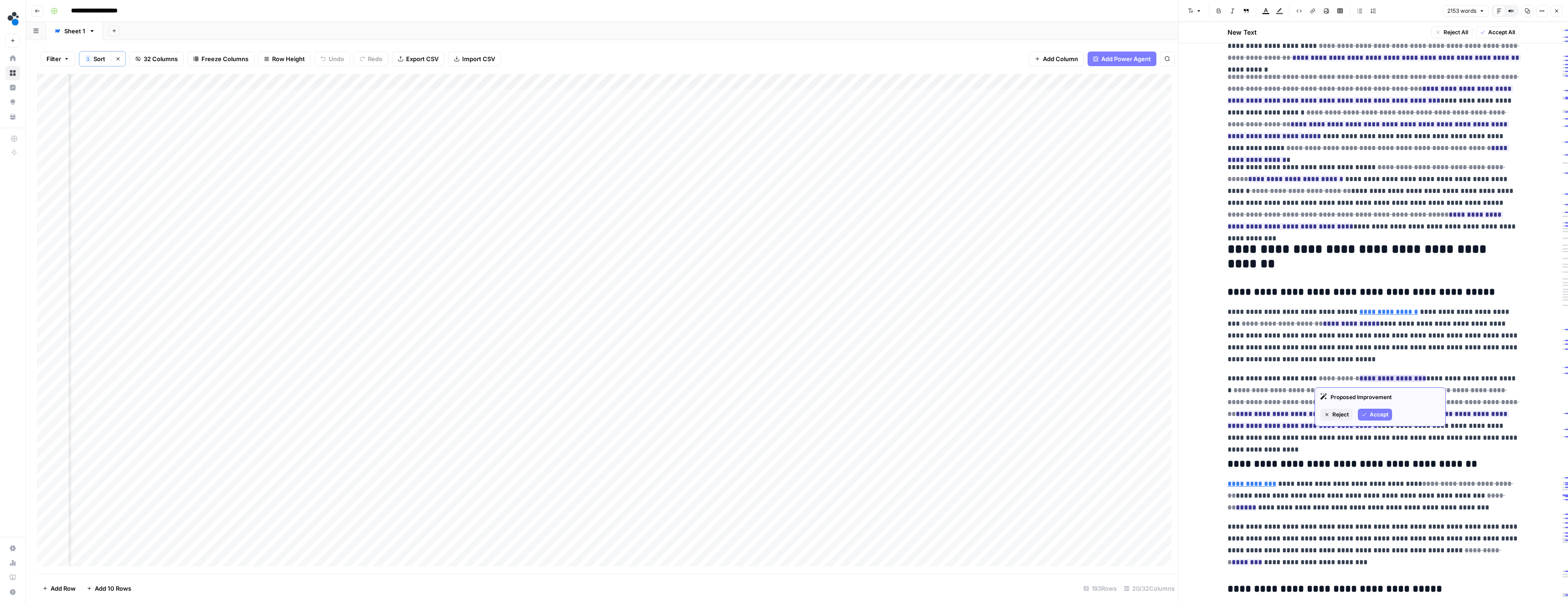
scroll to position [257, 0]
click at [230, 97] on div "Add Column" at bounding box center [607, 323] width 1141 height 499
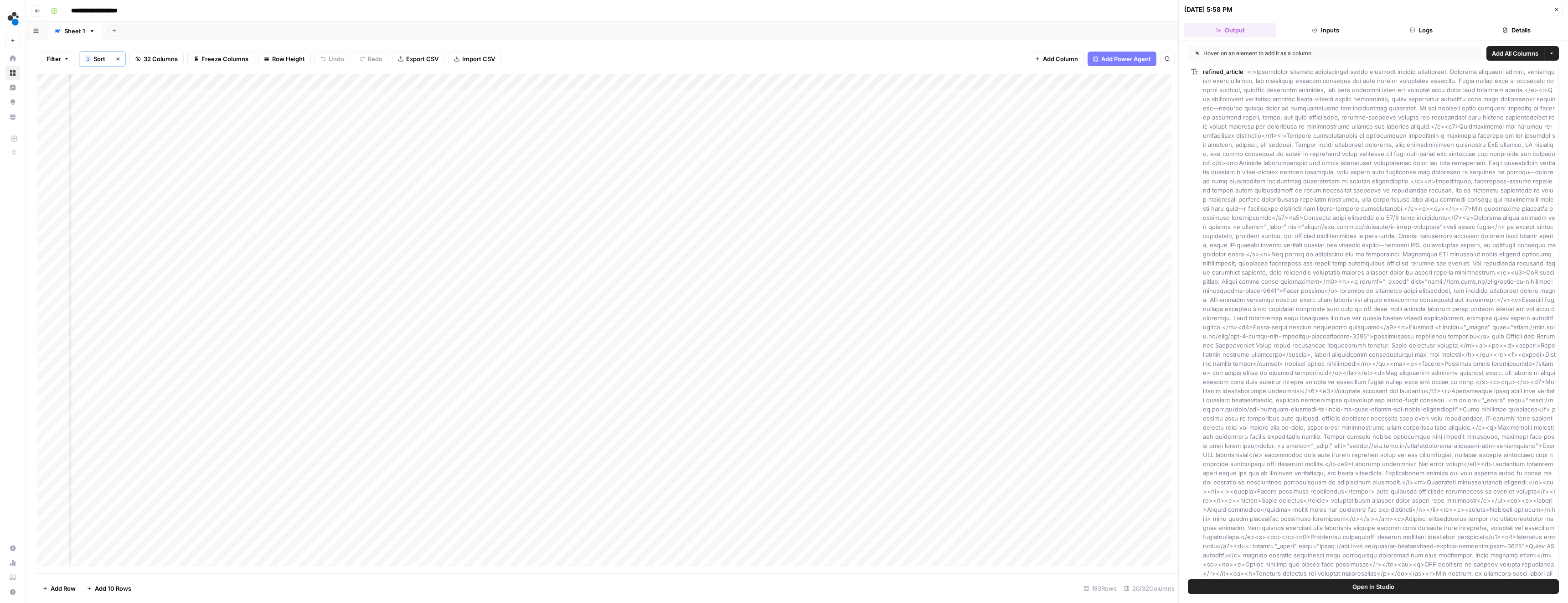
click at [1420, 32] on button "Logs" at bounding box center [1421, 30] width 92 height 15
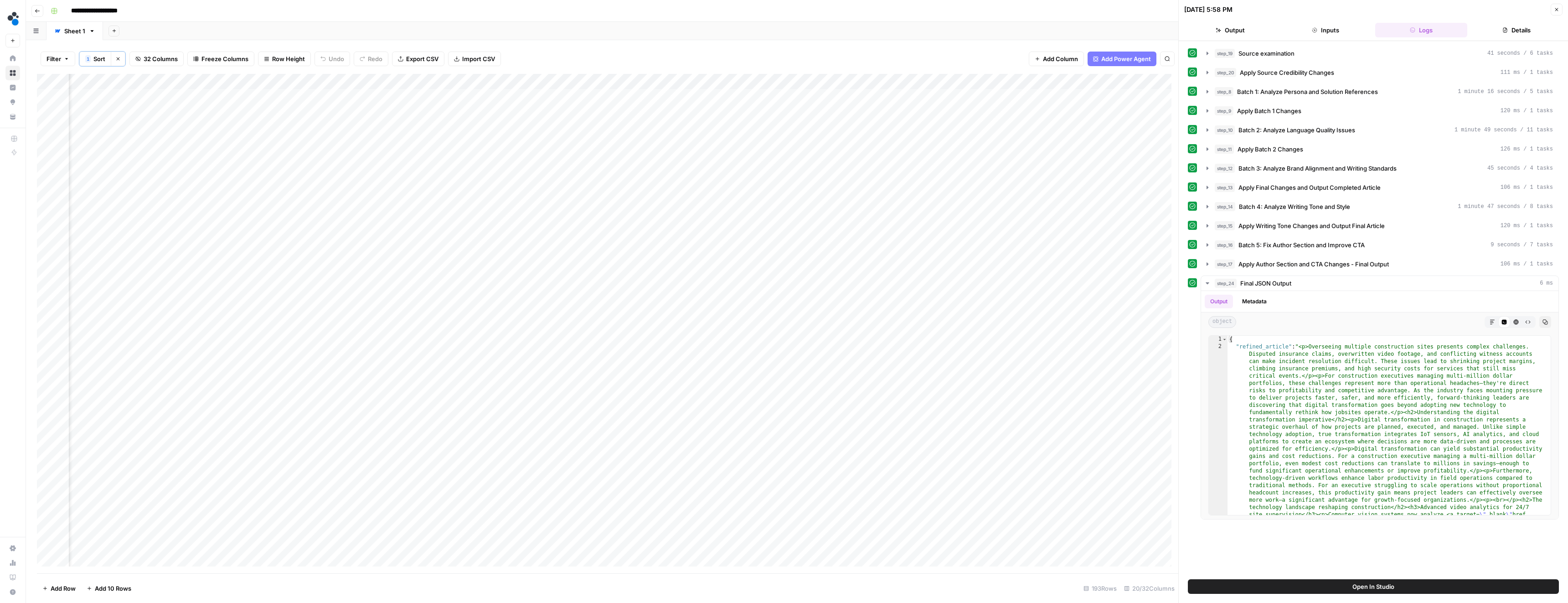
click at [1516, 26] on button "Details" at bounding box center [1516, 30] width 92 height 15
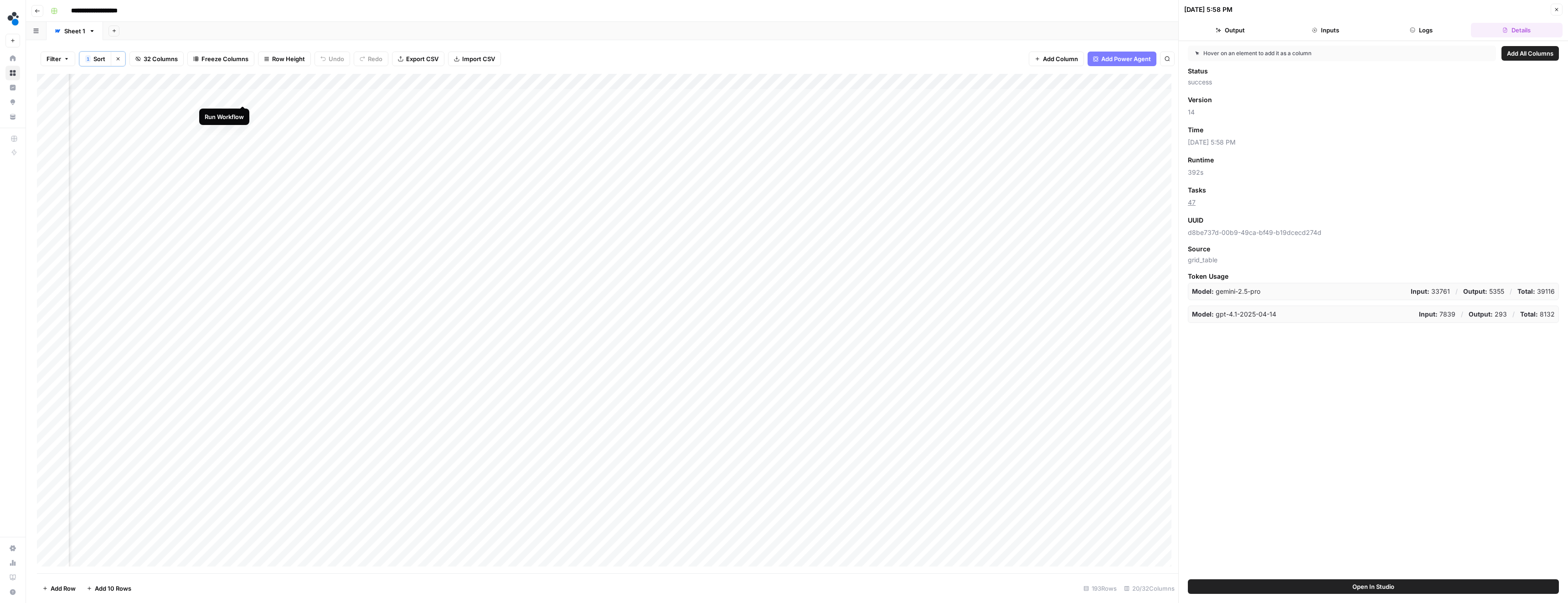
click at [242, 96] on div "Add Column" at bounding box center [607, 323] width 1141 height 499
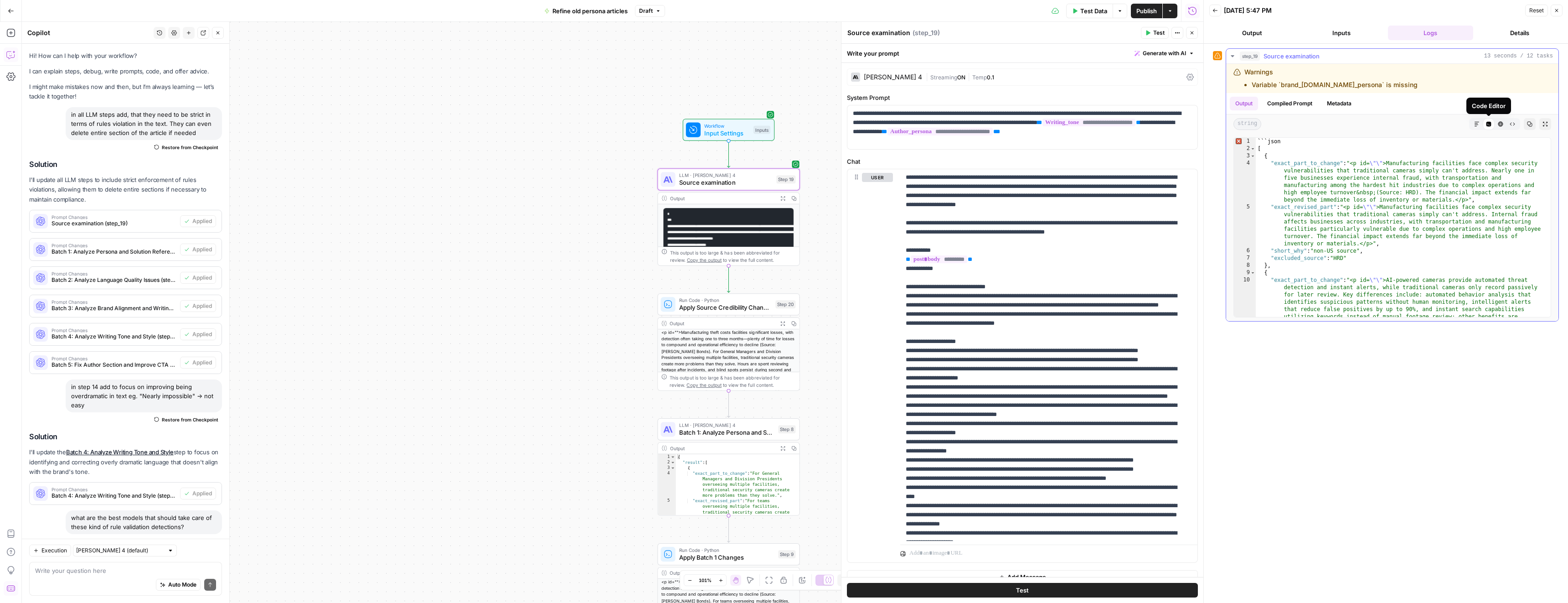
scroll to position [1144, 0]
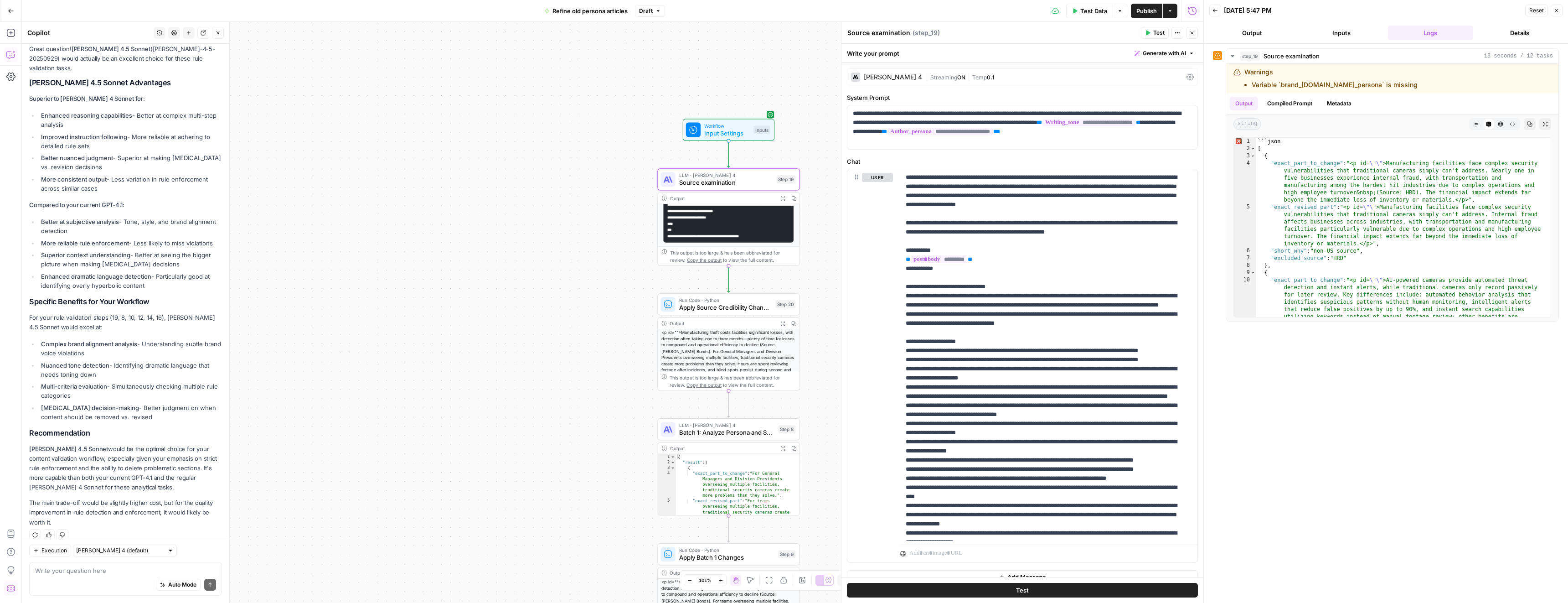
click at [732, 174] on span "LLM · [PERSON_NAME] 4" at bounding box center [726, 175] width 94 height 7
click at [931, 76] on span "Streaming" at bounding box center [943, 77] width 27 height 7
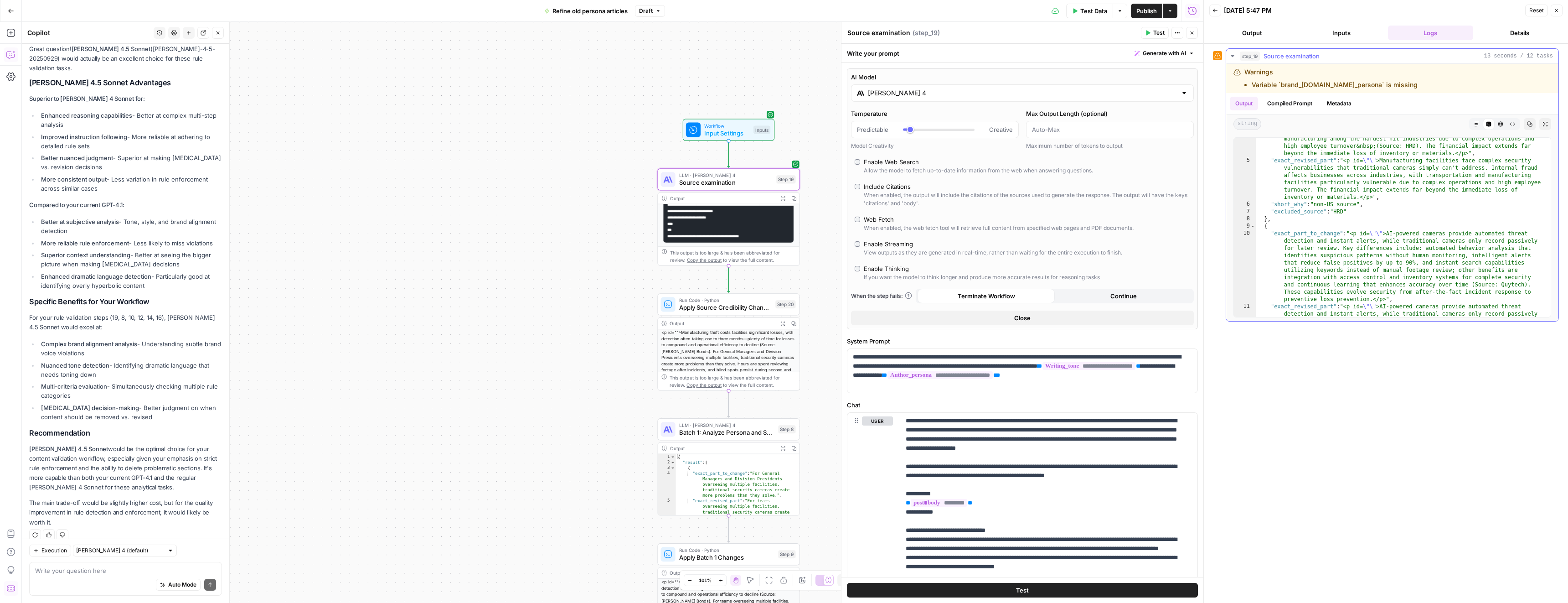
scroll to position [0, 0]
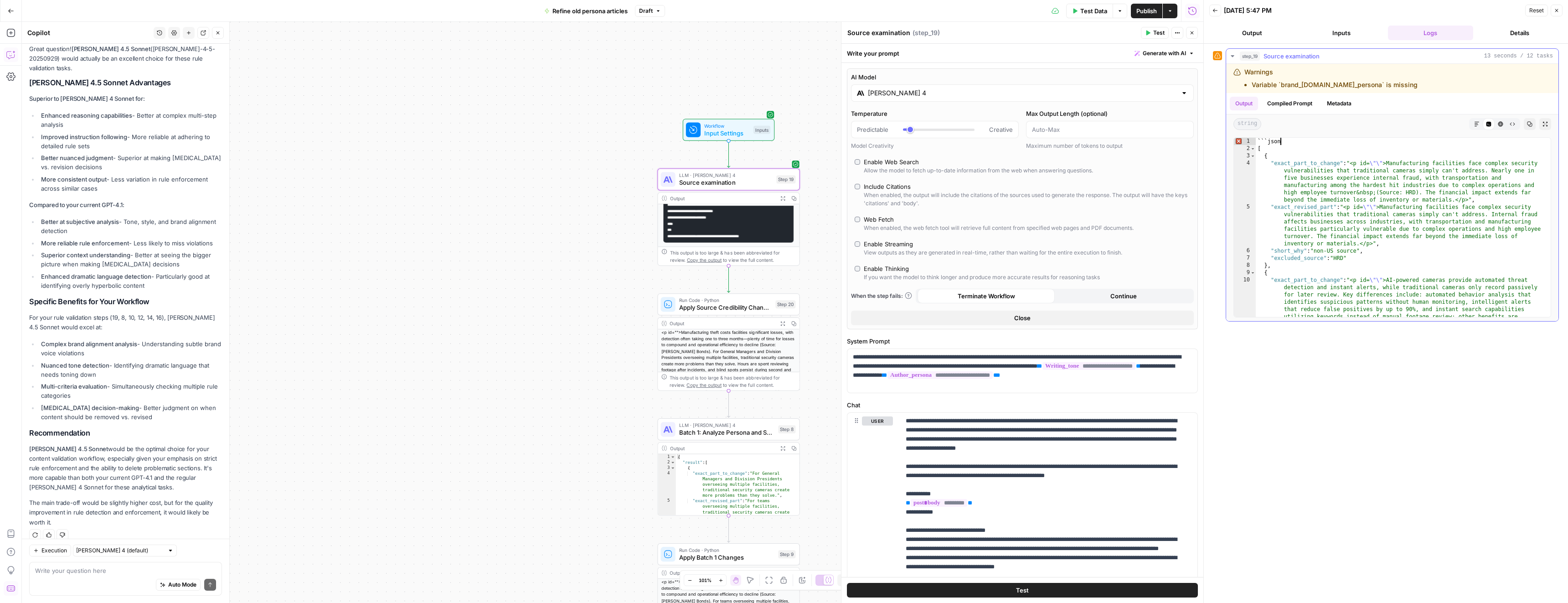
click at [1286, 139] on div "```json [ { "exact_part_to_change" : "<p id= \"\" >Manufacturing facilities fac…" at bounding box center [1399, 267] width 288 height 259
click at [1286, 141] on div "```json [ { "exact_part_to_change" : "<p id= \"\" >Manufacturing facilities fac…" at bounding box center [1399, 267] width 288 height 259
type textarea "*******"
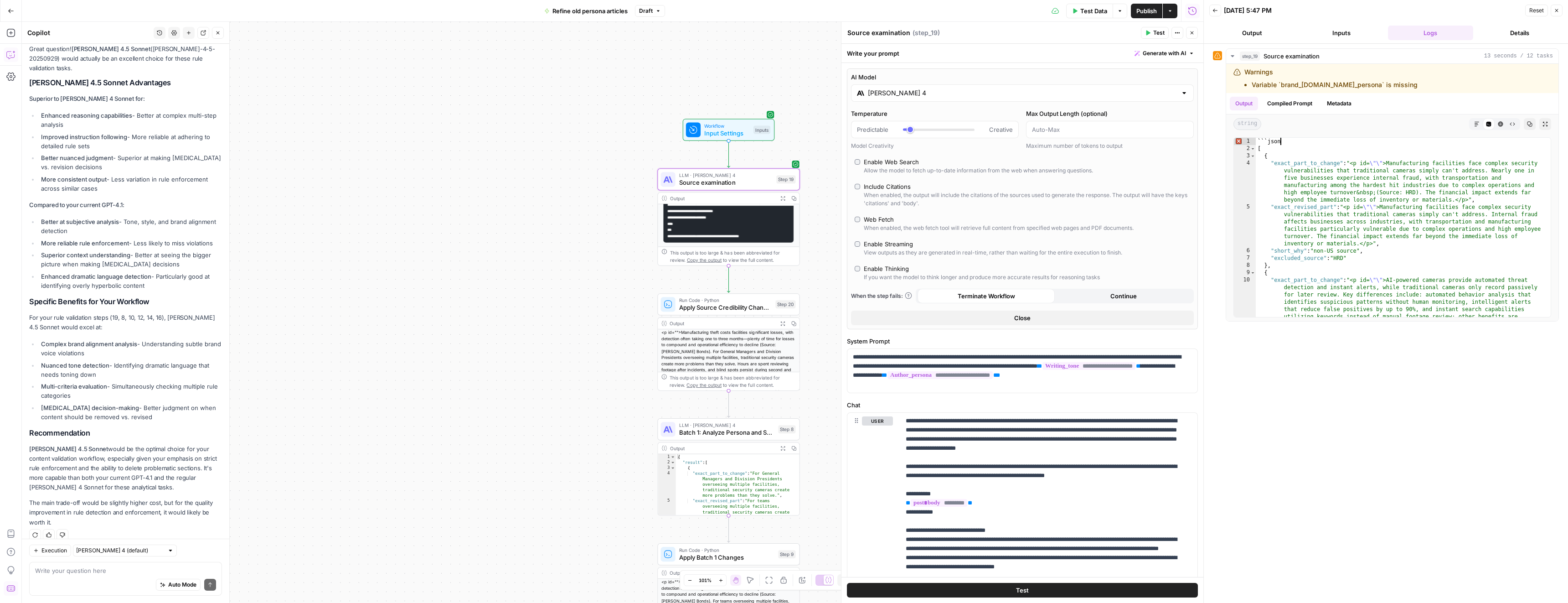
click at [79, 577] on div "Auto Mode Send" at bounding box center [125, 585] width 181 height 20
type textarea "i"
type textarea "why step 19 gives this weird"
click at [1270, 141] on div "```json [ { "exact_part_to_change" : "<p id= \"\" >Manufacturing facilities fac…" at bounding box center [1399, 267] width 288 height 259
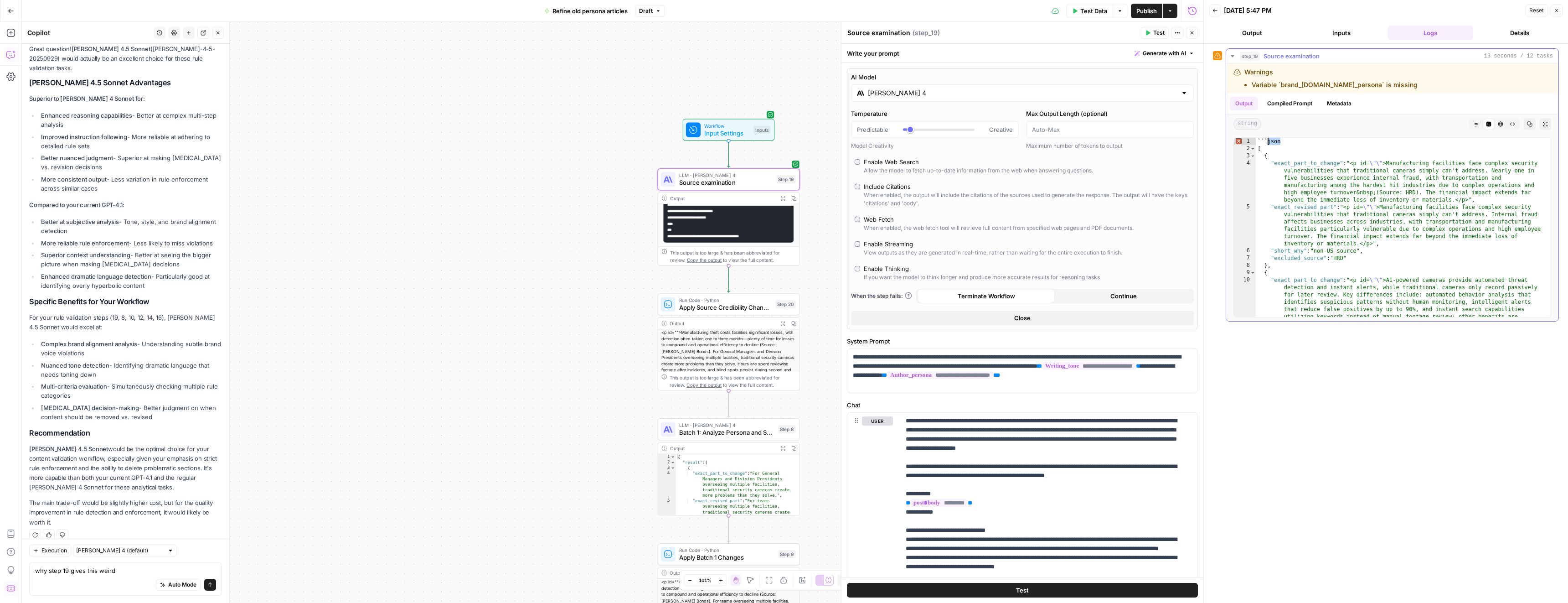
click at [1270, 141] on div "```json [ { "exact_part_to_change" : "<p id= \"\" >Manufacturing facilities fac…" at bounding box center [1399, 267] width 288 height 259
type textarea "******* *"
click at [131, 571] on textarea "why step 19 gives this weird" at bounding box center [125, 570] width 181 height 9
paste textarea "```json"
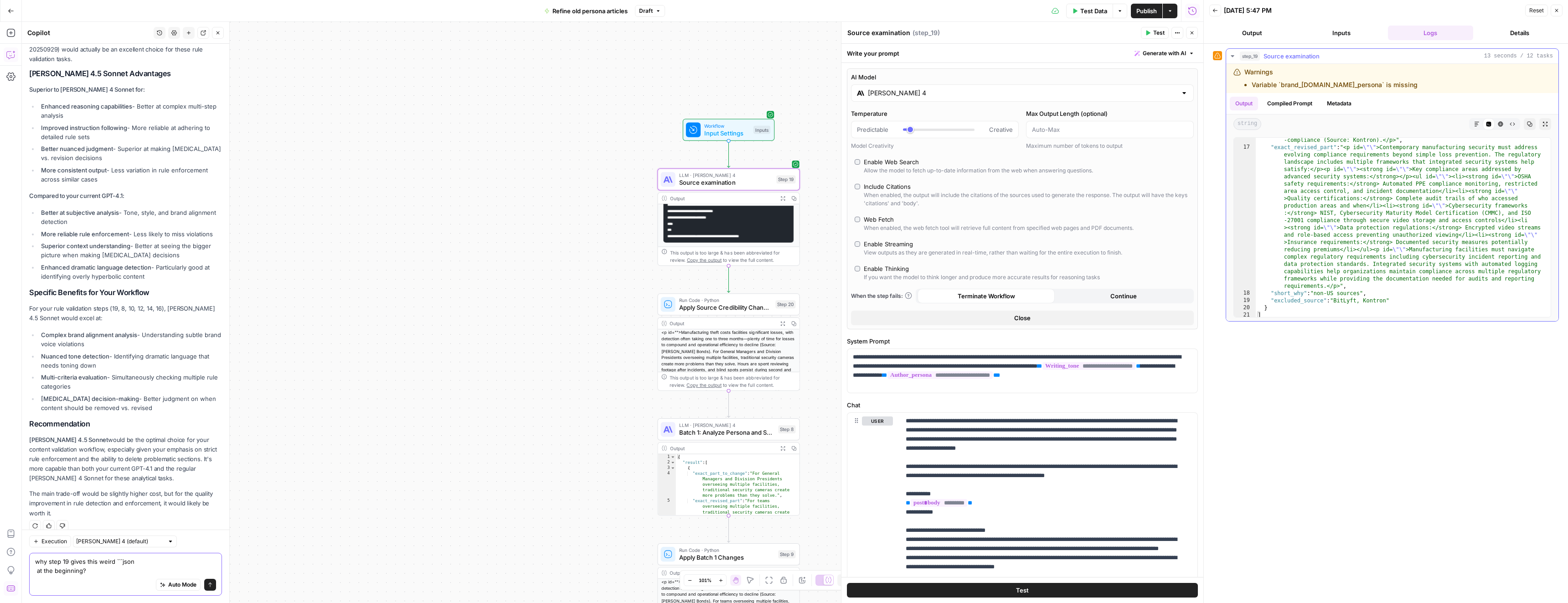
scroll to position [470, 0]
type textarea "why step 19 gives this weird ```json at the beginning?"
type textarea "***"
click at [1265, 312] on div ""exact_revised_part" : "<p id= \"\" >Contemporary manufacturing security must a…" at bounding box center [1399, 301] width 288 height 333
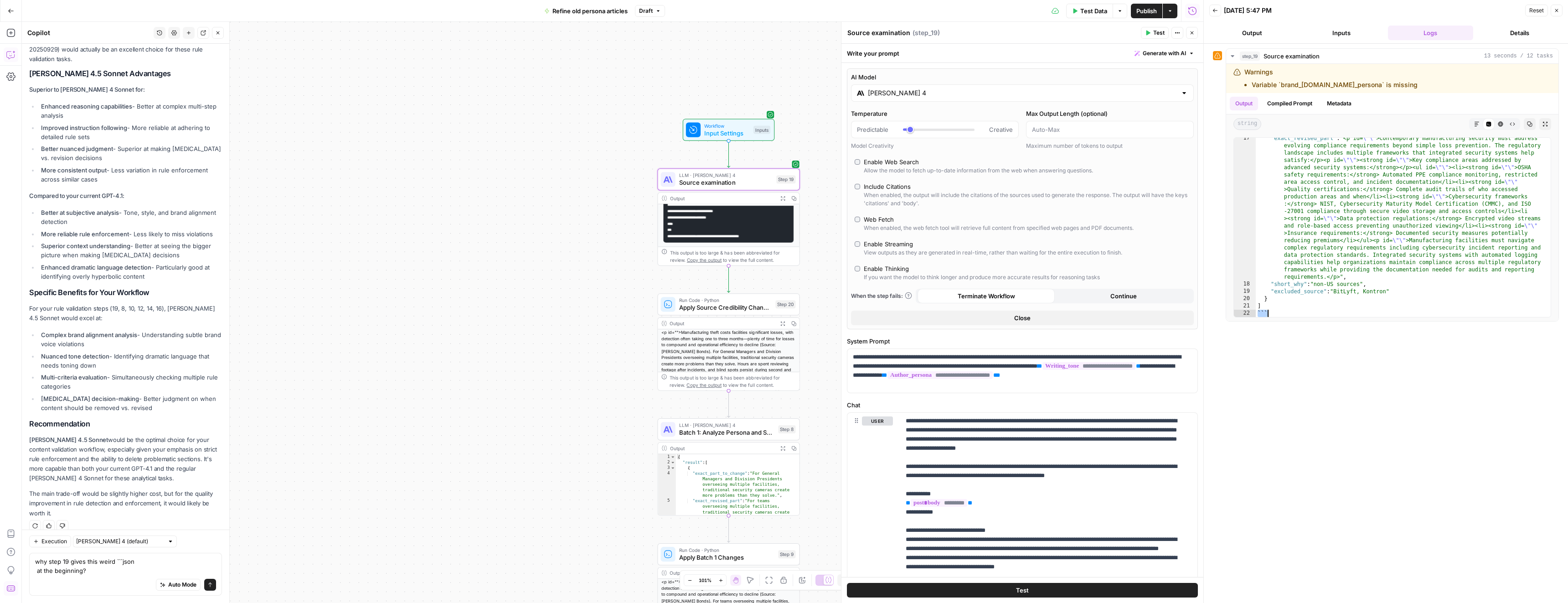
click at [89, 577] on div "Auto Mode Send" at bounding box center [125, 585] width 181 height 20
paste textarea "```"
type textarea "why step 19 gives this weird ```json at the beginning? and ``` at the end"
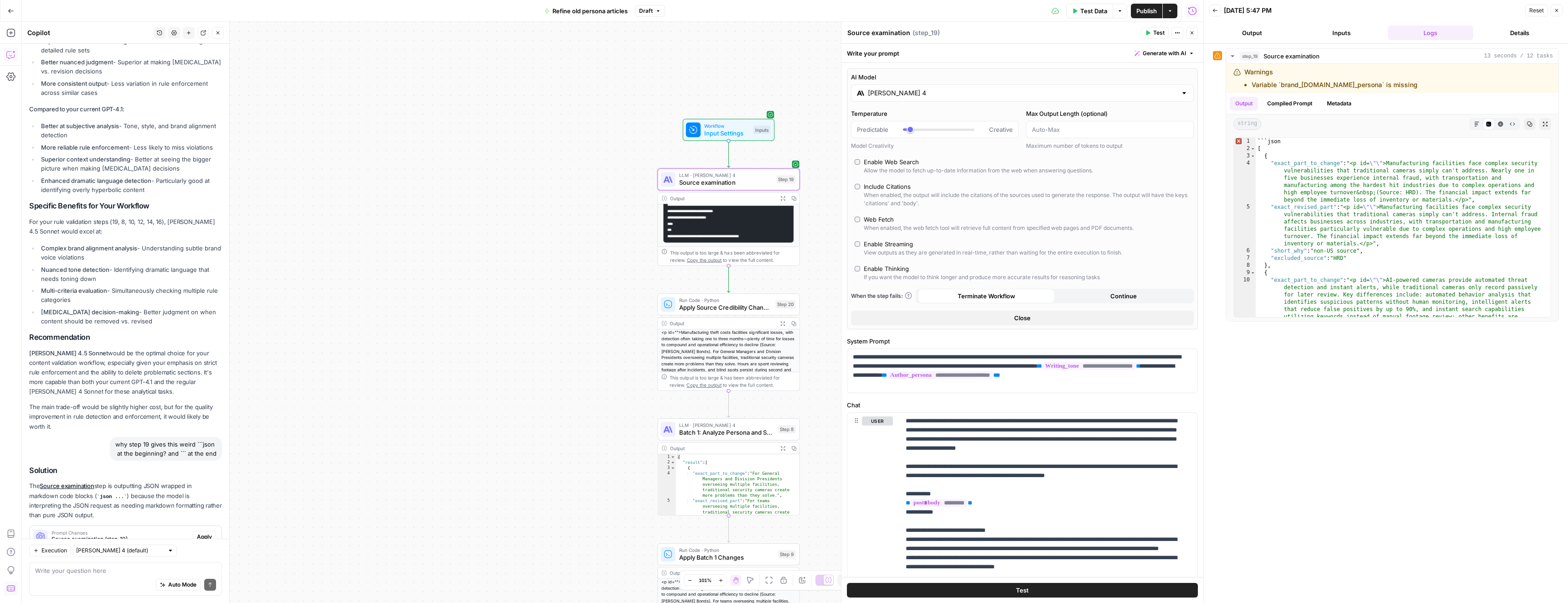
scroll to position [1325, 0]
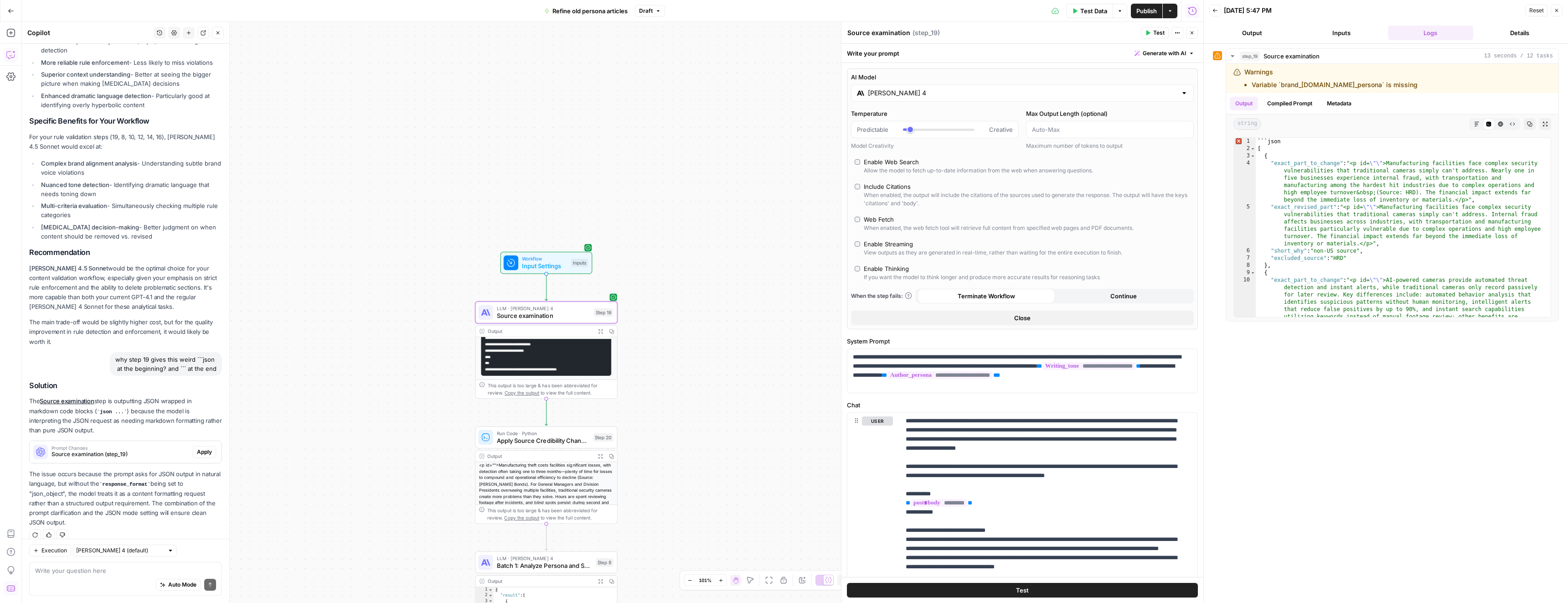
click at [197, 448] on span "Apply" at bounding box center [204, 451] width 15 height 8
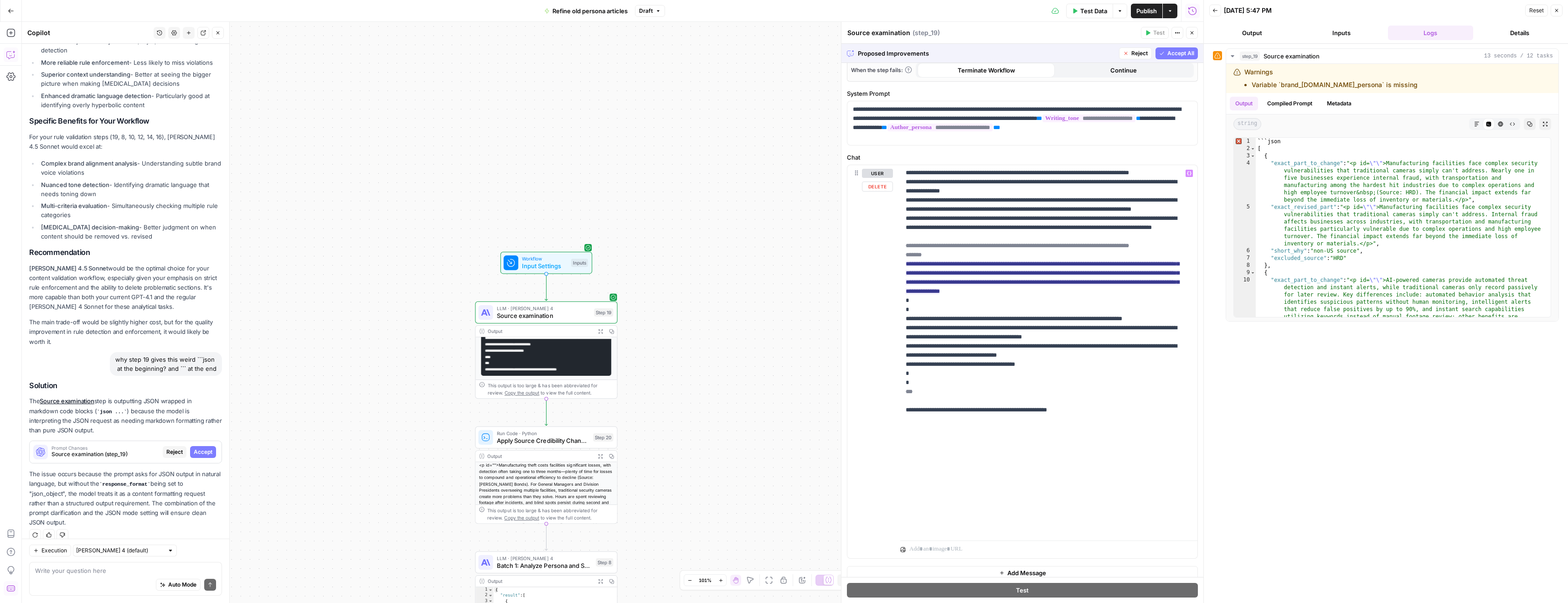
scroll to position [236, 0]
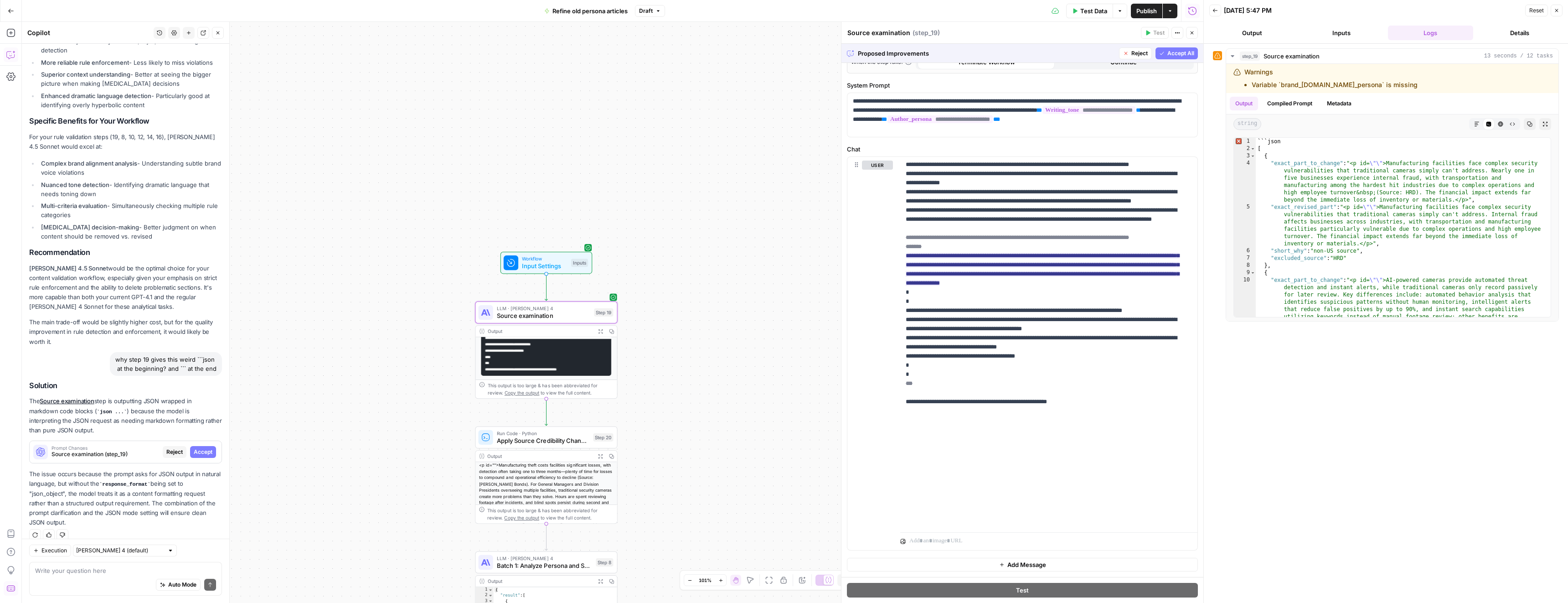
click at [166, 448] on span "Reject" at bounding box center [174, 451] width 16 height 8
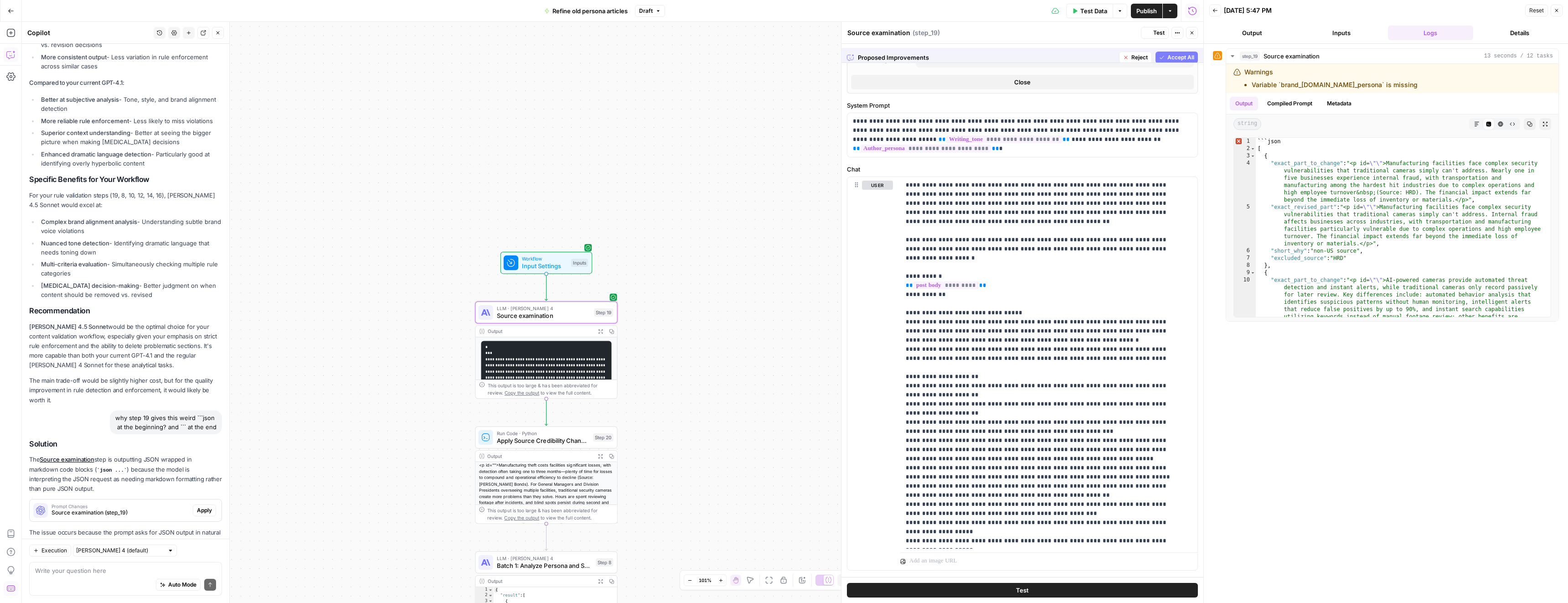
scroll to position [0, 0]
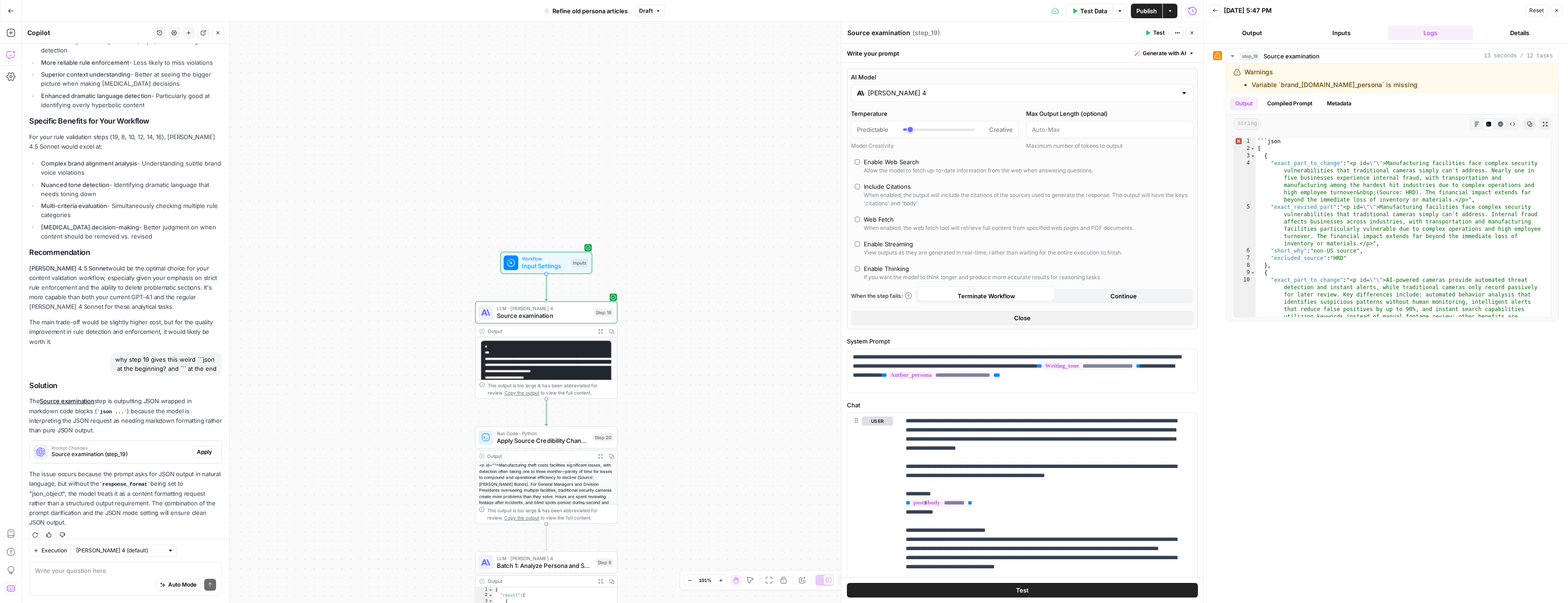
click at [514, 322] on div "LLM · Claude Sonnet 4 Source examination Step 19 Copy step Delete step Add Note…" at bounding box center [546, 312] width 142 height 22
click at [903, 97] on input "Claude Sonnet 4" at bounding box center [1023, 93] width 309 height 9
click at [910, 117] on button "OpenAI" at bounding box center [907, 117] width 32 height 15
click at [951, 118] on button "Anthropic" at bounding box center [947, 117] width 39 height 15
click at [1034, 119] on button "Google" at bounding box center [1029, 117] width 32 height 15
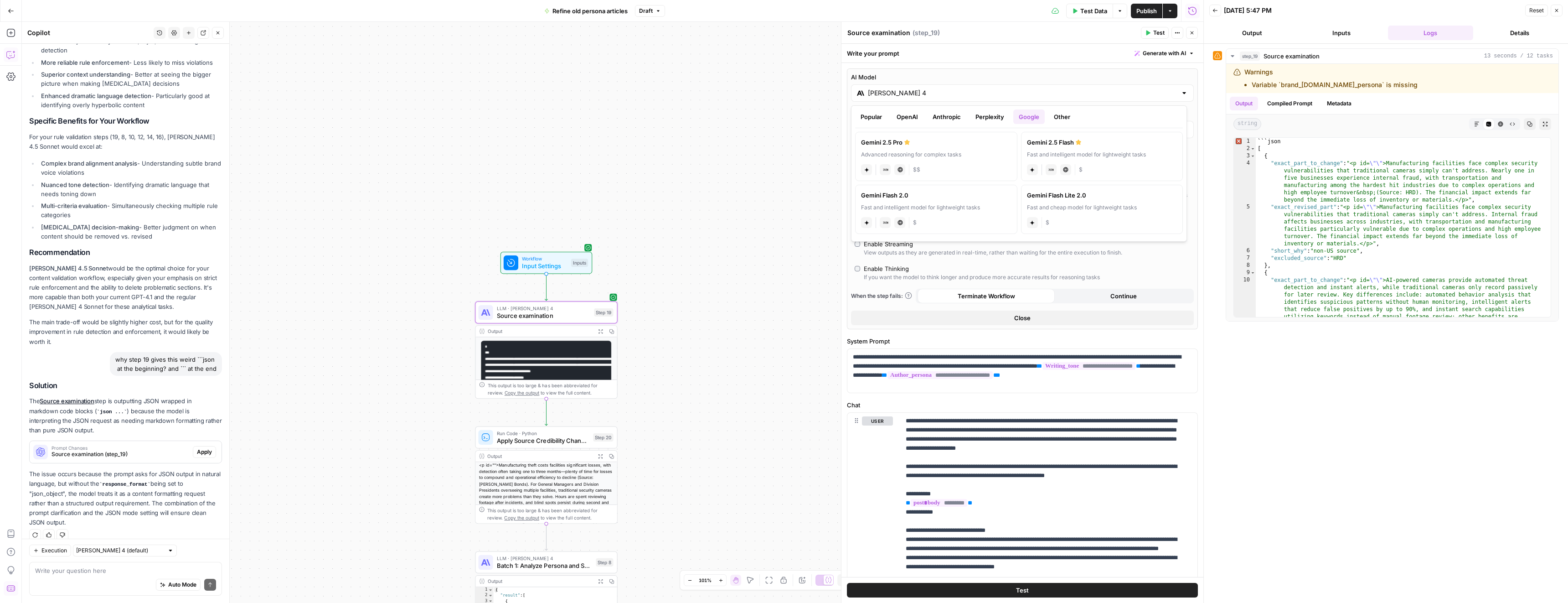
click at [1064, 118] on button "Other" at bounding box center [1062, 117] width 27 height 15
click at [1033, 115] on button "Google" at bounding box center [1029, 117] width 32 height 15
click at [1053, 113] on button "Other" at bounding box center [1062, 117] width 27 height 15
click at [1035, 117] on button "Google" at bounding box center [1029, 117] width 32 height 15
click at [864, 122] on button "Popular" at bounding box center [871, 117] width 32 height 15
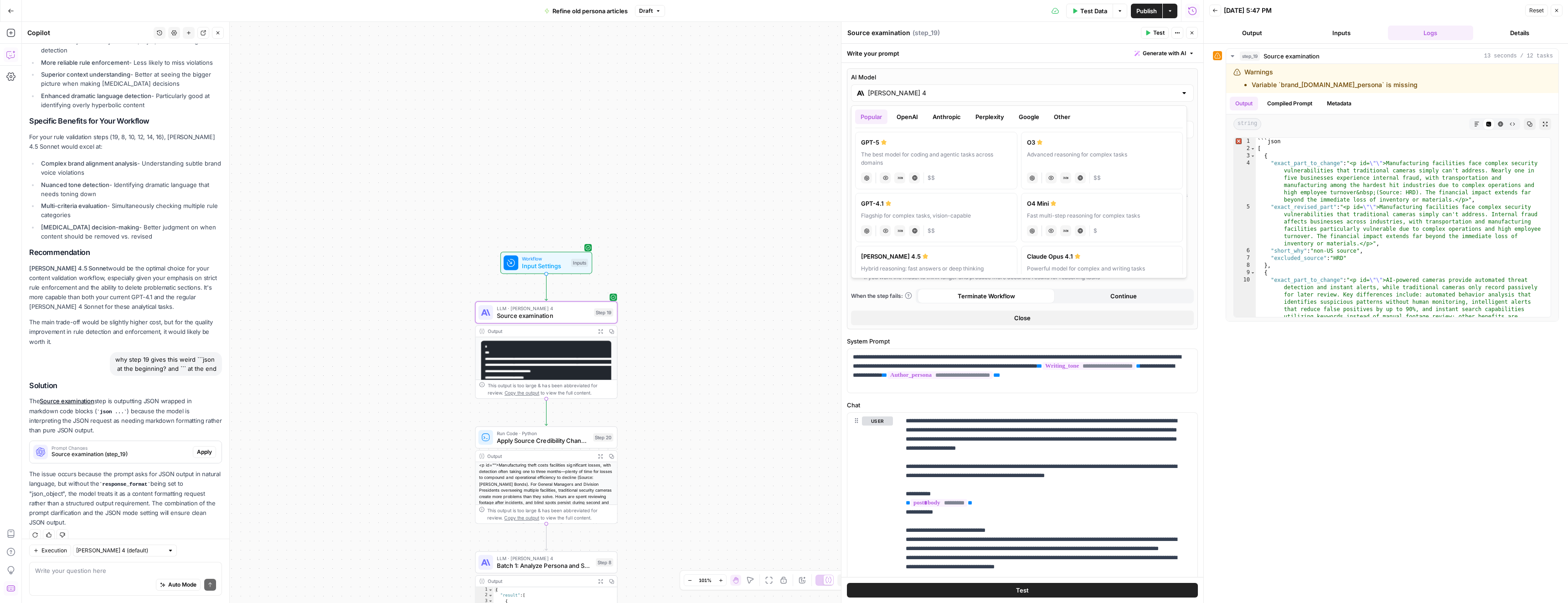
click at [1043, 118] on button "Google" at bounding box center [1029, 117] width 32 height 15
click at [99, 571] on textarea at bounding box center [125, 570] width 181 height 9
type textarea "is gemini 2.5 Pro good for this kind of task?"
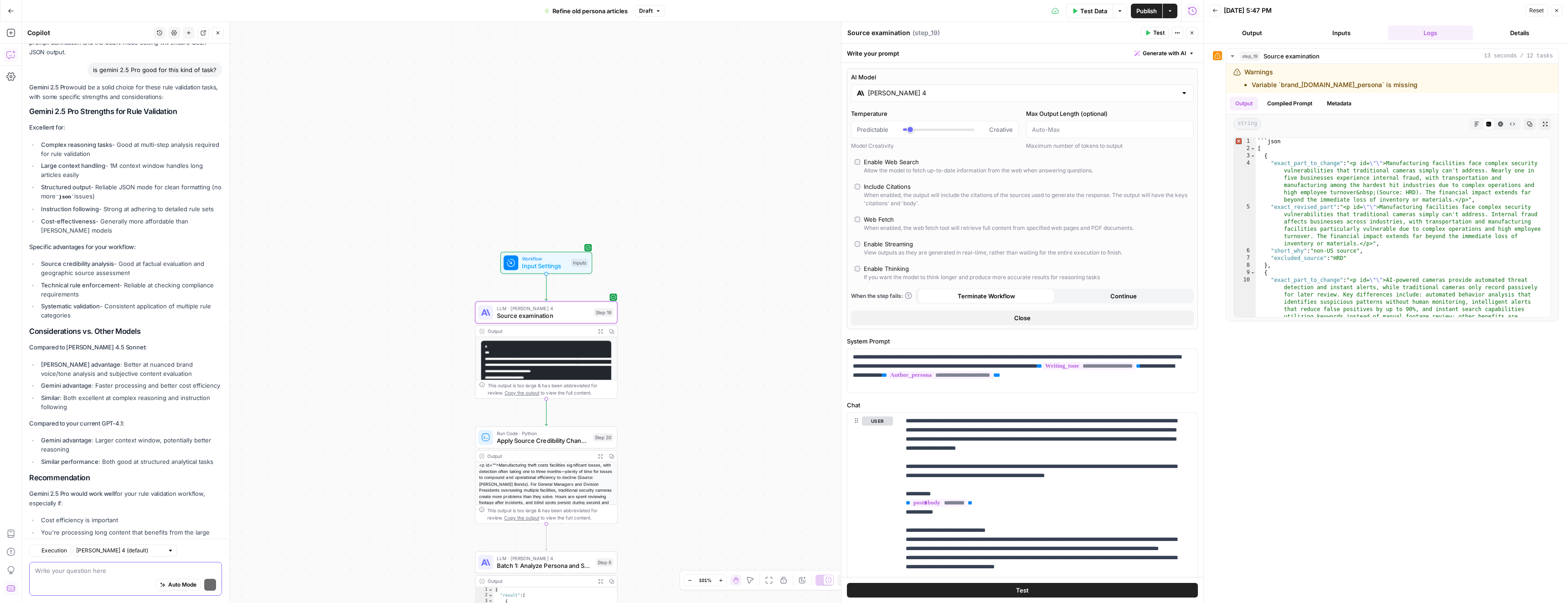
scroll to position [1880, 0]
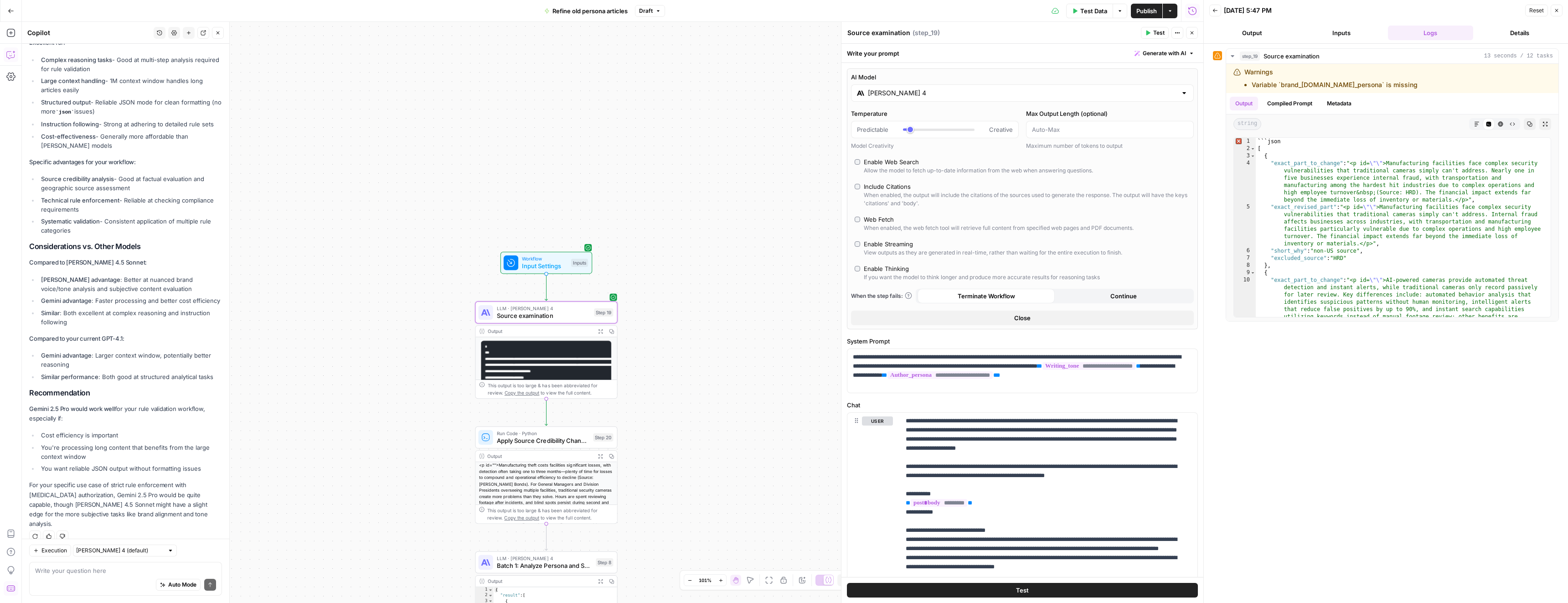
drag, startPoint x: 90, startPoint y: 455, endPoint x: 39, endPoint y: 449, distance: 51.4
click at [39, 449] on li "You're processing long content that benefits from the large context window" at bounding box center [130, 452] width 183 height 18
click at [108, 456] on li "You're processing long content that benefits from the large context window" at bounding box center [130, 452] width 183 height 18
click at [97, 467] on li "You want reliable JSON output without formatting issues" at bounding box center [130, 468] width 183 height 9
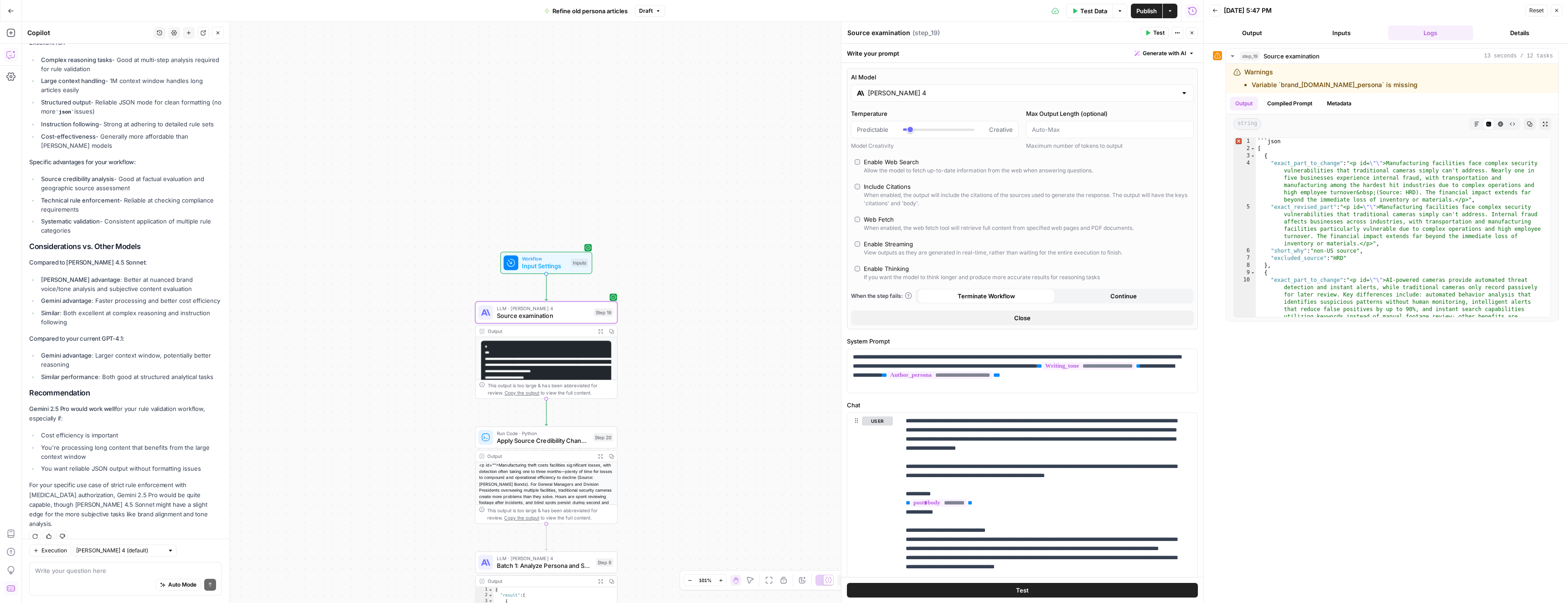
click at [97, 467] on li "You want reliable JSON output without formatting issues" at bounding box center [130, 468] width 183 height 9
click at [929, 90] on input "Claude Sonnet 4" at bounding box center [1023, 93] width 309 height 9
click at [982, 111] on button "Perplexity" at bounding box center [990, 117] width 40 height 15
click at [945, 116] on button "Anthropic" at bounding box center [947, 117] width 39 height 15
click at [1037, 115] on button "Google" at bounding box center [1029, 117] width 32 height 15
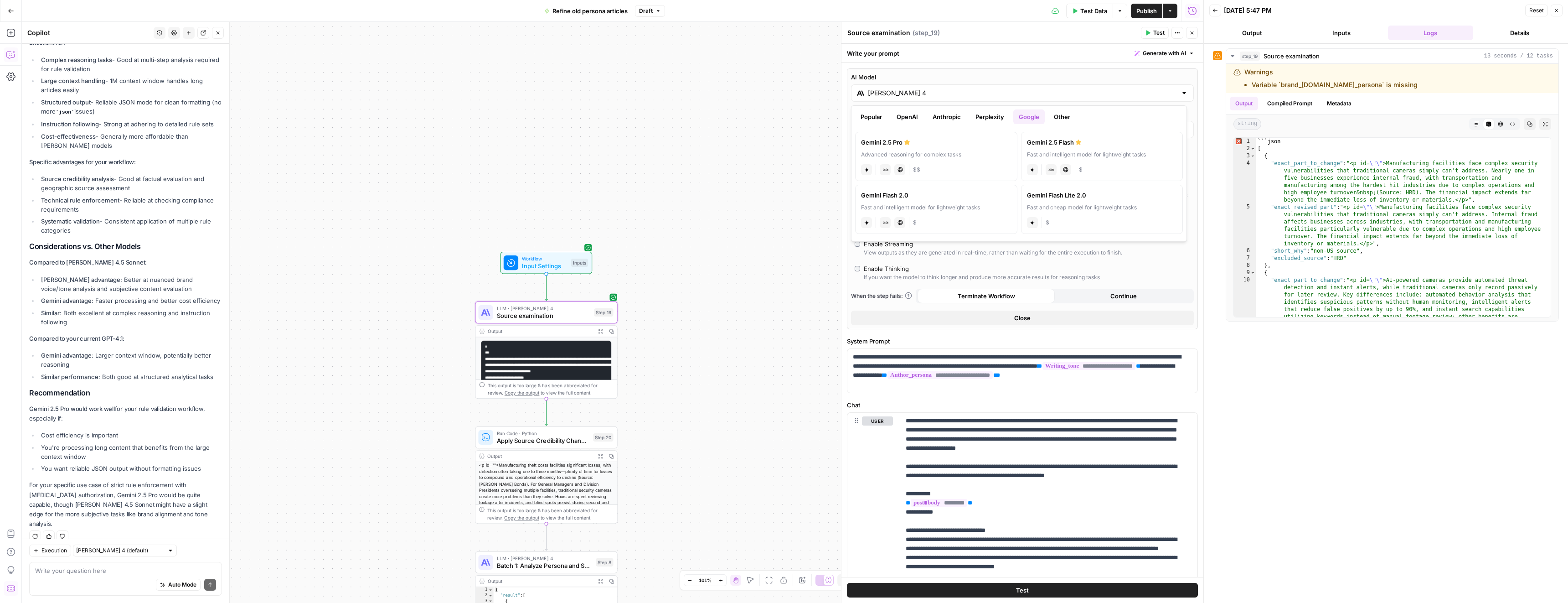
click at [947, 146] on div "Gemini 2.5 Pro" at bounding box center [936, 142] width 150 height 9
type input "Gemini 2.5 Pro"
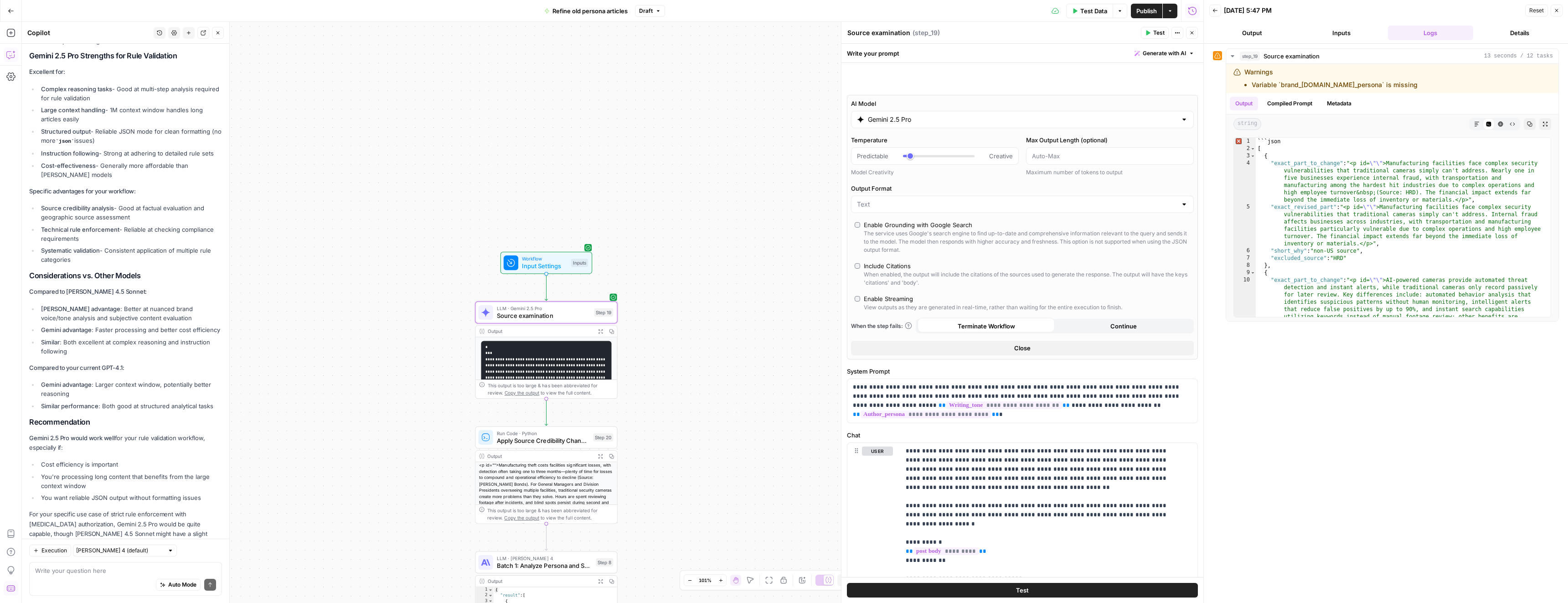
scroll to position [1910, 0]
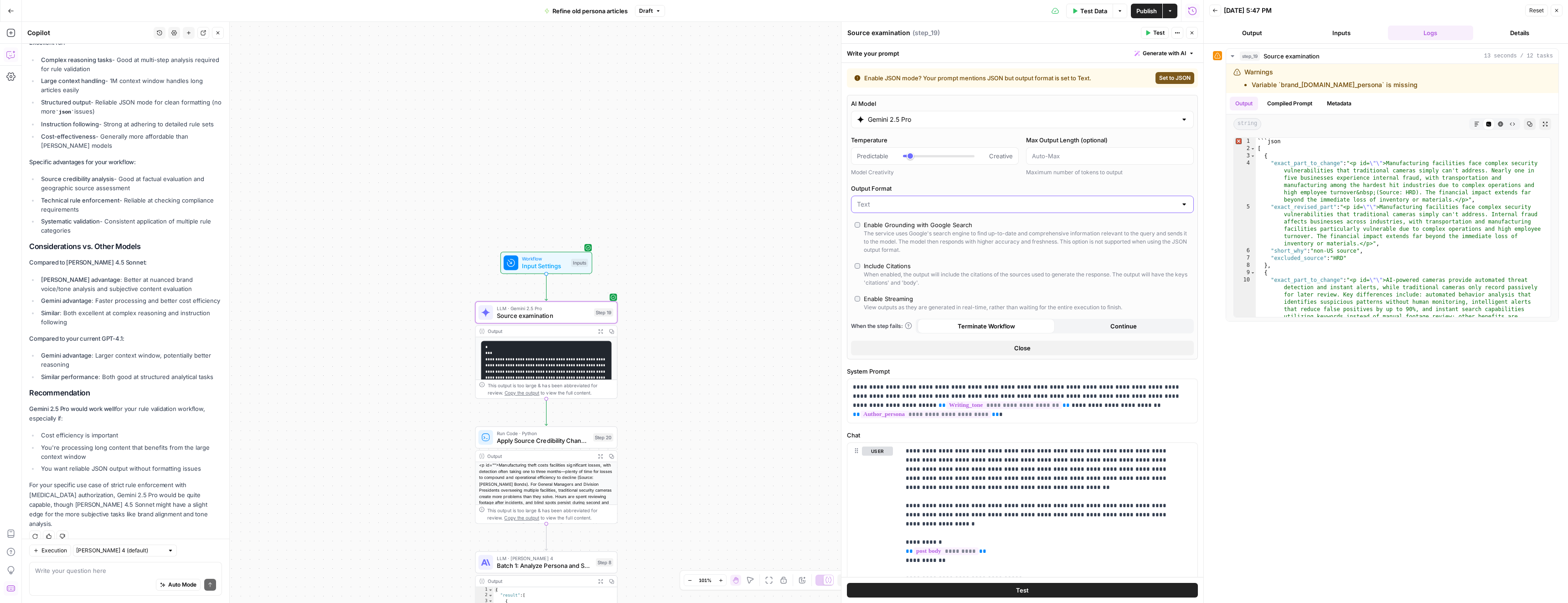
click at [905, 200] on input "Output Format" at bounding box center [1017, 204] width 320 height 9
click at [878, 236] on span "JSON" at bounding box center [1017, 239] width 317 height 9
type input "JSON"
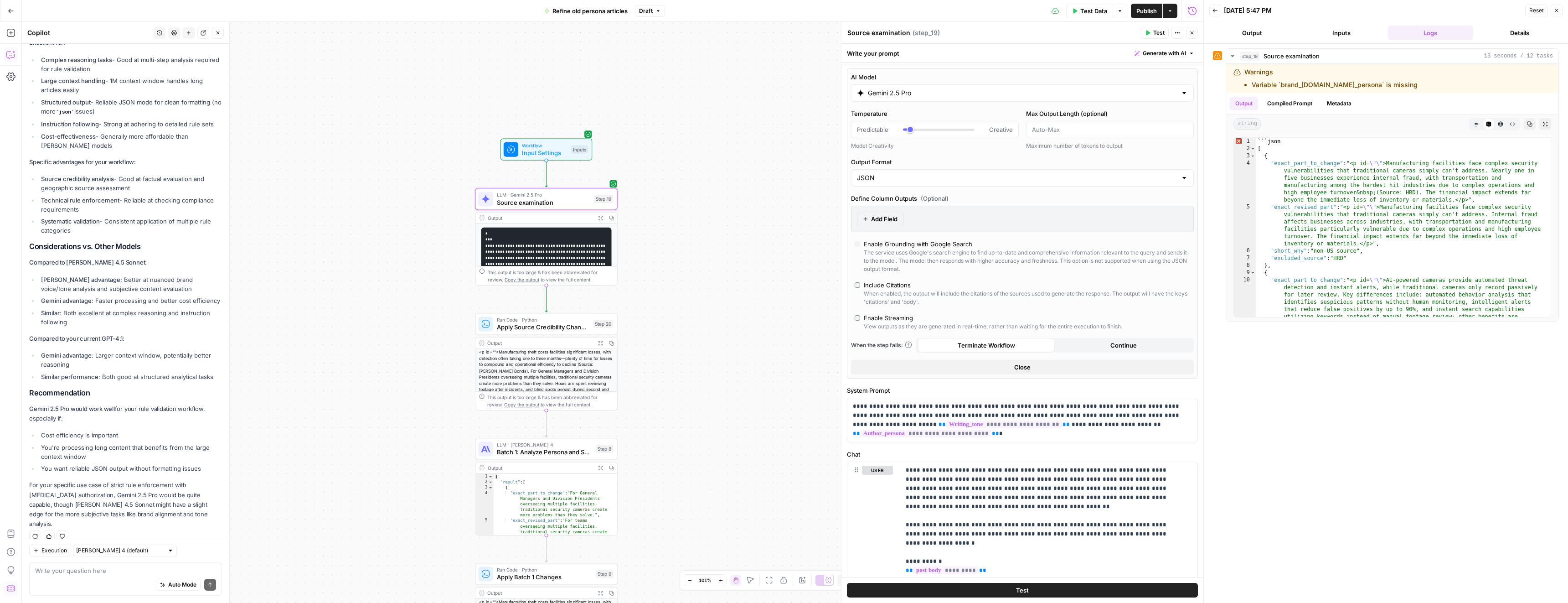
click at [562, 446] on span "LLM · Claude Sonnet 4" at bounding box center [544, 445] width 96 height 7
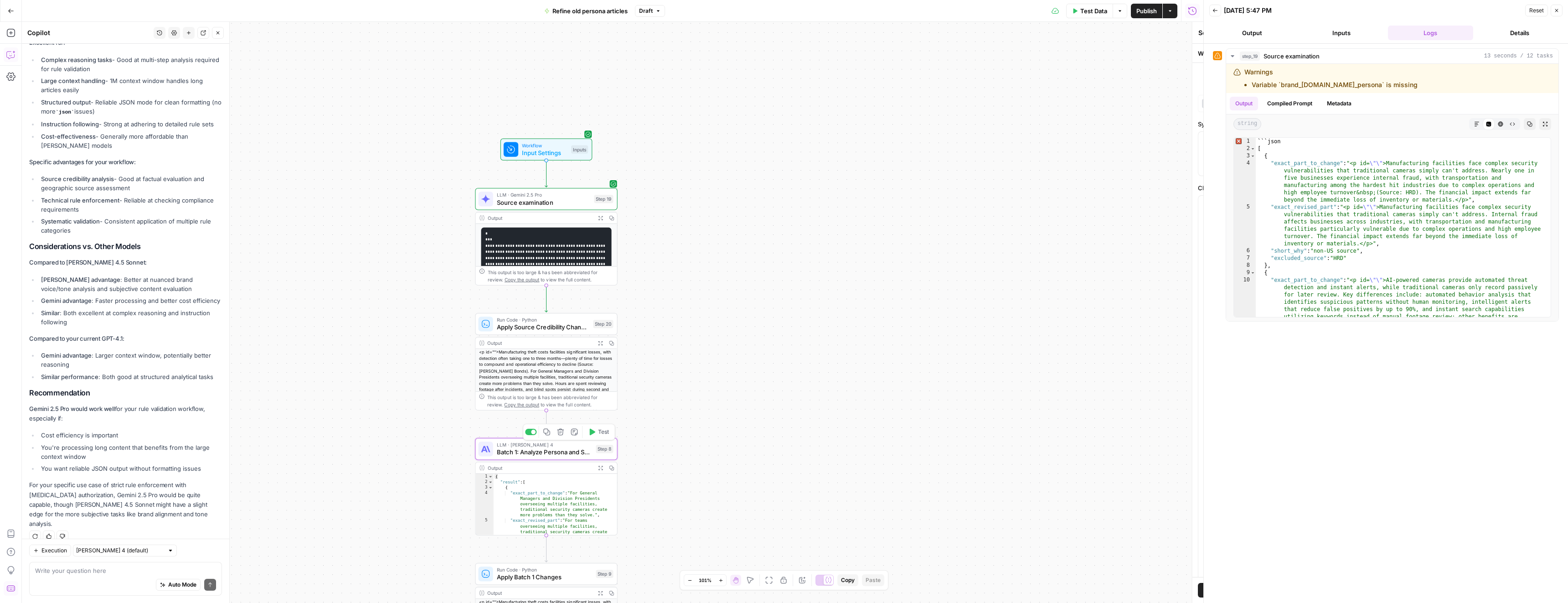
type textarea "Batch 1: Analyze Persona and Solution References"
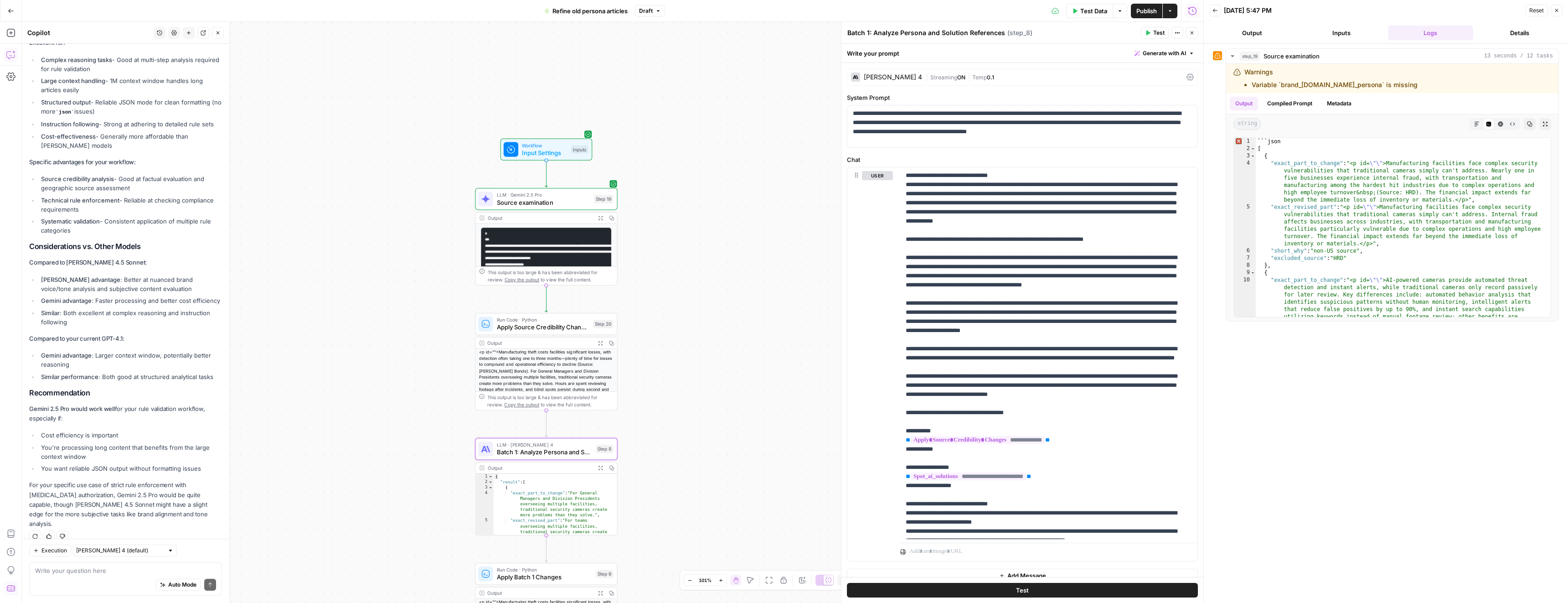
click at [894, 73] on div "Claude Sonnet 4" at bounding box center [886, 77] width 71 height 9
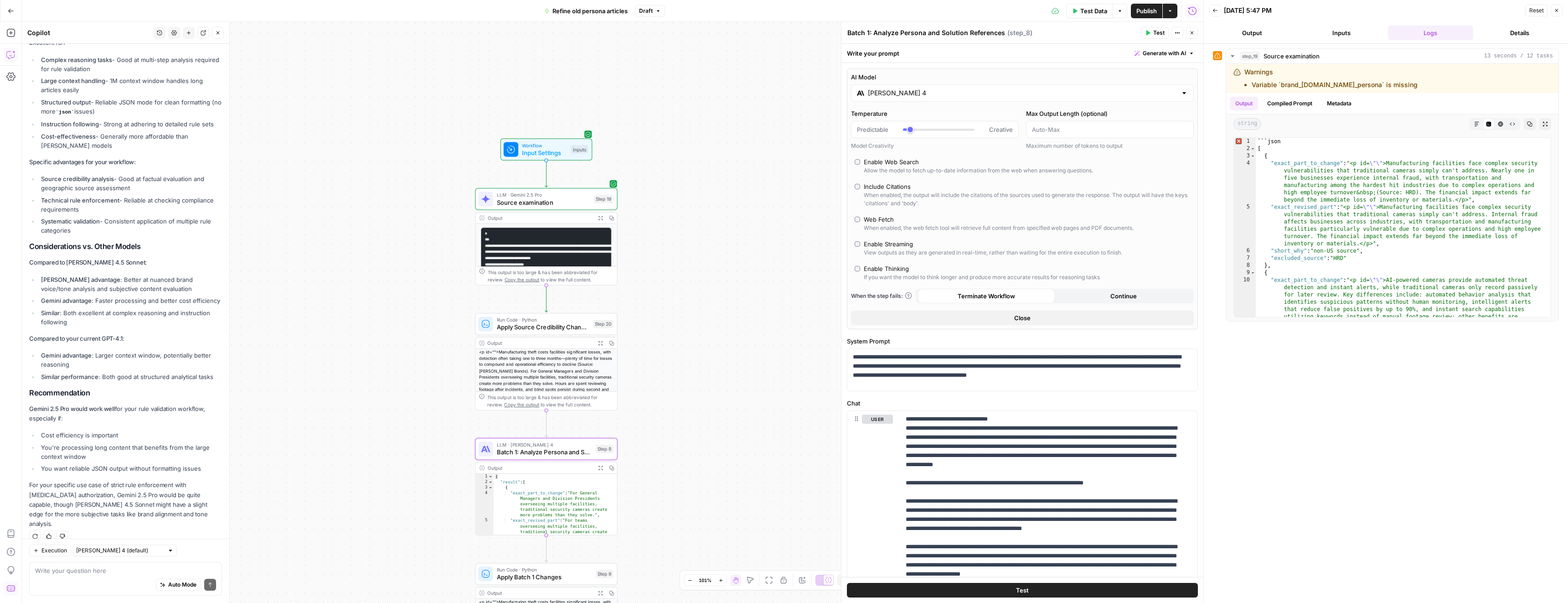
click at [959, 90] on input "Claude Sonnet 4" at bounding box center [1023, 93] width 309 height 9
click at [1023, 115] on button "Google" at bounding box center [1029, 117] width 32 height 15
click at [952, 146] on div "Gemini 2.5 Pro" at bounding box center [936, 142] width 150 height 9
type input "Gemini 2.5 Pro"
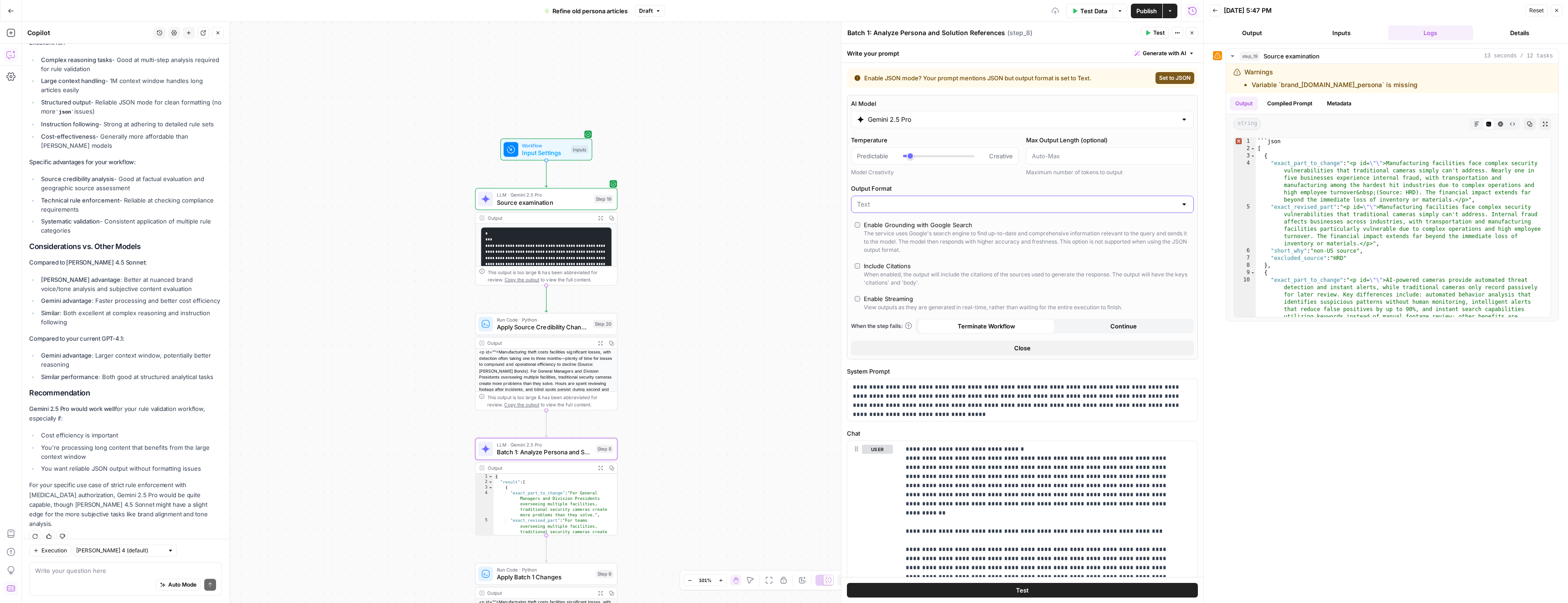
click at [892, 202] on input "Output Format" at bounding box center [1017, 204] width 320 height 9
click at [883, 239] on span "JSON" at bounding box center [1017, 239] width 317 height 9
type input "JSON"
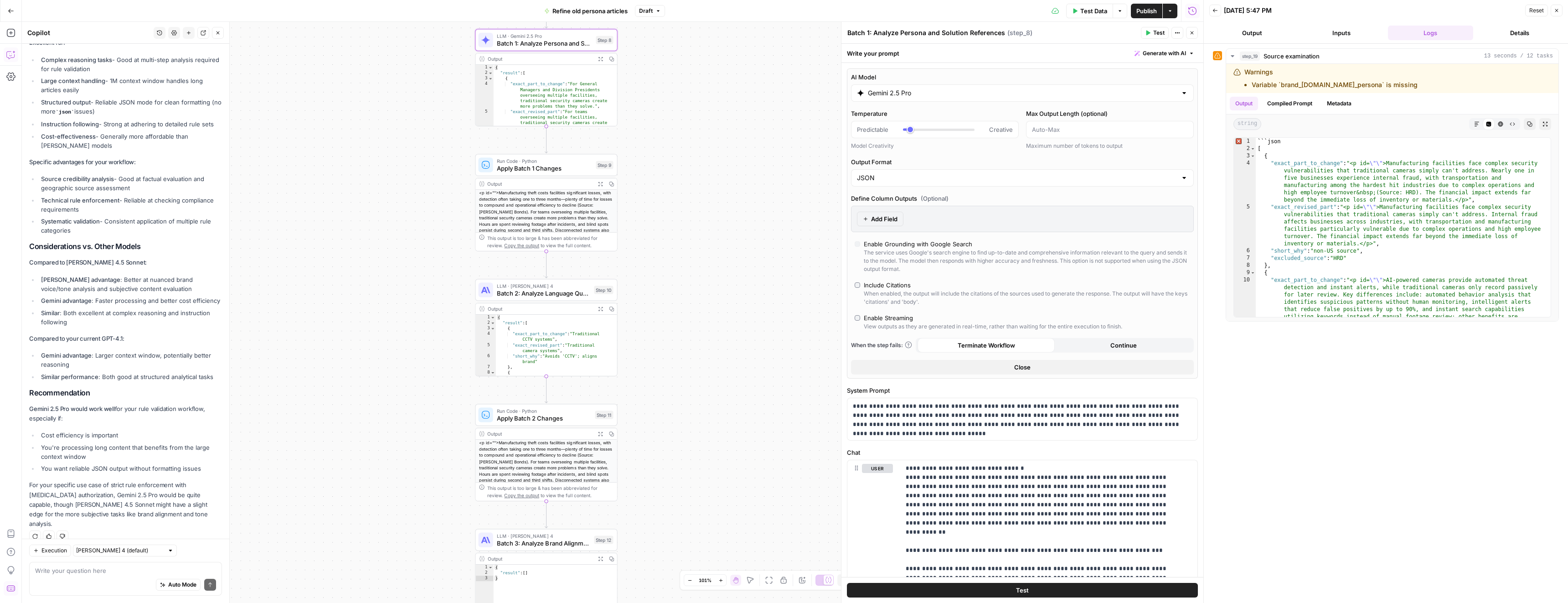
click at [577, 291] on span "Batch 2: Analyze Language Quality Issues" at bounding box center [544, 293] width 94 height 9
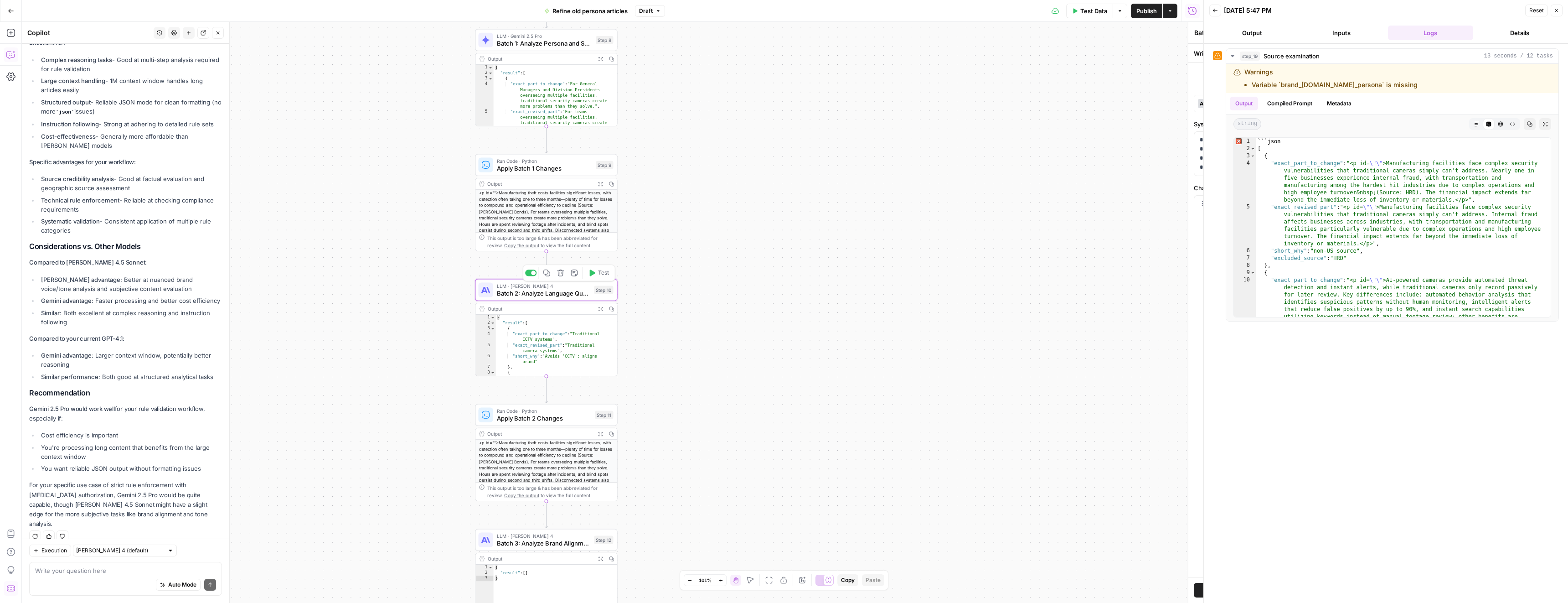
type textarea "Batch 2: Analyze Language Quality Issues"
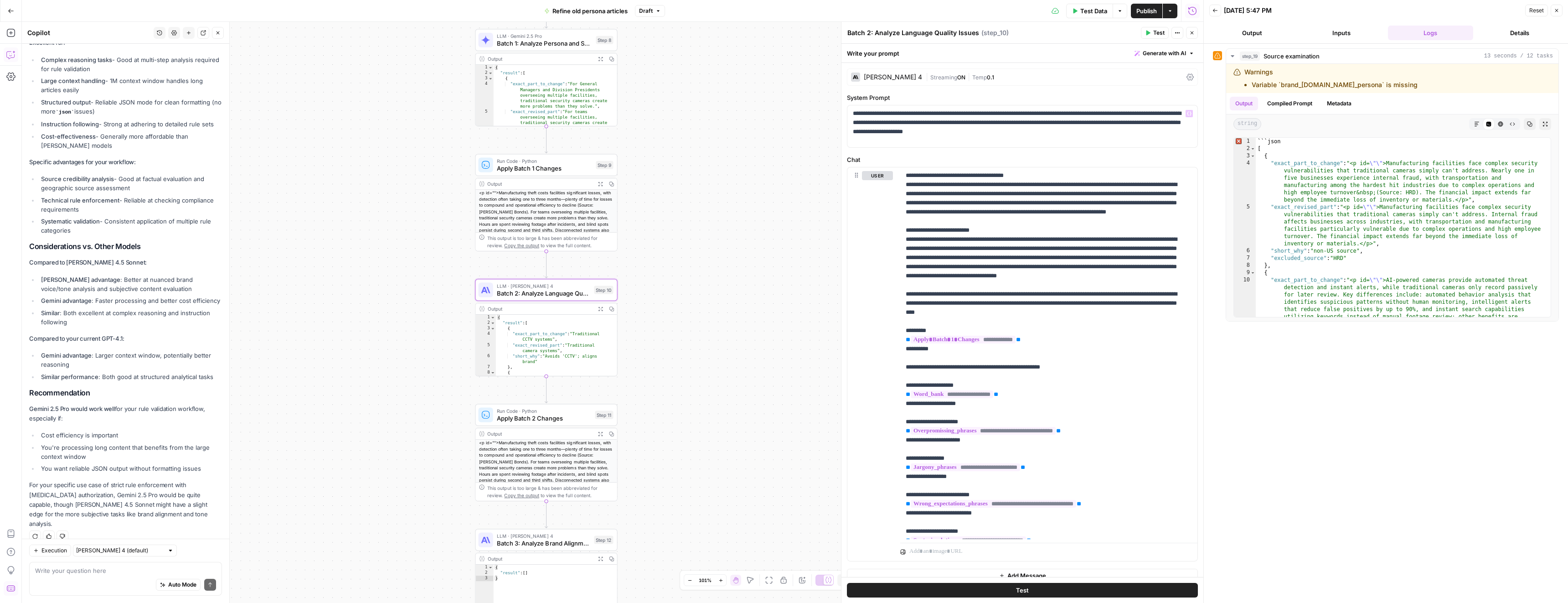
click at [875, 83] on div "Claude Sonnet 4 | Streaming ON | Temp 0.1" at bounding box center [1022, 77] width 351 height 17
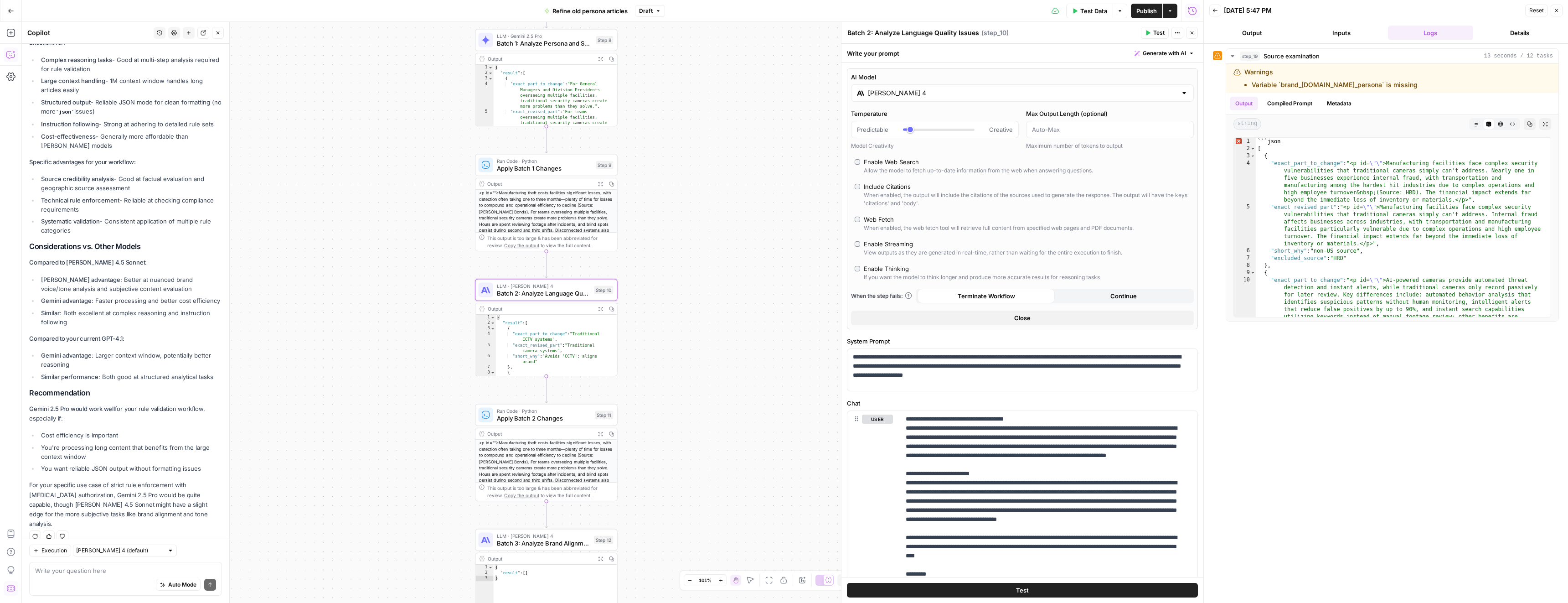
click at [905, 94] on input "Claude Sonnet 4" at bounding box center [1023, 93] width 309 height 9
click at [1028, 115] on button "Google" at bounding box center [1029, 117] width 32 height 15
click at [930, 146] on div "Gemini 2.5 Pro" at bounding box center [936, 142] width 150 height 9
type input "Gemini 2.5 Pro"
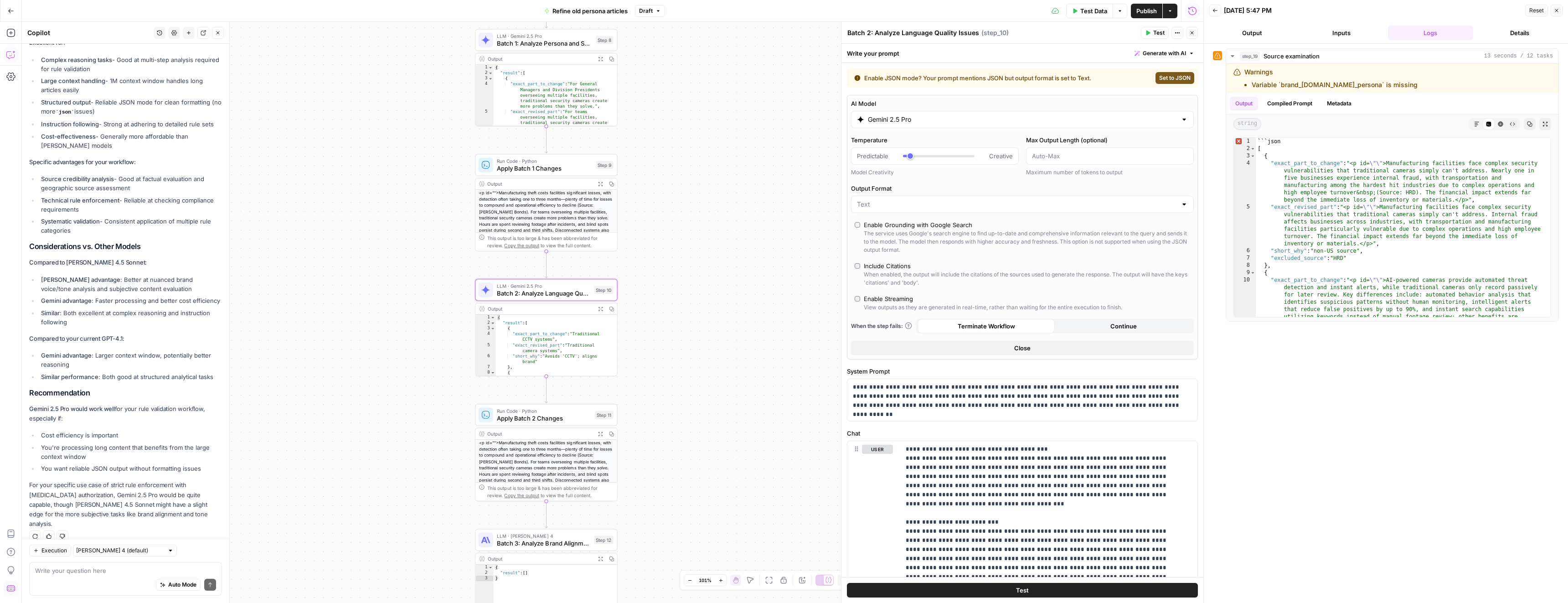
click at [884, 196] on div at bounding box center [1022, 204] width 343 height 17
click at [887, 234] on button "JSON" at bounding box center [1019, 239] width 327 height 13
type input "JSON"
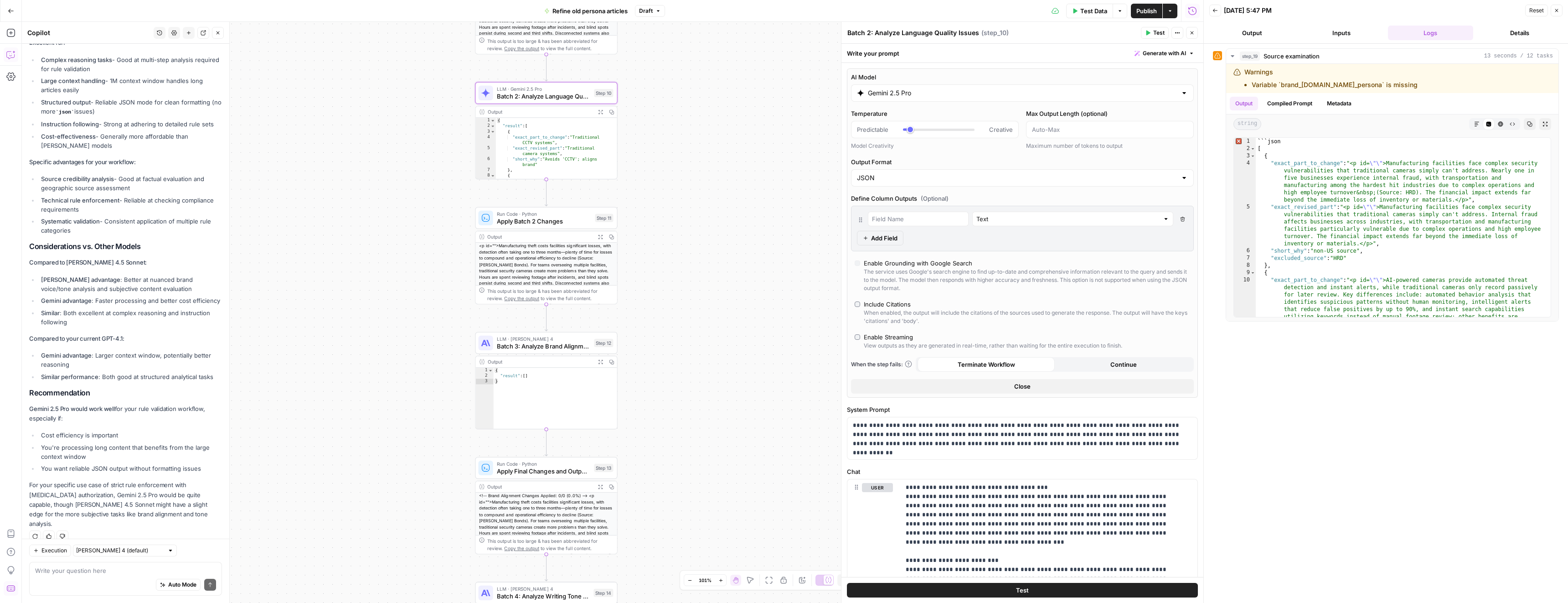
click at [570, 344] on span "Batch 3: Analyze Brand Alignment and Writing Standards" at bounding box center [544, 346] width 94 height 9
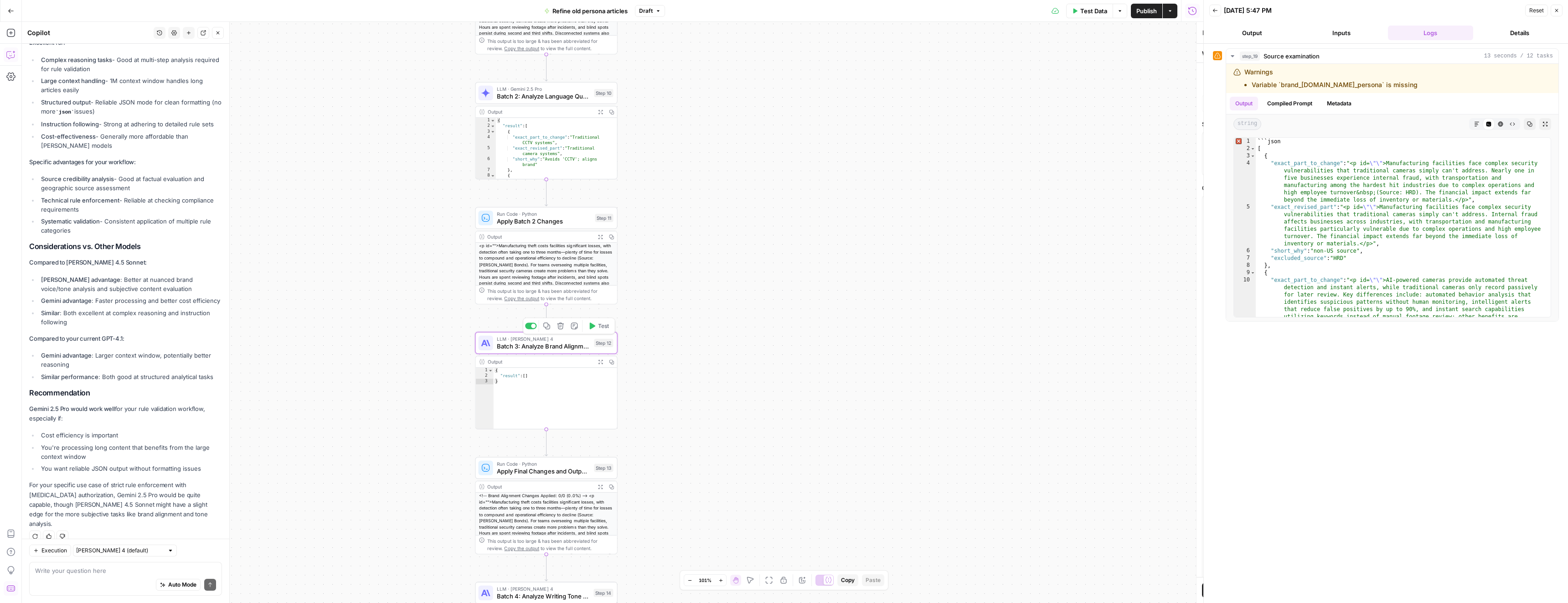
type textarea "Batch 3: Analyze Brand Alignment and Writing Standards"
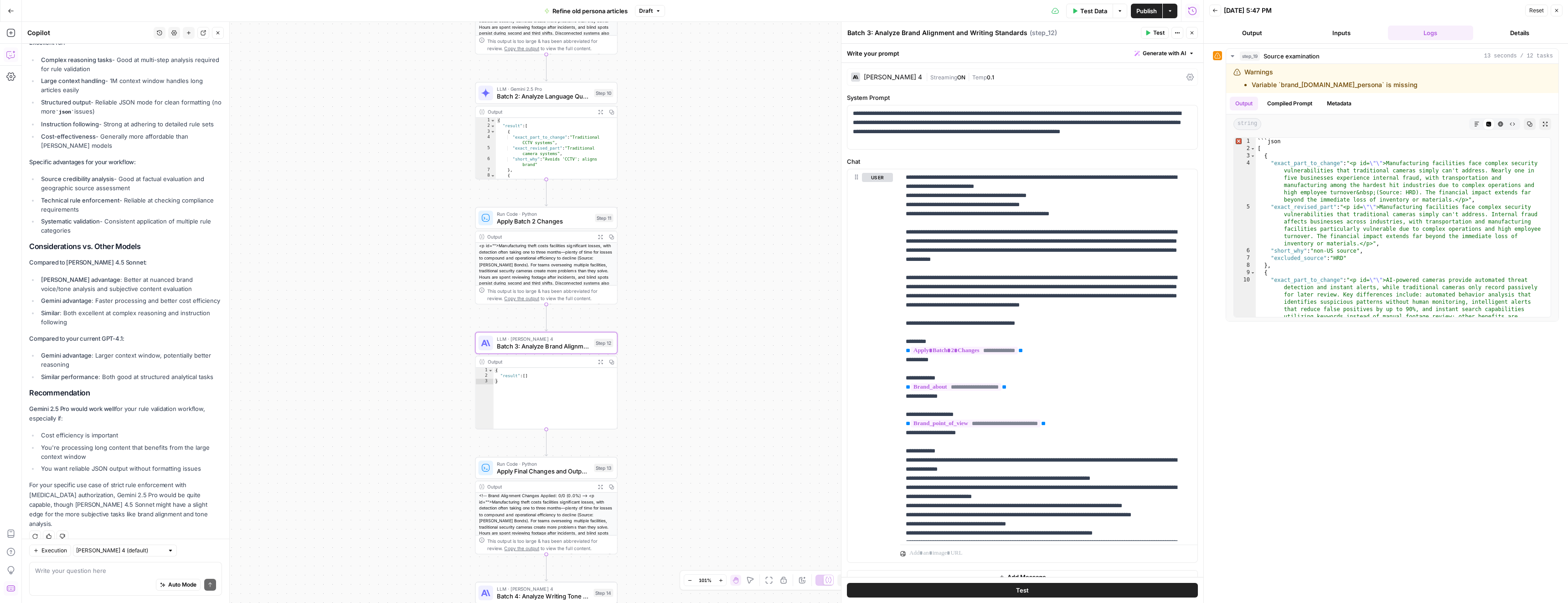
click at [875, 76] on div "Claude Sonnet 4" at bounding box center [893, 77] width 58 height 6
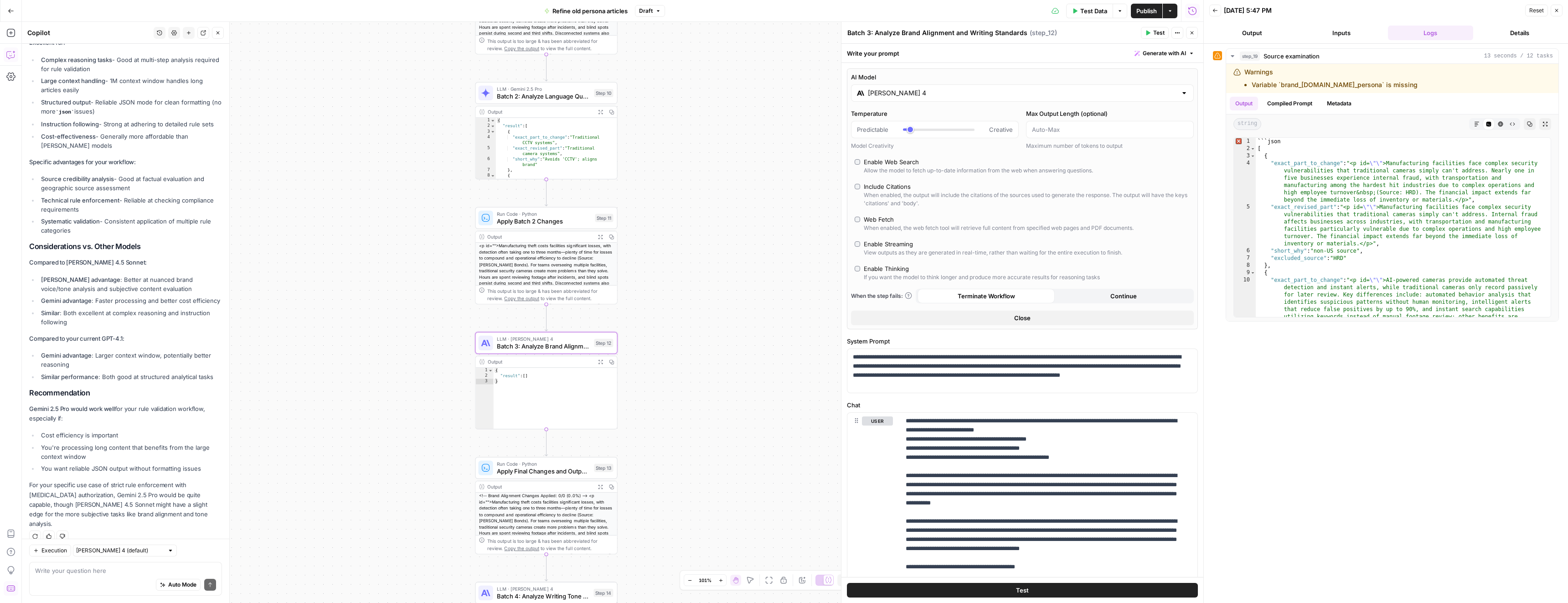
click at [1023, 94] on input "Claude Sonnet 4" at bounding box center [1023, 93] width 309 height 9
click at [1030, 116] on button "Google" at bounding box center [1029, 117] width 32 height 15
click at [965, 139] on div "Gemini 2.5 Pro" at bounding box center [936, 142] width 150 height 9
type input "Gemini 2.5 Pro"
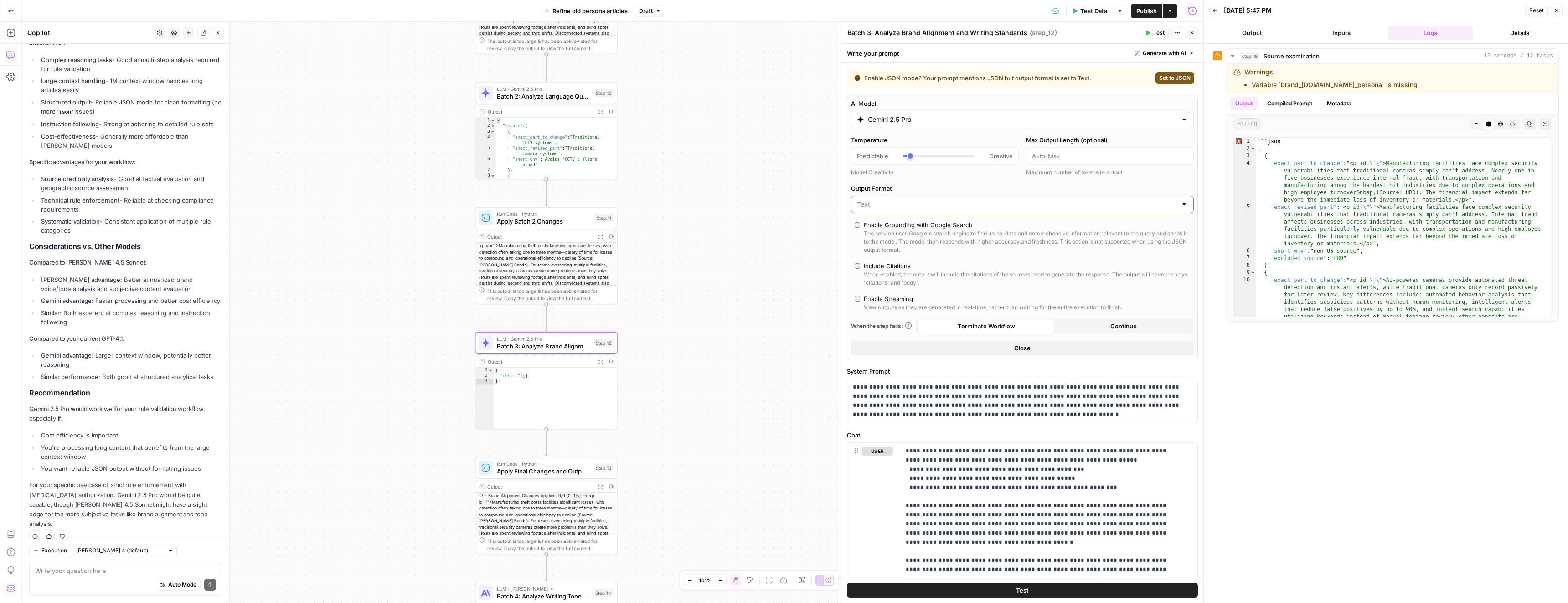
click at [875, 202] on input "Output Format" at bounding box center [1017, 204] width 320 height 9
click at [876, 238] on span "JSON" at bounding box center [1017, 239] width 317 height 9
type input "JSON"
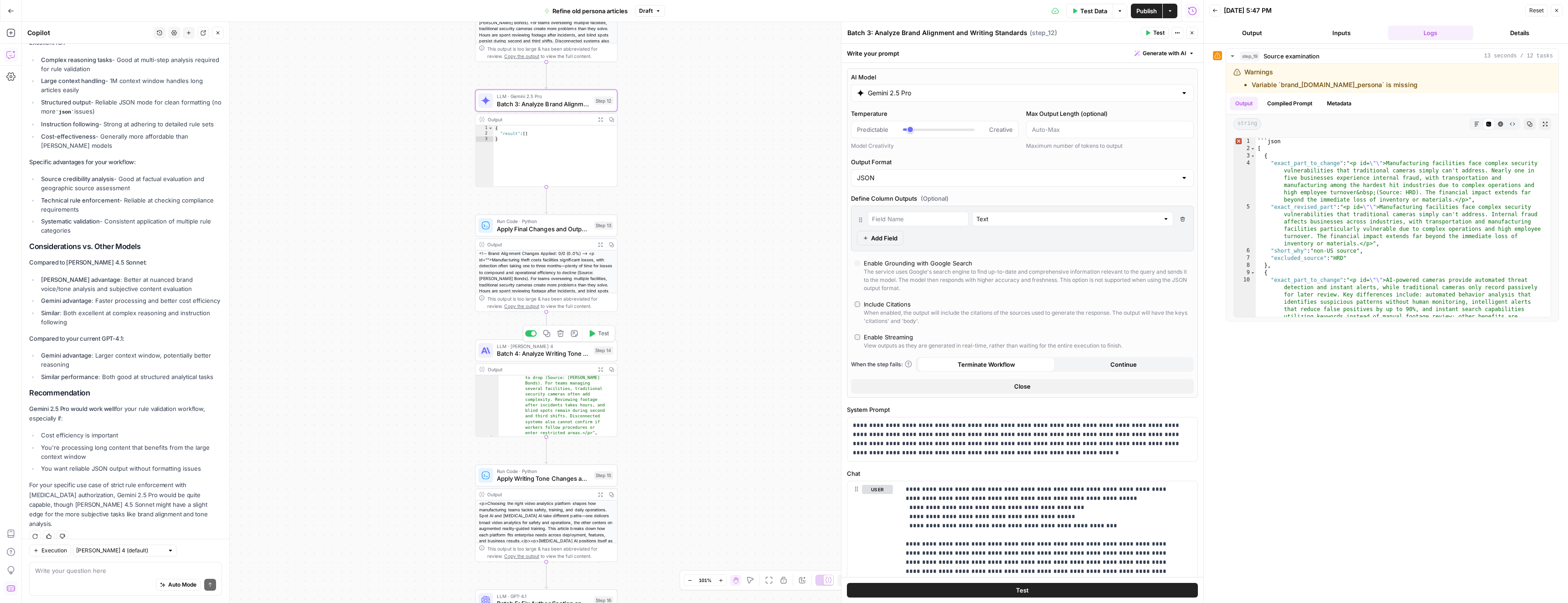
click at [573, 353] on span "Batch 4: Analyze Writing Tone and Style" at bounding box center [543, 353] width 93 height 9
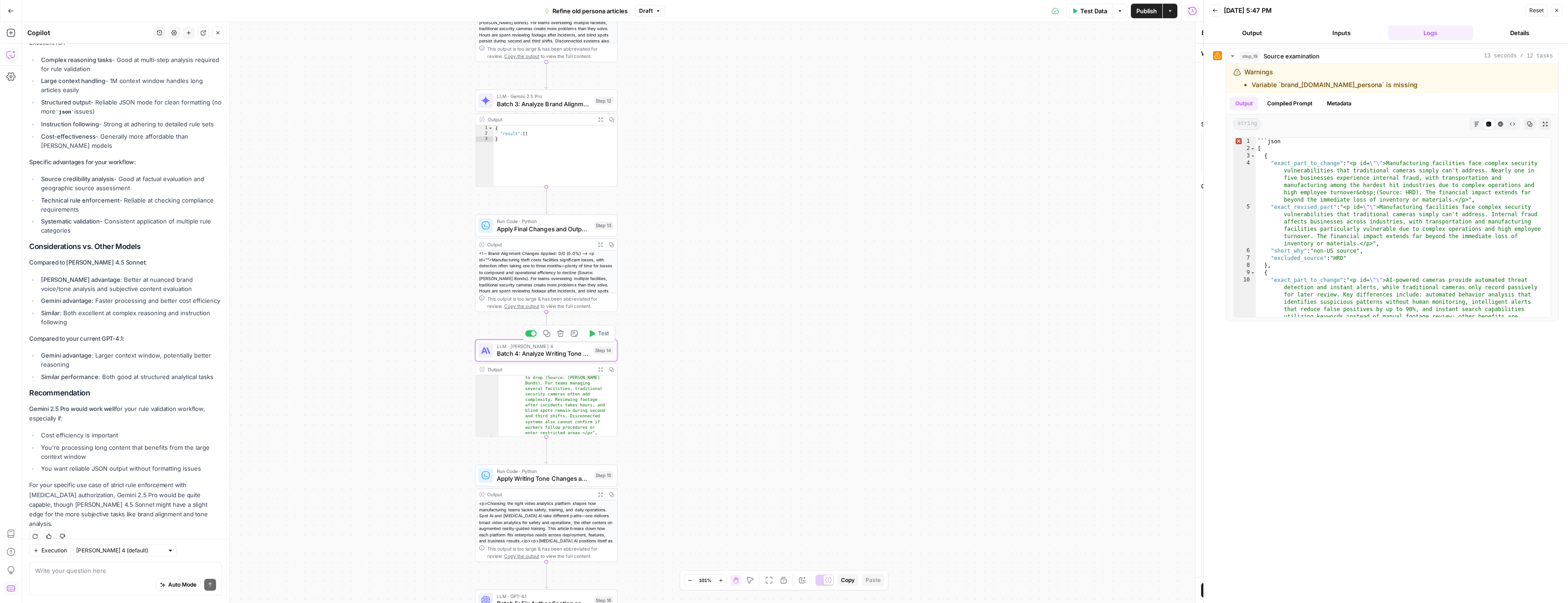
type textarea "Batch 4: Analyze Writing Tone and Style"
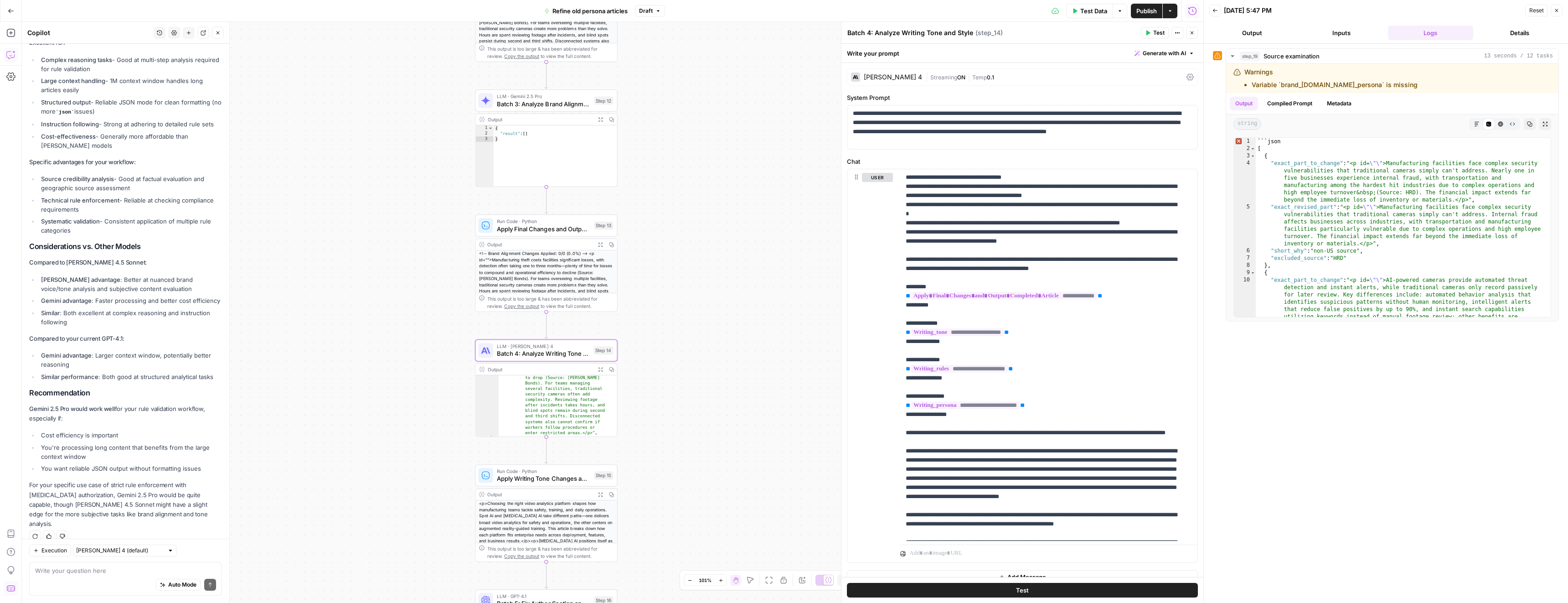
click at [887, 76] on div "Claude Sonnet 4" at bounding box center [893, 77] width 58 height 6
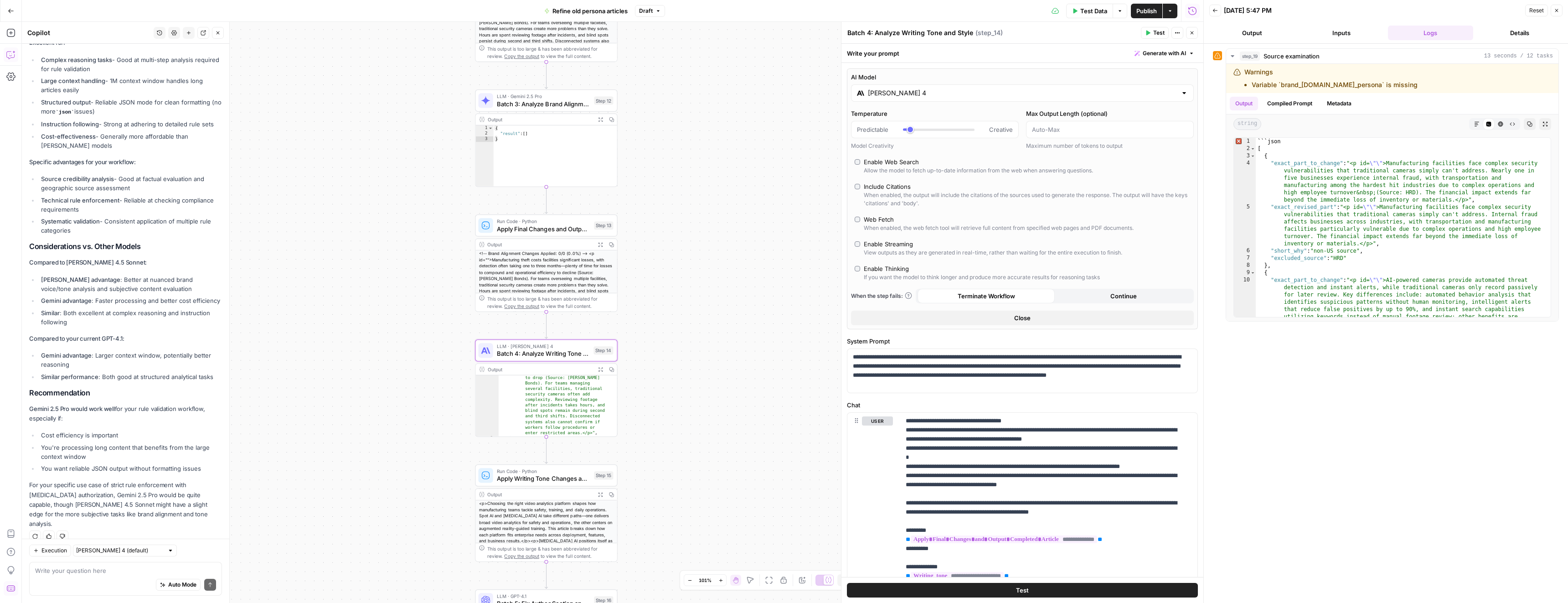
click at [914, 92] on input "Claude Sonnet 4" at bounding box center [1023, 93] width 309 height 9
click at [1026, 115] on button "Google" at bounding box center [1029, 117] width 32 height 15
click at [953, 138] on div "Gemini 2.5 Pro" at bounding box center [936, 142] width 150 height 9
type input "Gemini 2.5 Pro"
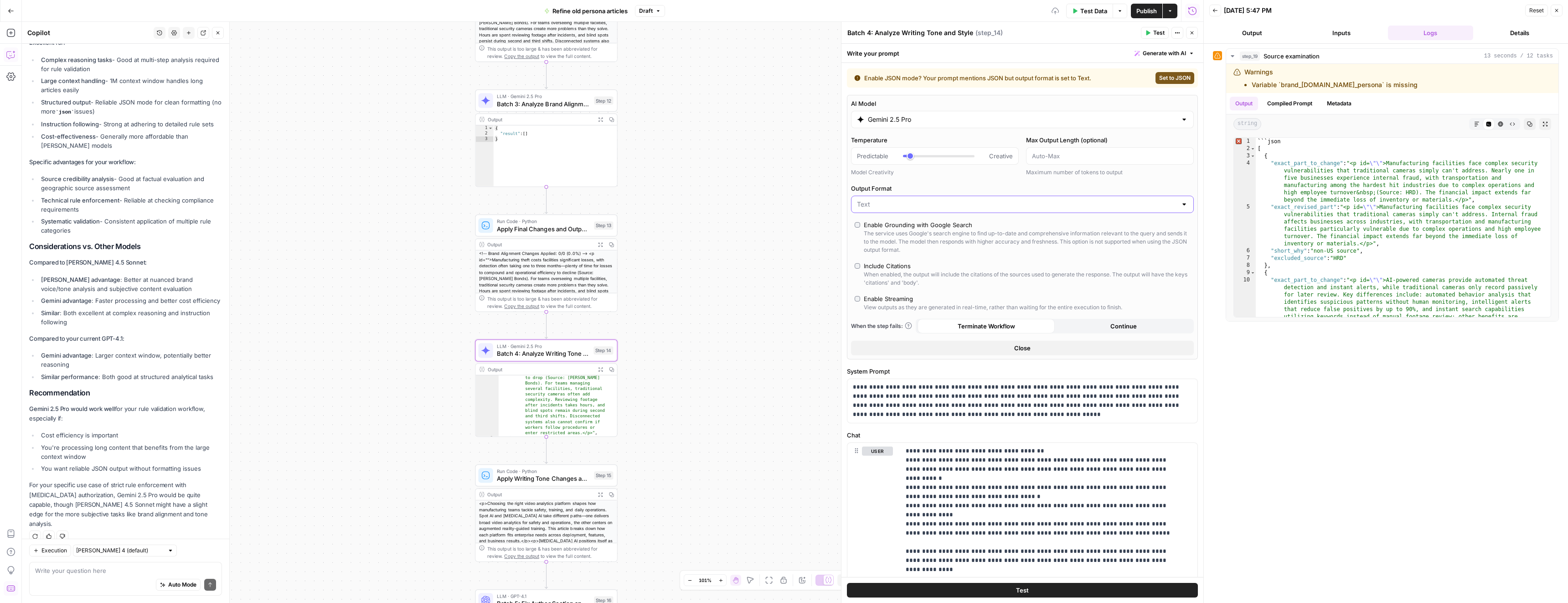
click at [887, 200] on input "Output Format" at bounding box center [1017, 204] width 320 height 9
click at [886, 241] on span "JSON" at bounding box center [1017, 239] width 317 height 9
type input "JSON"
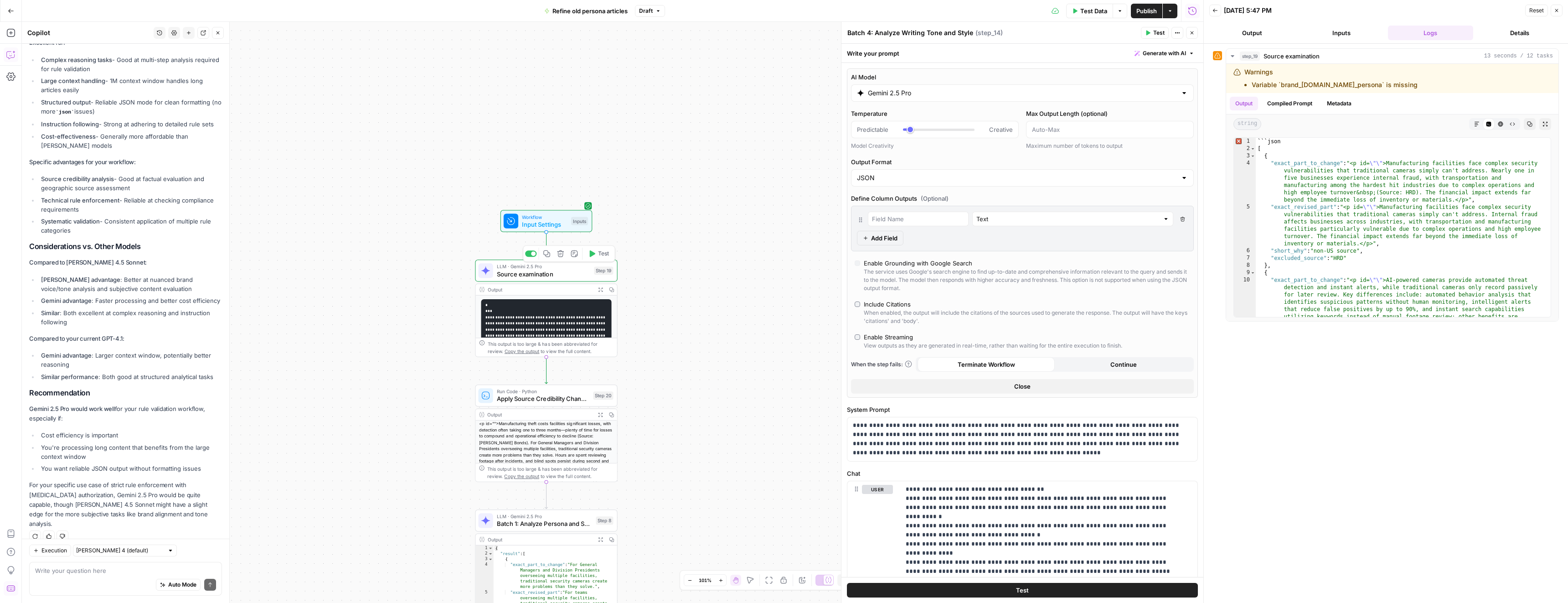
click at [603, 253] on span "Test" at bounding box center [603, 253] width 11 height 8
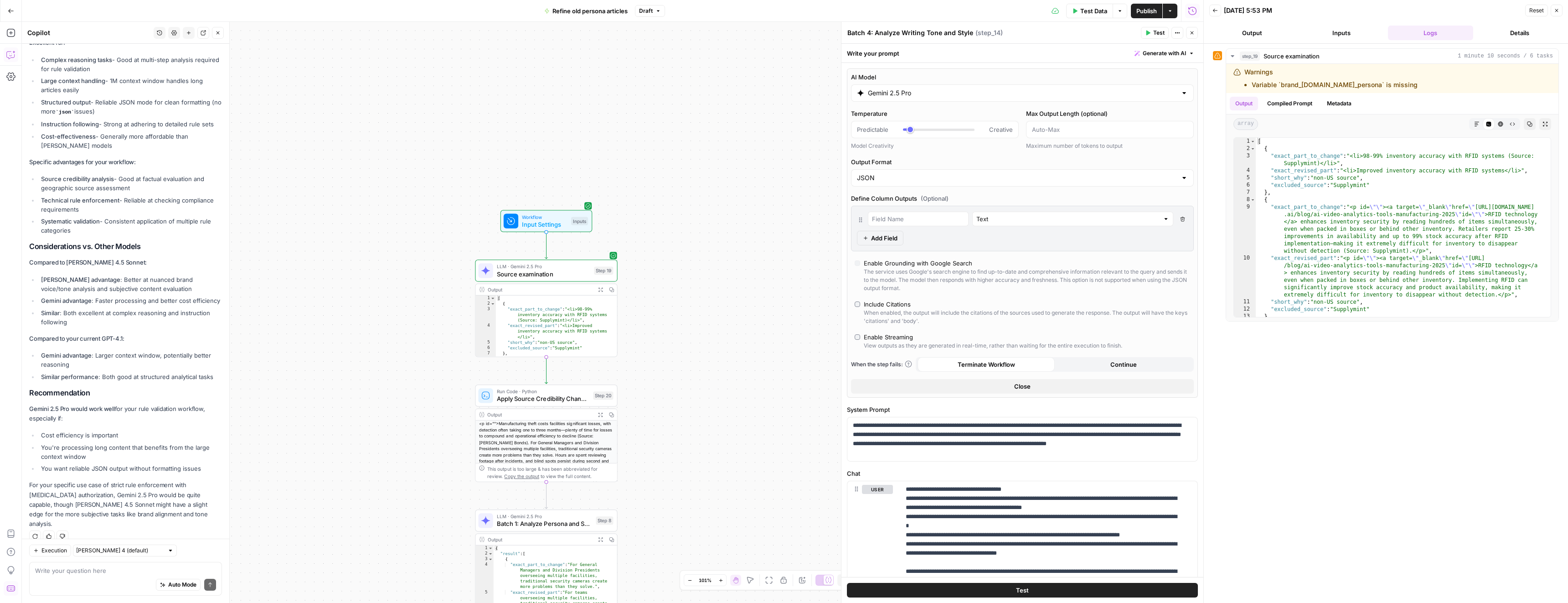
click at [1195, 37] on button "Close" at bounding box center [1191, 32] width 12 height 12
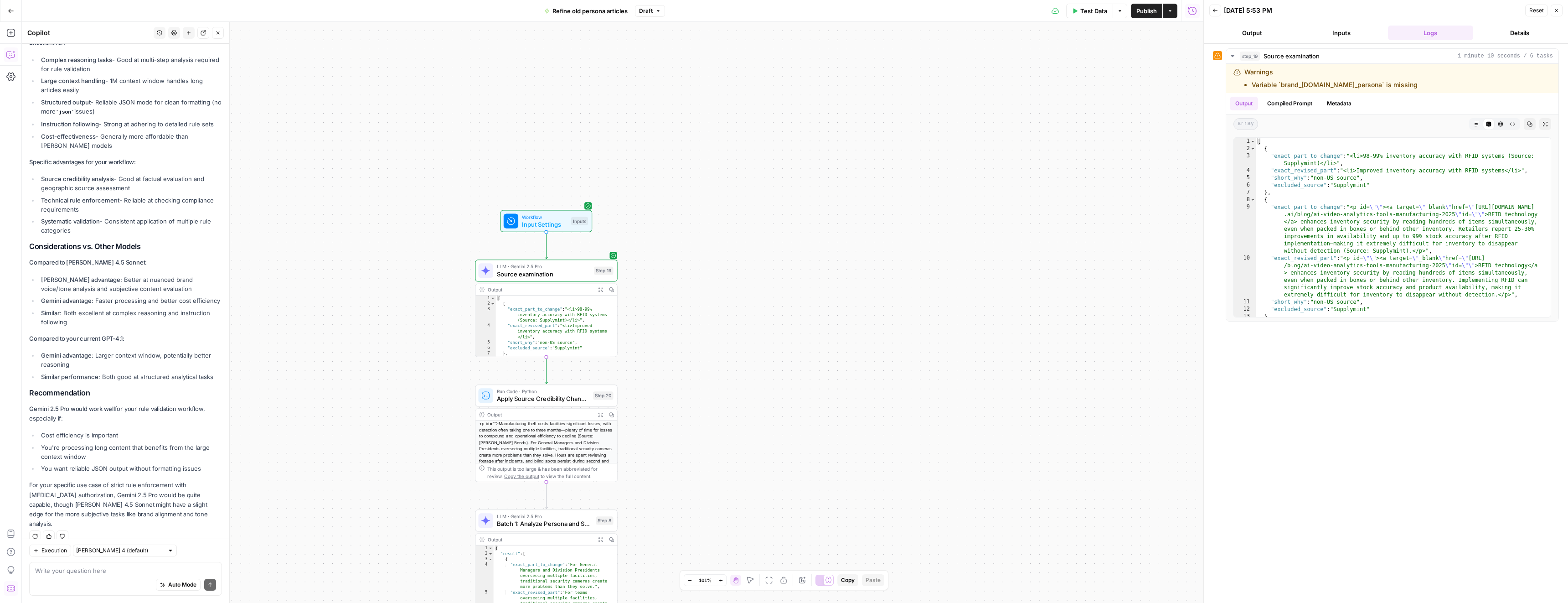
click at [598, 269] on div "Step 19" at bounding box center [603, 270] width 19 height 8
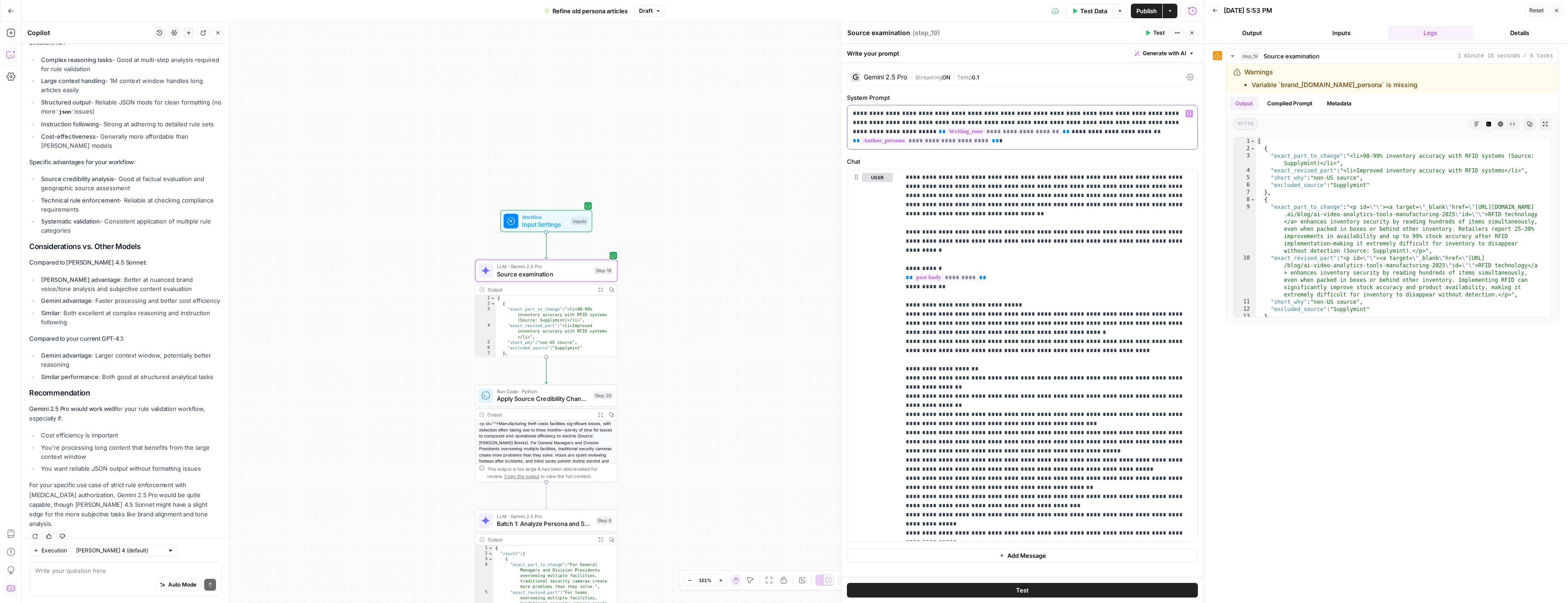
click at [959, 141] on span "**********" at bounding box center [926, 141] width 131 height 8
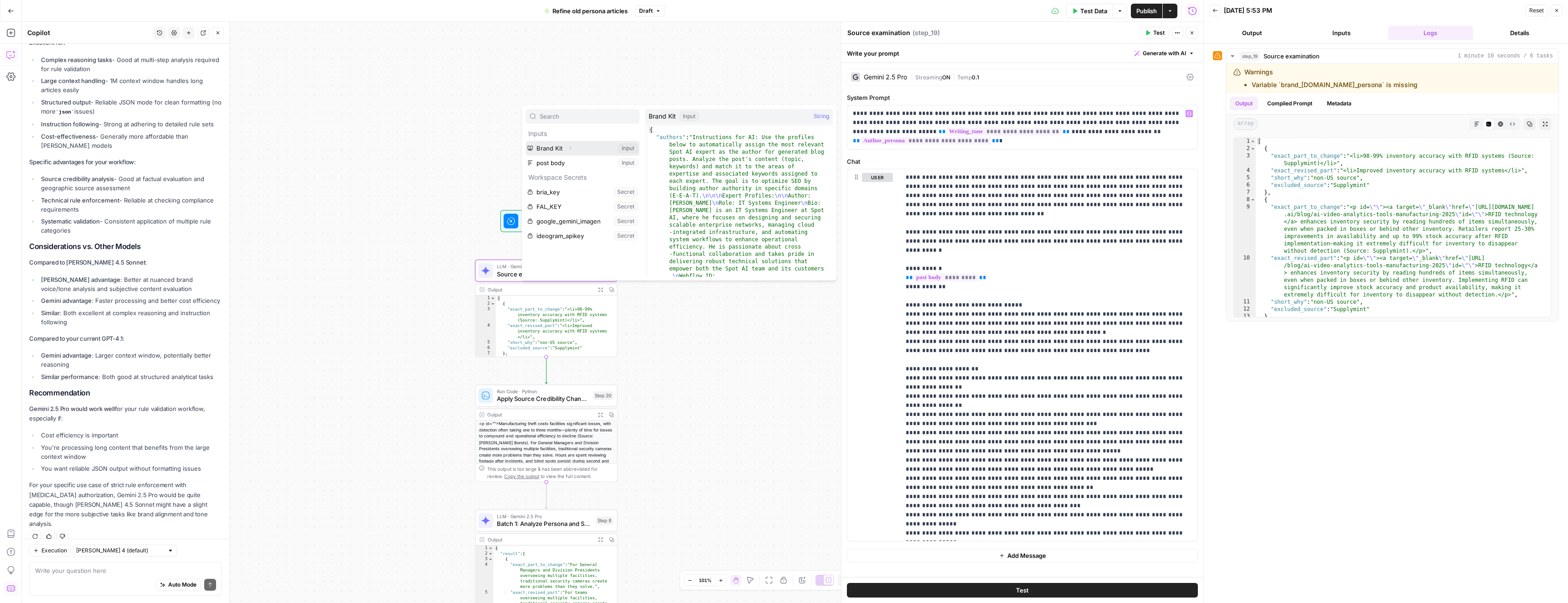
click at [568, 148] on icon "button" at bounding box center [570, 148] width 5 height 5
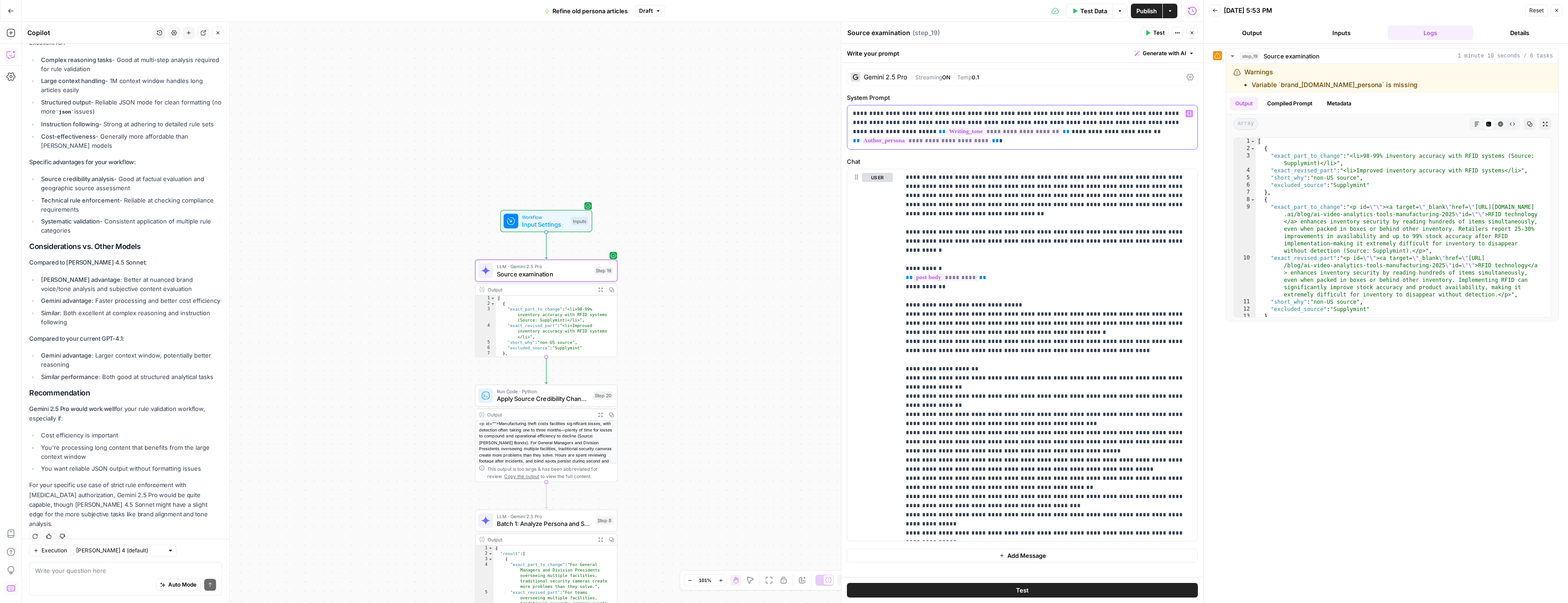
drag, startPoint x: 992, startPoint y: 140, endPoint x: 856, endPoint y: 139, distance: 136.0
click at [856, 139] on p "**********" at bounding box center [1022, 127] width 339 height 37
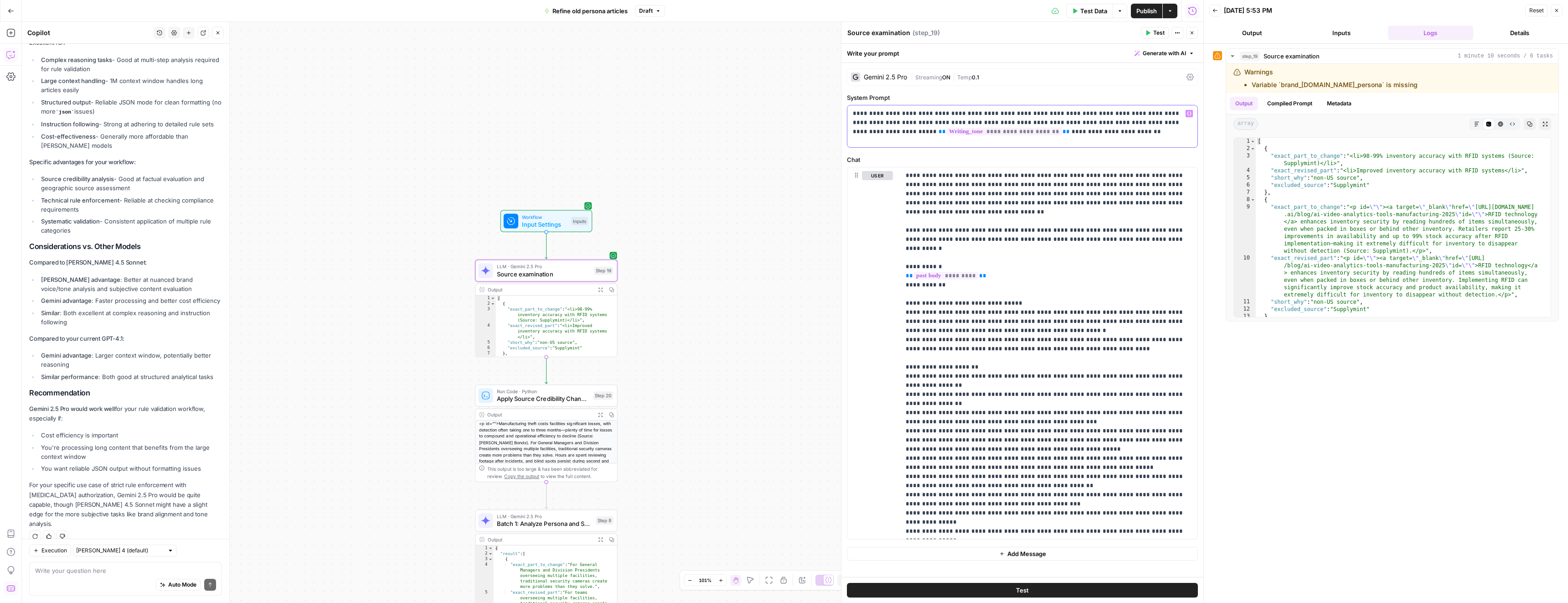
click at [1188, 113] on icon "button" at bounding box center [1189, 113] width 4 height 4
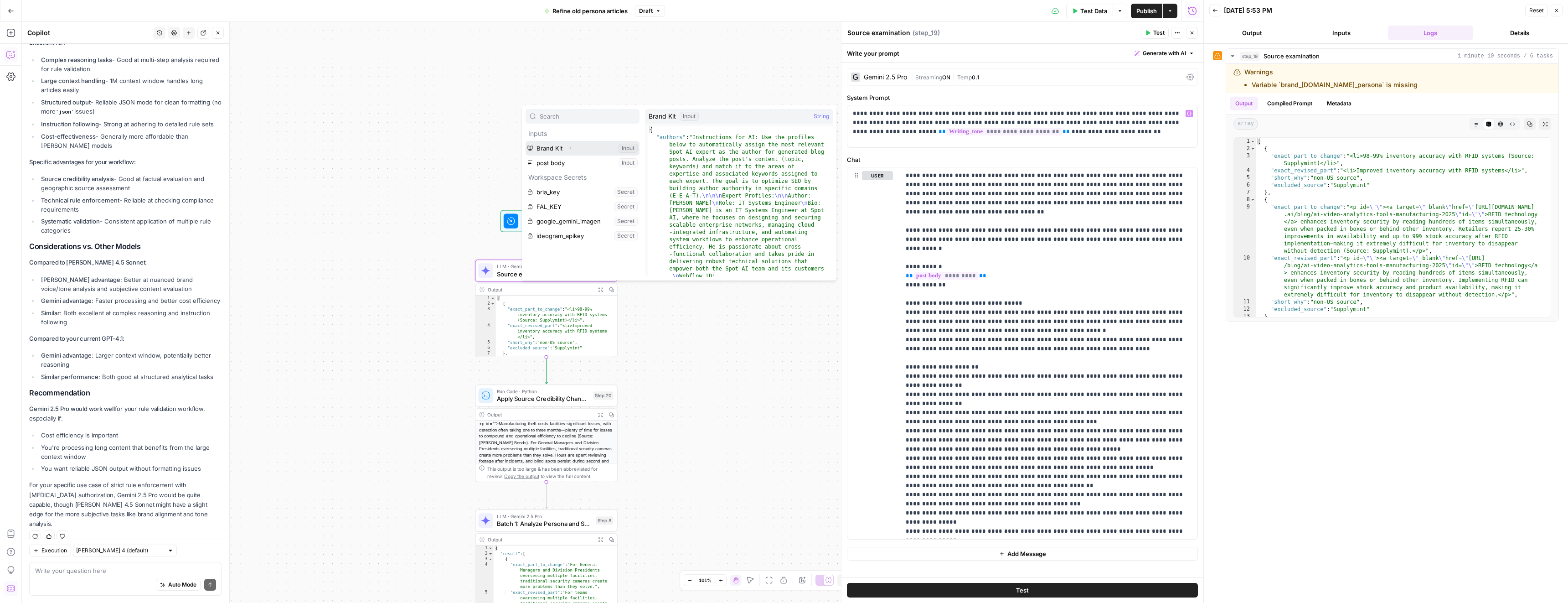
click at [568, 150] on icon "button" at bounding box center [570, 148] width 5 height 5
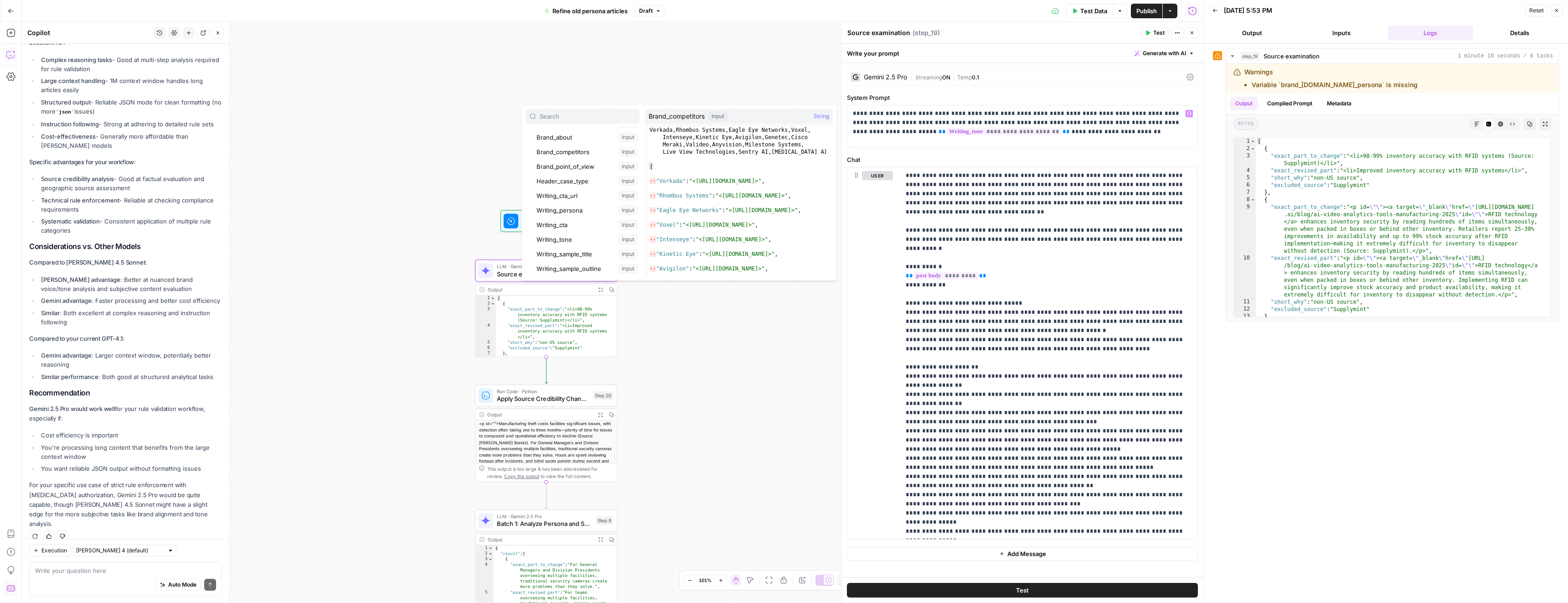
scroll to position [194, 0]
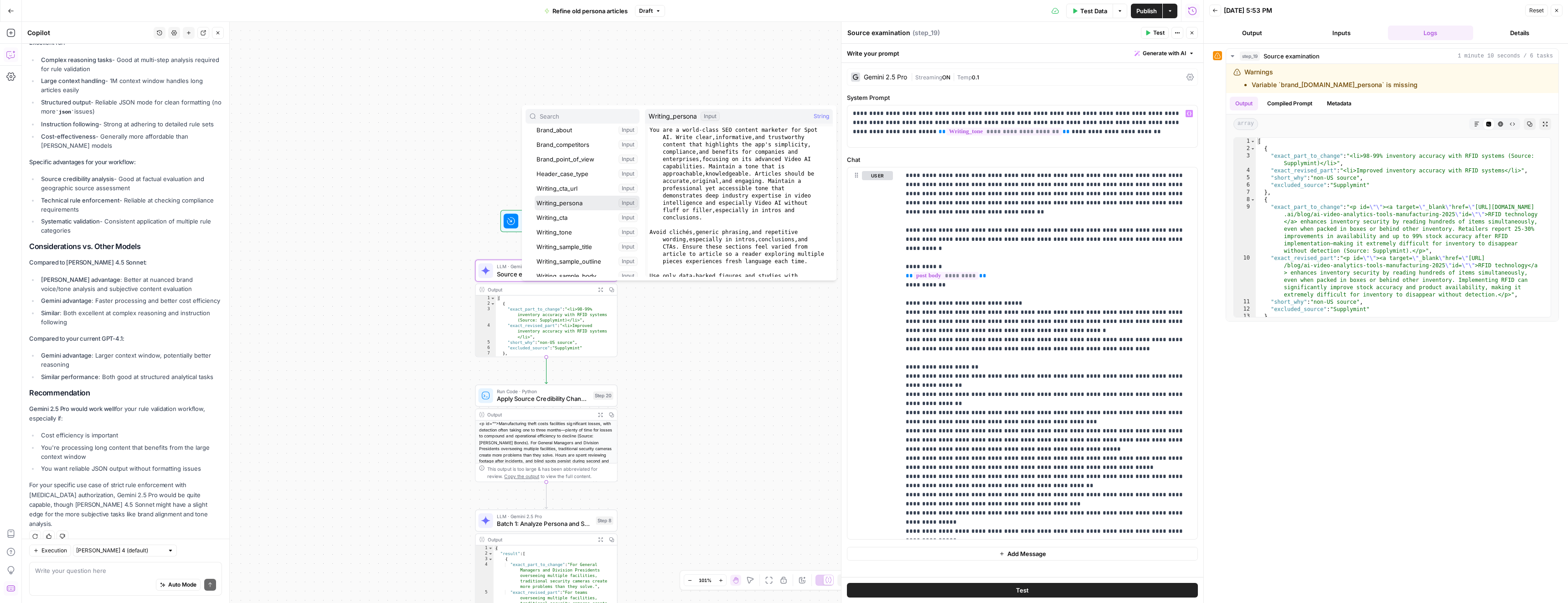
click at [569, 205] on button "Select variable Writing_persona" at bounding box center [587, 203] width 105 height 15
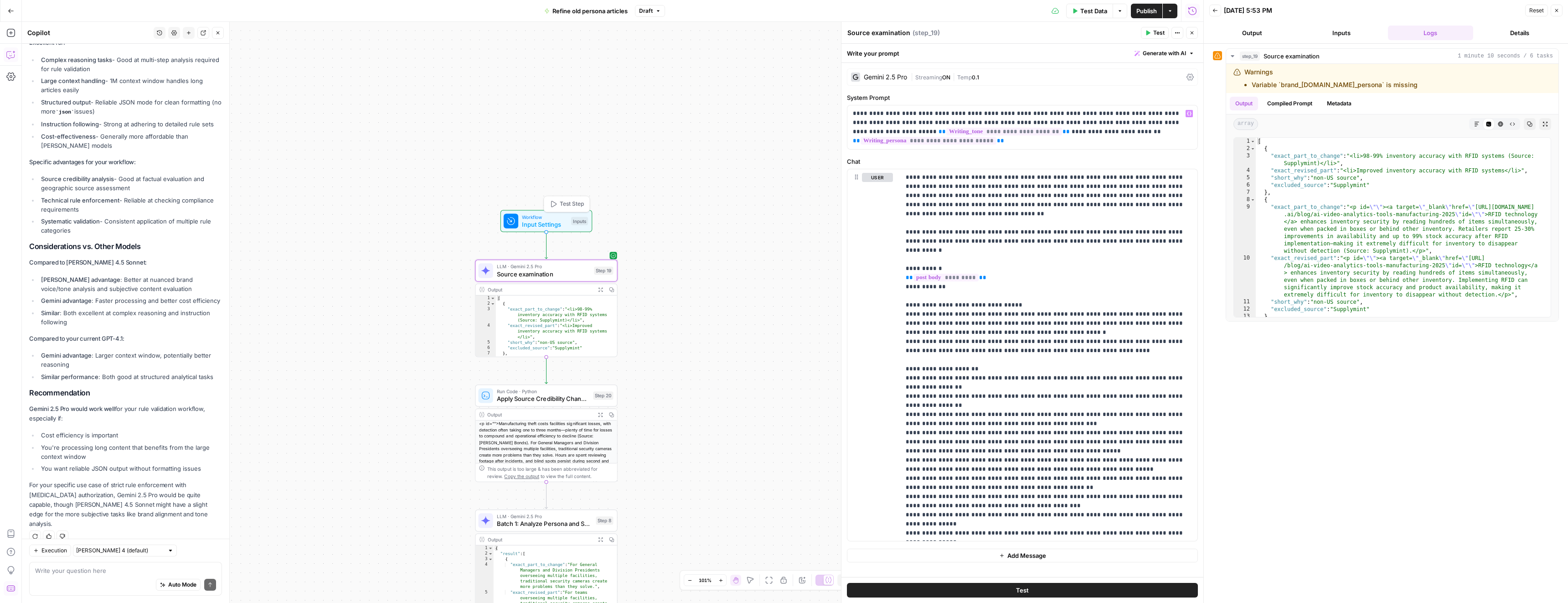
click at [1143, 10] on span "Publish" at bounding box center [1147, 10] width 21 height 9
click at [506, 269] on span "Source examination" at bounding box center [544, 273] width 94 height 9
click at [1050, 322] on p "**********" at bounding box center [1045, 533] width 279 height 721
click at [1152, 10] on span "Publish" at bounding box center [1147, 10] width 21 height 9
click at [1053, 333] on p "**********" at bounding box center [1045, 538] width 279 height 730
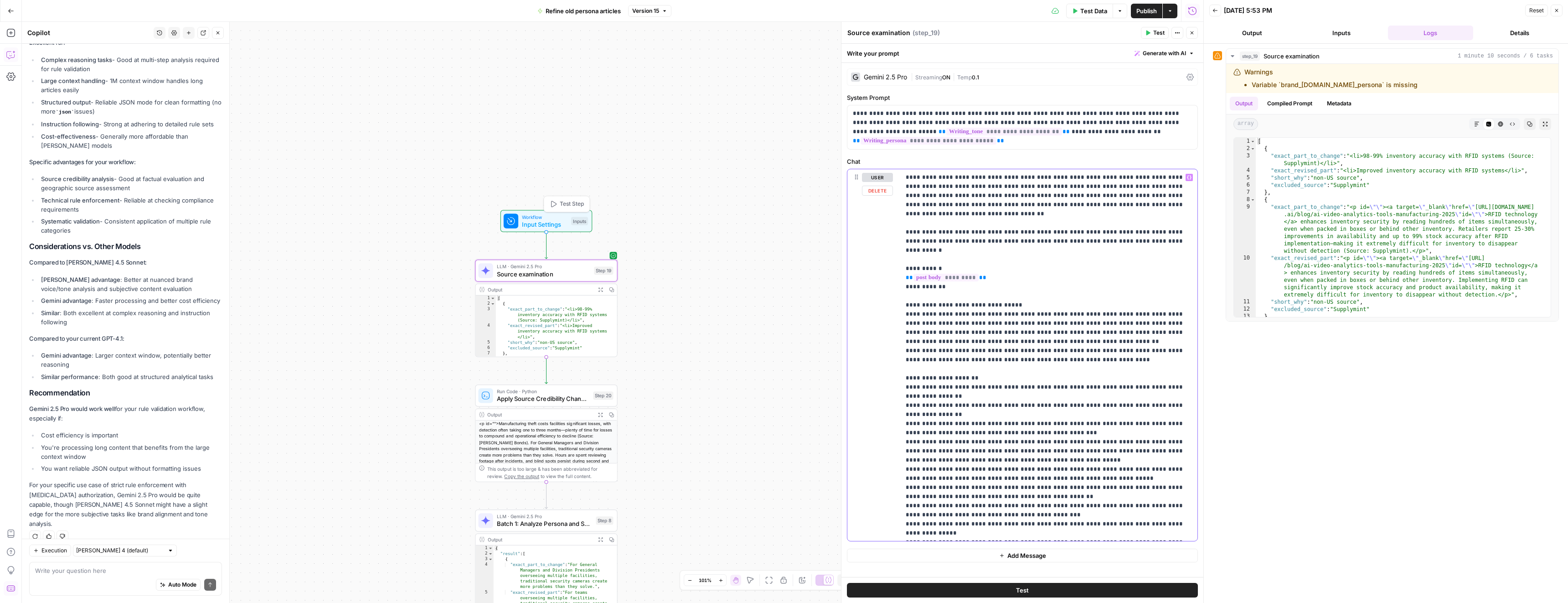
click at [1054, 324] on p "**********" at bounding box center [1045, 538] width 279 height 730
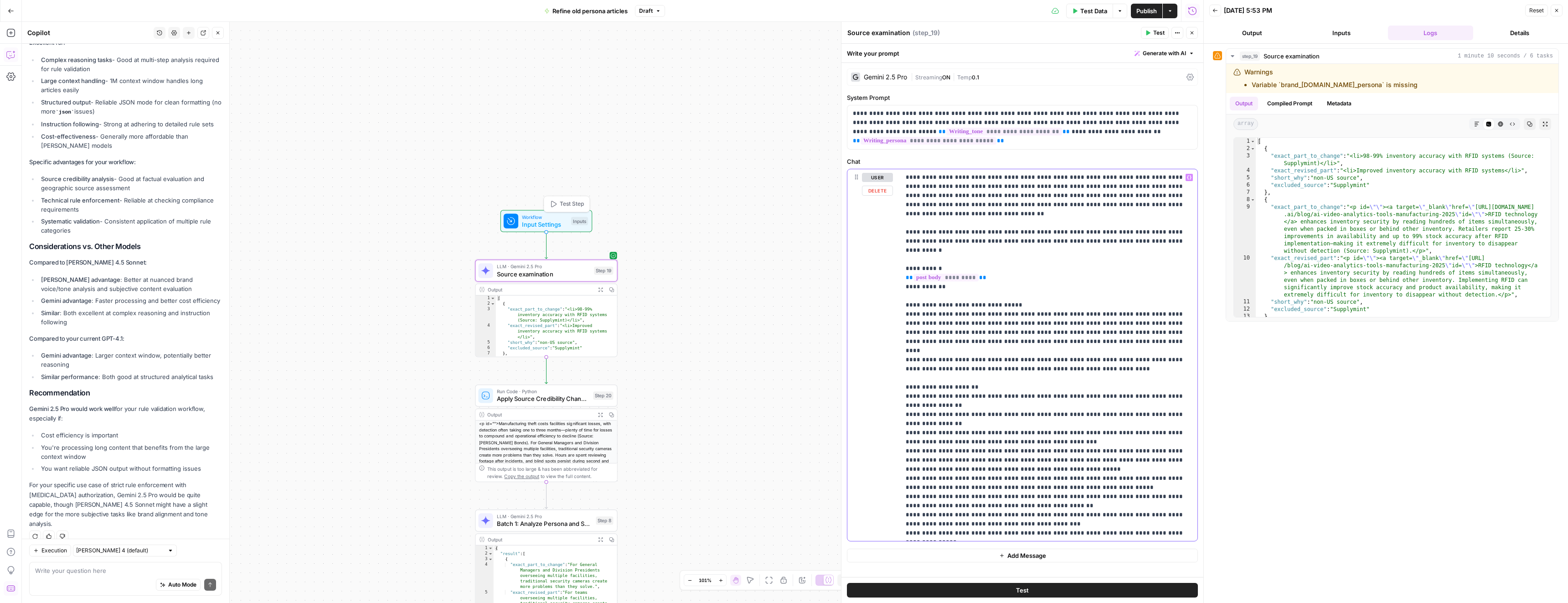
click at [1021, 333] on p "**********" at bounding box center [1045, 538] width 279 height 730
click at [1152, 7] on span "Publish" at bounding box center [1147, 10] width 21 height 9
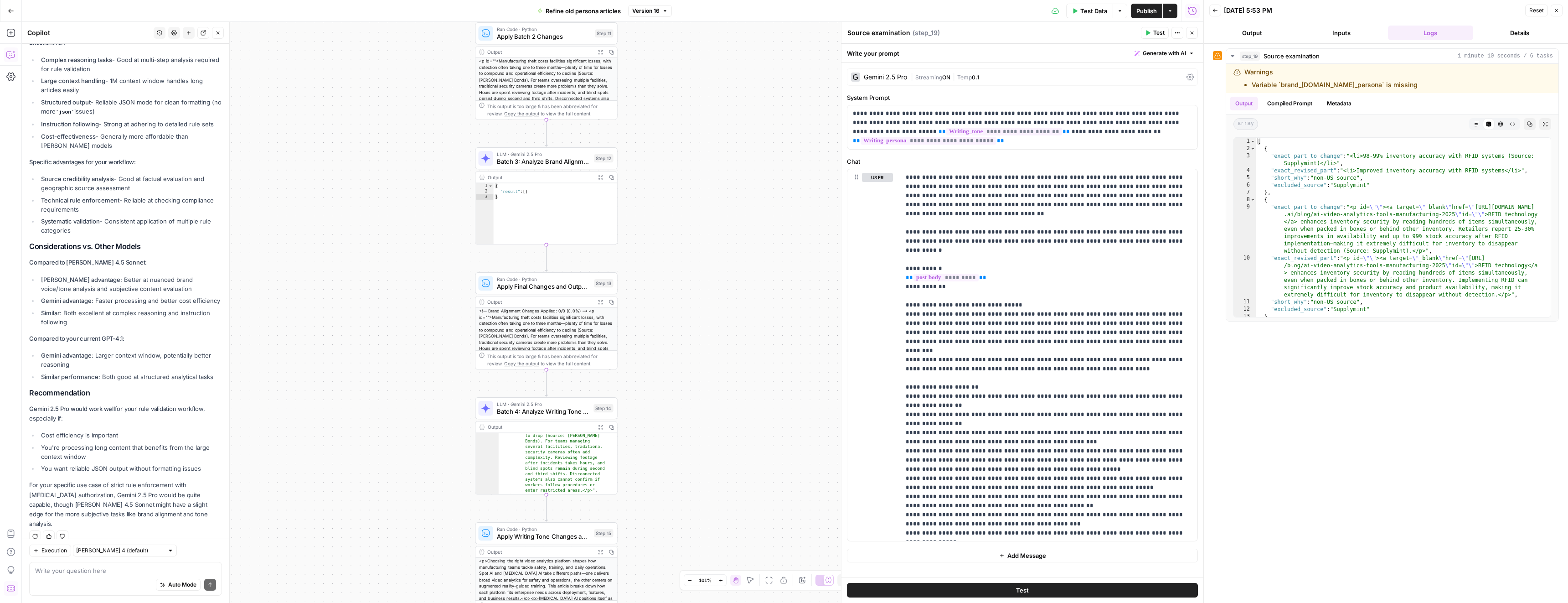
click at [564, 410] on span "Batch 4: Analyze Writing Tone and Style" at bounding box center [543, 411] width 93 height 9
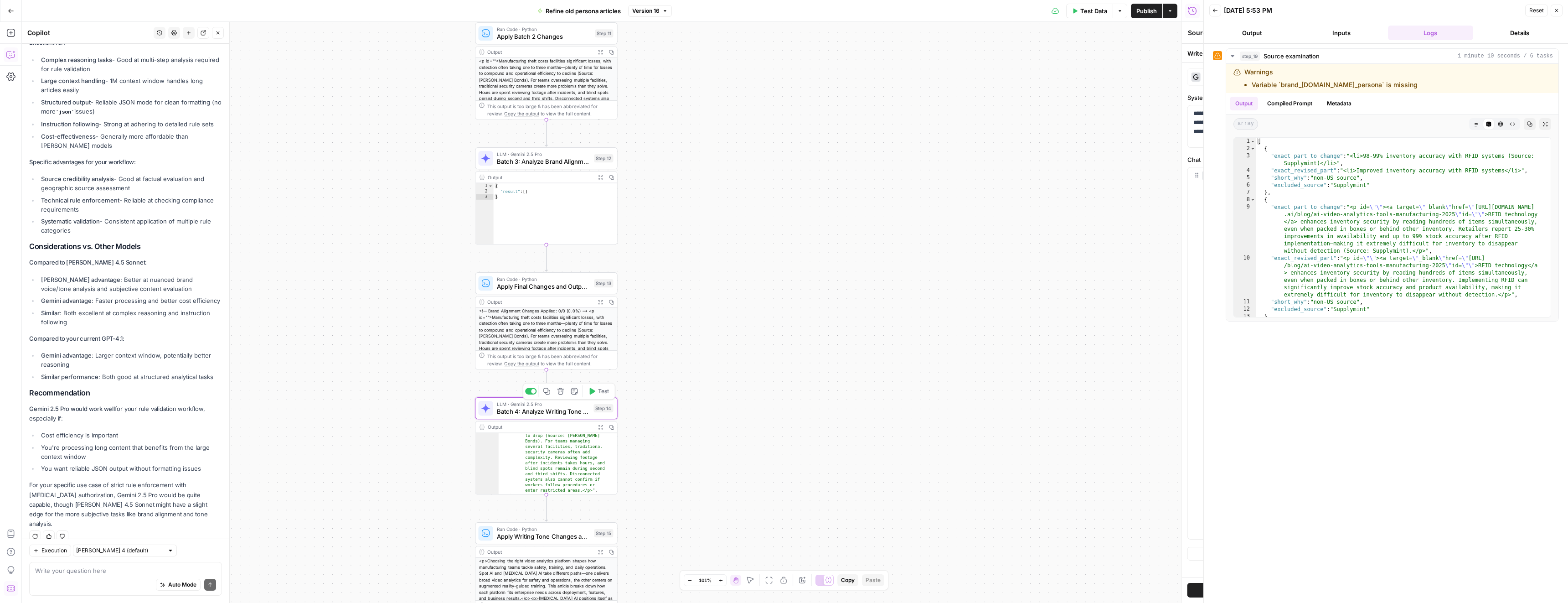
type textarea "Batch 4: Analyze Writing Tone and Style"
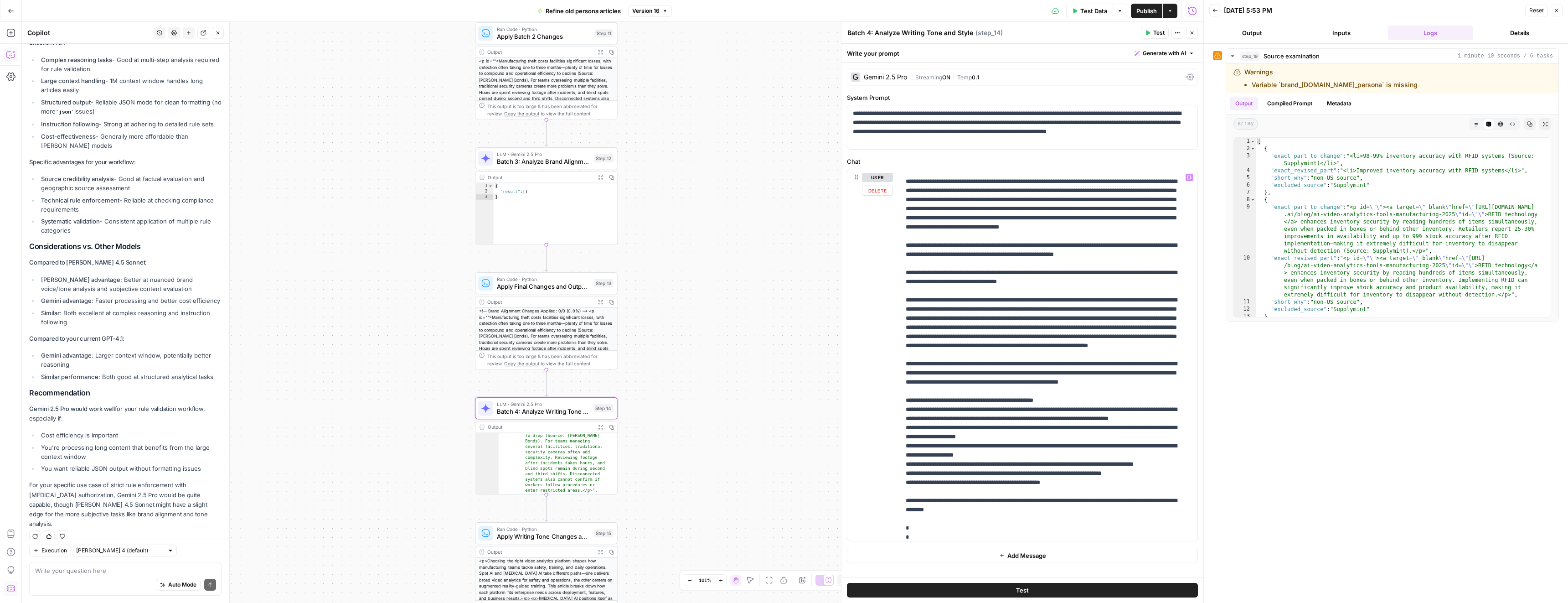
scroll to position [324, 0]
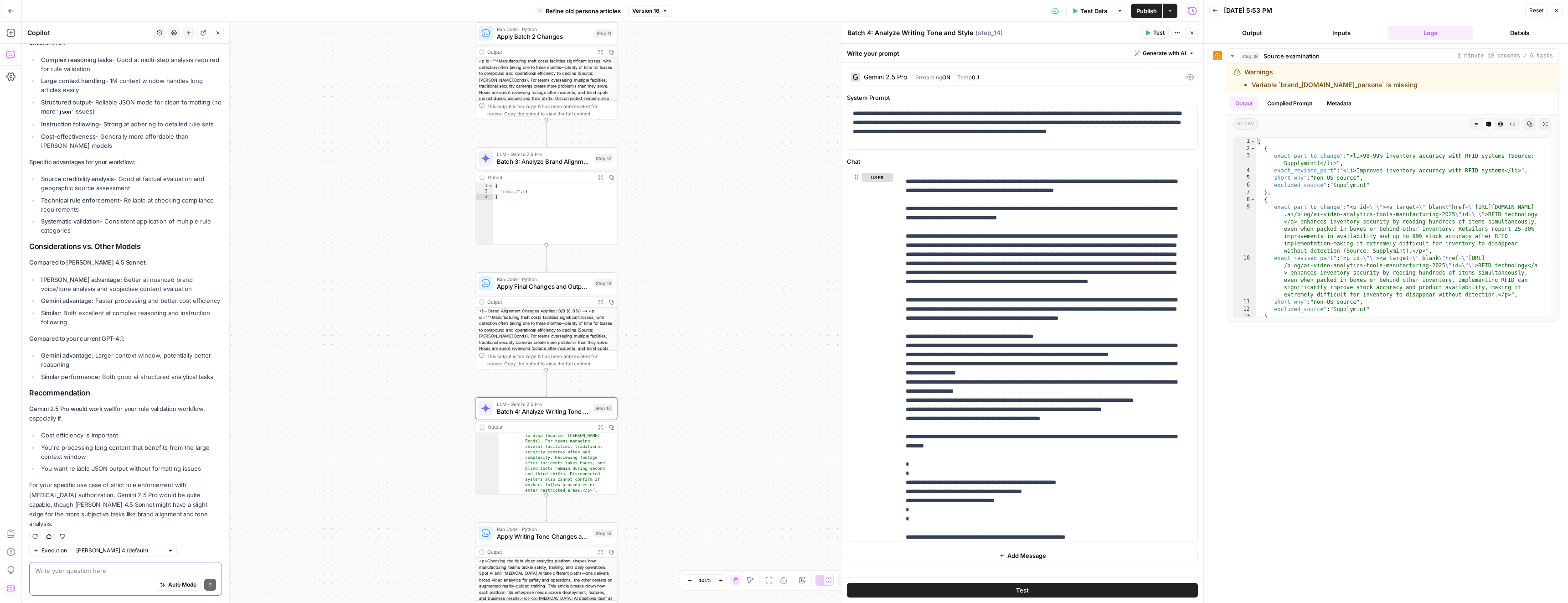
click at [130, 566] on textarea at bounding box center [125, 570] width 181 height 9
click at [97, 573] on textarea "in step 14 and" at bounding box center [125, 570] width 181 height 9
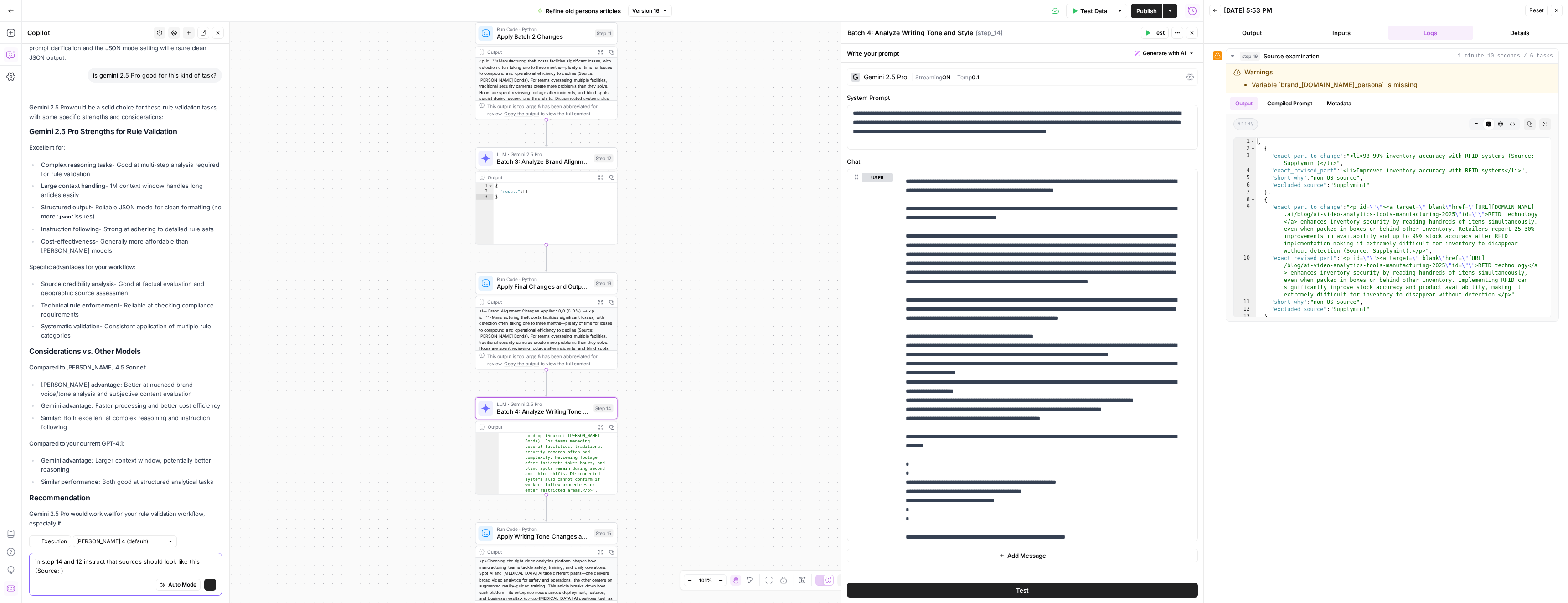
scroll to position [1919, 0]
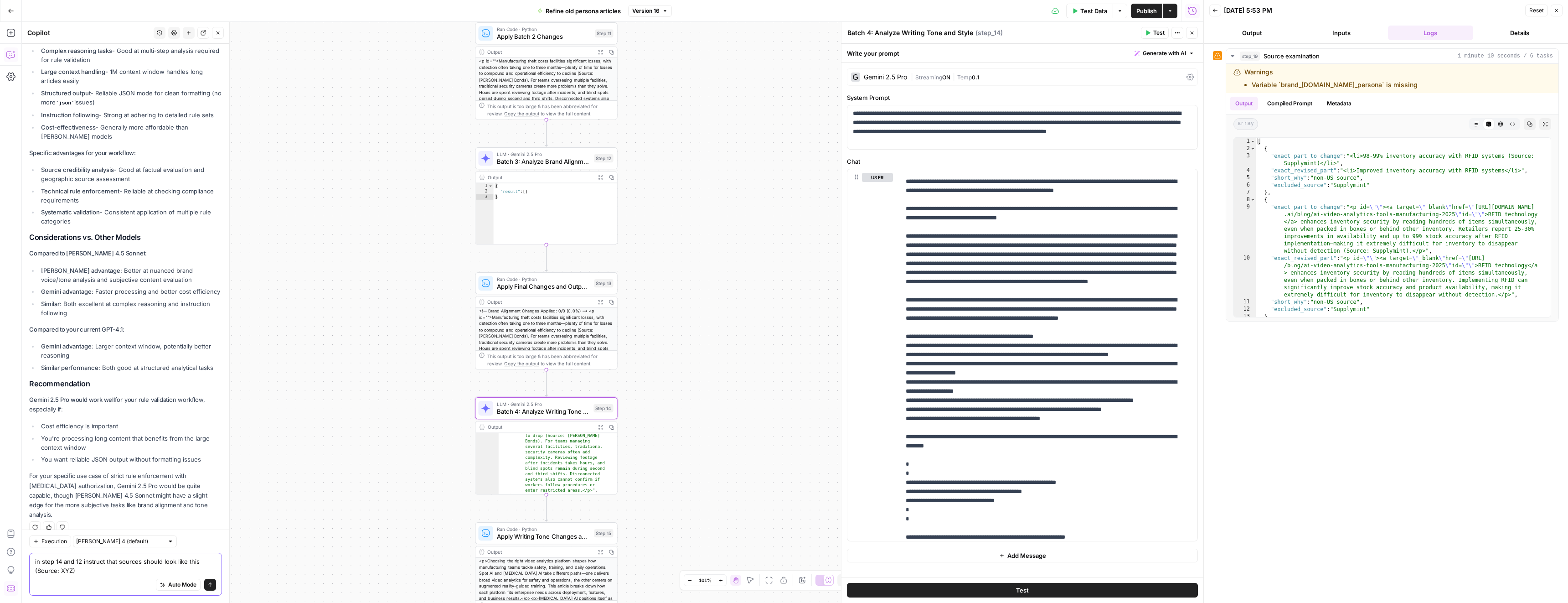
type textarea "in step 14 and 12 instruct that sources should look like this (Source: XYZ)"
click at [208, 584] on icon "submit" at bounding box center [210, 585] width 5 height 5
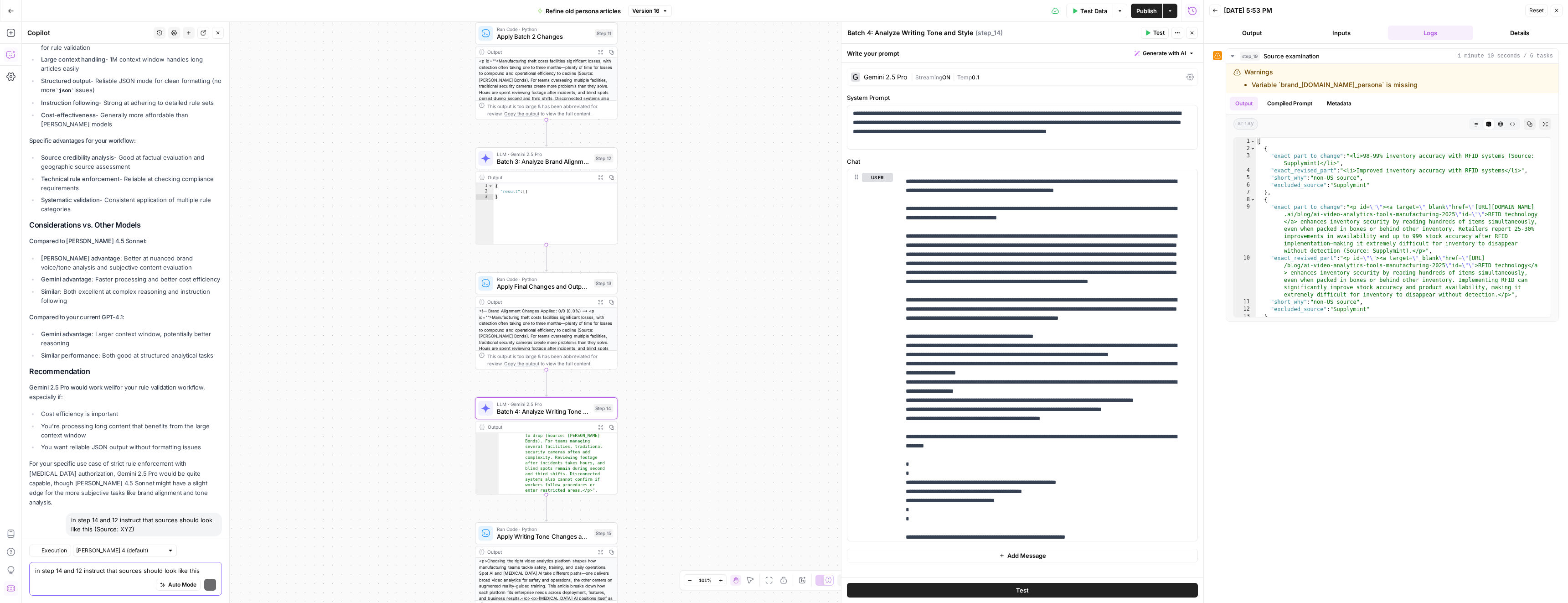
scroll to position [2045, 0]
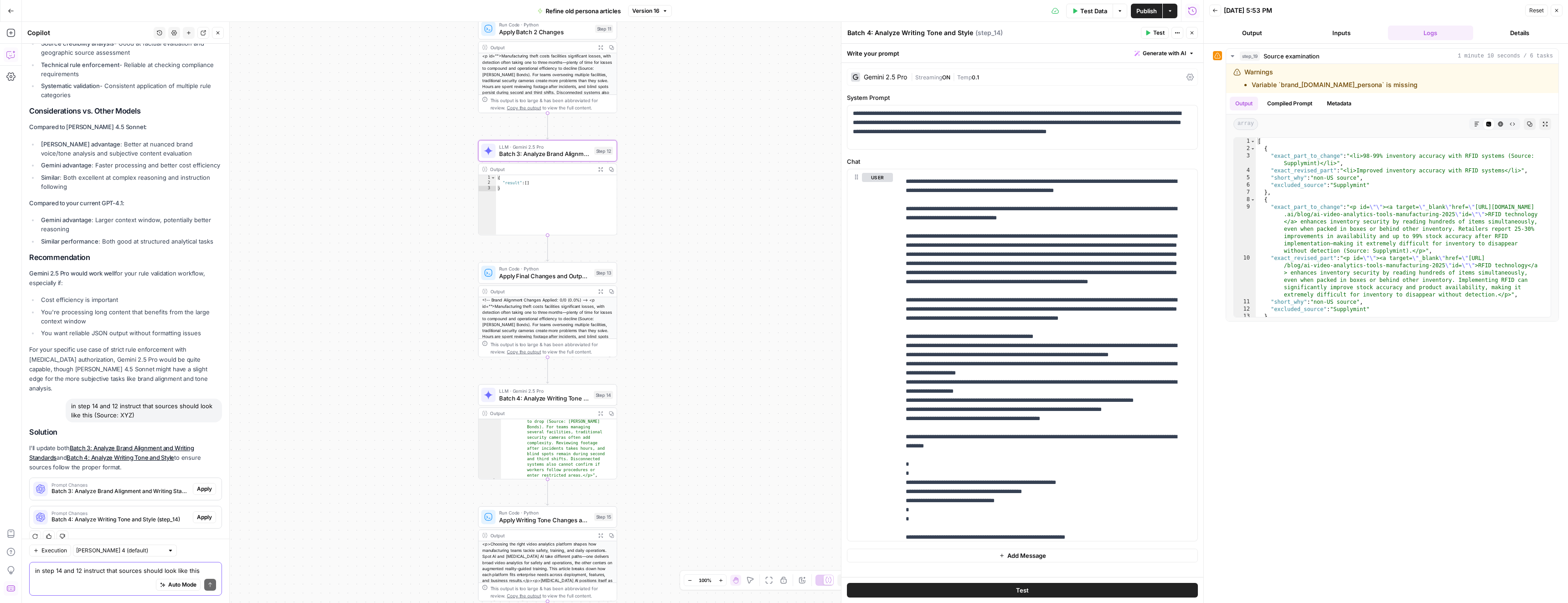
click at [197, 485] on span "Apply" at bounding box center [204, 488] width 15 height 8
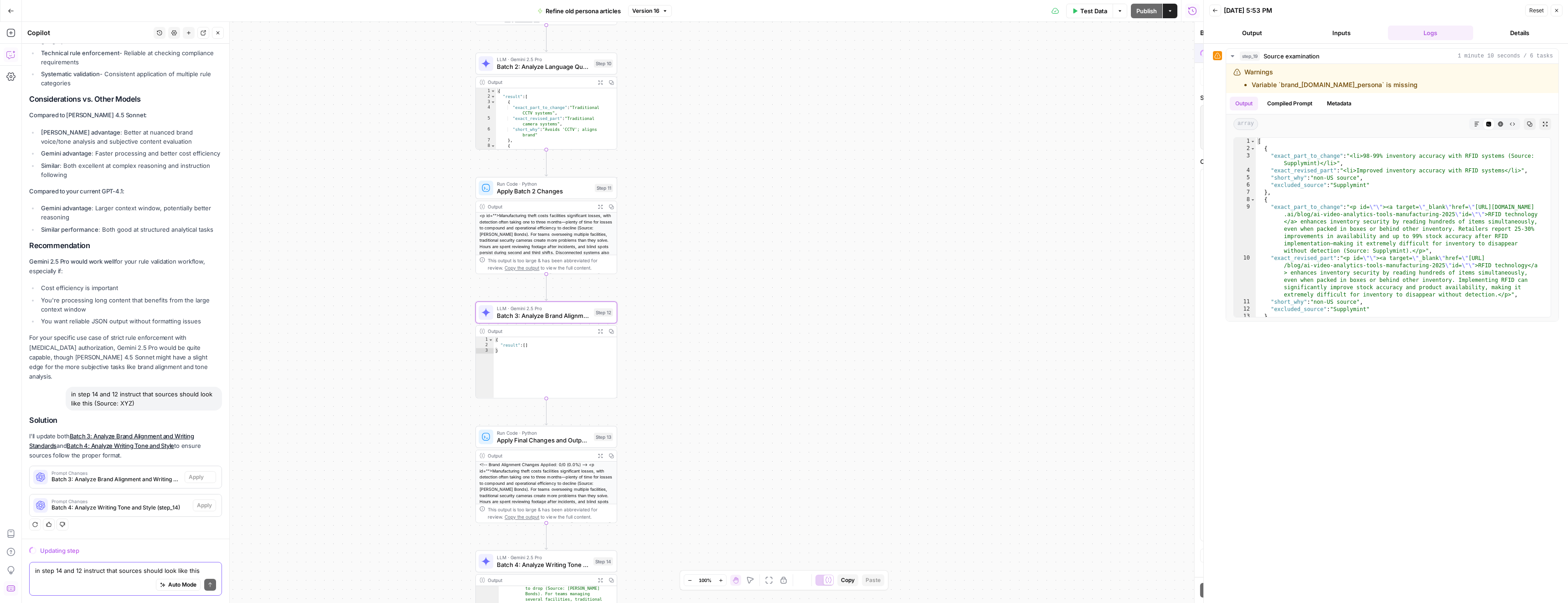
scroll to position [1957, 0]
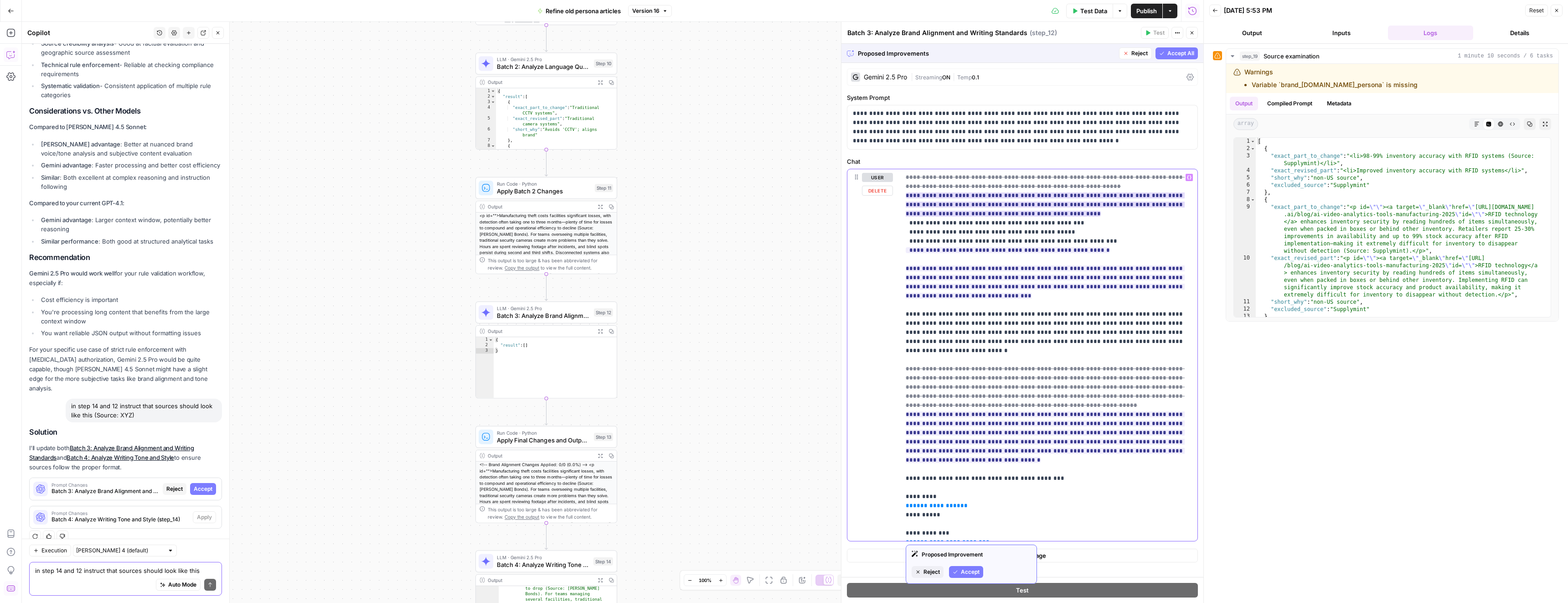
click at [940, 200] on ins "**********" at bounding box center [1045, 205] width 279 height 24
click at [952, 205] on ins "**********" at bounding box center [1045, 205] width 279 height 24
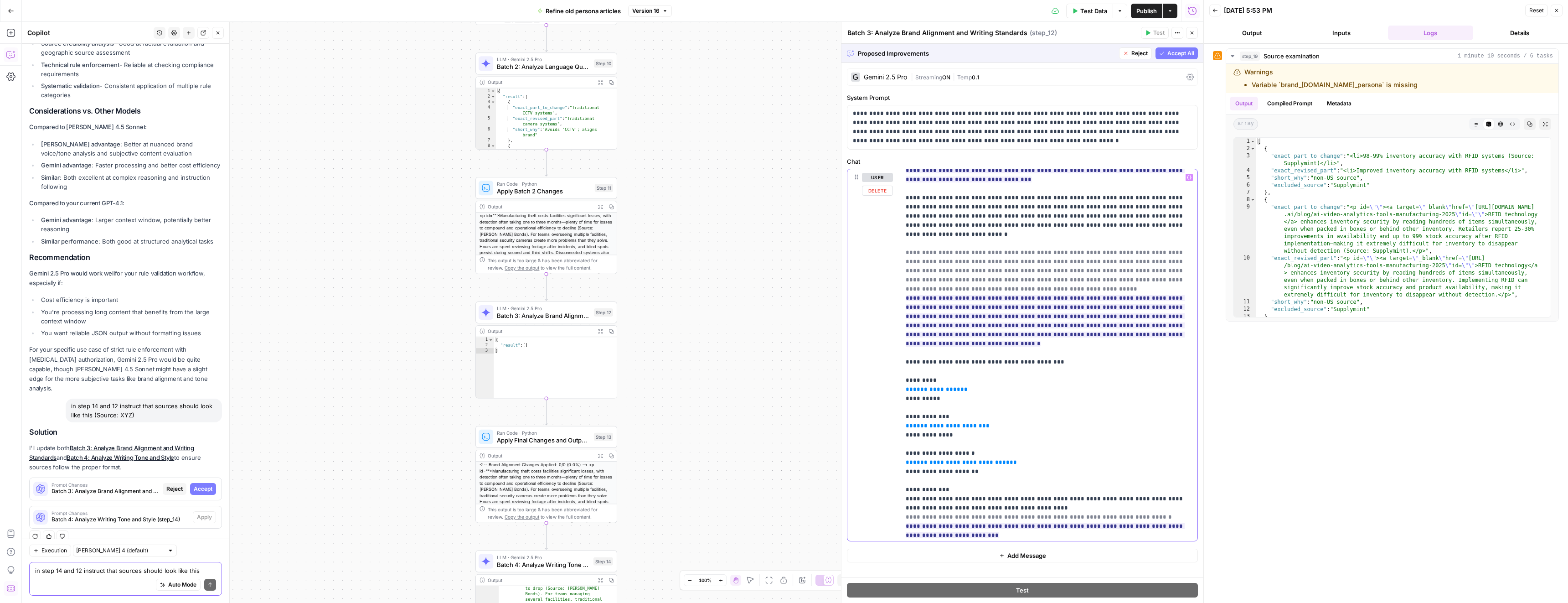
scroll to position [0, 0]
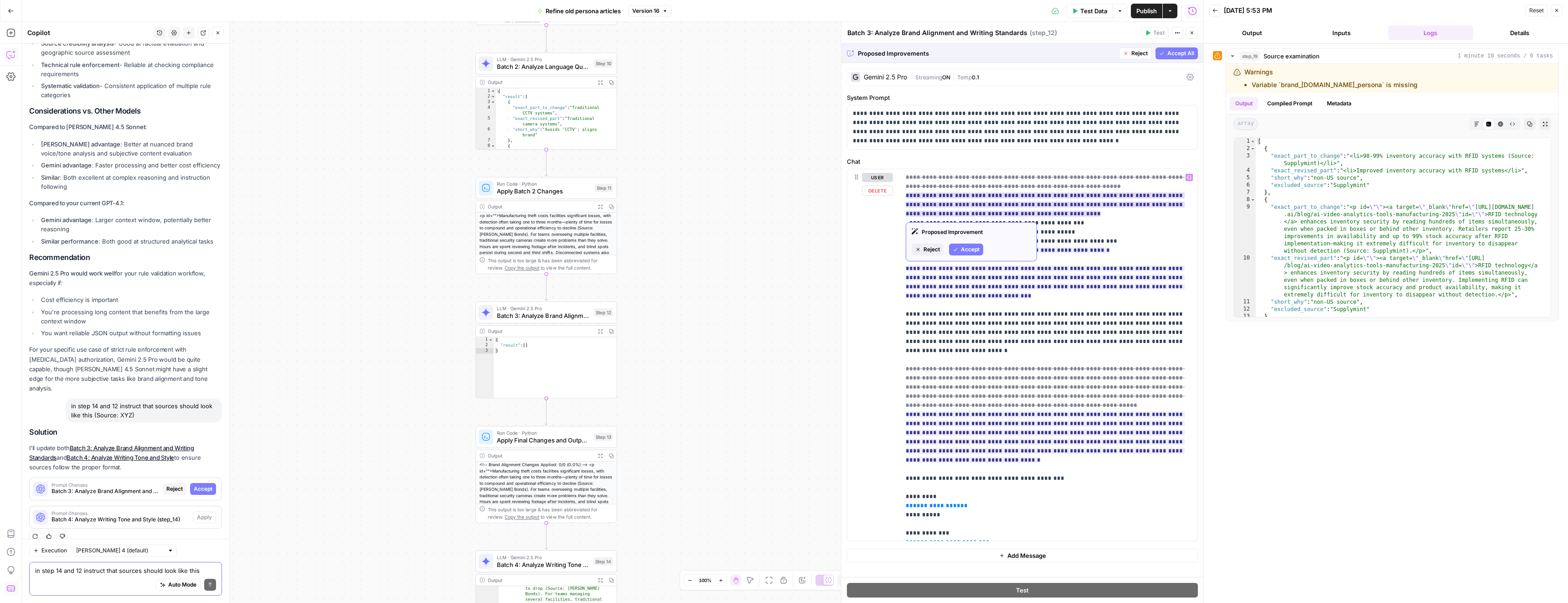
click at [928, 250] on span "Reject" at bounding box center [931, 249] width 16 height 8
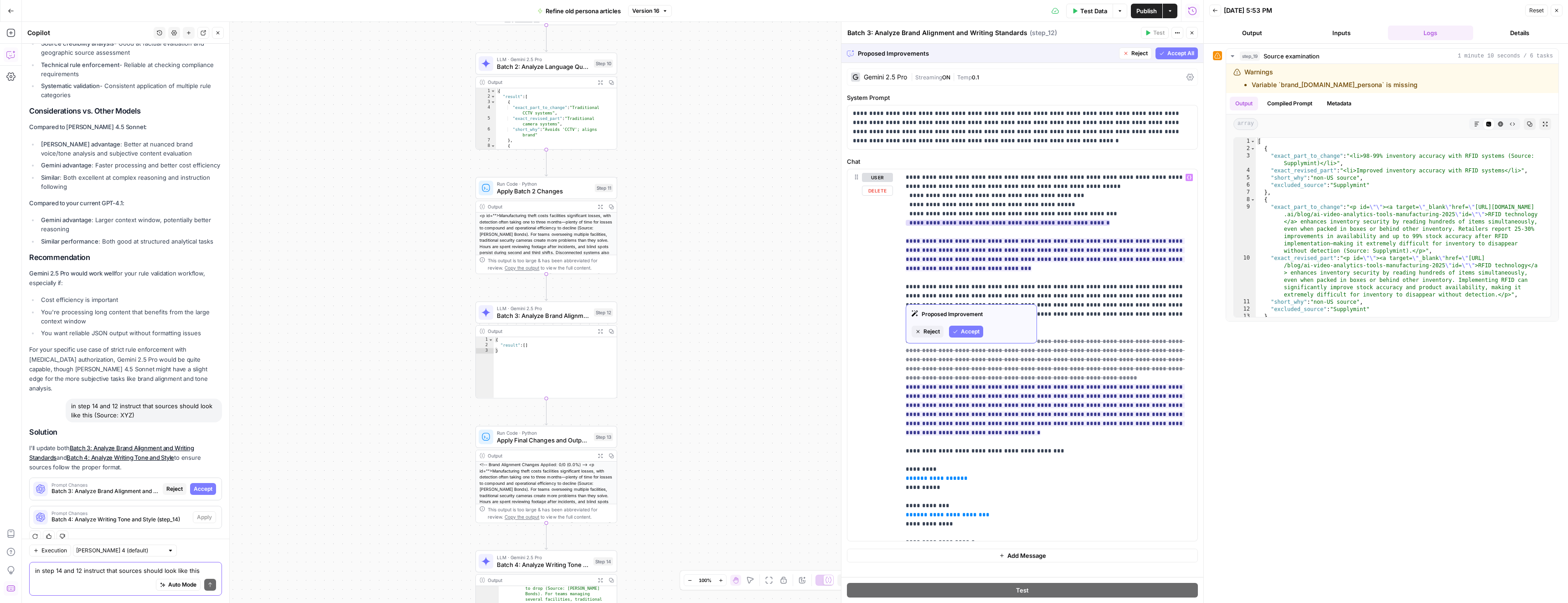
click at [971, 326] on button "Accept" at bounding box center [966, 331] width 34 height 12
click at [974, 302] on span "Accept" at bounding box center [970, 304] width 19 height 8
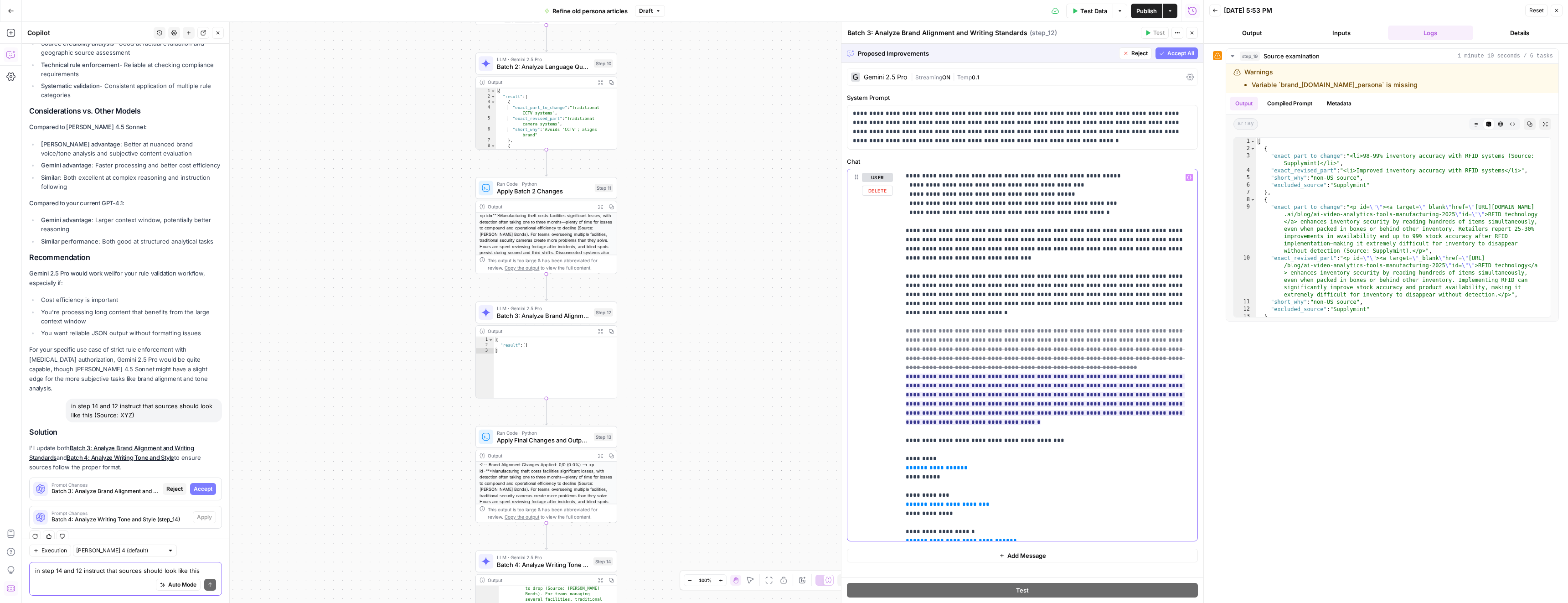
scroll to position [11, 0]
click at [928, 448] on span "Reject" at bounding box center [931, 448] width 16 height 8
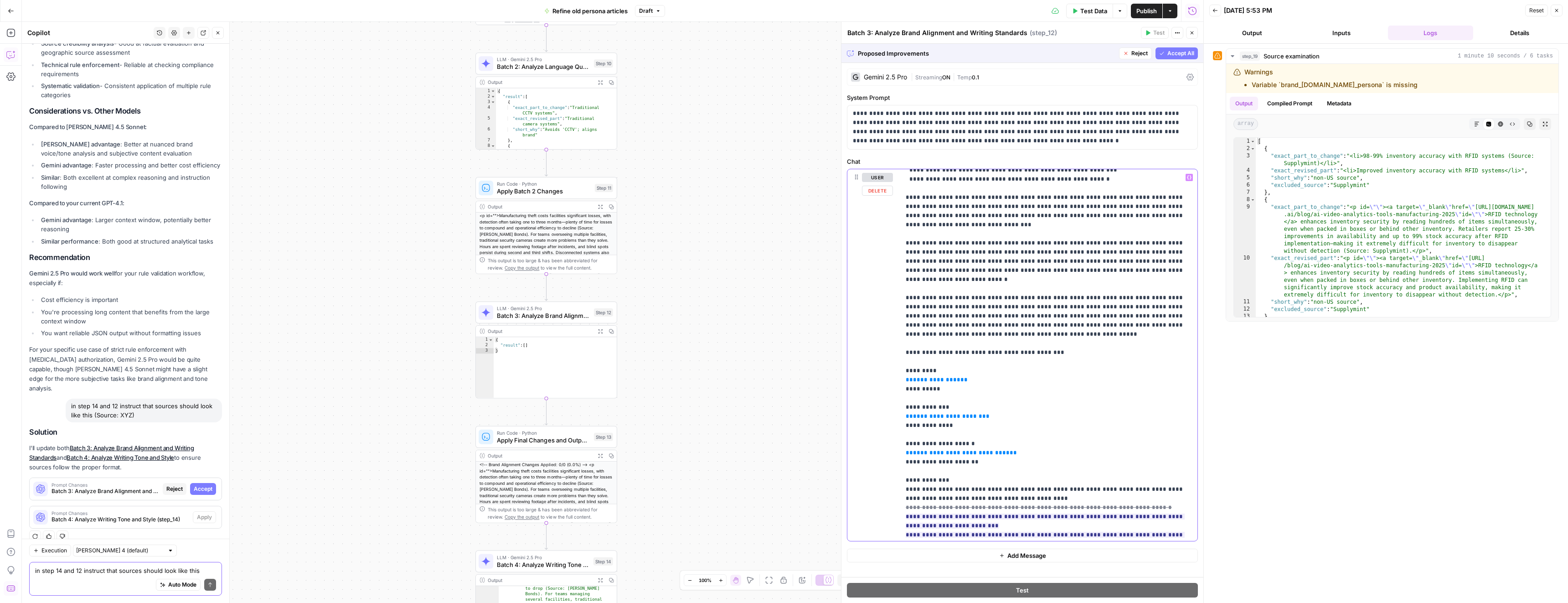
scroll to position [286, 0]
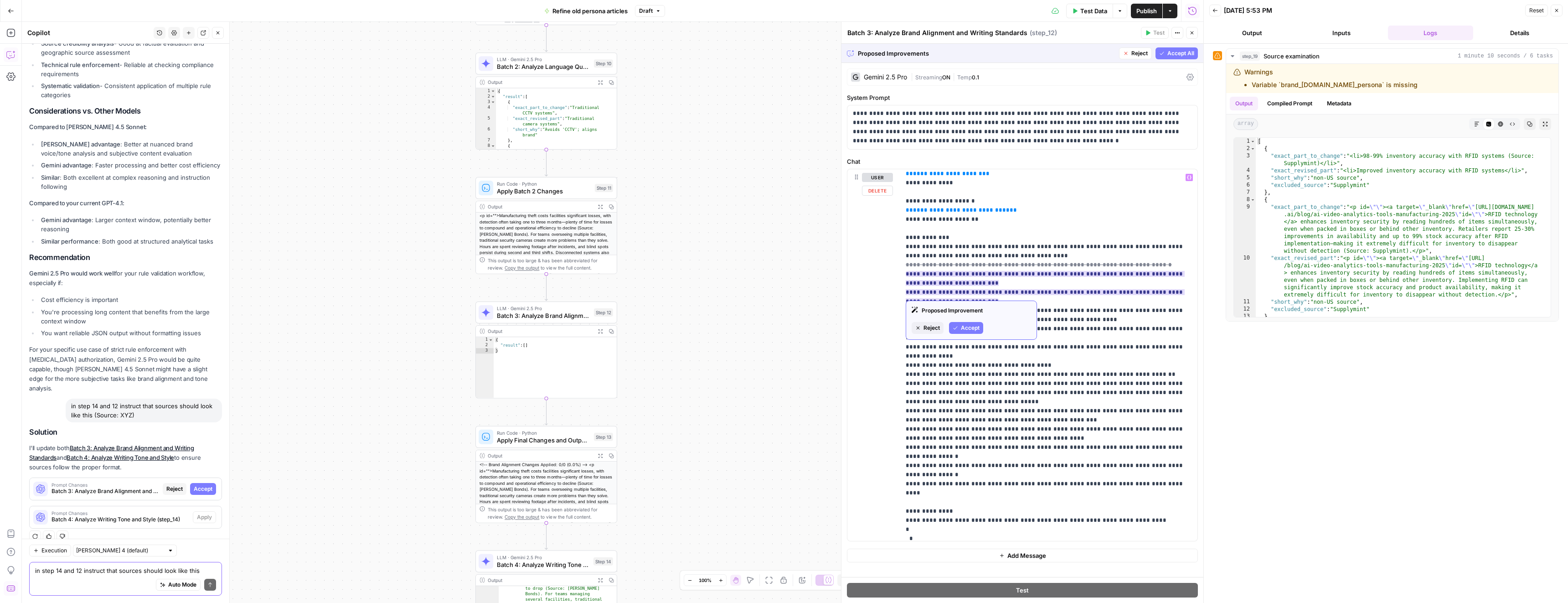
click at [934, 325] on span "Reject" at bounding box center [931, 328] width 16 height 8
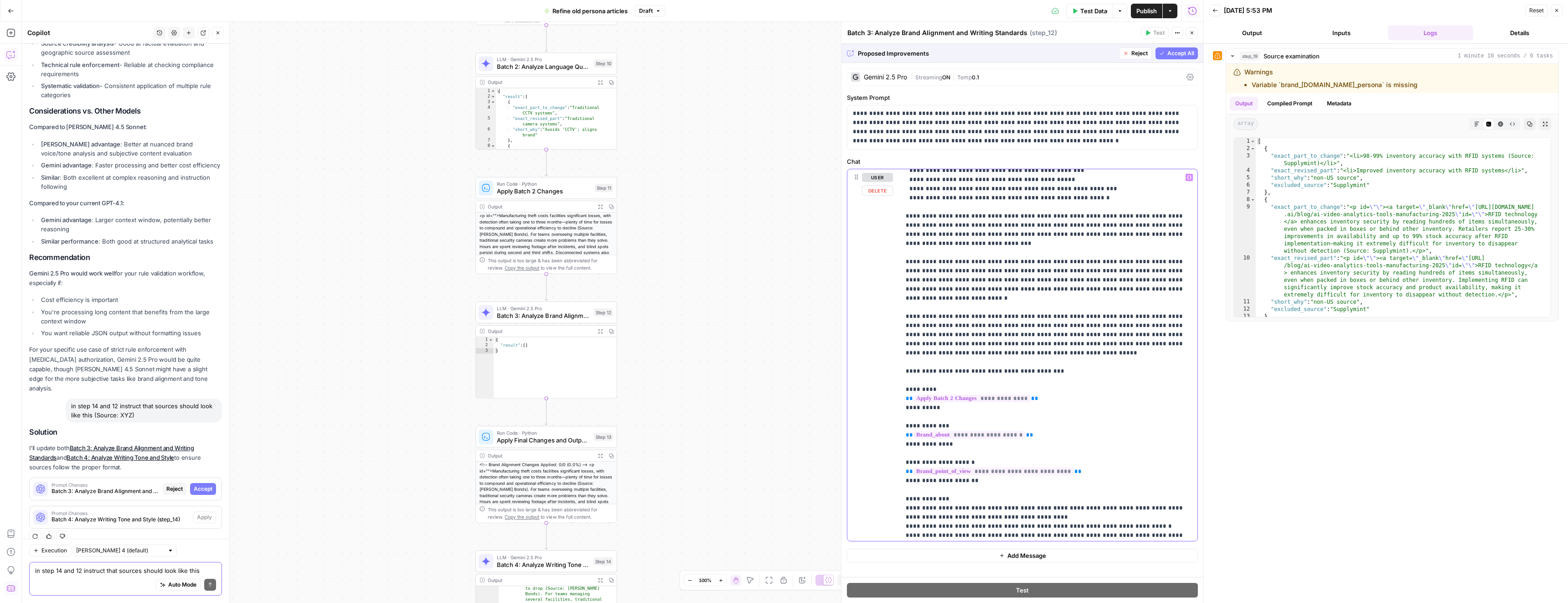
scroll to position [0, 0]
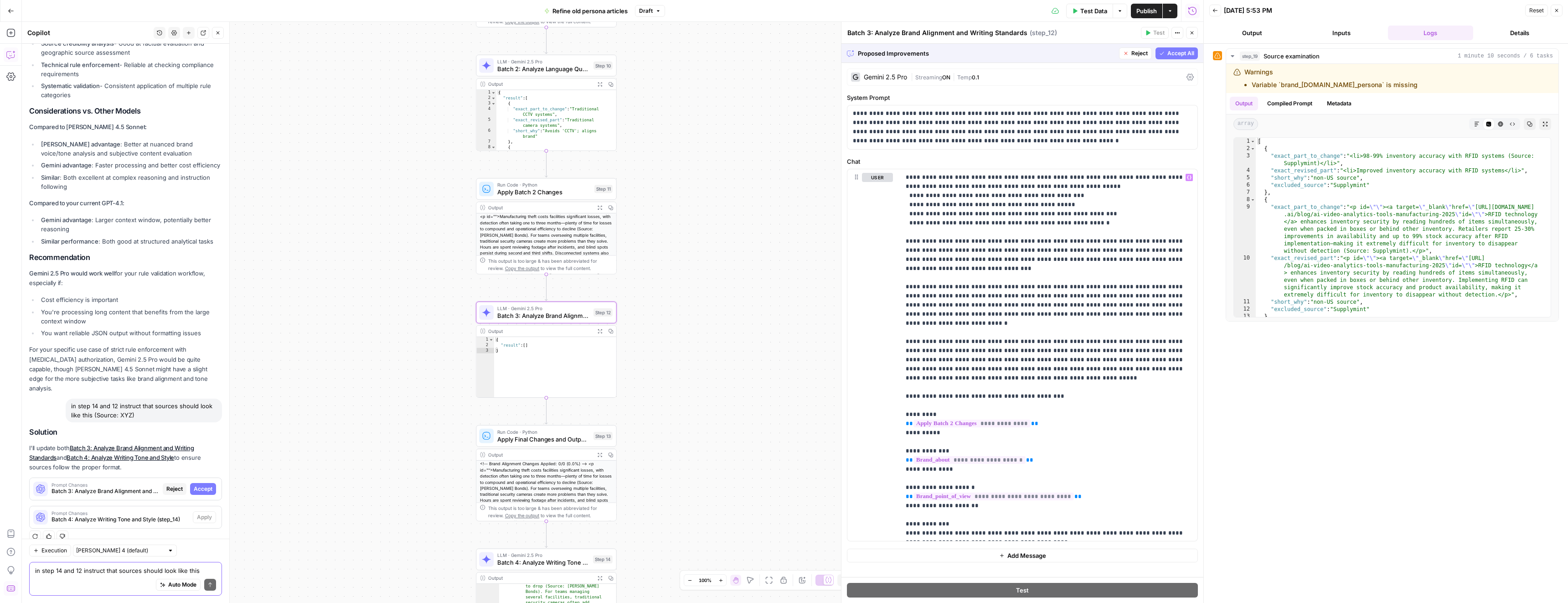
click at [197, 485] on span "Accept" at bounding box center [203, 488] width 19 height 8
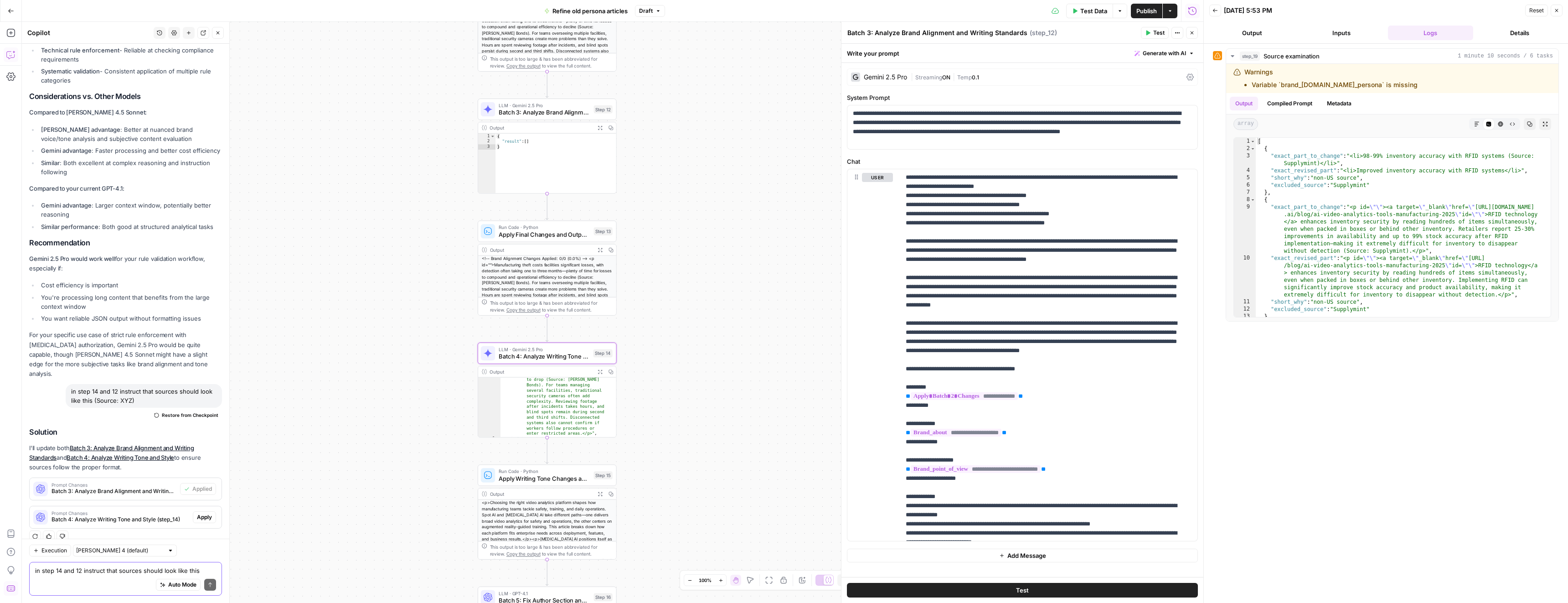
click at [197, 513] on span "Apply" at bounding box center [204, 517] width 15 height 8
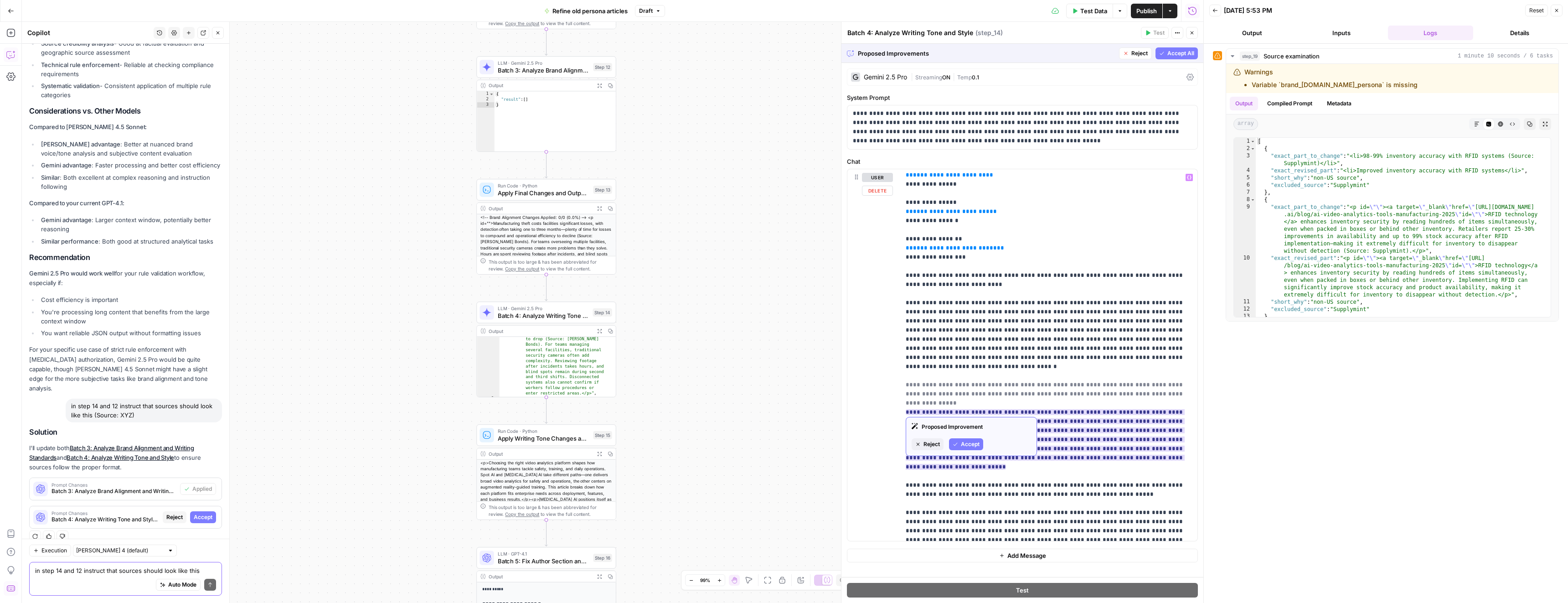
scroll to position [200, 0]
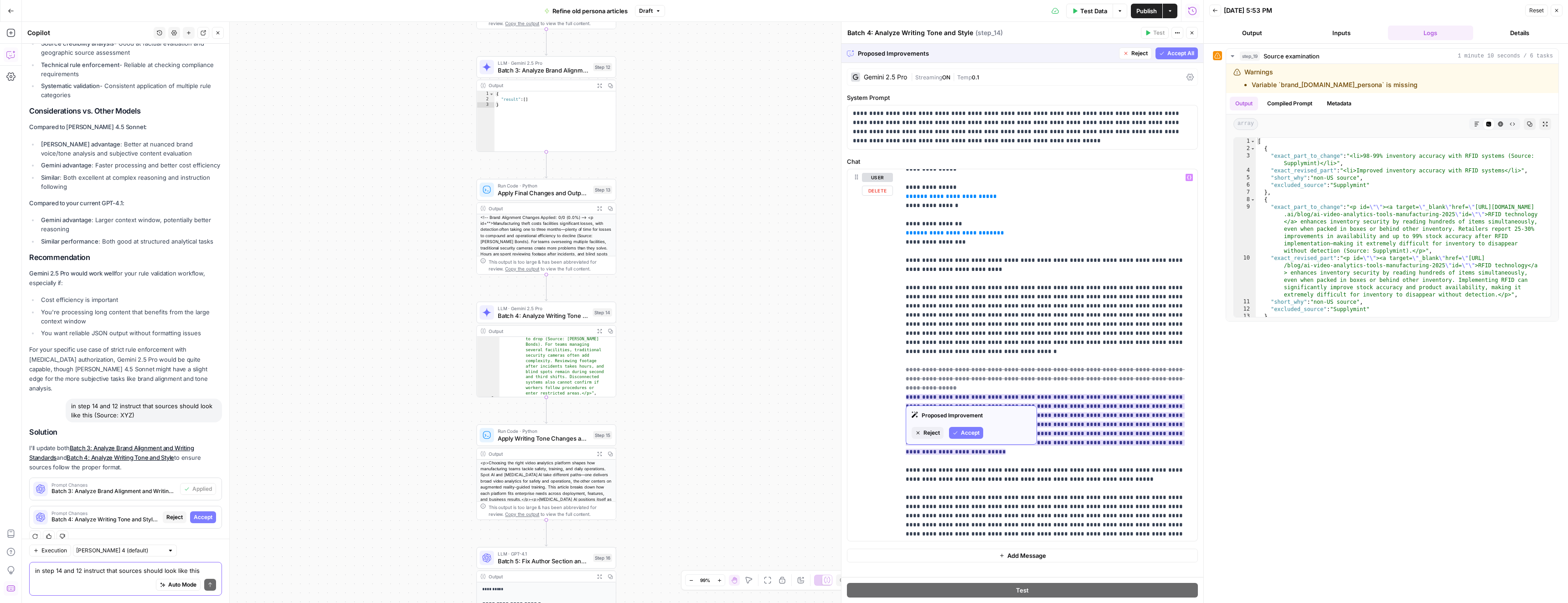
click at [973, 434] on span "Accept" at bounding box center [970, 432] width 19 height 8
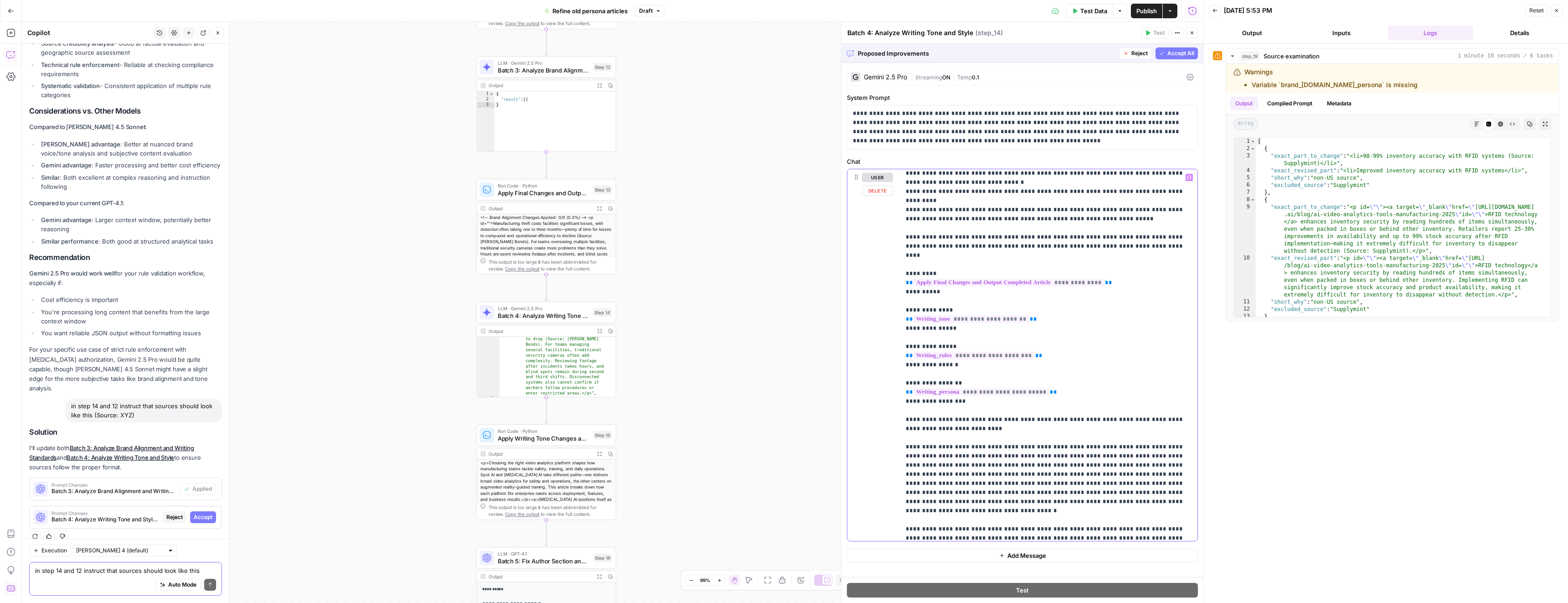
scroll to position [0, 0]
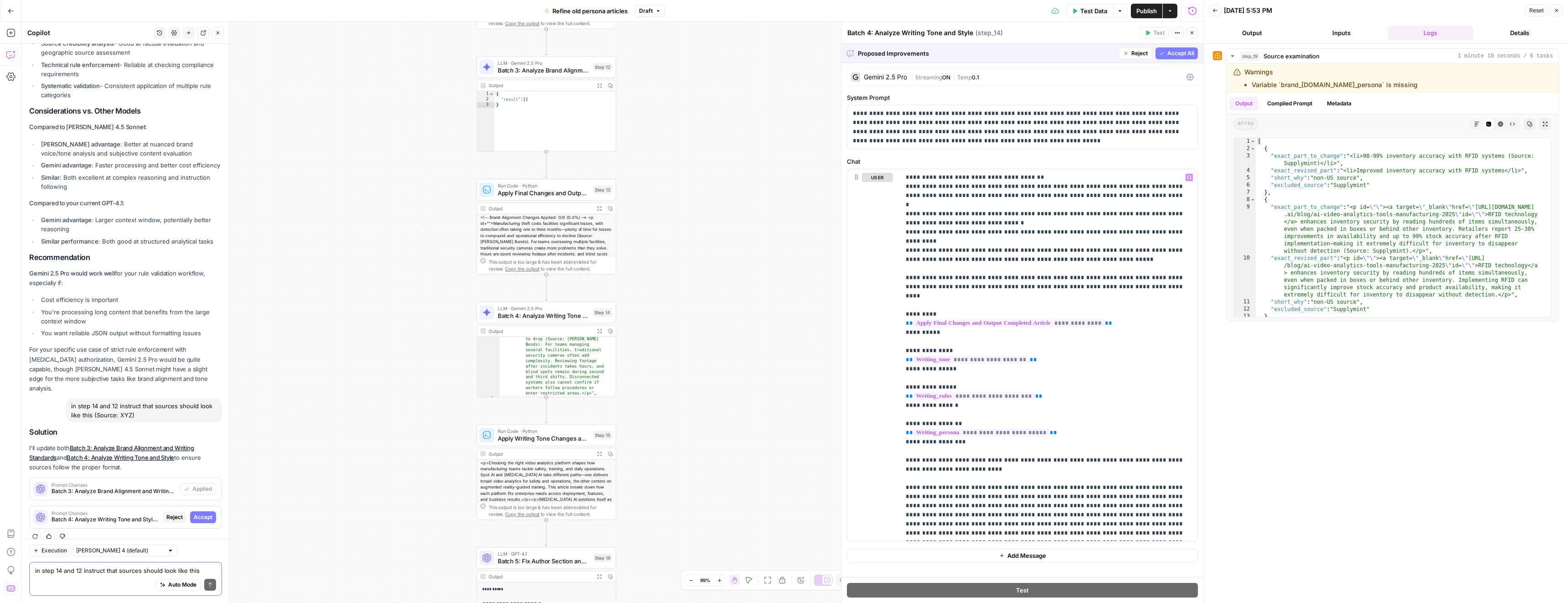
click at [1185, 52] on span "Accept All" at bounding box center [1181, 53] width 27 height 8
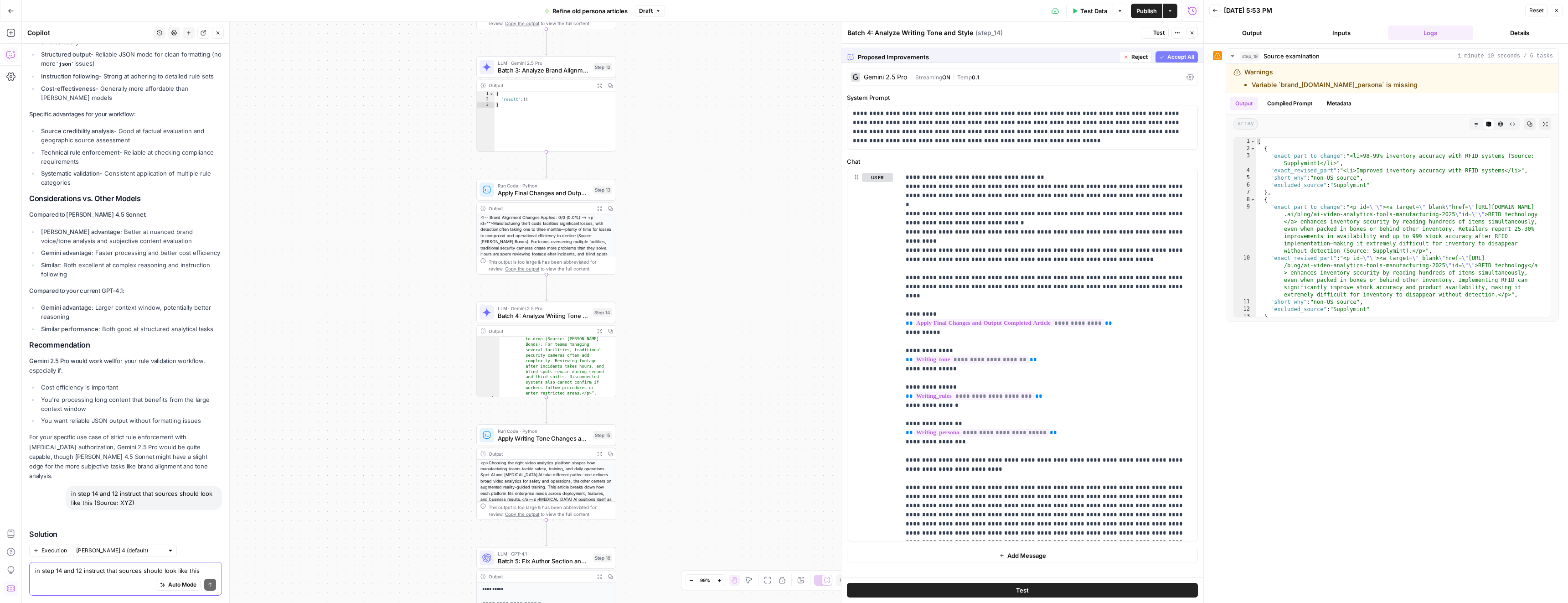
scroll to position [2059, 0]
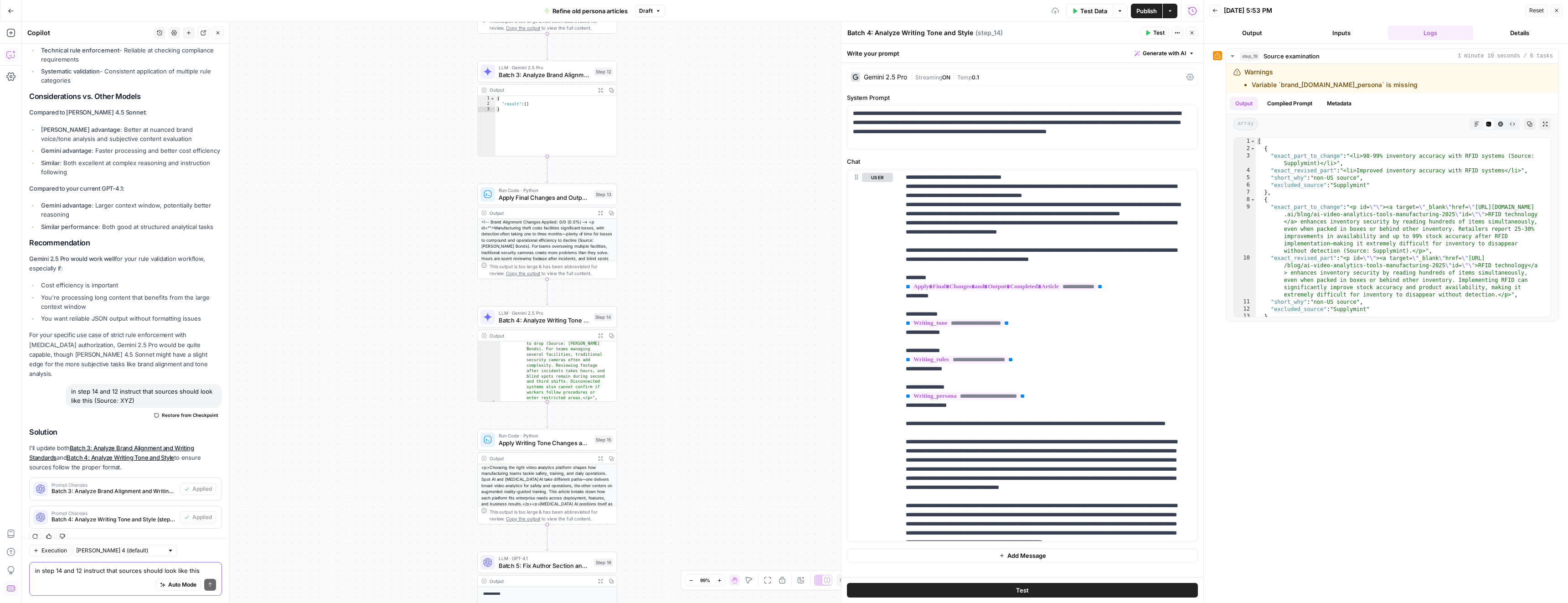
drag, startPoint x: 724, startPoint y: 257, endPoint x: 726, endPoint y: 249, distance: 8.2
click at [725, 249] on div "Workflow Input Settings Inputs LLM · Gemini 2.5 Pro Source examination Step 19 …" at bounding box center [612, 312] width 1181 height 581
click at [1150, 13] on span "Publish" at bounding box center [1147, 10] width 21 height 9
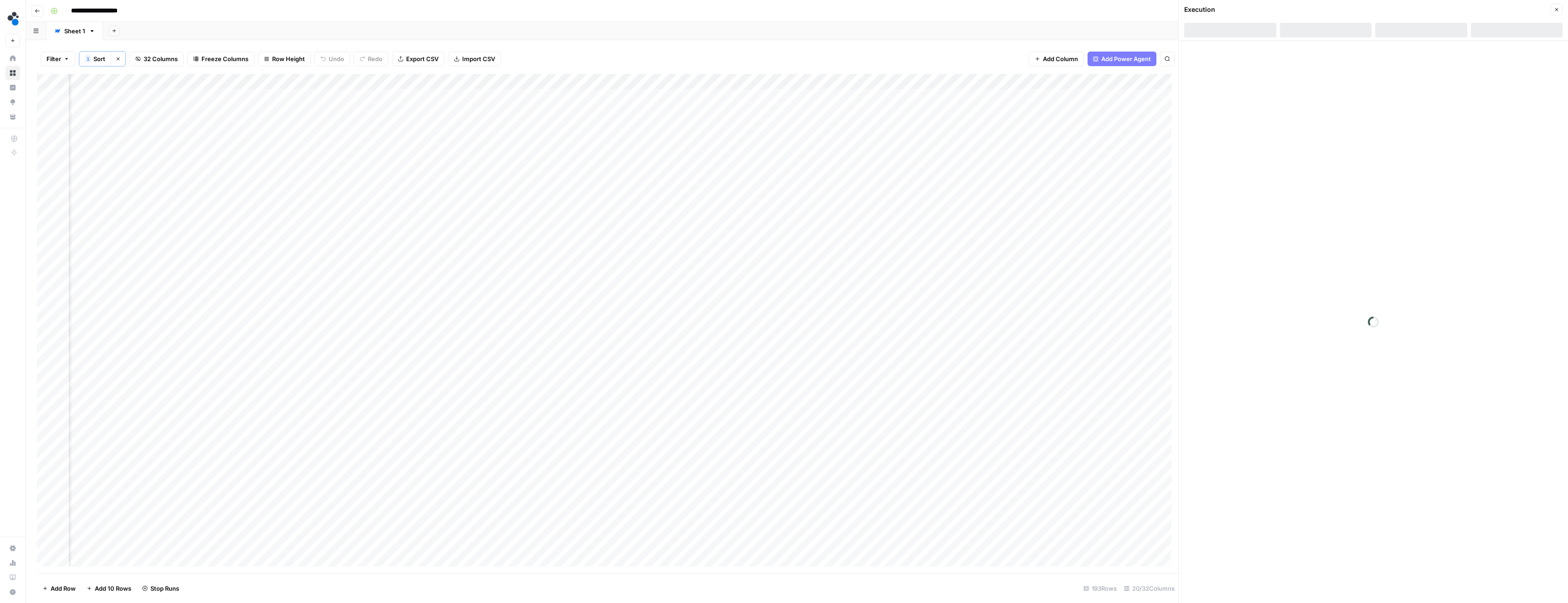
scroll to position [0, 684]
click at [243, 127] on div "Add Column" at bounding box center [607, 323] width 1141 height 499
click at [1096, 97] on div "Add Column" at bounding box center [607, 323] width 1141 height 499
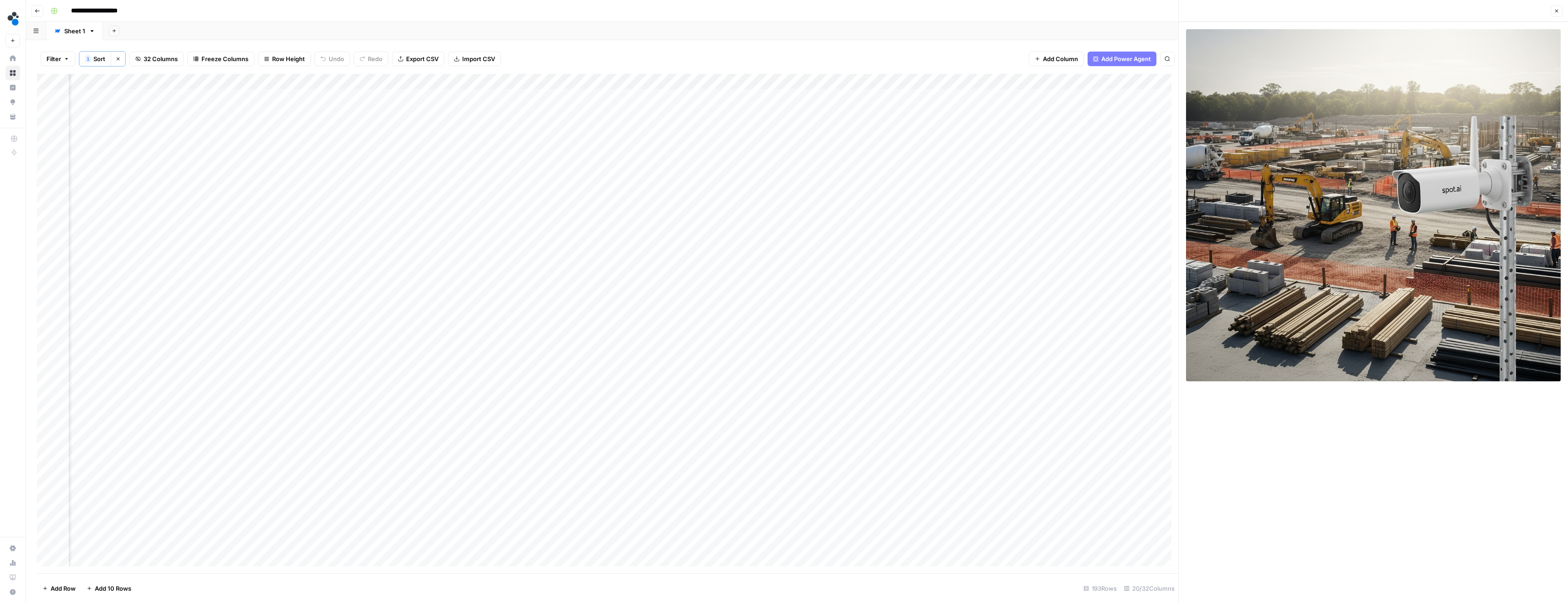
click at [1001, 97] on div "Add Column" at bounding box center [607, 323] width 1141 height 499
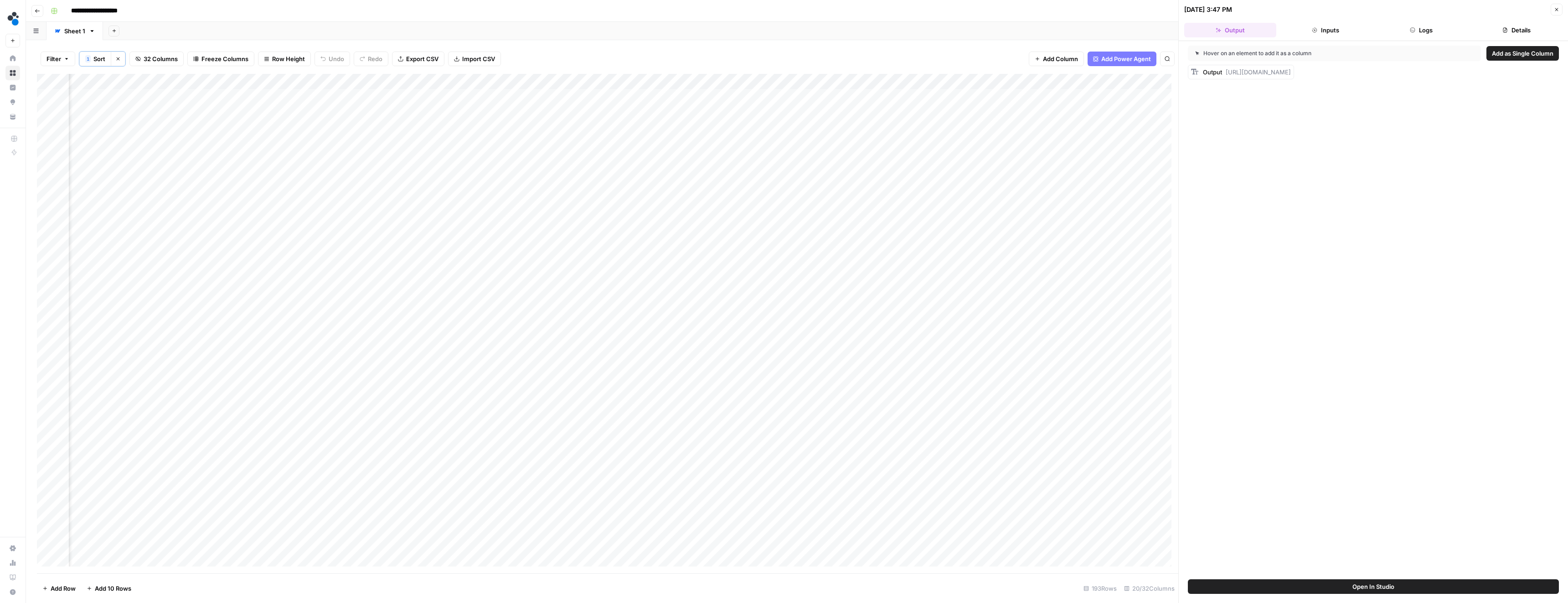
click at [1410, 32] on icon "button" at bounding box center [1412, 30] width 5 height 5
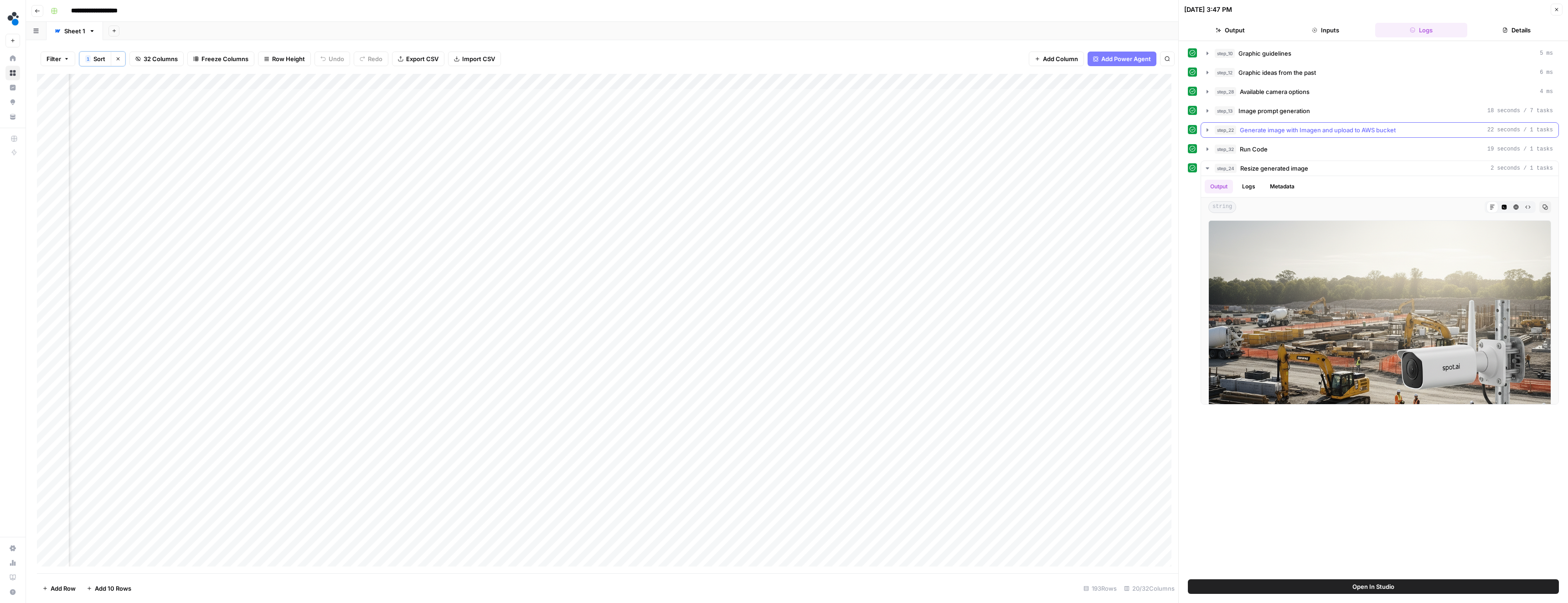
click at [1236, 130] on span "step_22" at bounding box center [1225, 130] width 21 height 9
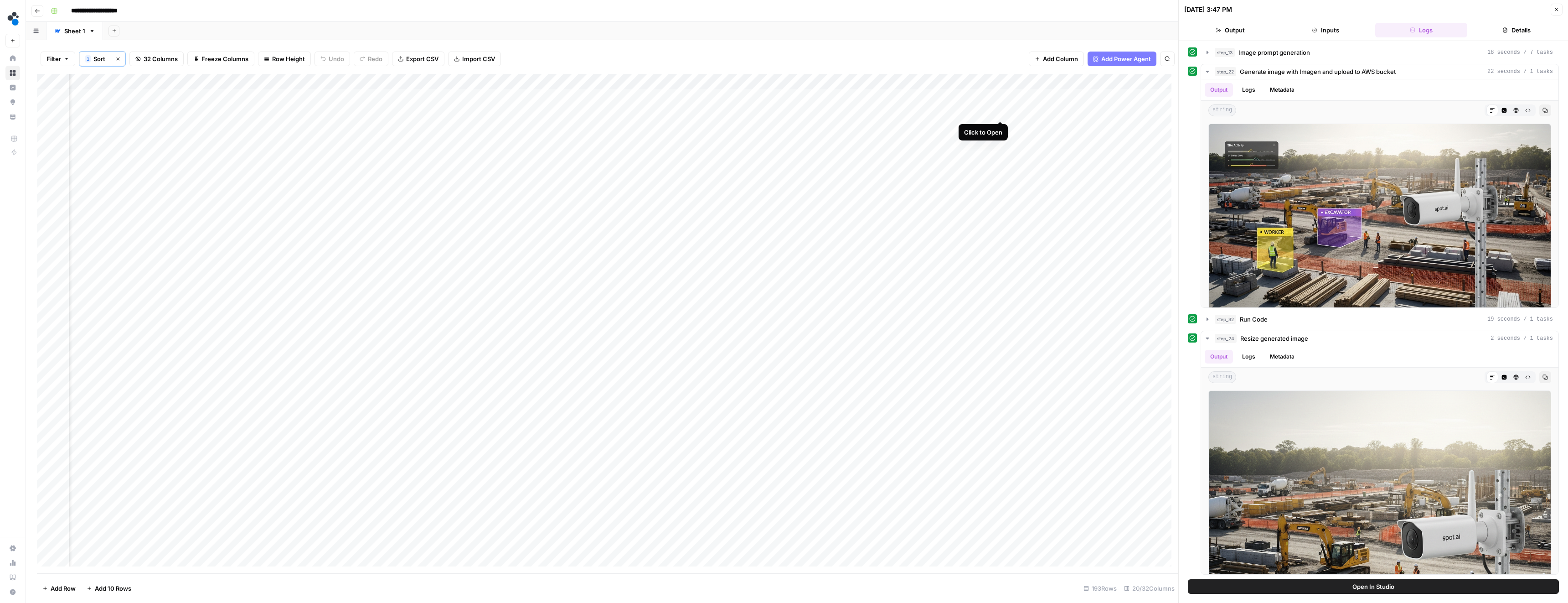
click at [1001, 111] on div "Add Column" at bounding box center [607, 323] width 1141 height 499
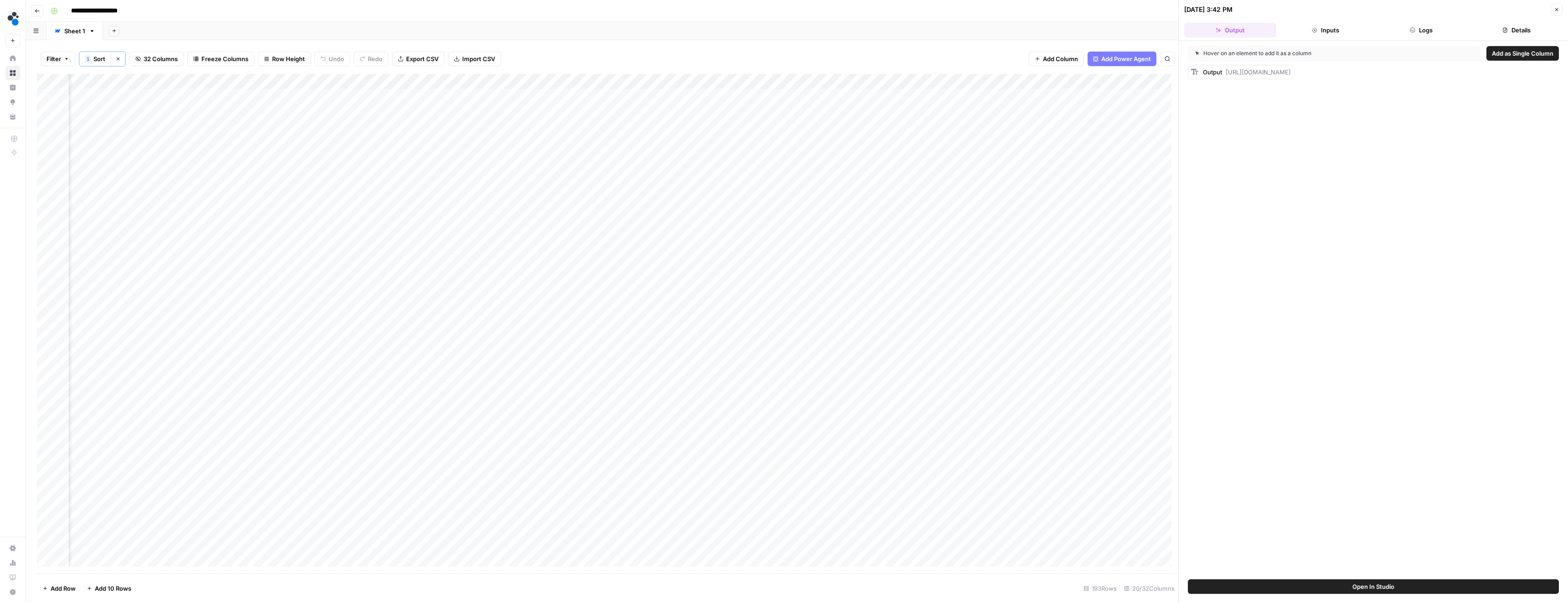
click at [1399, 30] on button "Logs" at bounding box center [1421, 30] width 92 height 15
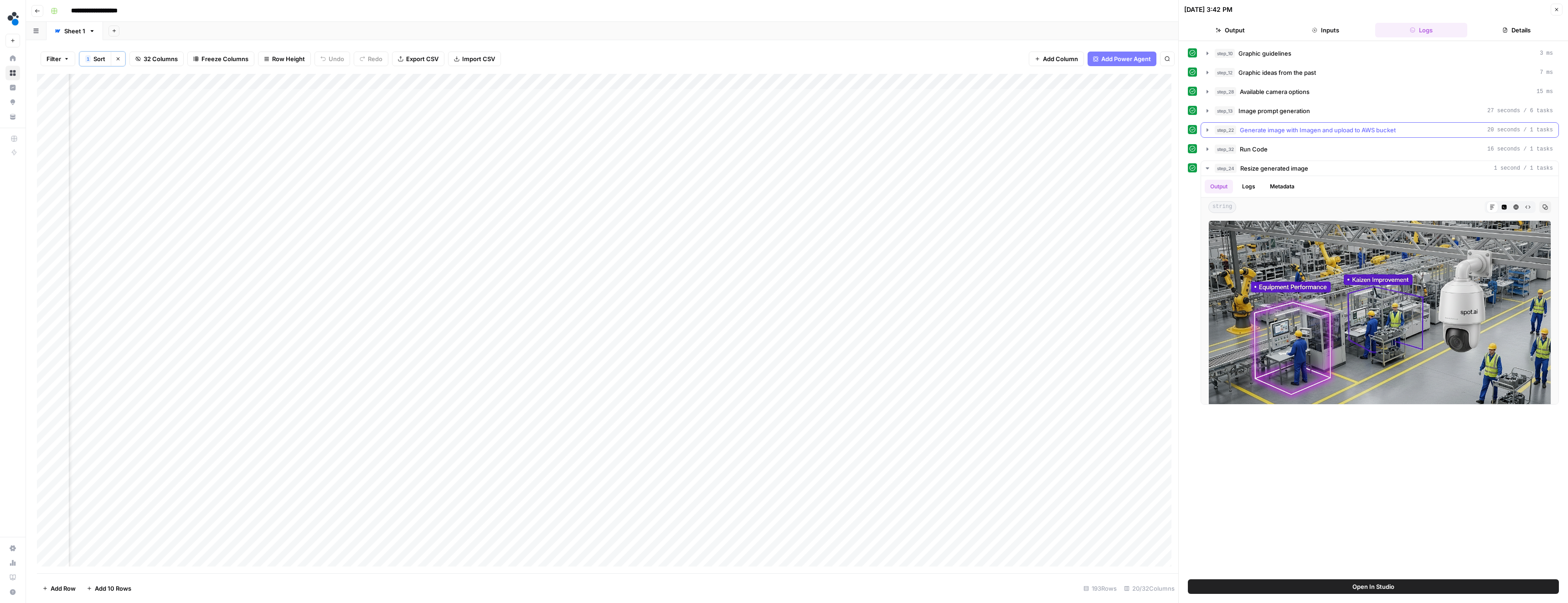
click at [1226, 124] on button "step_22 Generate image with Imagen and upload to AWS bucket 20 seconds / 1 tasks" at bounding box center [1379, 130] width 357 height 15
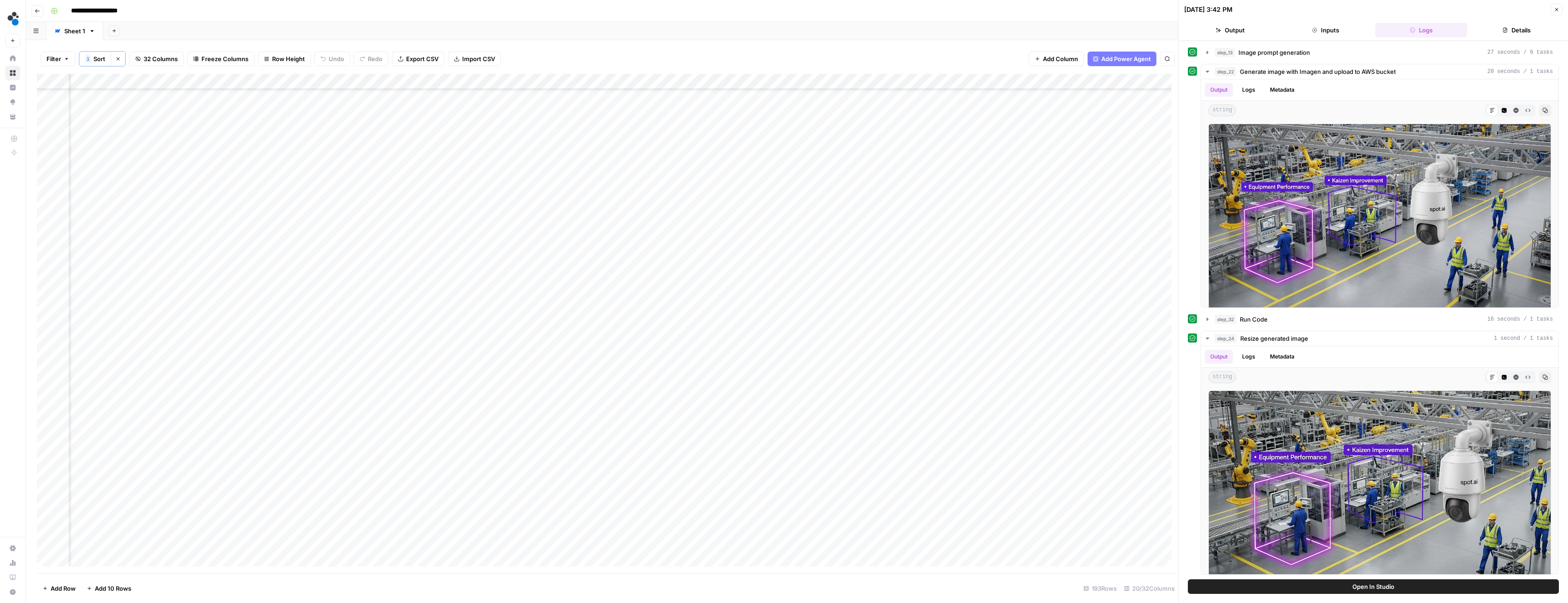
scroll to position [0, 684]
click at [242, 143] on div "Add Column" at bounding box center [607, 323] width 1141 height 499
click at [1079, 144] on div "Add Column" at bounding box center [607, 323] width 1141 height 499
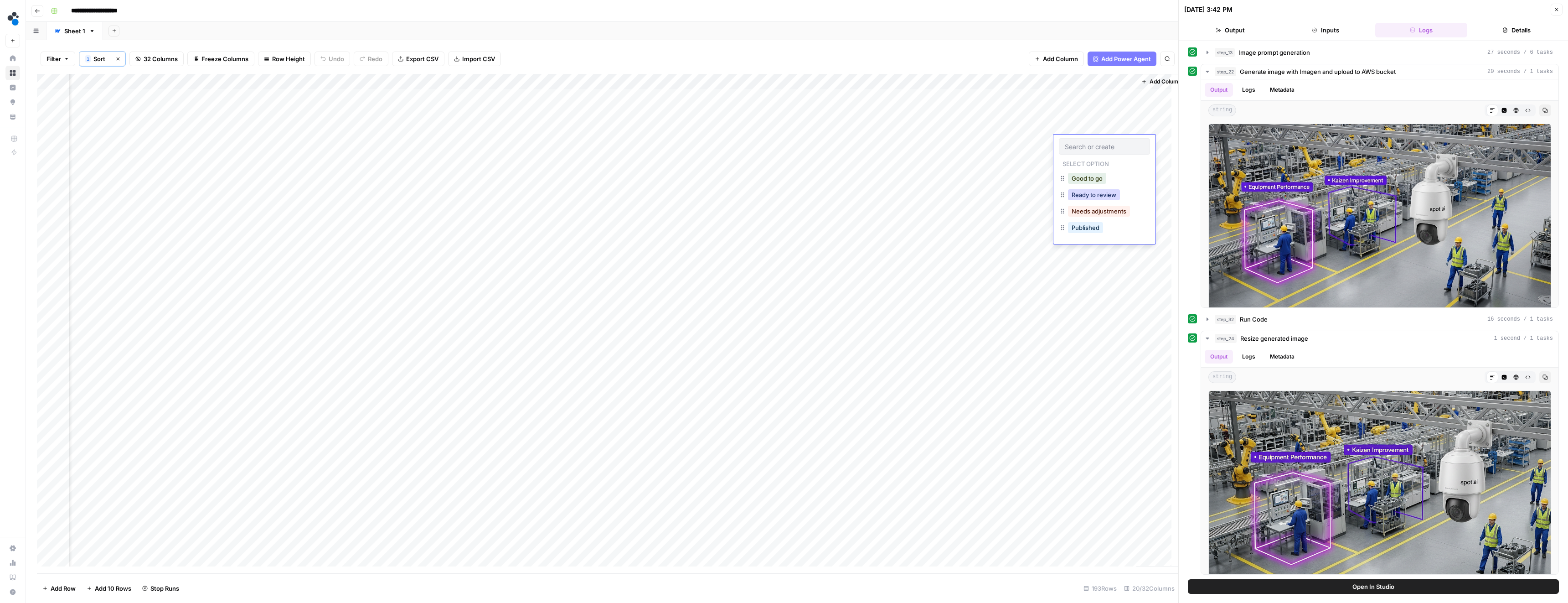
click at [1091, 197] on button "Ready to review" at bounding box center [1094, 195] width 52 height 11
click at [1090, 111] on div "Add Column" at bounding box center [607, 323] width 1141 height 499
click at [1120, 334] on div "Add Column" at bounding box center [607, 323] width 1141 height 499
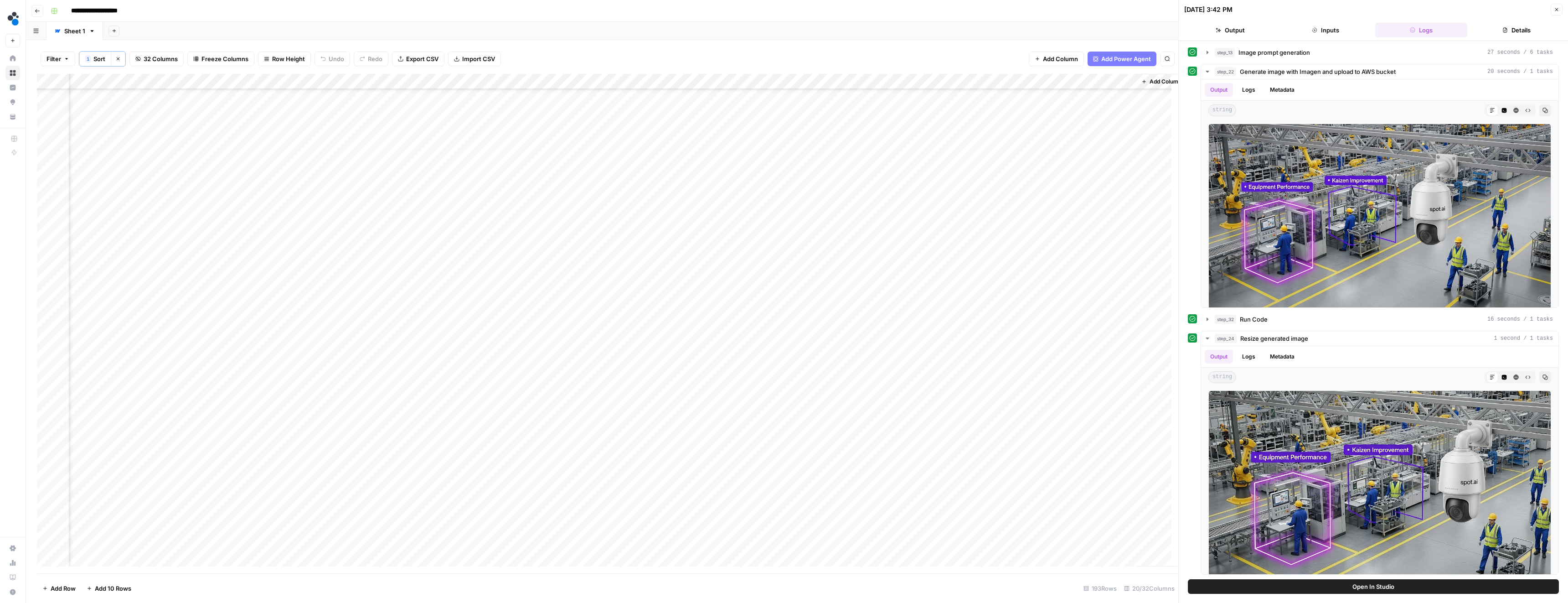
click at [833, 434] on div "Add Column" at bounding box center [607, 323] width 1141 height 499
click at [236, 432] on div "Add Column" at bounding box center [607, 323] width 1141 height 499
click at [237, 496] on div "Add Column" at bounding box center [607, 323] width 1141 height 499
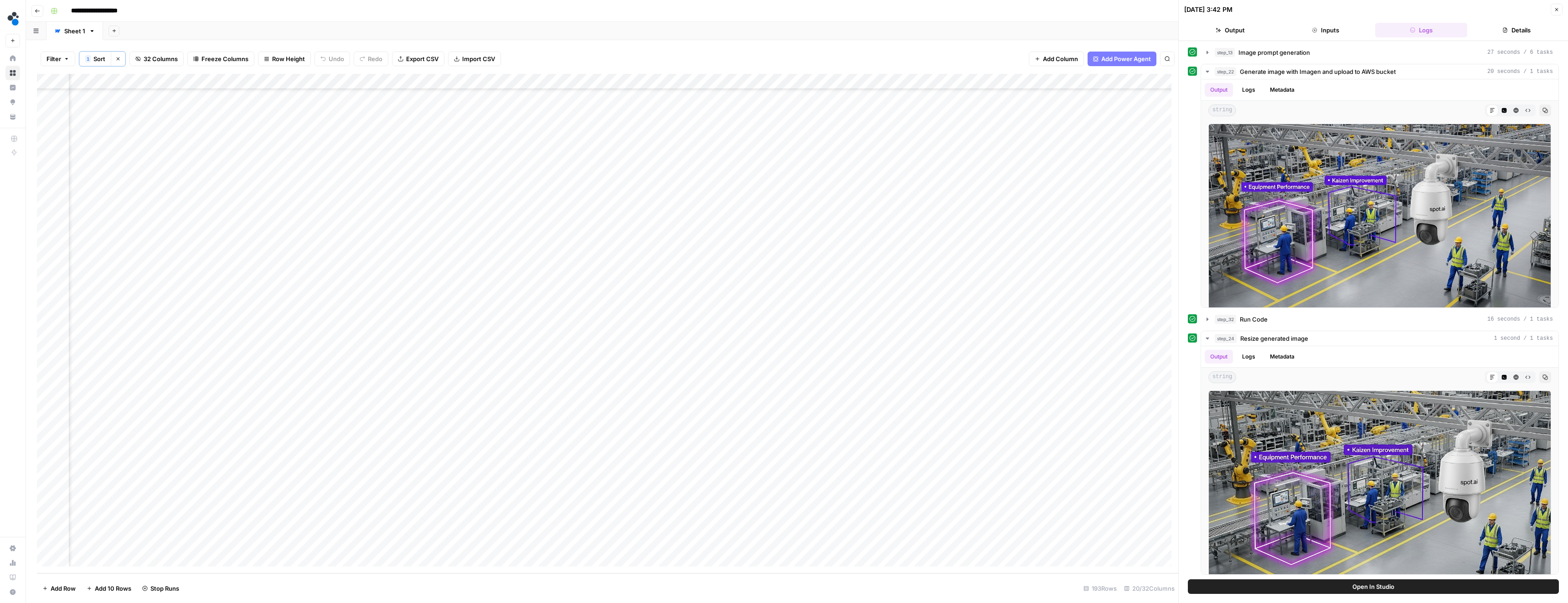
scroll to position [2531, 912]
click at [1063, 498] on div "Add Column" at bounding box center [607, 323] width 1141 height 499
click at [1071, 544] on button "Ready to review" at bounding box center [1078, 549] width 52 height 11
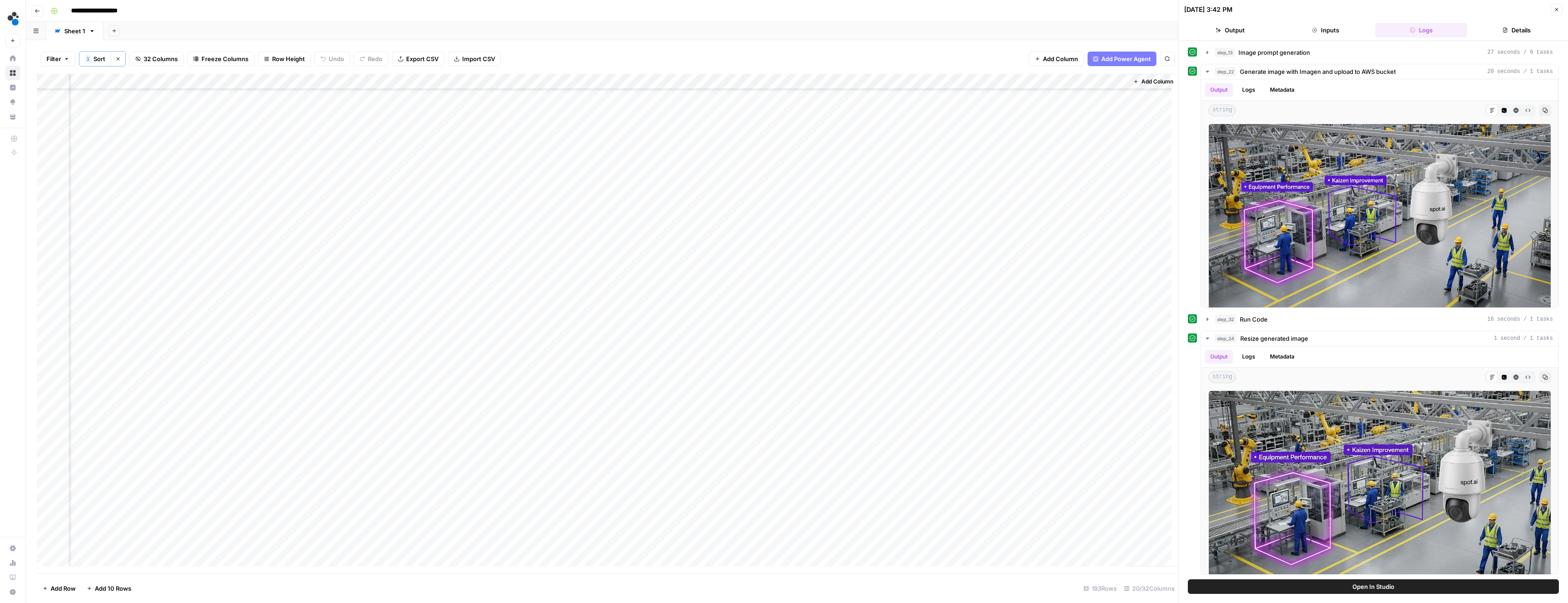
click at [1058, 474] on div "Add Column" at bounding box center [607, 323] width 1141 height 499
click at [1069, 524] on button "Ready to review" at bounding box center [1078, 527] width 52 height 11
click at [1111, 77] on div "Add Column" at bounding box center [607, 323] width 1141 height 499
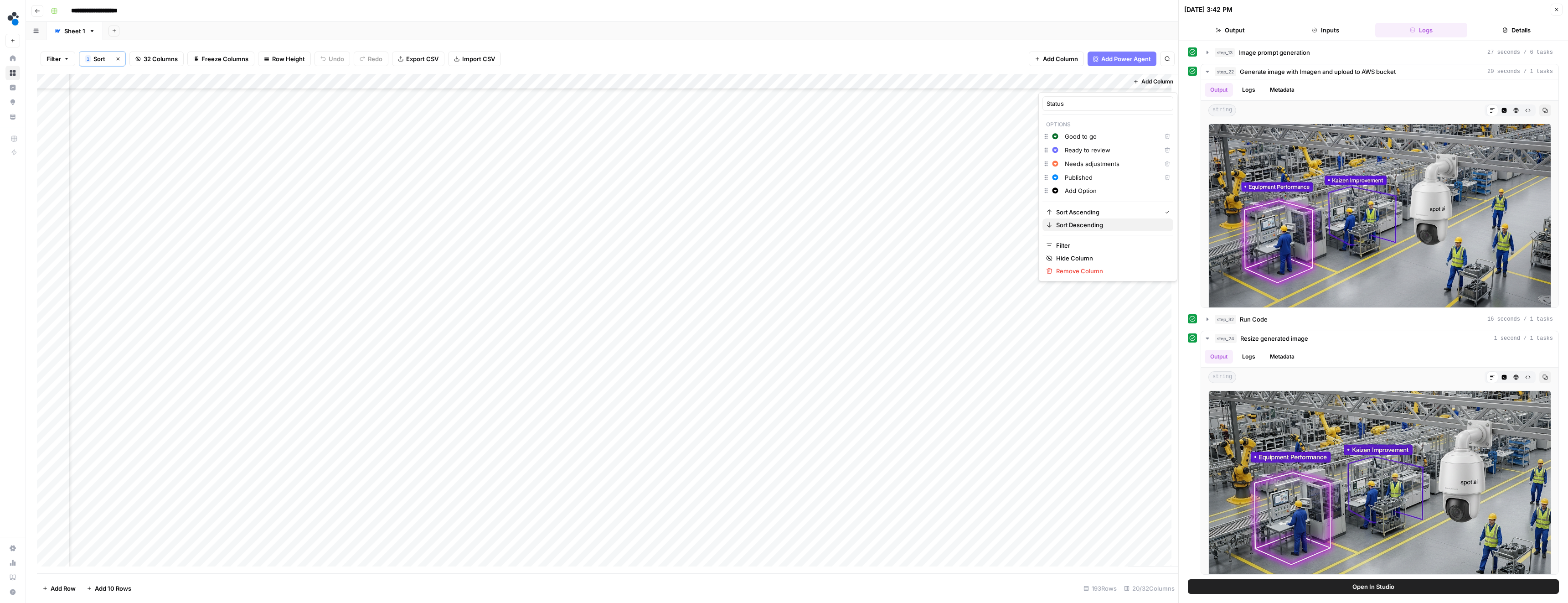
click at [1078, 219] on button "Sort Descending" at bounding box center [1108, 225] width 131 height 13
click at [288, 174] on div "Add Column" at bounding box center [607, 323] width 1141 height 499
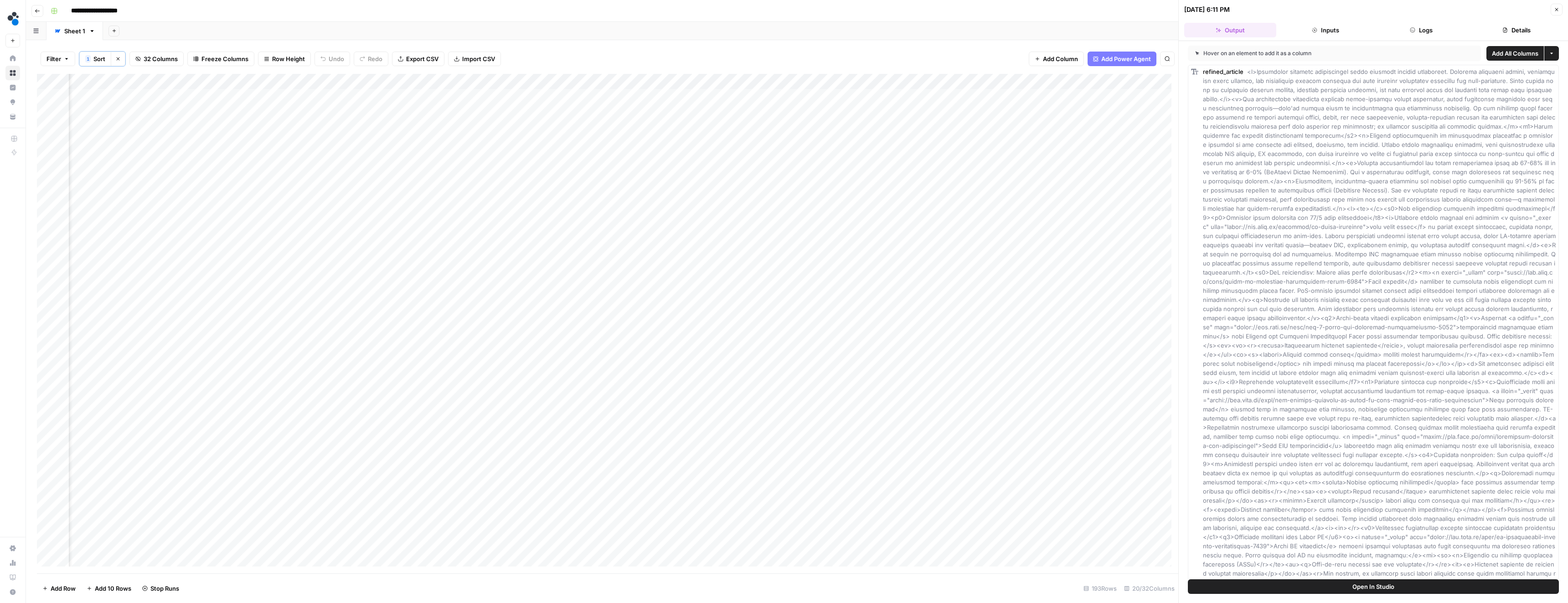
click at [1485, 30] on button "Details" at bounding box center [1516, 30] width 92 height 15
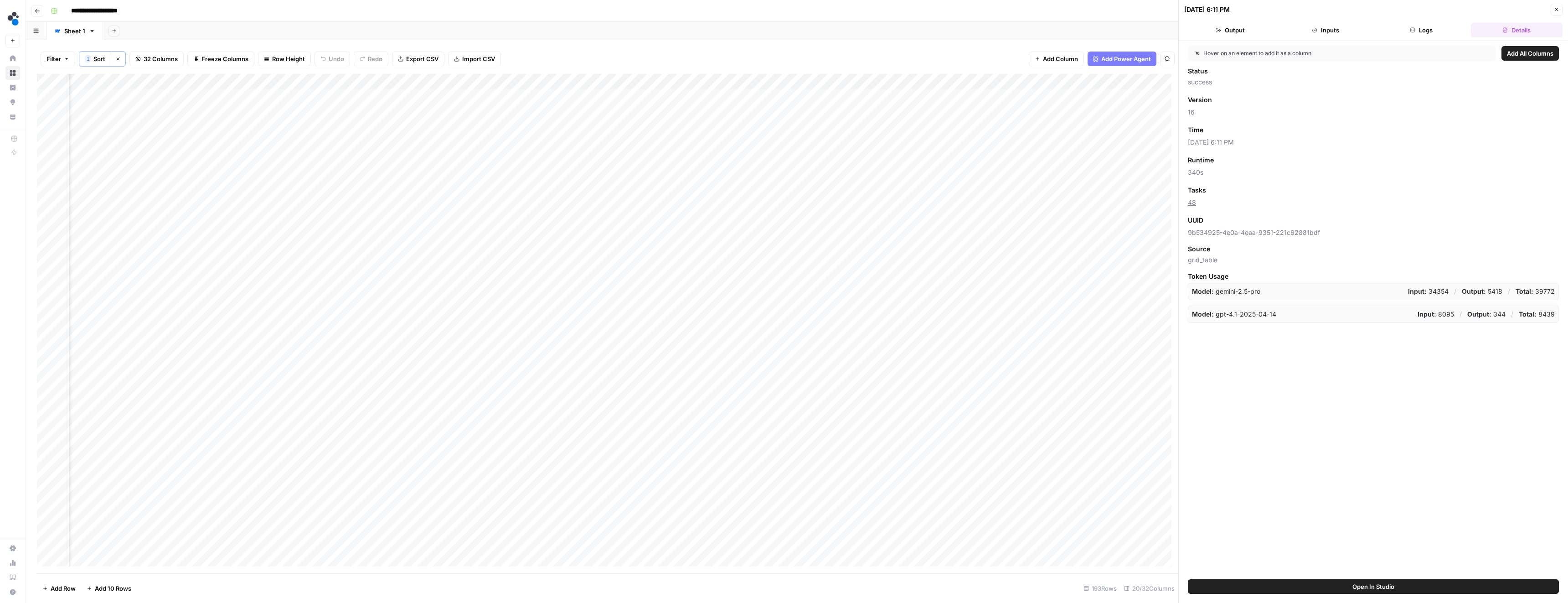
click at [1558, 8] on icon "button" at bounding box center [1556, 9] width 5 height 5
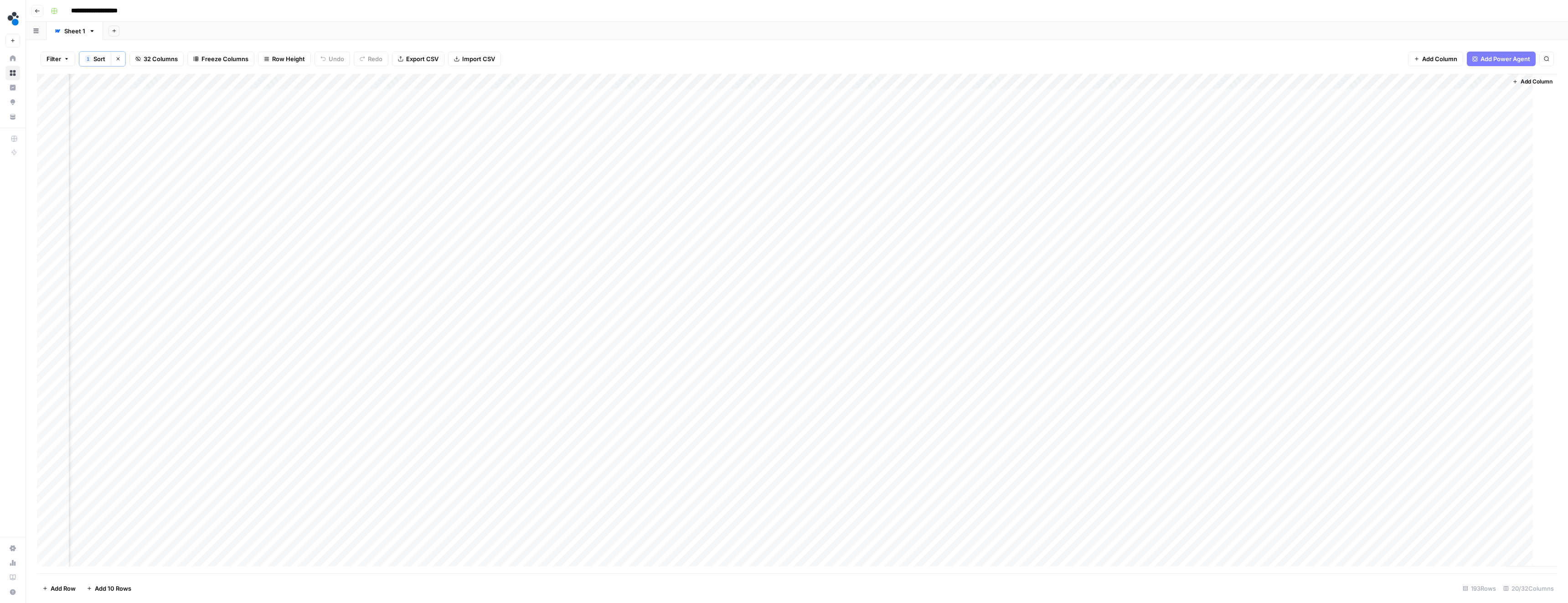
scroll to position [0, 522]
click at [392, 158] on div "Add Column" at bounding box center [797, 323] width 1520 height 499
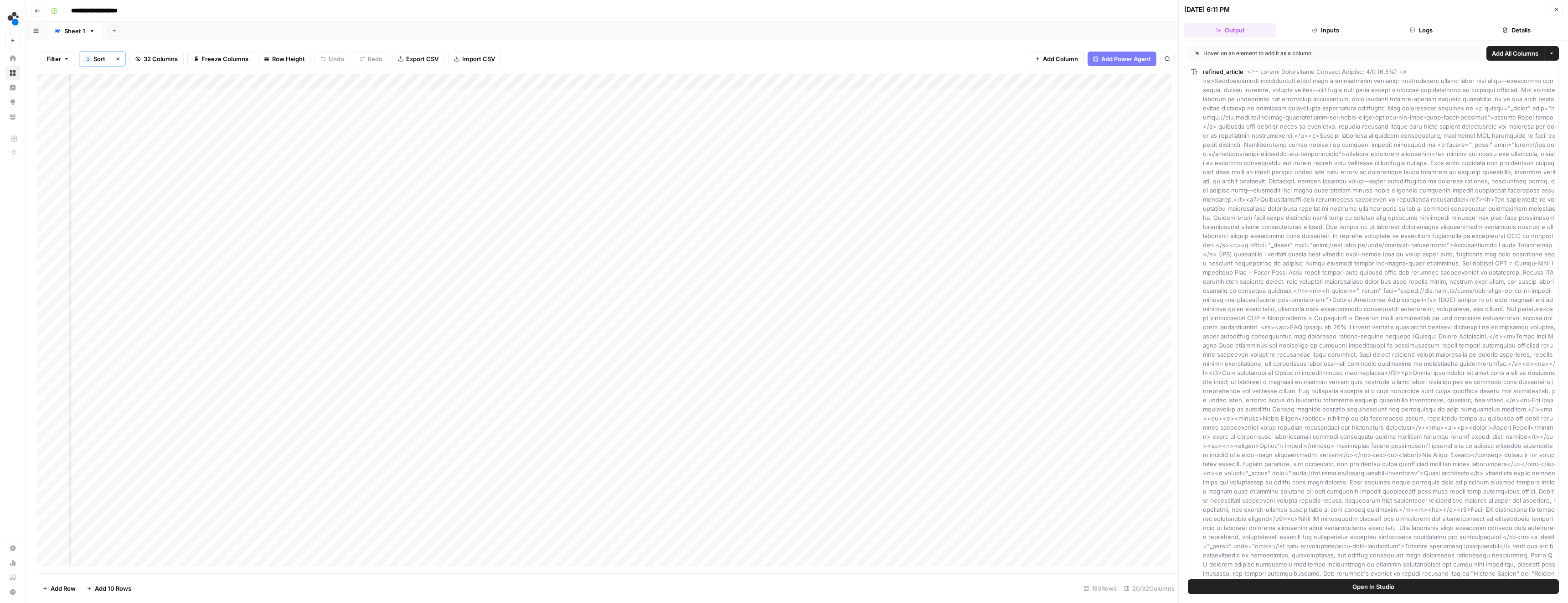
click at [1505, 28] on icon "button" at bounding box center [1505, 30] width 4 height 5
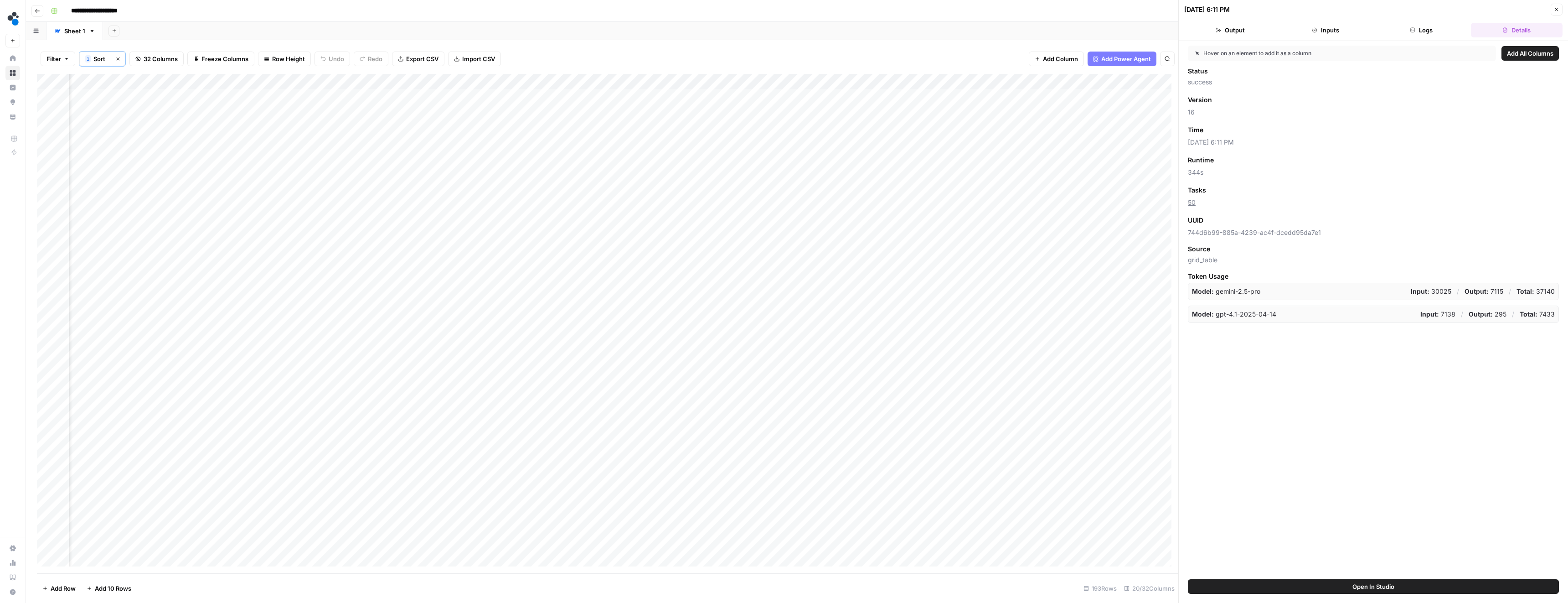
click at [1557, 9] on icon "button" at bounding box center [1556, 9] width 5 height 5
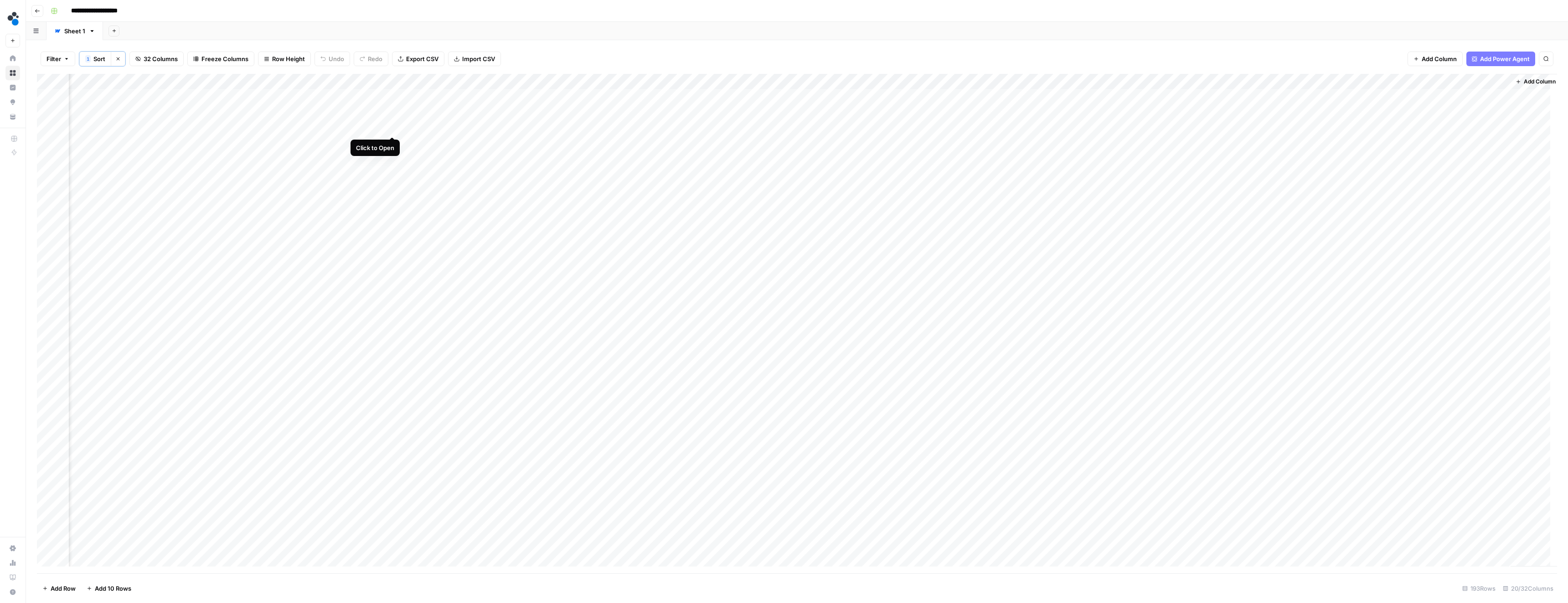
click at [390, 126] on div "Add Column" at bounding box center [797, 323] width 1520 height 499
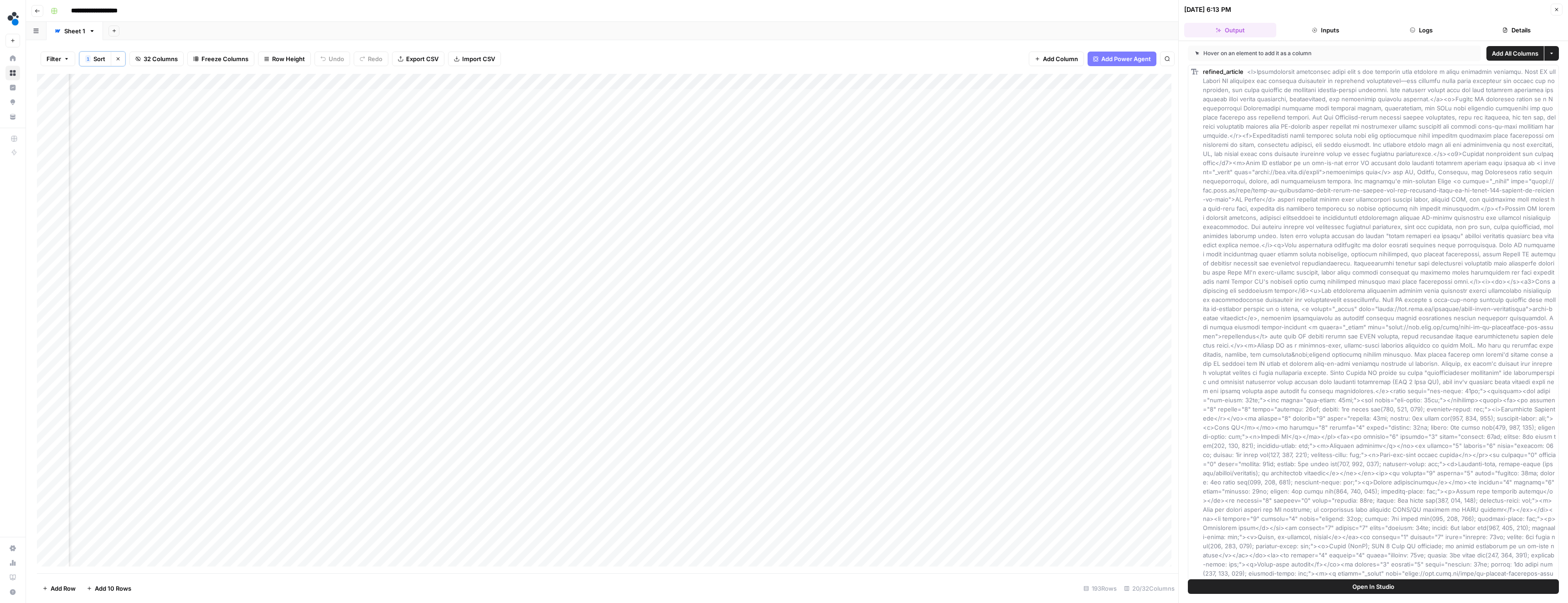
click at [1531, 26] on button "Details" at bounding box center [1516, 30] width 92 height 15
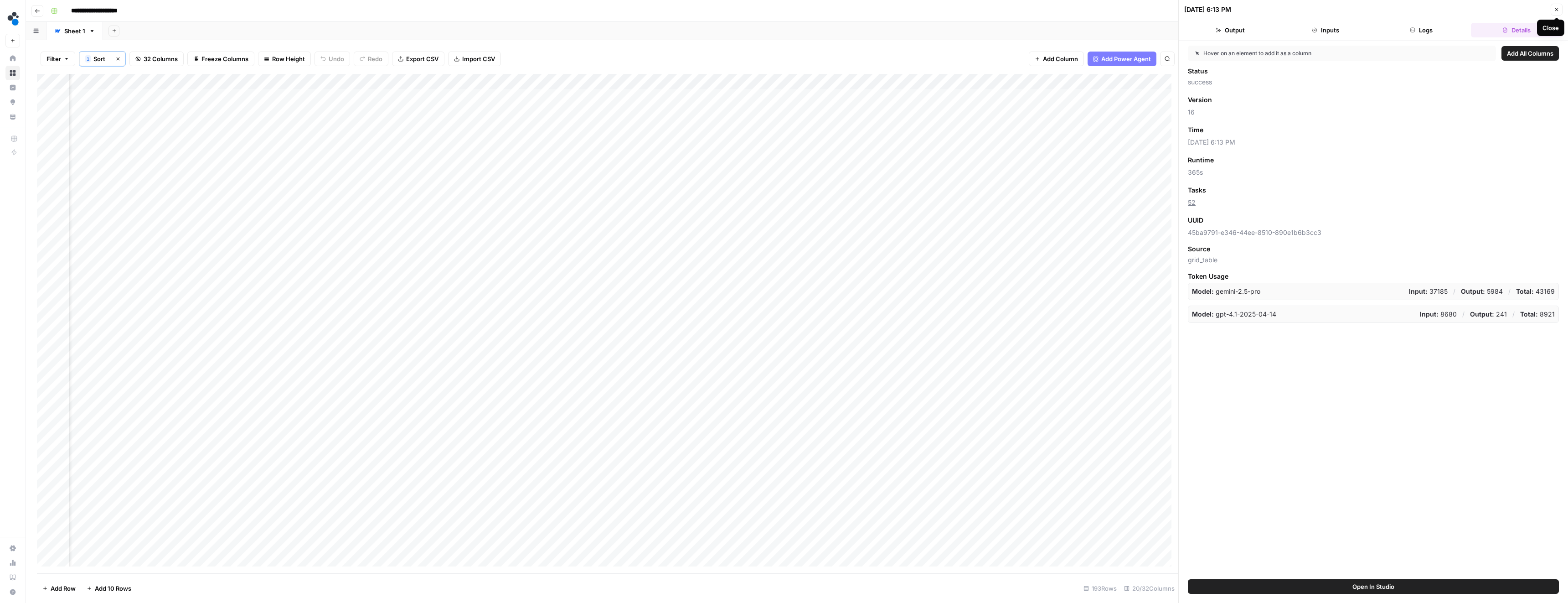
click at [1558, 7] on icon "button" at bounding box center [1556, 9] width 5 height 5
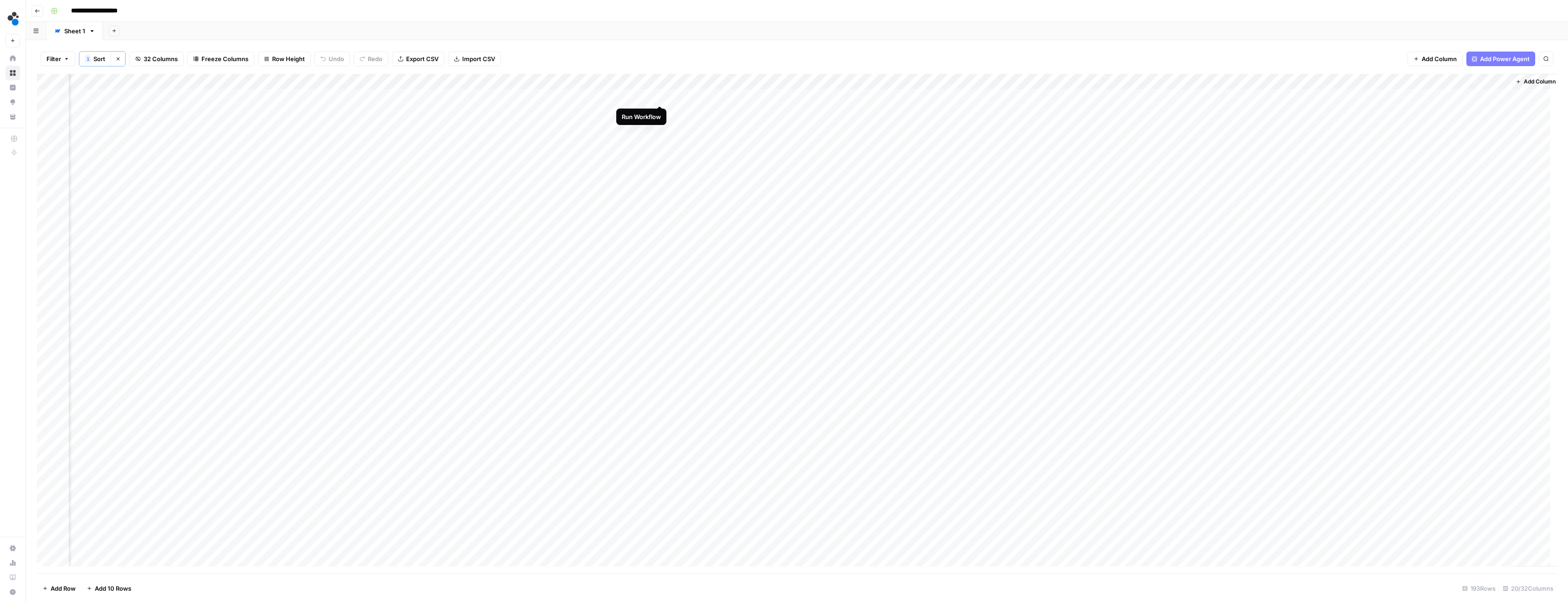
click at [658, 97] on div "Add Column" at bounding box center [797, 323] width 1520 height 499
click at [620, 110] on div "Add Column" at bounding box center [797, 323] width 1520 height 499
click at [660, 125] on div "Add Column" at bounding box center [797, 323] width 1520 height 499
click at [621, 144] on div "Add Column" at bounding box center [797, 323] width 1520 height 499
click at [660, 159] on div "Add Column" at bounding box center [797, 323] width 1520 height 499
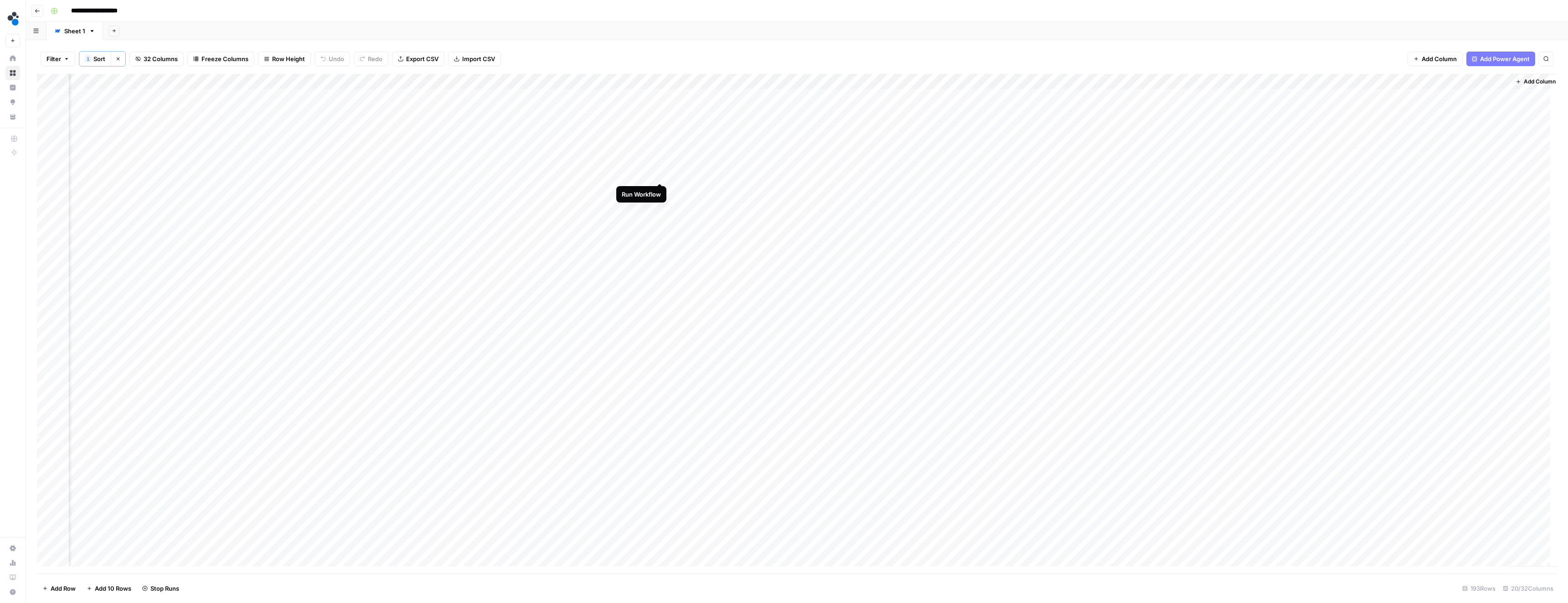
click at [660, 174] on div "Add Column" at bounding box center [797, 323] width 1520 height 499
click at [741, 175] on div "Add Column" at bounding box center [797, 323] width 1520 height 499
click at [742, 174] on div "Add Column" at bounding box center [797, 323] width 1520 height 499
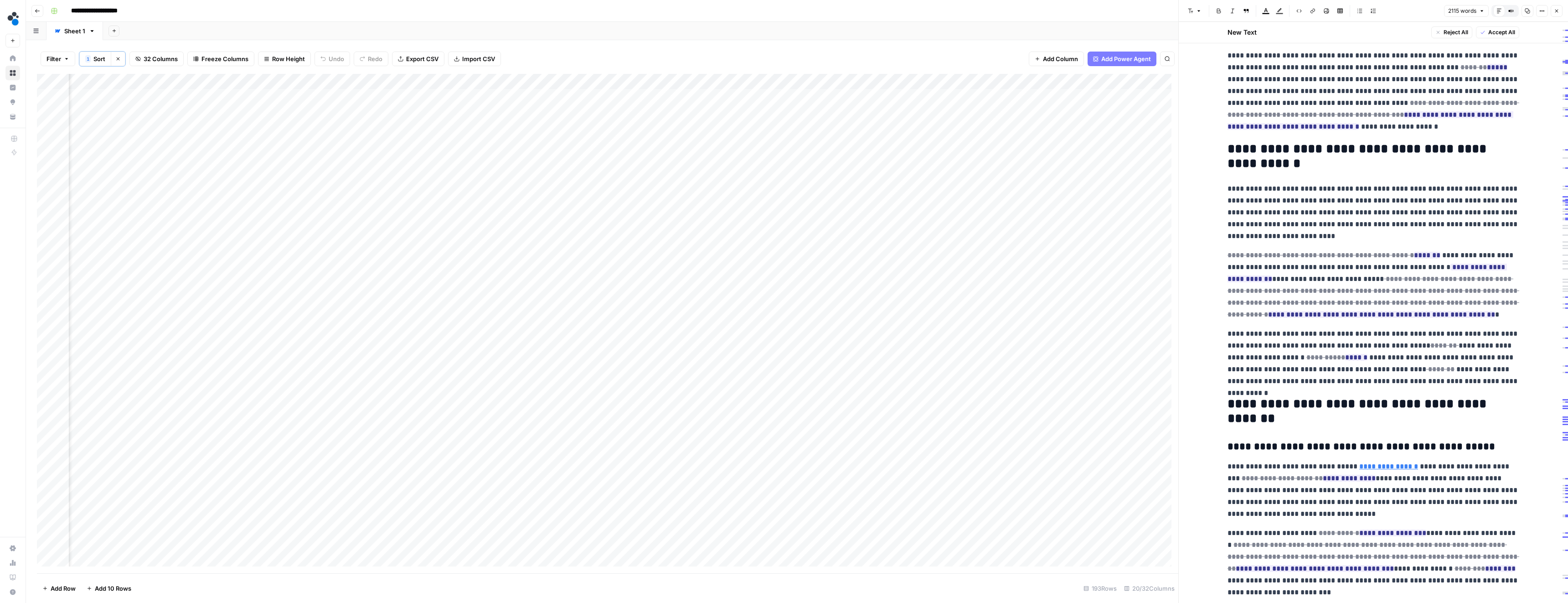
scroll to position [80, 0]
click at [1424, 268] on ins "**********" at bounding box center [1367, 271] width 279 height 19
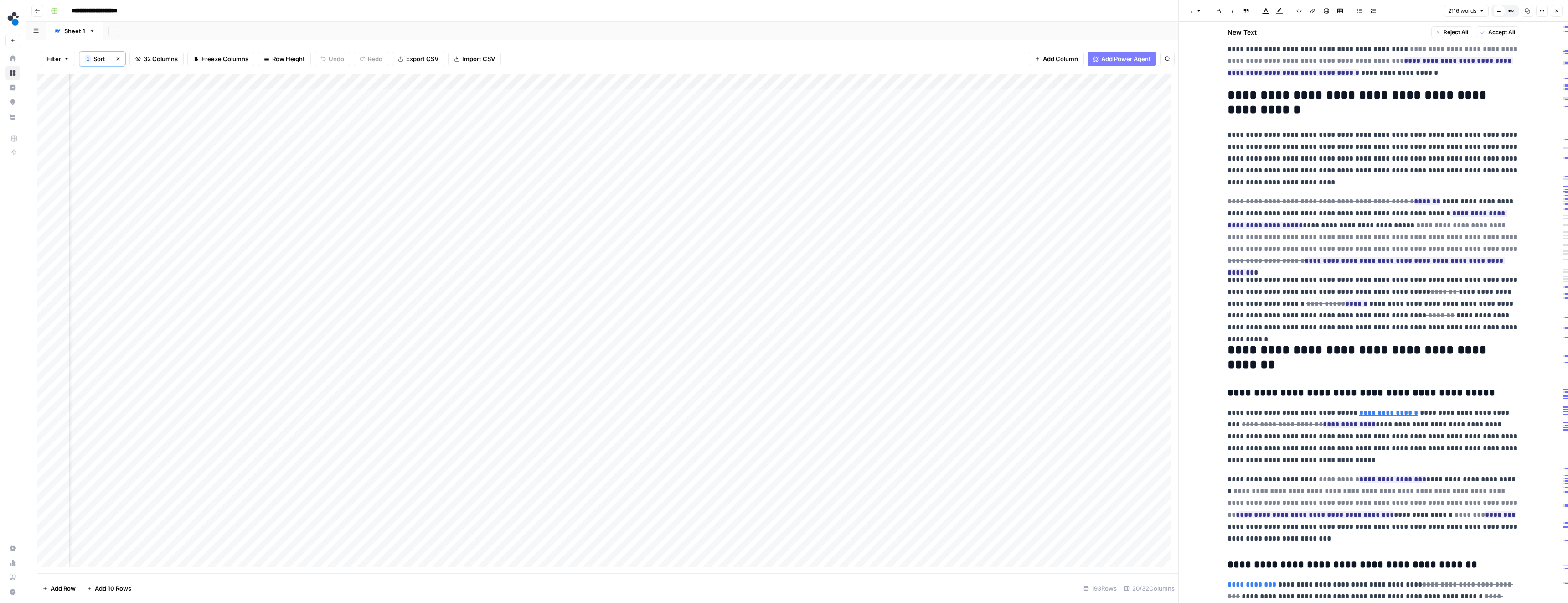
scroll to position [133, 0]
click at [1419, 326] on span "Reject" at bounding box center [1424, 328] width 16 height 8
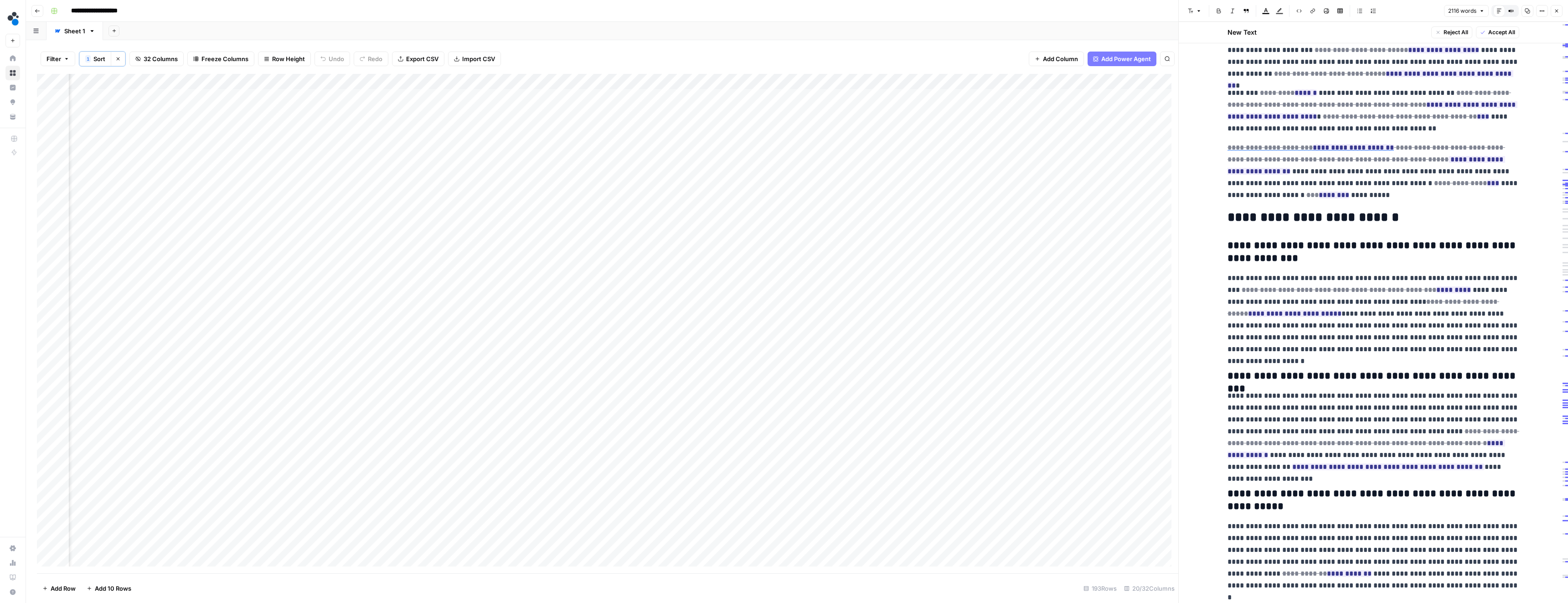
scroll to position [3757, 0]
click at [567, 174] on div "Add Column" at bounding box center [607, 323] width 1141 height 499
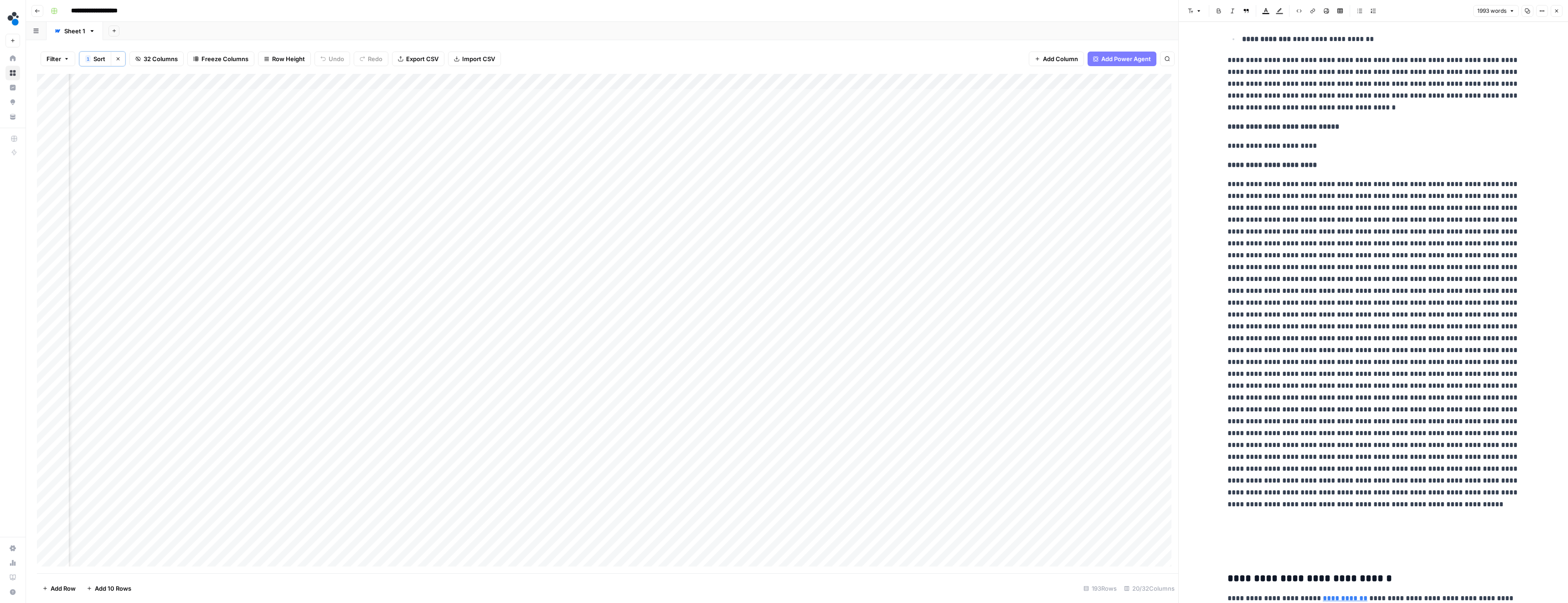
scroll to position [716, 0]
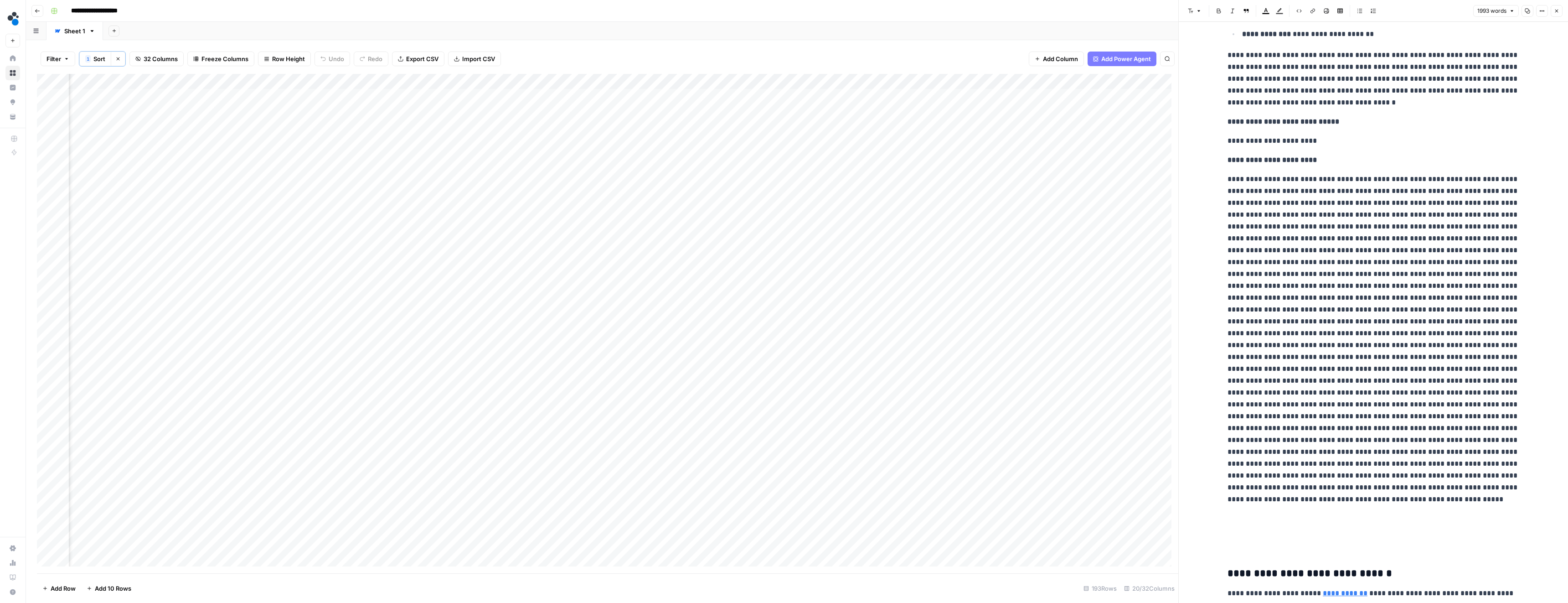
click at [1409, 381] on p at bounding box center [1373, 363] width 292 height 379
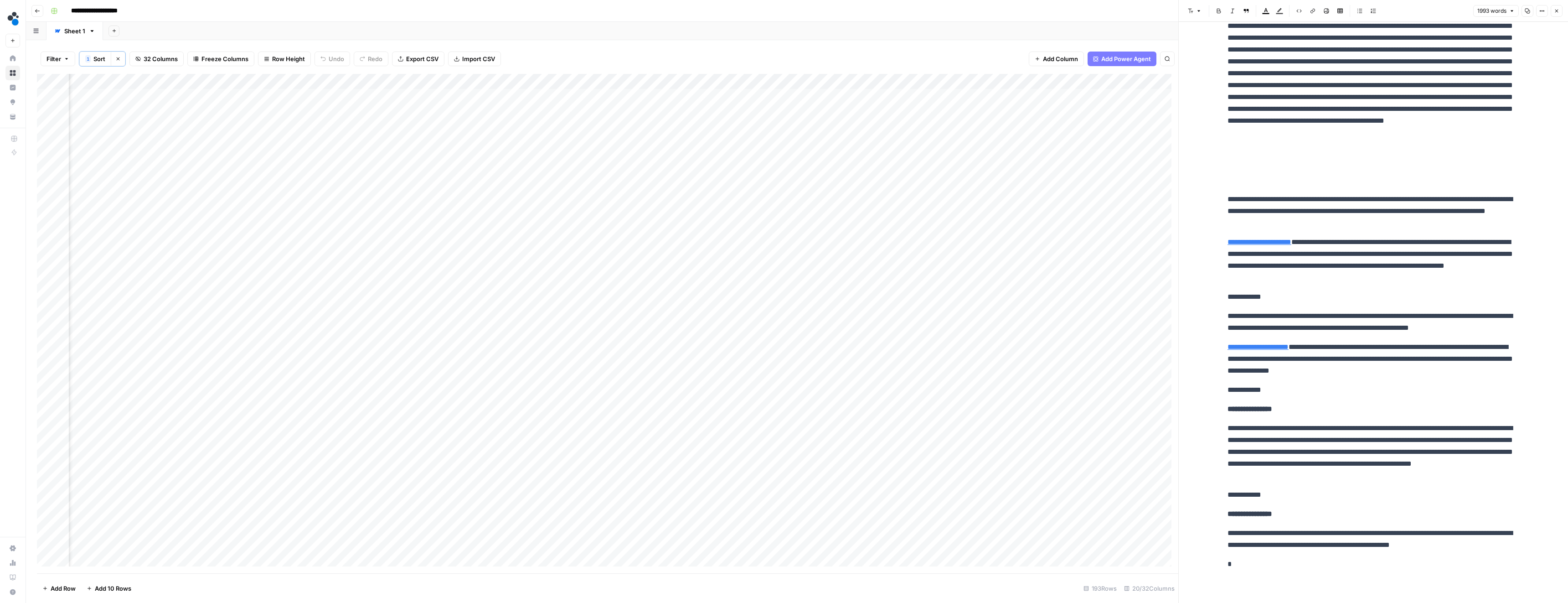
scroll to position [4136, 0]
click at [1372, 301] on p "**********" at bounding box center [1373, 297] width 292 height 12
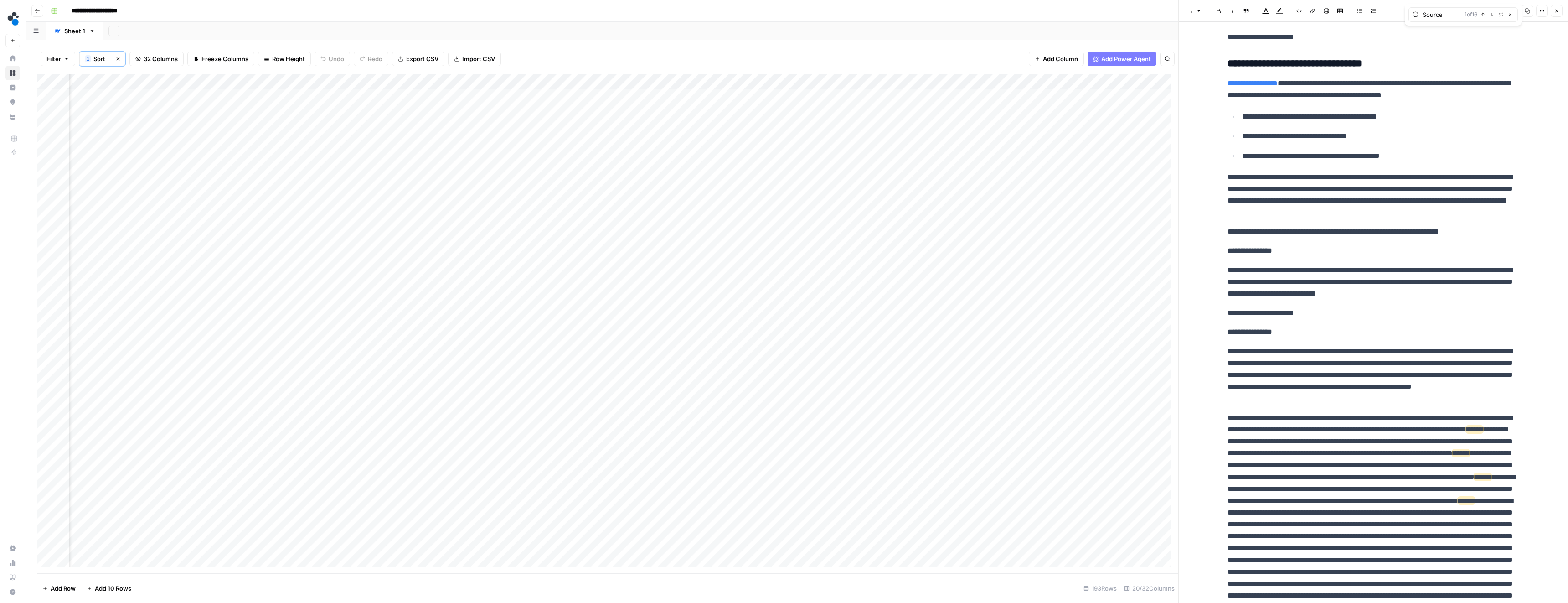
scroll to position [2299, 0]
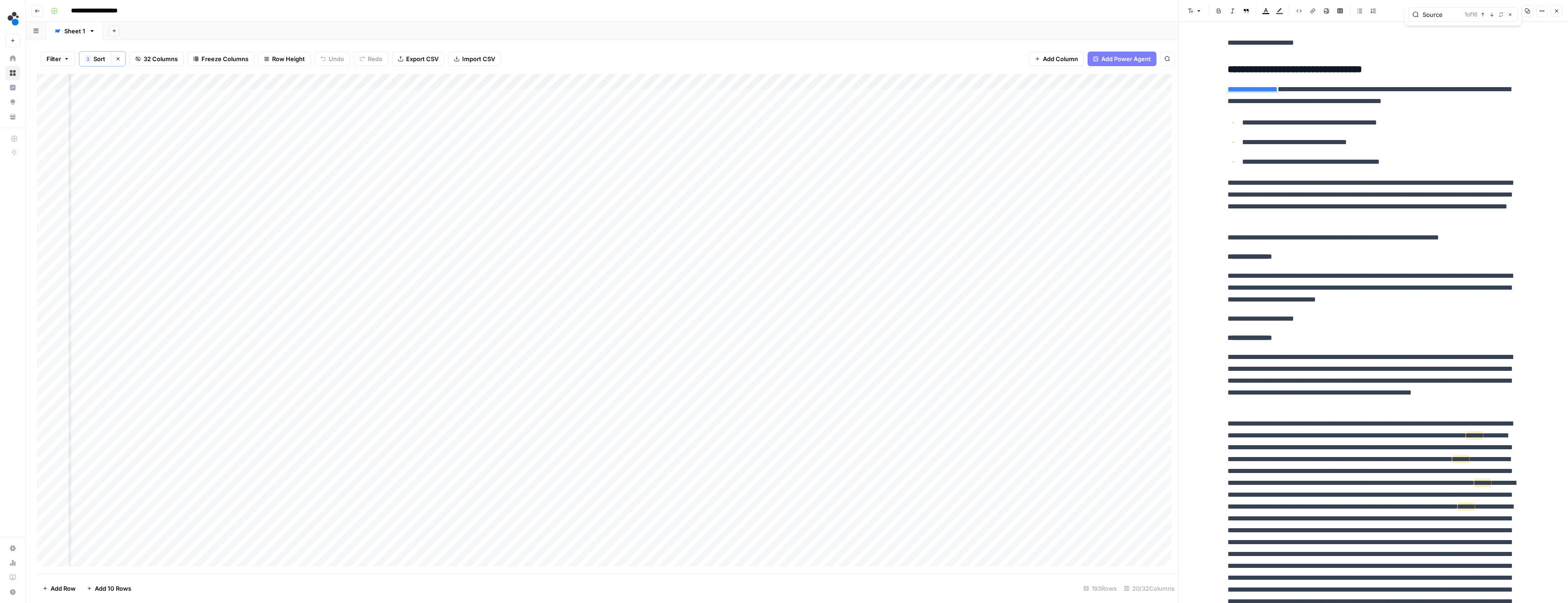
type input "Source"
click at [1318, 415] on div "**********" at bounding box center [1373, 73] width 303 height 4672
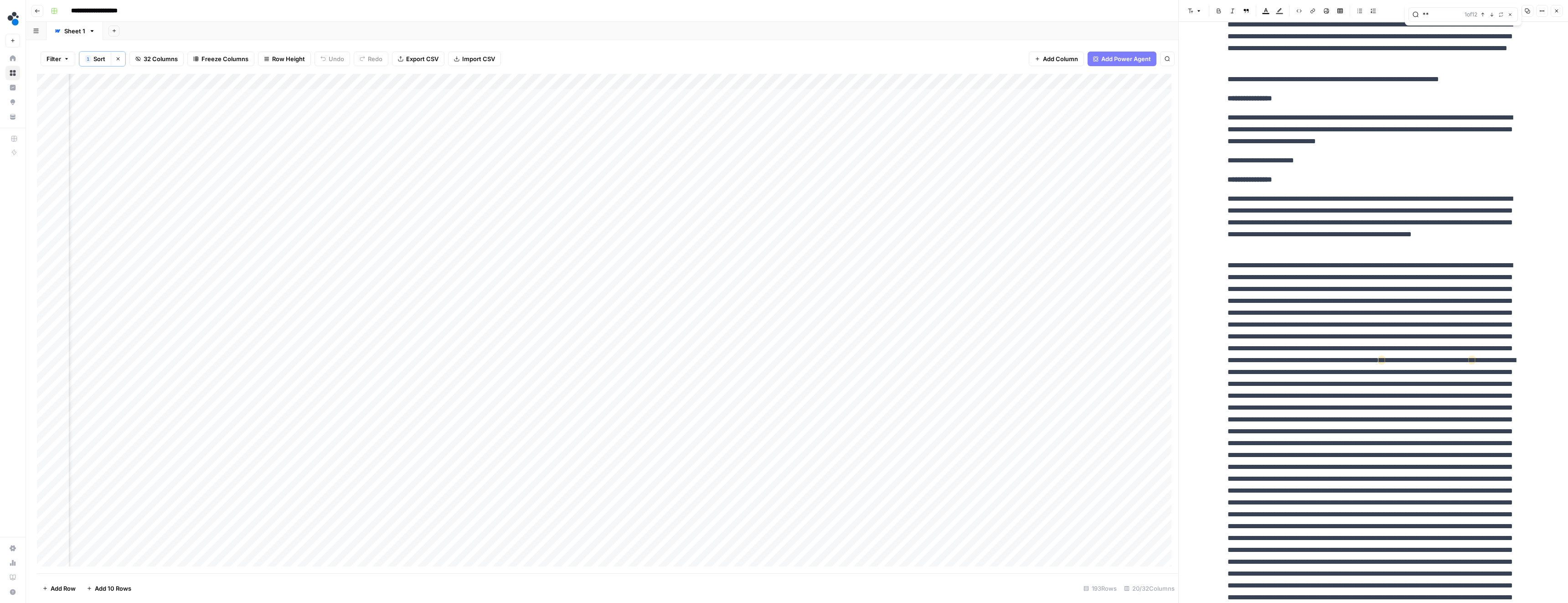
scroll to position [2460, 0]
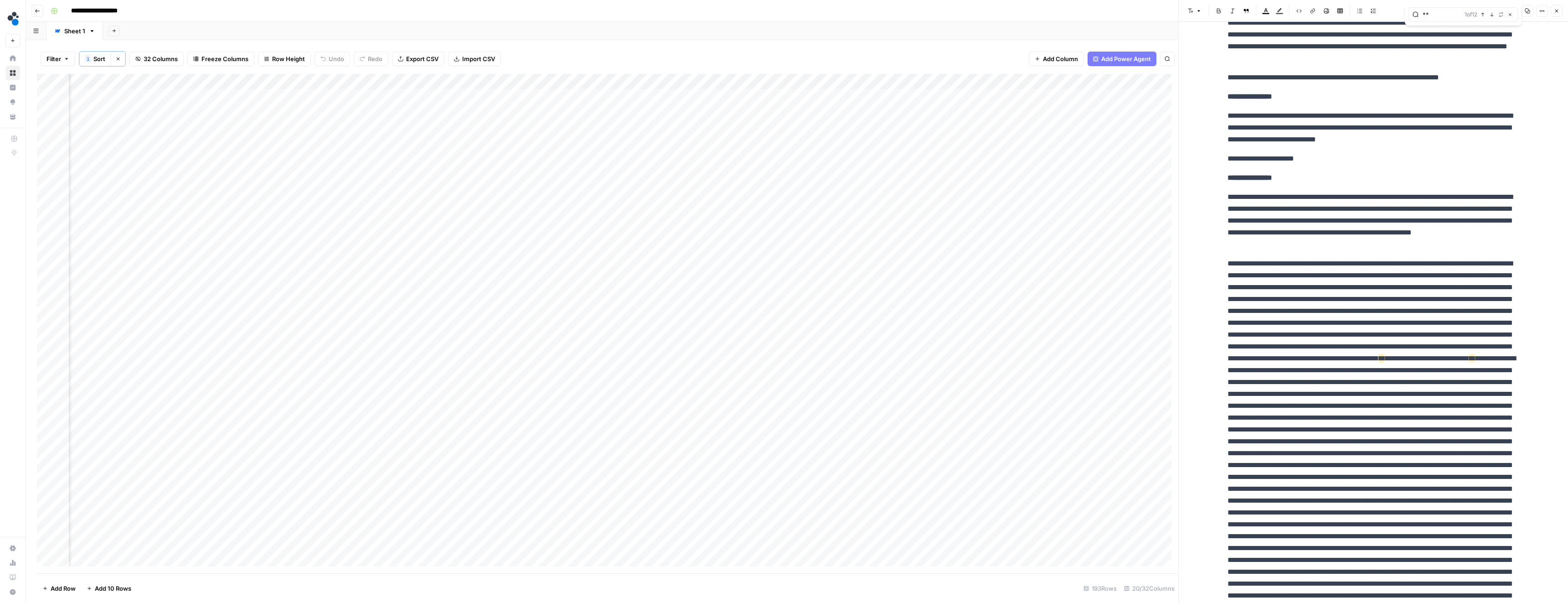
type input "**"
drag, startPoint x: 1290, startPoint y: 395, endPoint x: 1297, endPoint y: 394, distance: 7.1
click at [1297, 394] on p "**********" at bounding box center [1373, 572] width 292 height 629
click at [1282, 395] on p "**********" at bounding box center [1373, 572] width 292 height 629
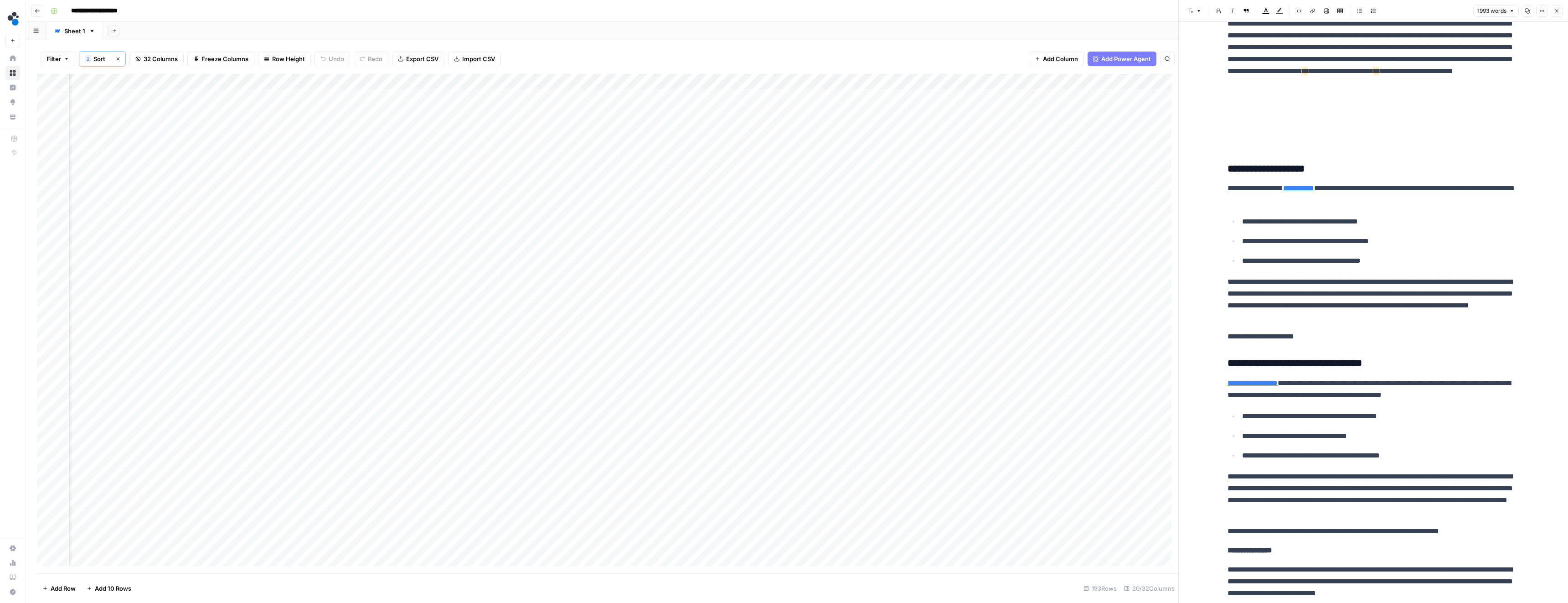
scroll to position [1976, 0]
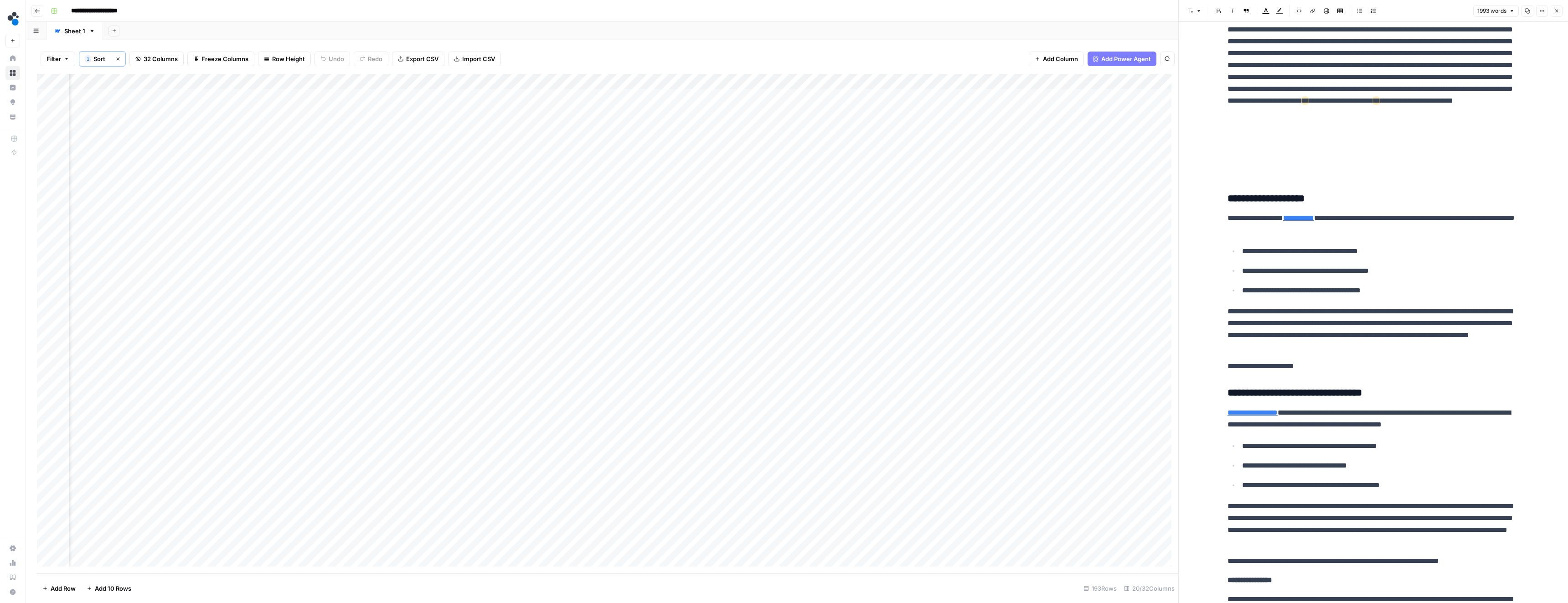
click at [730, 174] on div "Add Column" at bounding box center [607, 323] width 1141 height 499
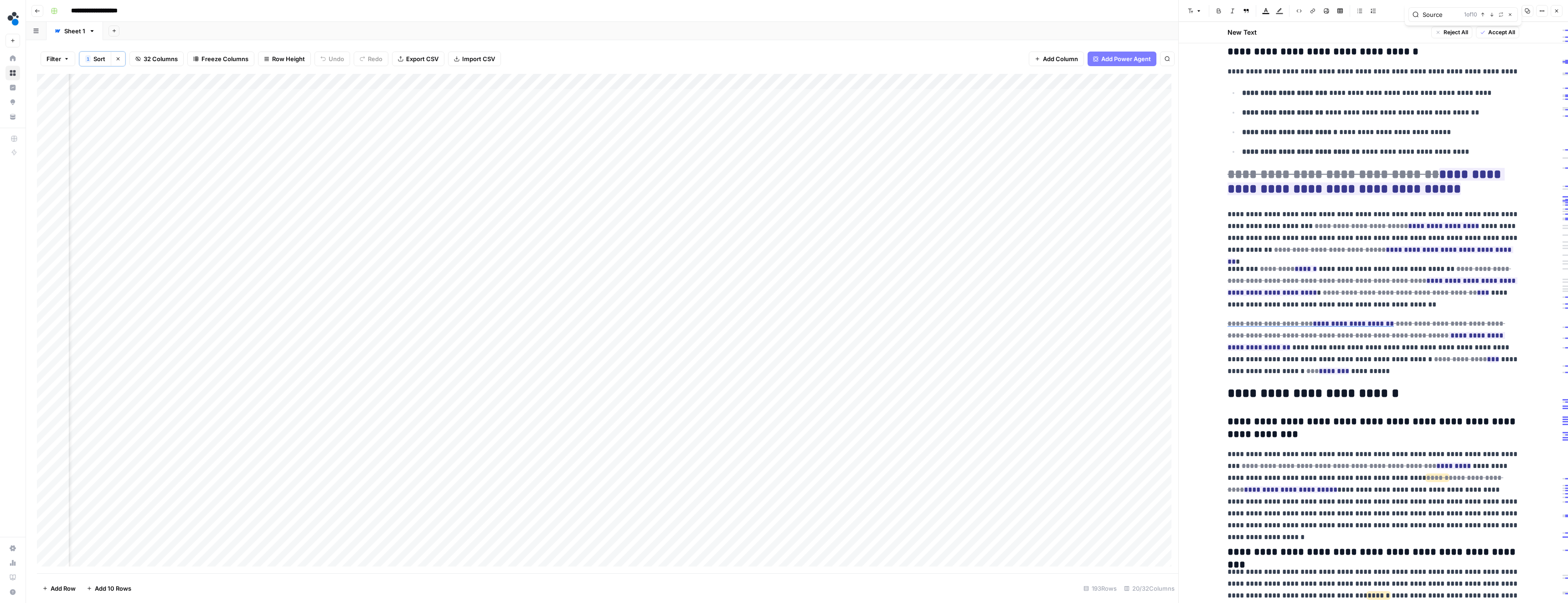
scroll to position [3582, 0]
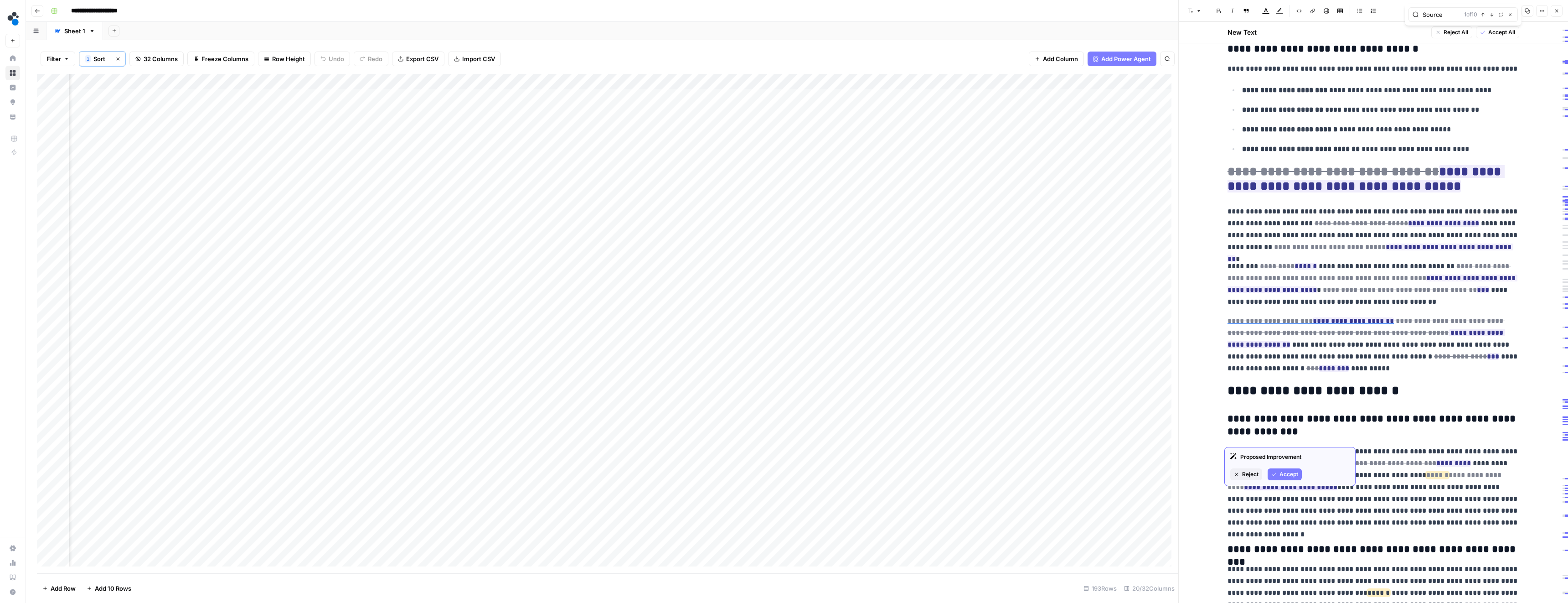
type input "Source"
click at [1426, 471] on span "******" at bounding box center [1437, 474] width 23 height 7
click at [1337, 484] on ins "**********" at bounding box center [1291, 487] width 94 height 7
click at [1275, 484] on span "******" at bounding box center [1263, 487] width 23 height 7
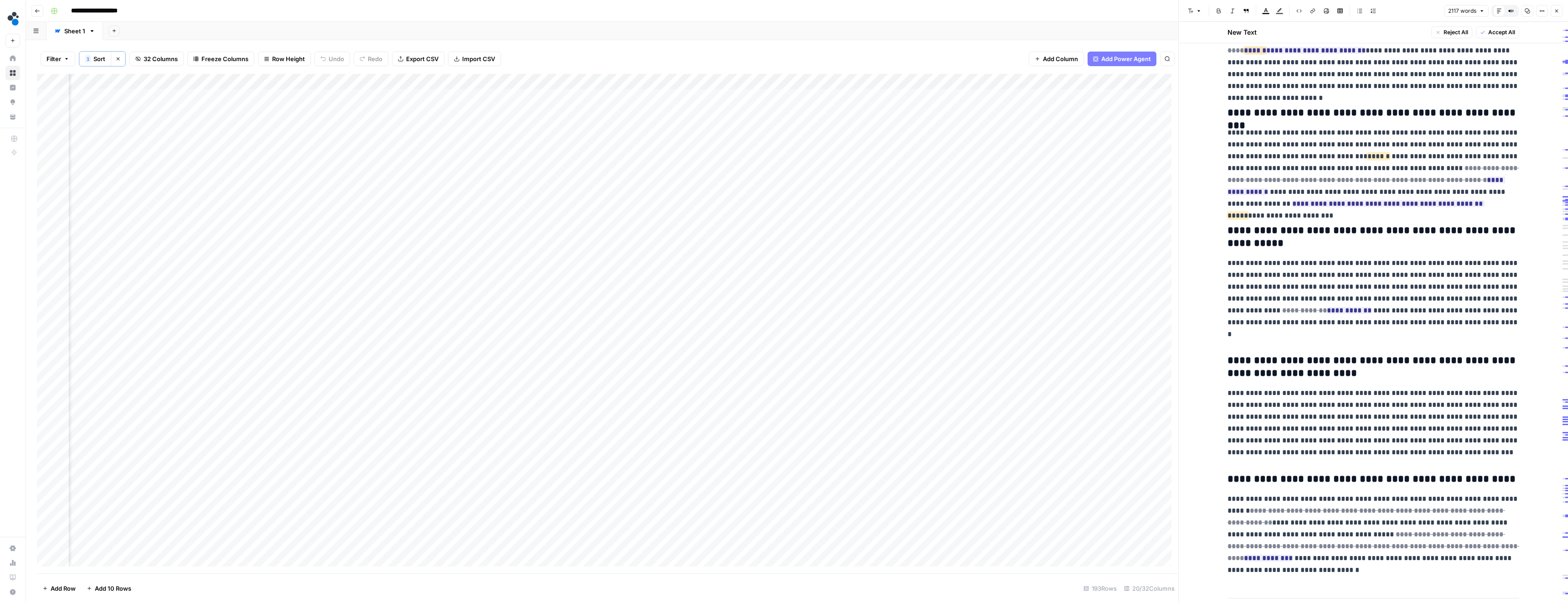
scroll to position [4098, 0]
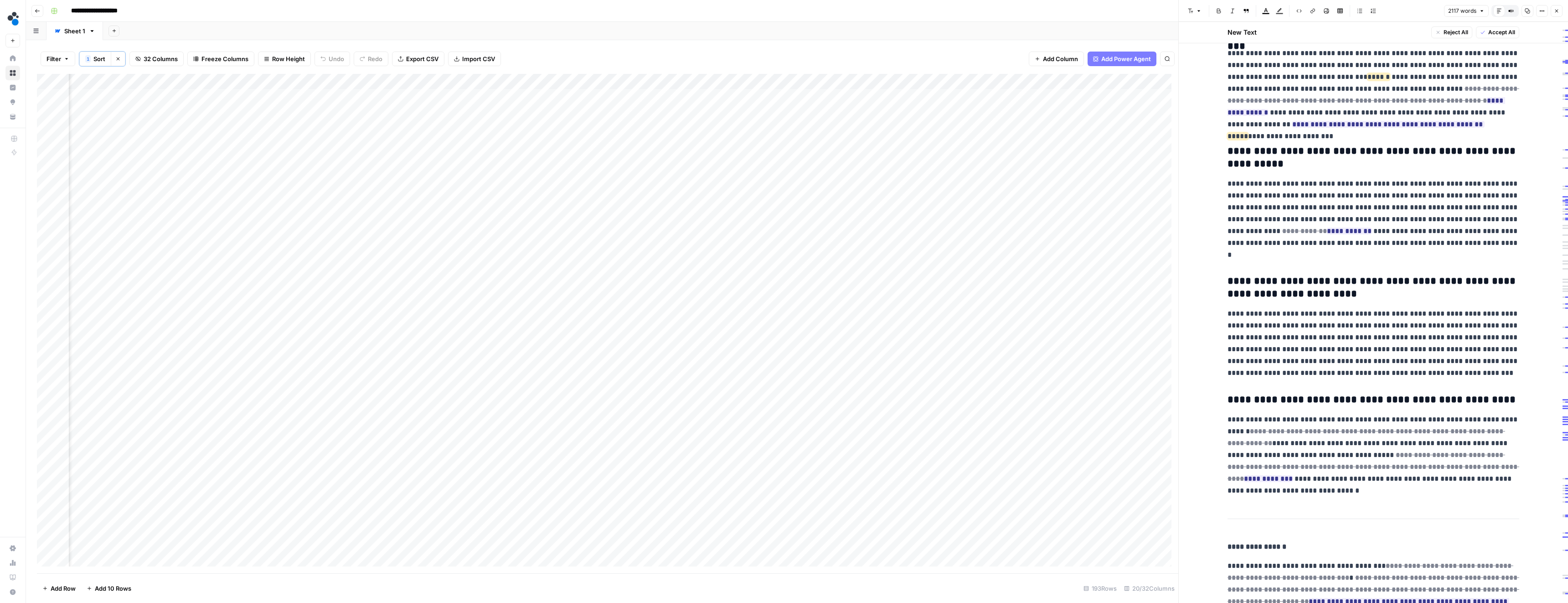
click at [741, 157] on div "Add Column" at bounding box center [607, 323] width 1141 height 499
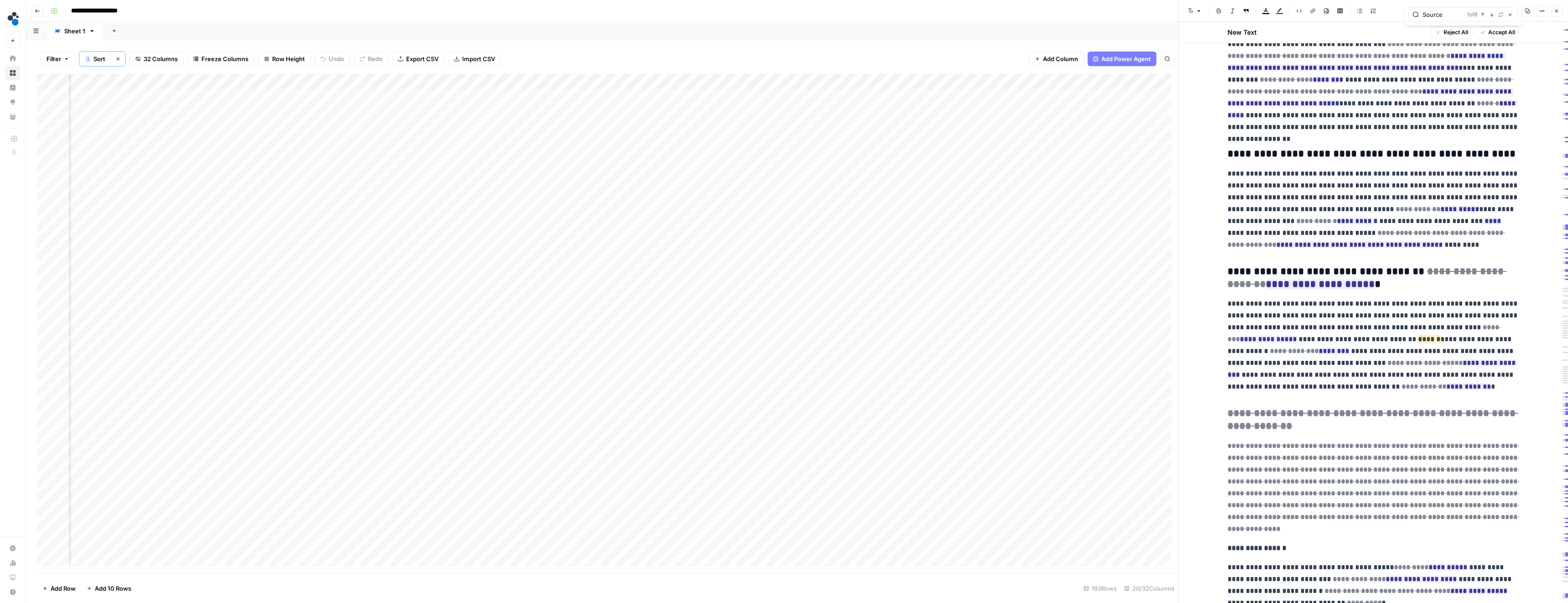
scroll to position [4343, 0]
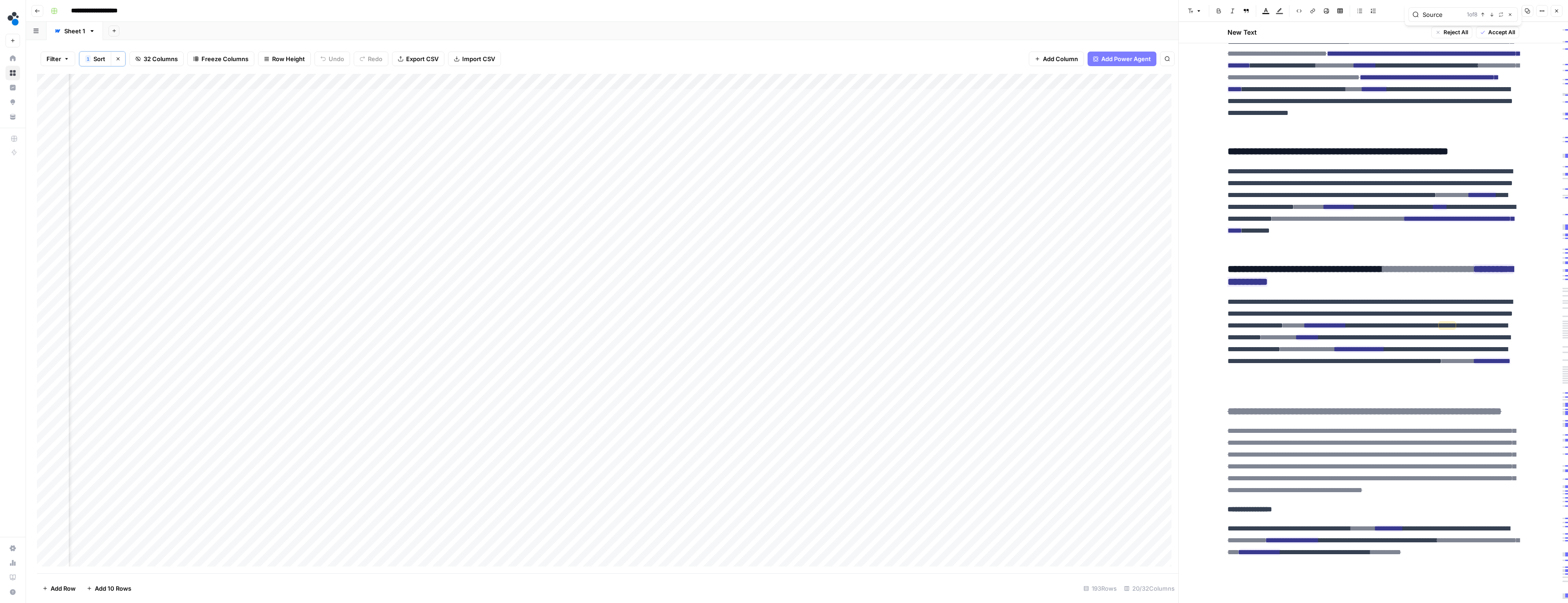
type input "Source"
click at [741, 141] on div "Add Column" at bounding box center [607, 323] width 1141 height 499
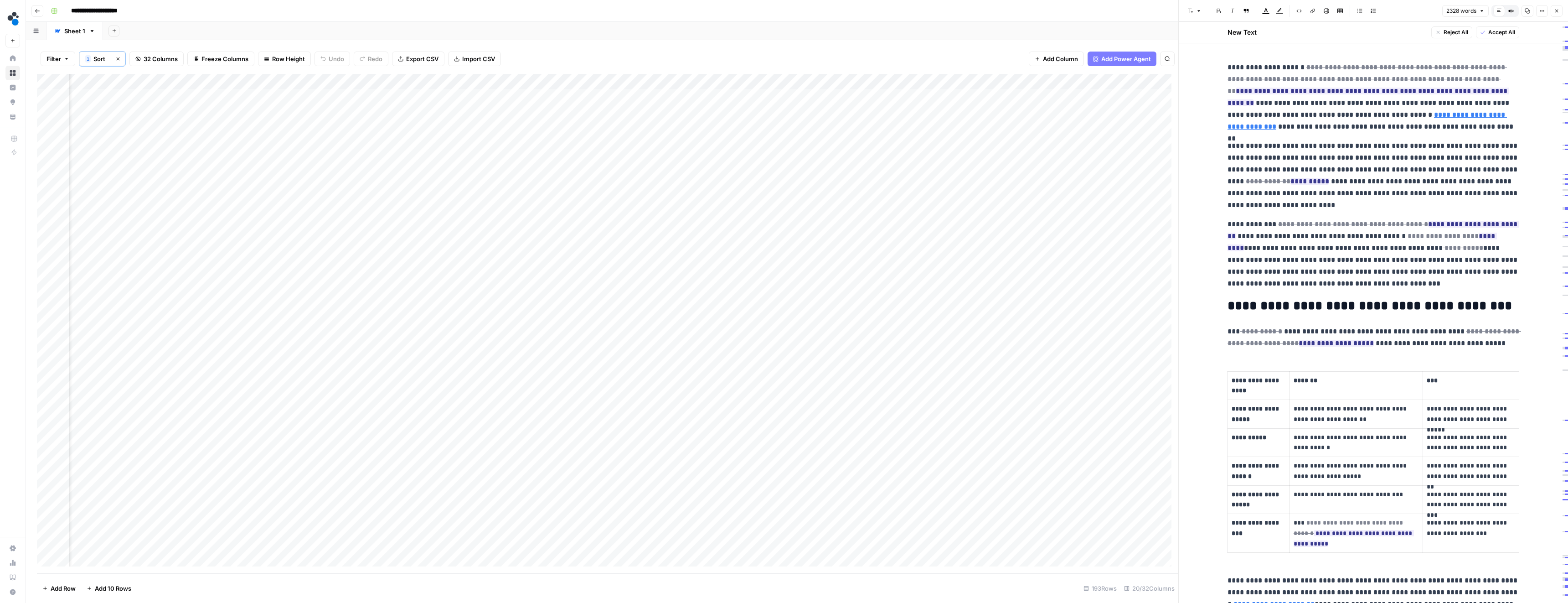
click at [1317, 200] on p "**********" at bounding box center [1373, 175] width 292 height 71
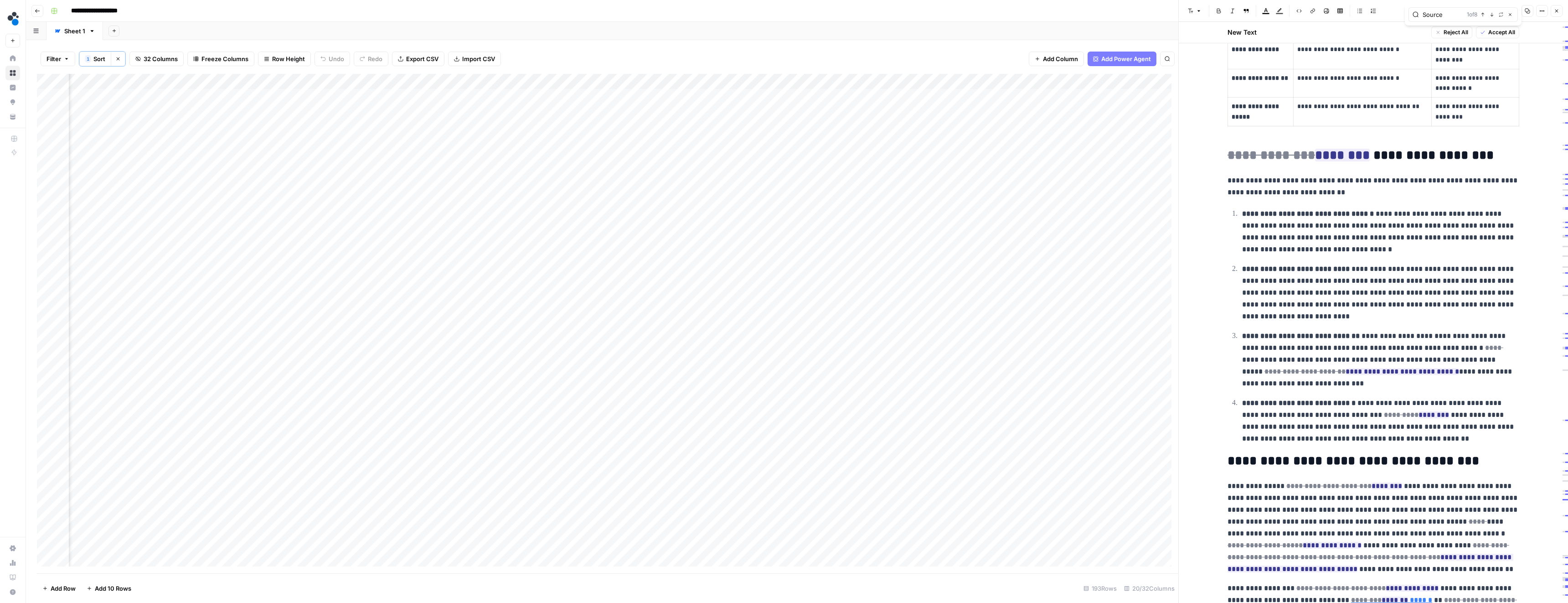
scroll to position [4103, 0]
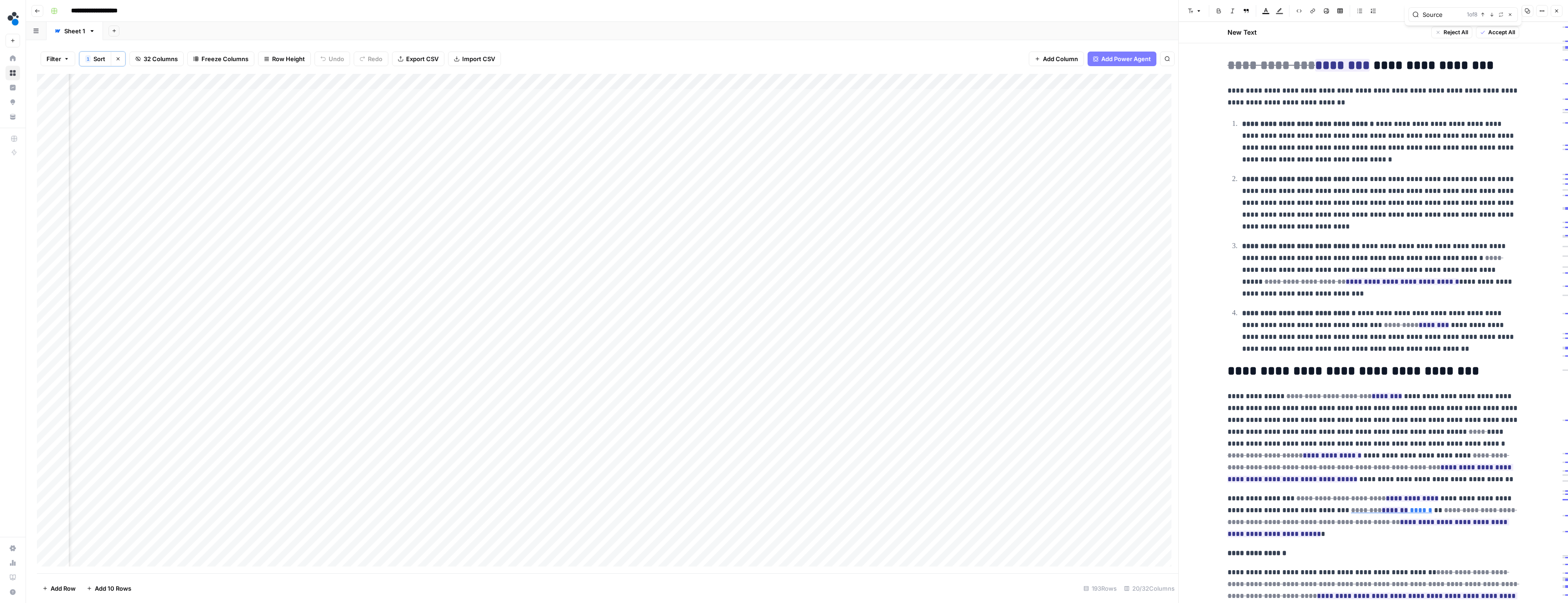
type input "Source"
click at [740, 126] on div "Add Column" at bounding box center [607, 323] width 1141 height 499
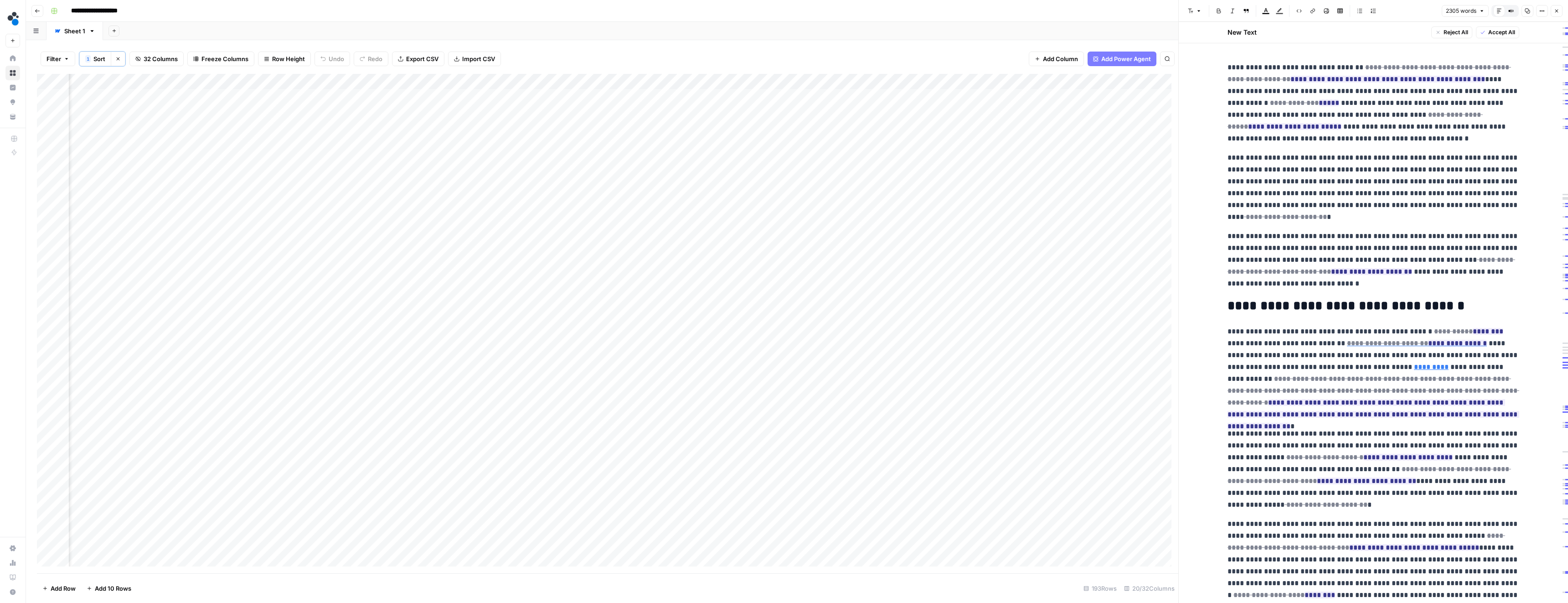
click at [1400, 141] on p "**********" at bounding box center [1373, 103] width 292 height 83
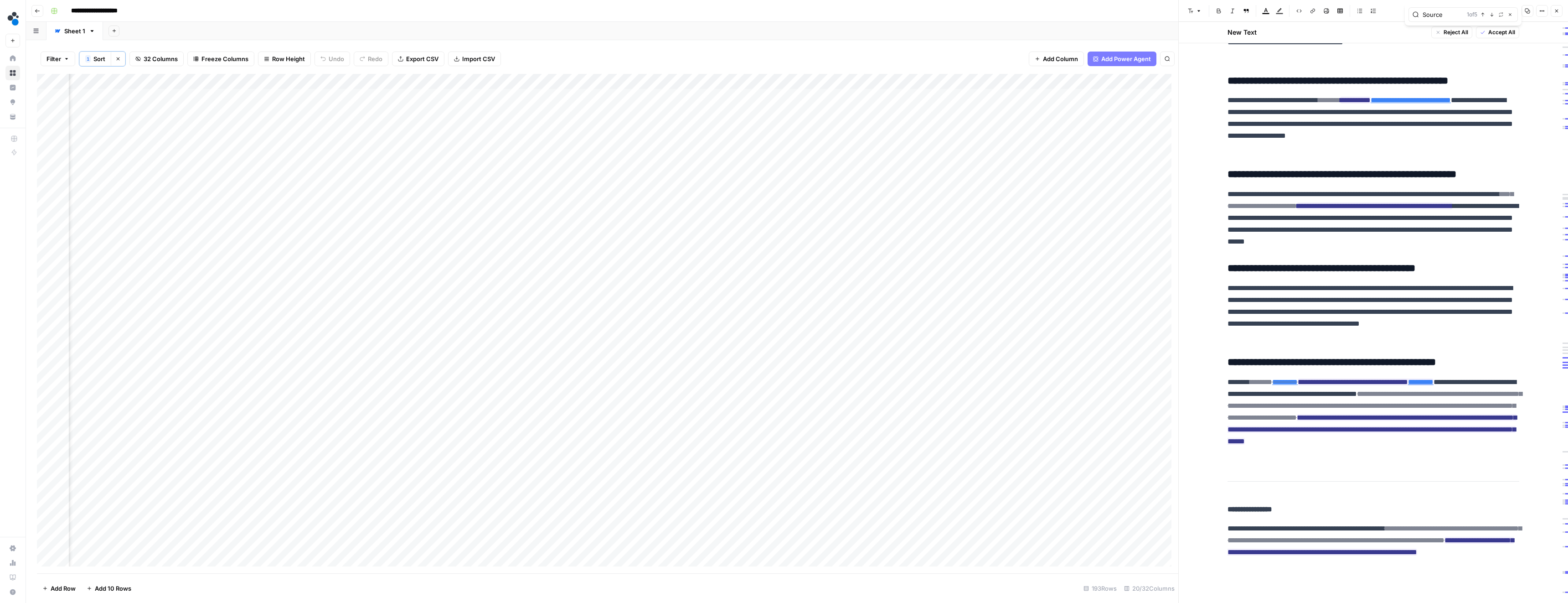
scroll to position [3536, 0]
type input "Source"
click at [741, 110] on div "Add Column" at bounding box center [607, 323] width 1141 height 499
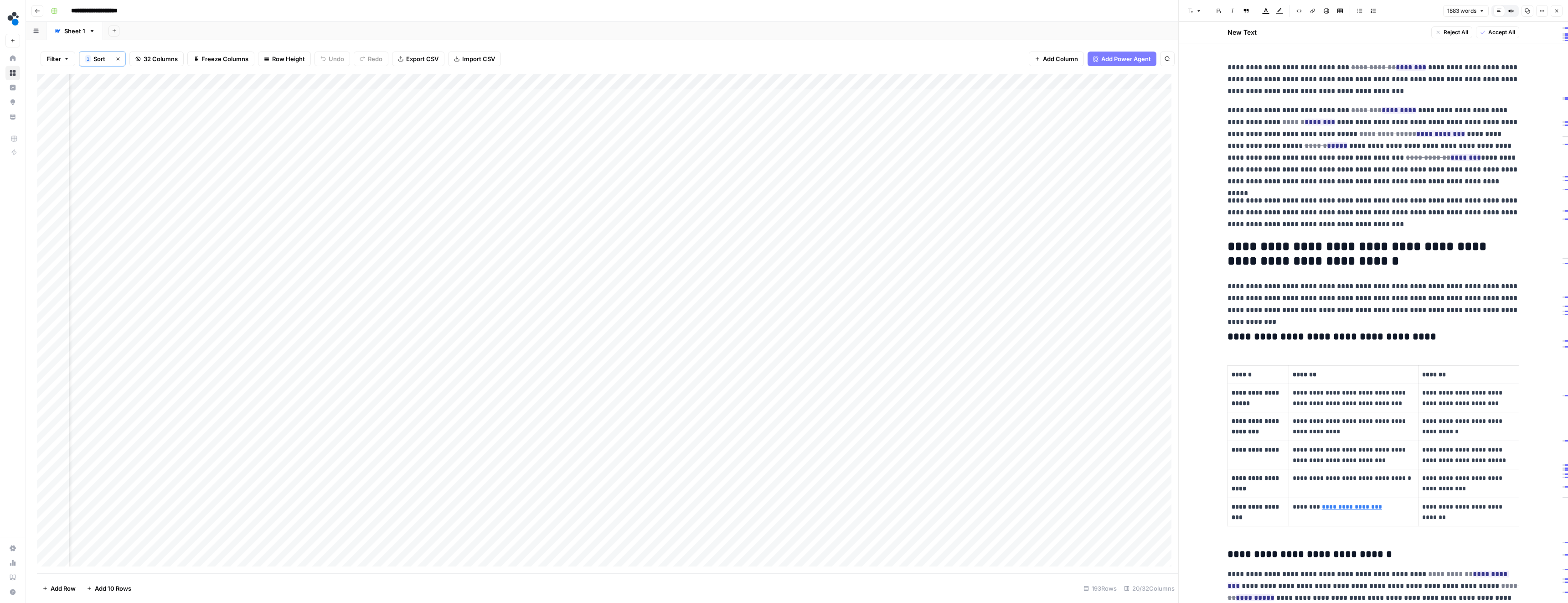
click at [1489, 132] on p "**********" at bounding box center [1373, 146] width 292 height 83
type input "Source"
click at [1491, 46] on icon "button" at bounding box center [1491, 44] width 4 height 4
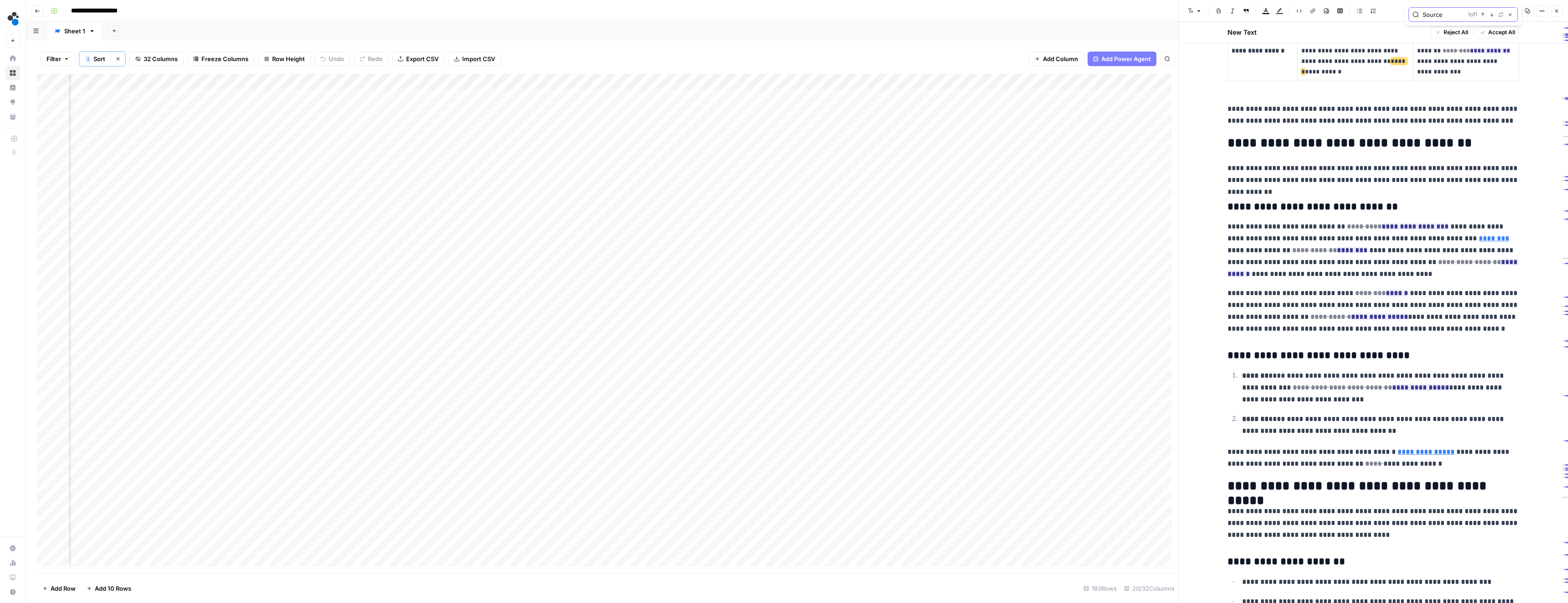
scroll to position [2846, 0]
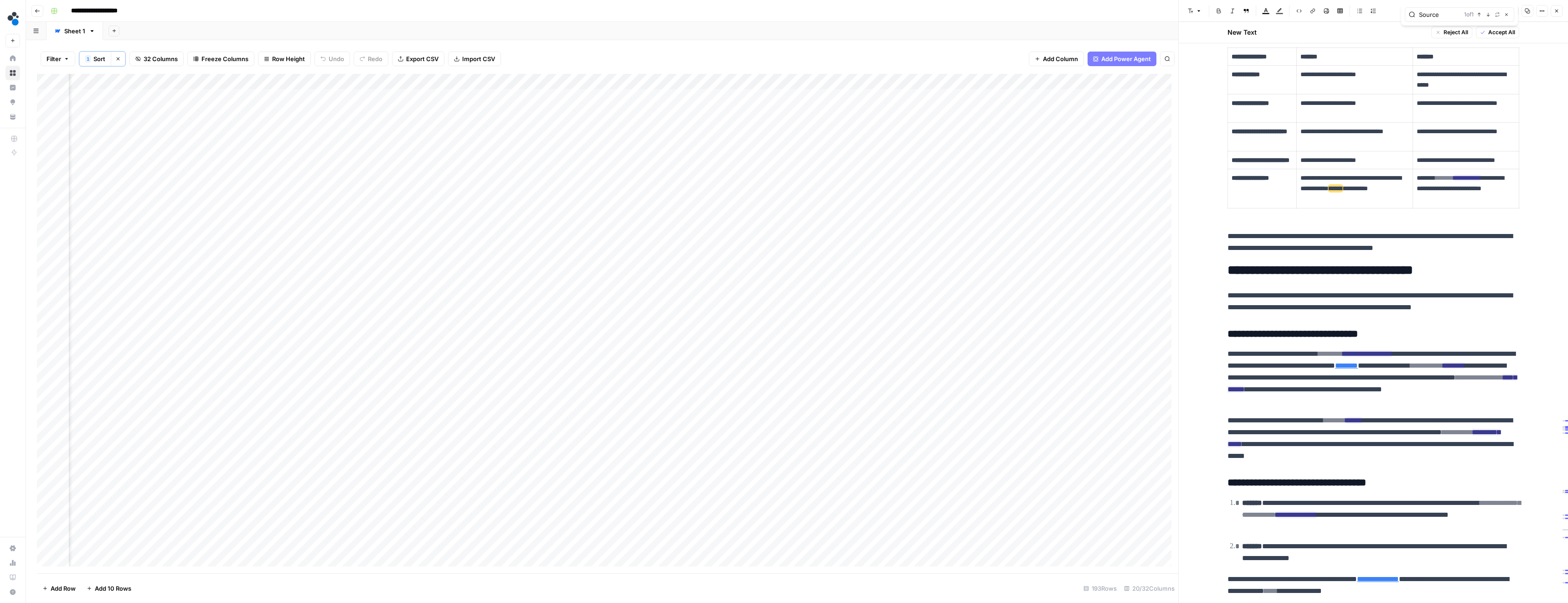
click at [741, 97] on div "Add Column" at bounding box center [607, 323] width 1141 height 499
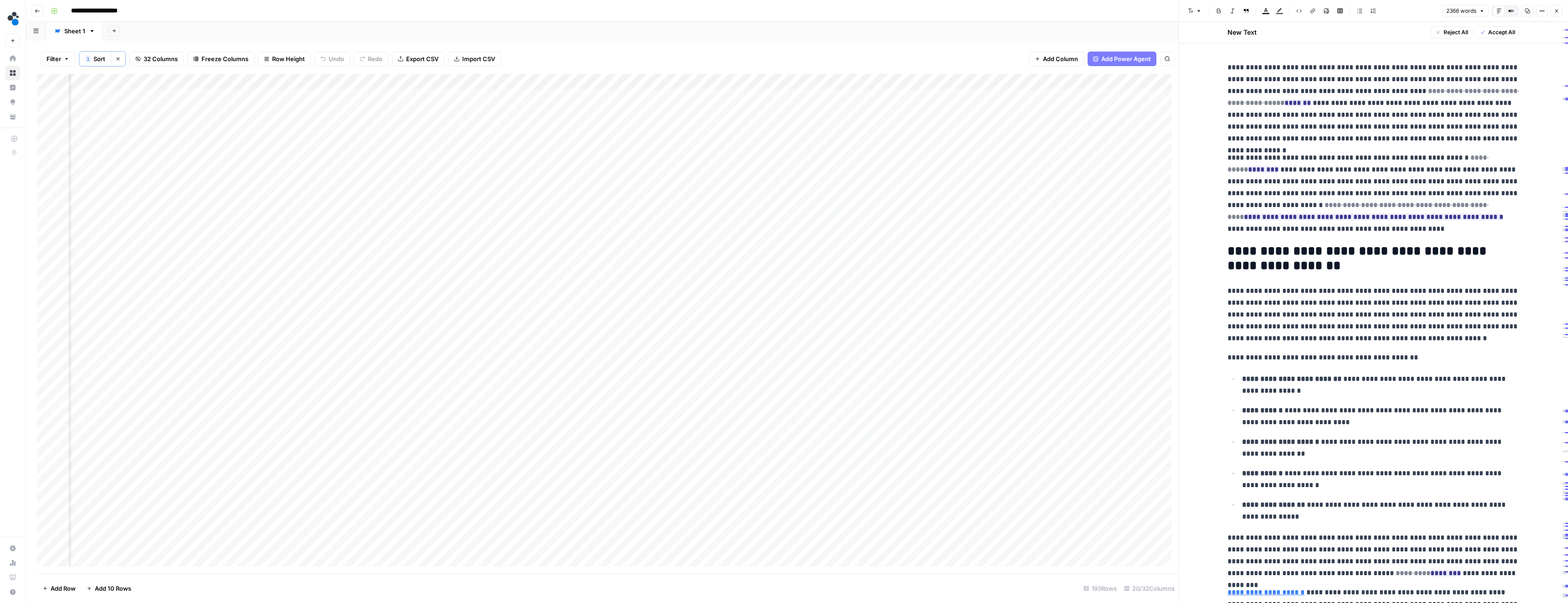
click at [1349, 122] on p "**********" at bounding box center [1373, 103] width 292 height 83
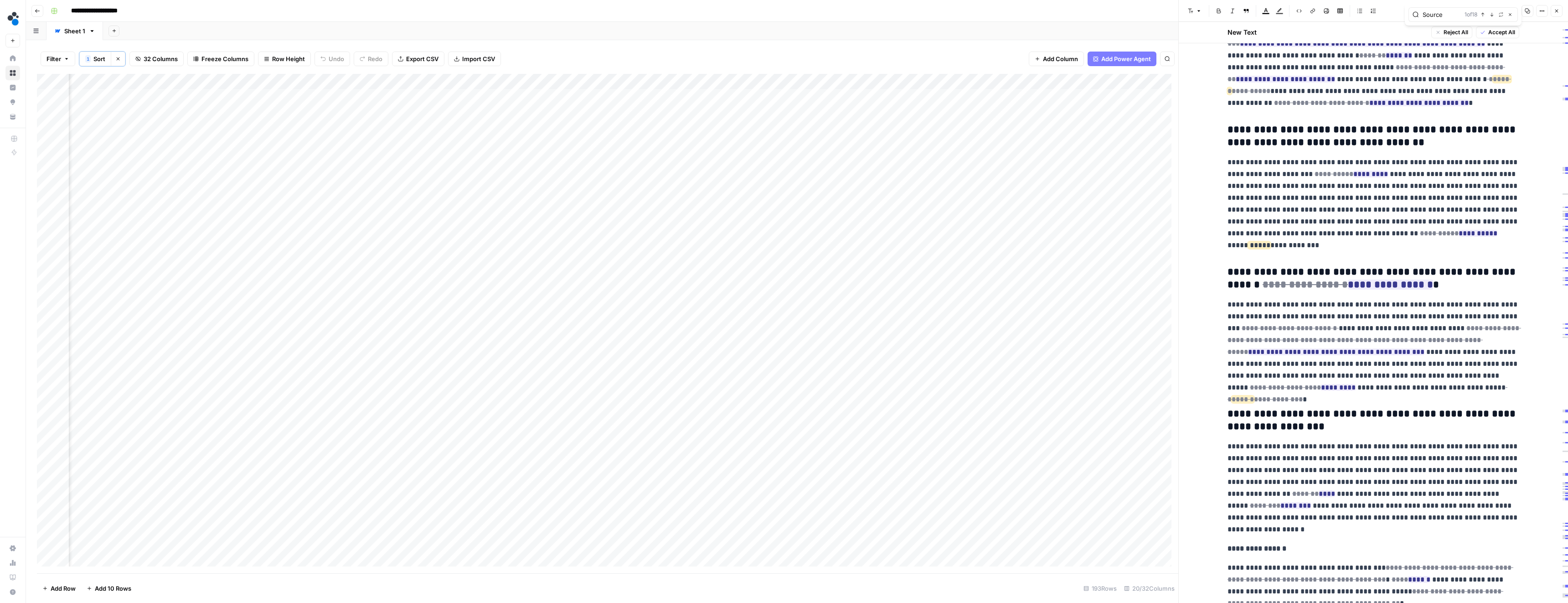
scroll to position [4392, 0]
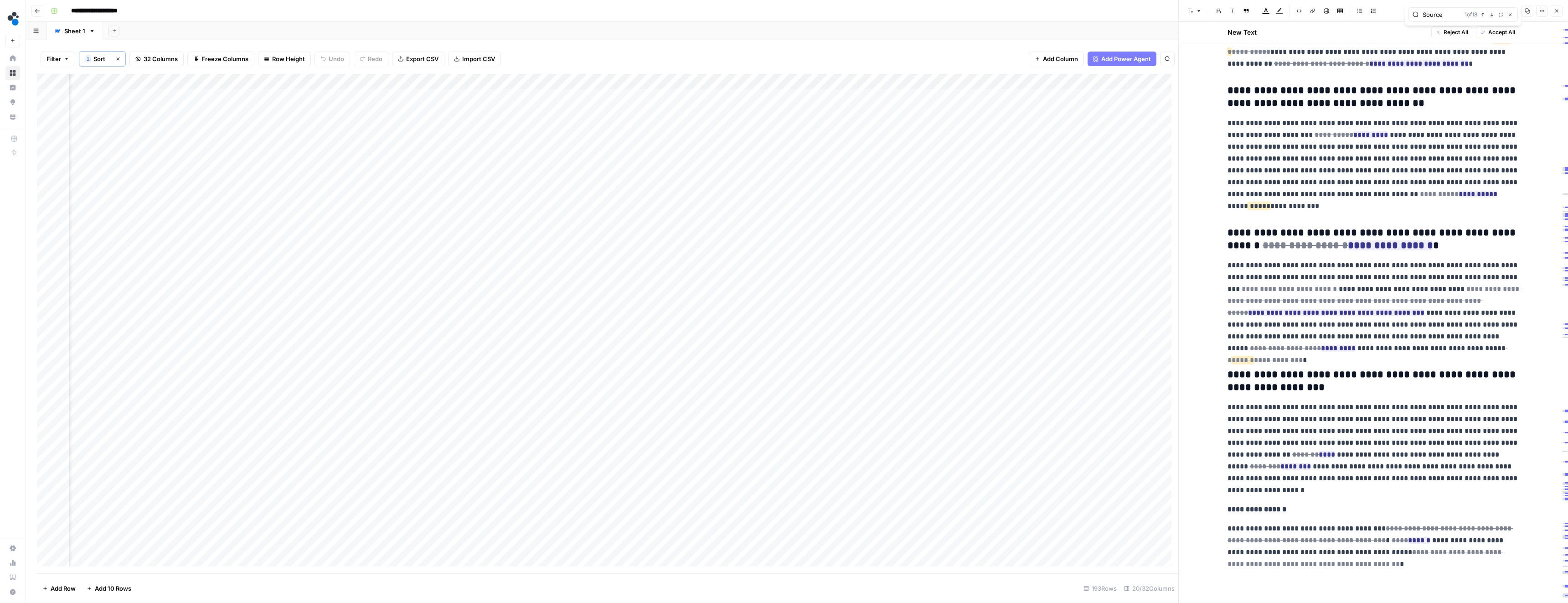
type input "Source"
click at [1509, 13] on icon "button" at bounding box center [1510, 14] width 4 height 4
click at [1556, 10] on icon "button" at bounding box center [1556, 10] width 5 height 5
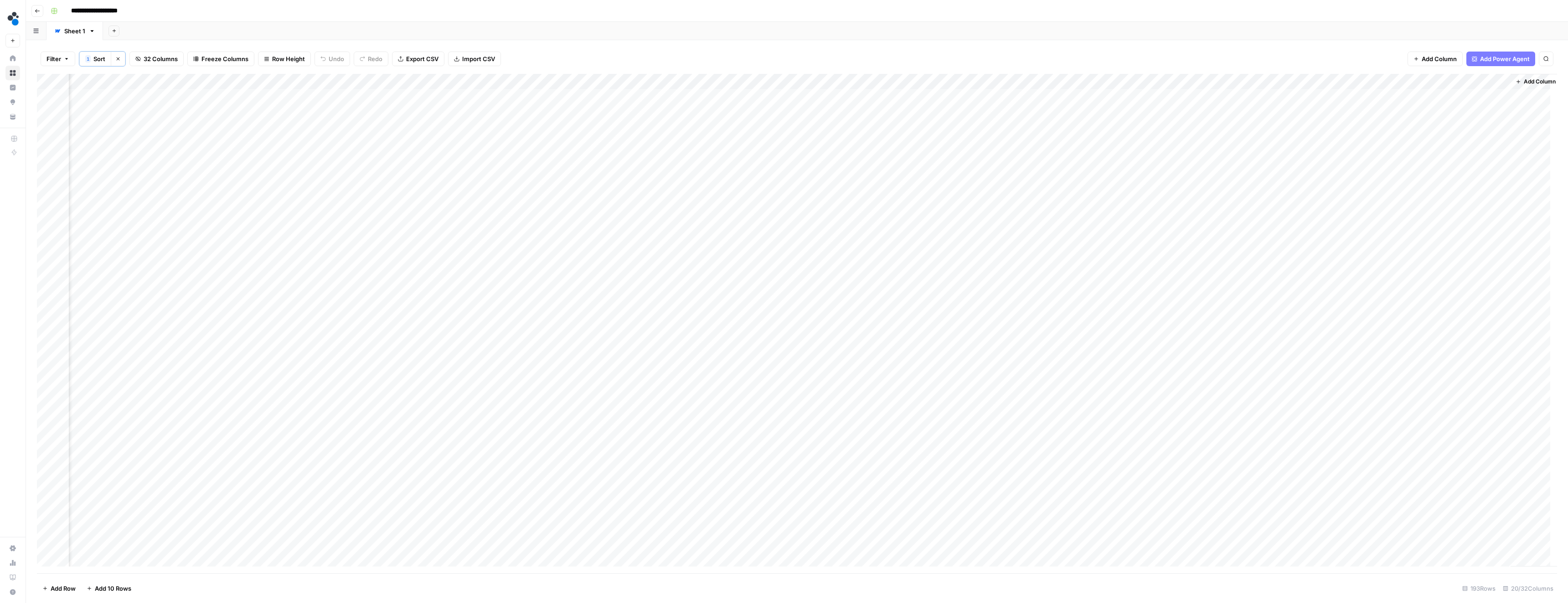
scroll to position [0, 522]
